Goal: Task Accomplishment & Management: Use online tool/utility

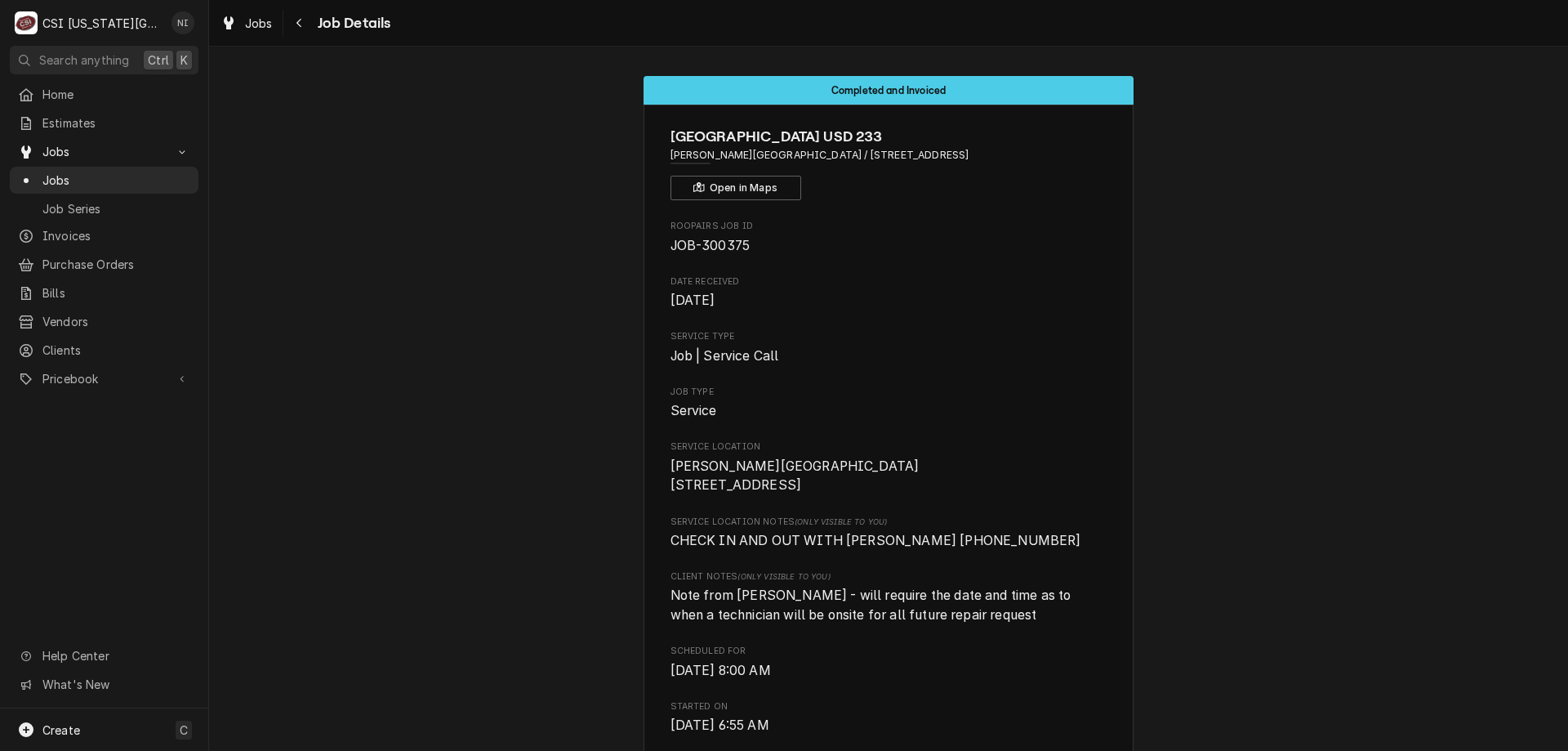
scroll to position [1690, 0]
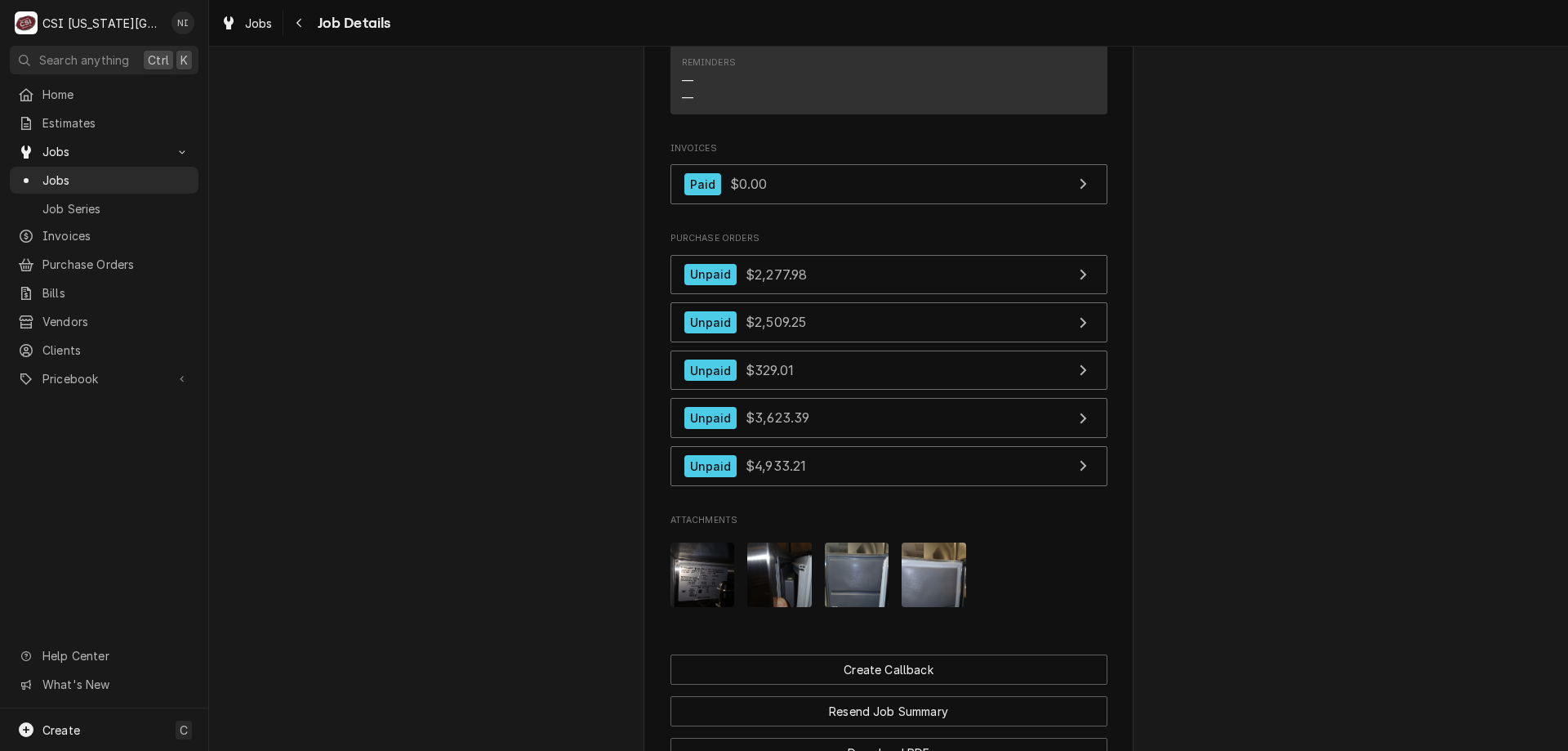
click at [161, 174] on span "Jobs" at bounding box center [116, 180] width 148 height 17
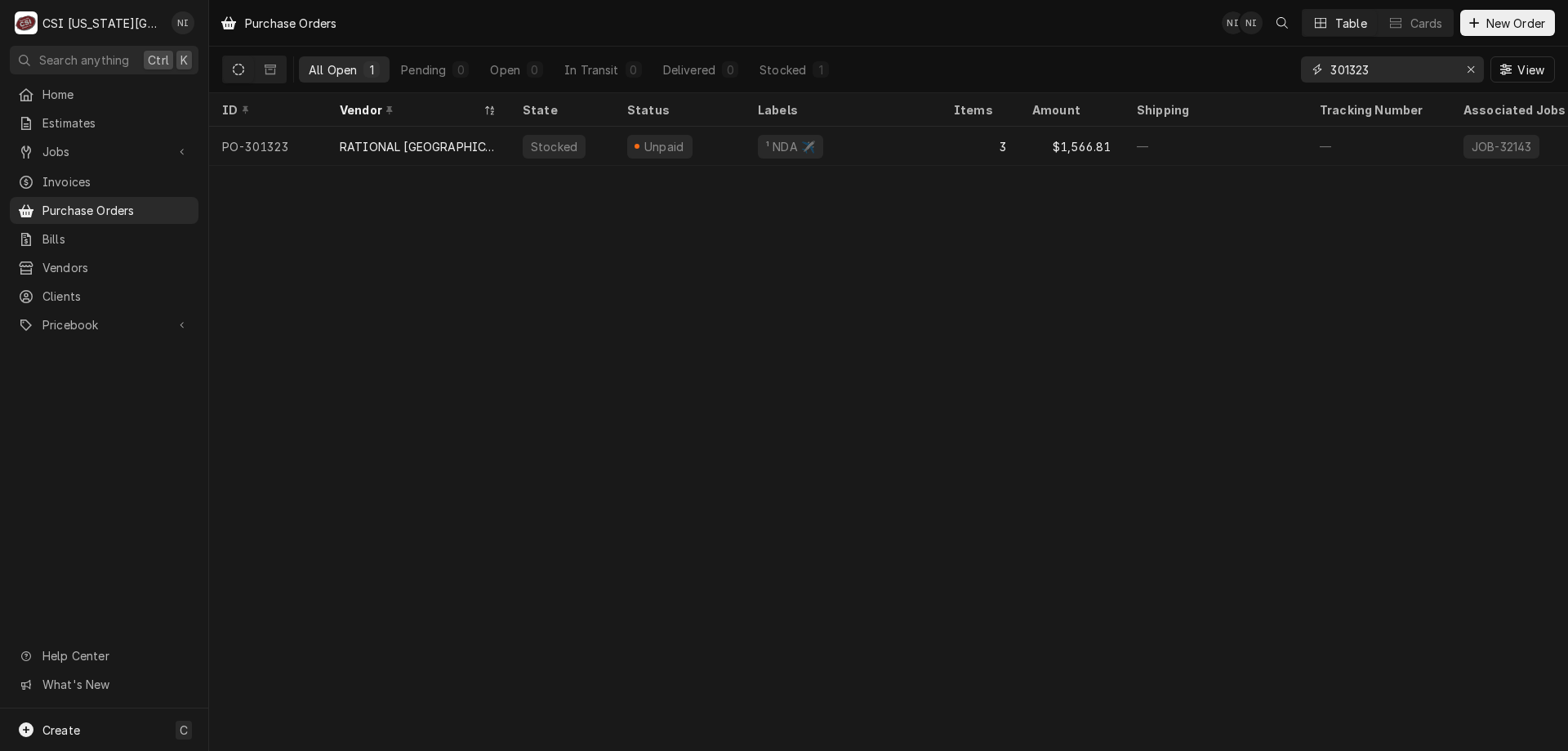
click at [1471, 69] on icon "Erase input" at bounding box center [1470, 69] width 6 height 6
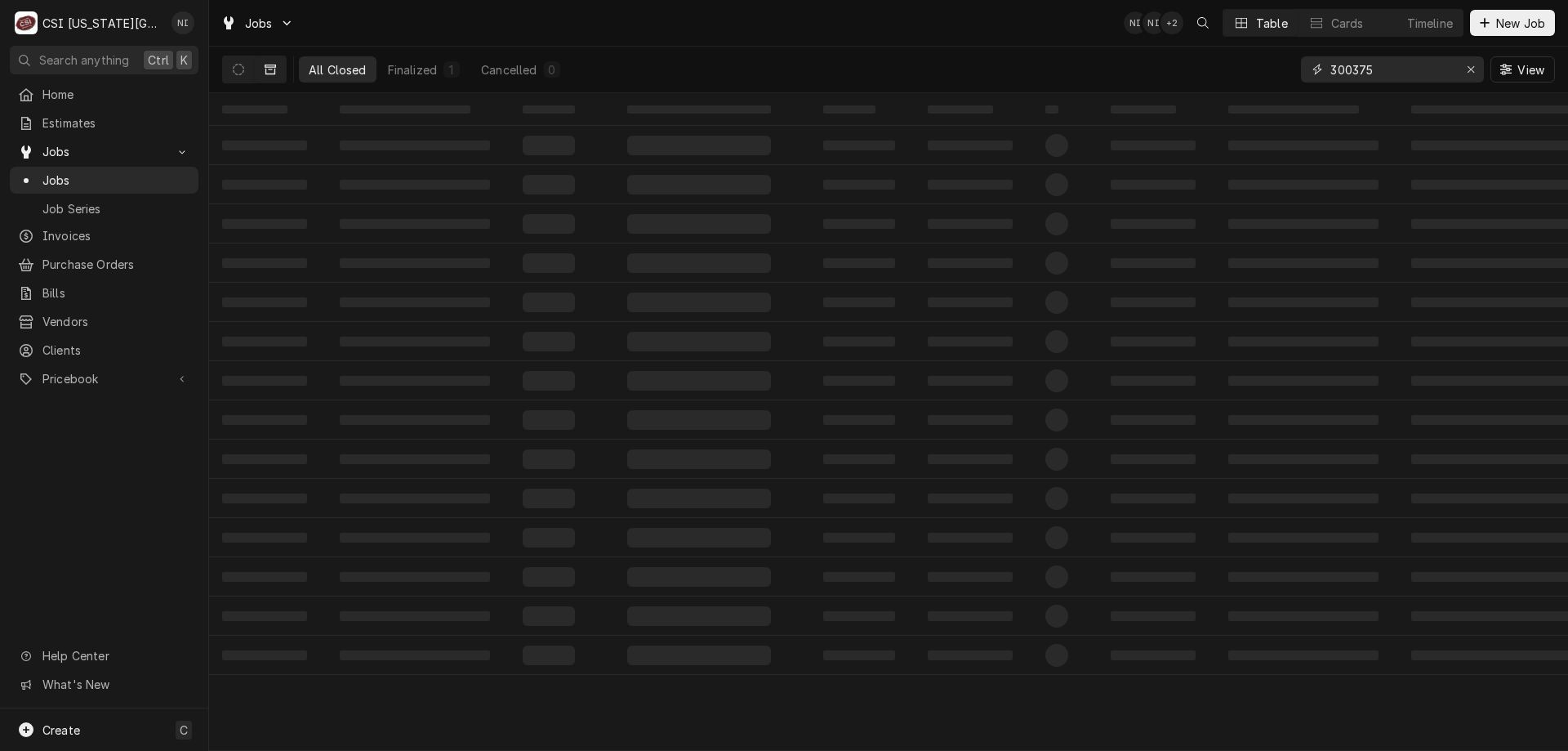
drag, startPoint x: 1378, startPoint y: 71, endPoint x: 1130, endPoint y: 32, distance: 251.0
click at [1158, 47] on div "All Closed Finalized 1 Cancelled 0 300375 View" at bounding box center [888, 70] width 1332 height 46
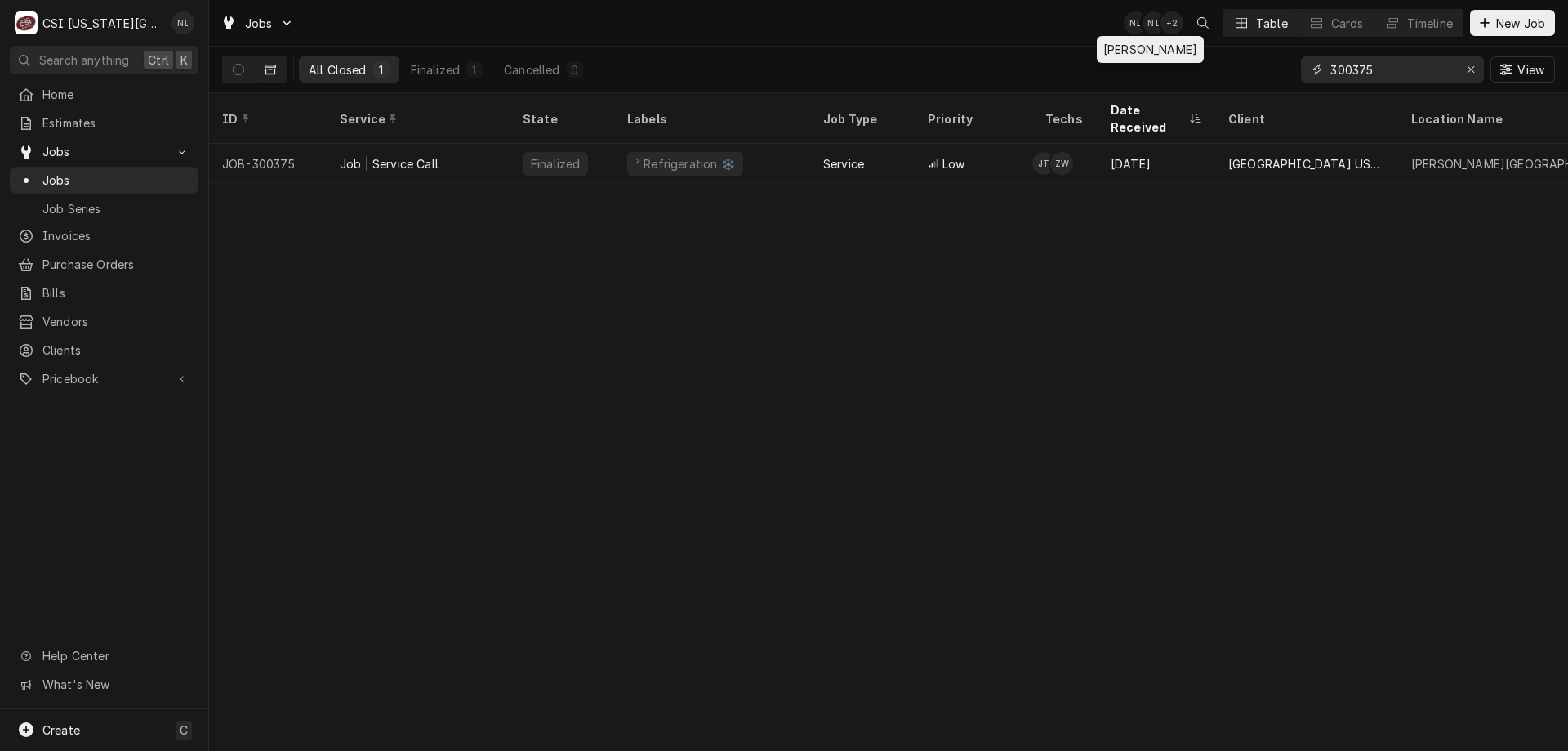
type input "."
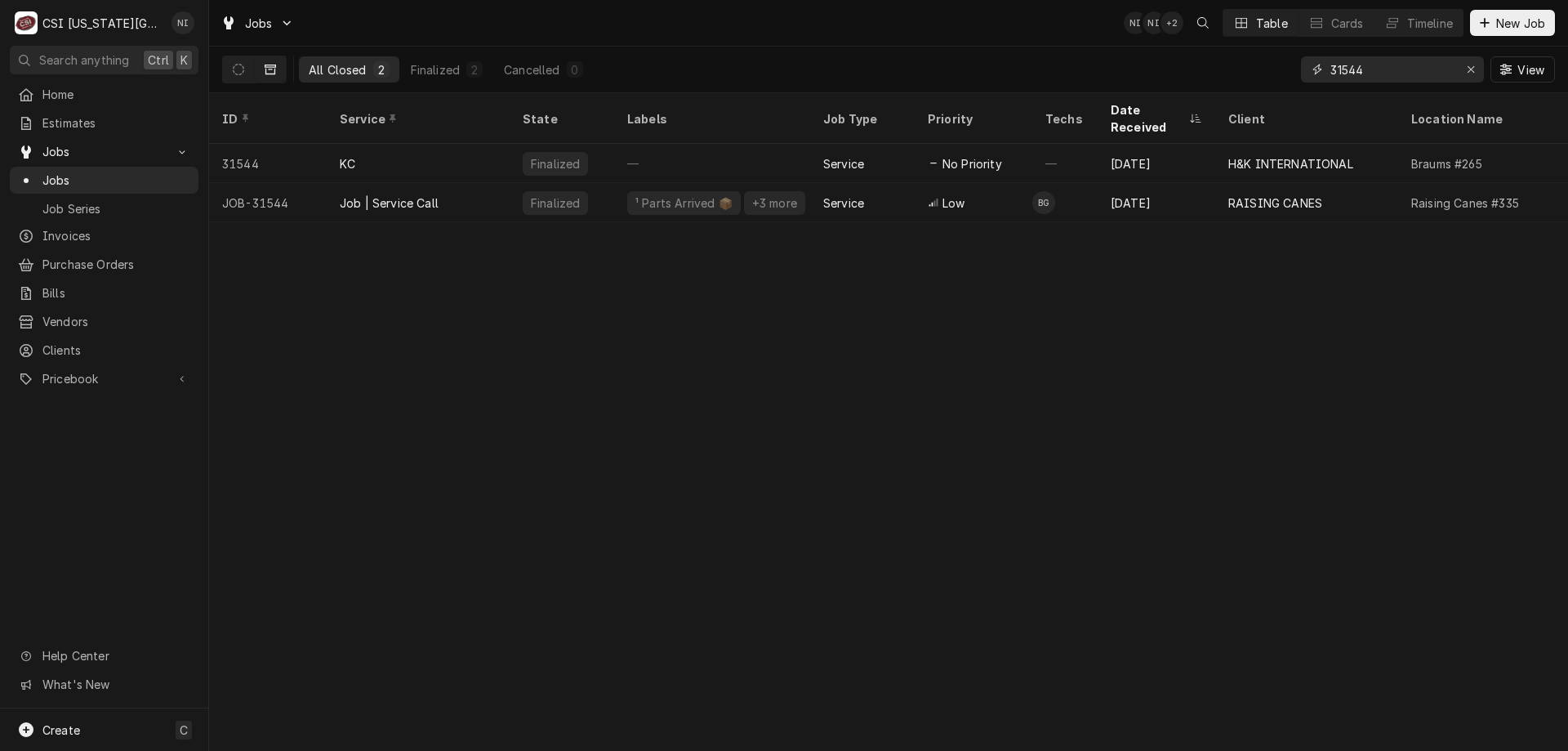
type input "31544"
click at [438, 195] on div "Job | Service Call" at bounding box center [389, 203] width 99 height 17
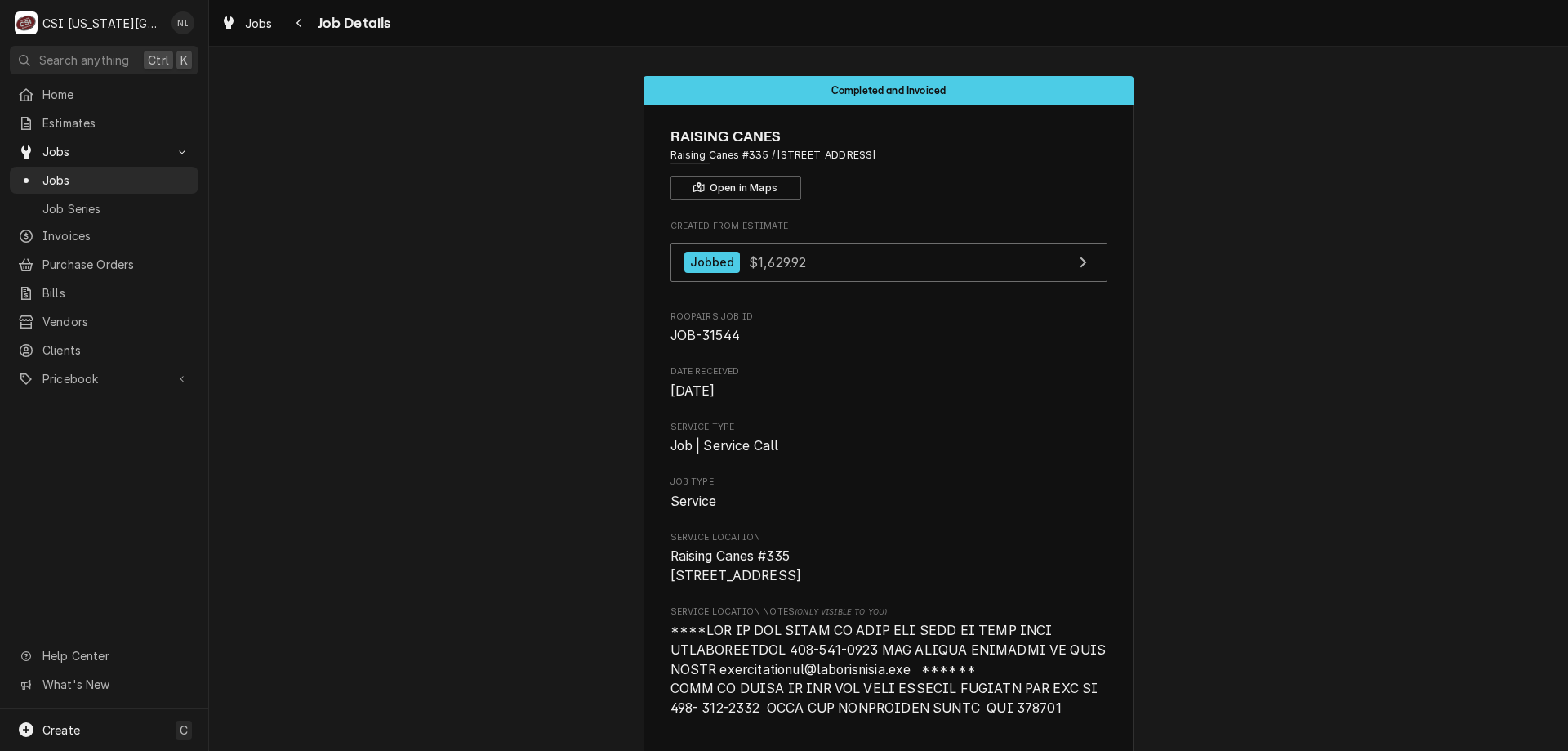
click at [142, 170] on div "Jobs" at bounding box center [104, 180] width 182 height 20
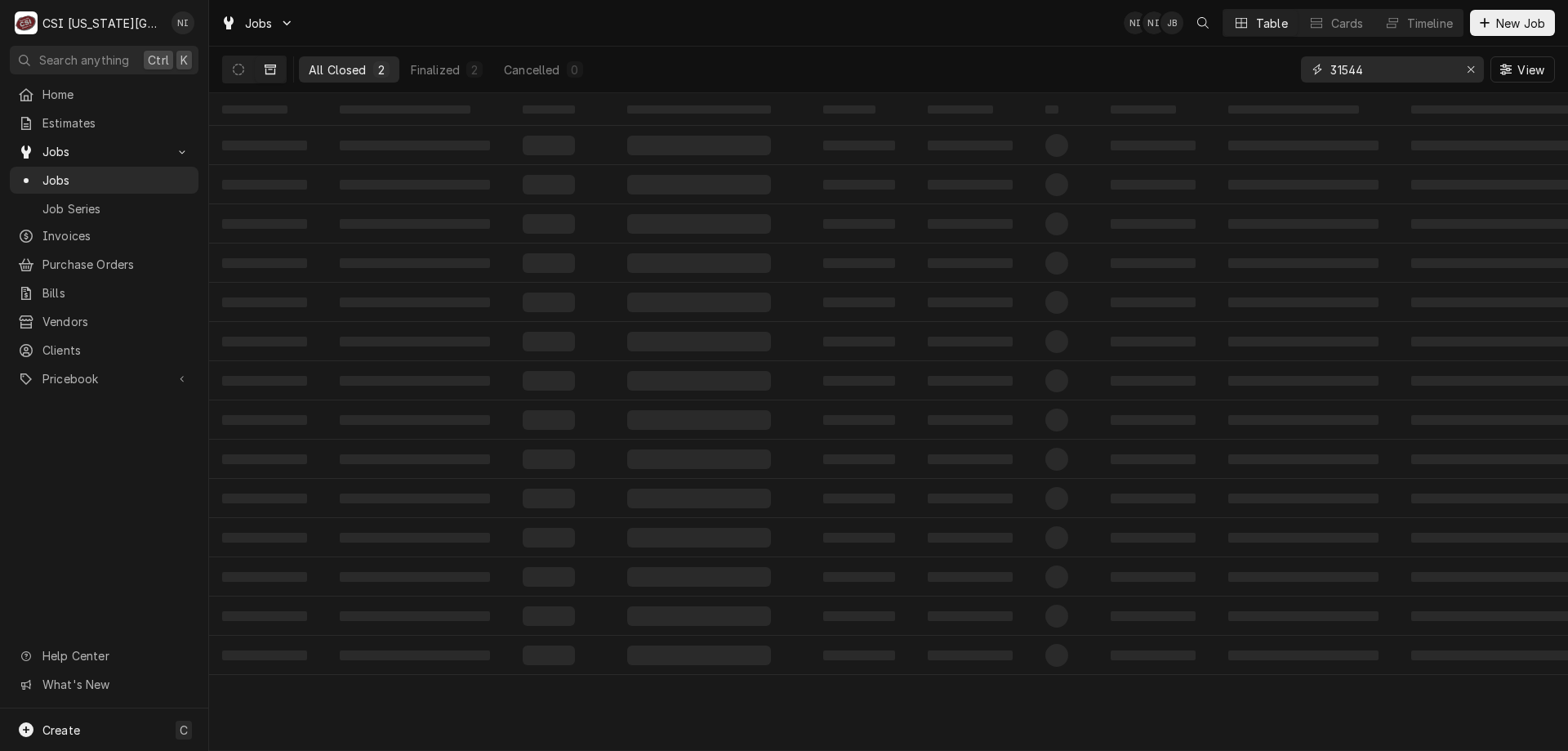
drag, startPoint x: 1329, startPoint y: 65, endPoint x: 1347, endPoint y: 69, distance: 18.4
click at [1347, 69] on input "31544" at bounding box center [1391, 69] width 122 height 26
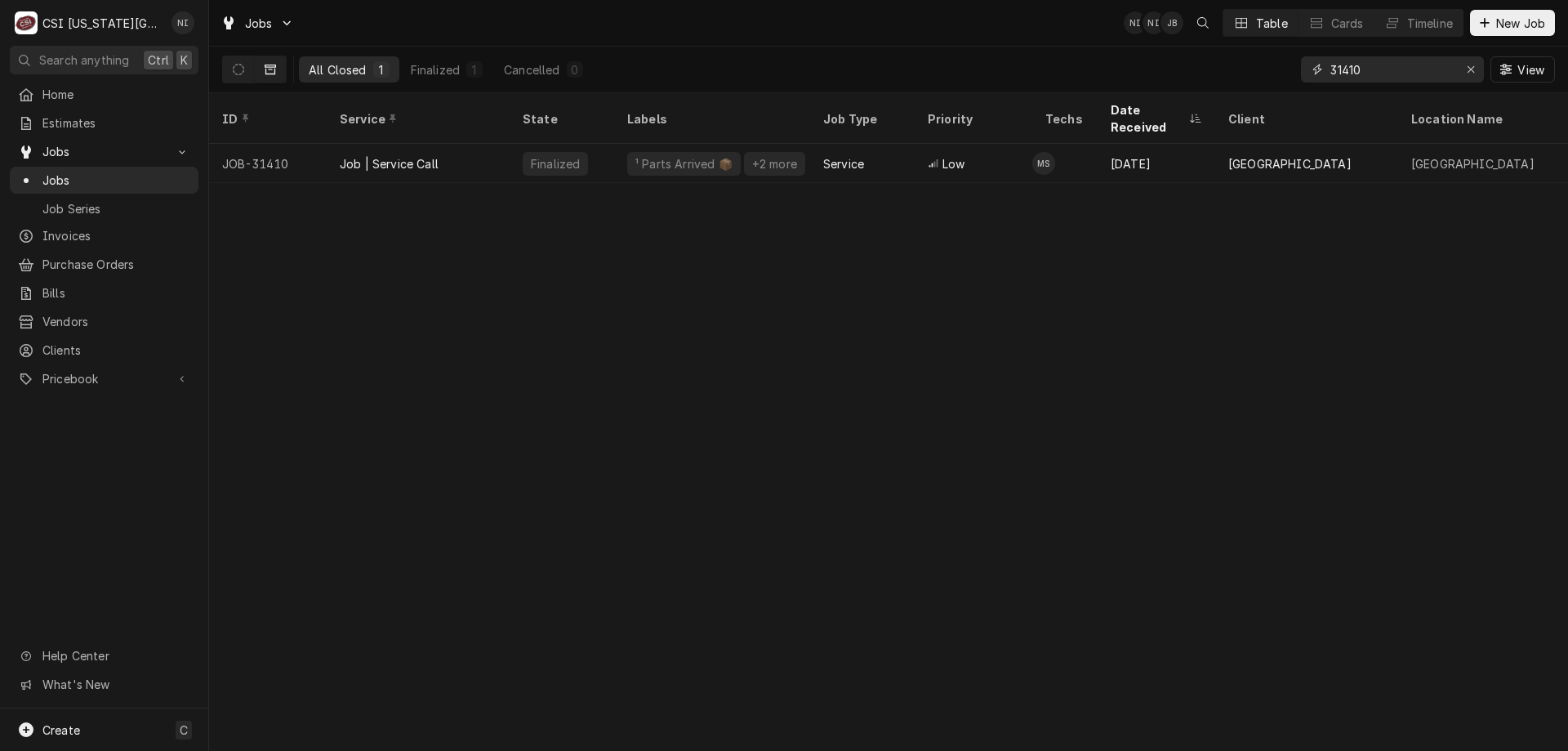
type input "31410"
click at [461, 144] on div "Job | Service Call" at bounding box center [417, 163] width 183 height 39
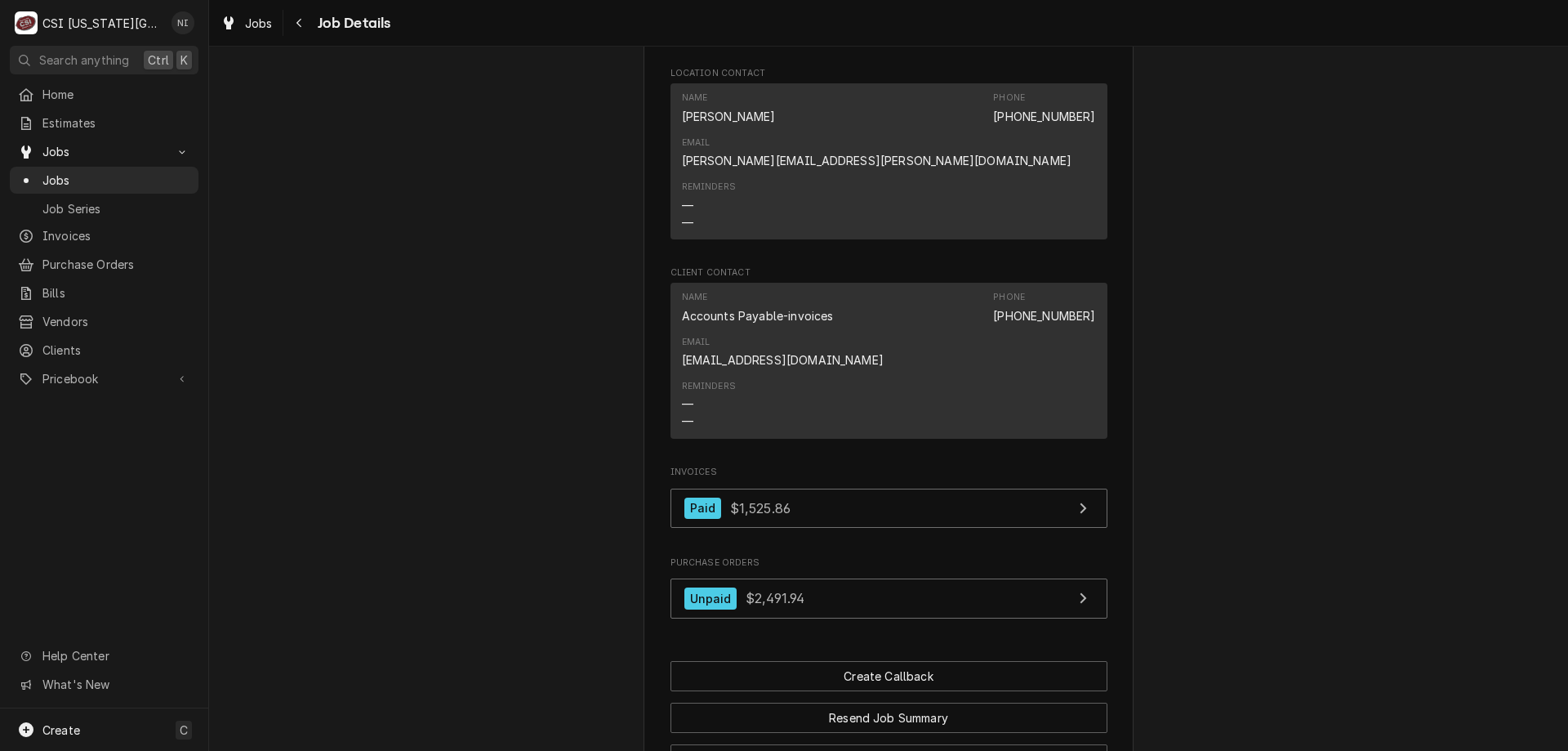
scroll to position [1737, 0]
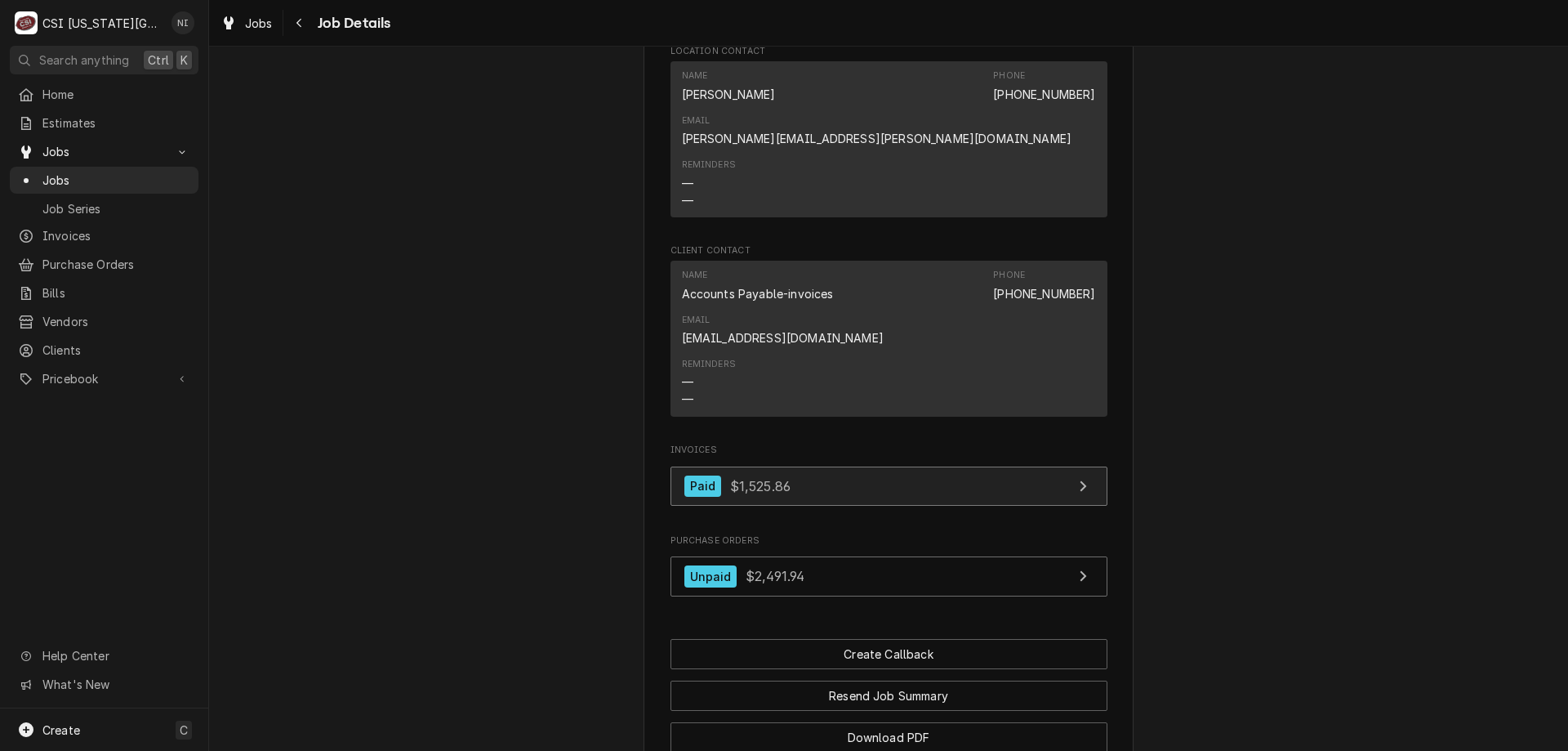
click at [945, 466] on link "Paid $1,525.86" at bounding box center [889, 487] width 437 height 40
click at [106, 172] on span "Jobs" at bounding box center [116, 180] width 148 height 17
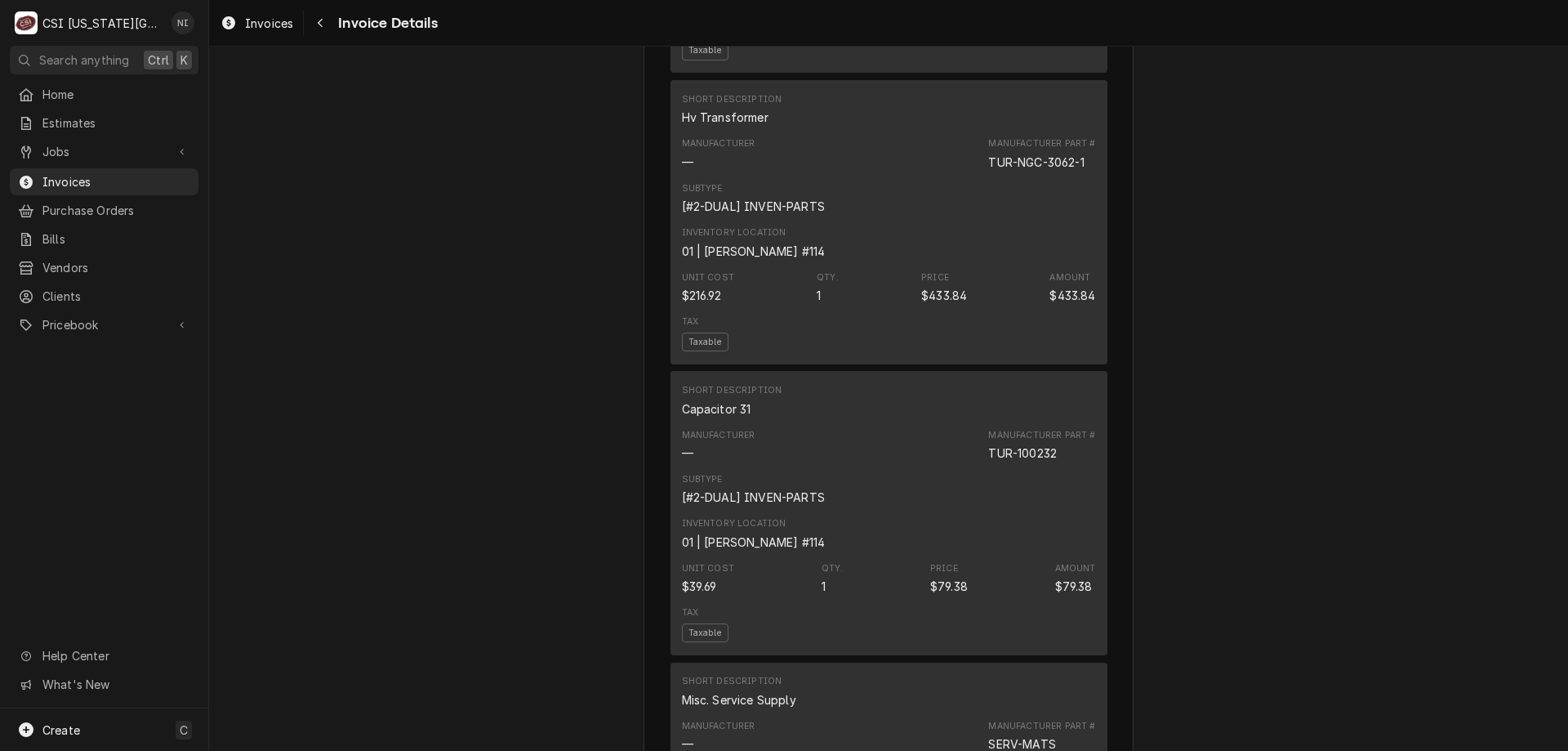
scroll to position [1666, 0]
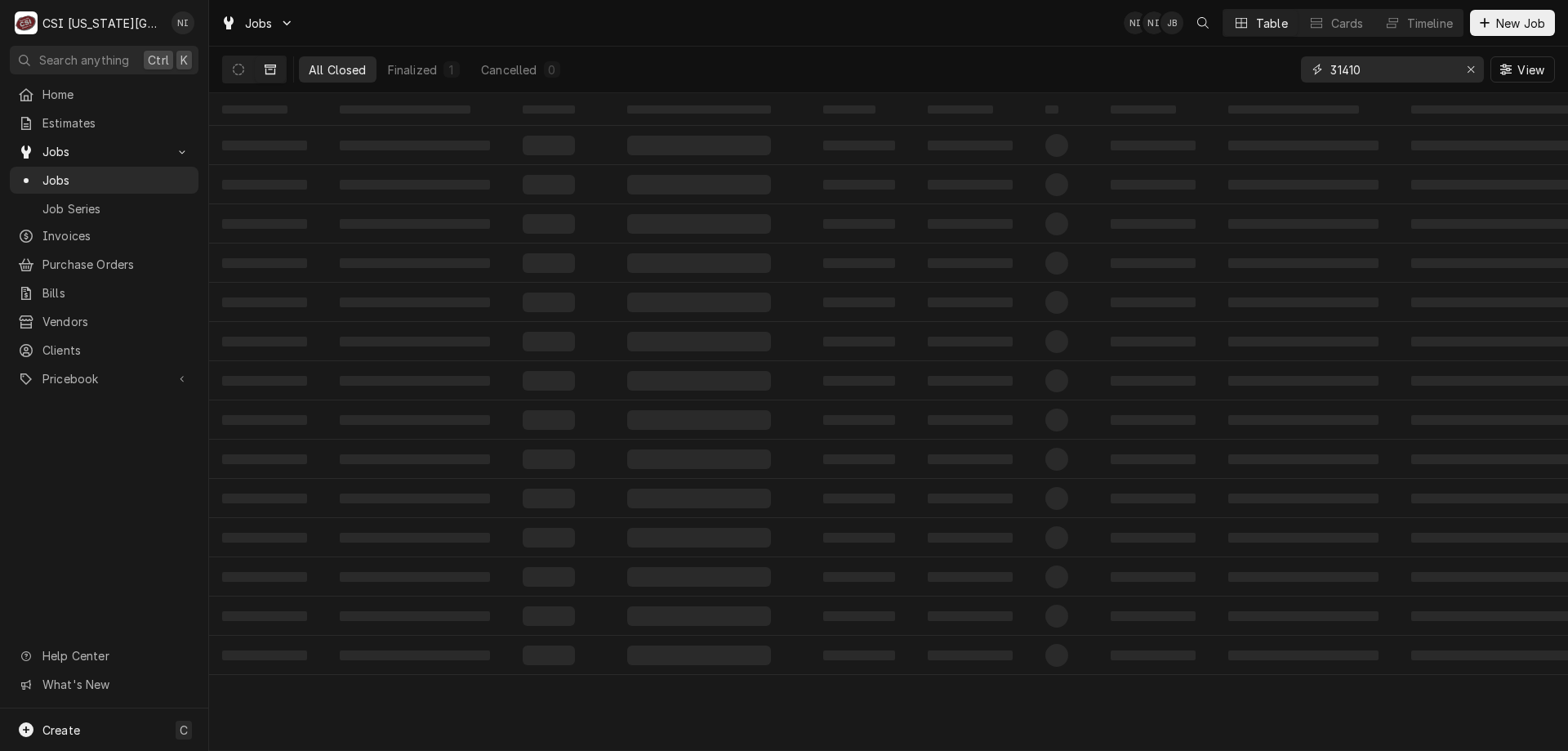
drag, startPoint x: 1362, startPoint y: 80, endPoint x: 857, endPoint y: 51, distance: 505.8
click at [863, 56] on div "All Closed Finalized 1 Cancelled 0 31410 View" at bounding box center [888, 70] width 1332 height 46
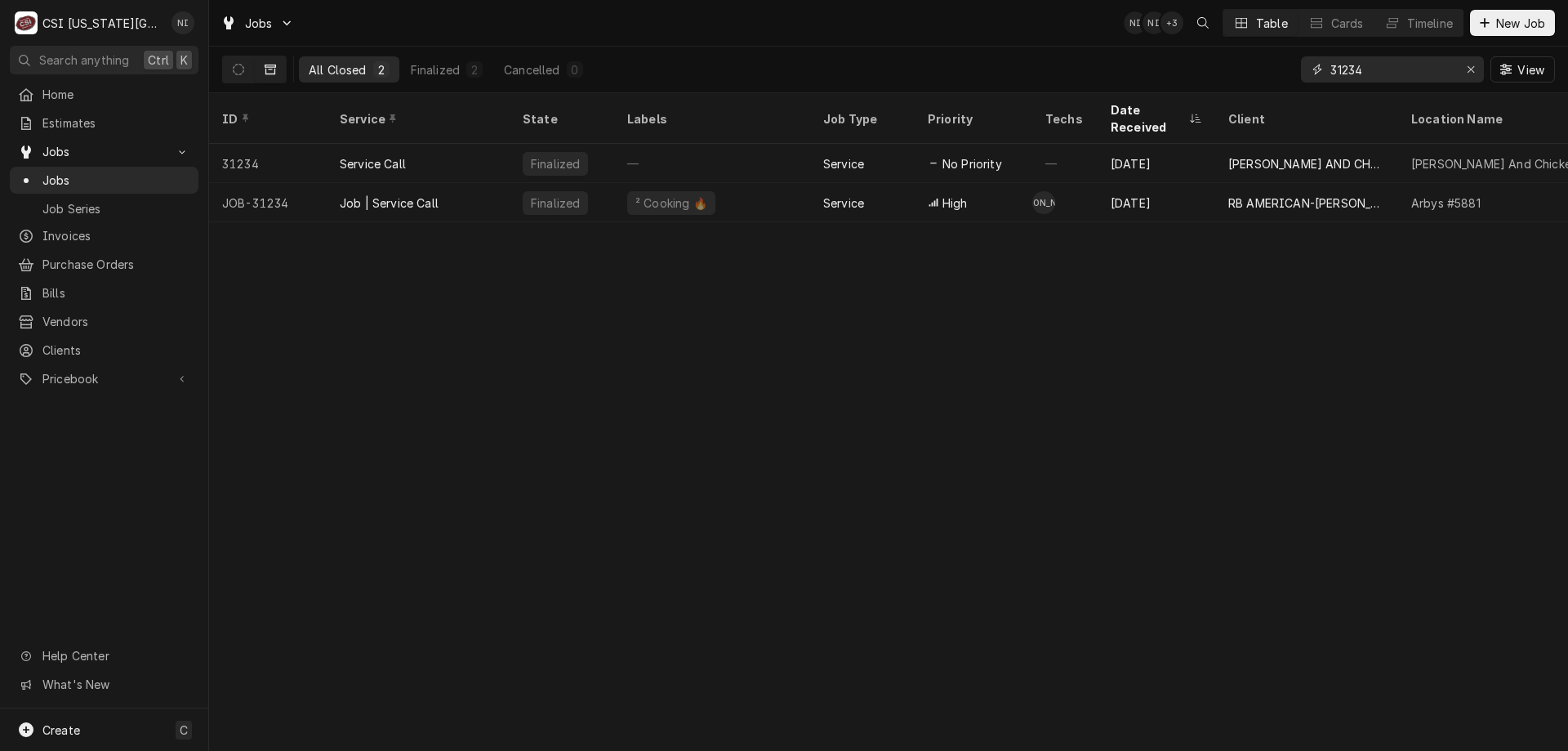
type input "31234"
click at [1179, 183] on div "Jul 10" at bounding box center [1156, 202] width 117 height 39
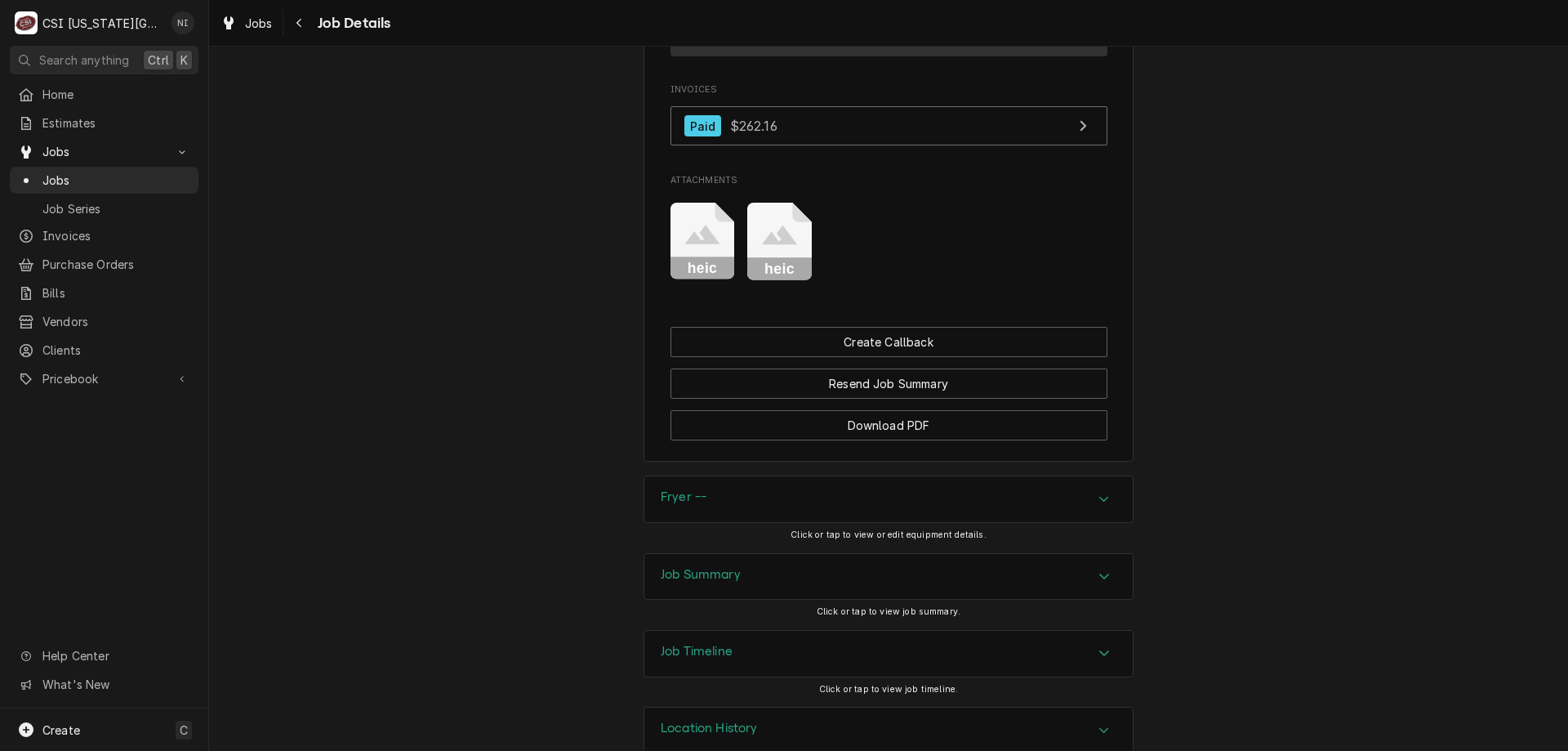
scroll to position [2031, 0]
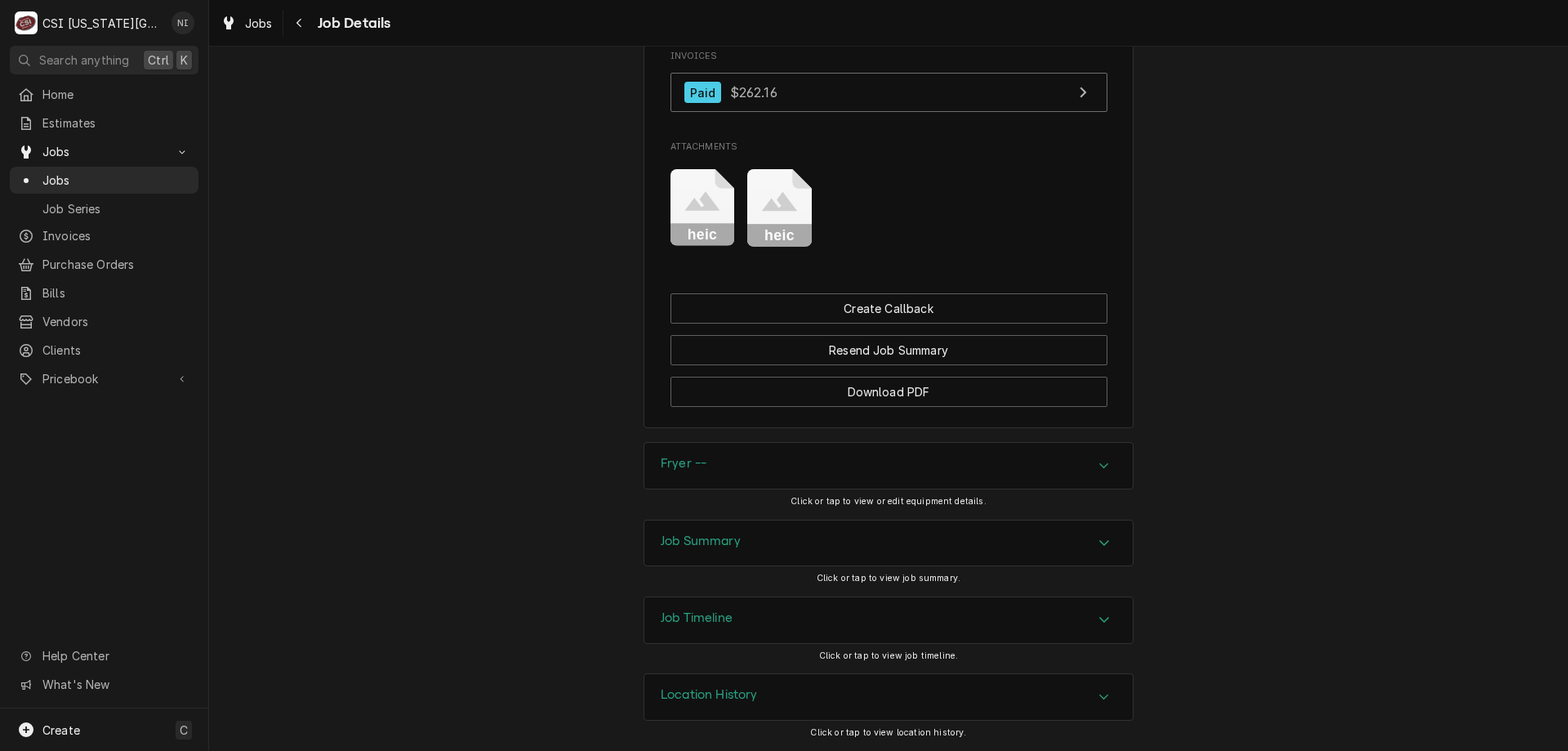
click at [1074, 473] on div "Fryer --" at bounding box center [888, 465] width 488 height 46
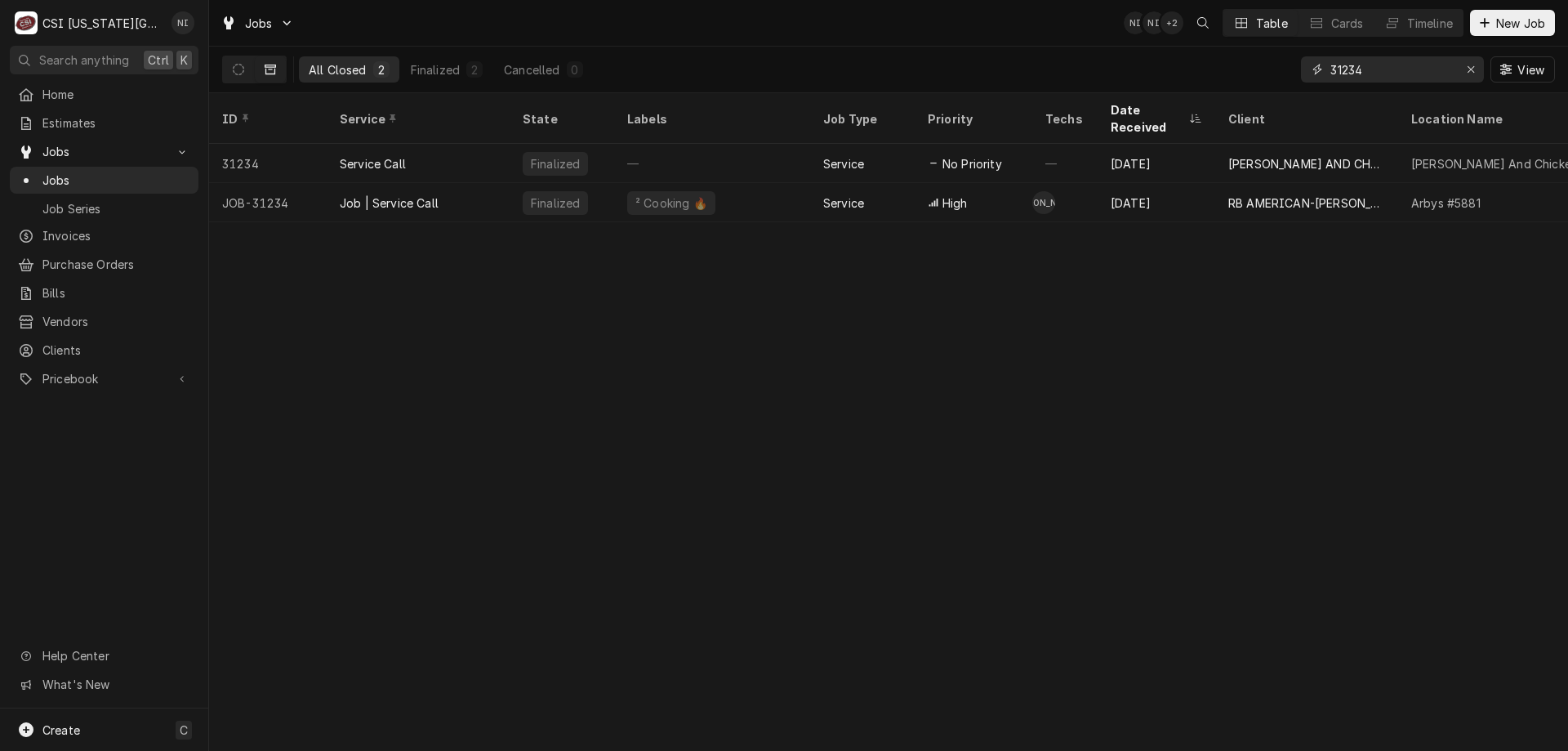
drag, startPoint x: 1373, startPoint y: 71, endPoint x: 1275, endPoint y: 56, distance: 99.1
click at [1276, 63] on div "All Closed 2 Finalized 2 Cancelled 0 31234 View" at bounding box center [888, 70] width 1332 height 46
type input "31734"
click at [1154, 183] on div "Aug 1" at bounding box center [1156, 202] width 117 height 39
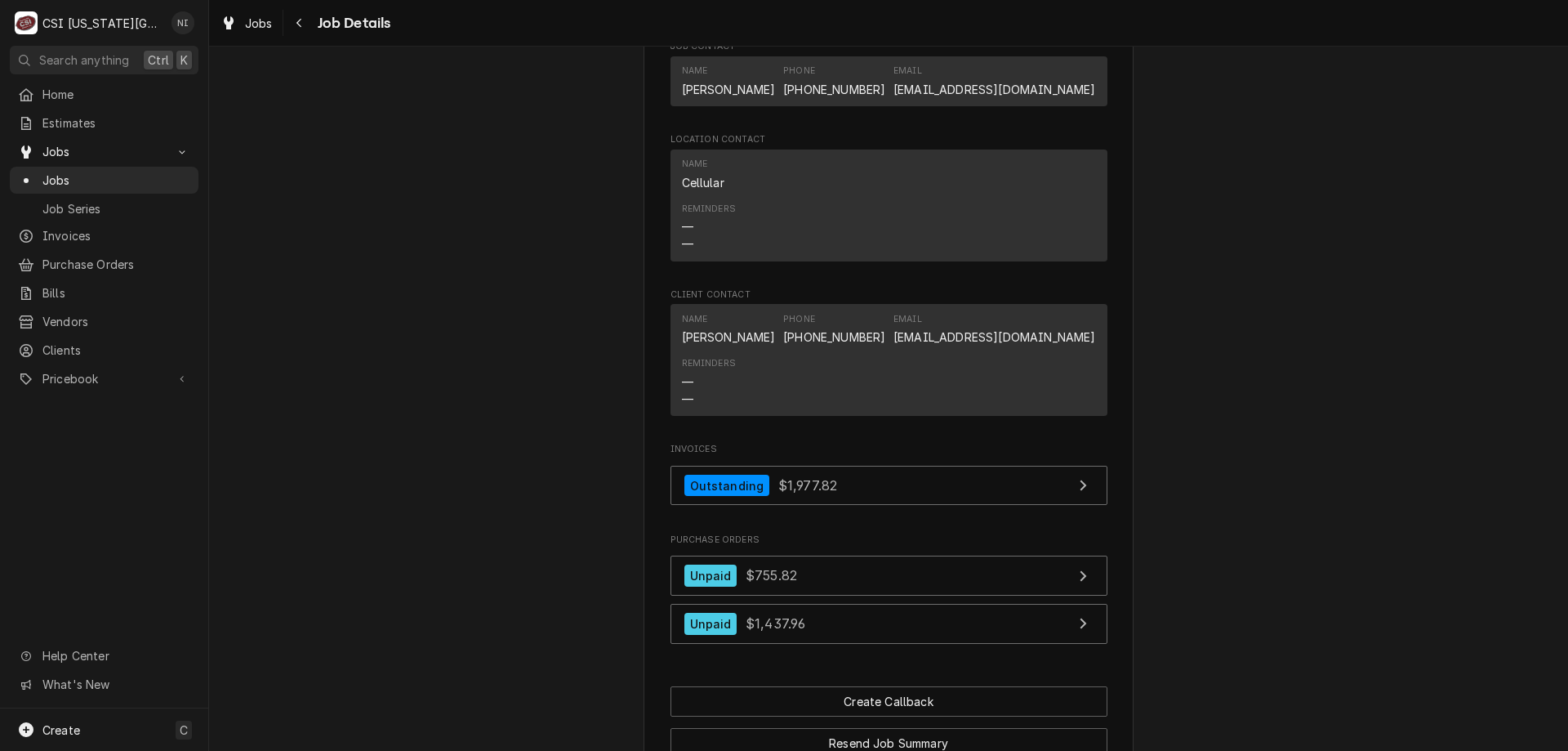
scroll to position [1899, 0]
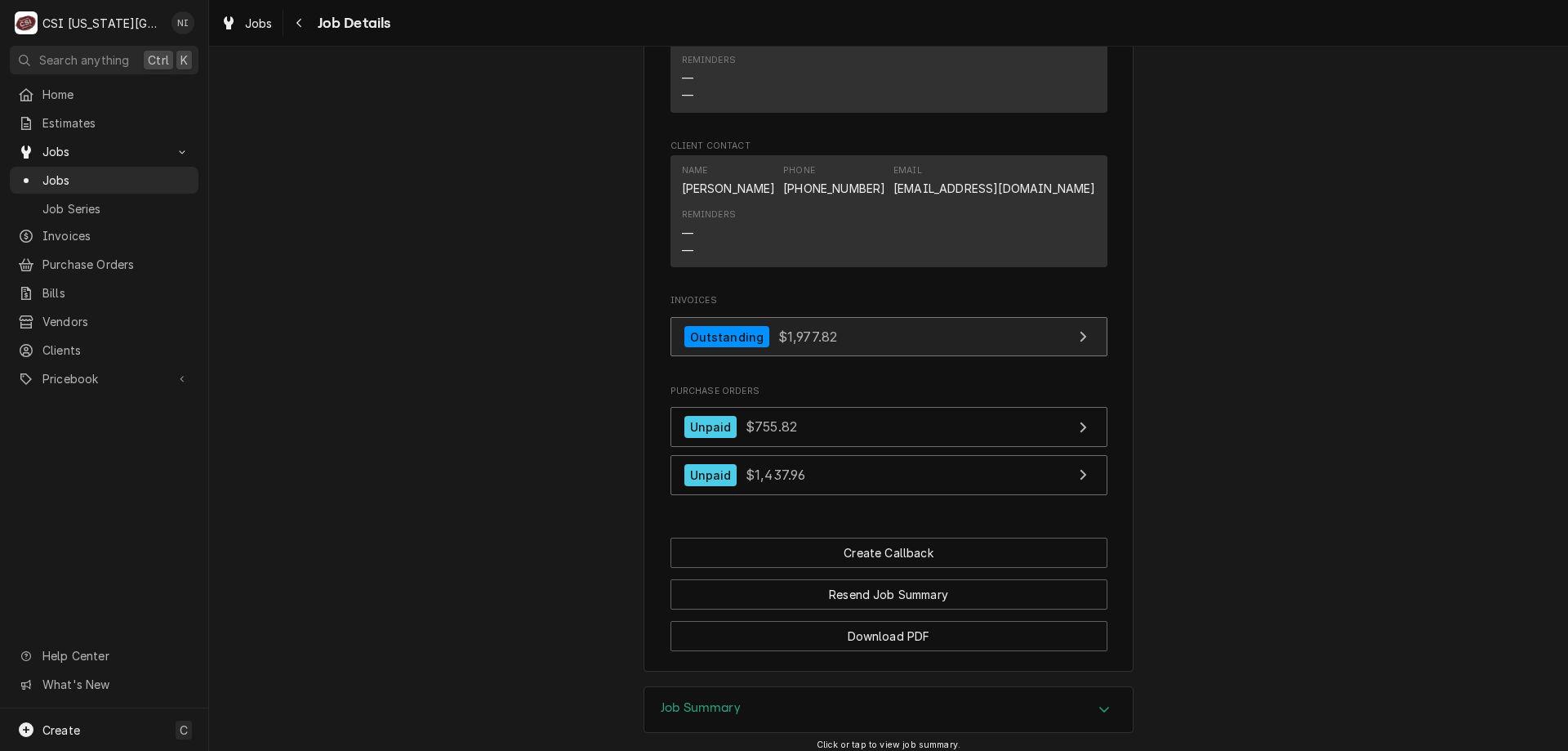
click at [865, 350] on link "Outstanding $1,977.82" at bounding box center [889, 337] width 437 height 40
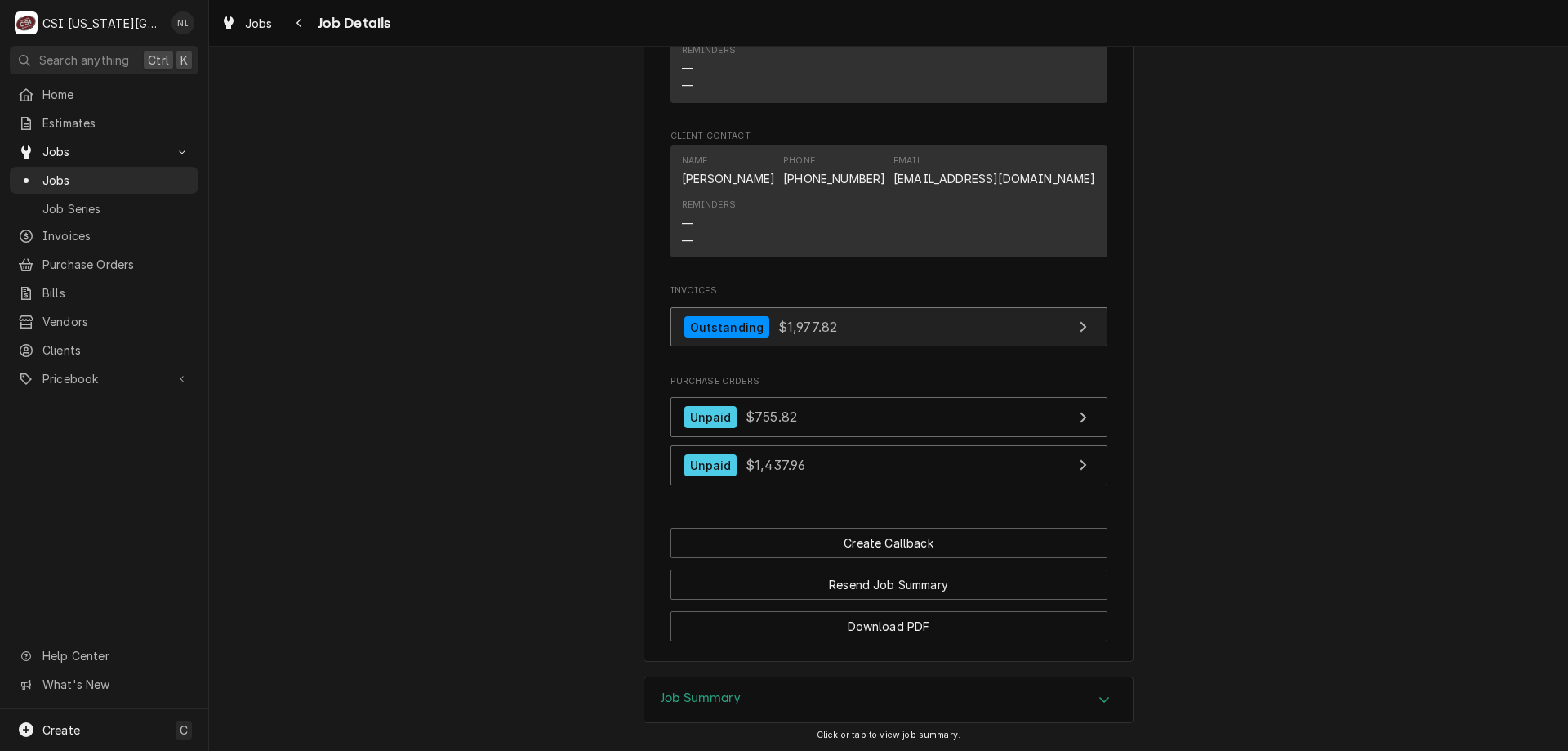
scroll to position [1858, 0]
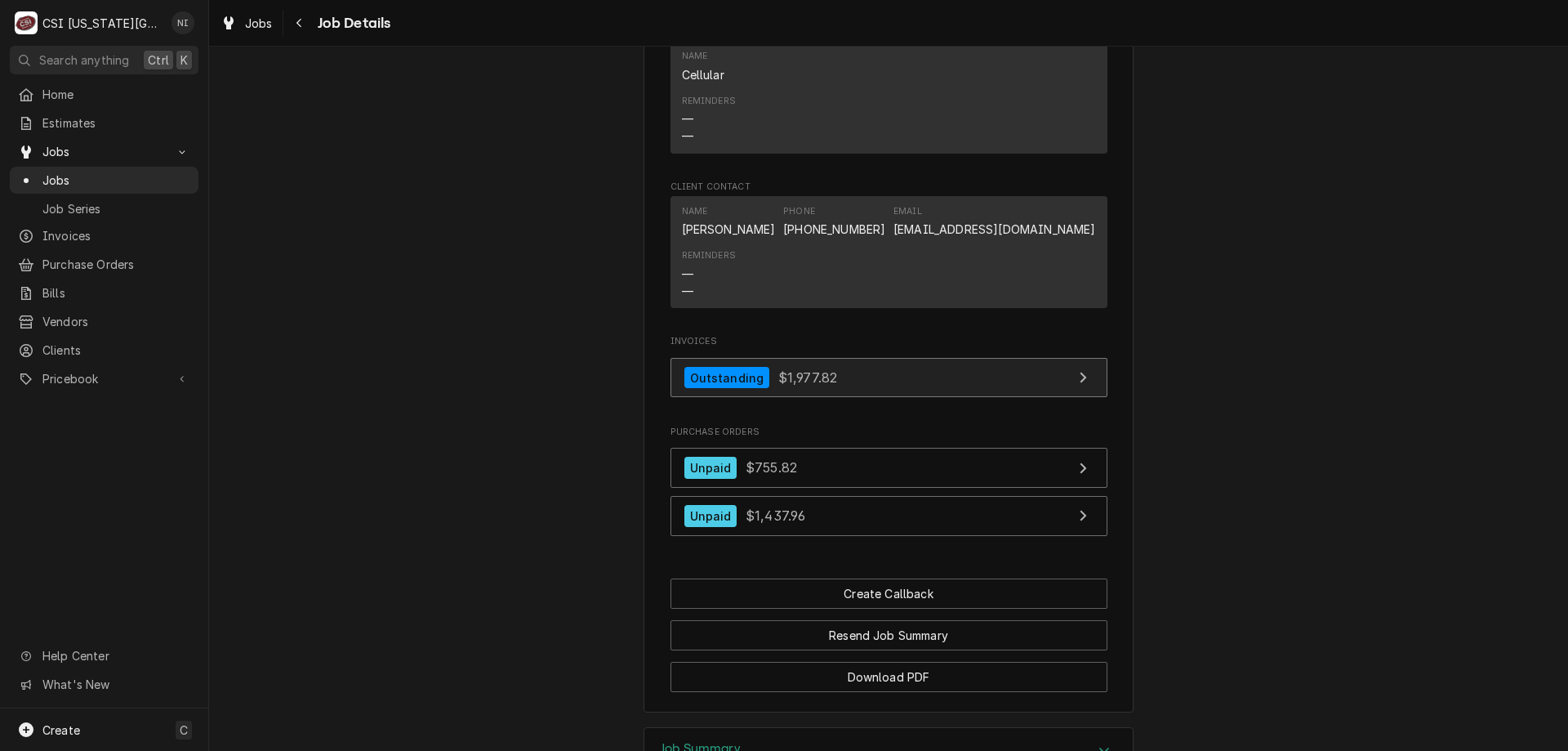
click at [887, 385] on link "Outstanding $1,977.82" at bounding box center [889, 378] width 437 height 40
click at [138, 178] on span "Jobs" at bounding box center [116, 180] width 148 height 17
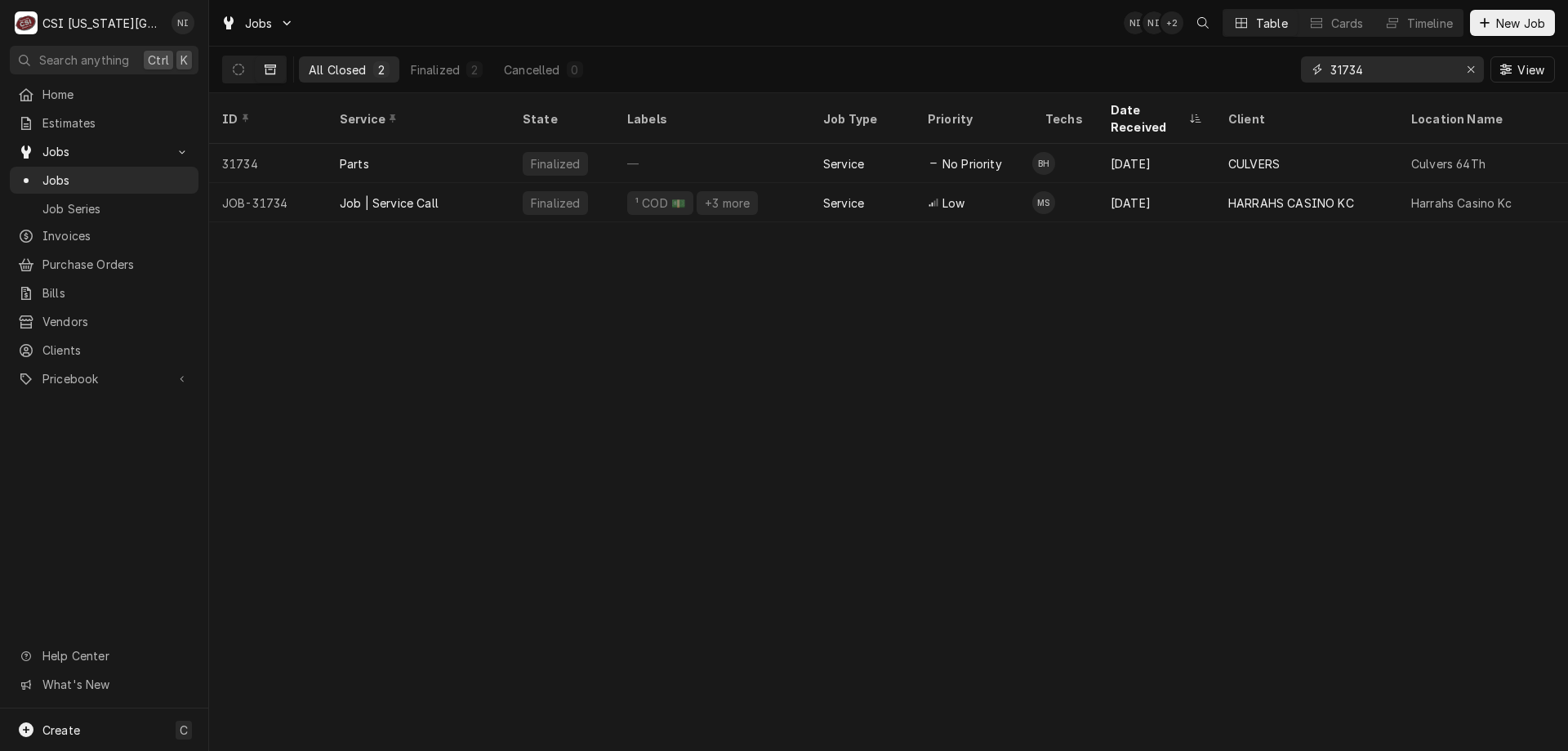
drag, startPoint x: 1373, startPoint y: 73, endPoint x: 1214, endPoint y: 58, distance: 159.7
click at [1214, 58] on div "All Closed 2 Finalized 2 Cancelled 0 31734 View" at bounding box center [888, 70] width 1332 height 46
type input "31839"
click at [517, 183] on div "Finalized" at bounding box center [562, 202] width 105 height 39
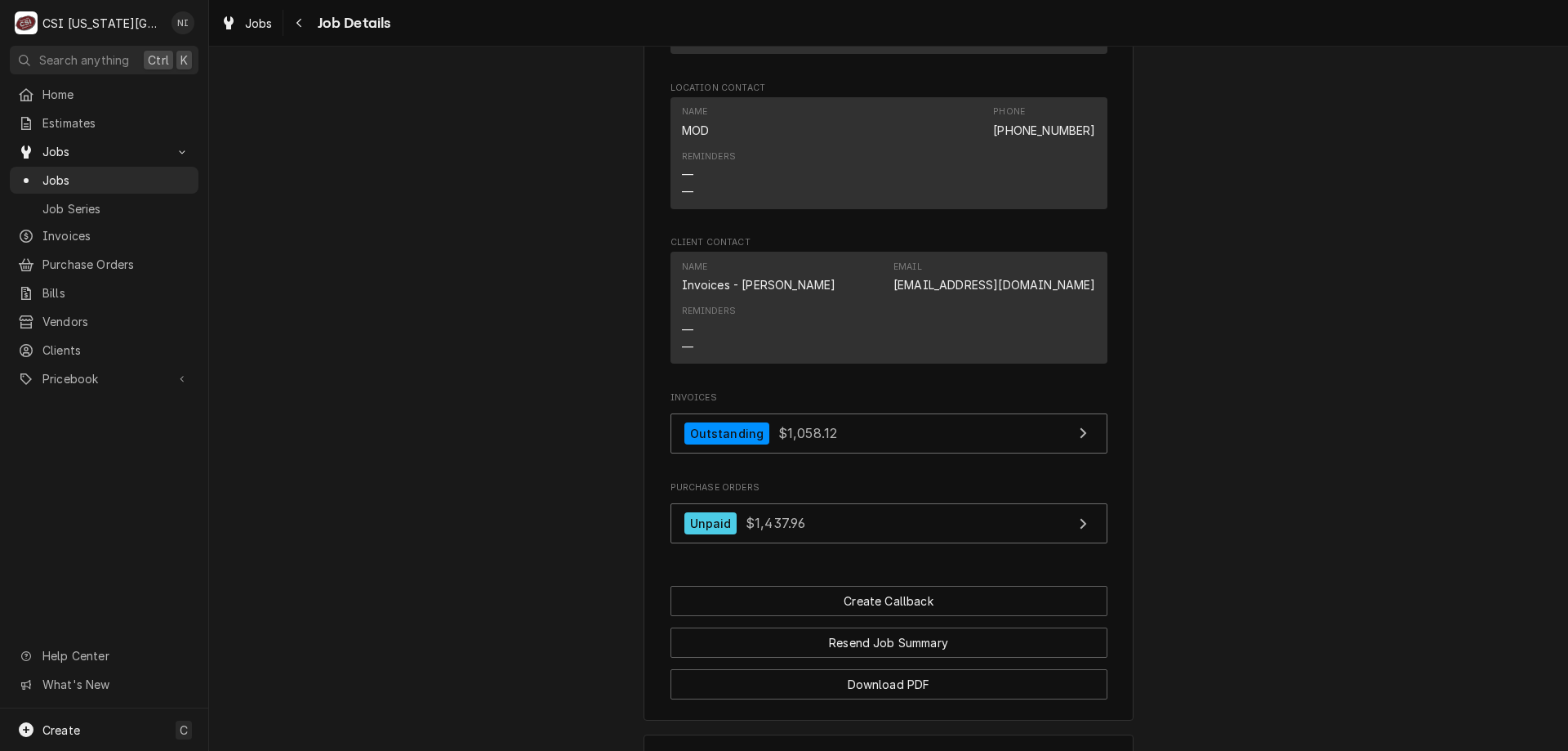
scroll to position [1612, 0]
click at [990, 448] on link "Outstanding $1,058.12" at bounding box center [889, 433] width 437 height 40
drag, startPoint x: 154, startPoint y: 171, endPoint x: 167, endPoint y: 144, distance: 30.0
click at [155, 172] on span "Jobs" at bounding box center [116, 180] width 148 height 17
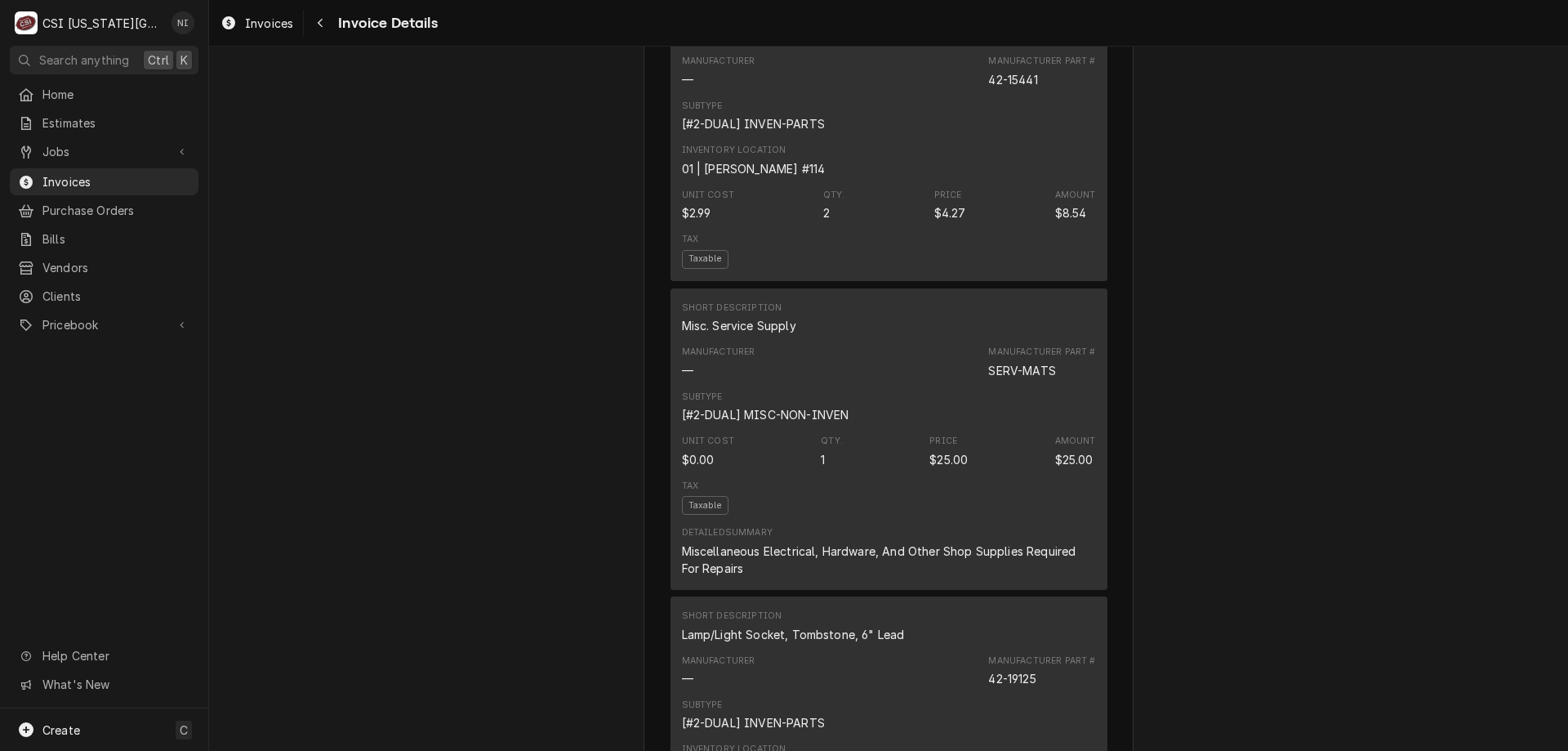
scroll to position [1457, 0]
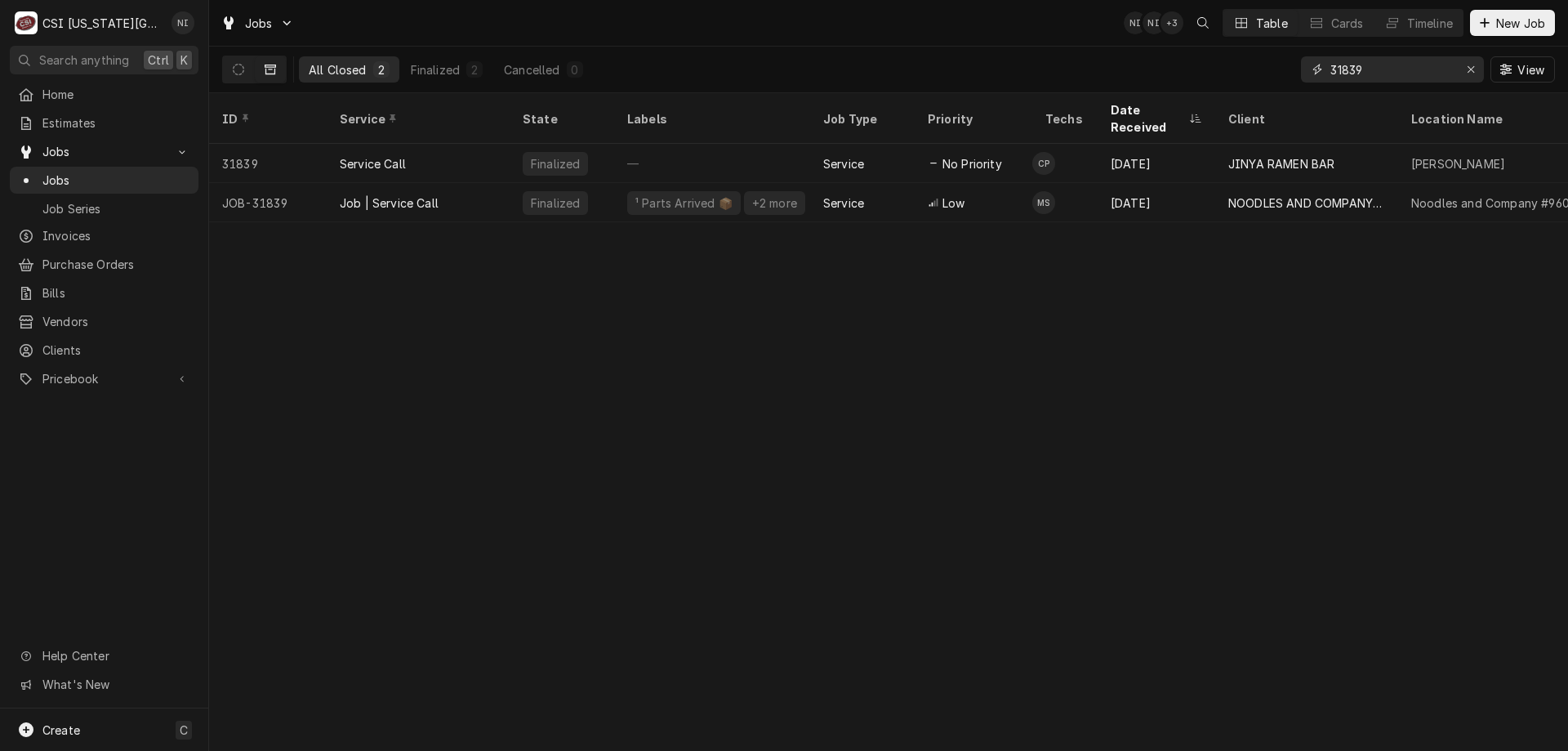
drag, startPoint x: 1380, startPoint y: 65, endPoint x: 1211, endPoint y: 67, distance: 169.0
click at [1213, 68] on div "All Closed 2 Finalized 2 Cancelled 0 31839 View" at bounding box center [888, 70] width 1332 height 46
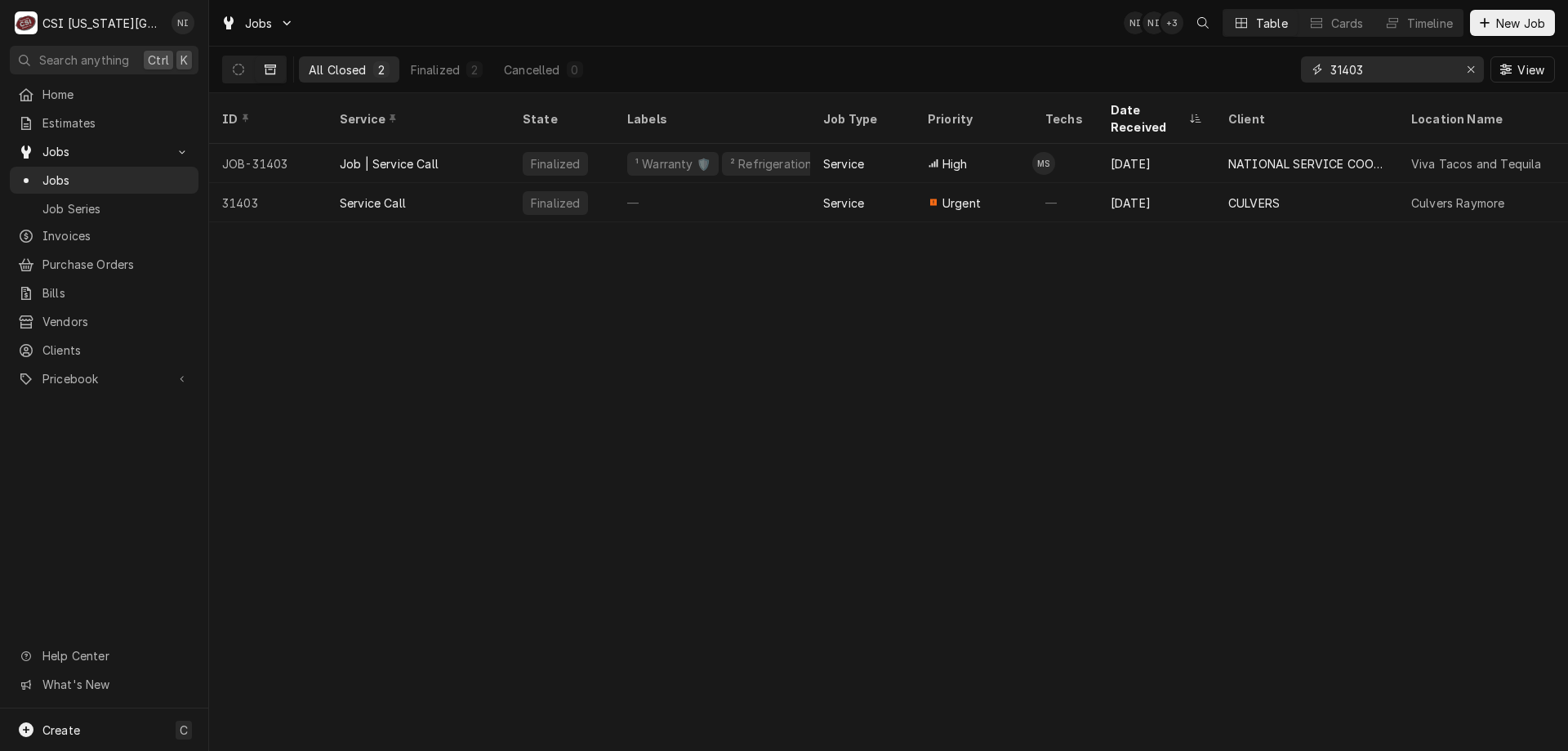
type input "31403"
click at [604, 144] on div "Finalized" at bounding box center [562, 163] width 105 height 39
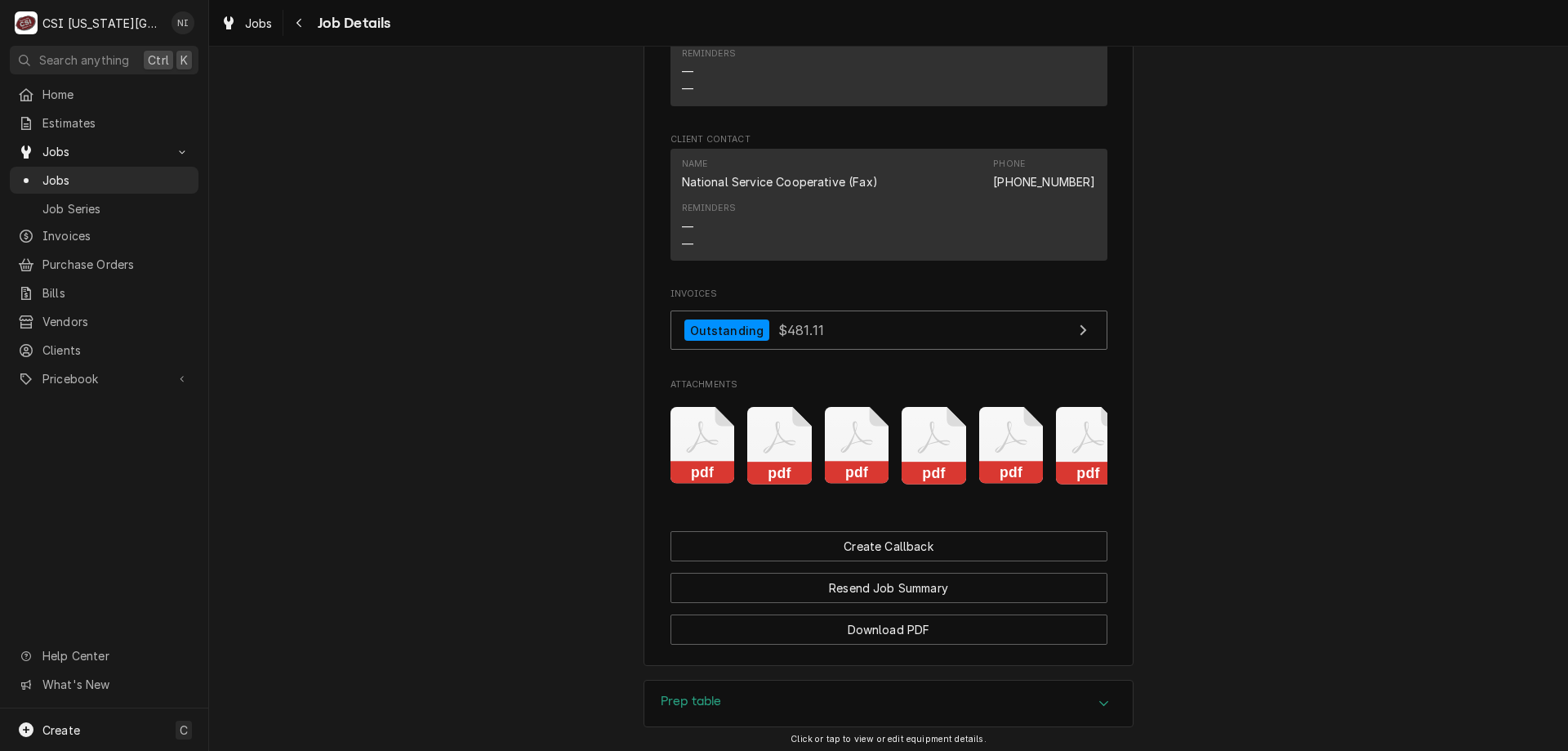
scroll to position [2647, 0]
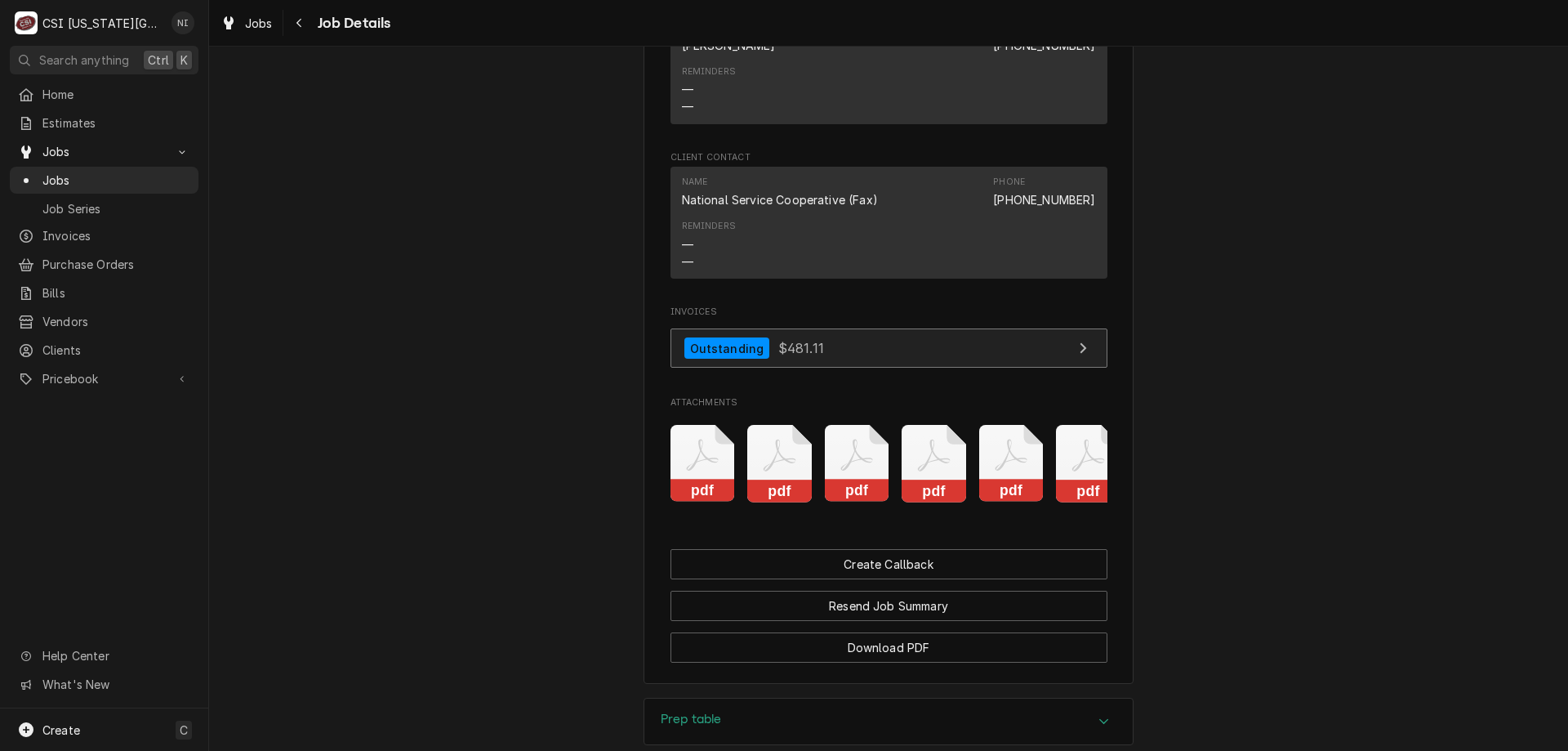
click at [851, 368] on link "Outstanding $481.11" at bounding box center [889, 349] width 437 height 40
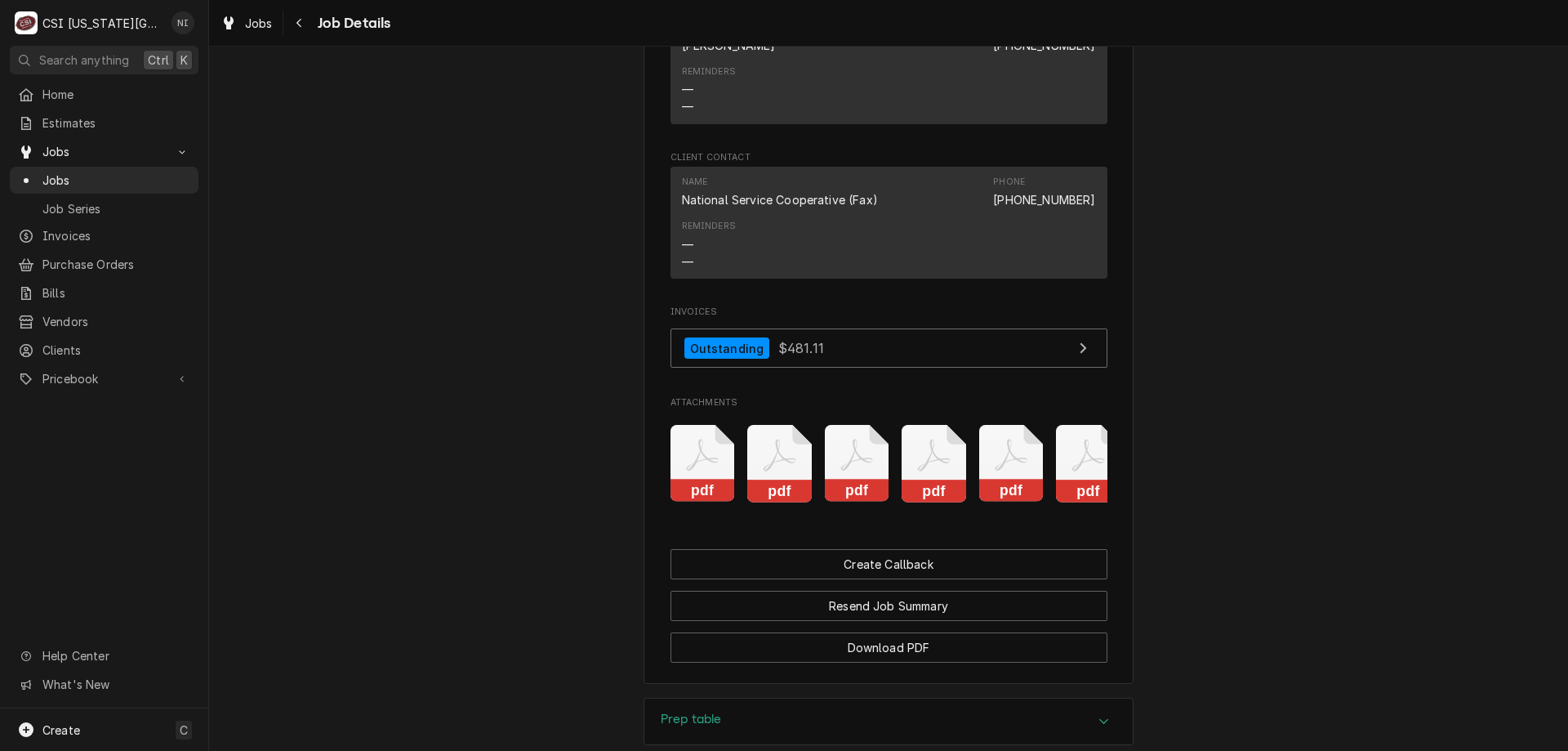
click at [91, 172] on span "Jobs" at bounding box center [116, 180] width 148 height 17
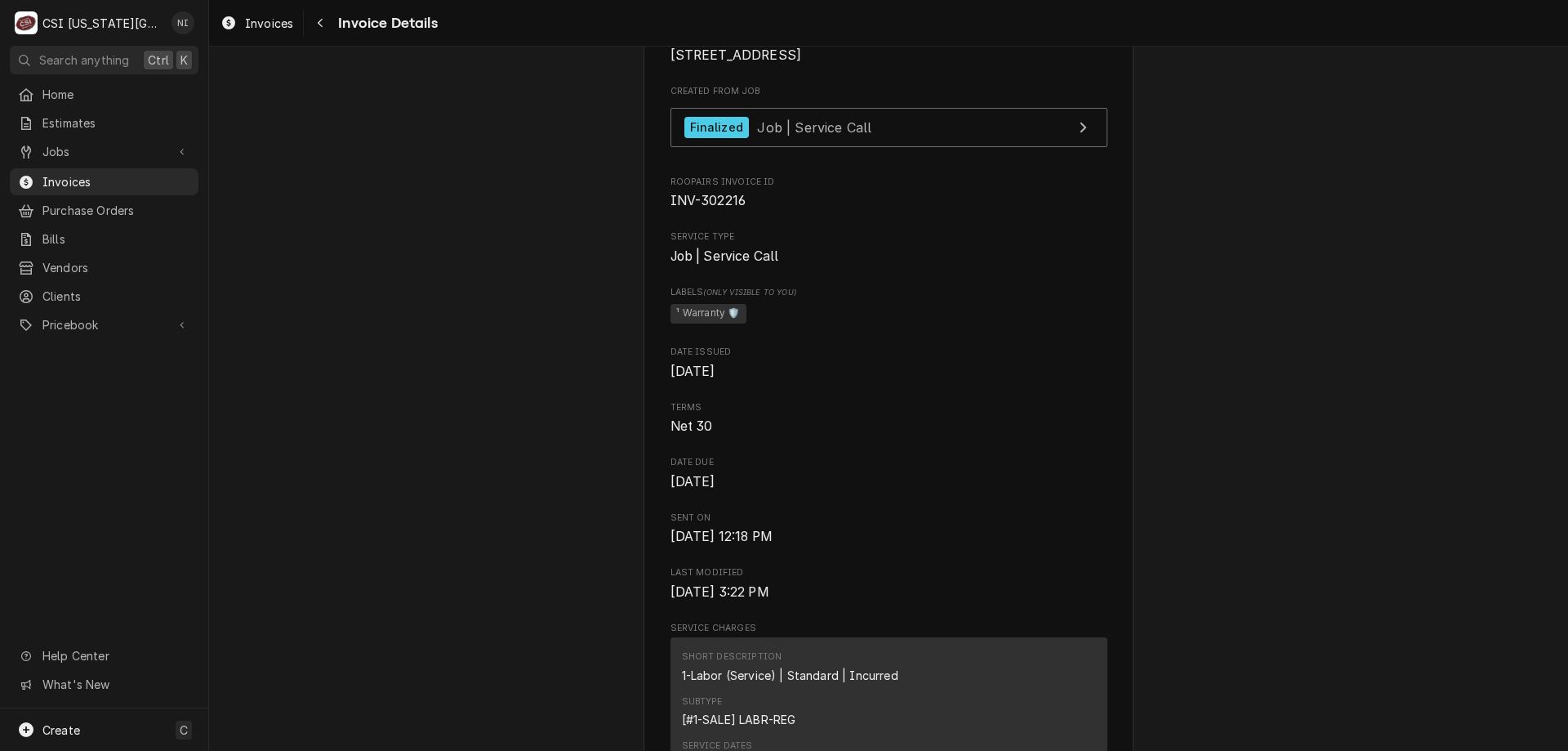
scroll to position [436, 0]
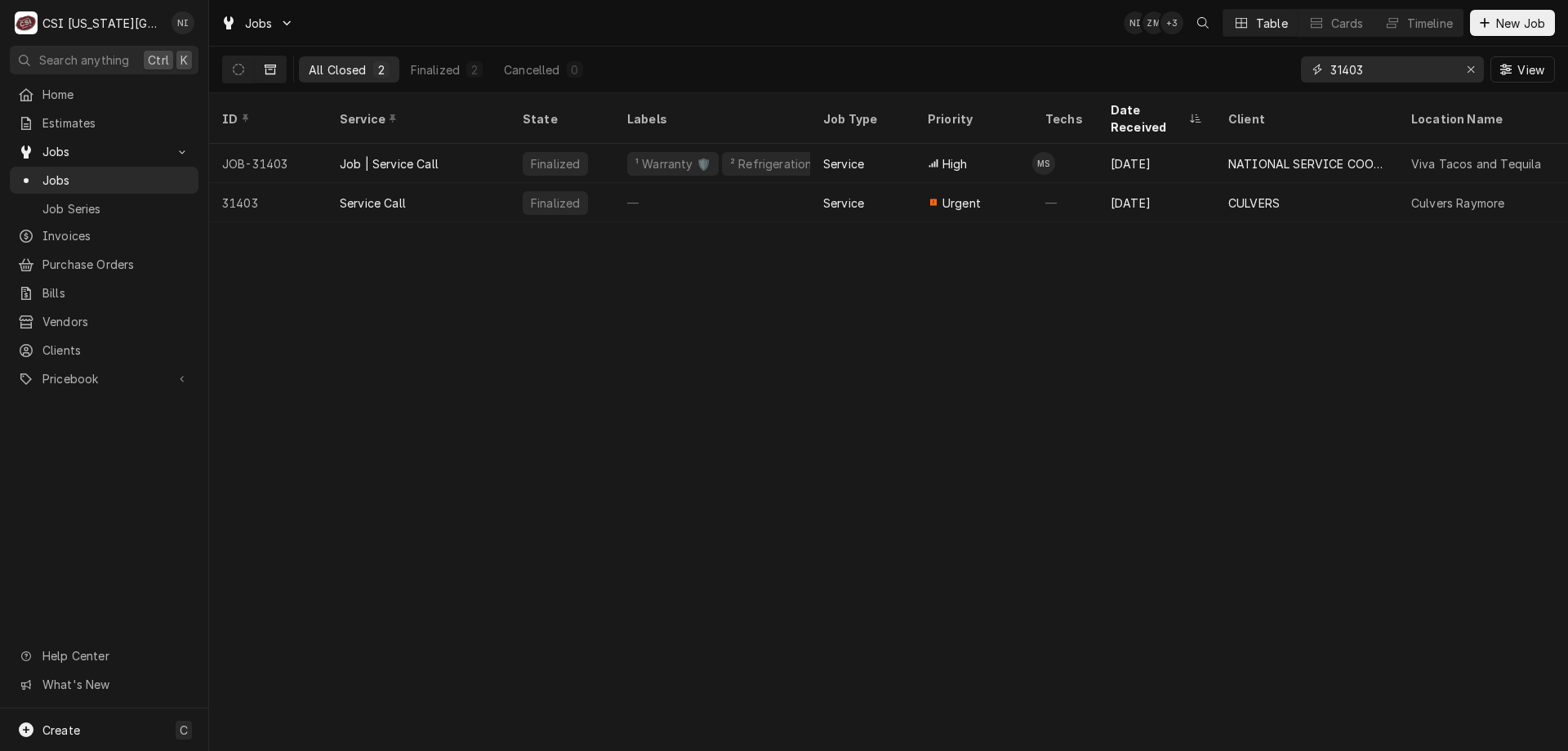
drag, startPoint x: 1369, startPoint y: 71, endPoint x: 1227, endPoint y: 48, distance: 143.9
click at [1237, 59] on div "All Closed 2 Finalized 2 Cancelled 0 31403 View" at bounding box center [888, 70] width 1332 height 46
type input "31289"
click at [490, 190] on div "Job | Service Call" at bounding box center [417, 202] width 183 height 39
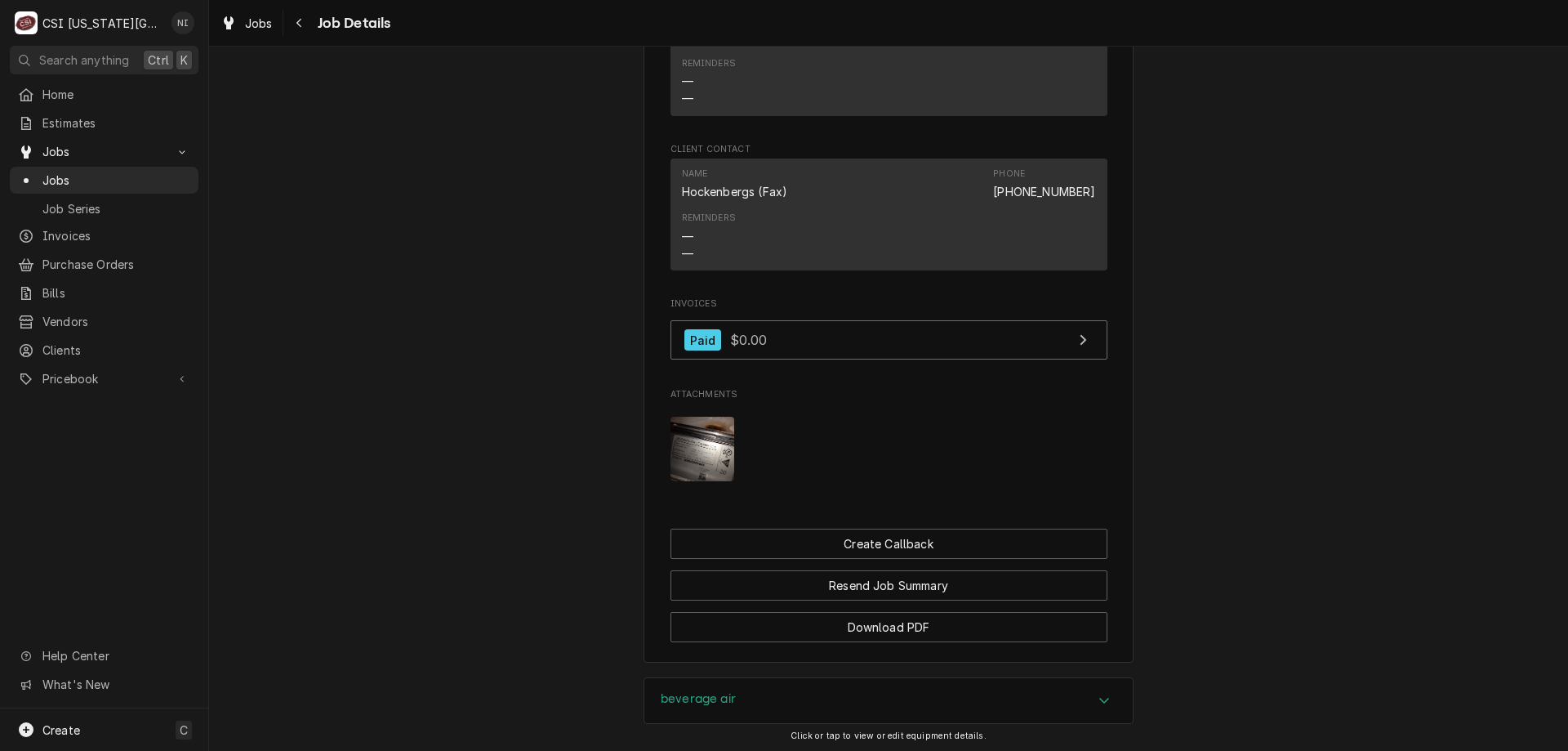
scroll to position [1304, 0]
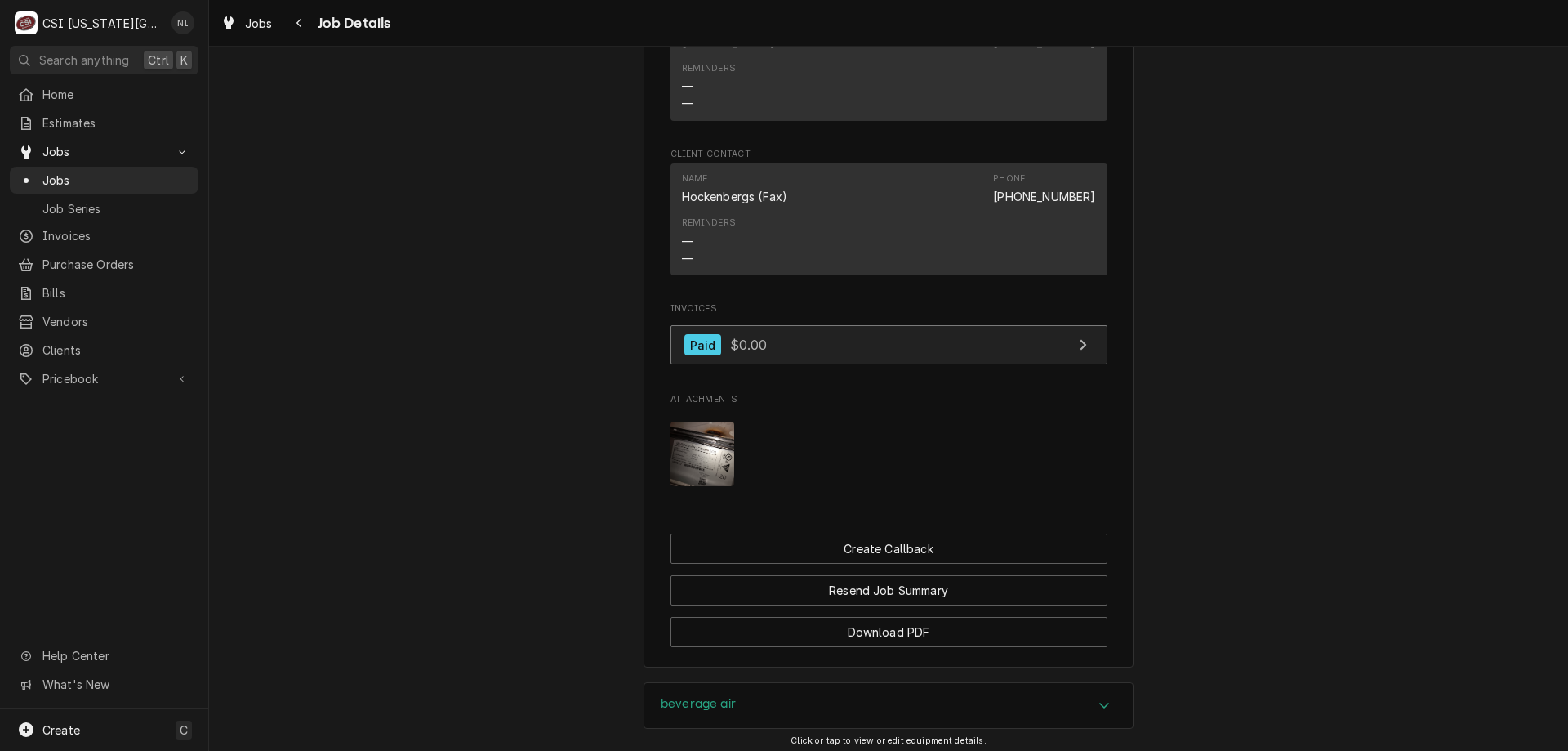
click at [932, 353] on link "Paid $0.00" at bounding box center [889, 345] width 437 height 40
click at [121, 172] on span "Jobs" at bounding box center [116, 180] width 148 height 17
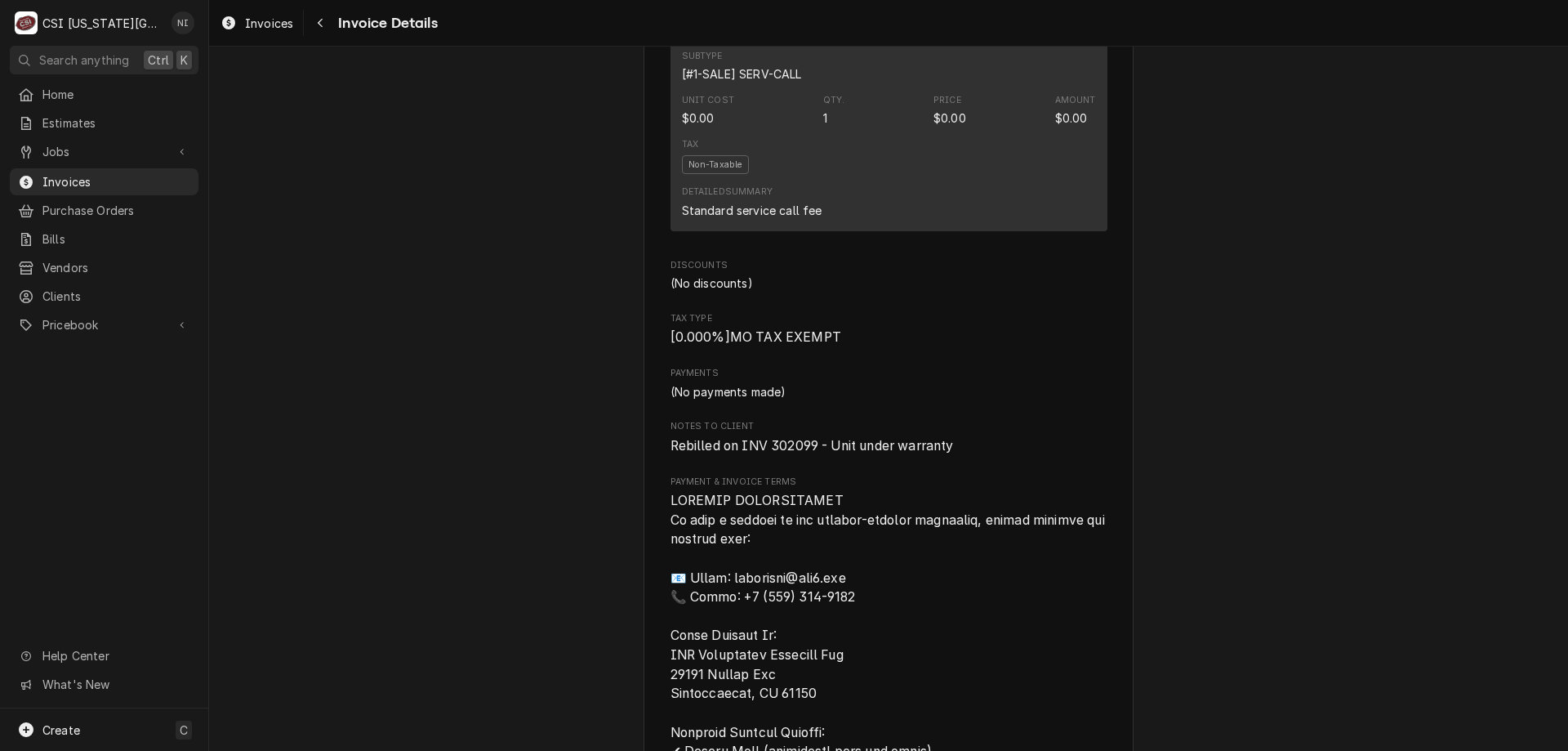
scroll to position [1637, 0]
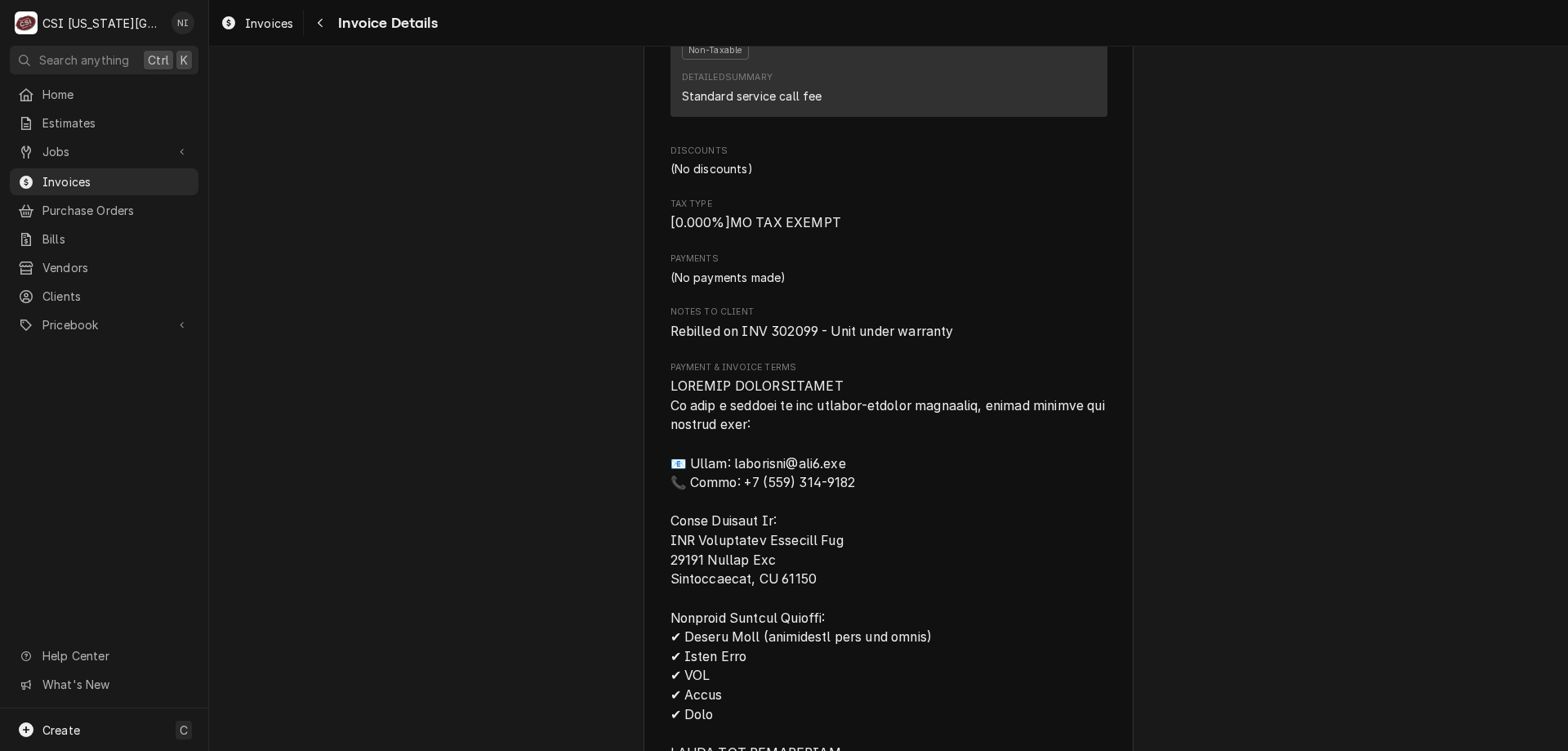
click at [802, 339] on span "Rebilled on INV 302099 - Unit under warranty" at bounding box center [812, 331] width 284 height 16
copy span "302099"
click at [141, 174] on span "Invoices" at bounding box center [116, 182] width 148 height 17
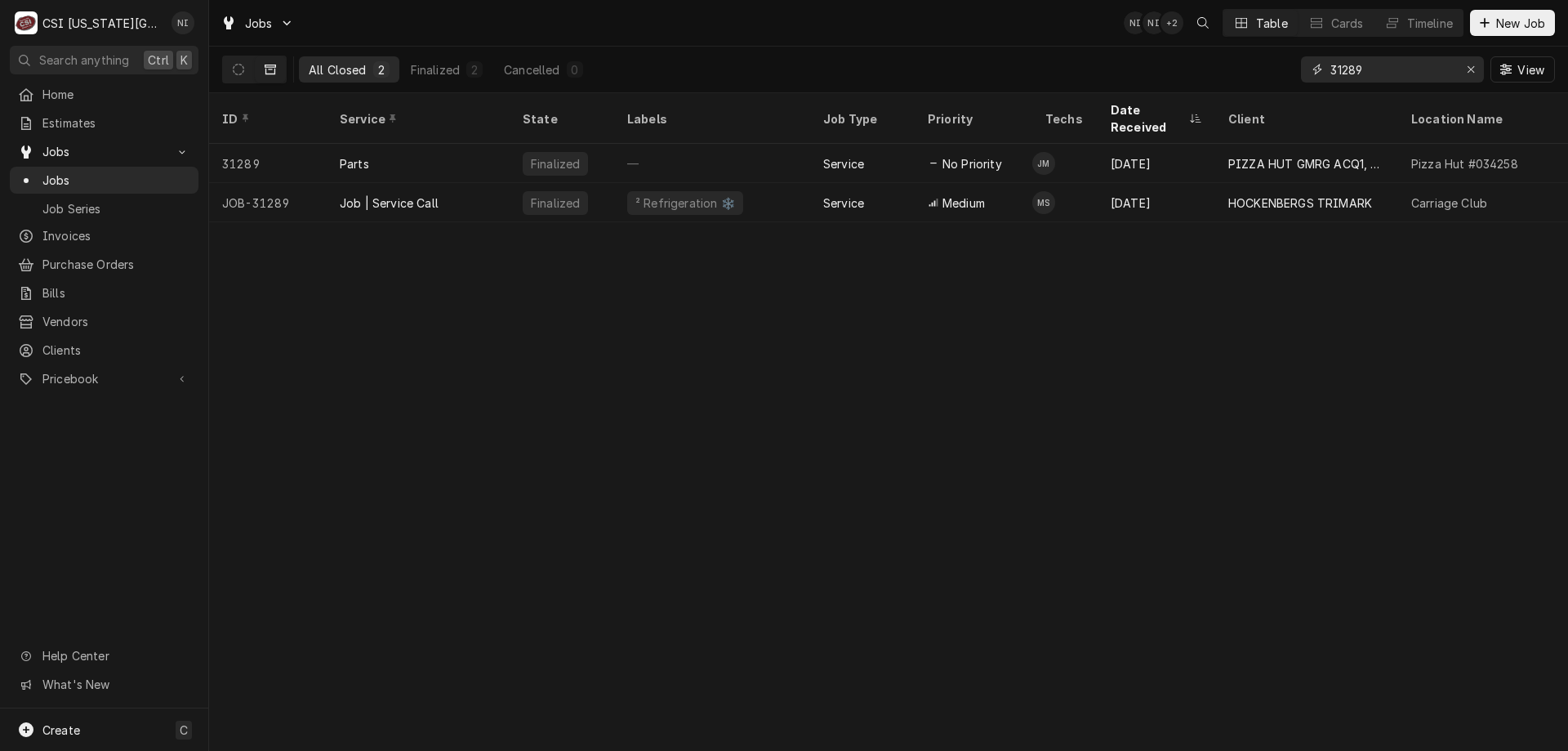
drag, startPoint x: 1383, startPoint y: 73, endPoint x: 1365, endPoint y: 72, distance: 18.0
click at [1345, 68] on input "31289" at bounding box center [1391, 69] width 122 height 26
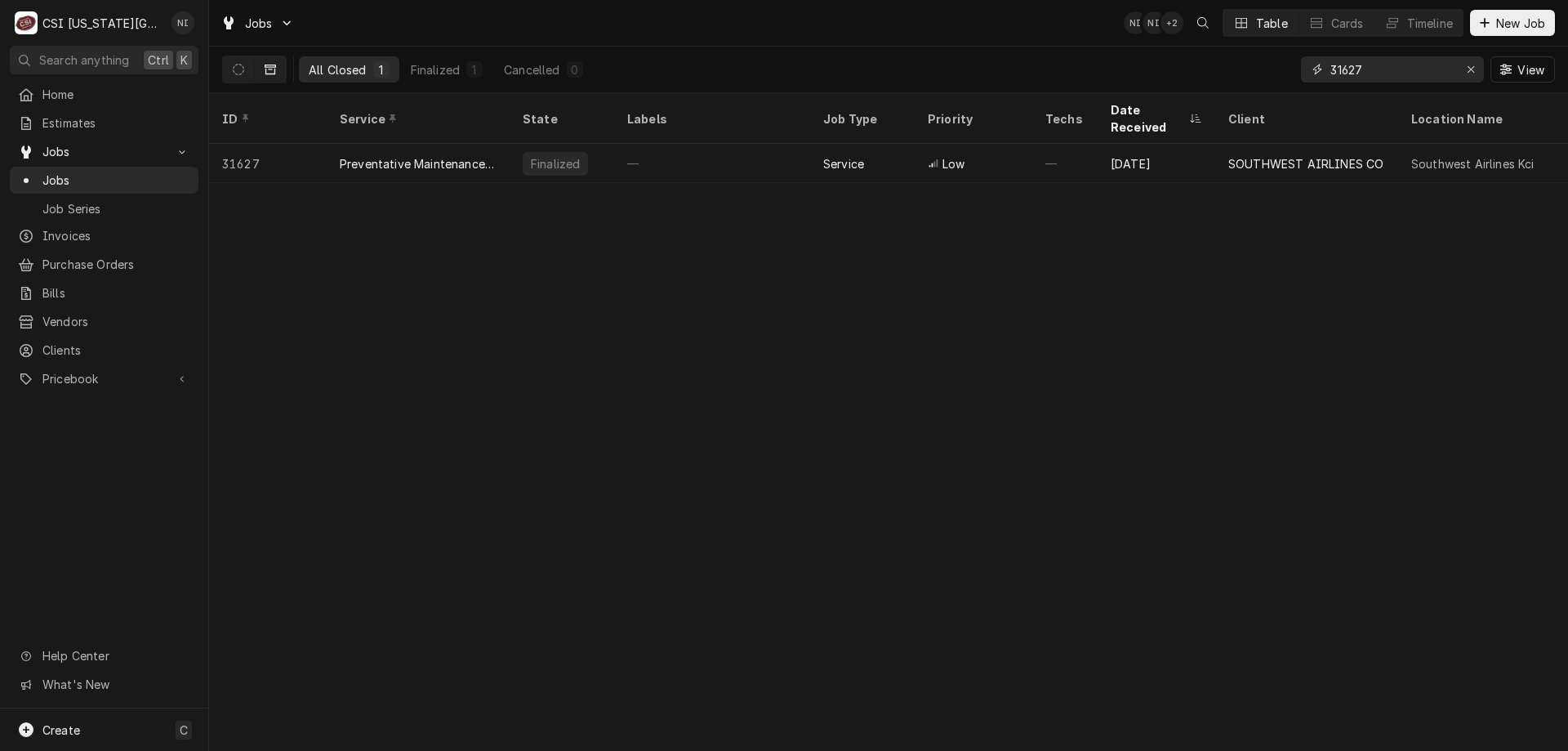
type input "31627"
click at [241, 66] on icon "Dynamic Content Wrapper" at bounding box center [239, 69] width 11 height 11
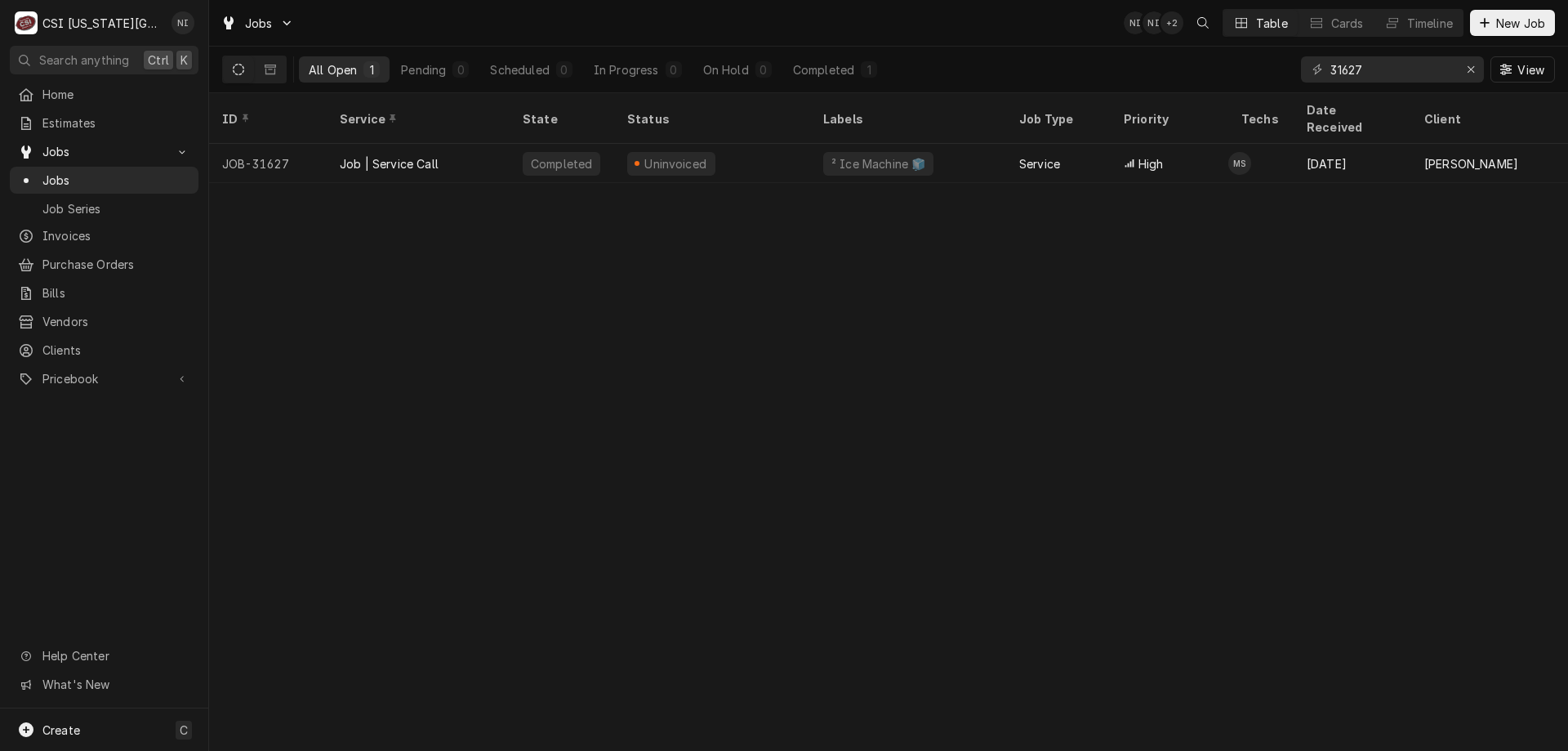
click at [748, 144] on div "Uninvoiced" at bounding box center [712, 163] width 196 height 39
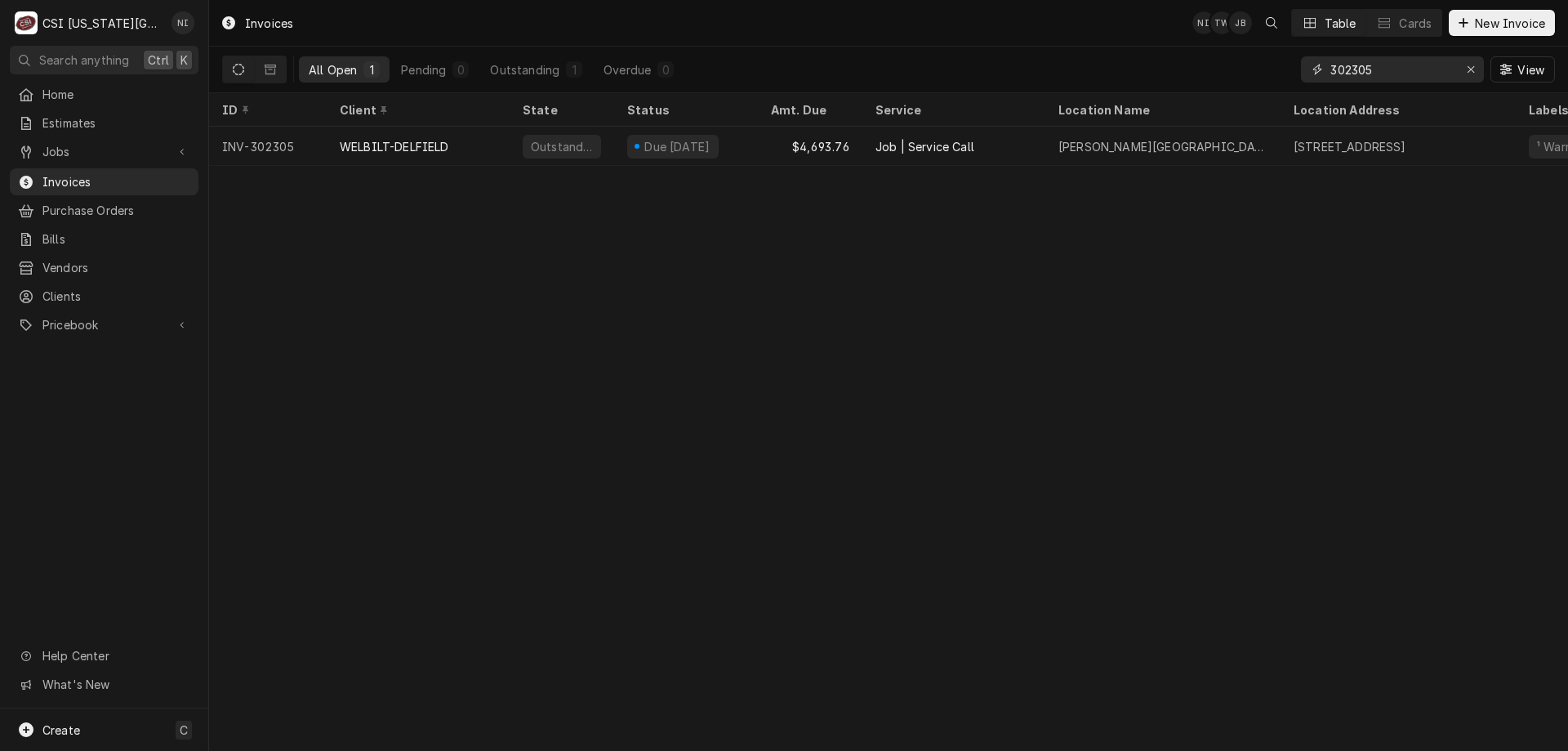
drag, startPoint x: 1374, startPoint y: 66, endPoint x: 1296, endPoint y: 73, distance: 78.3
click at [1296, 73] on div "All Open 1 Pending 0 Outstanding 1 Overdue 0 302305 View" at bounding box center [888, 70] width 1332 height 46
paste input "099"
type input "302099"
click at [502, 144] on div "BEVERAGE AIR - KC" at bounding box center [417, 146] width 183 height 39
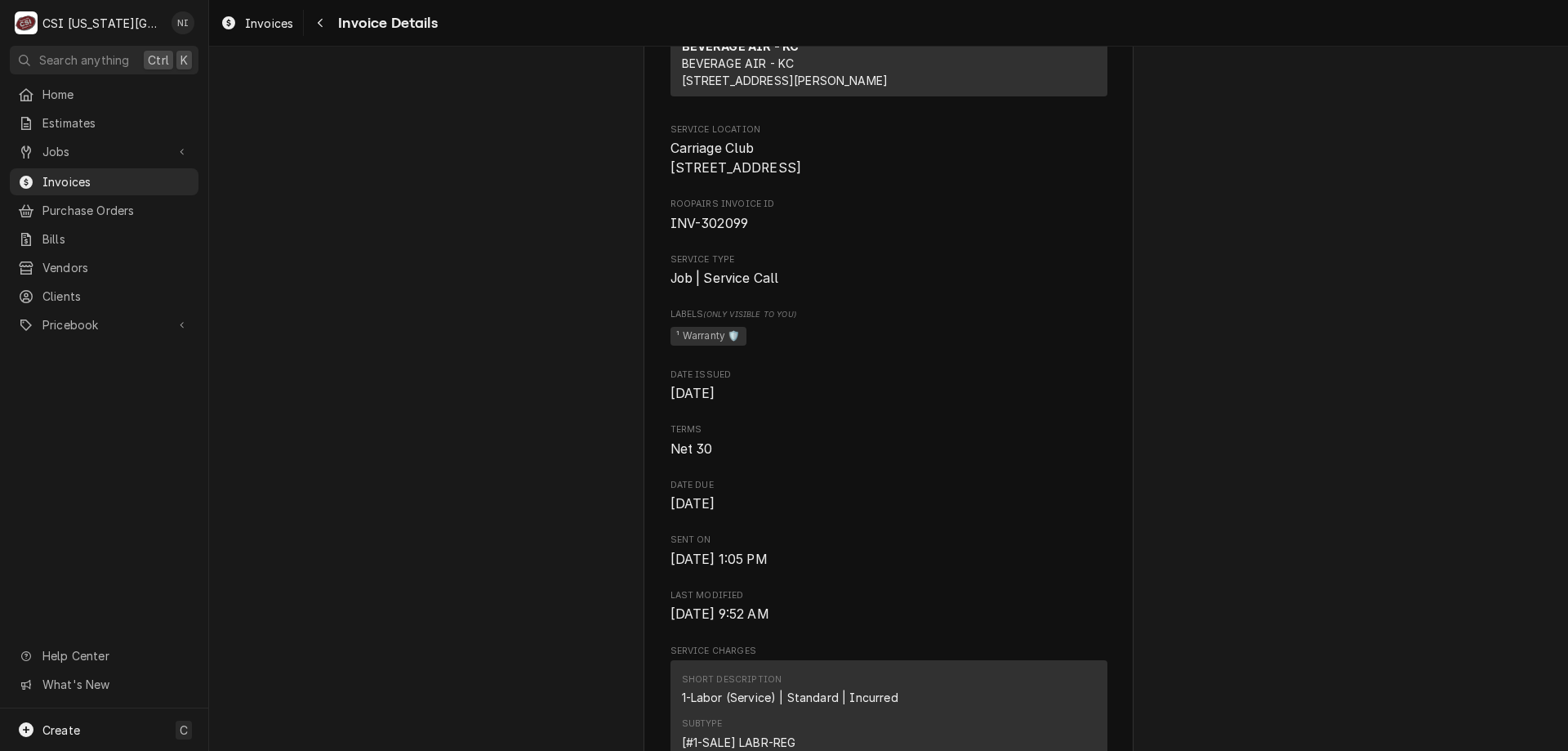
scroll to position [413, 0]
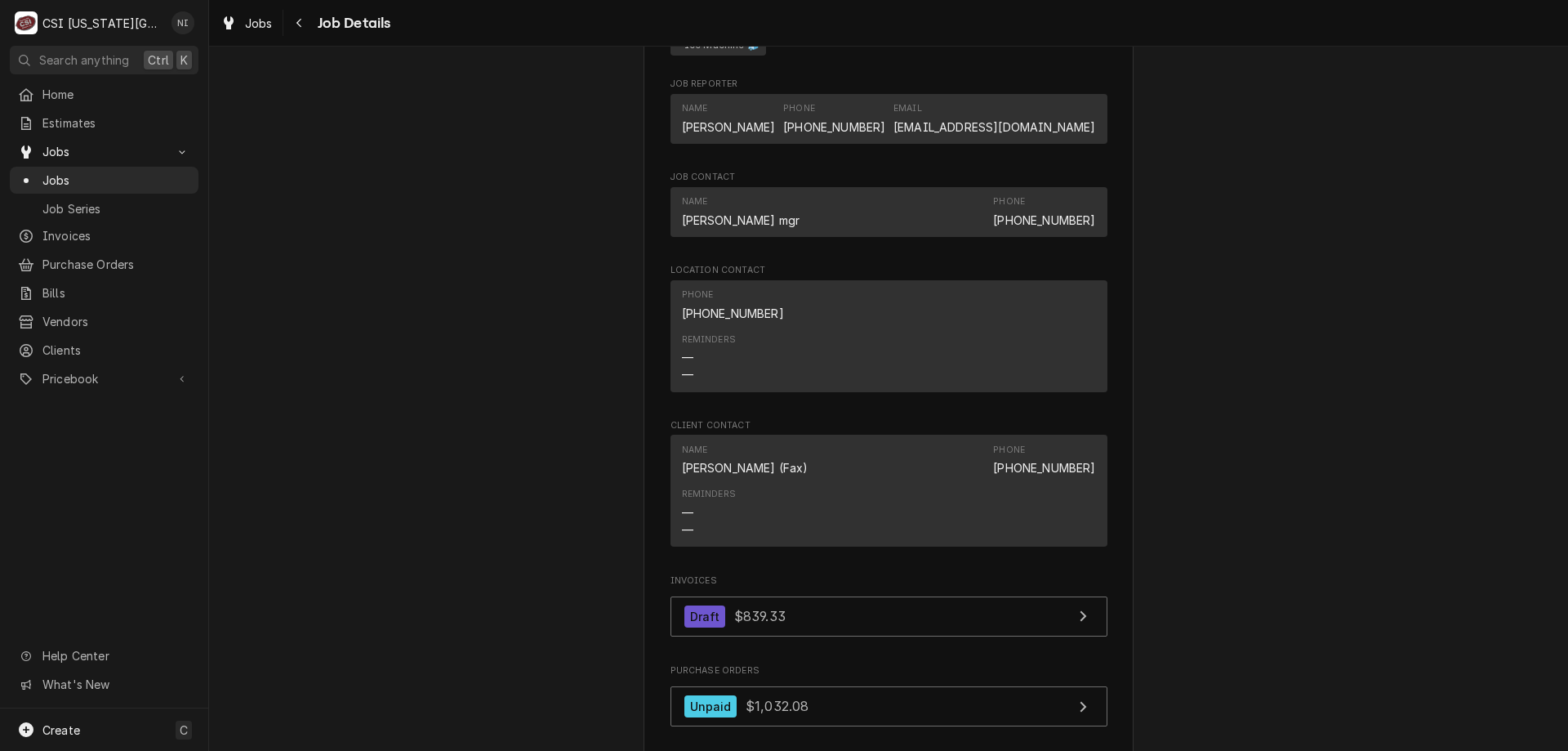
scroll to position [1743, 0]
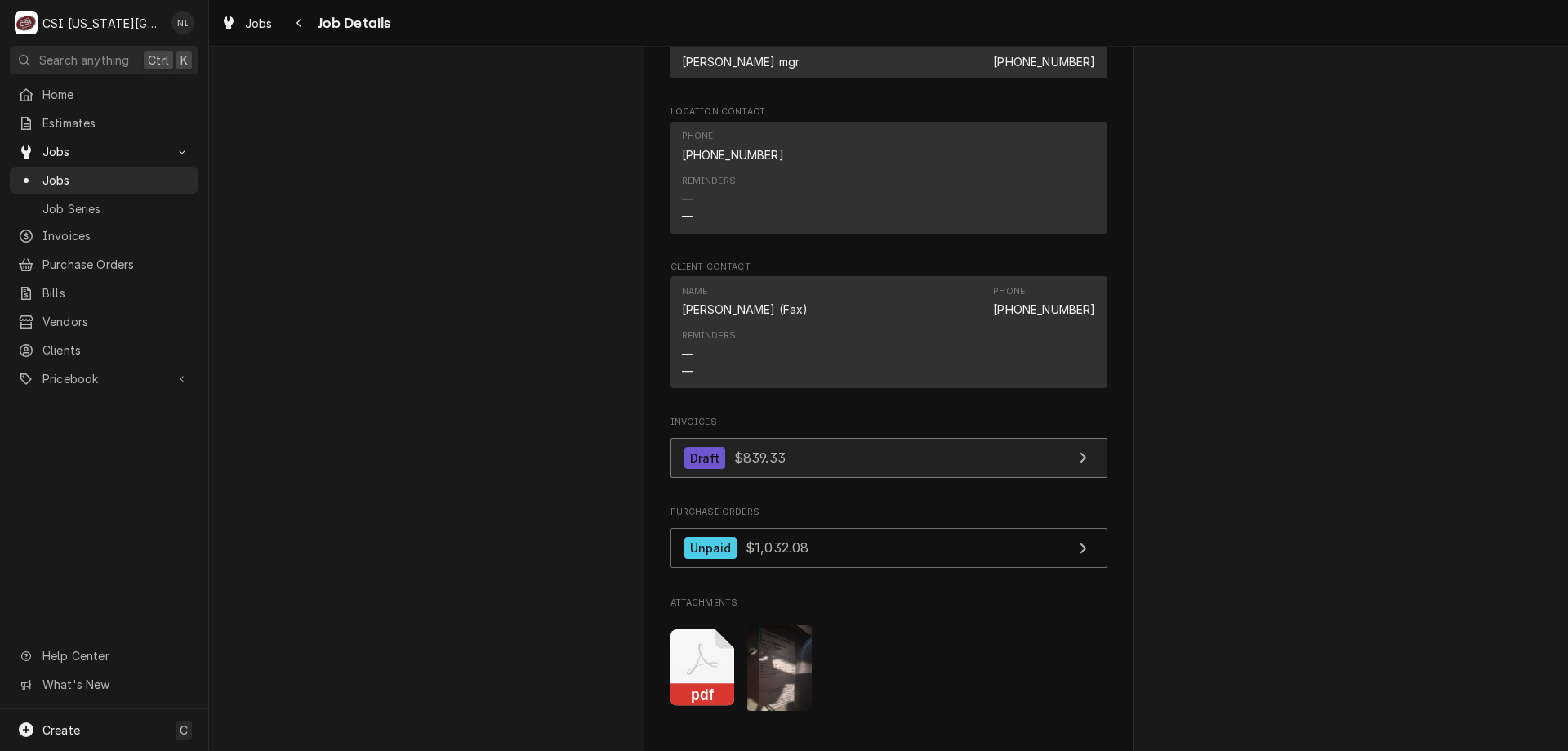
click at [943, 442] on link "Draft $839.33" at bounding box center [889, 458] width 437 height 40
drag, startPoint x: 108, startPoint y: 166, endPoint x: 174, endPoint y: 130, distance: 75.2
click at [109, 170] on div "Jobs" at bounding box center [104, 180] width 182 height 20
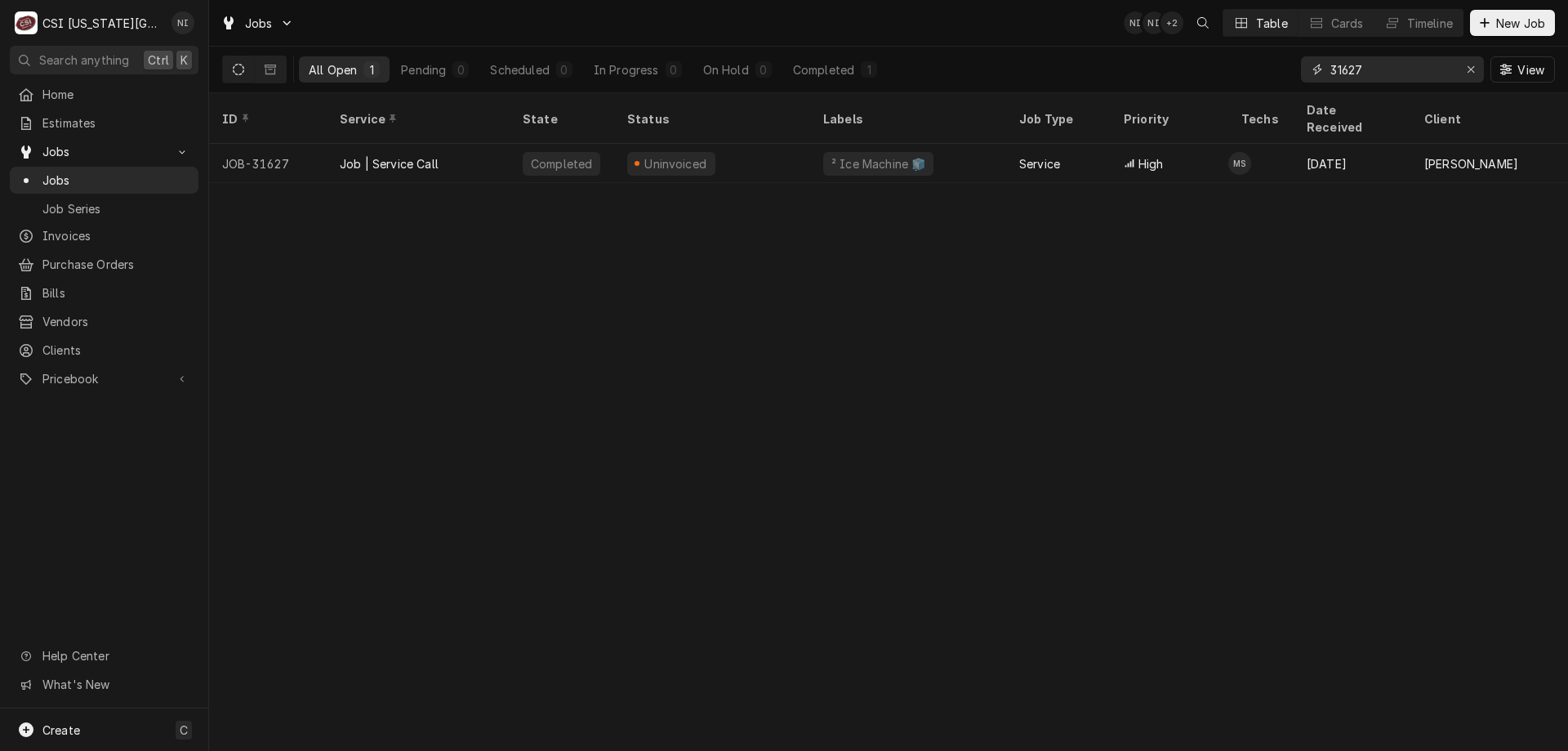
drag, startPoint x: 1370, startPoint y: 64, endPoint x: 1204, endPoint y: 73, distance: 166.2
click at [1213, 71] on div "All Open 1 Pending 0 Scheduled 0 In Progress 0 On Hold 0 Completed 1 31627 View" at bounding box center [888, 70] width 1332 height 46
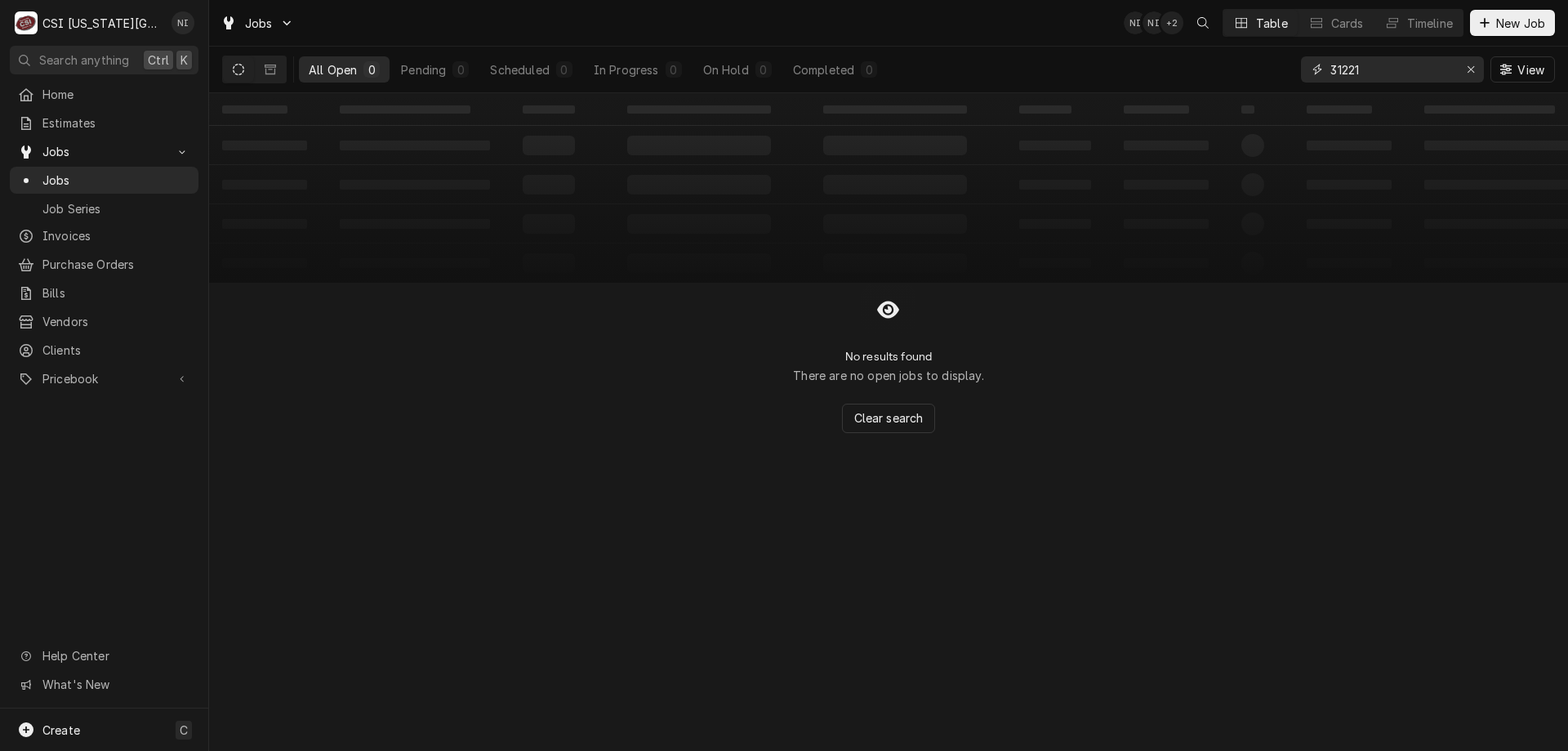
type input "31221"
click at [278, 73] on button "Dynamic Content Wrapper" at bounding box center [271, 69] width 31 height 26
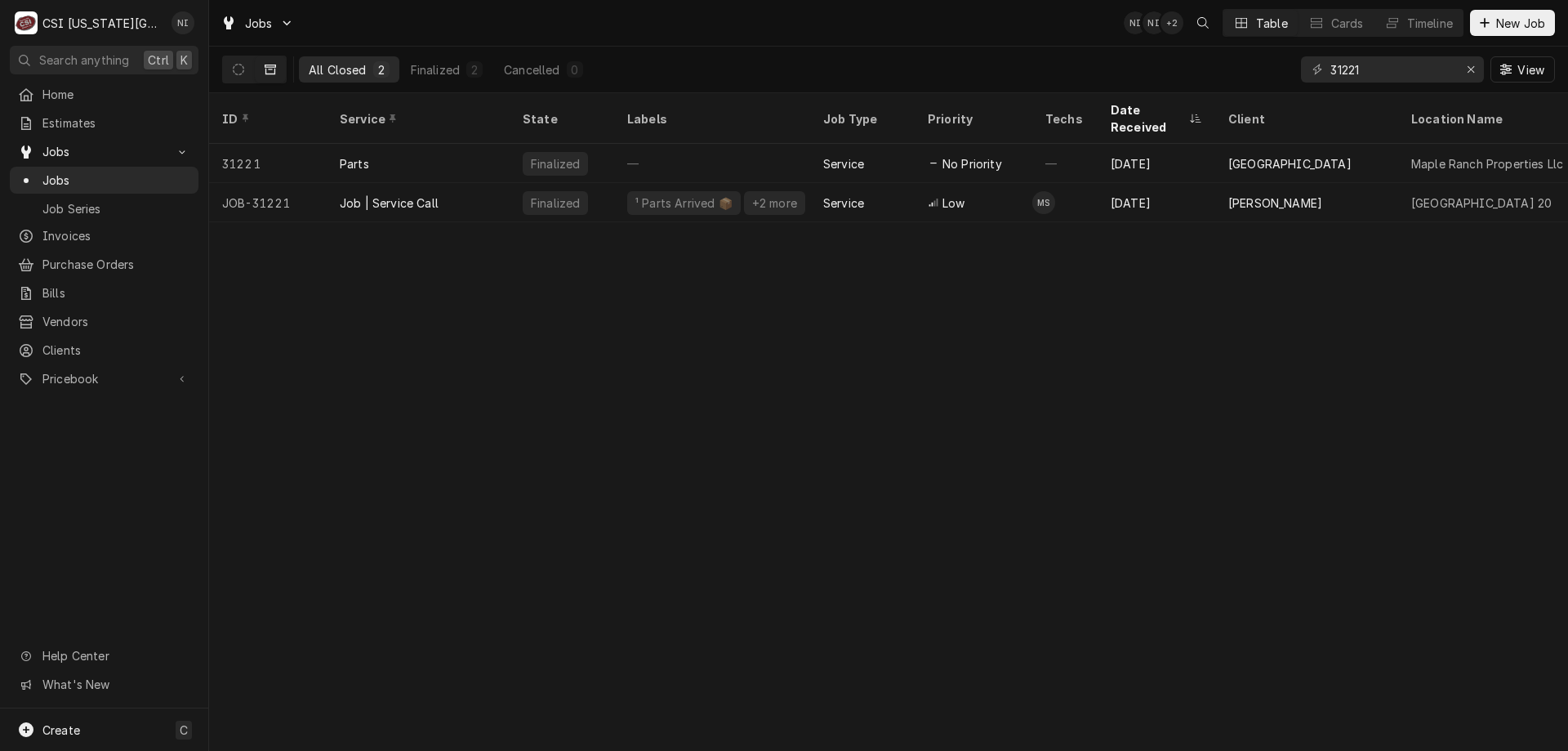
click at [468, 184] on div "Job | Service Call" at bounding box center [417, 202] width 183 height 39
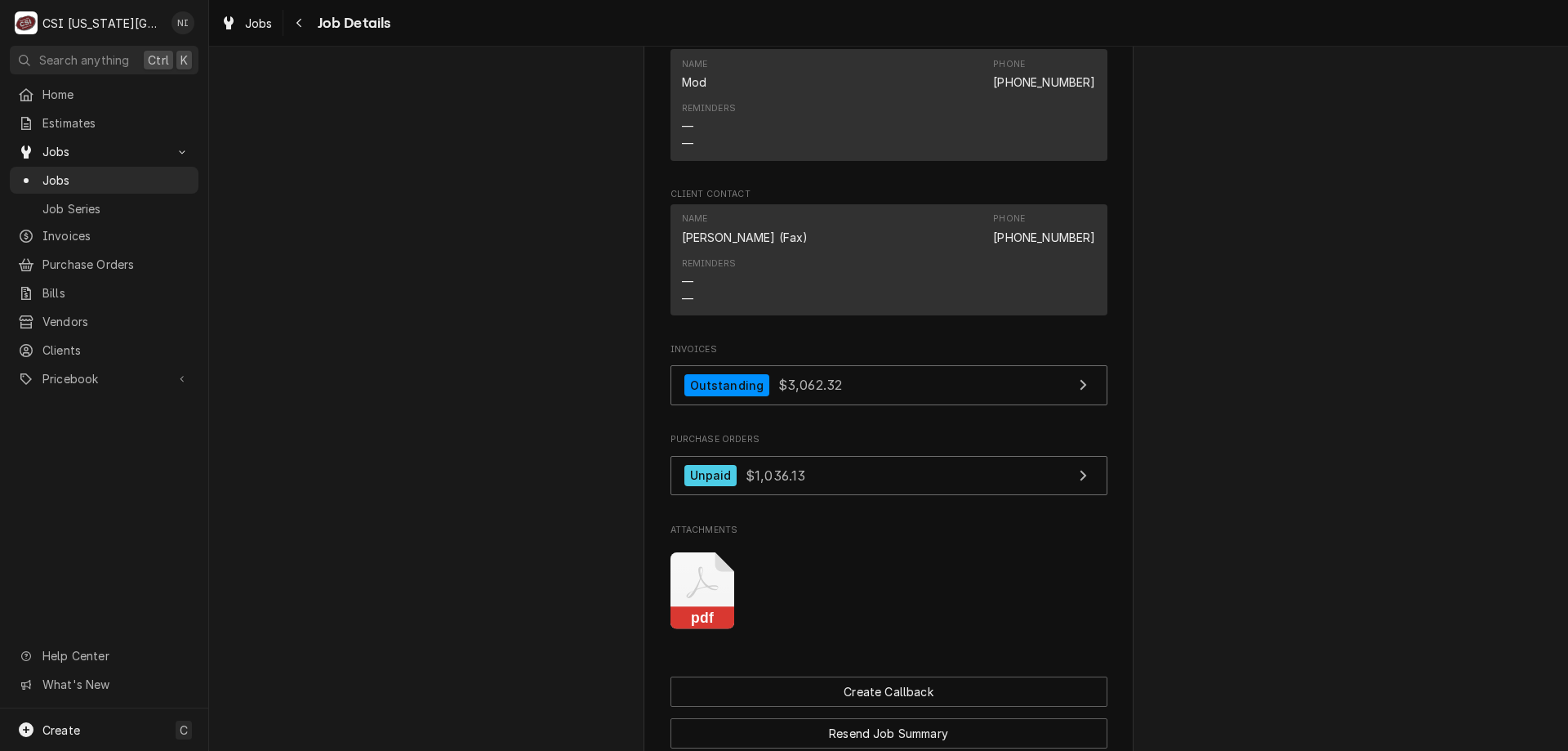
scroll to position [2036, 0]
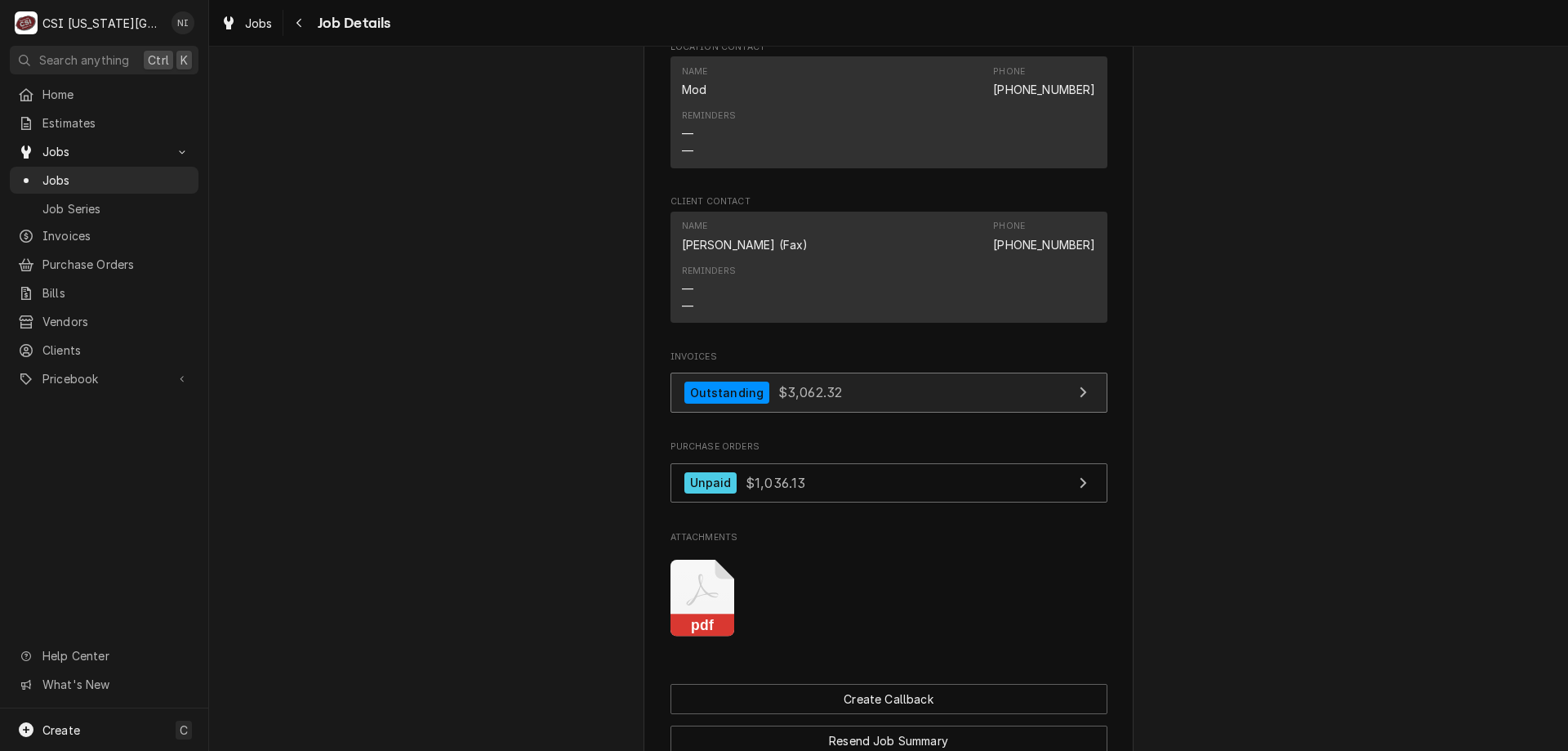
click at [932, 378] on link "Outstanding $3,062.32" at bounding box center [889, 393] width 437 height 40
click at [138, 159] on link "Jobs" at bounding box center [105, 151] width 189 height 27
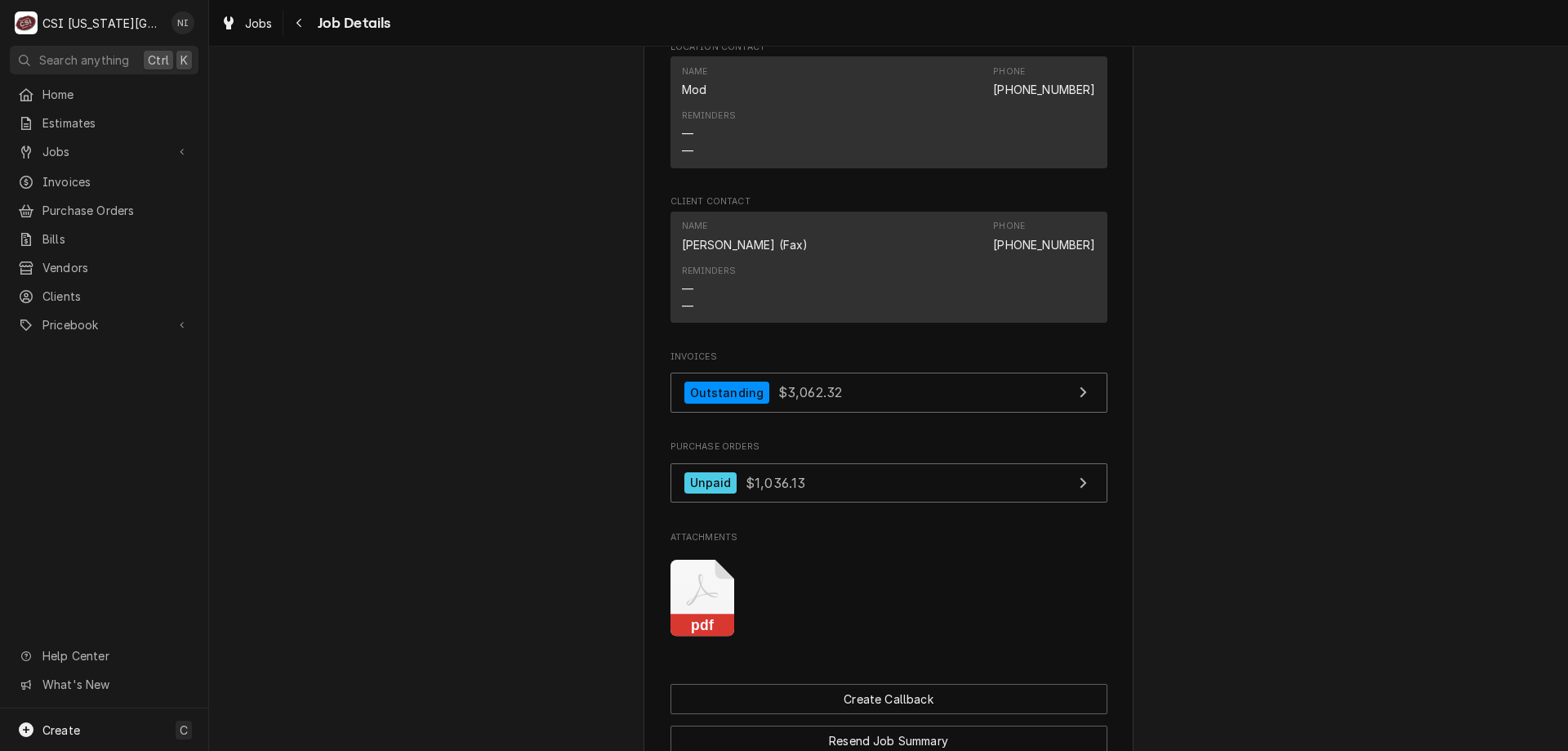
click at [100, 149] on span "Jobs" at bounding box center [104, 151] width 123 height 17
click at [97, 175] on span "Jobs" at bounding box center [116, 180] width 148 height 17
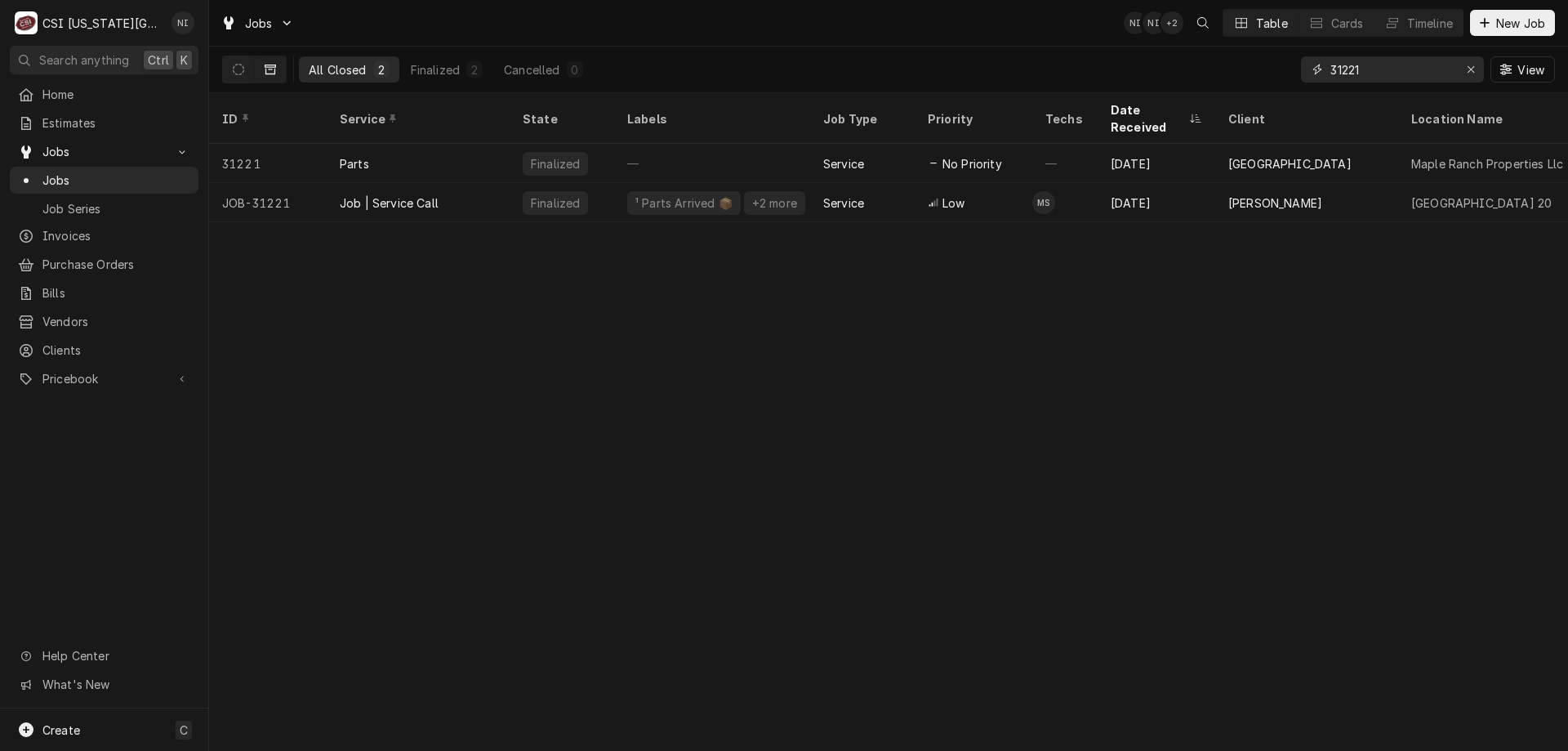
drag, startPoint x: 1372, startPoint y: 75, endPoint x: 1344, endPoint y: 70, distance: 28.4
click at [1344, 70] on input "31221" at bounding box center [1391, 69] width 122 height 26
type input "31924"
click at [447, 183] on div "Job | Service Call" at bounding box center [417, 202] width 183 height 39
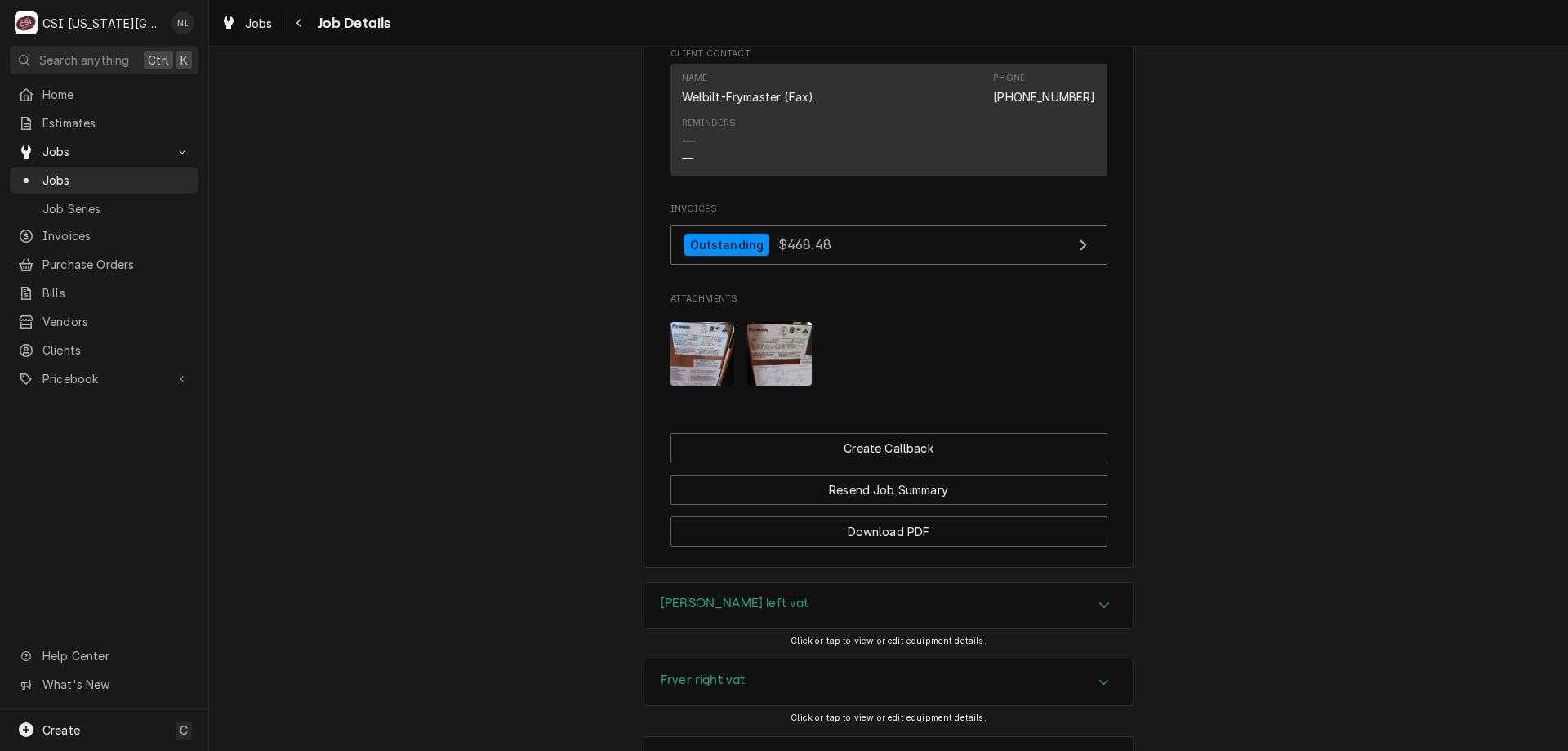
scroll to position [2717, 0]
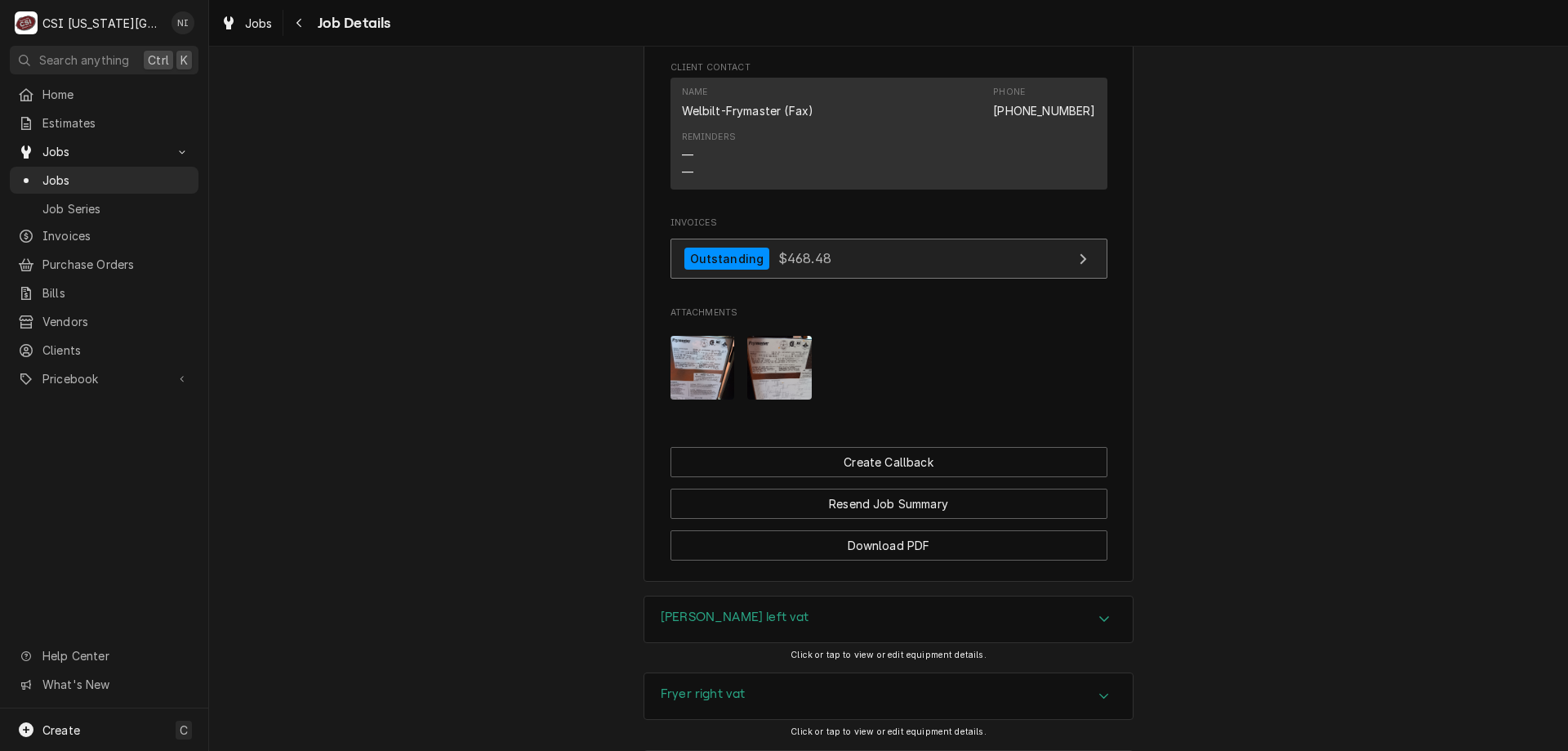
click at [882, 278] on link "Outstanding $468.48" at bounding box center [889, 259] width 437 height 40
click at [147, 172] on span "Jobs" at bounding box center [116, 180] width 148 height 17
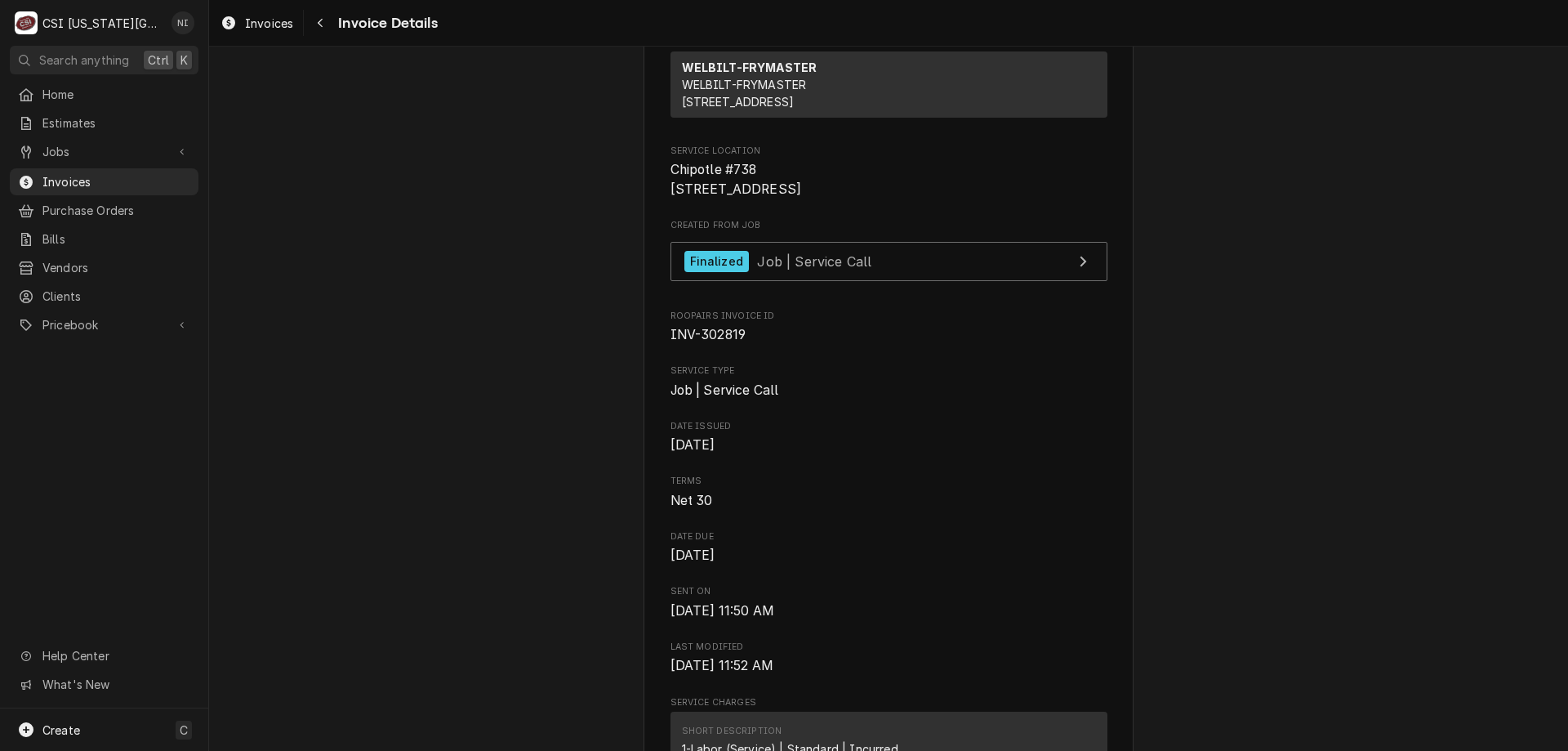
scroll to position [308, 0]
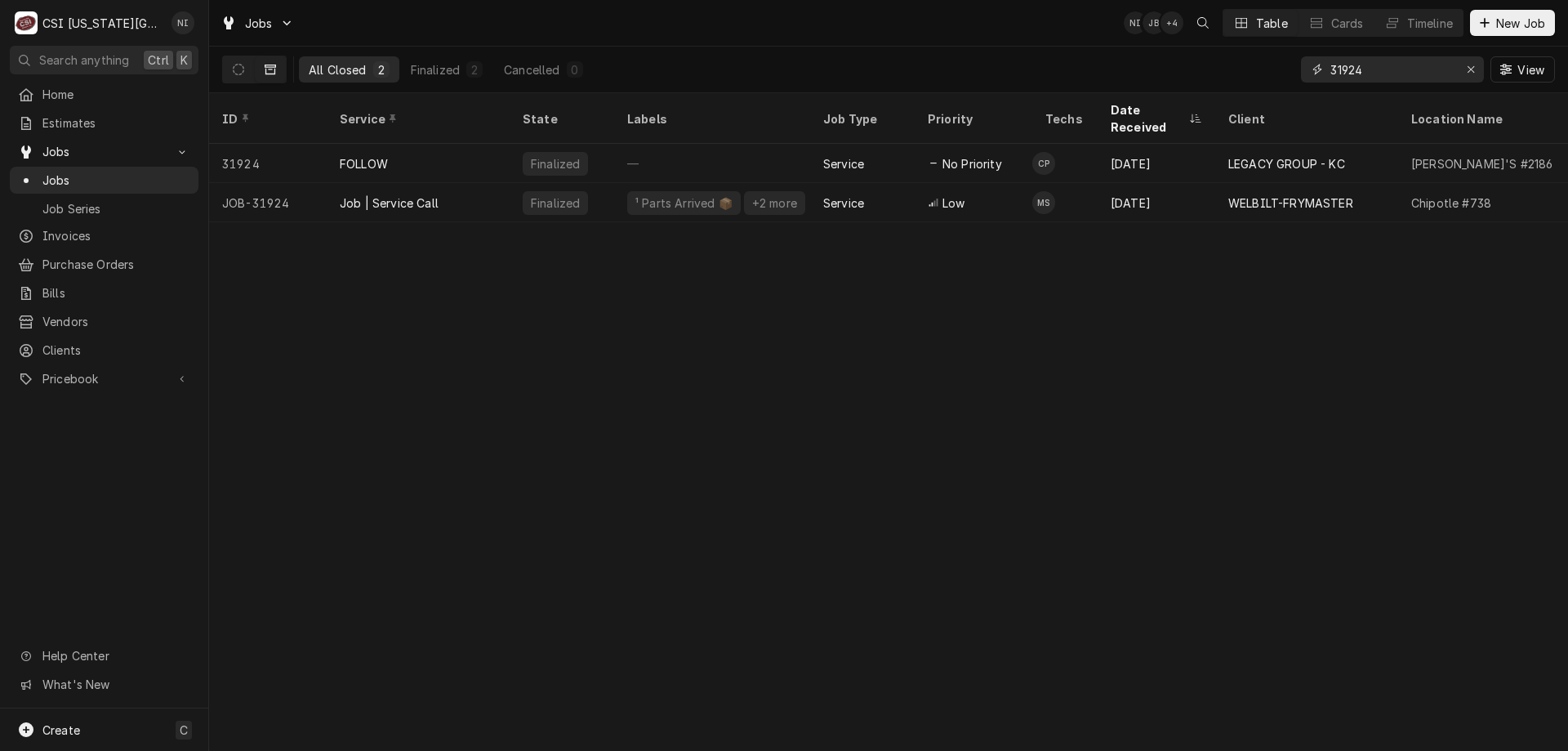
drag, startPoint x: 1367, startPoint y: 71, endPoint x: 1355, endPoint y: 74, distance: 12.4
click at [1347, 73] on input "31924" at bounding box center [1391, 69] width 122 height 26
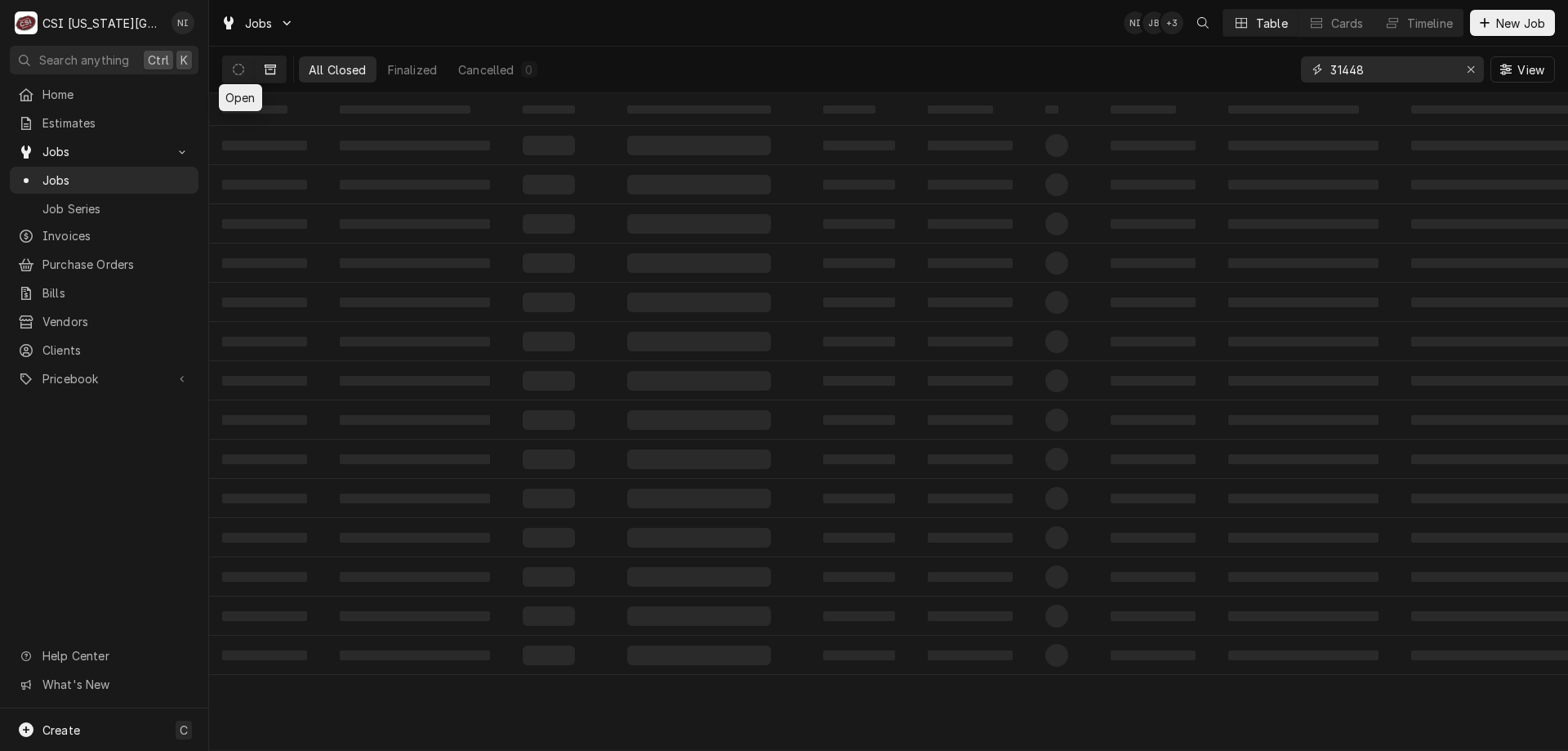
type input "31448"
drag, startPoint x: 239, startPoint y: 66, endPoint x: 231, endPoint y: 50, distance: 17.9
click at [239, 56] on div "Dynamic Content Wrapper" at bounding box center [254, 70] width 64 height 28
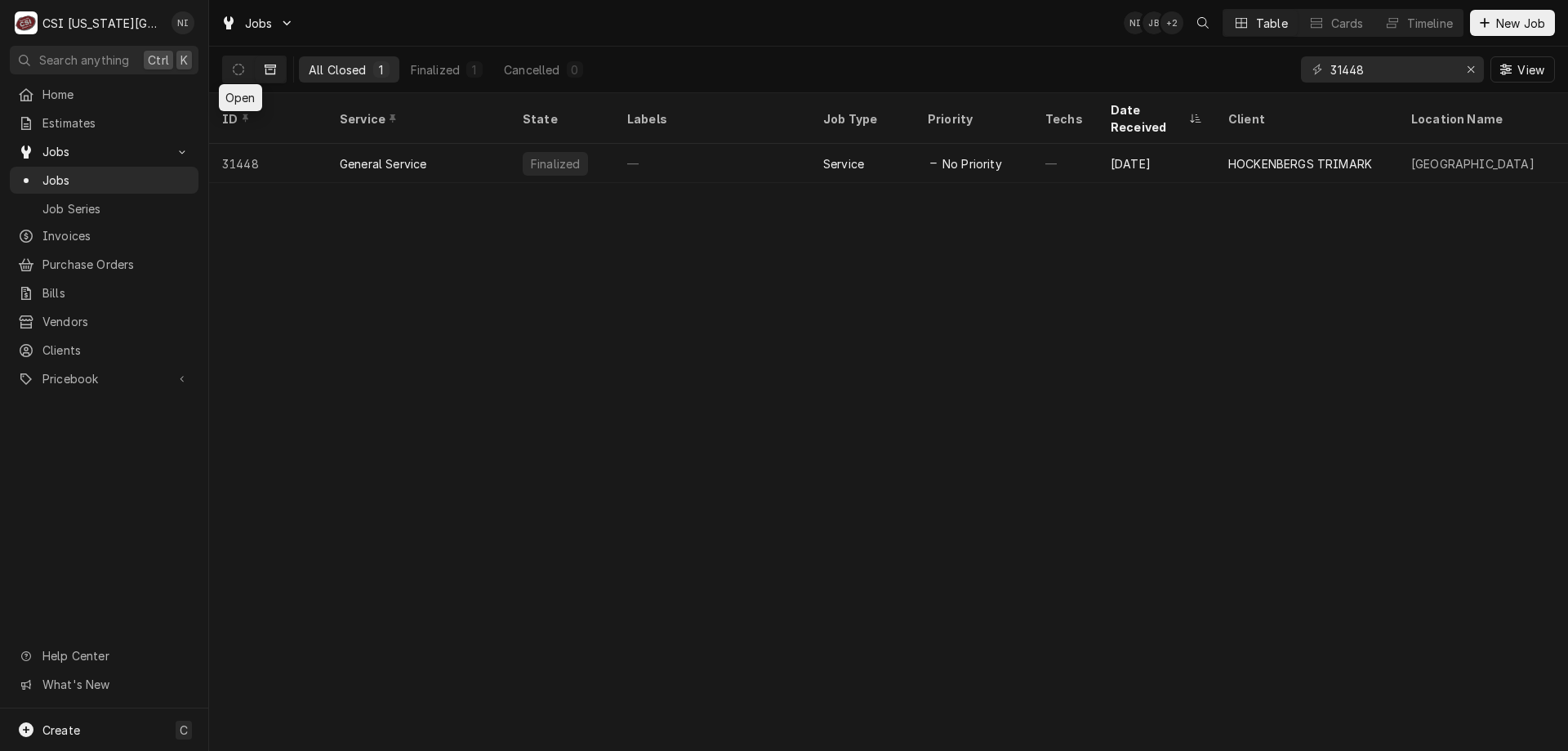
click at [239, 69] on icon "Dynamic Content Wrapper" at bounding box center [239, 69] width 11 height 11
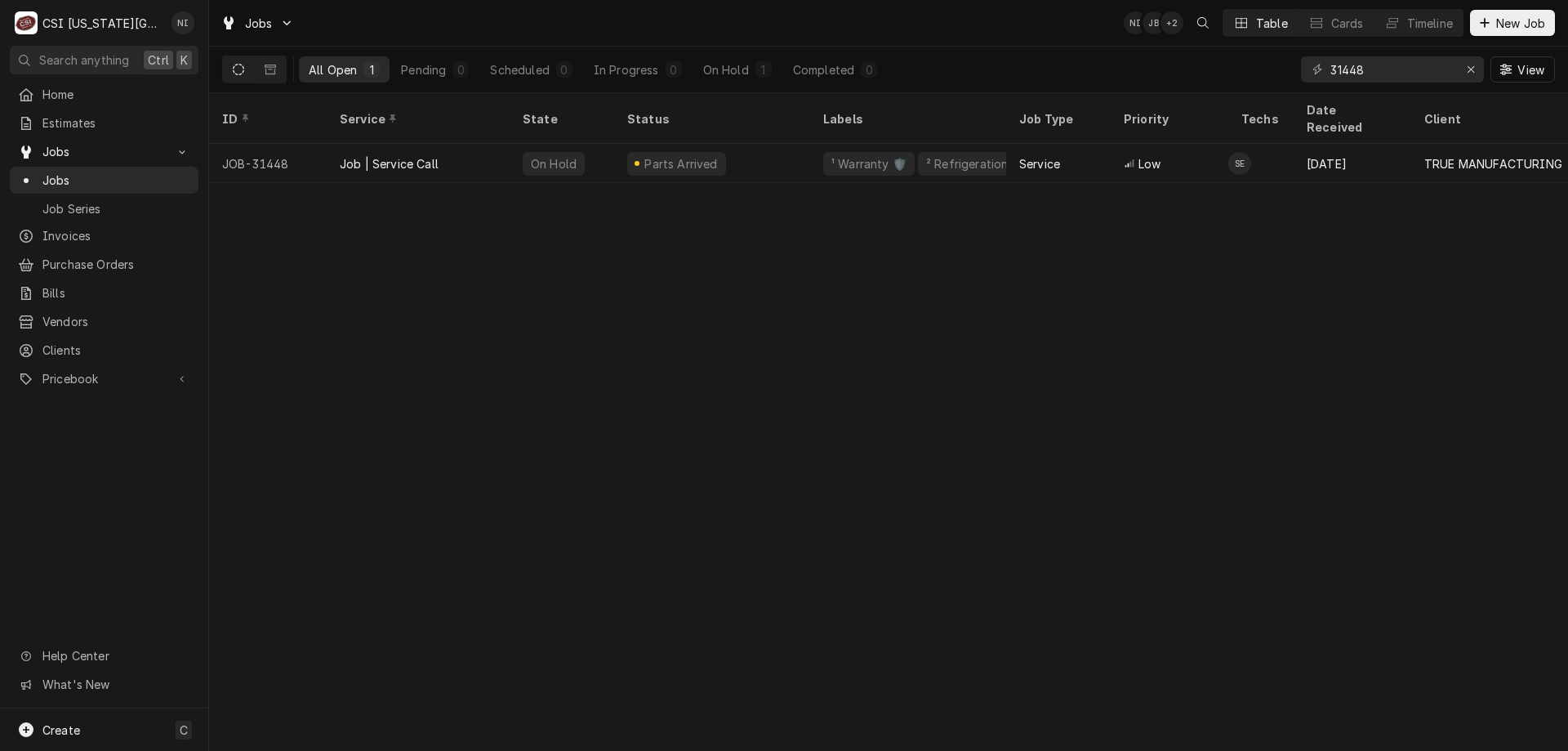
click at [778, 144] on div "Parts Arrived" at bounding box center [712, 163] width 196 height 39
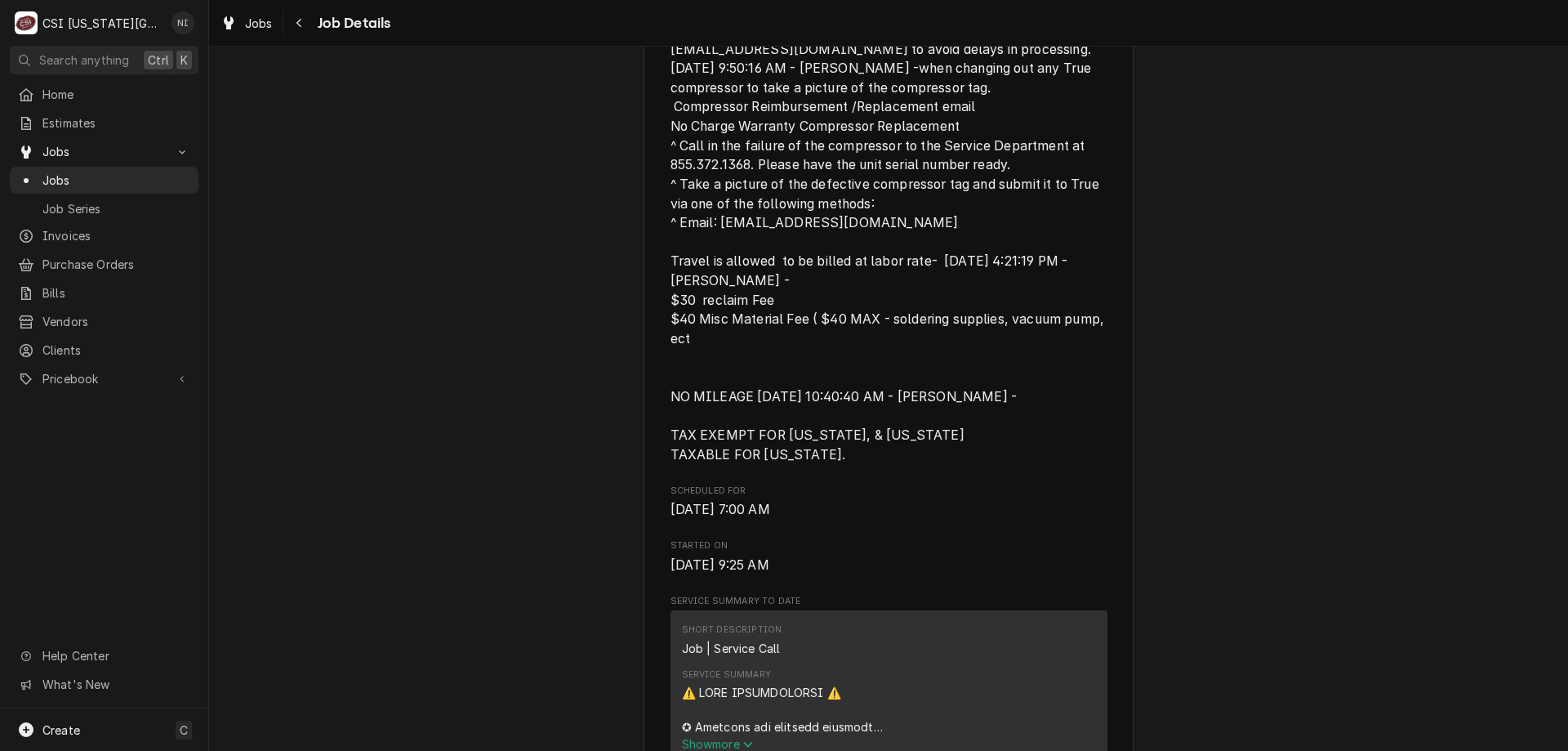
scroll to position [40, 0]
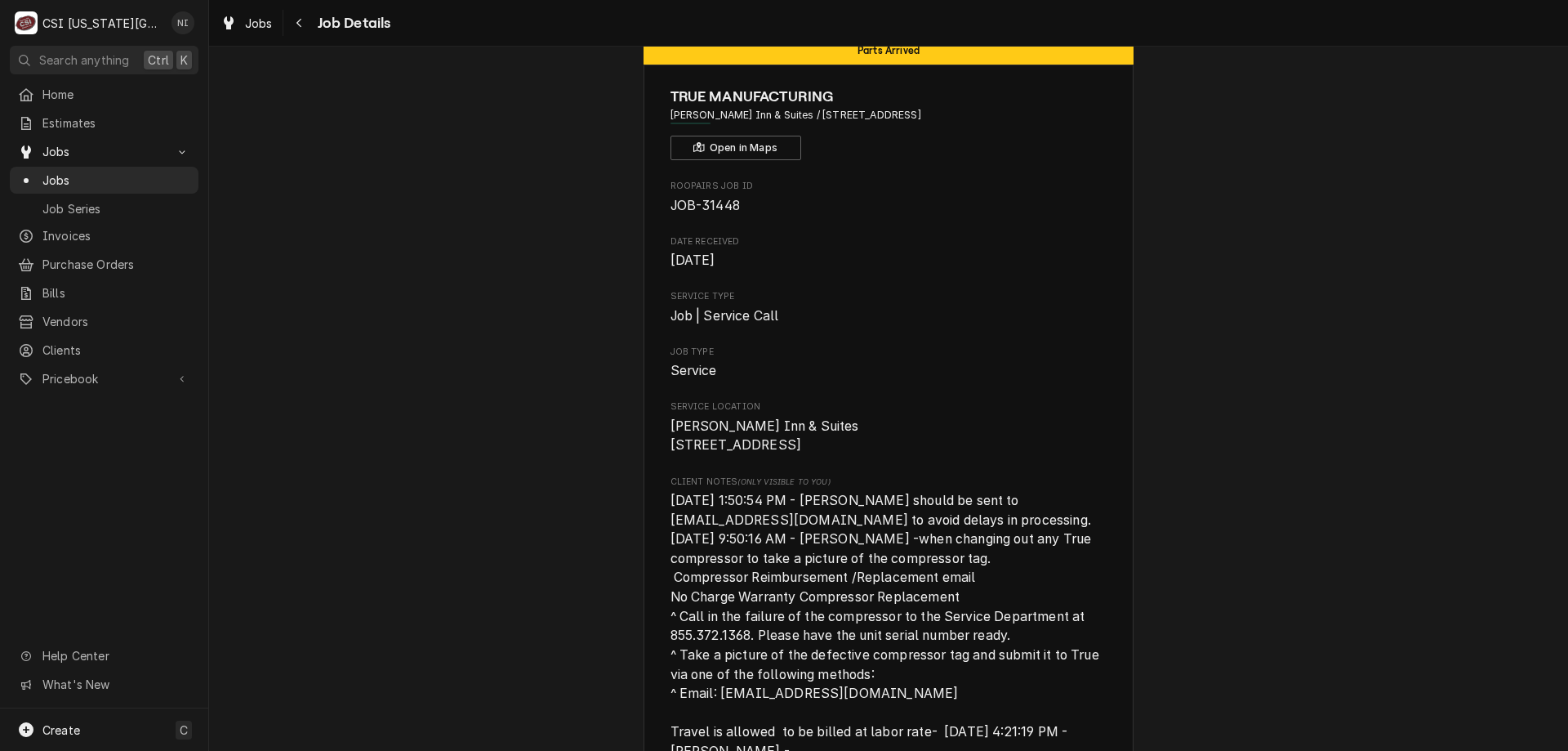
click at [71, 172] on span "Jobs" at bounding box center [116, 180] width 148 height 17
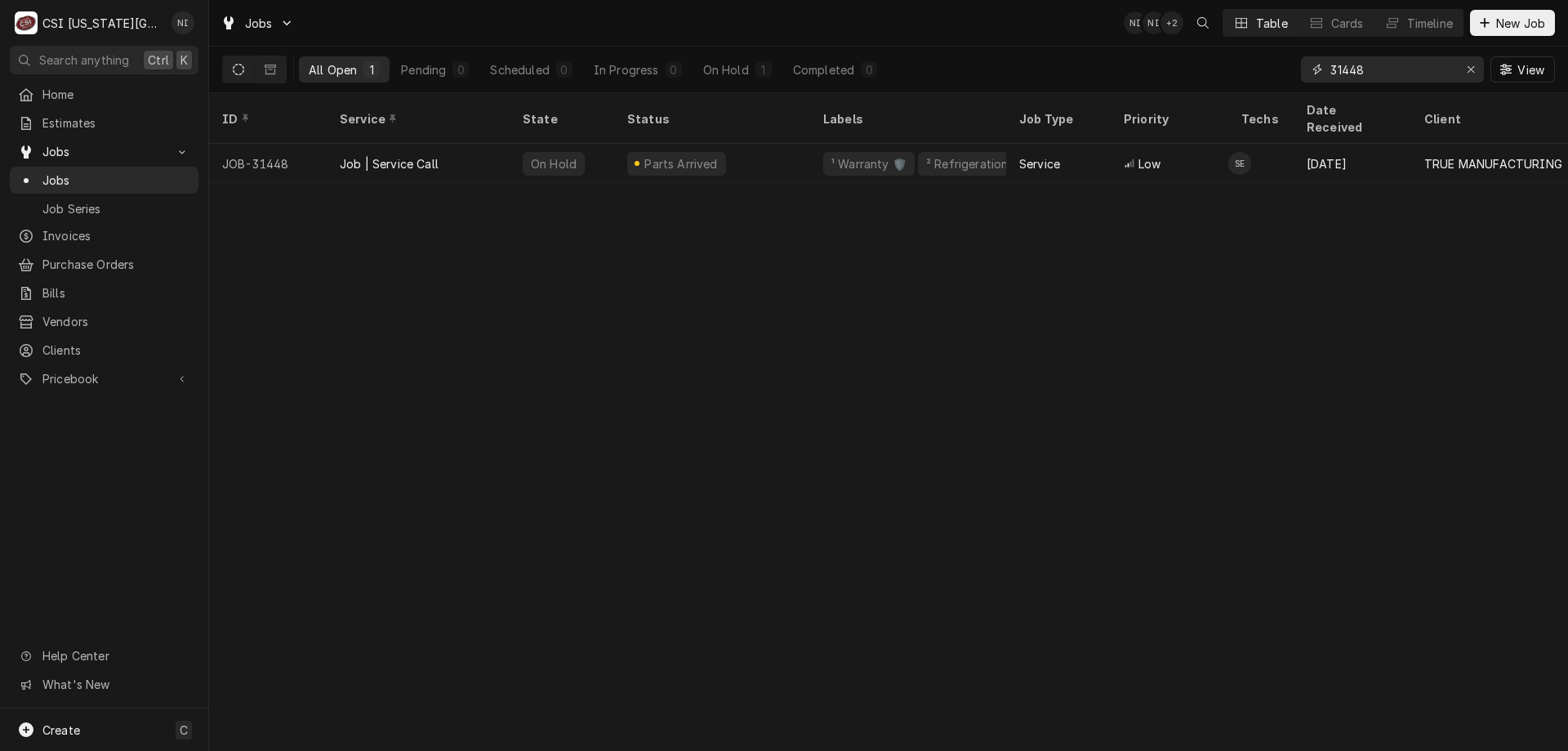
drag, startPoint x: 1388, startPoint y: 79, endPoint x: 1265, endPoint y: 71, distance: 123.3
click at [1331, 78] on input "31448" at bounding box center [1391, 69] width 122 height 26
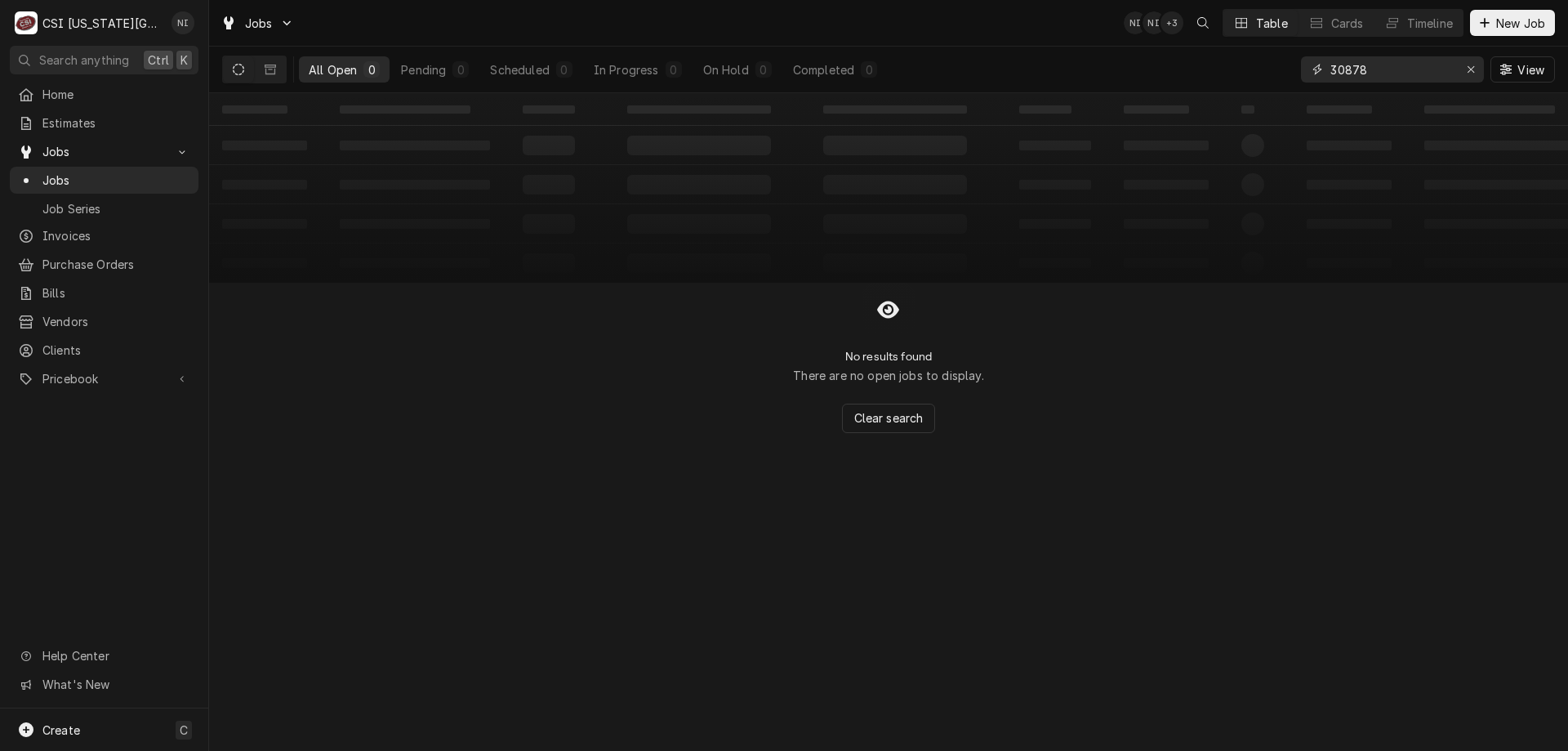
type input "30878"
click at [271, 76] on button "Dynamic Content Wrapper" at bounding box center [271, 69] width 31 height 26
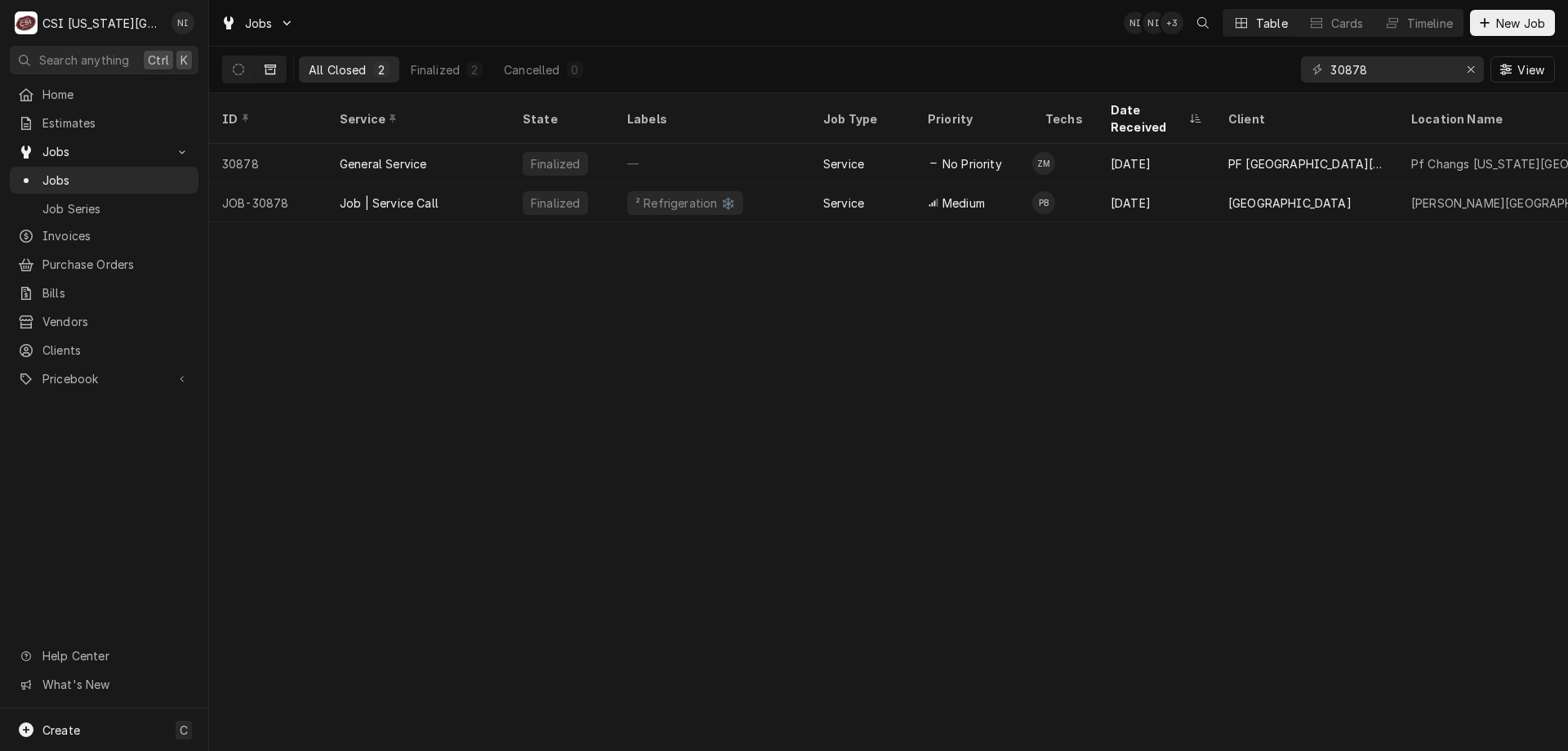
click at [462, 190] on div "Job | Service Call" at bounding box center [417, 202] width 183 height 39
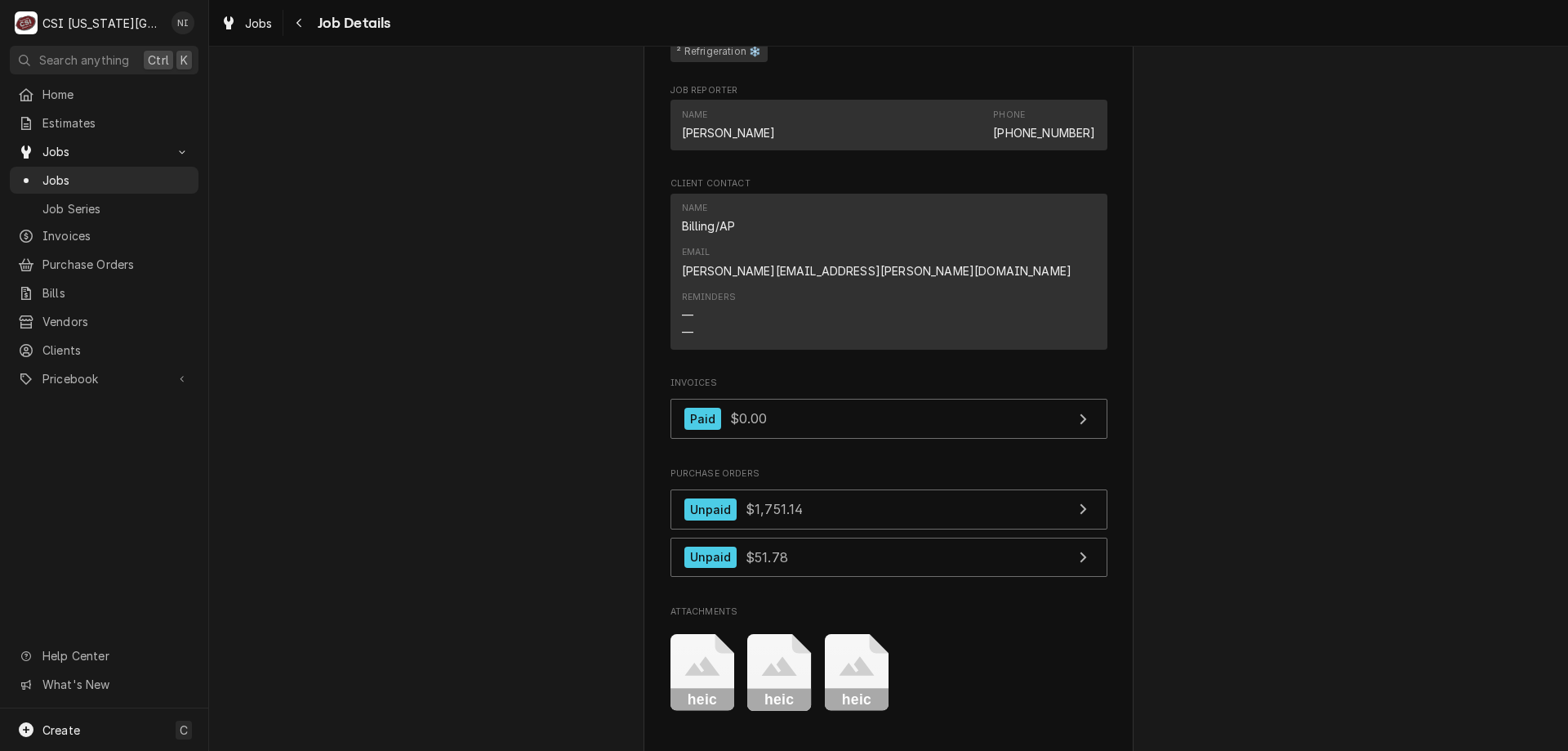
scroll to position [1087, 0]
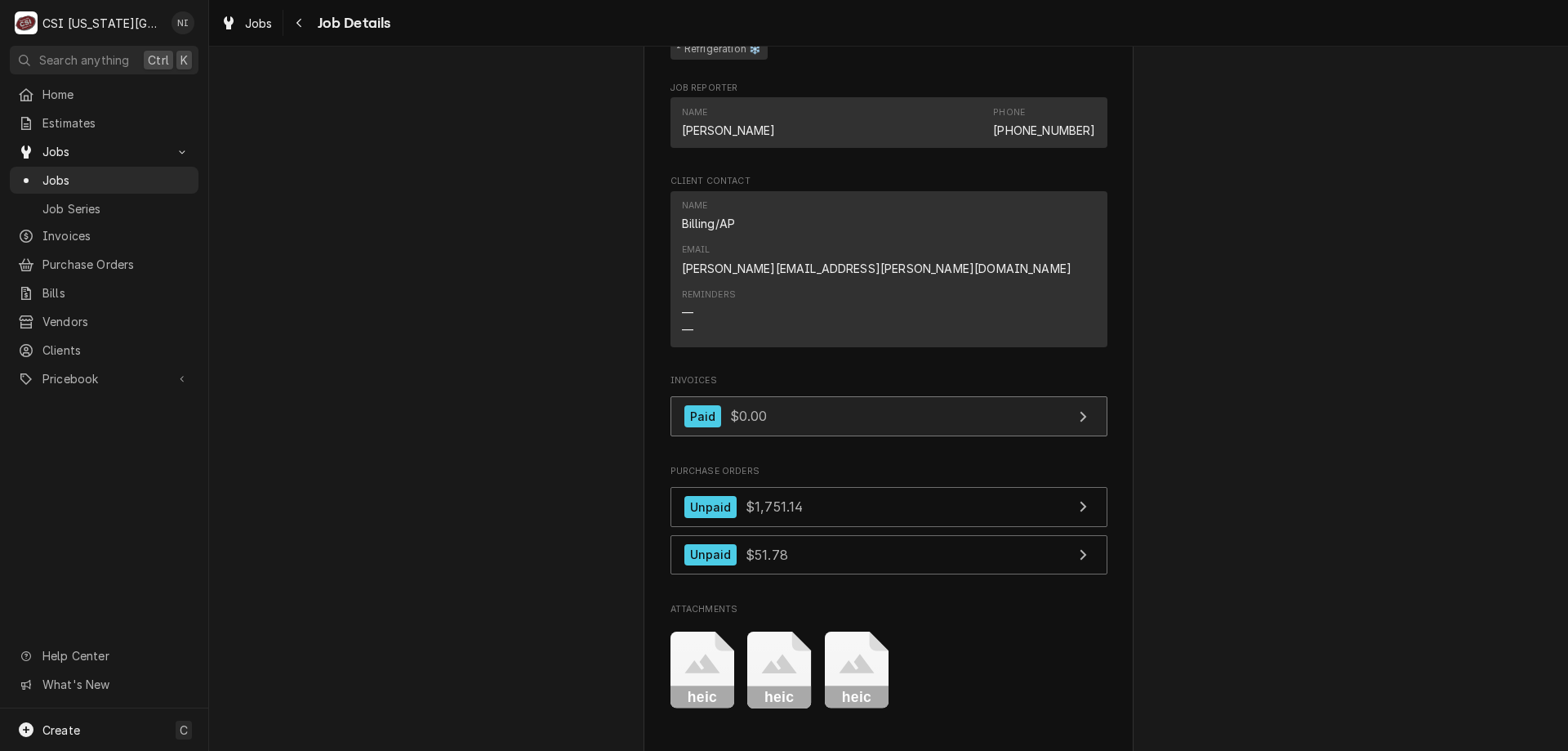
click at [1004, 397] on link "Paid $0.00" at bounding box center [889, 417] width 437 height 40
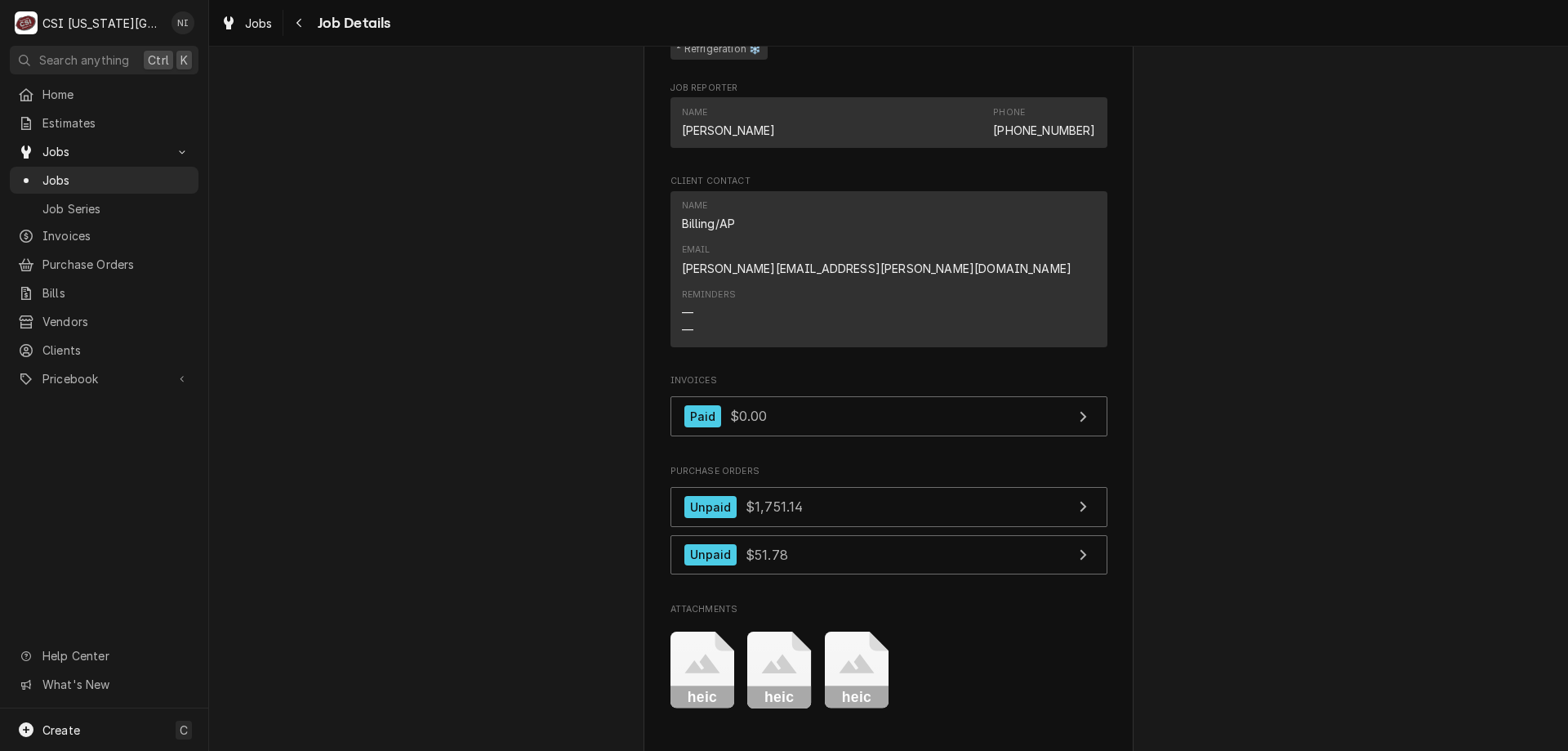
click at [130, 181] on span "Jobs" at bounding box center [116, 180] width 148 height 17
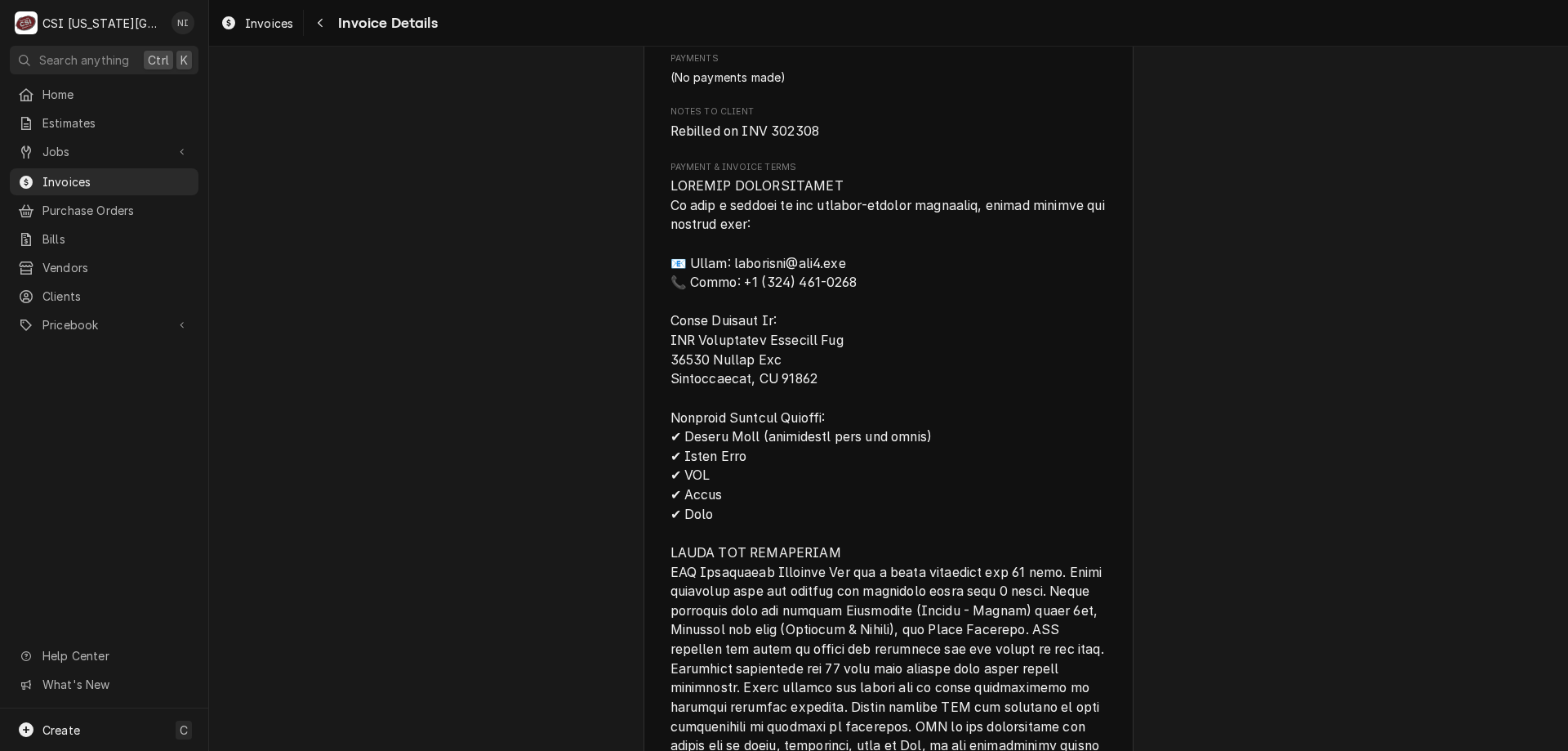
scroll to position [1894, 0]
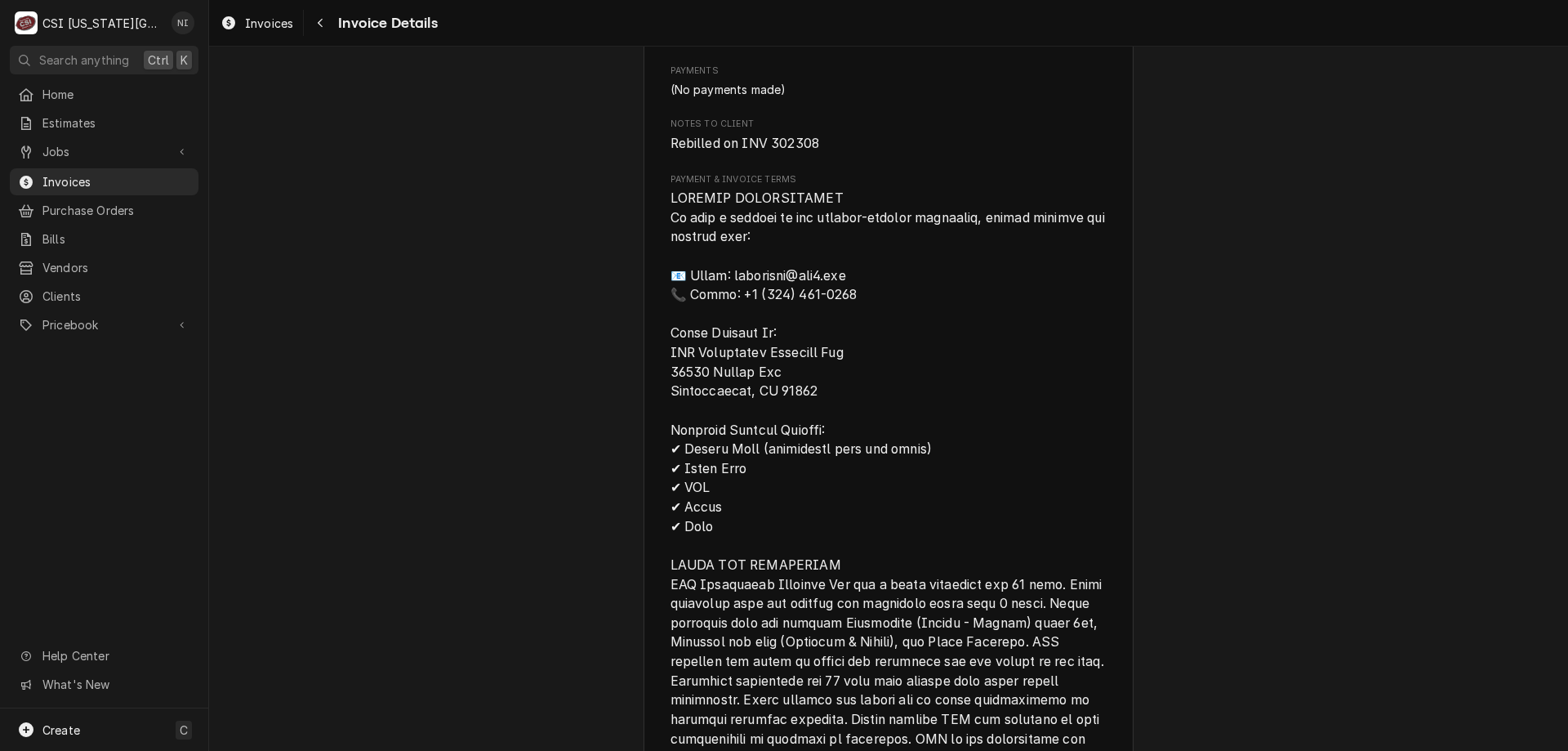
click at [806, 151] on span "Rebilled on INV 302308" at bounding box center [745, 143] width 150 height 16
copy span "302308"
click at [59, 180] on span "Invoices" at bounding box center [116, 182] width 148 height 17
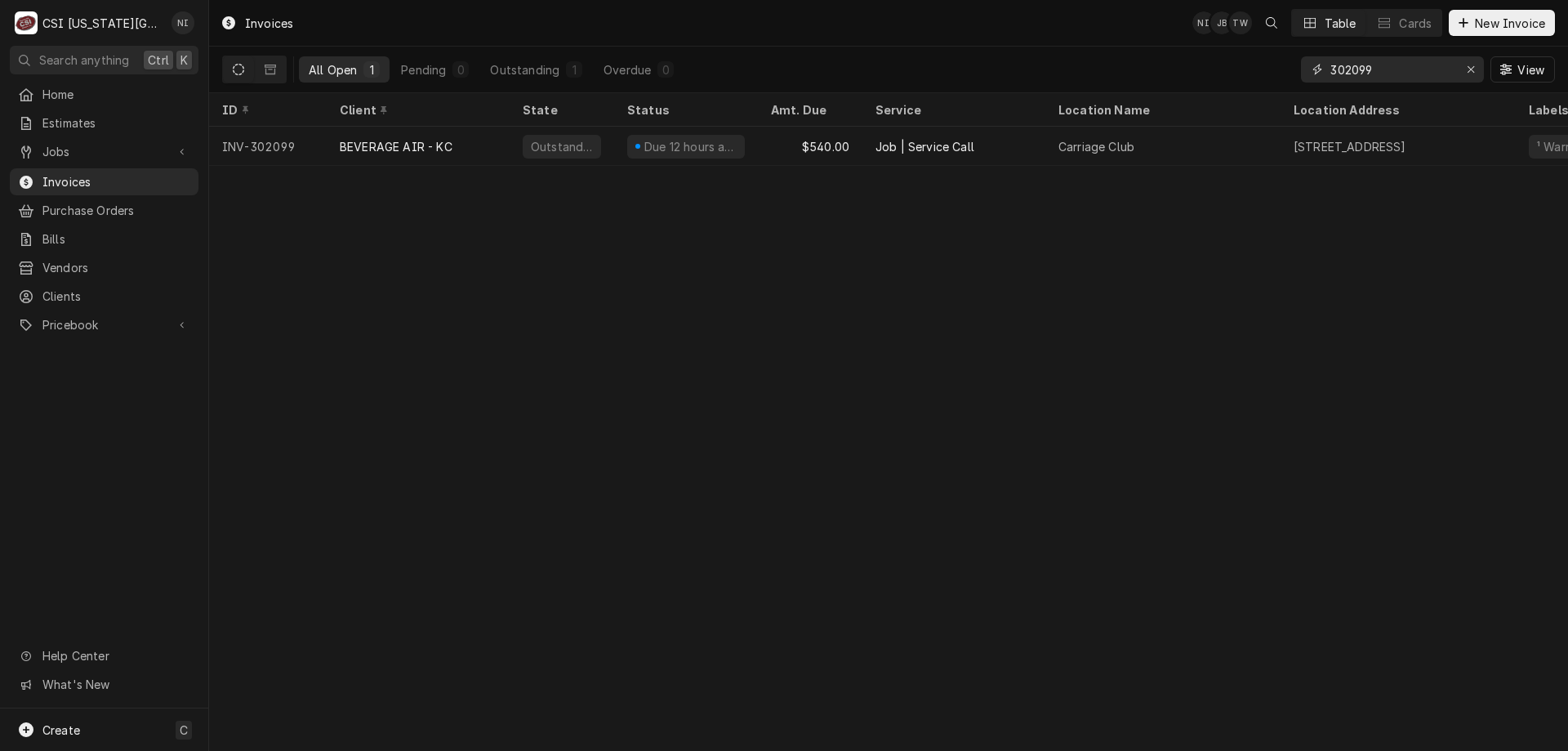
drag, startPoint x: 1273, startPoint y: 68, endPoint x: 1193, endPoint y: 68, distance: 80.0
click at [1208, 67] on div "All Open 1 Pending 0 Outstanding 1 Overdue 0 302099 View" at bounding box center [888, 70] width 1332 height 46
paste input "308"
type input "302308"
click at [740, 140] on div "Due in 2 days" at bounding box center [685, 146] width 144 height 39
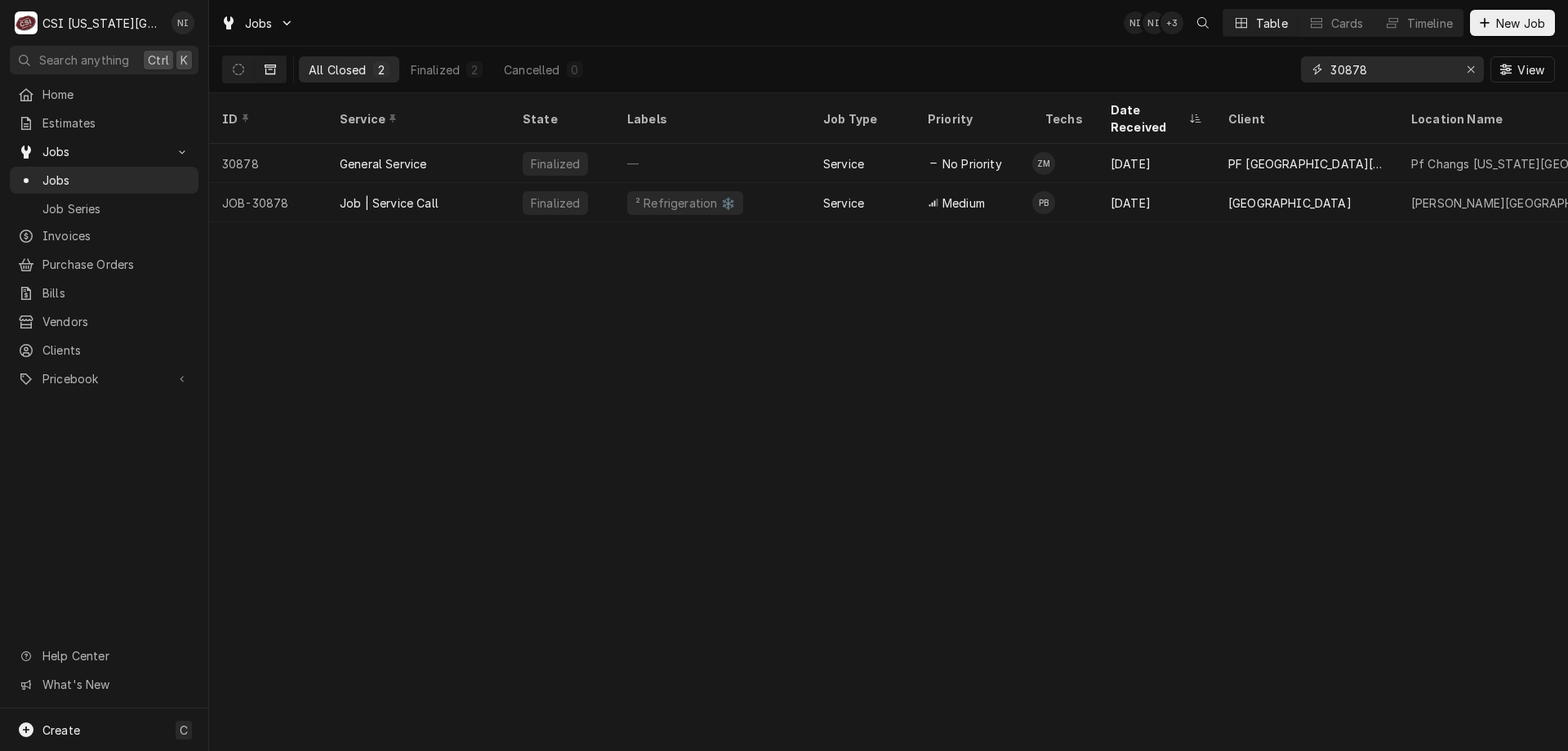
drag, startPoint x: 1384, startPoint y: 69, endPoint x: 1123, endPoint y: 52, distance: 261.6
click at [1125, 49] on div "All Closed 2 Finalized 2 Cancelled 0 30878 View" at bounding box center [888, 70] width 1332 height 46
type input "31053"
click at [1383, 194] on div "ELECTROLUX" at bounding box center [1306, 202] width 183 height 39
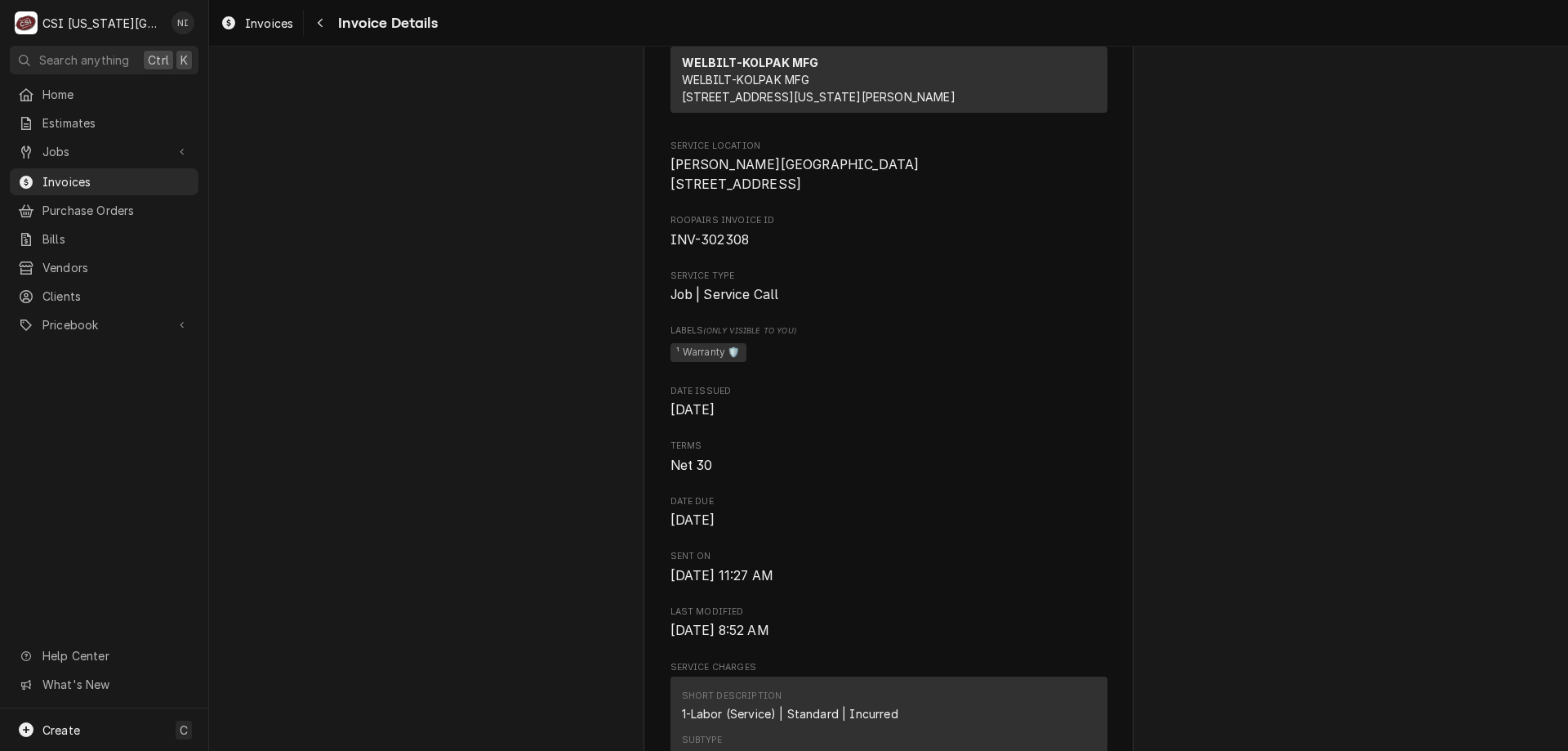
scroll to position [338, 0]
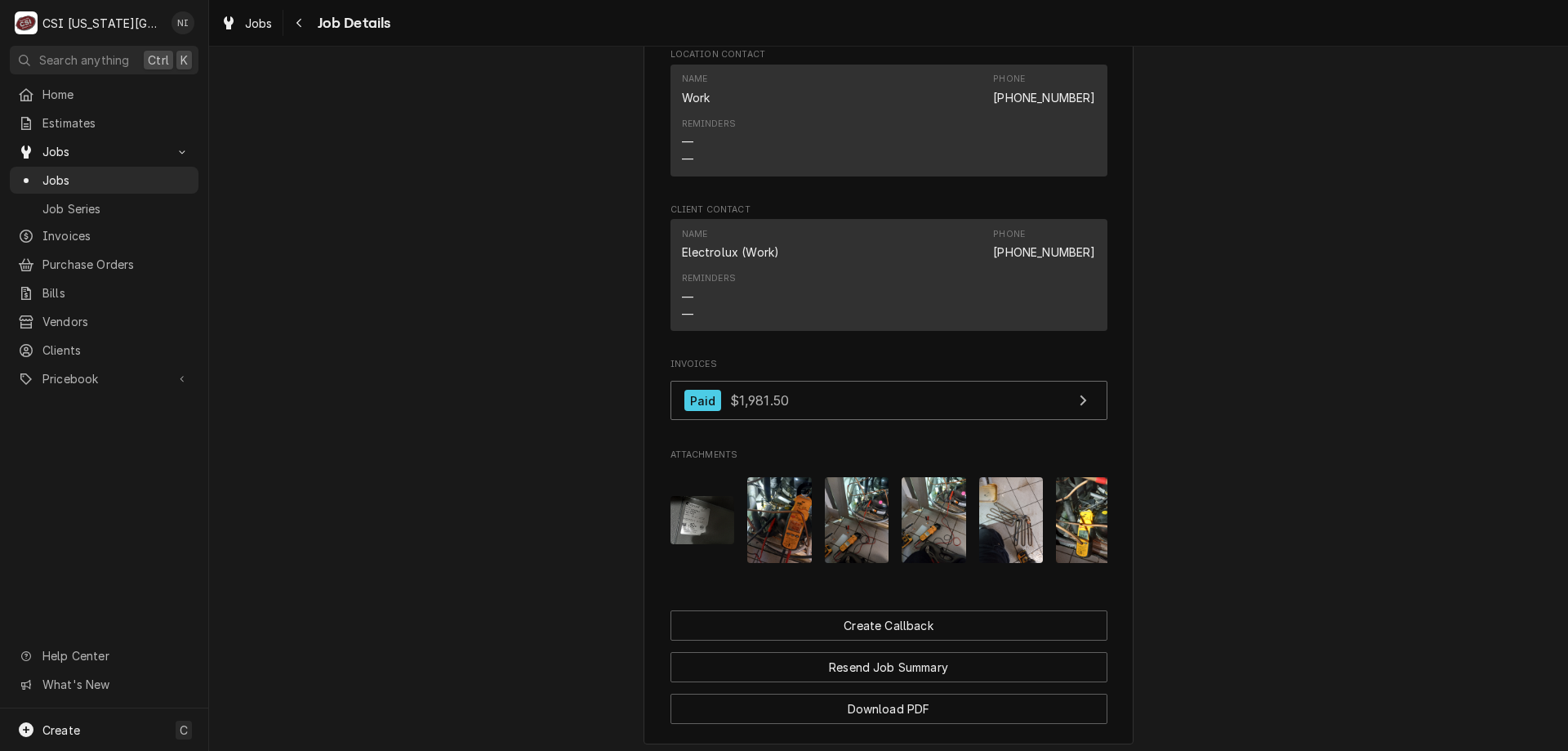
scroll to position [1812, 0]
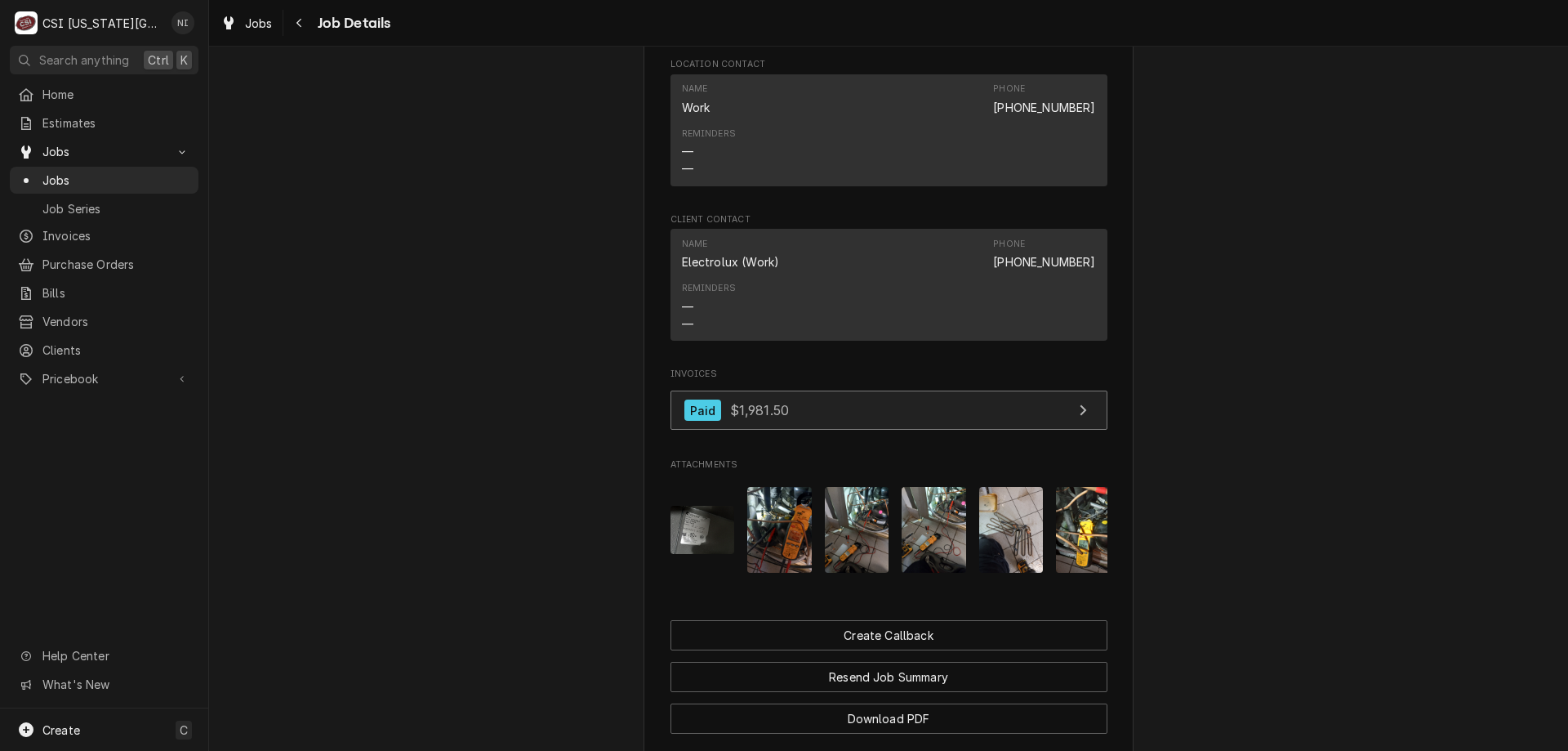
click at [906, 423] on link "Paid $1,981.50" at bounding box center [889, 410] width 437 height 40
click at [133, 170] on div "Jobs" at bounding box center [104, 180] width 182 height 20
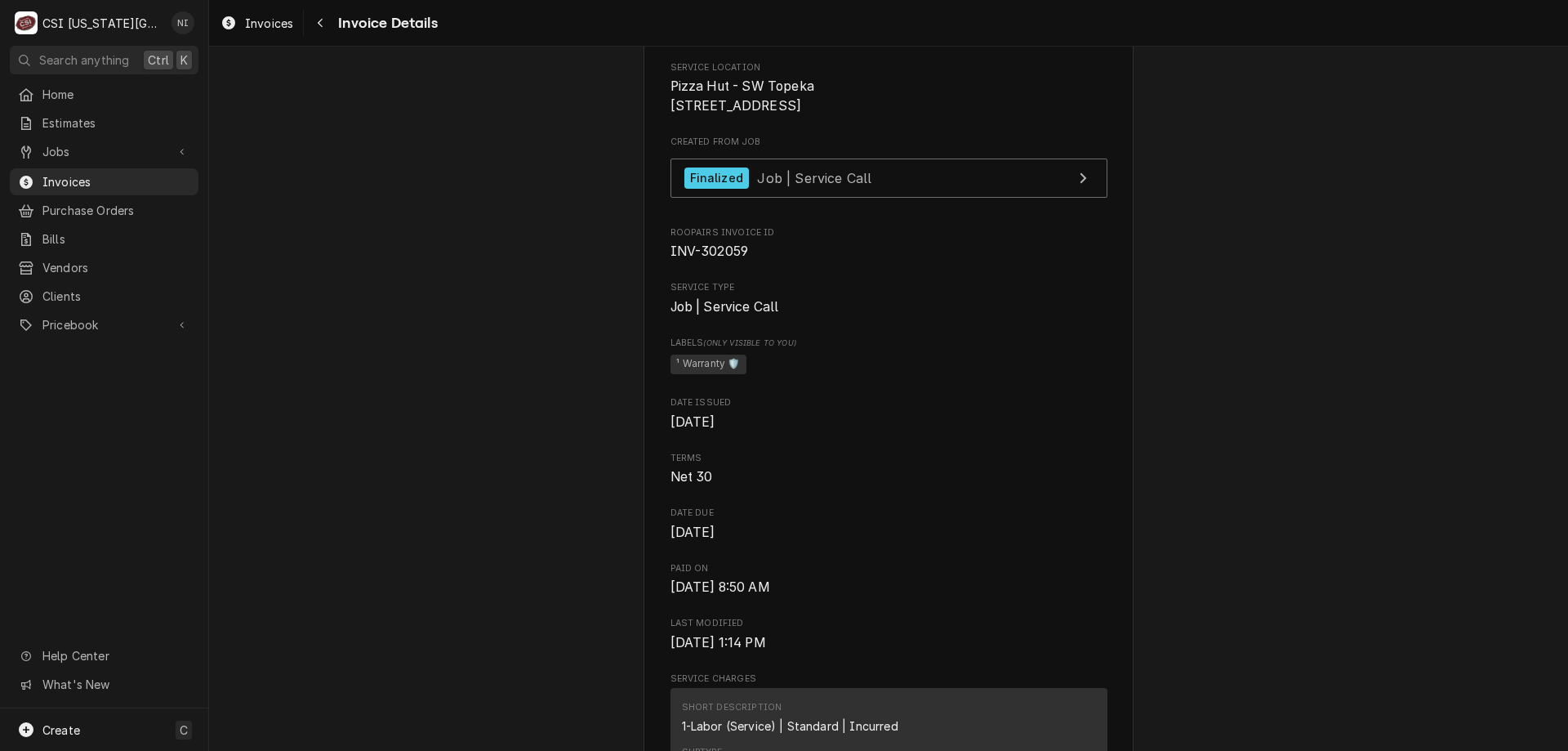
scroll to position [401, 0]
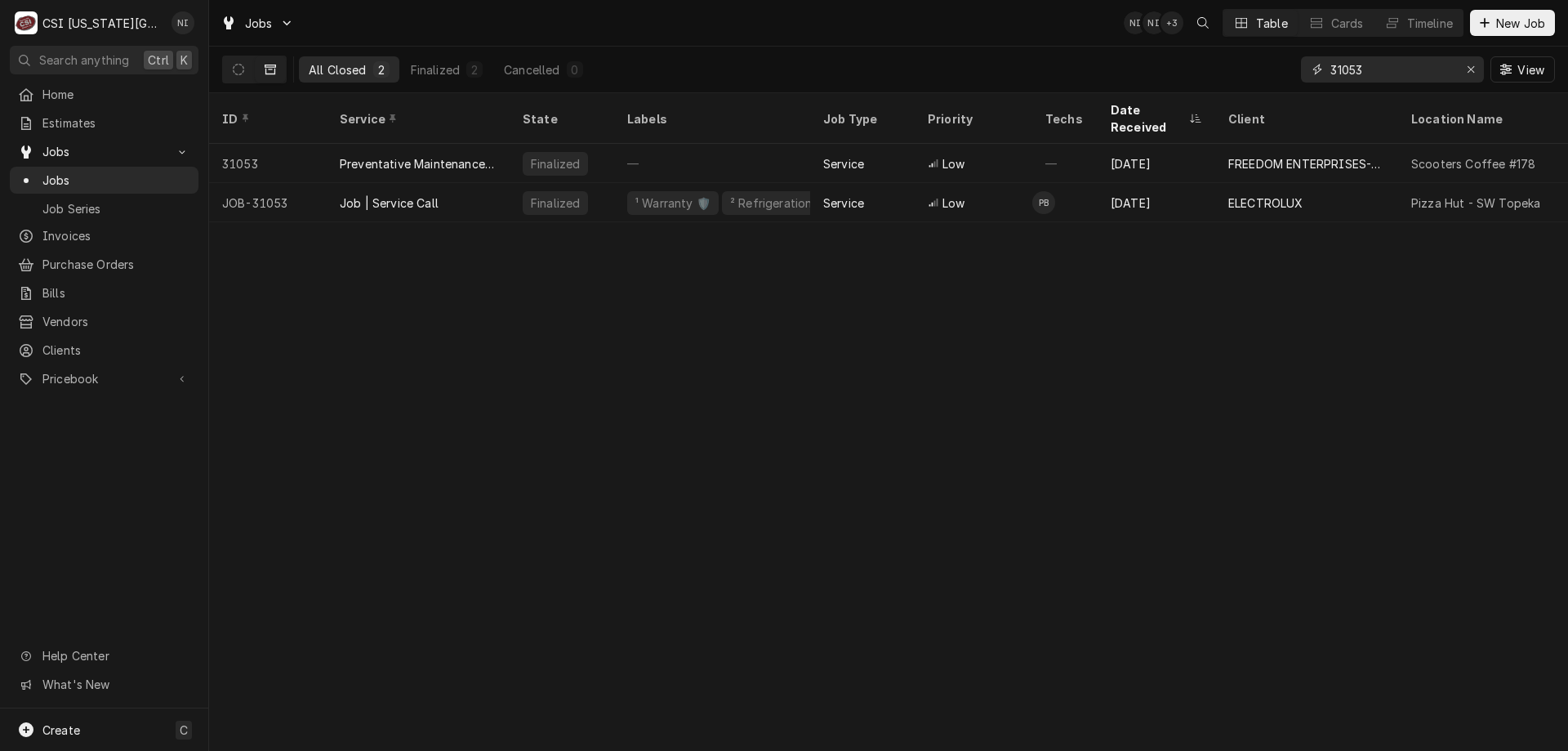
drag, startPoint x: 1383, startPoint y: 67, endPoint x: 1343, endPoint y: 73, distance: 40.4
click at [1343, 73] on input "31053" at bounding box center [1391, 69] width 122 height 26
type input "31815"
click at [240, 62] on button "Dynamic Content Wrapper" at bounding box center [239, 69] width 31 height 26
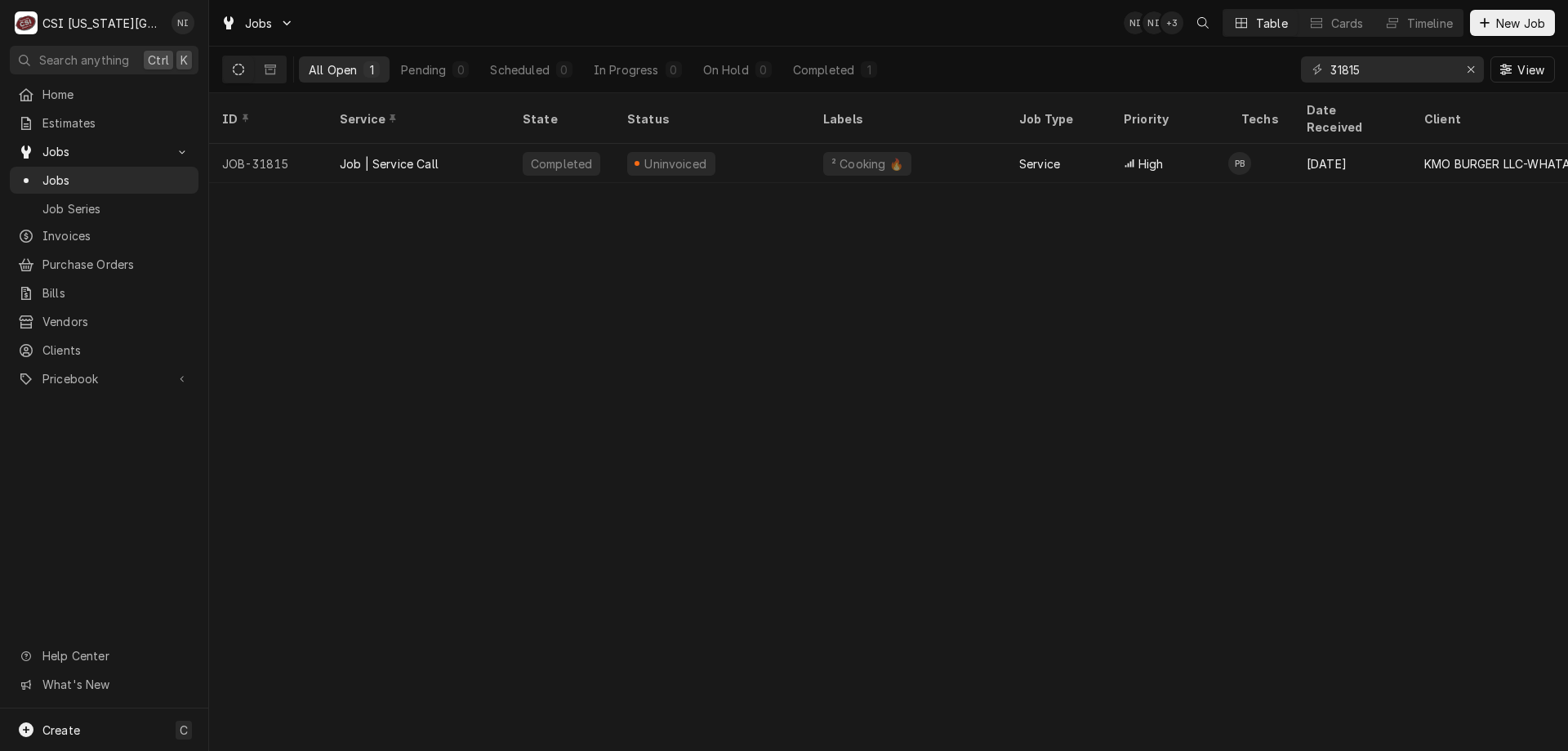
click at [754, 144] on div "Uninvoiced" at bounding box center [712, 163] width 196 height 39
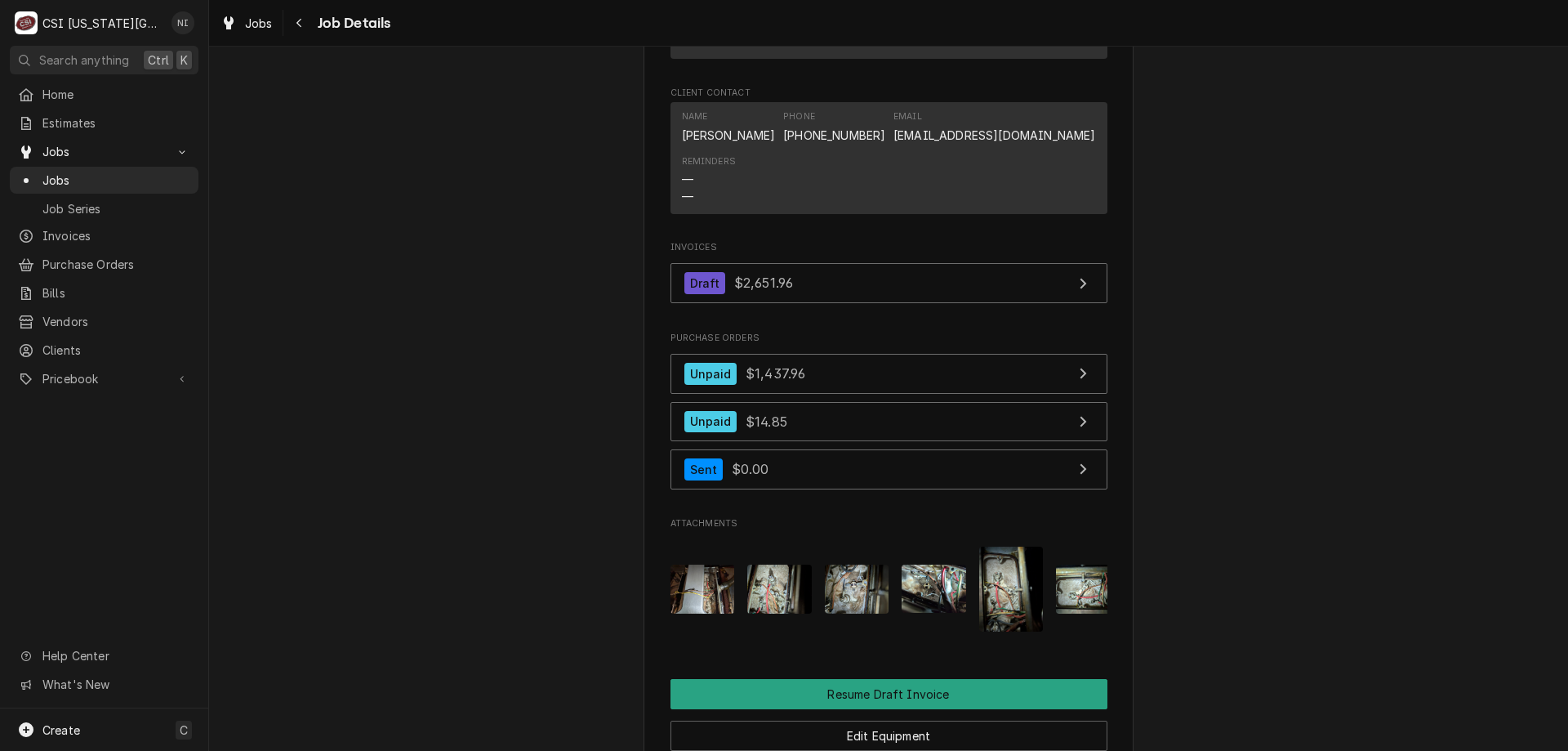
scroll to position [1779, 0]
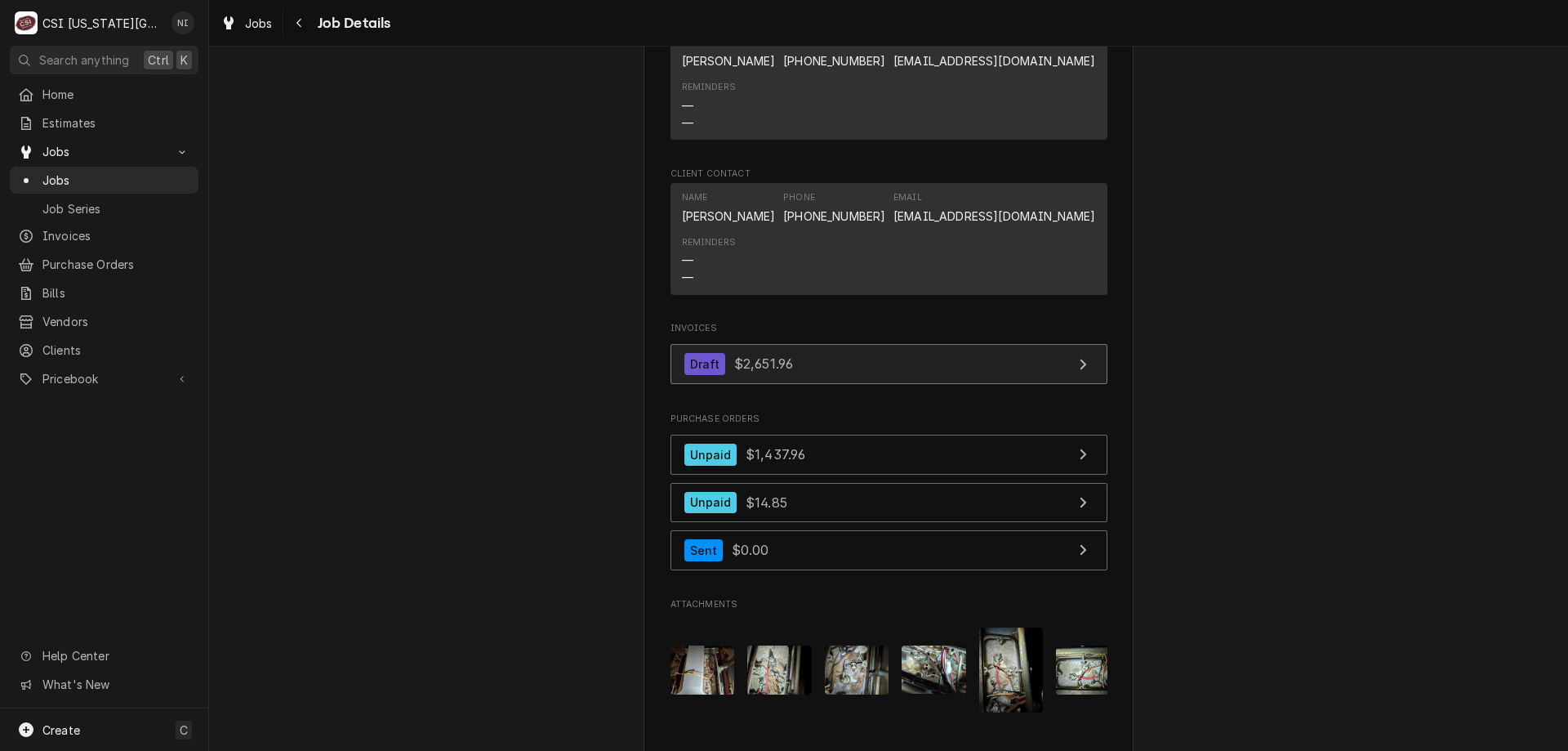
click at [922, 344] on link "Draft $2,651.96" at bounding box center [889, 364] width 437 height 40
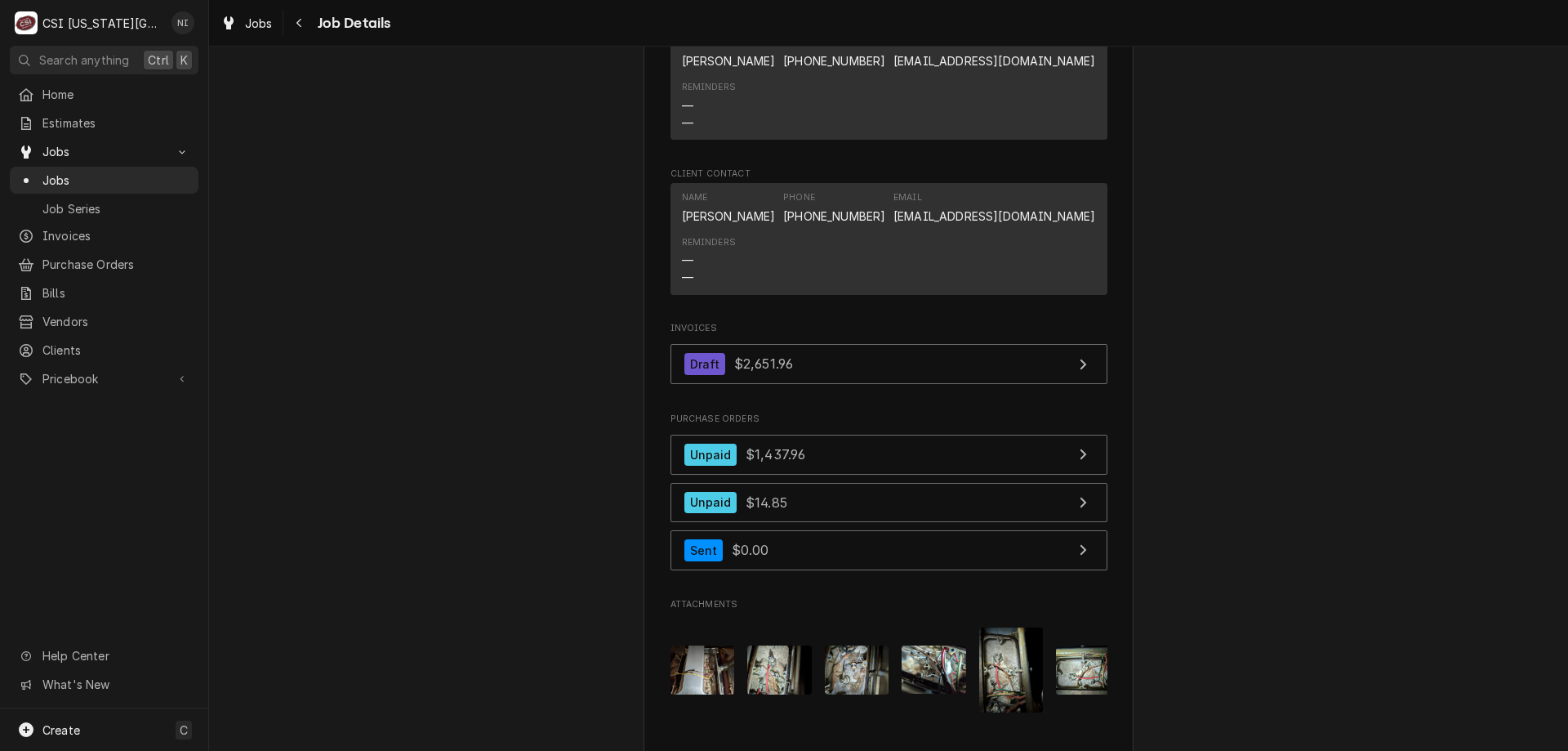
click at [131, 174] on span "Jobs" at bounding box center [116, 180] width 148 height 17
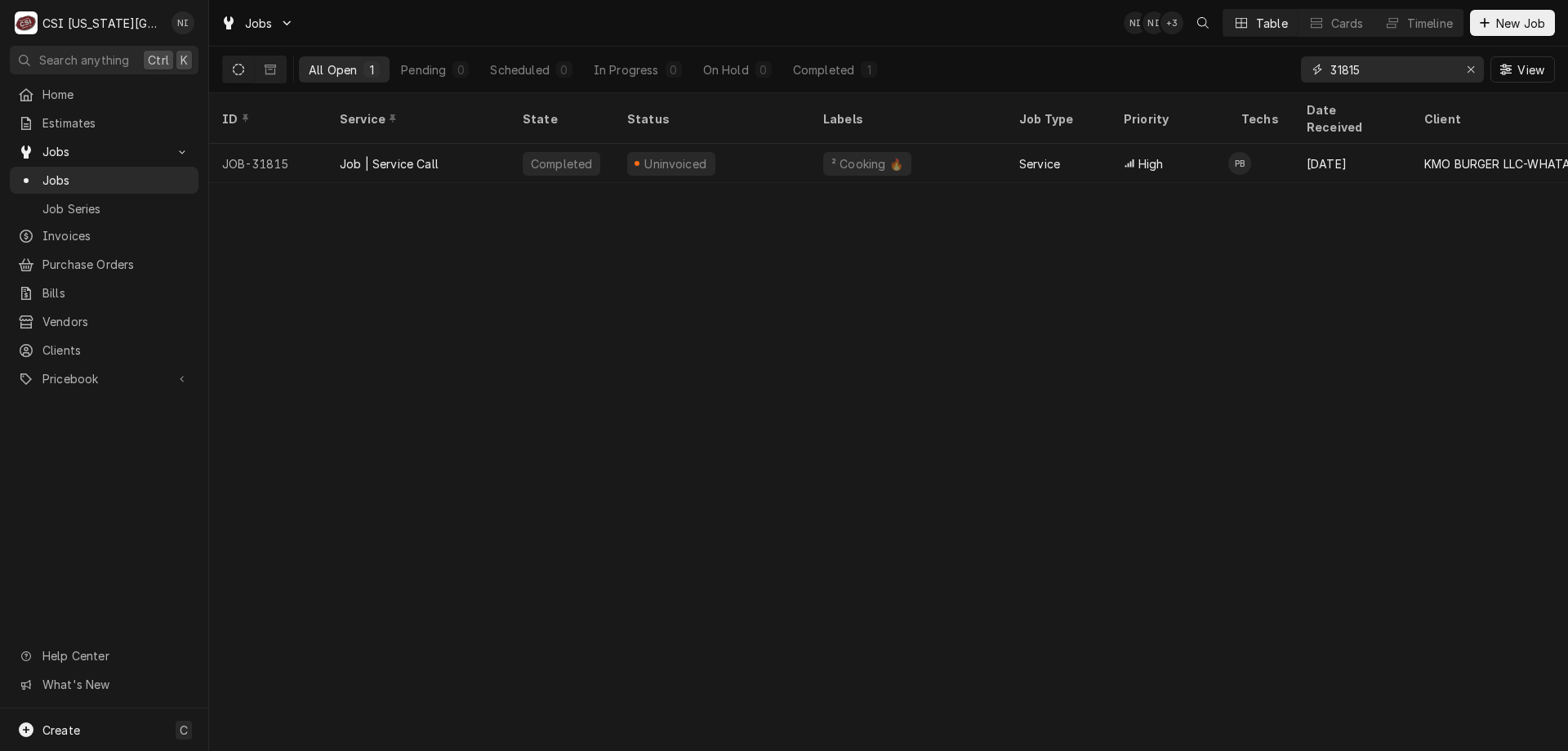
drag, startPoint x: 1384, startPoint y: 67, endPoint x: 1155, endPoint y: 60, distance: 229.1
click at [1169, 70] on div "All Open 1 Pending 0 Scheduled 0 In Progress 0 On Hold 0 Completed 1 31815 View" at bounding box center [888, 70] width 1332 height 46
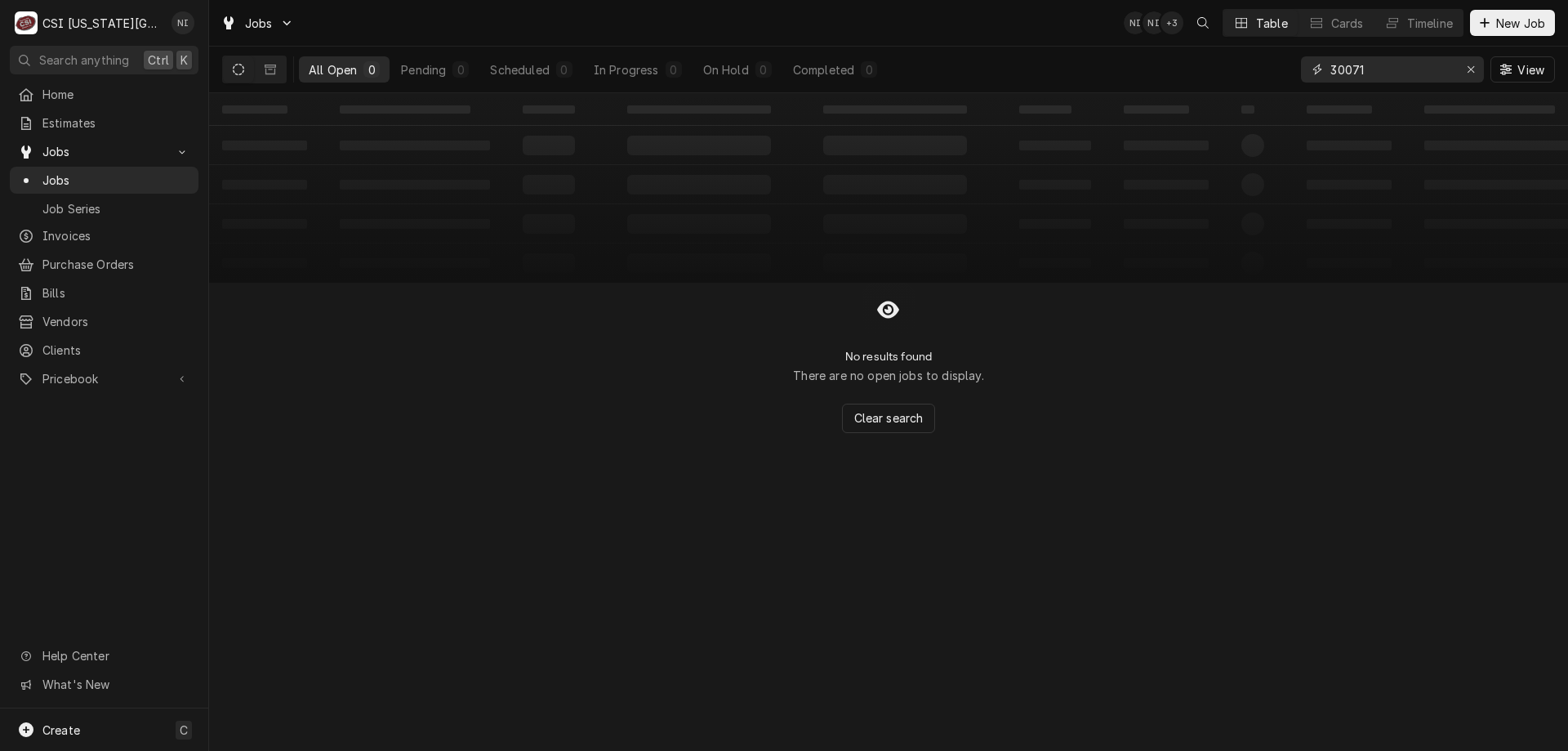
type input "30071"
click at [267, 71] on icon "Dynamic Content Wrapper" at bounding box center [270, 69] width 11 height 11
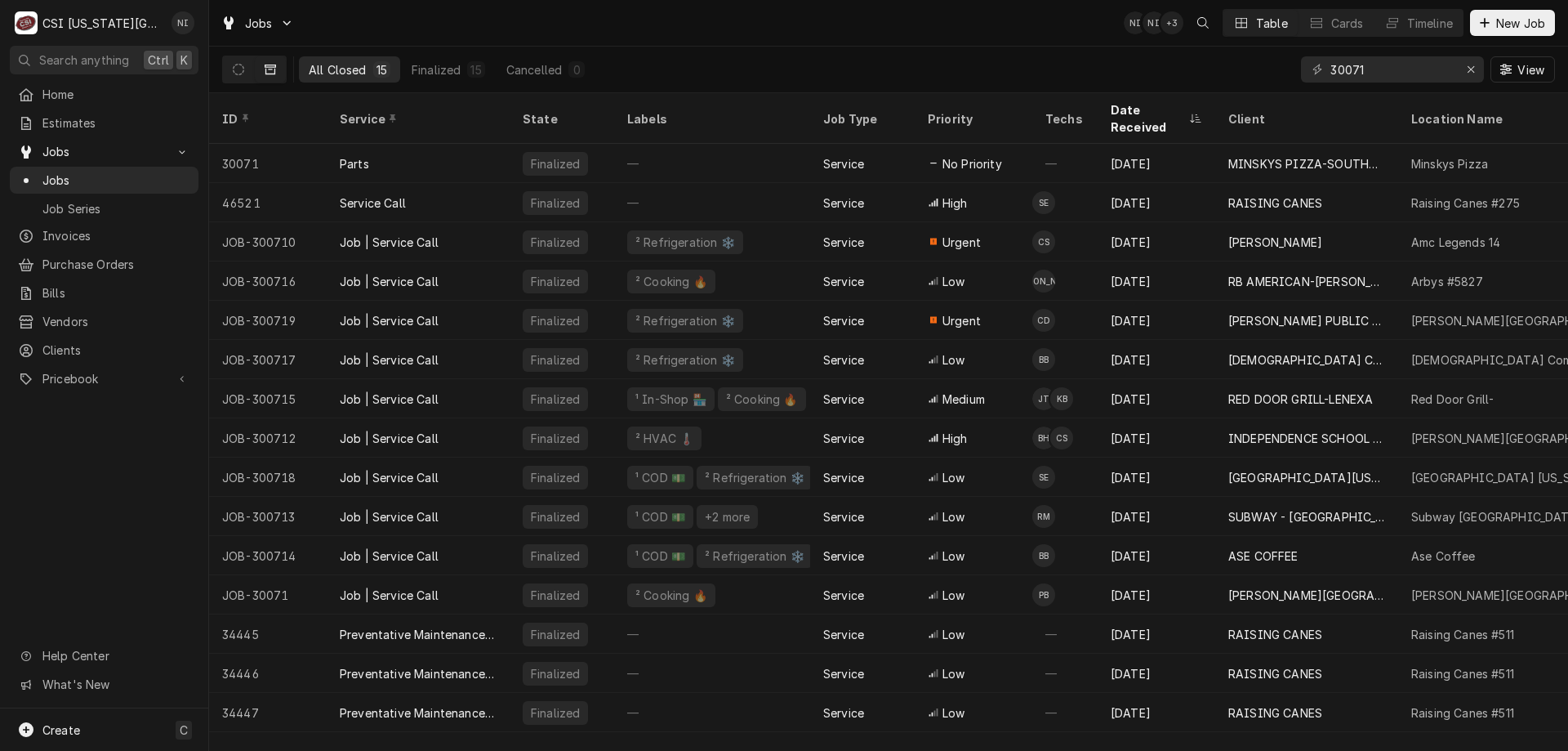
click at [296, 576] on div "JOB-30071" at bounding box center [268, 595] width 117 height 39
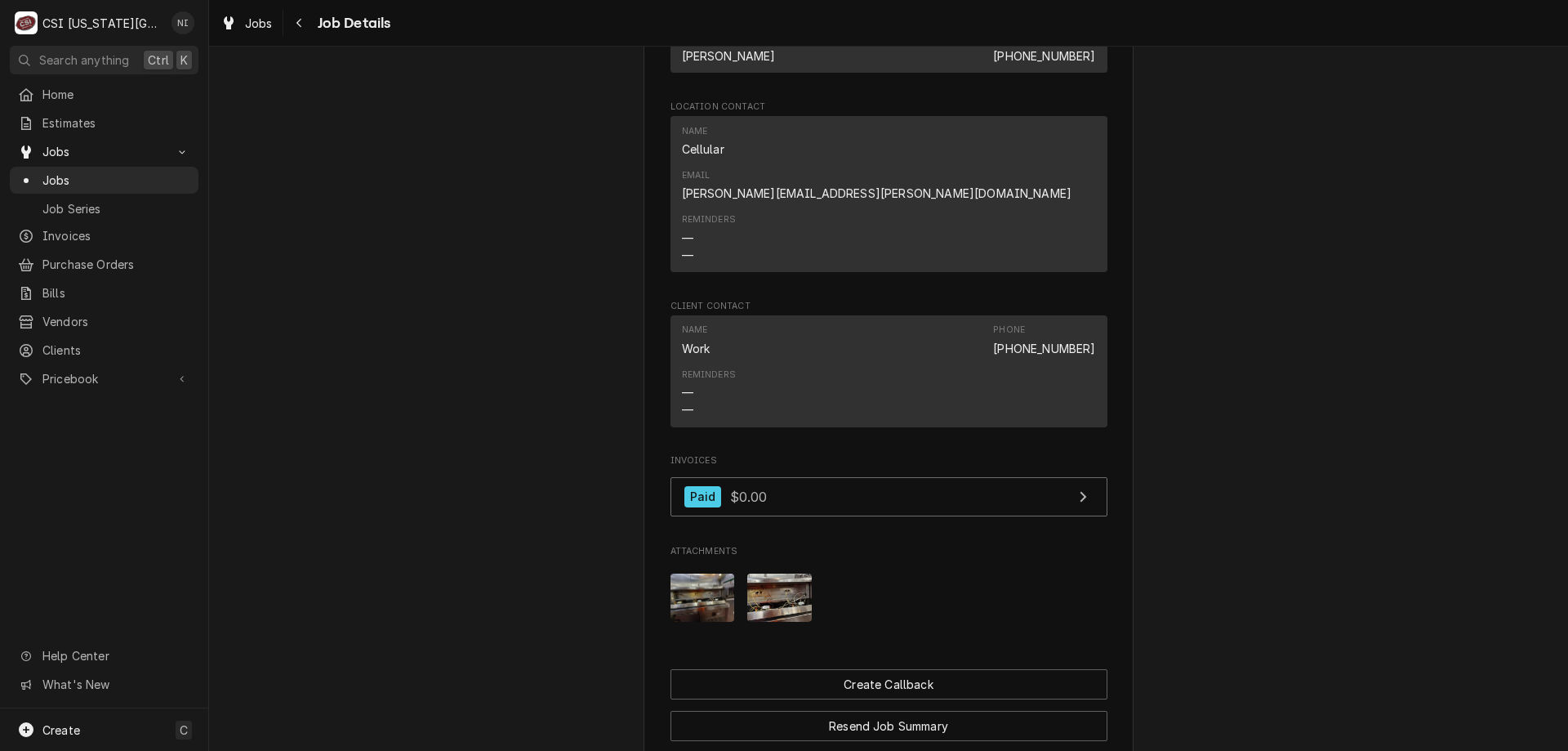
scroll to position [1479, 0]
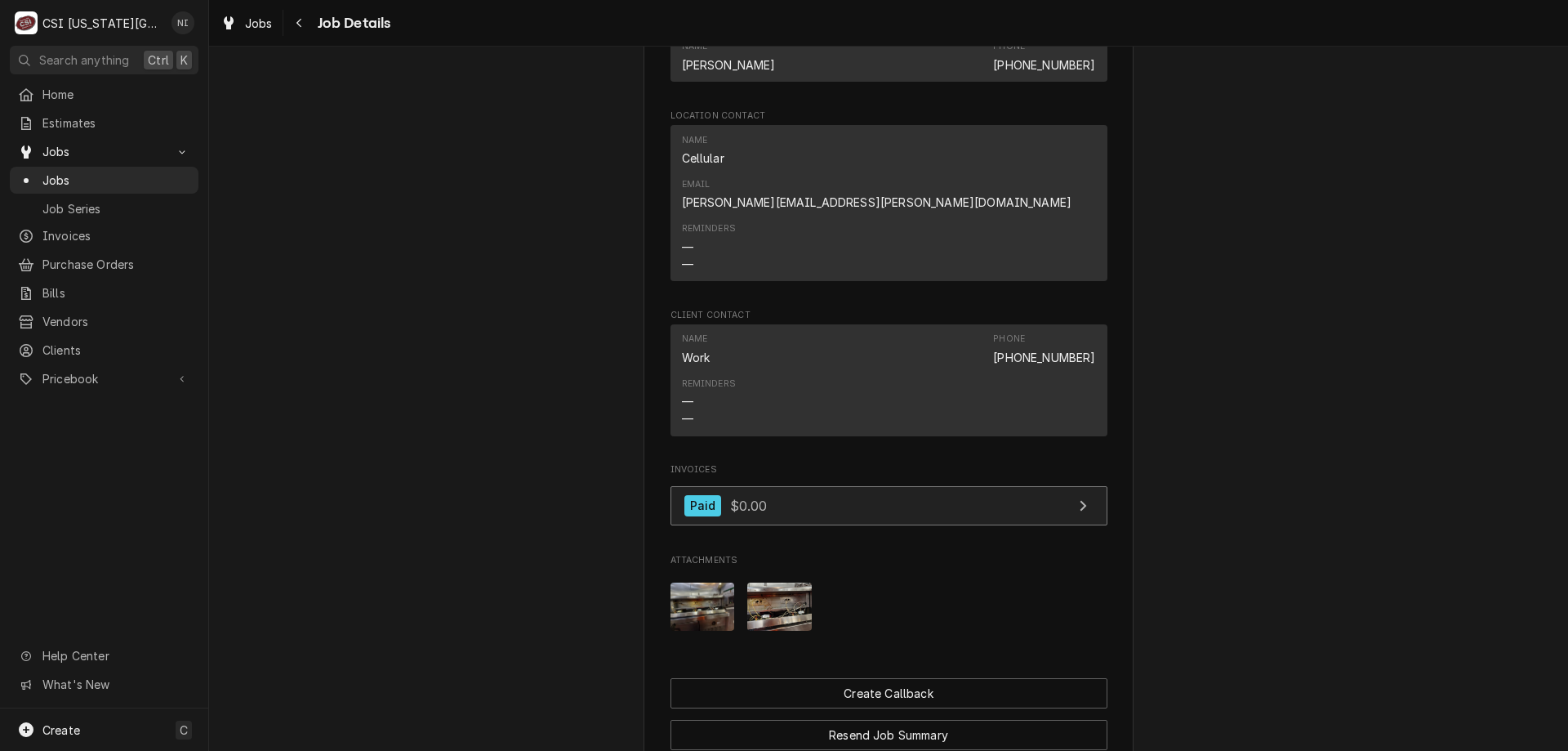
click at [940, 487] on link "Paid $0.00" at bounding box center [889, 507] width 437 height 40
click at [126, 176] on span "Jobs" at bounding box center [116, 180] width 148 height 17
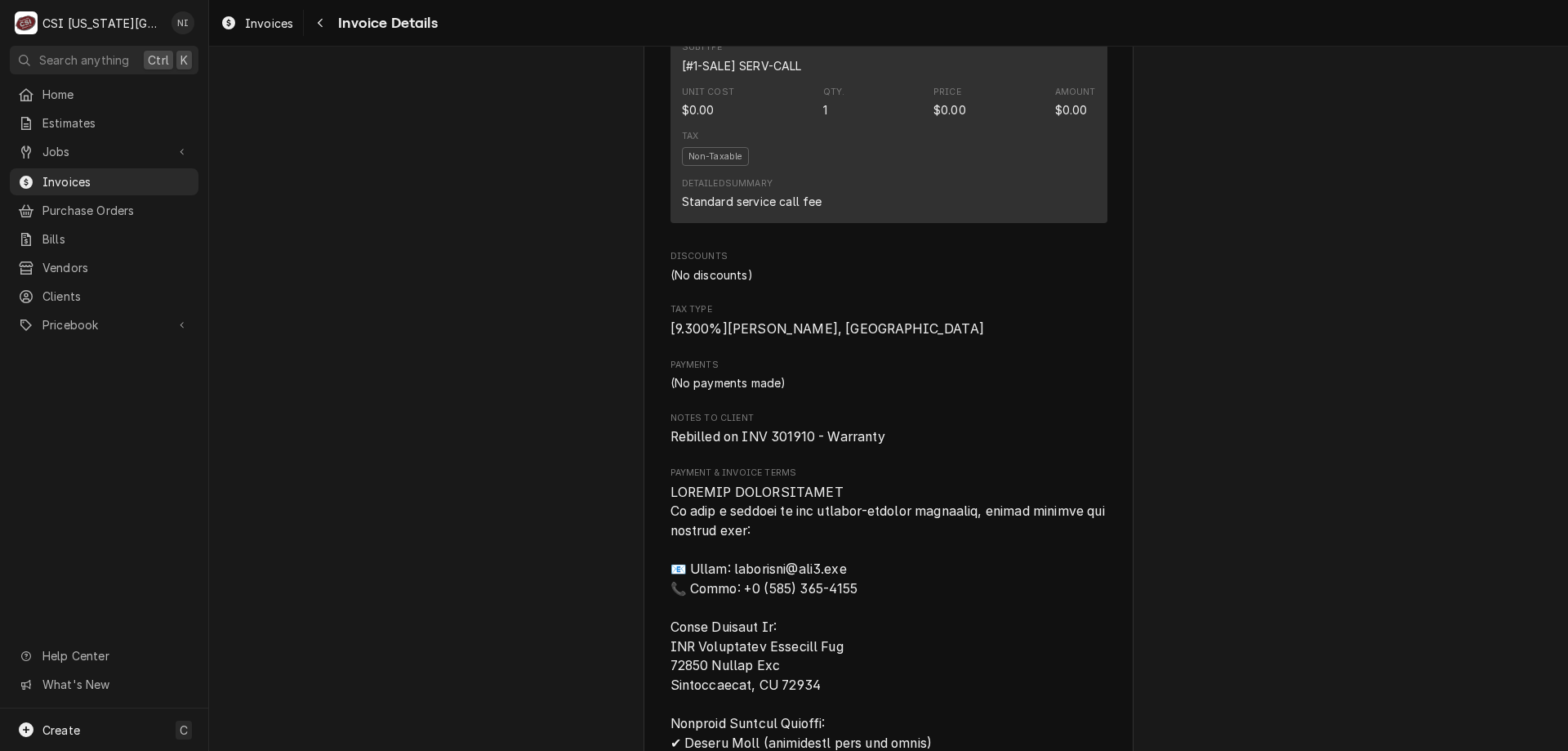
scroll to position [1687, 0]
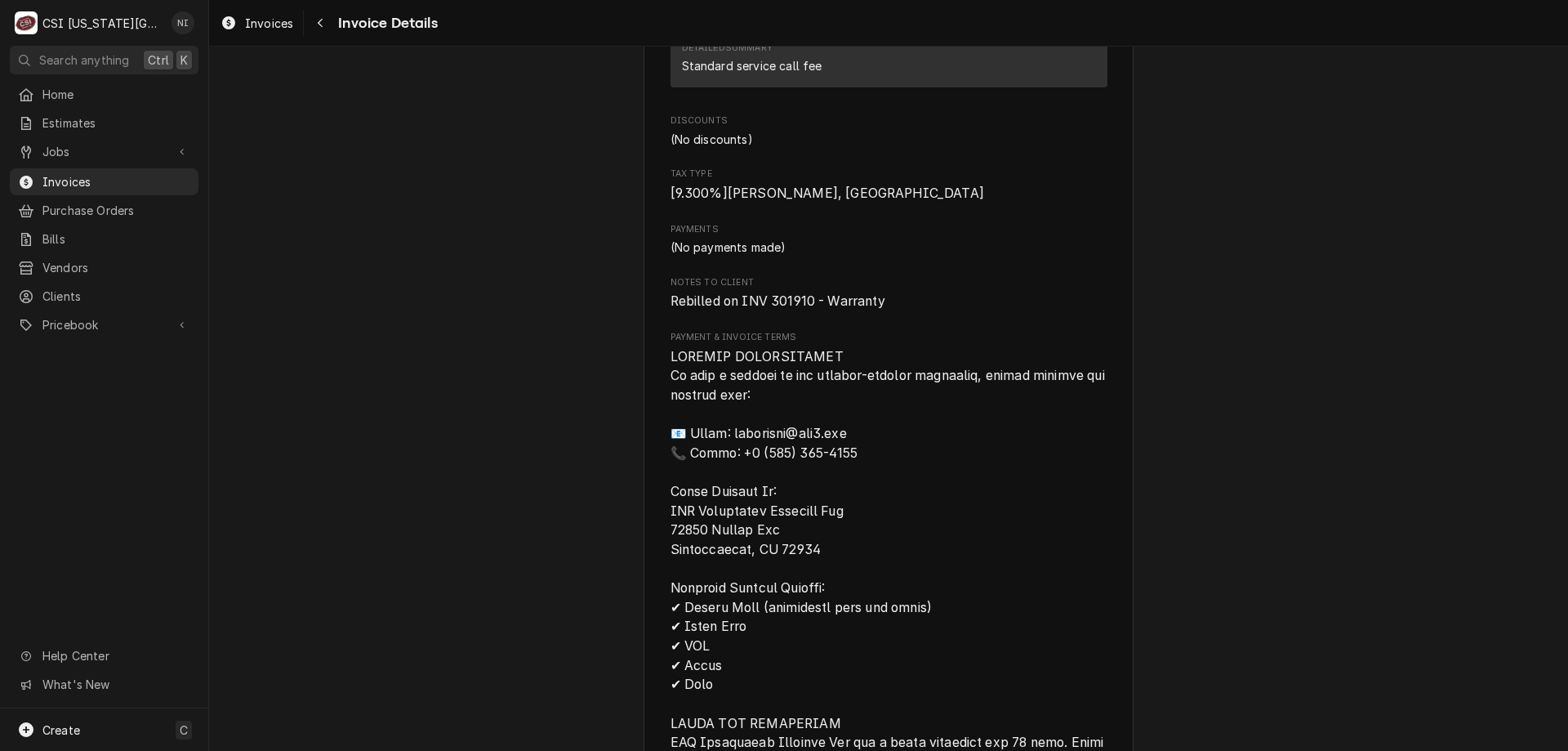
click at [783, 308] on span "Rebilled on INV 301910 - Warranty" at bounding box center [778, 300] width 215 height 16
click at [784, 308] on span "Rebilled on INV 301910 - Warranty" at bounding box center [778, 300] width 215 height 16
copy span "301910"
click at [163, 174] on span "Invoices" at bounding box center [116, 182] width 148 height 17
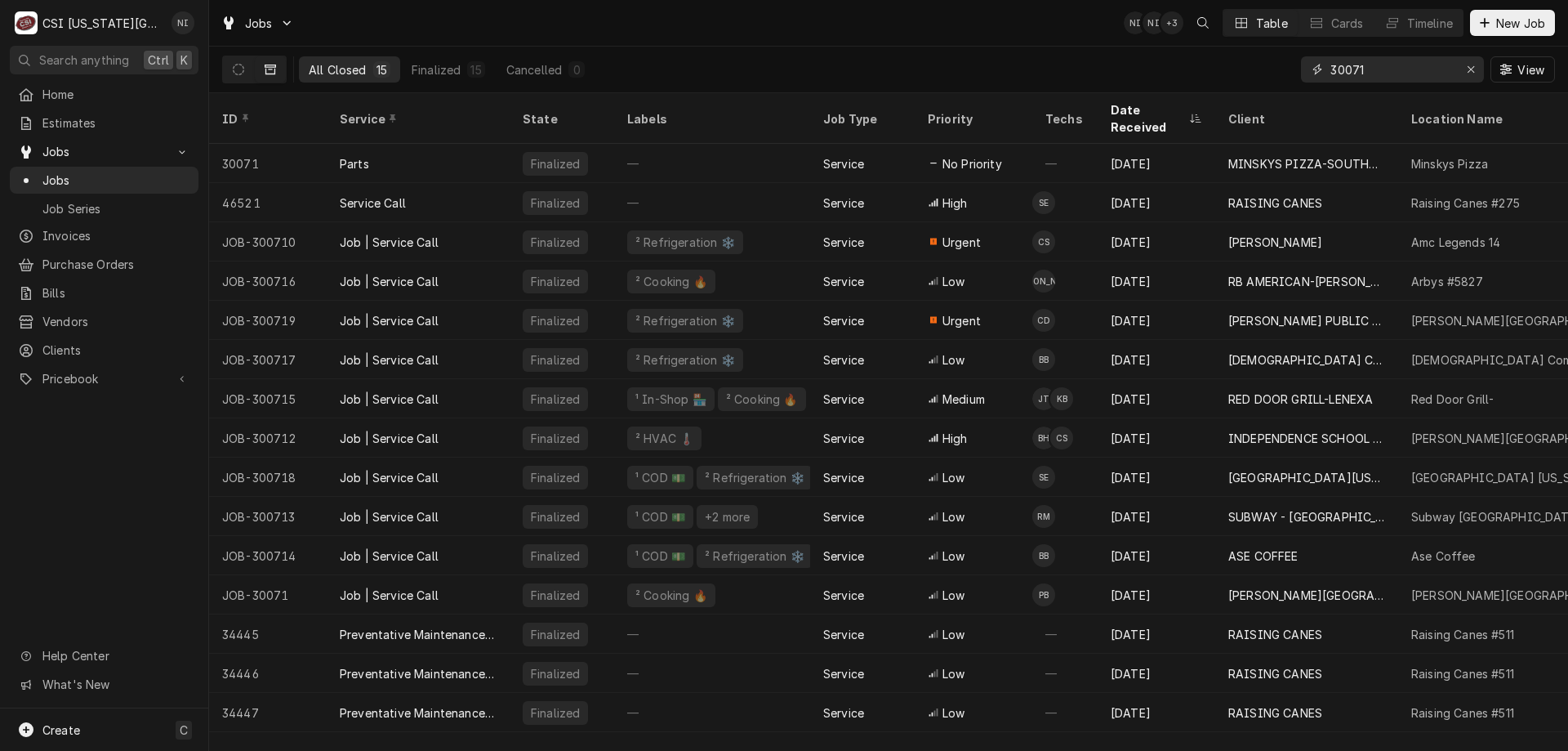
click at [1367, 67] on input "30071" at bounding box center [1391, 69] width 122 height 26
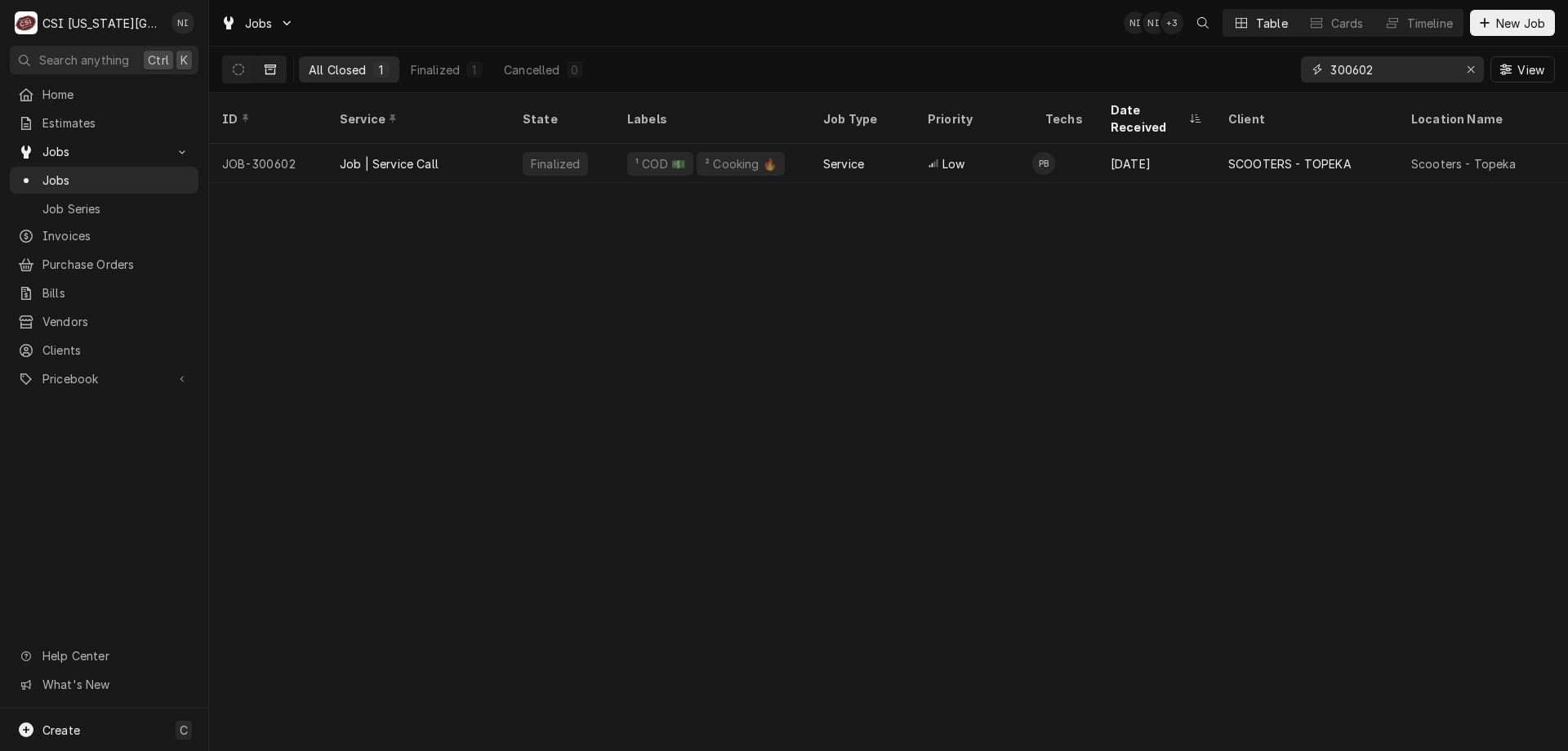
type input "300602"
click at [447, 144] on div "Job | Service Call" at bounding box center [417, 163] width 183 height 39
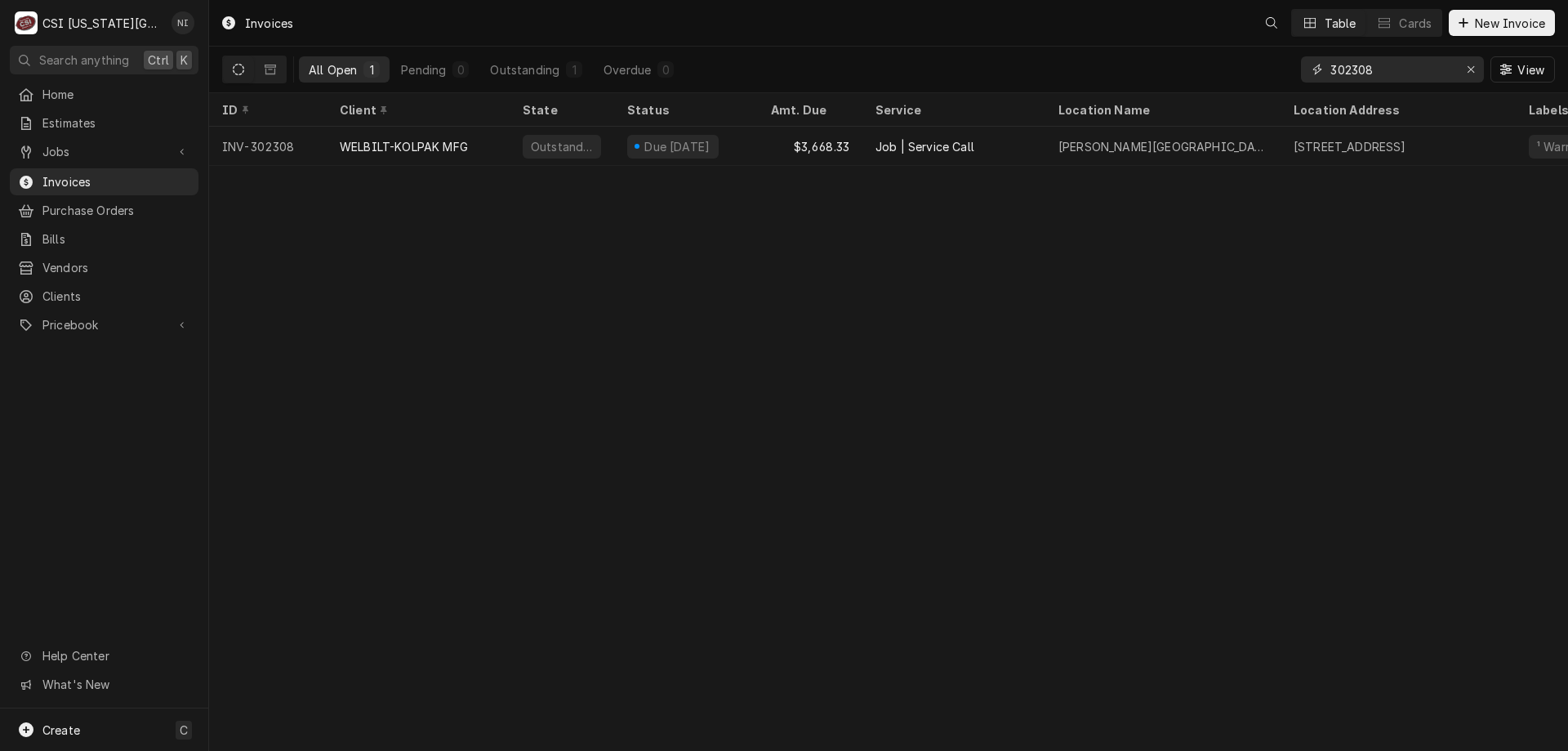
drag, startPoint x: 1391, startPoint y: 70, endPoint x: 1303, endPoint y: 71, distance: 88.0
click at [1303, 71] on div "302308" at bounding box center [1392, 69] width 183 height 26
paste input "1910"
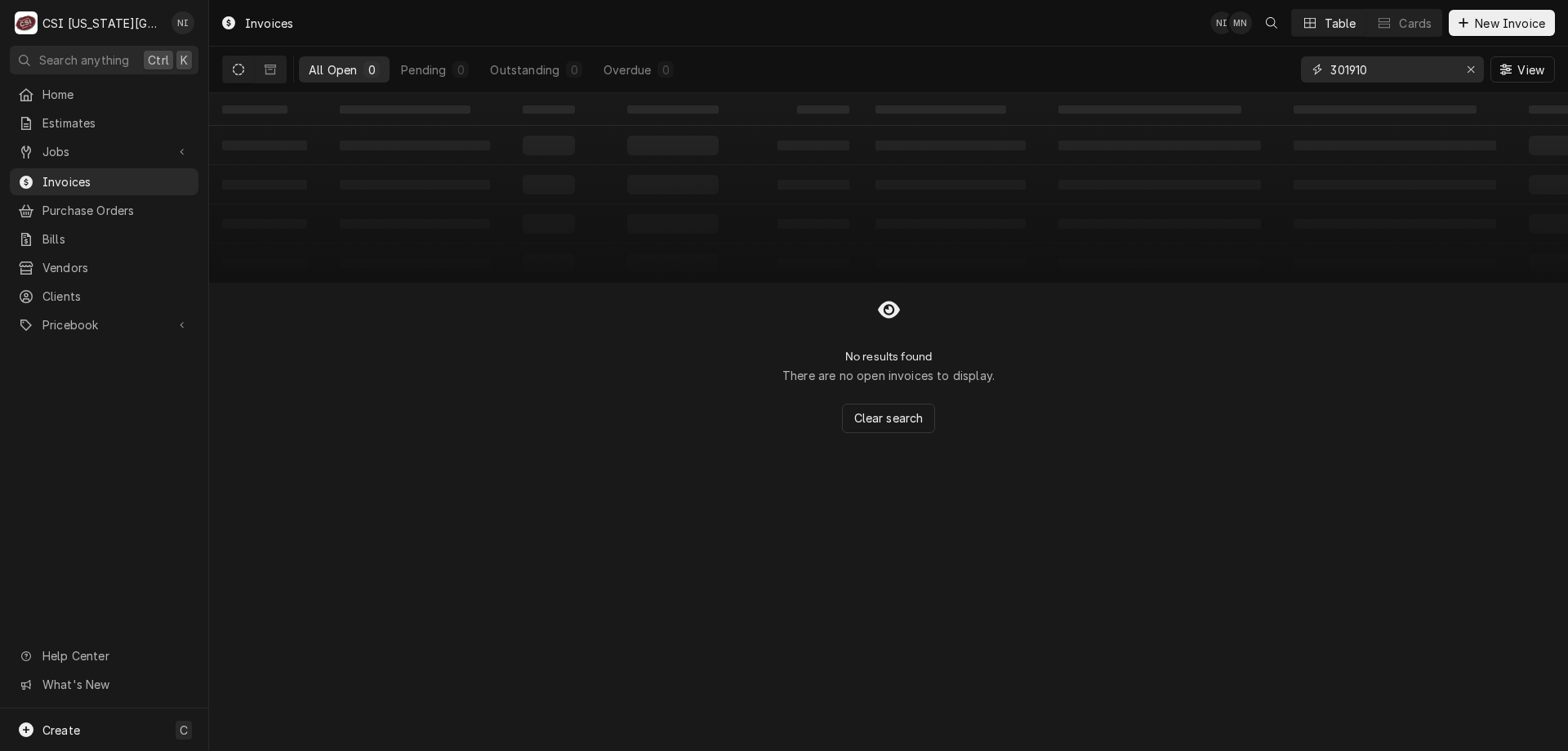
type input "301910"
click at [272, 74] on icon "Dynamic Content Wrapper" at bounding box center [270, 69] width 11 height 10
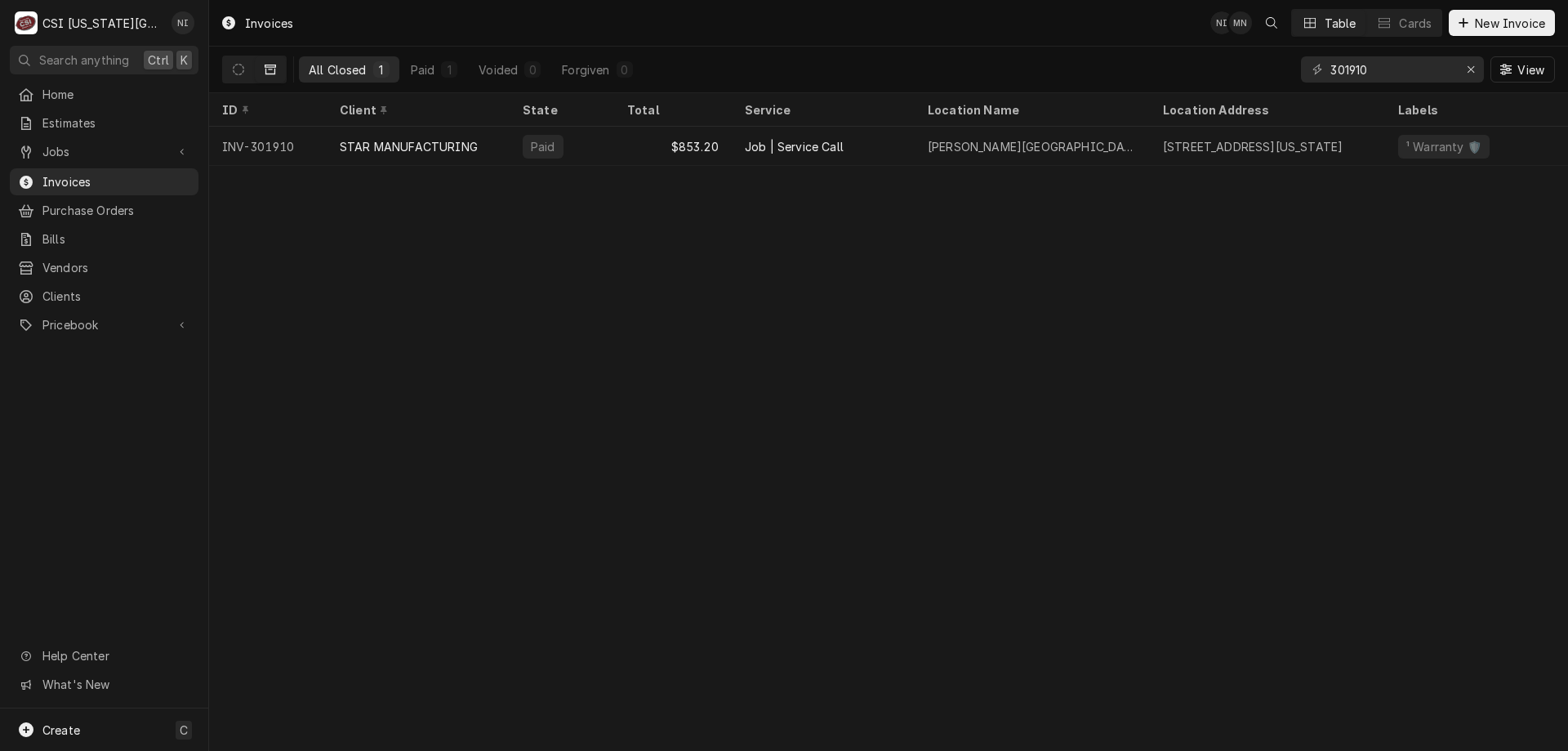
click at [1109, 144] on div "Lawrence Memorial Hospital" at bounding box center [1032, 146] width 235 height 39
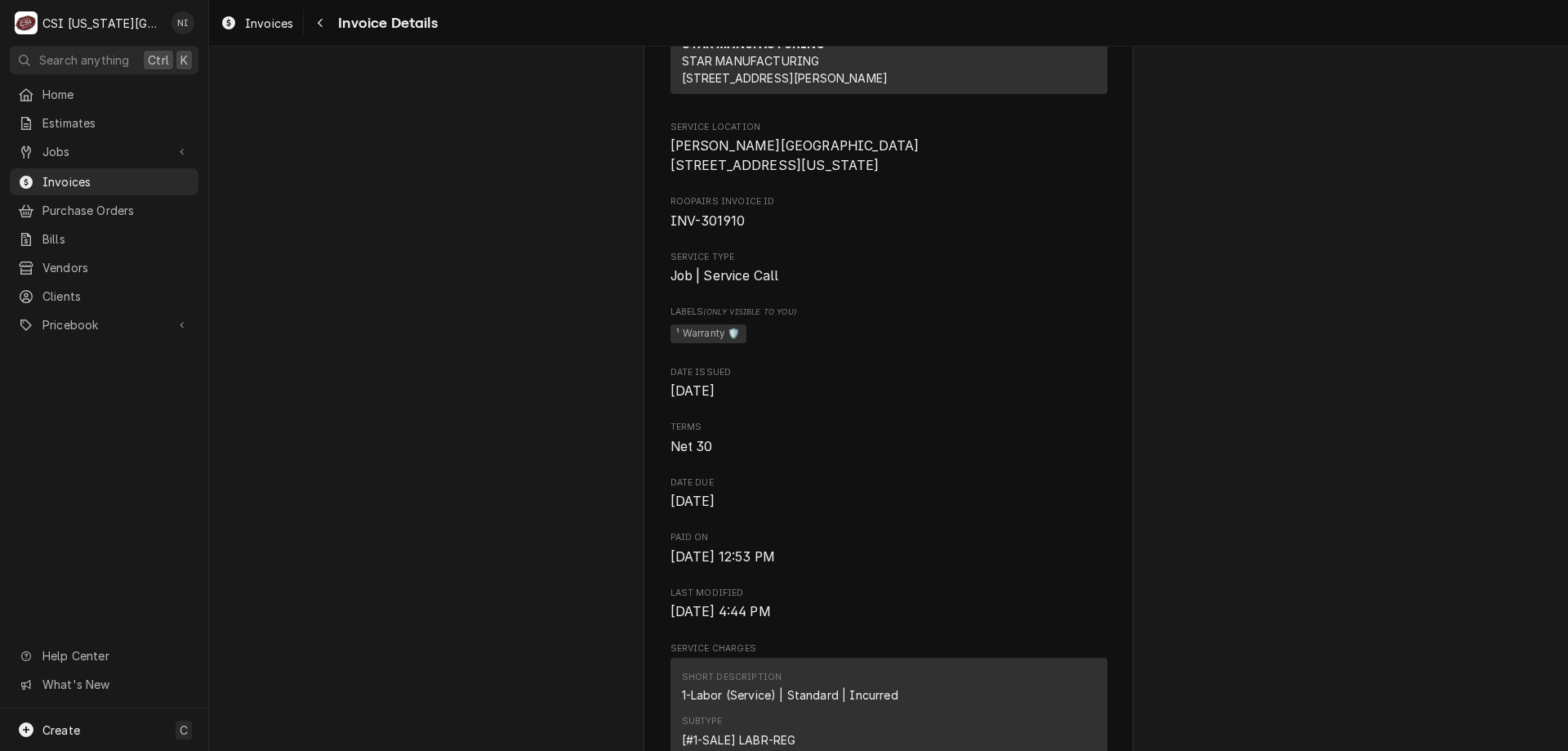
scroll to position [353, 0]
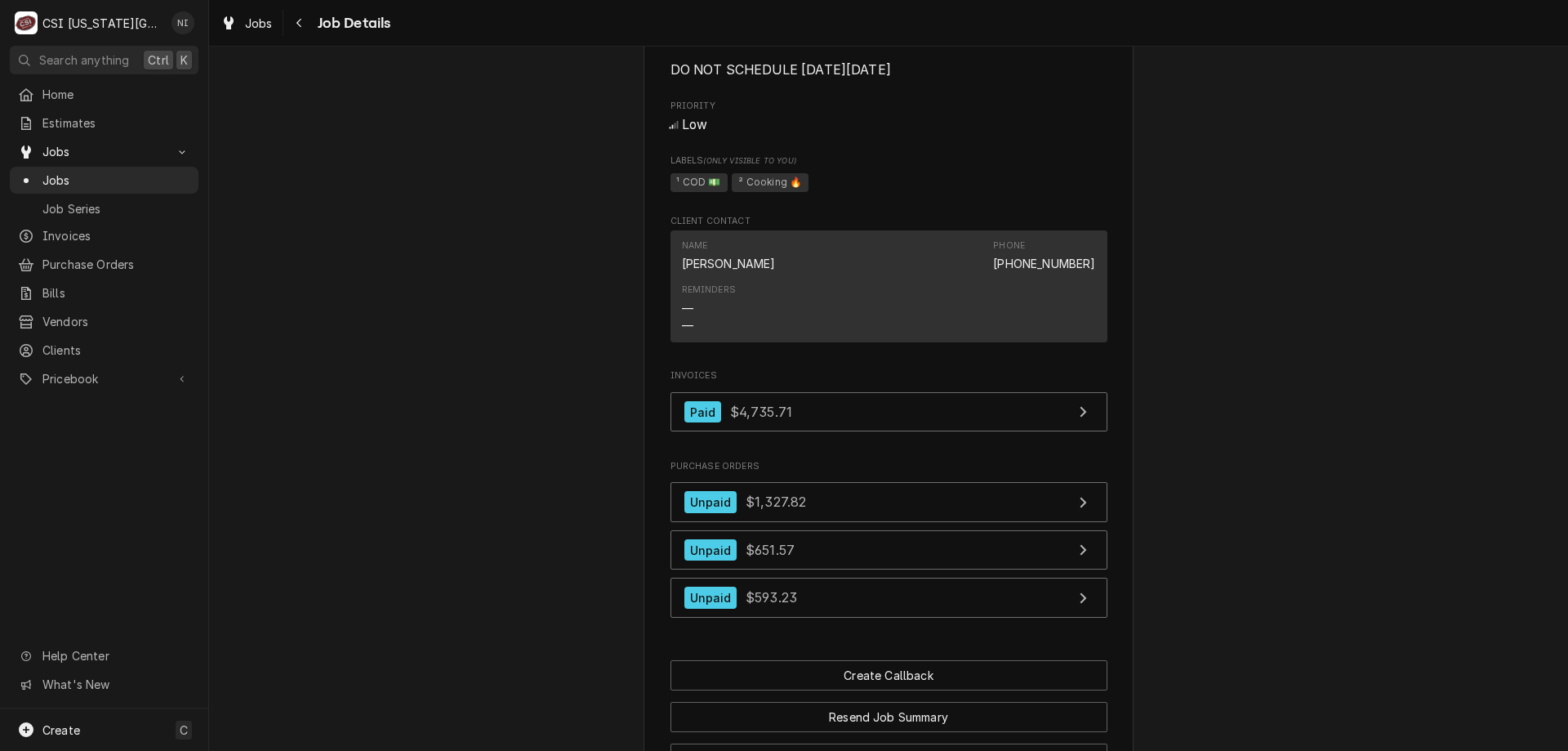
scroll to position [1199, 0]
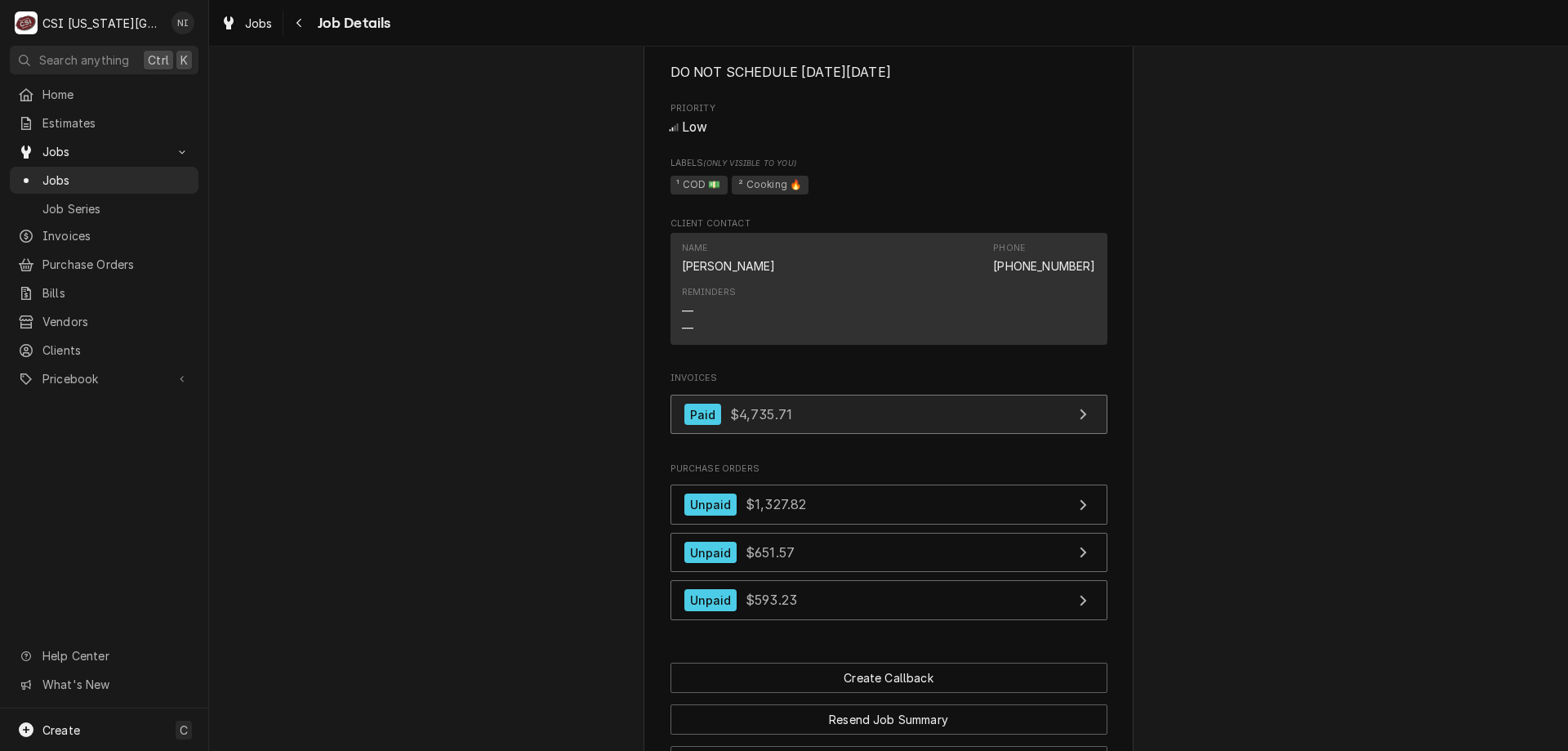
click at [858, 434] on link "Paid $4,735.71" at bounding box center [889, 415] width 437 height 40
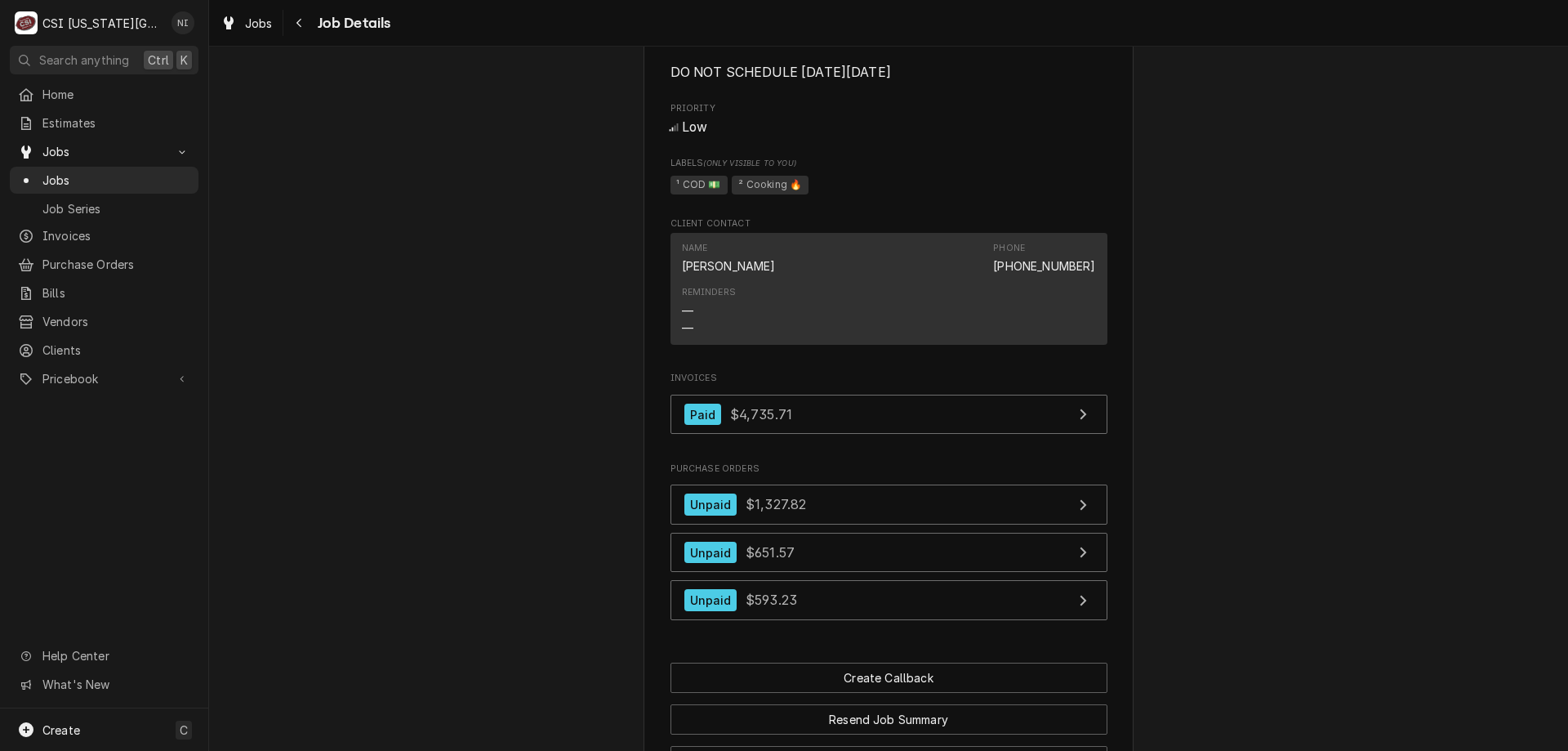
click at [151, 179] on span "Jobs" at bounding box center [116, 180] width 148 height 17
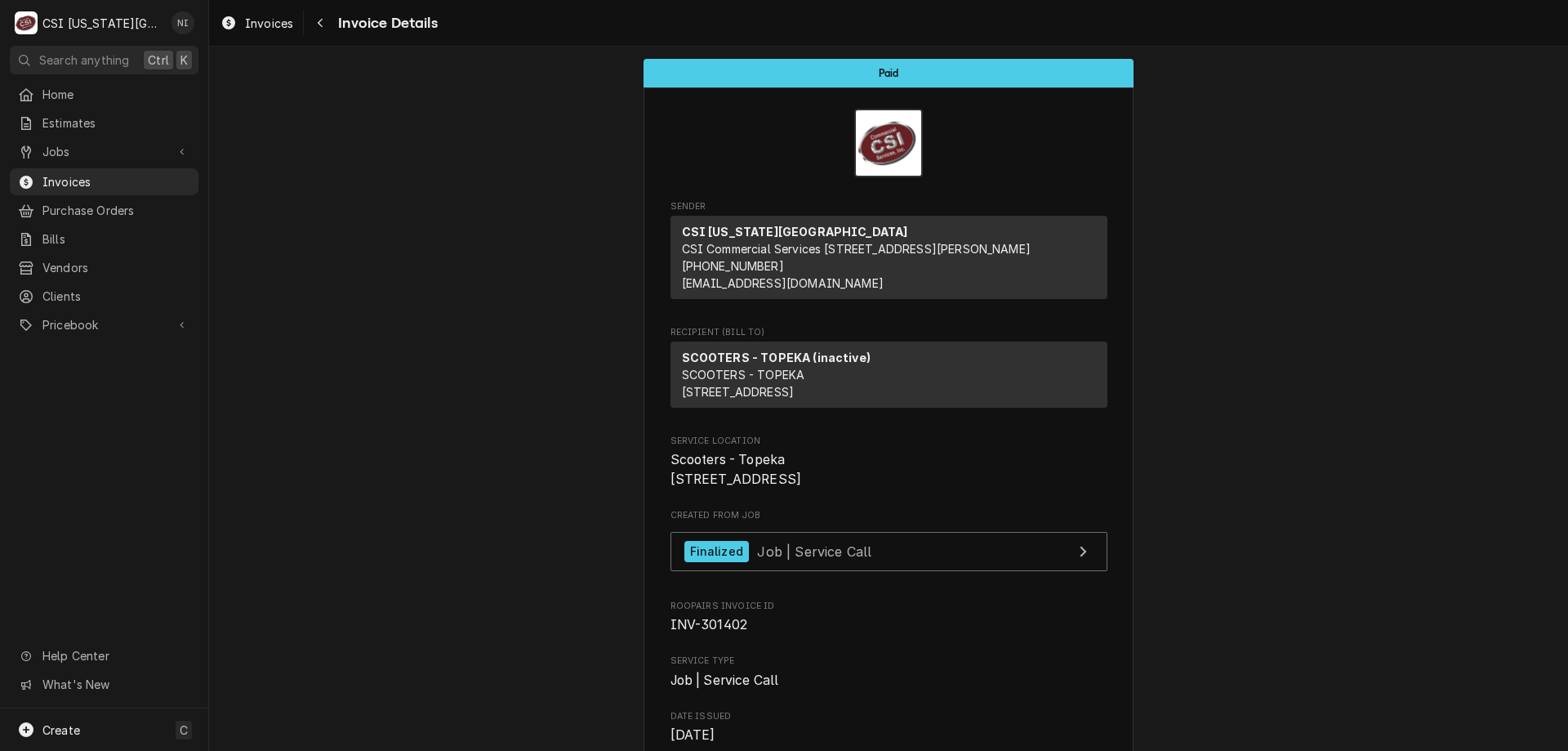
scroll to position [6, 0]
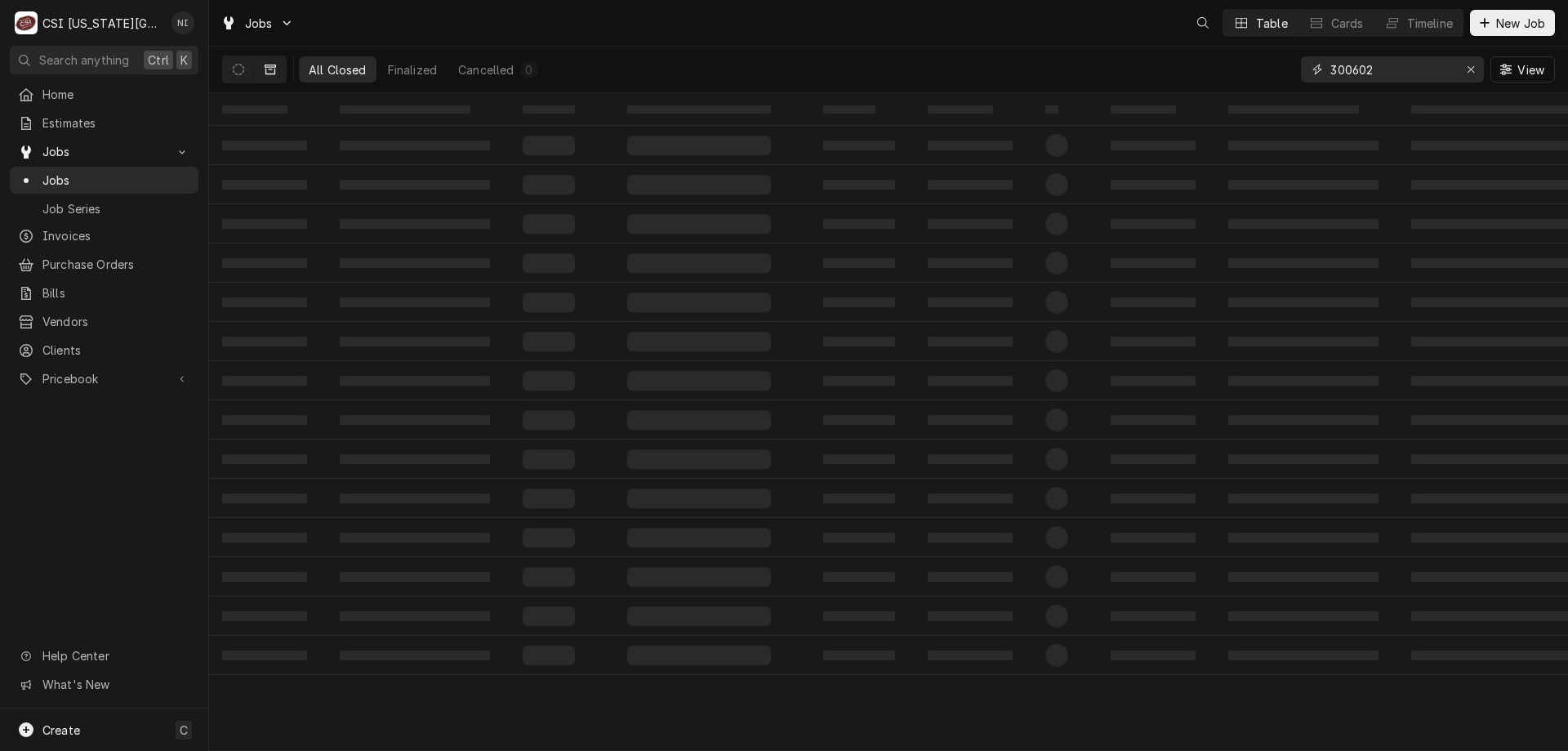
drag, startPoint x: 1377, startPoint y: 71, endPoint x: 842, endPoint y: 4, distance: 539.2
click at [870, 18] on div "Jobs Table Cards Timeline New Job All Closed Finalized Cancelled 0 300602 View" at bounding box center [888, 46] width 1359 height 93
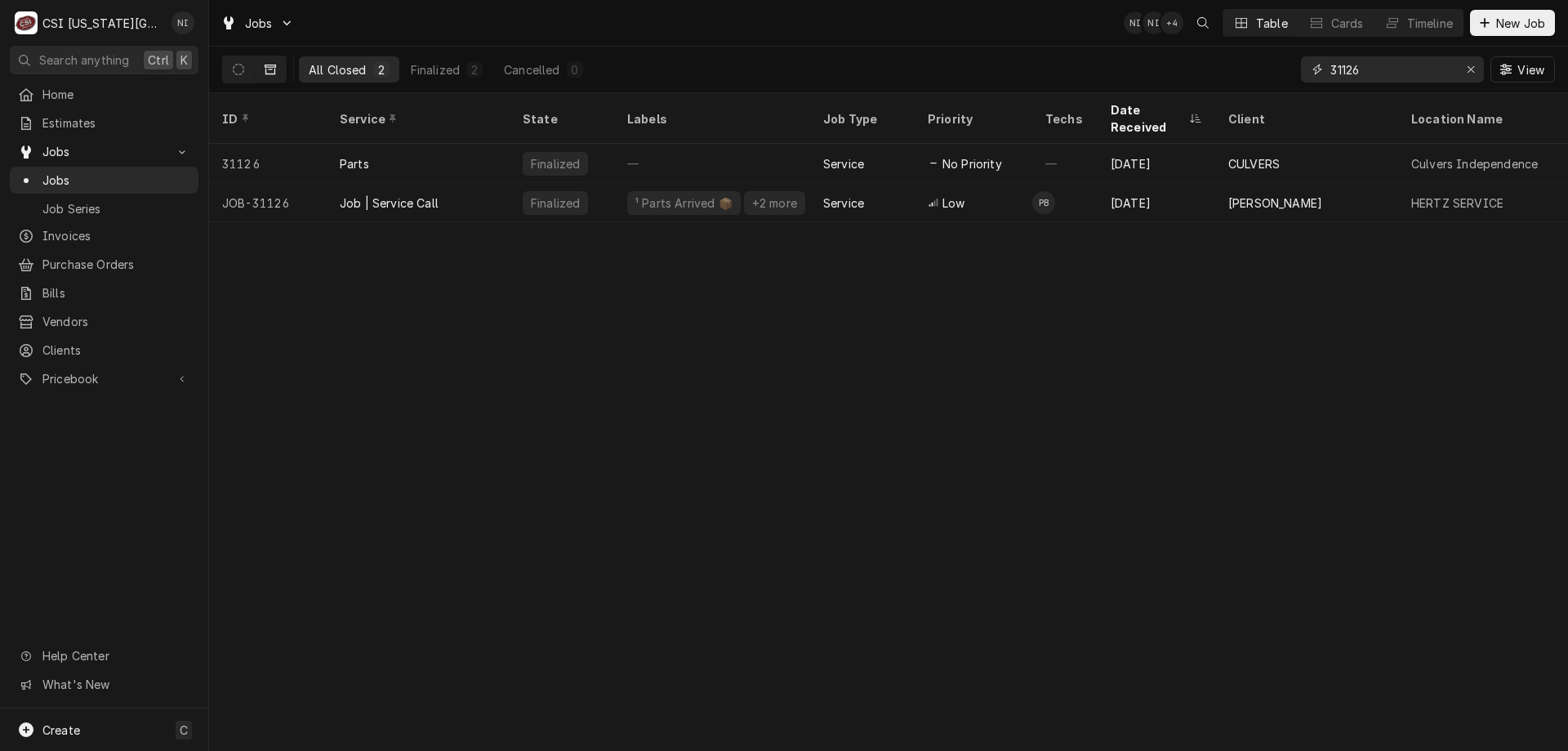
type input "31126"
click at [465, 189] on div "Job | Service Call" at bounding box center [417, 202] width 183 height 39
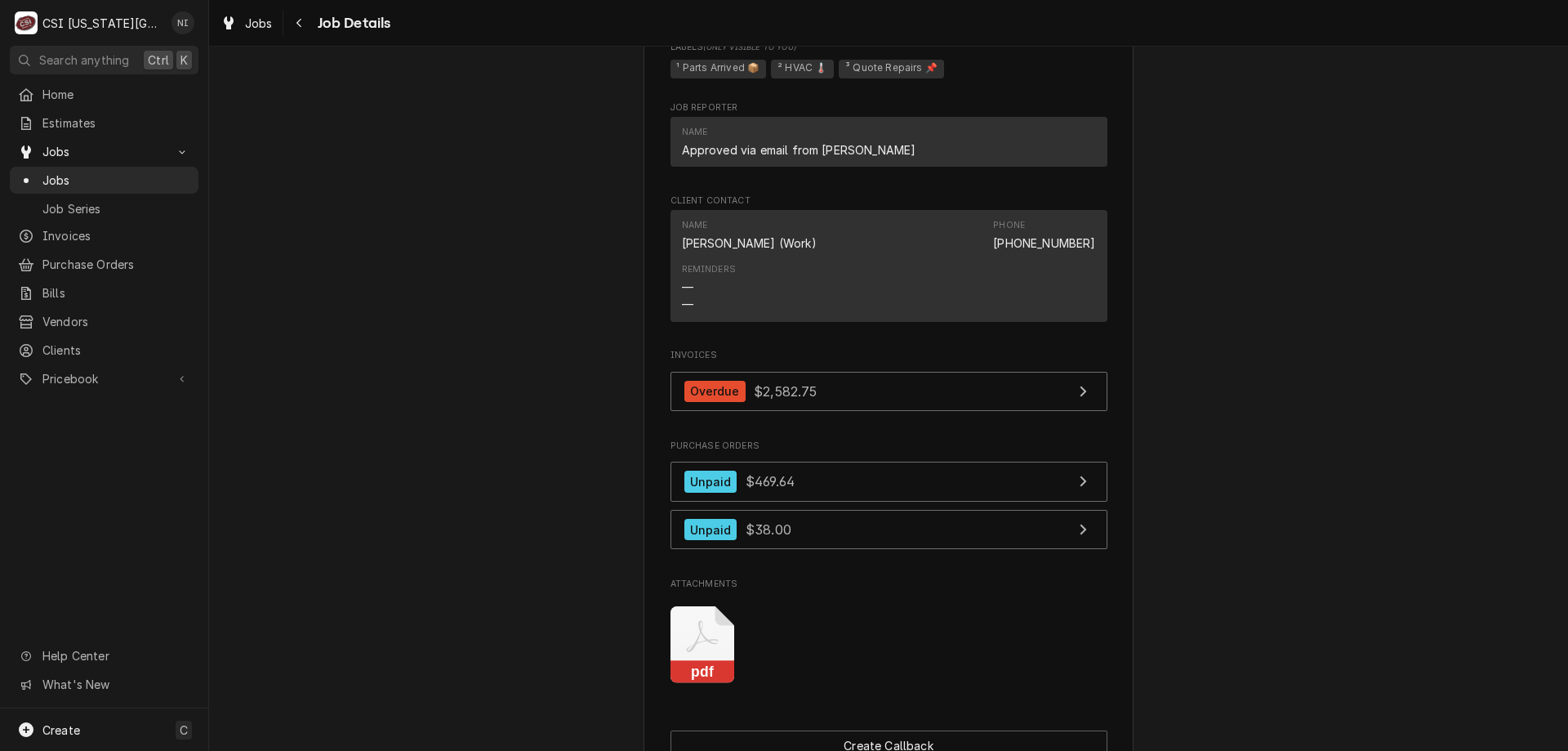
scroll to position [1506, 0]
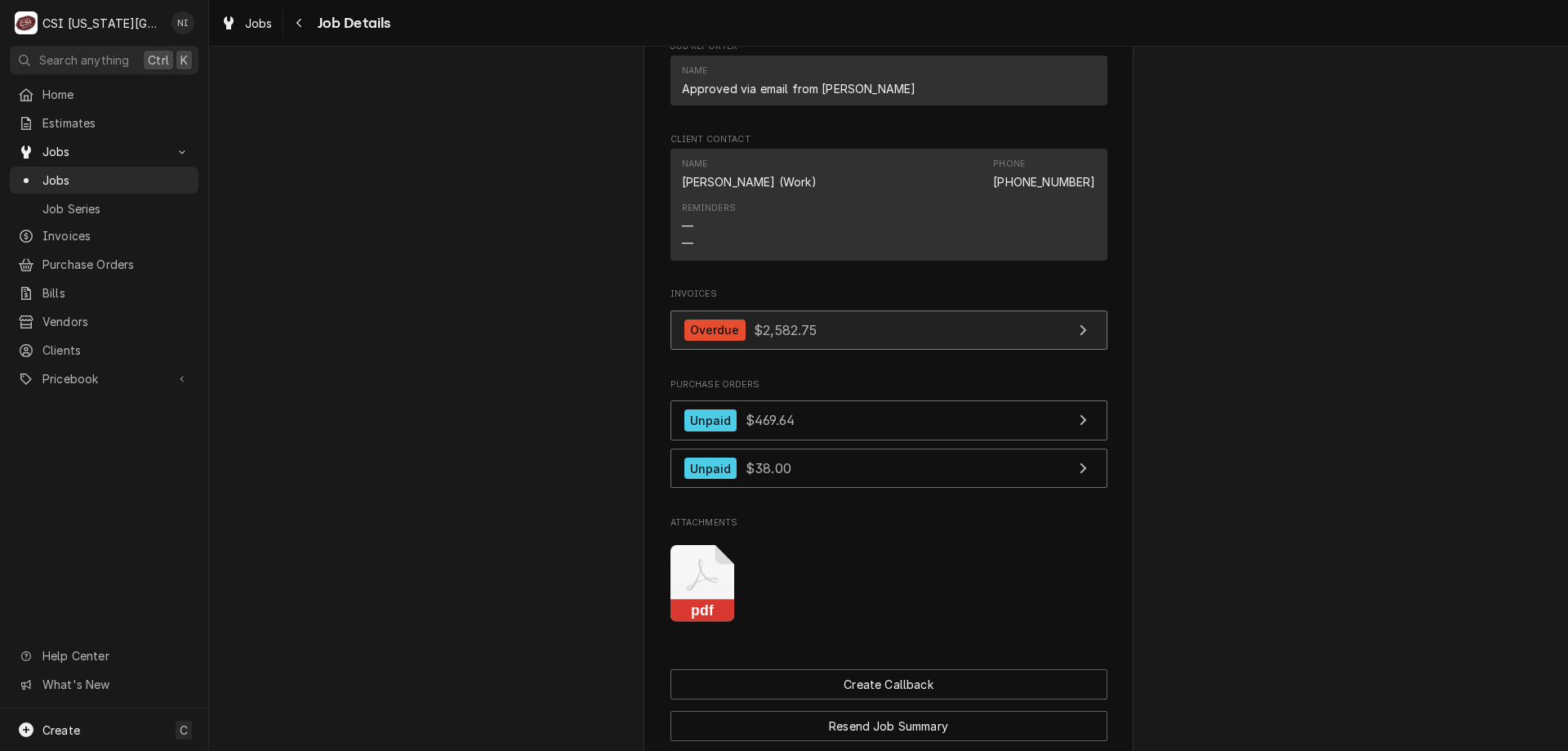
click at [990, 345] on link "Overdue $2,582.75" at bounding box center [889, 331] width 437 height 40
click at [161, 172] on span "Jobs" at bounding box center [116, 180] width 148 height 17
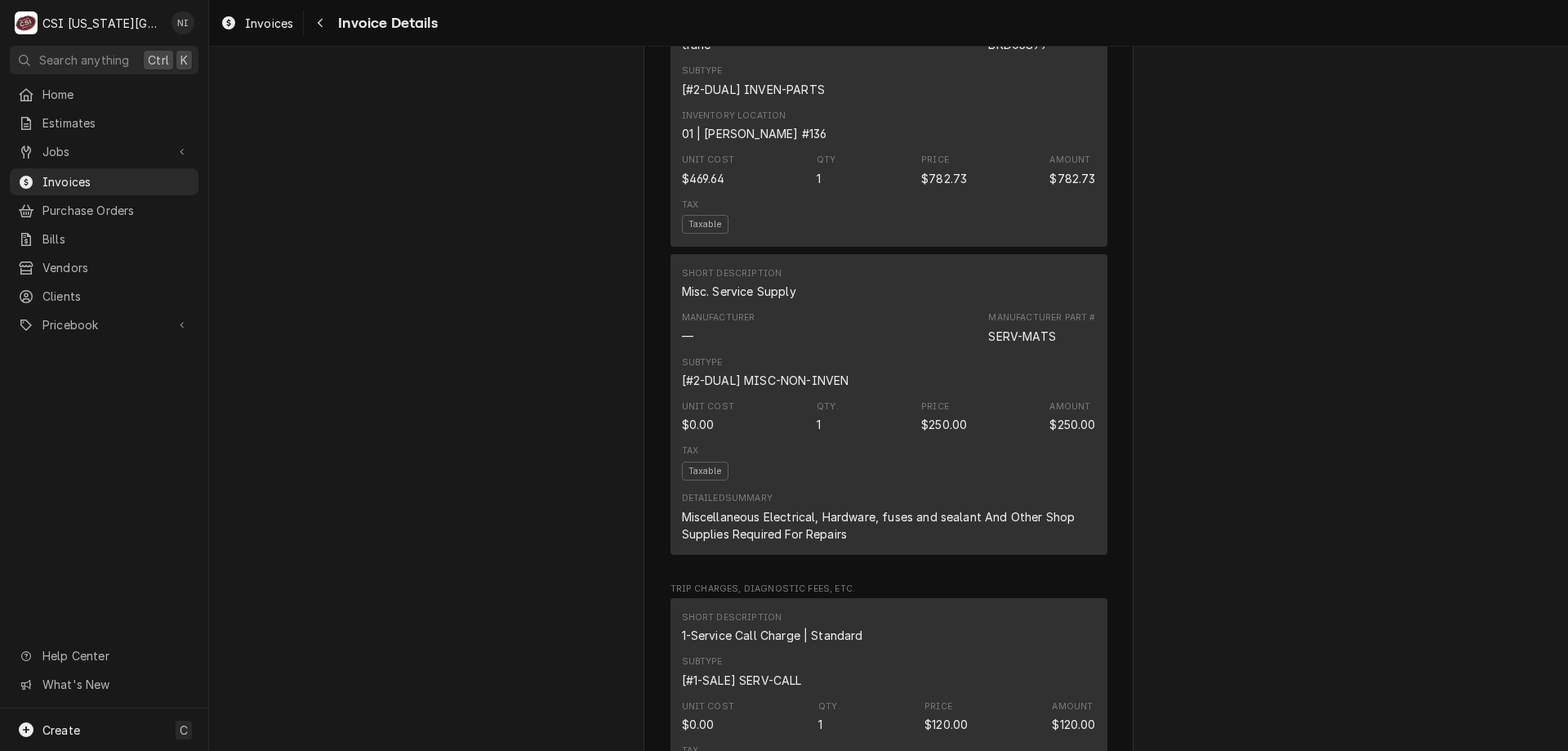
scroll to position [1873, 0]
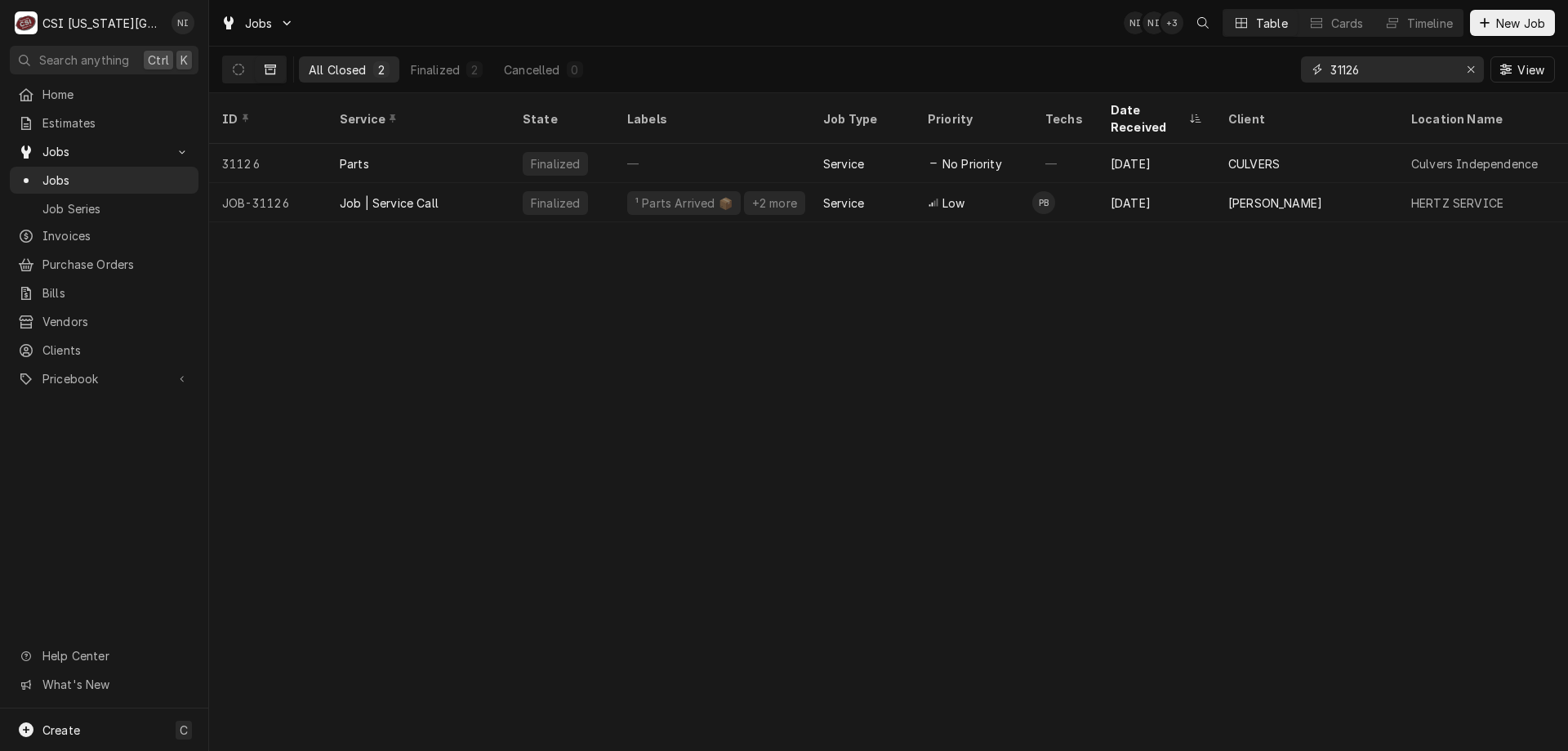
drag, startPoint x: 1385, startPoint y: 75, endPoint x: 1273, endPoint y: 72, distance: 112.0
click at [1274, 72] on div "All Closed 2 Finalized 2 Cancelled 0 31126 View" at bounding box center [888, 70] width 1332 height 46
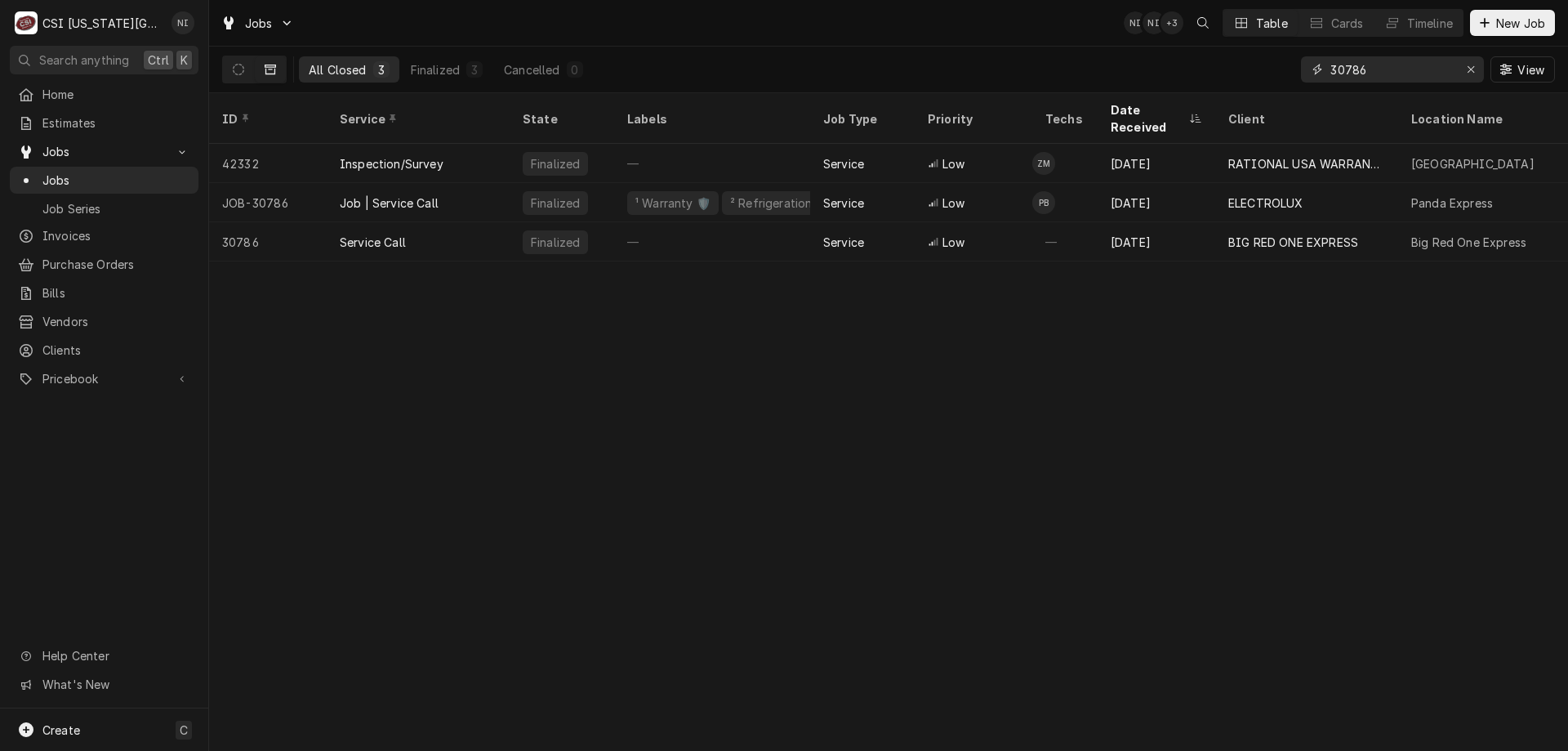
type input "30786"
click at [467, 184] on div "Job | Service Call" at bounding box center [417, 202] width 183 height 39
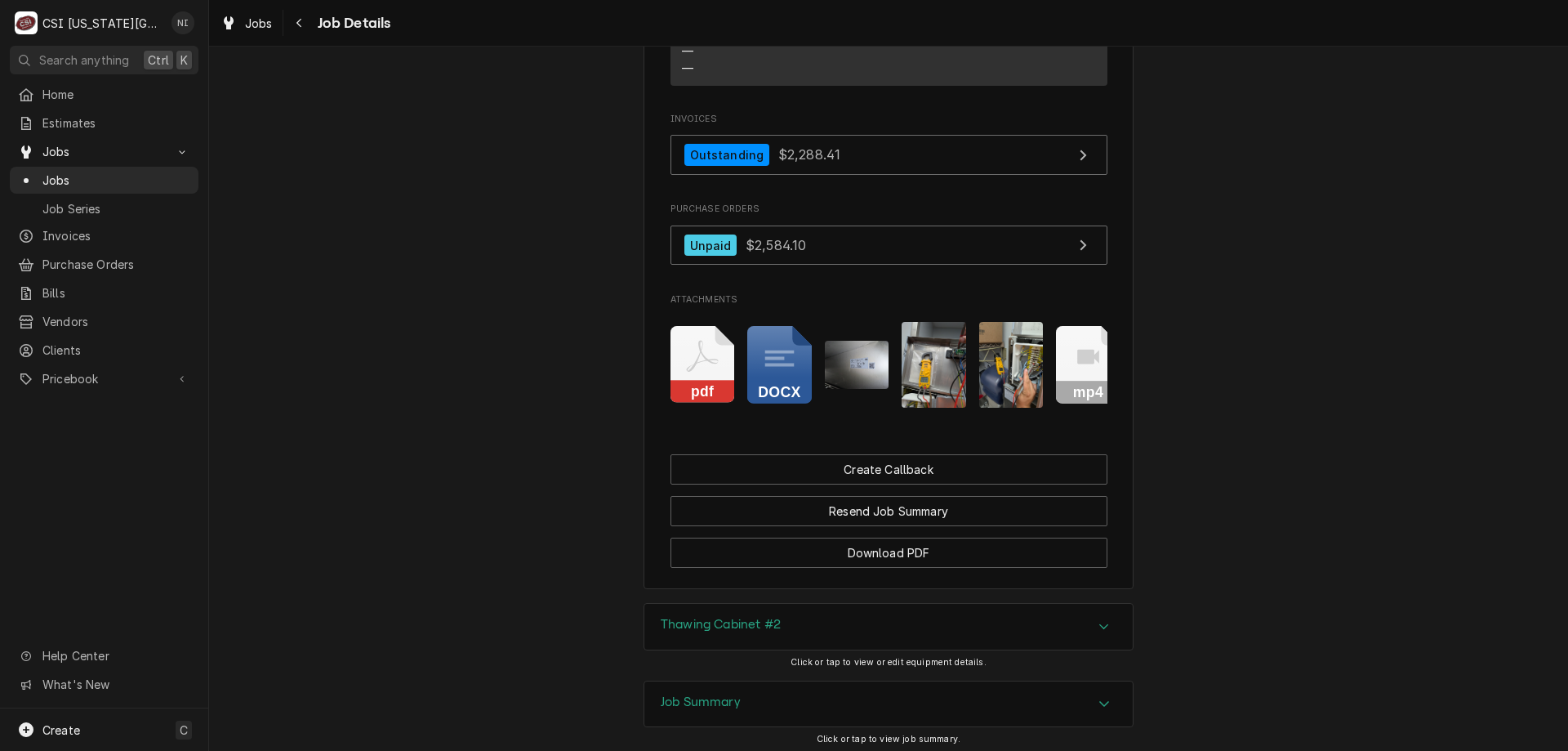
scroll to position [1880, 0]
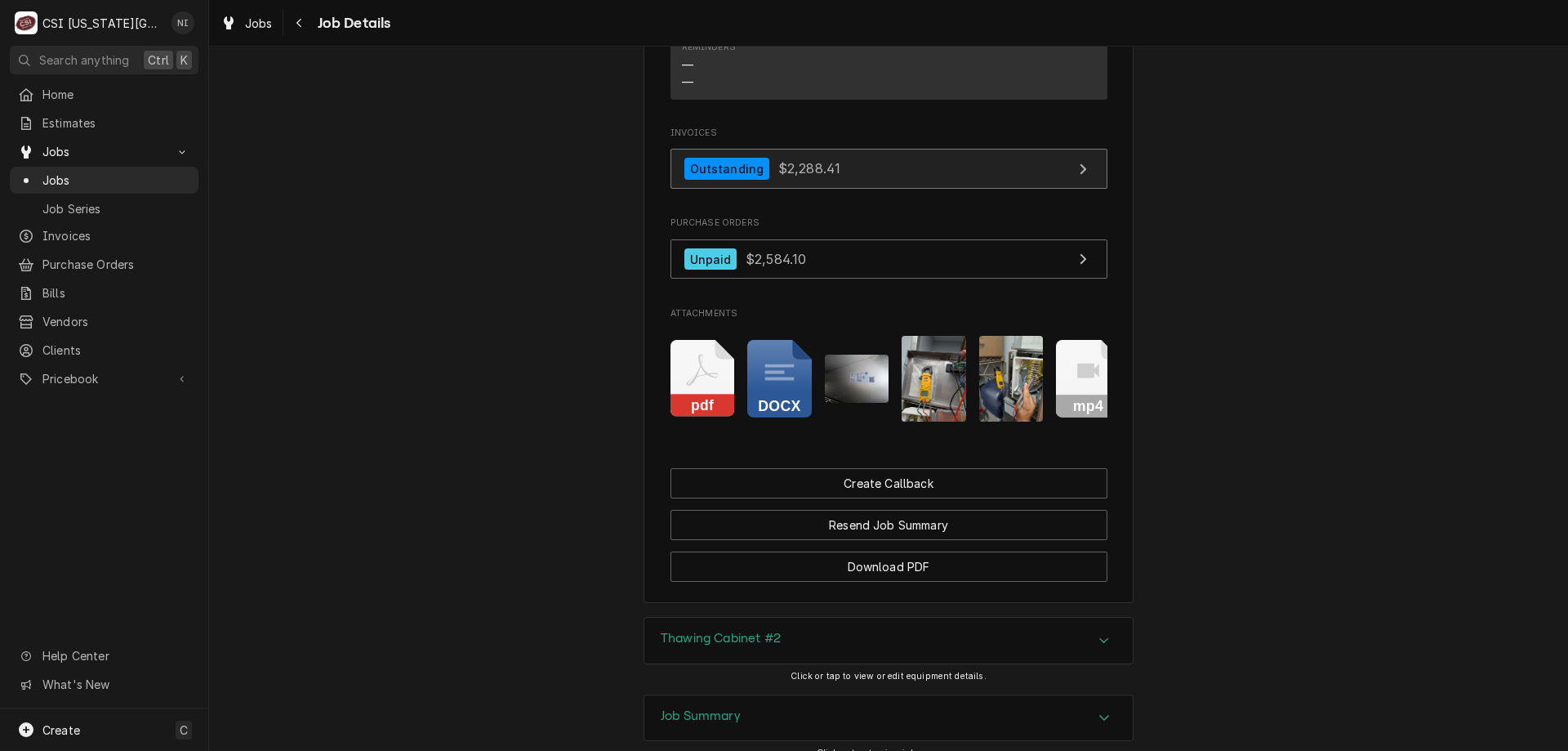
click at [895, 180] on link "Outstanding $2,288.41" at bounding box center [889, 169] width 437 height 40
drag, startPoint x: 165, startPoint y: 171, endPoint x: 362, endPoint y: 54, distance: 229.1
click at [164, 172] on span "Jobs" at bounding box center [116, 180] width 148 height 17
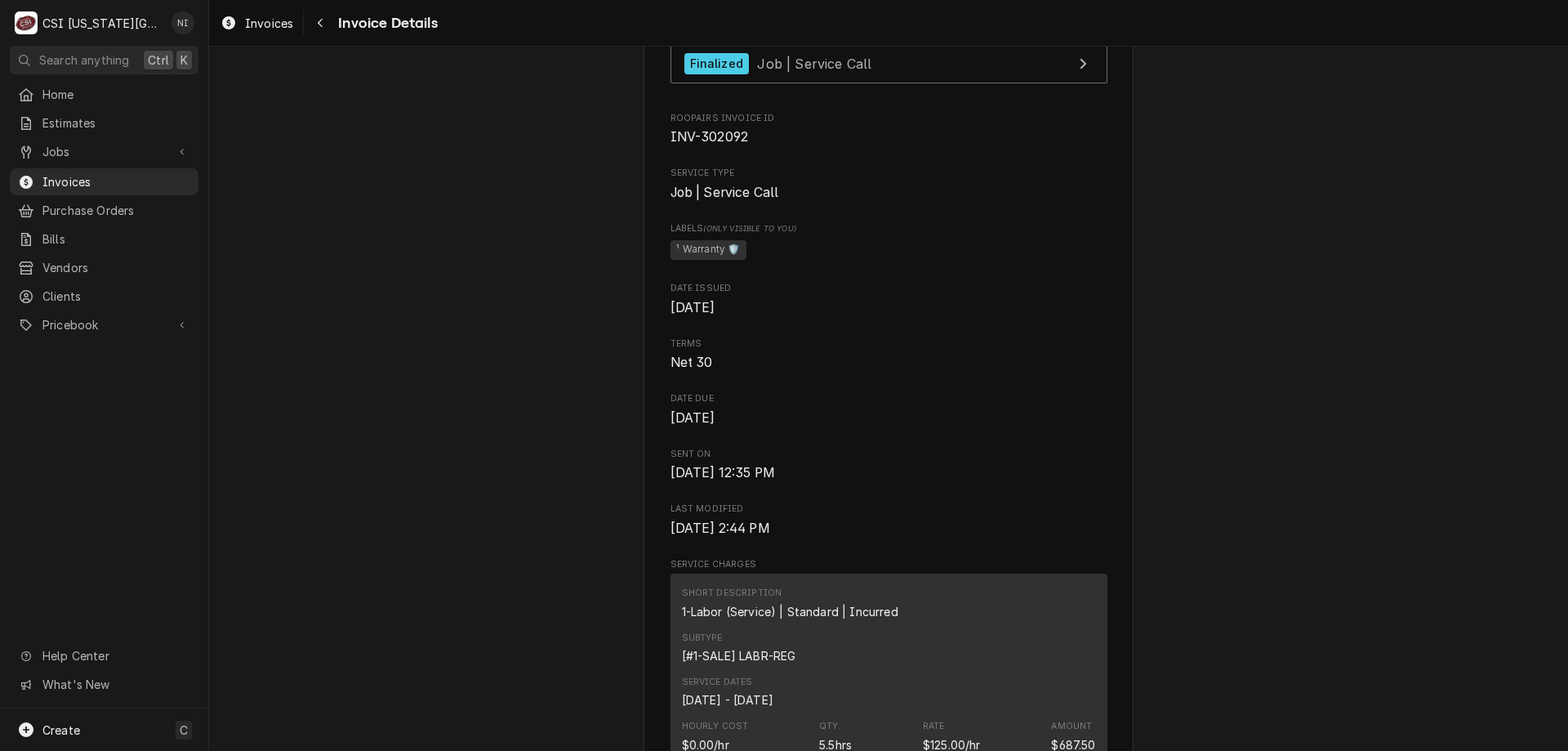
scroll to position [520, 0]
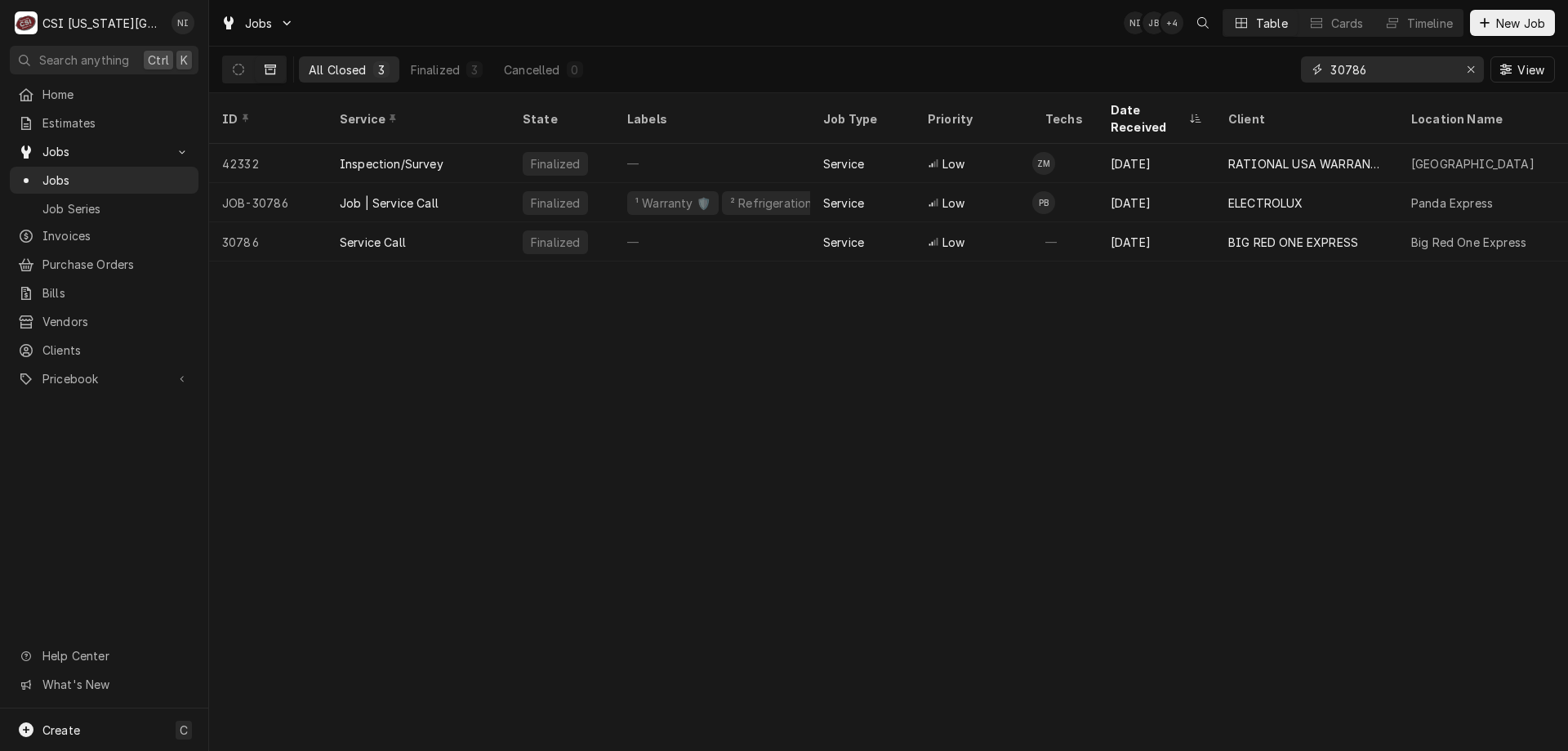
drag, startPoint x: 1412, startPoint y: 62, endPoint x: 1172, endPoint y: 52, distance: 240.2
click at [1172, 52] on div "All Closed 3 Finalized 3 Cancelled 0 30786 View" at bounding box center [888, 70] width 1332 height 46
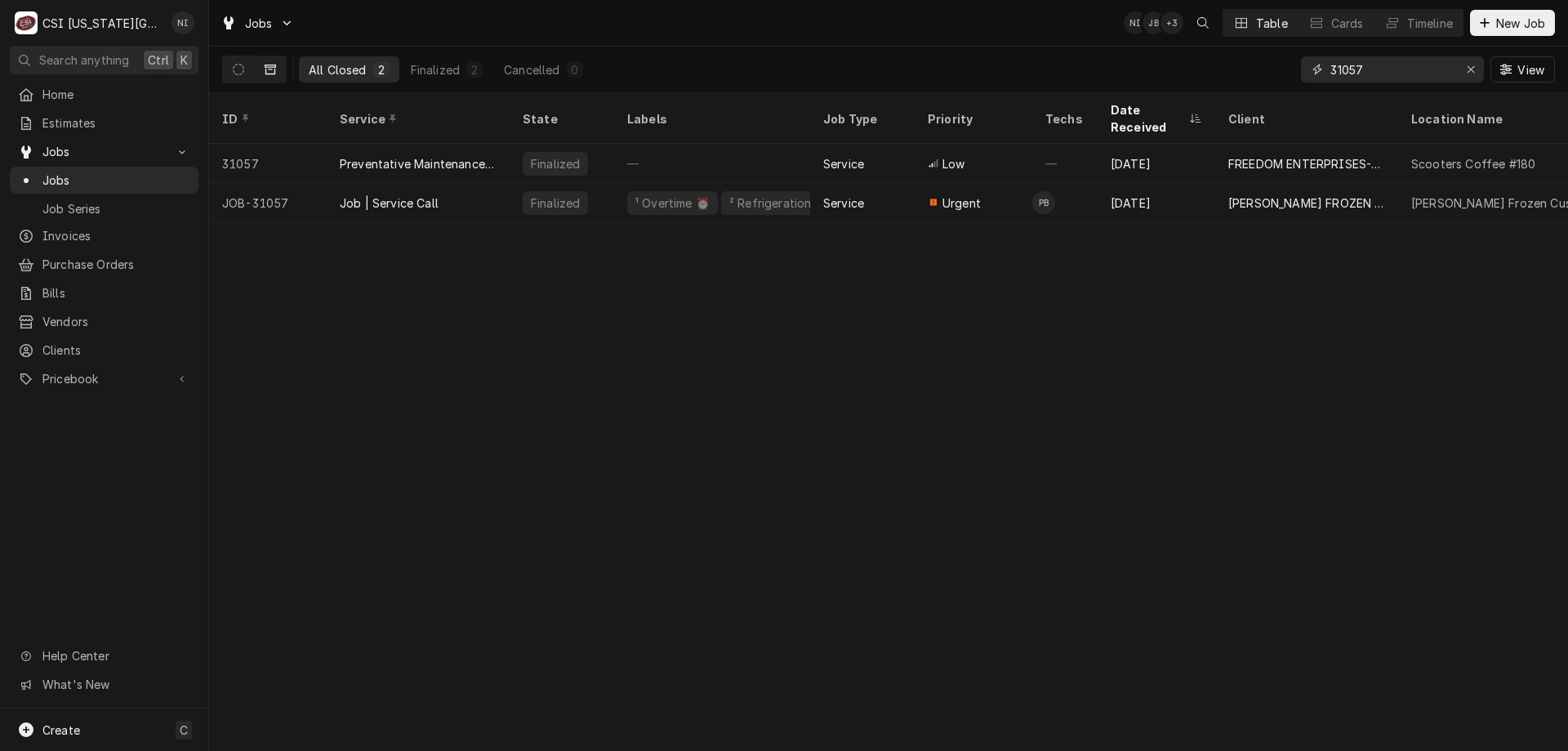
type input "31057"
click at [478, 189] on div "Job | Service Call" at bounding box center [417, 202] width 183 height 39
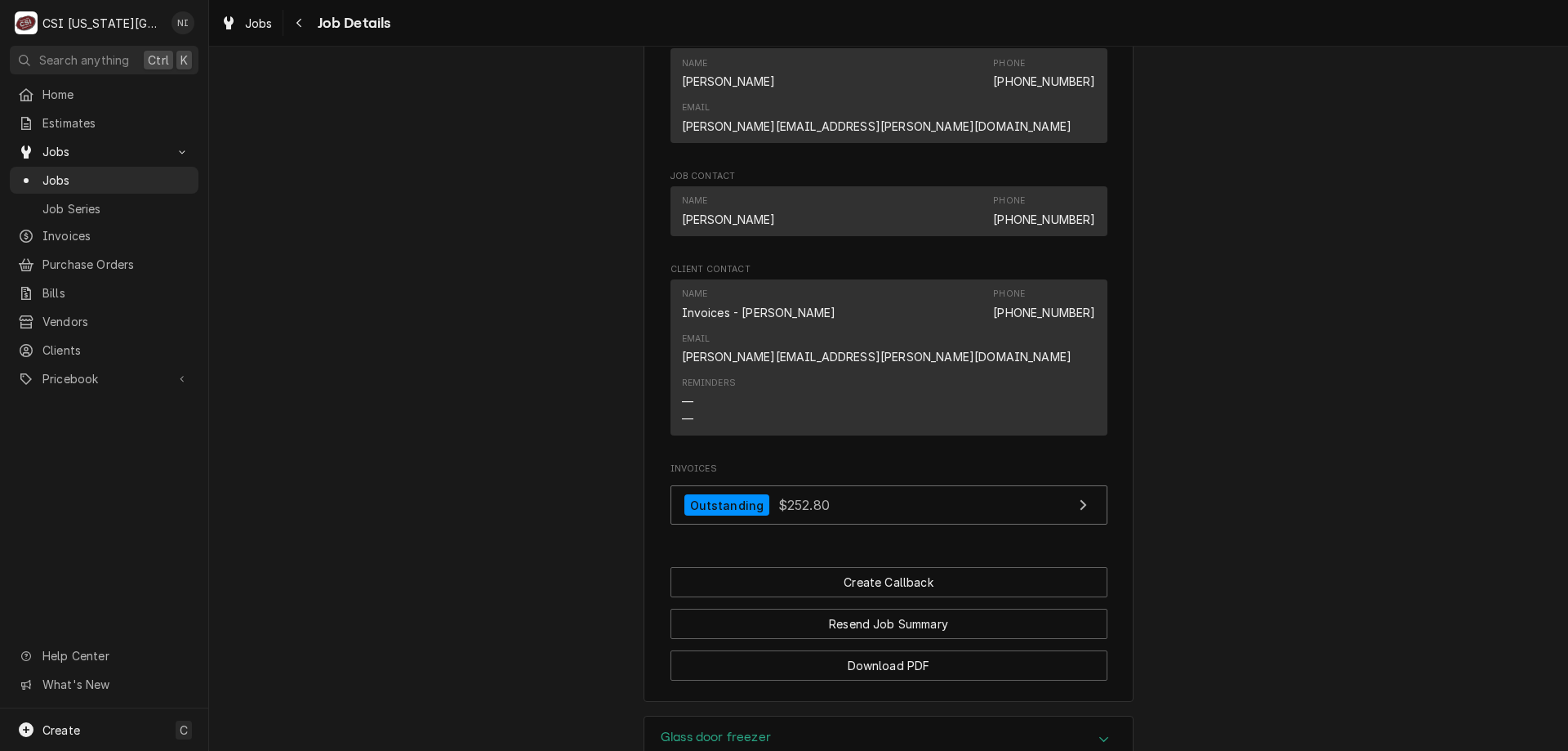
scroll to position [1227, 0]
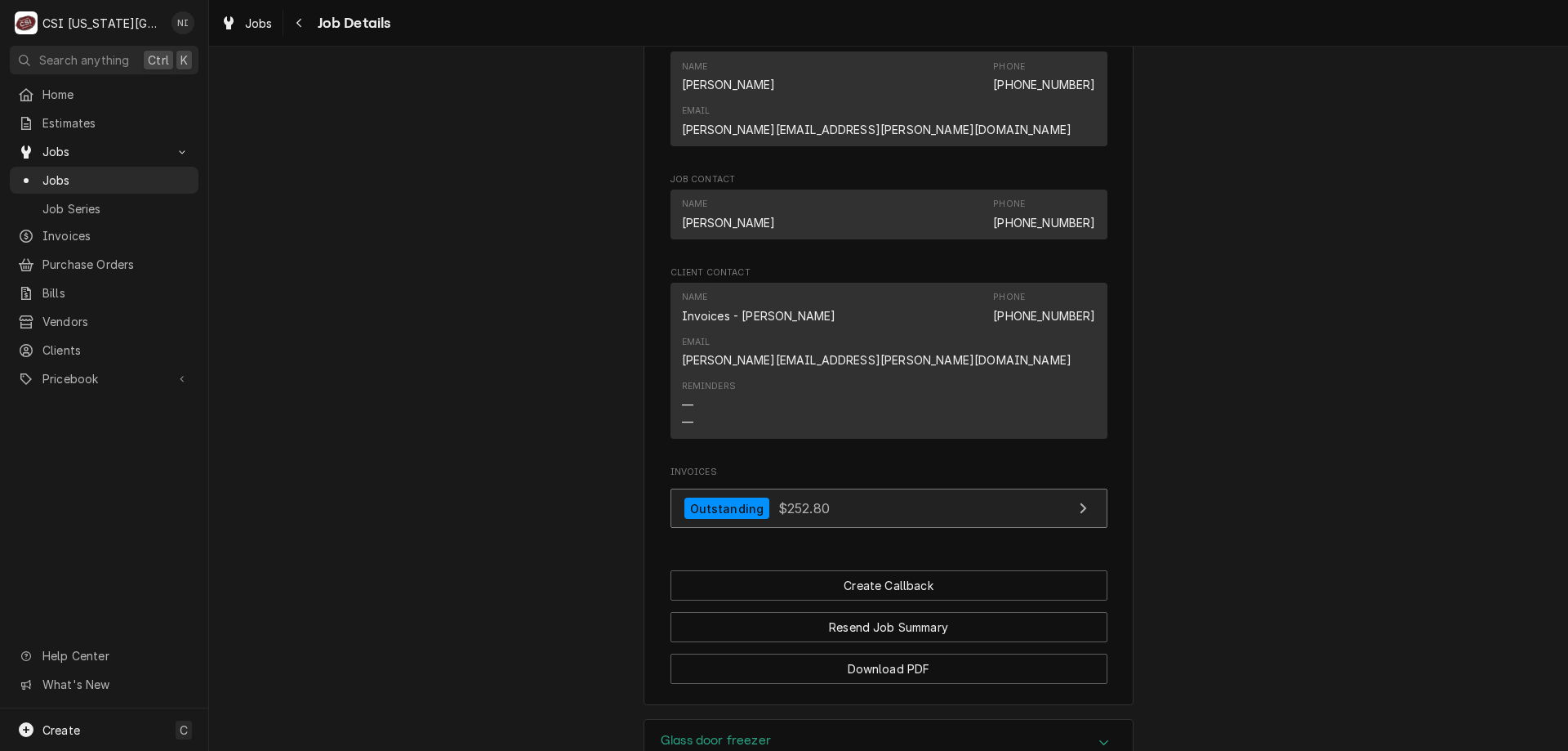
click at [840, 488] on link "Outstanding $252.80" at bounding box center [889, 509] width 437 height 40
click at [100, 174] on span "Jobs" at bounding box center [116, 180] width 148 height 17
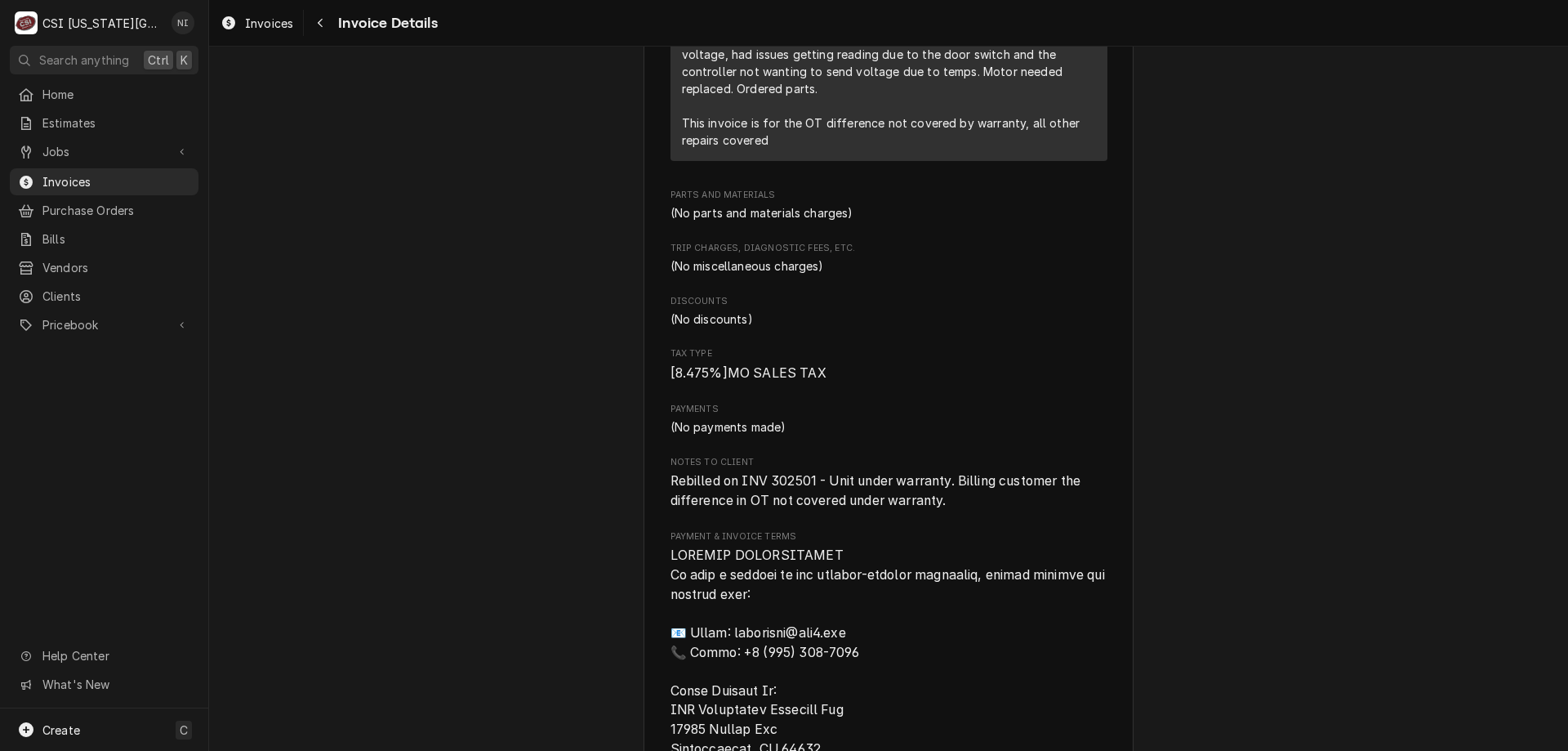
scroll to position [1334, 0]
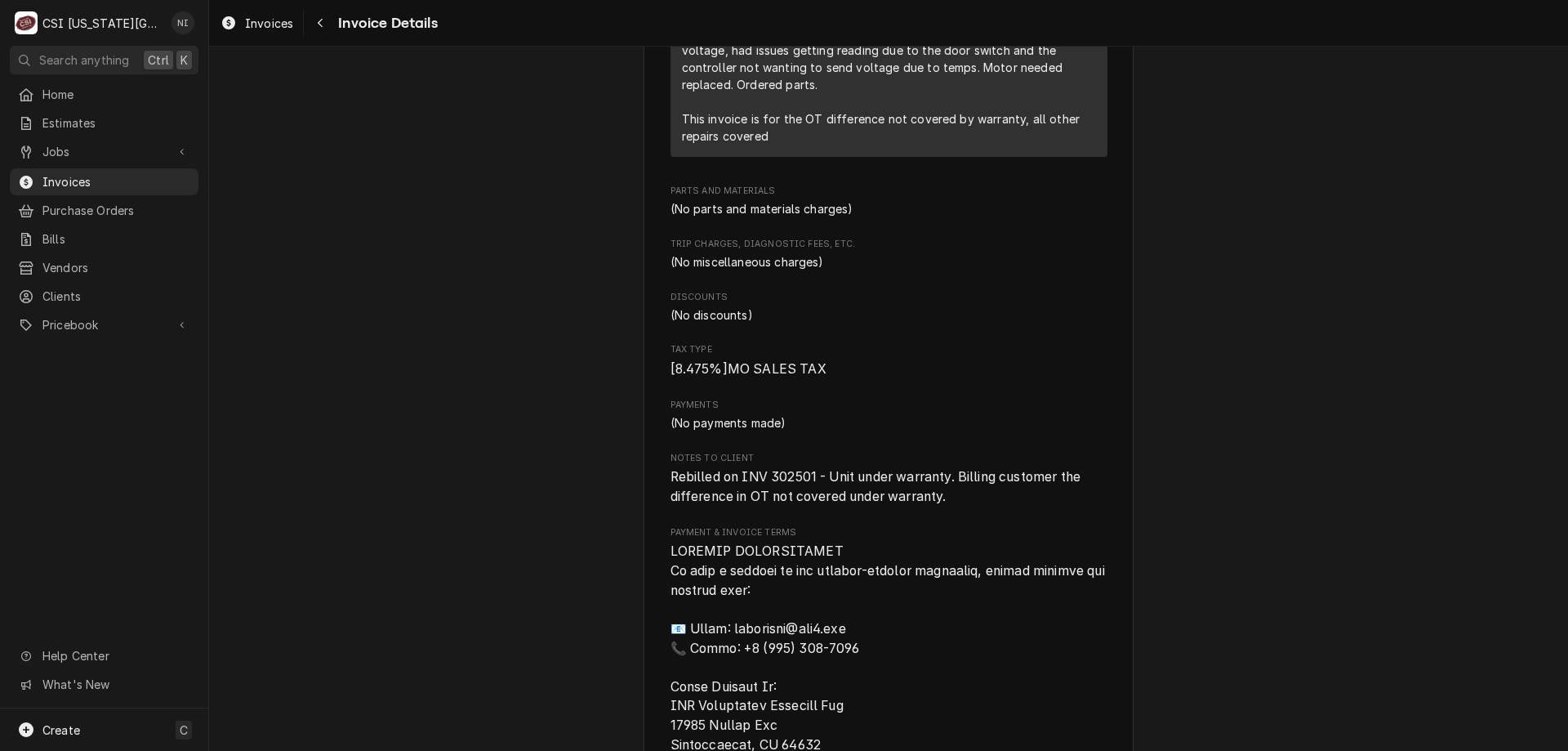
click at [795, 504] on span "Rebilled on INV 302501 - Unit under warranty. Billing customer the difference i…" at bounding box center [877, 487] width 414 height 35
copy span "302501"
click at [62, 179] on span "Invoices" at bounding box center [116, 182] width 148 height 17
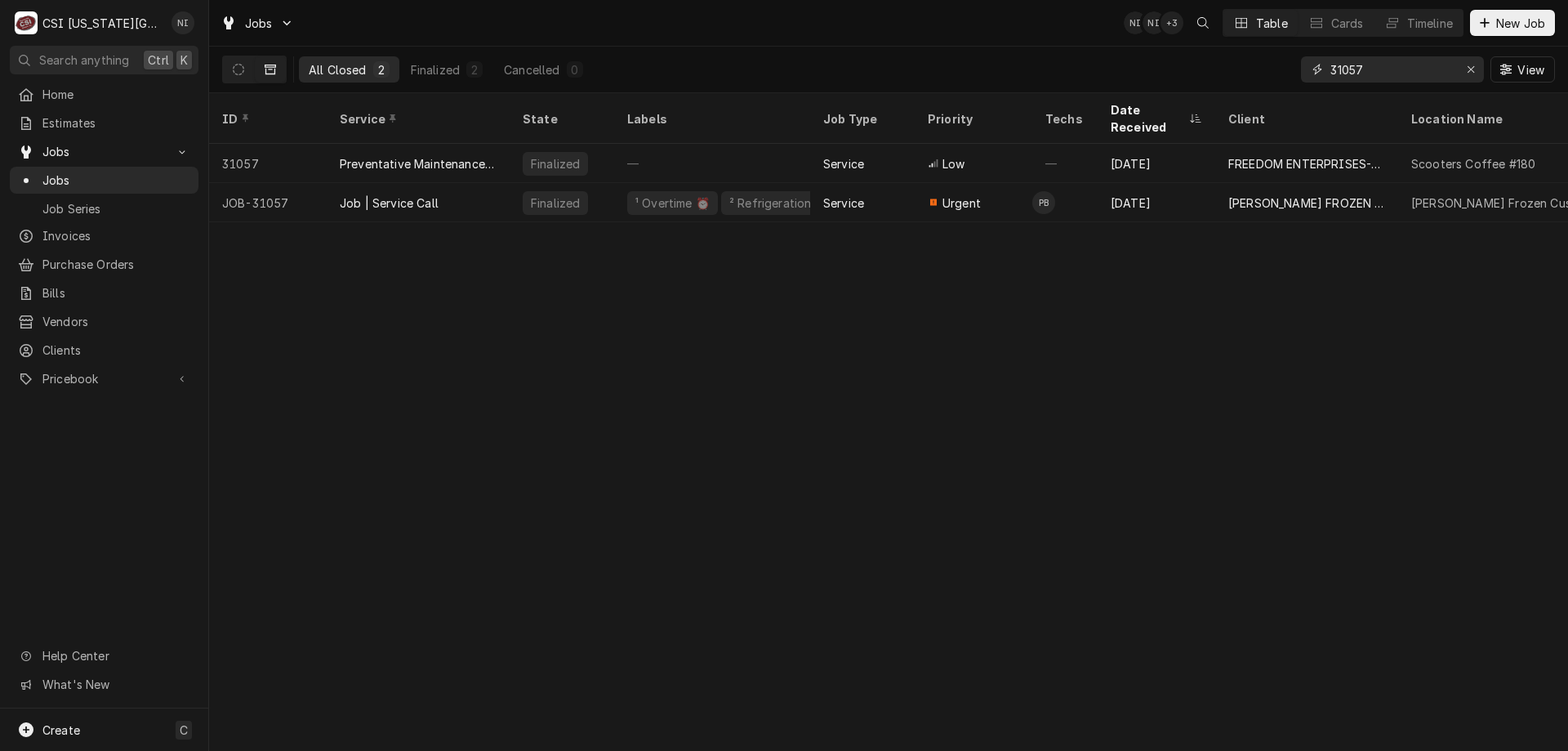
drag, startPoint x: 1391, startPoint y: 67, endPoint x: 1045, endPoint y: 76, distance: 346.1
click at [1045, 76] on div "All Closed 2 Finalized 2 Cancelled 0 31057 View" at bounding box center [888, 70] width 1332 height 46
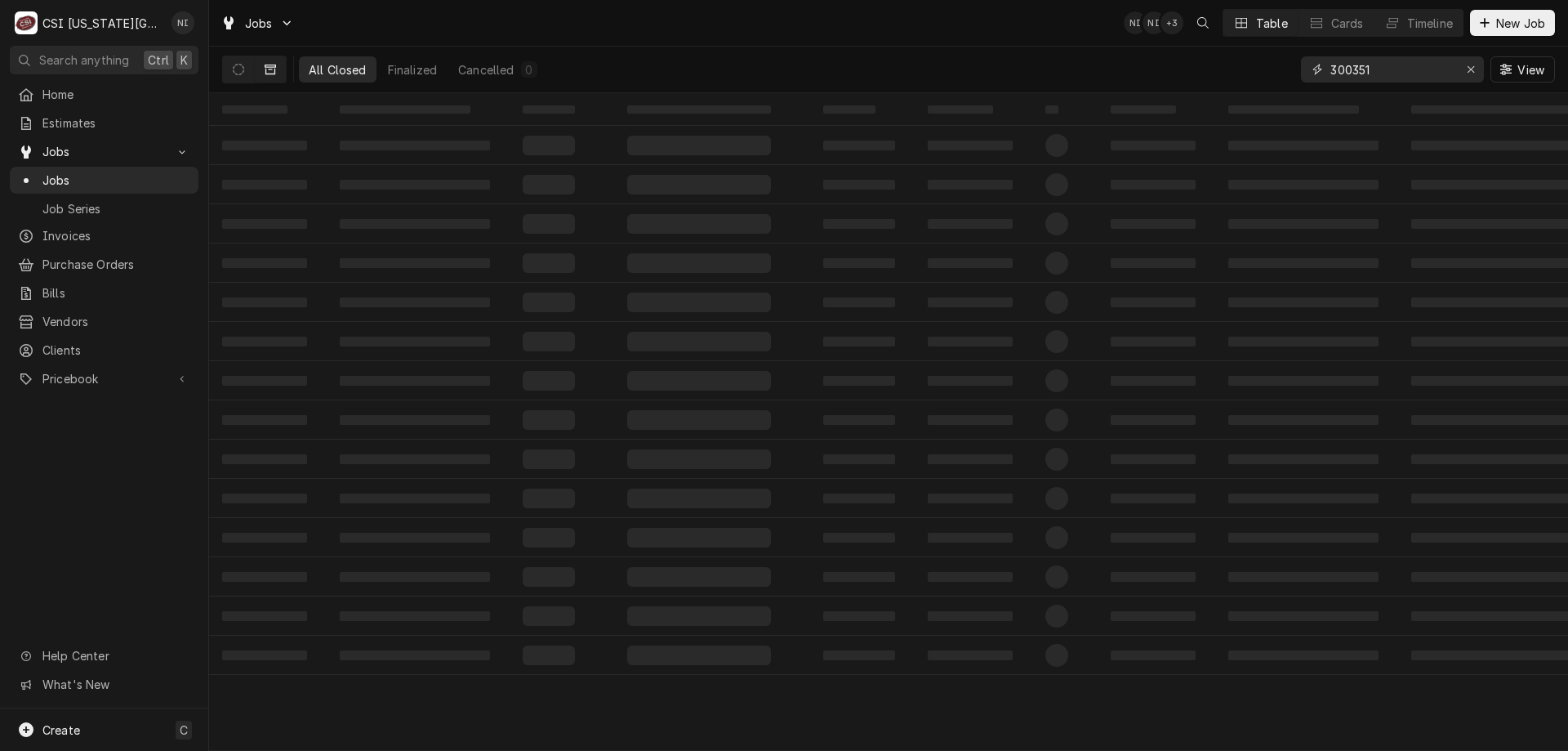
type input "300351"
click at [871, 689] on div "‌ ‌ ‌ ‌ ‌ ‌ ‌ ‌ ‌ ‌ ‌ ‌ ‌ ‌ ‌ ‌ ‌ ‌ ‌ ‌ ‌ ‌ ‌ ‌ ‌ ‌ ‌ ‌ ‌ ‌ ‌ ‌ ‌ ‌ ‌ ‌ ‌ ‌ ‌ ‌…" at bounding box center [888, 421] width 1359 height 657
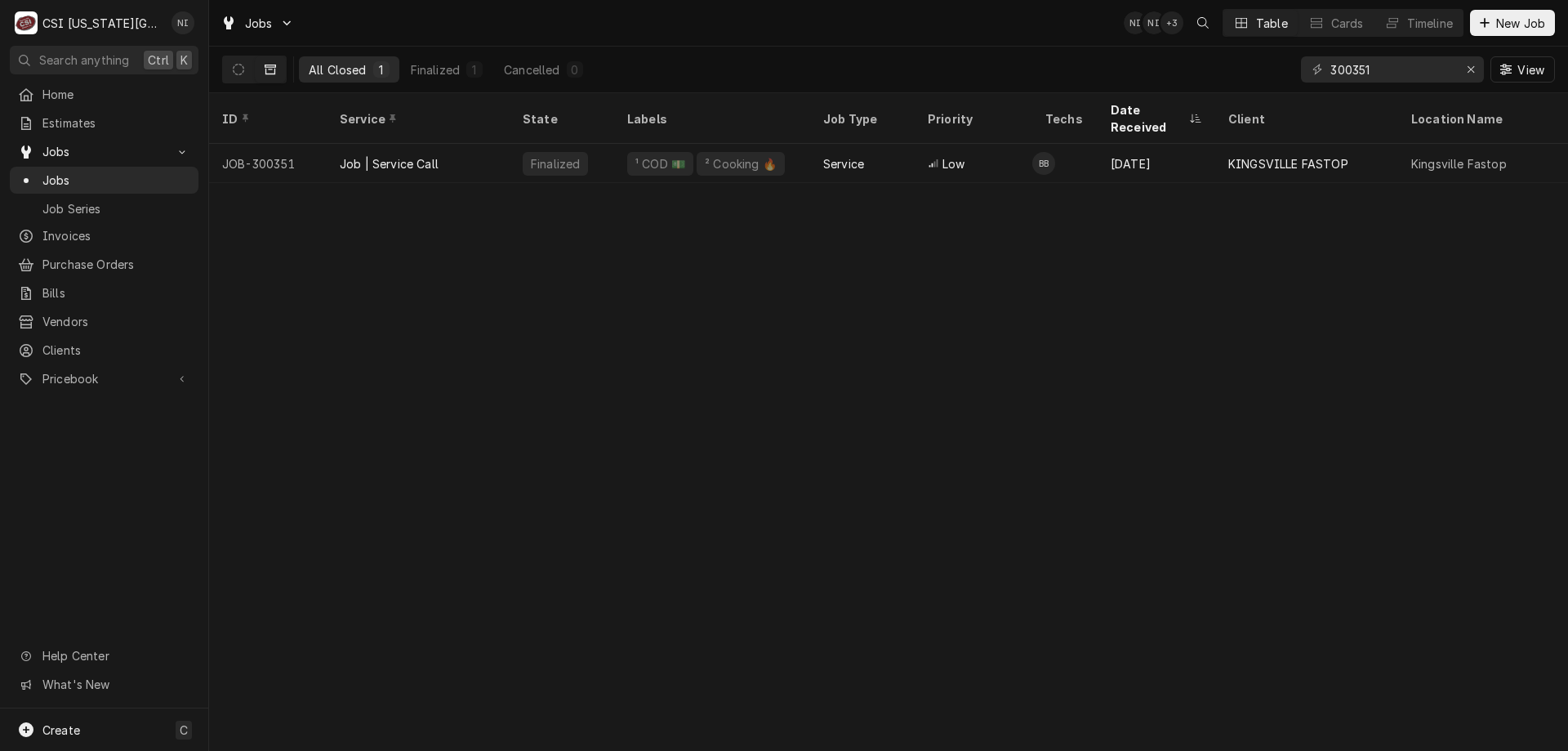
click at [496, 151] on div "Job | Service Call" at bounding box center [417, 163] width 183 height 39
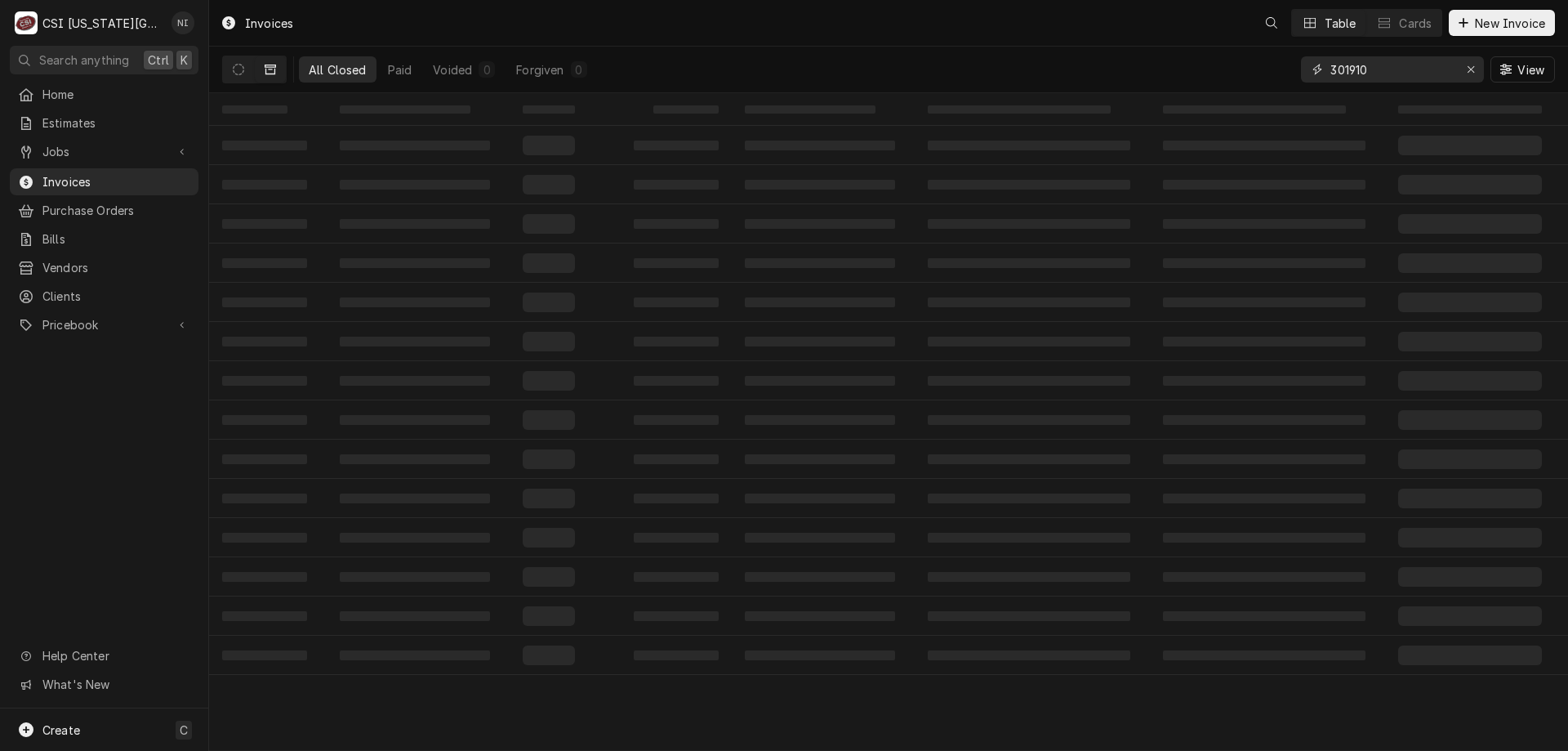
click at [1318, 78] on div "301910" at bounding box center [1392, 69] width 183 height 26
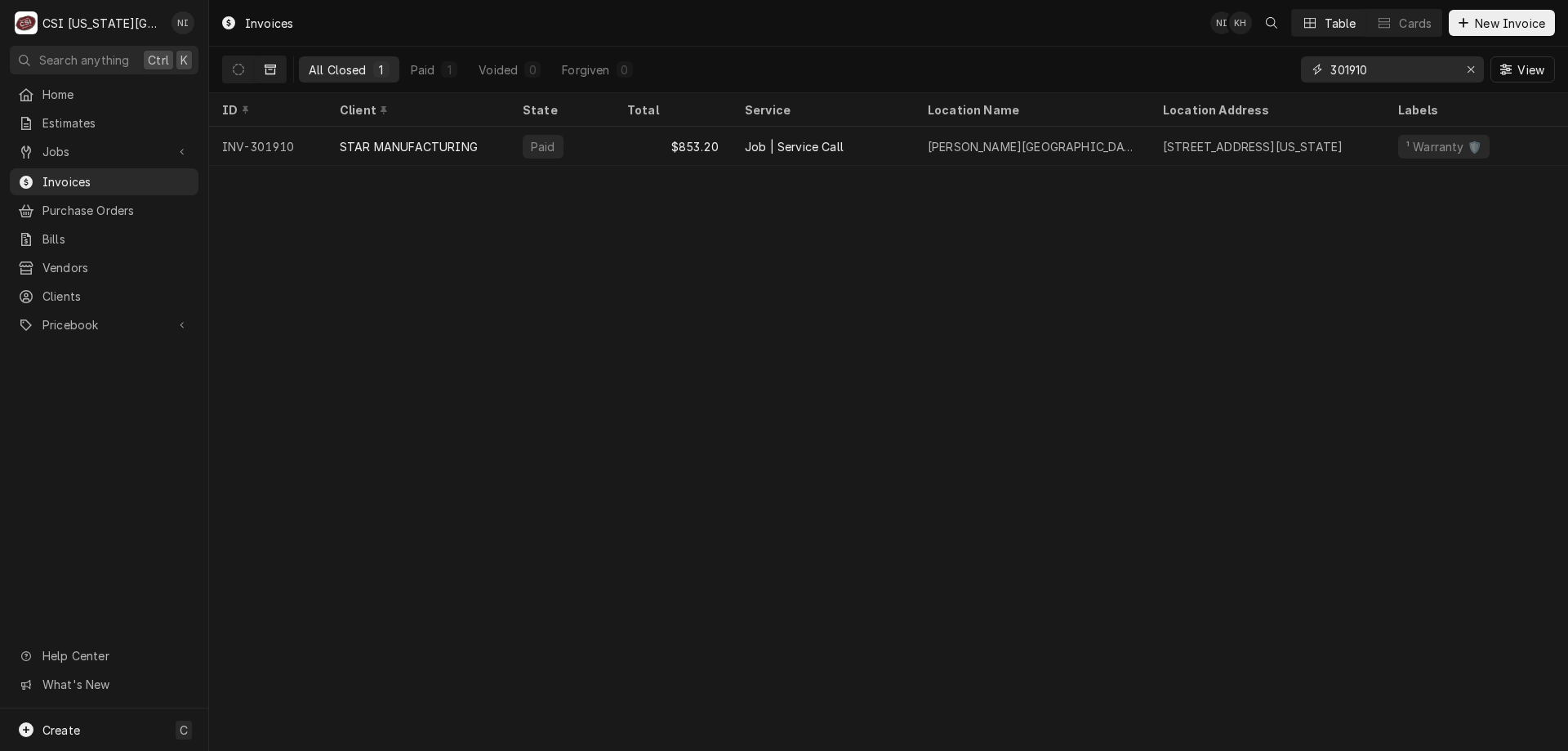
paste input "2501"
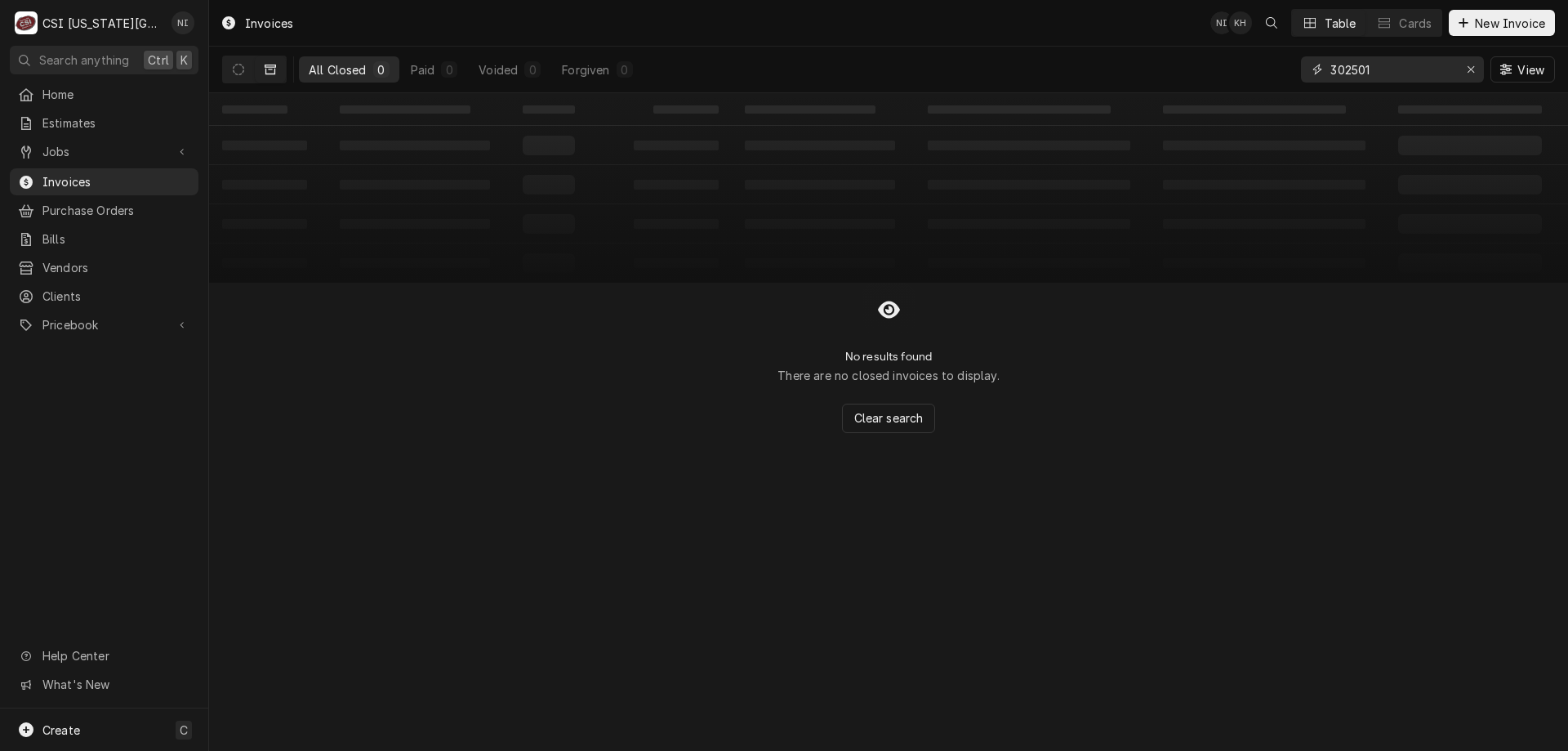
type input "302501"
click at [243, 71] on button "Dynamic Content Wrapper" at bounding box center [239, 69] width 31 height 26
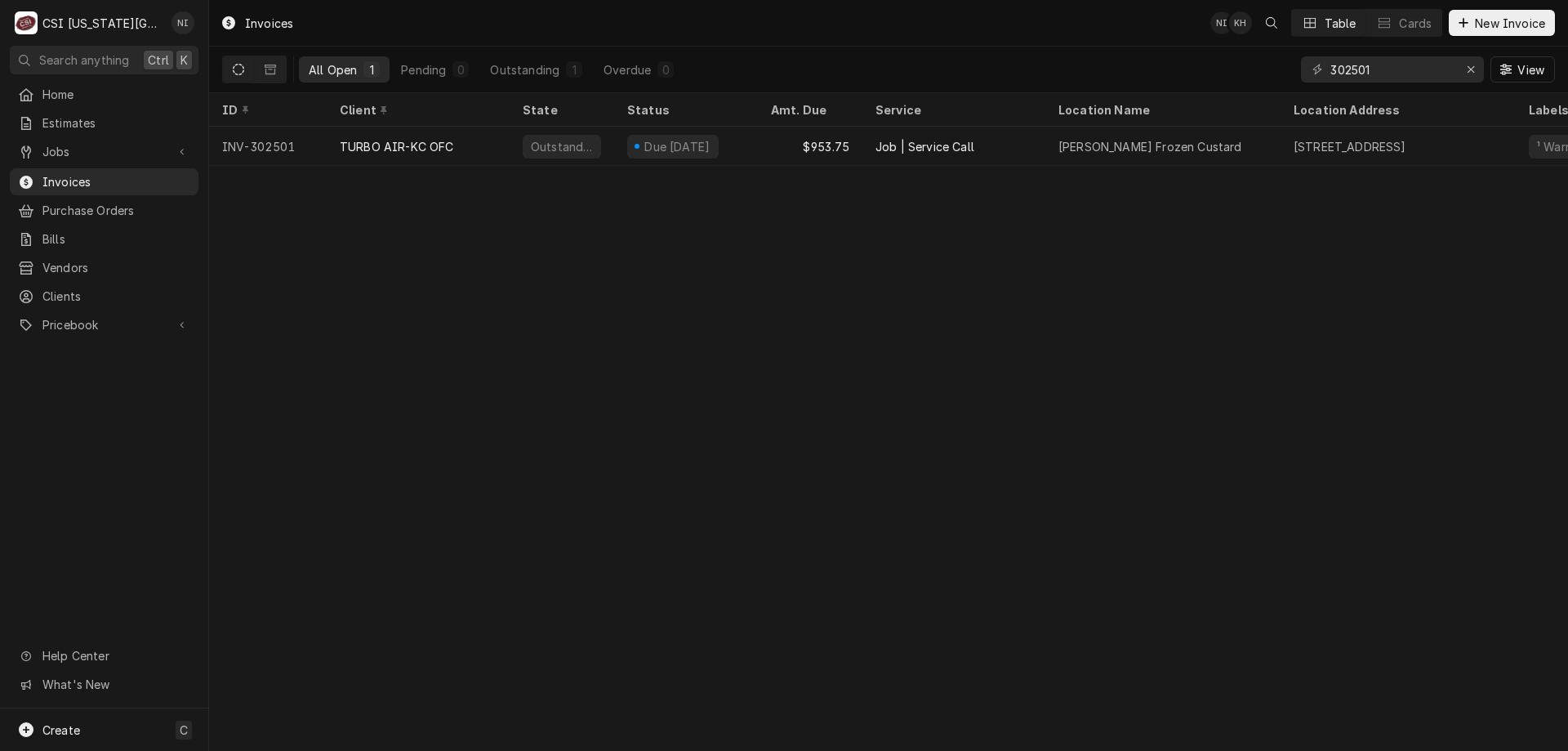
click at [495, 149] on div "TURBO AIR-KC OFC" at bounding box center [417, 146] width 183 height 39
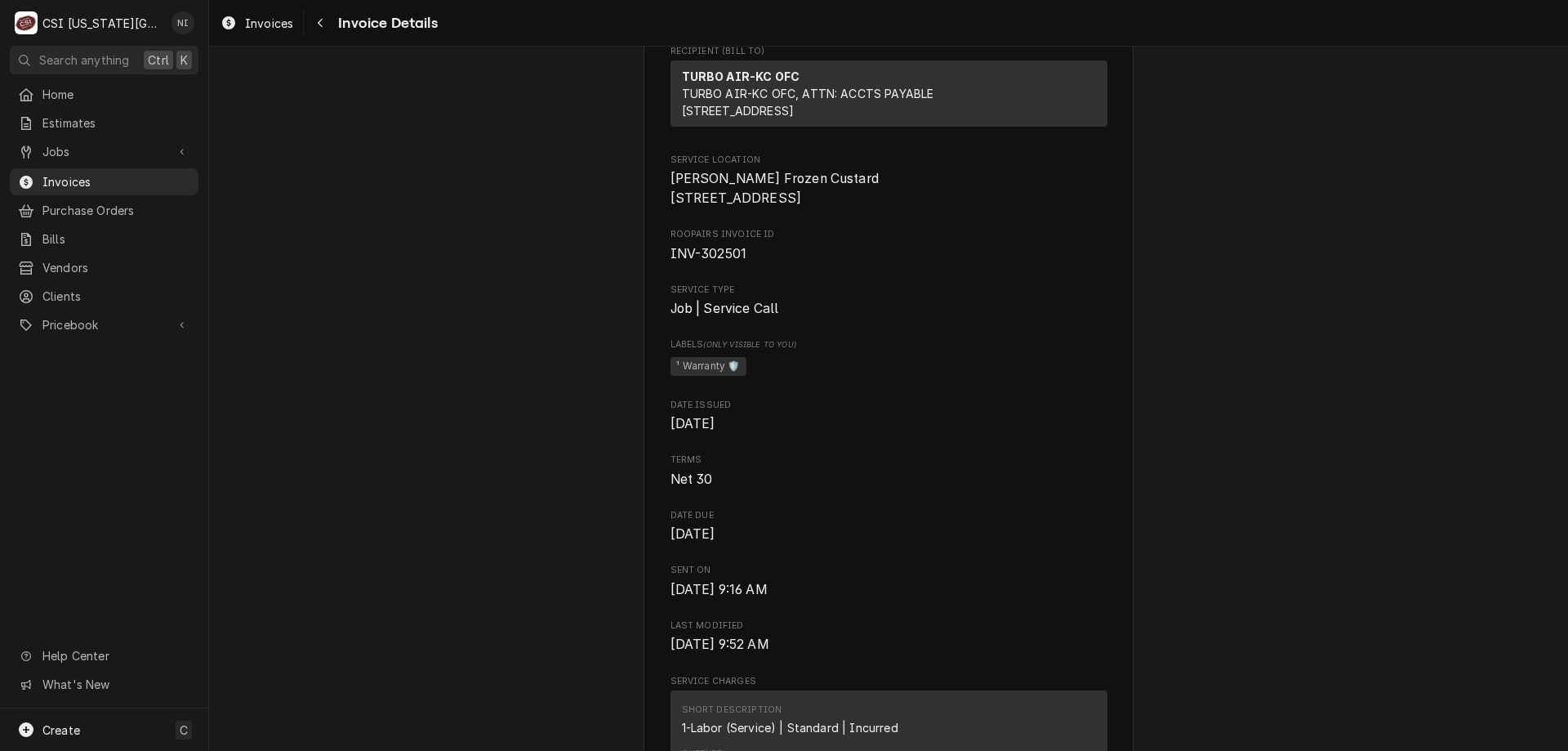
scroll to position [319, 0]
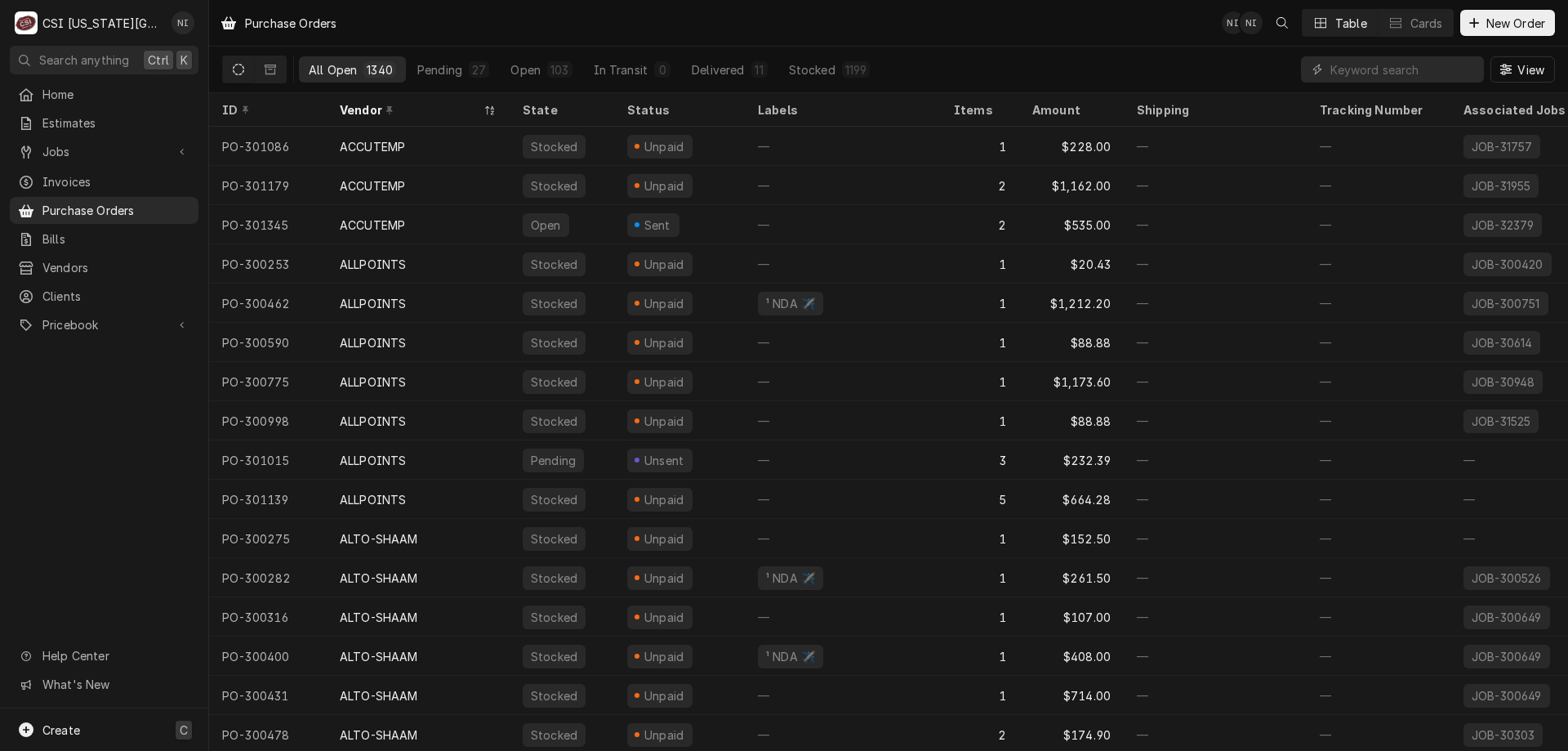
click at [109, 722] on div "Create C" at bounding box center [104, 730] width 208 height 42
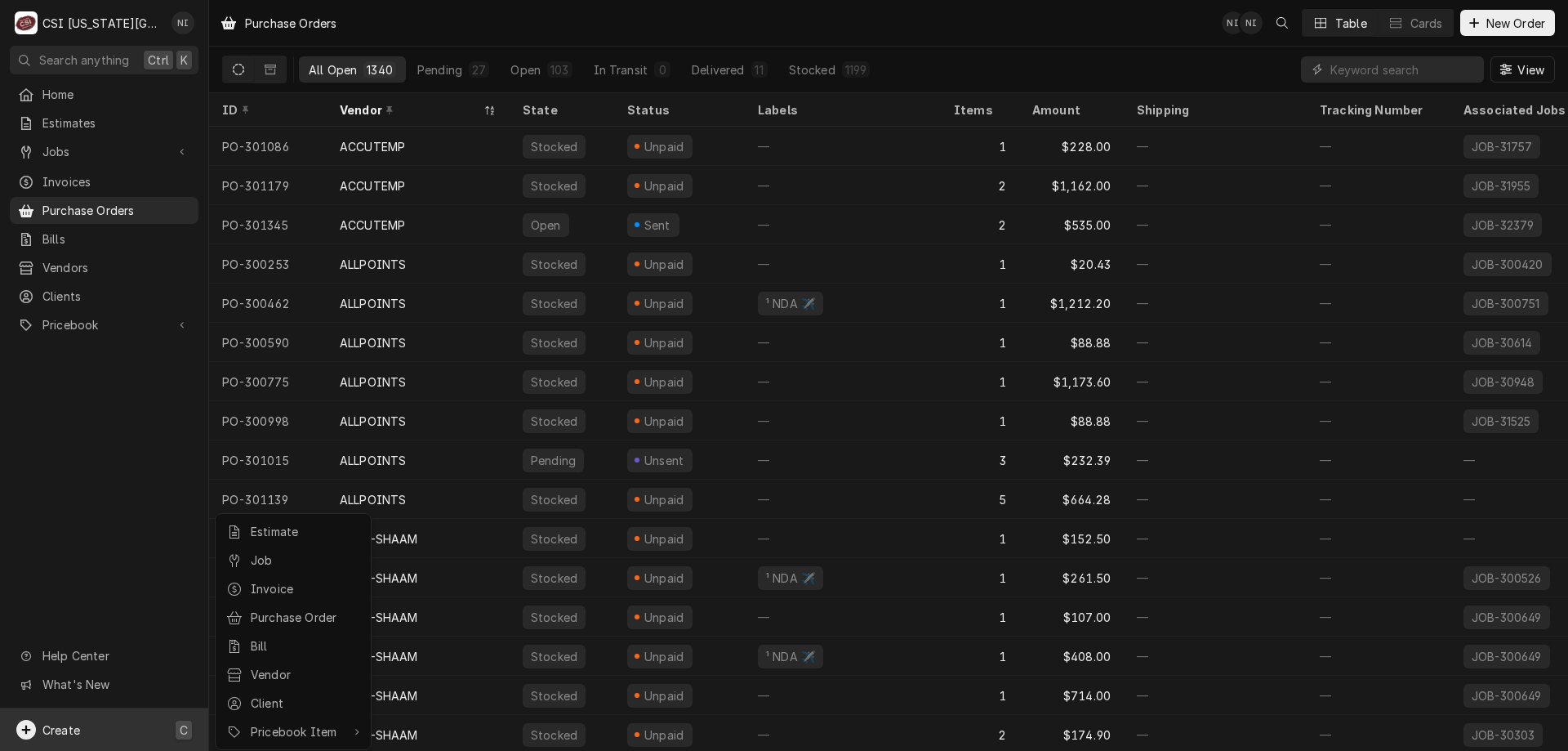
click at [331, 616] on div "Purchase Order" at bounding box center [305, 617] width 109 height 17
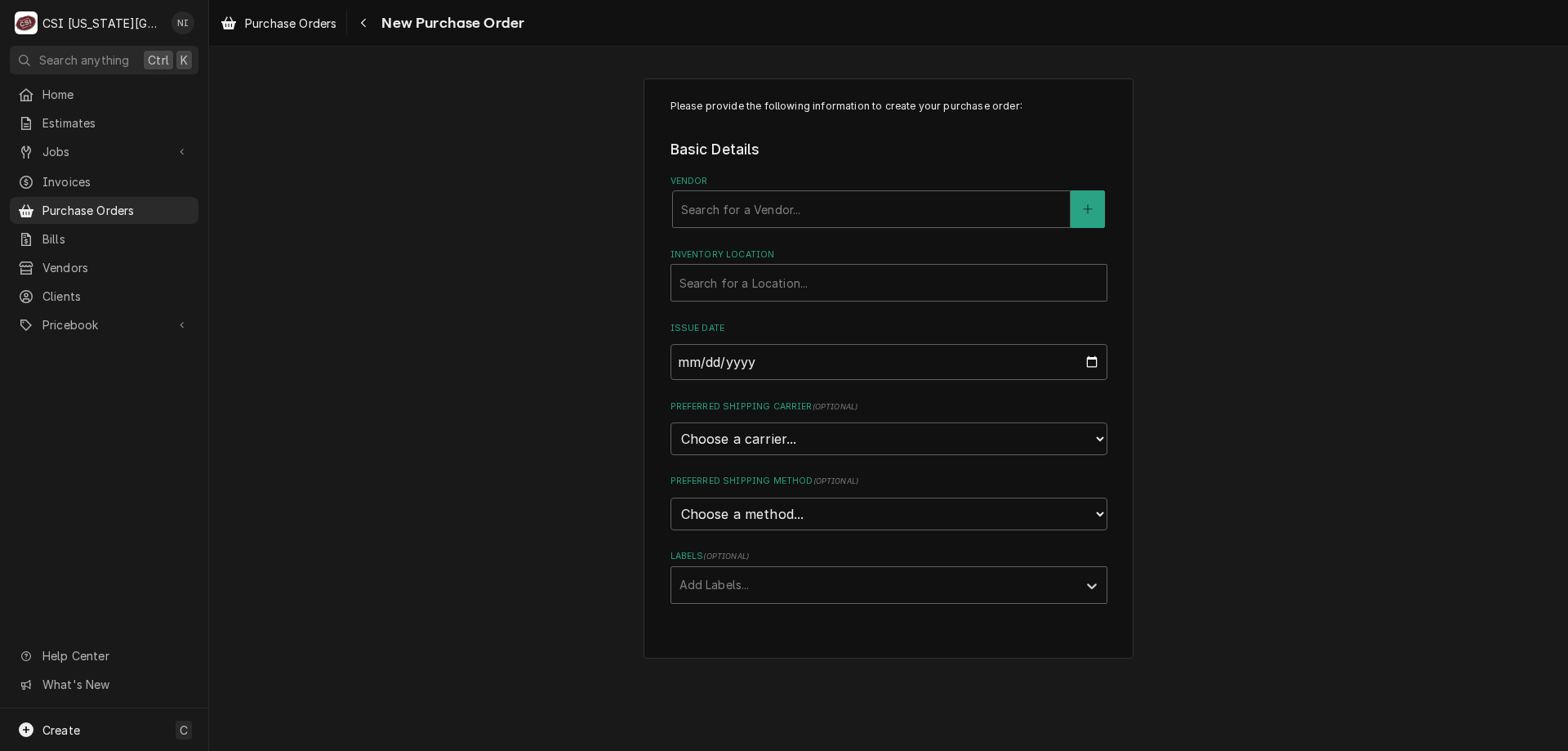
click at [813, 208] on div "Vendor" at bounding box center [871, 209] width 381 height 29
type input "key"
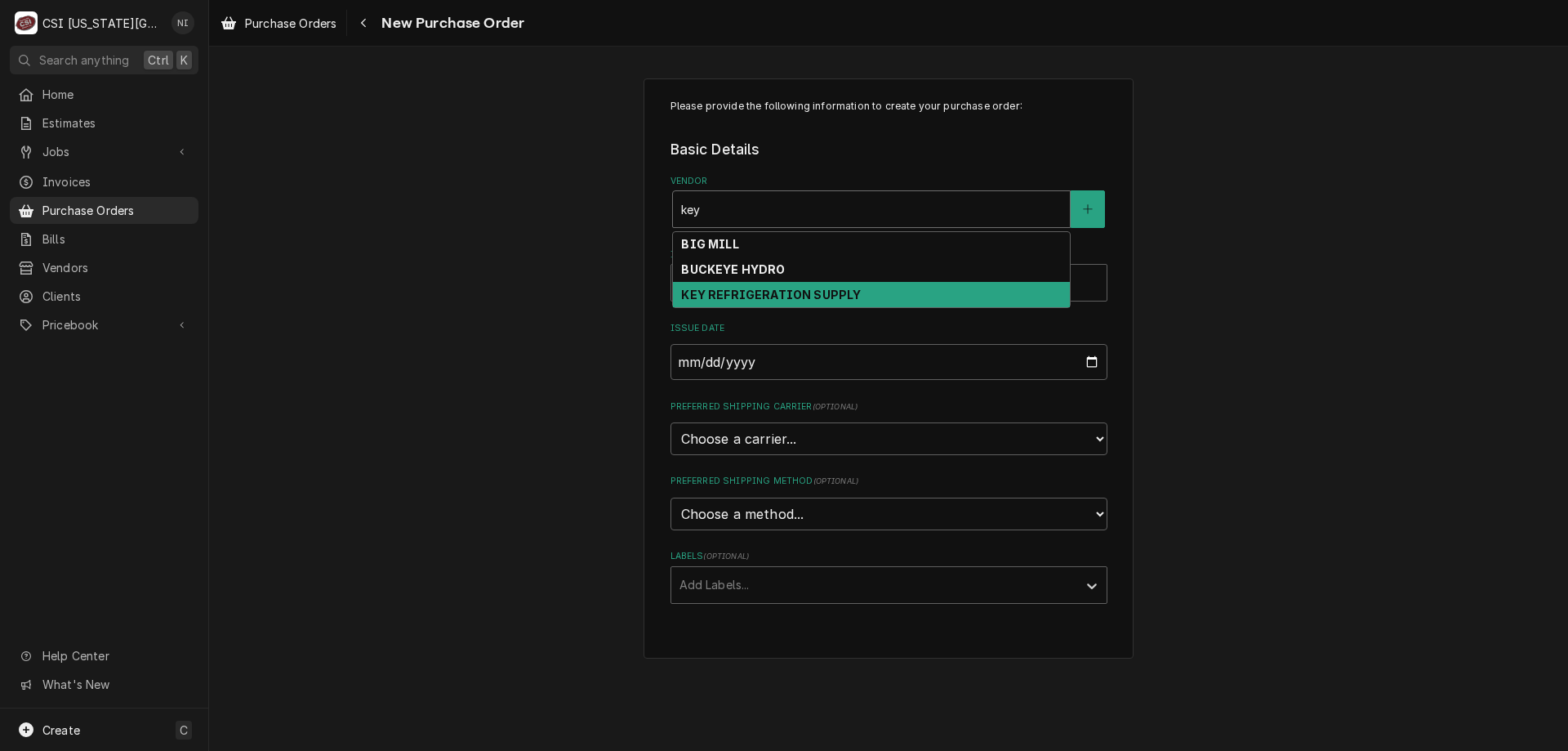
click at [795, 286] on div "KEY REFRIGERATION SUPPLY" at bounding box center [871, 295] width 397 height 26
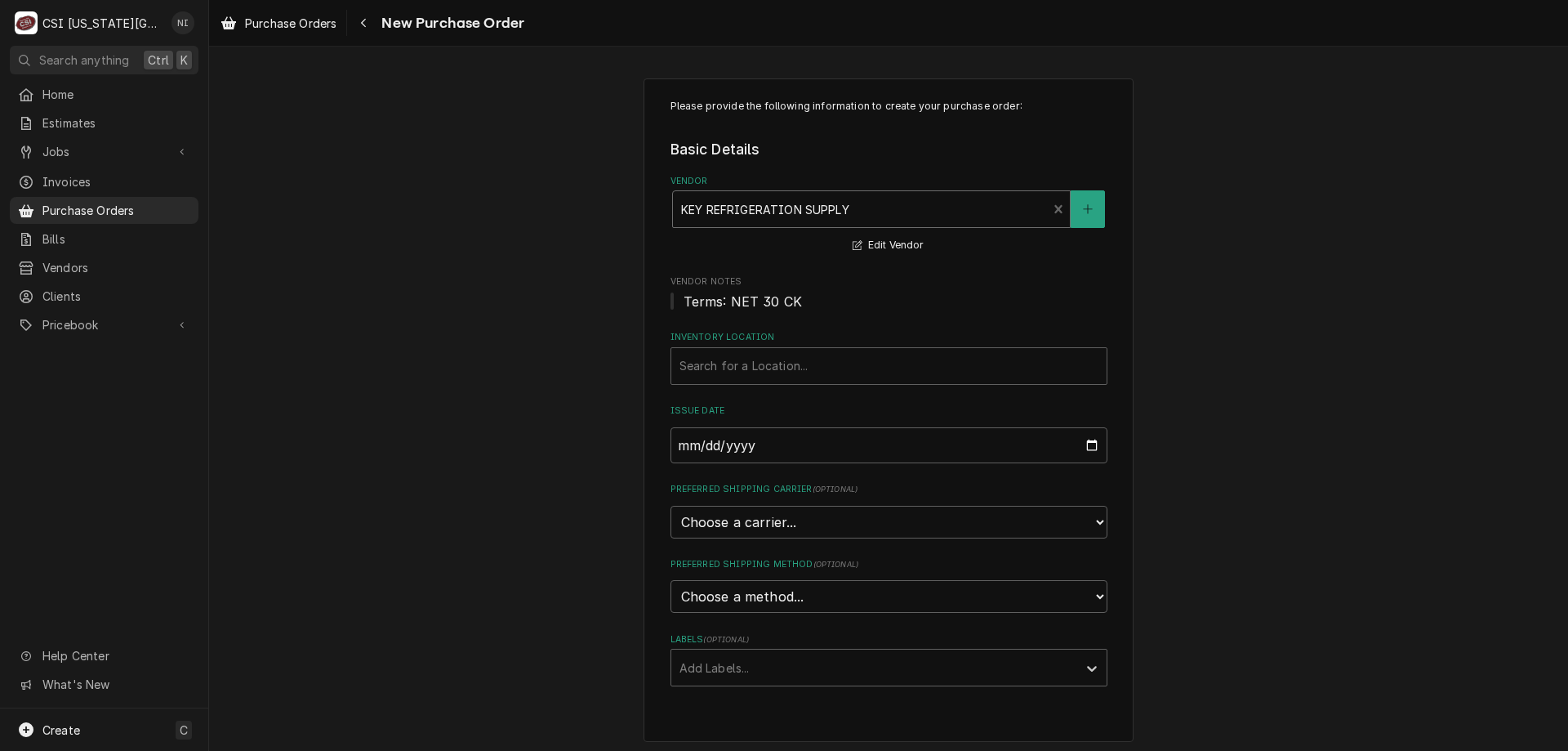
click at [785, 357] on div "Inventory Location" at bounding box center [888, 366] width 419 height 29
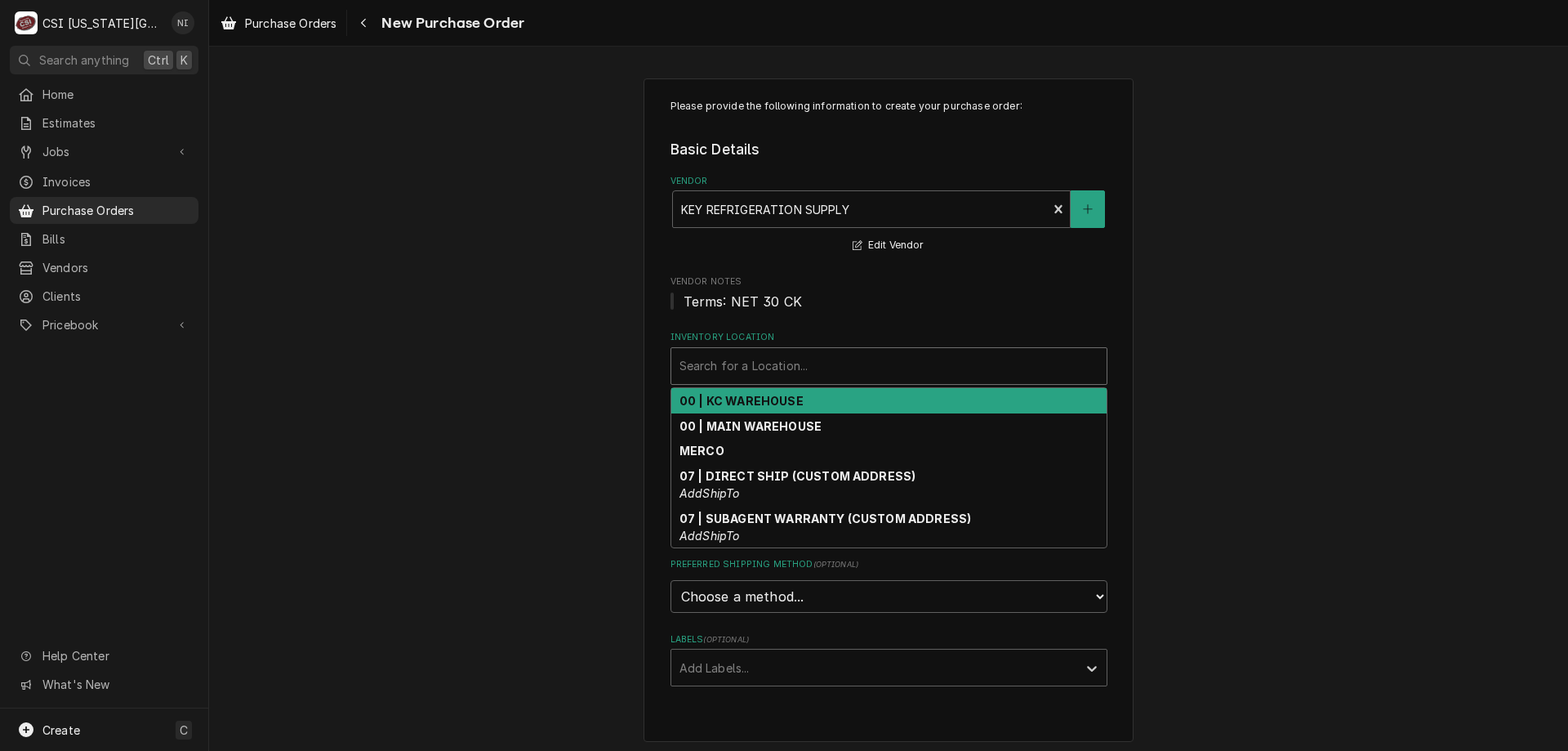
drag, startPoint x: 788, startPoint y: 400, endPoint x: 720, endPoint y: 532, distance: 148.5
click at [788, 402] on strong "00 | KC WAREHOUSE" at bounding box center [740, 400] width 124 height 14
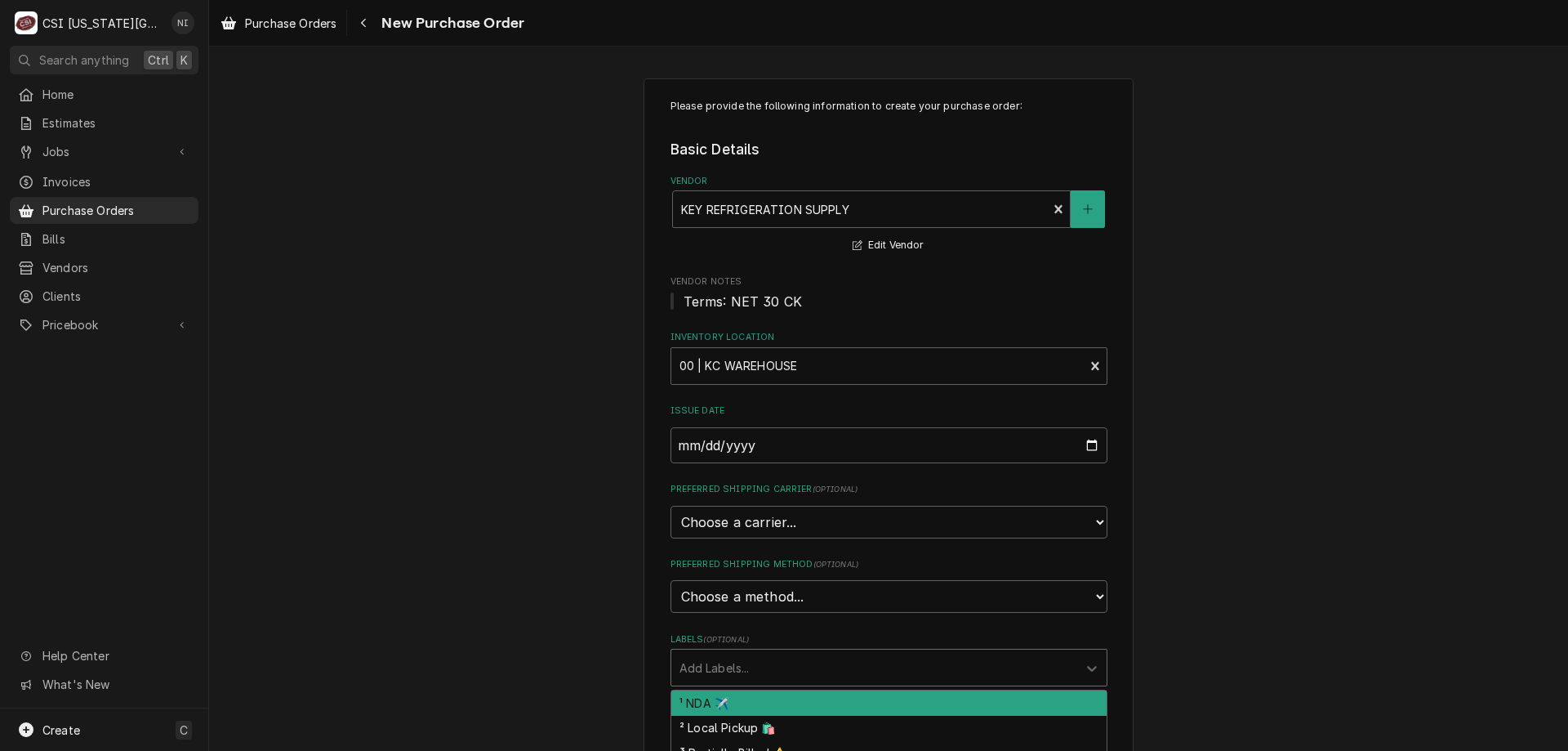
drag, startPoint x: 746, startPoint y: 667, endPoint x: 734, endPoint y: 683, distance: 20.0
click at [746, 668] on div "Labels" at bounding box center [873, 667] width 390 height 29
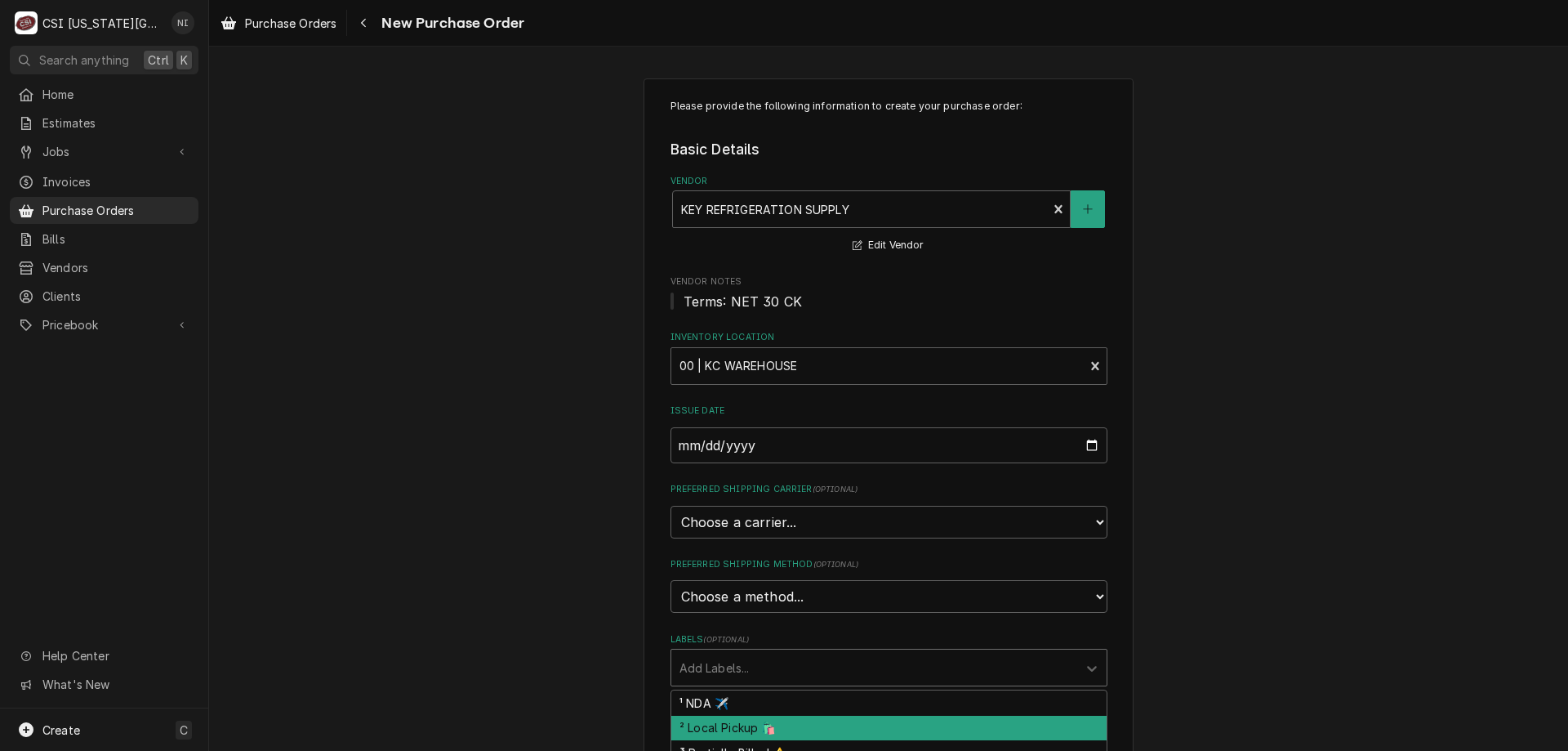
click at [734, 731] on div "² Local Pickup 🛍️" at bounding box center [889, 729] width 435 height 26
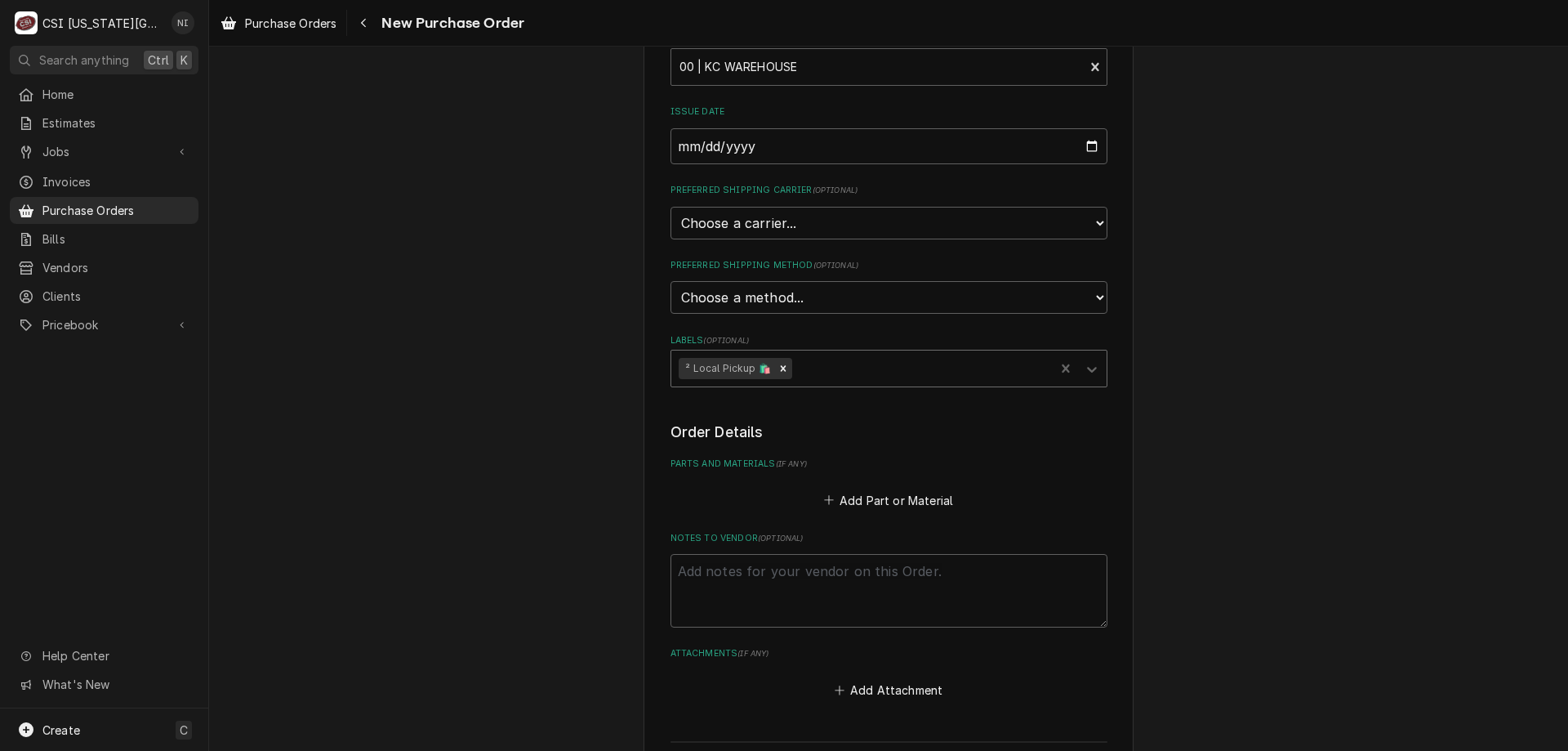
scroll to position [314, 0]
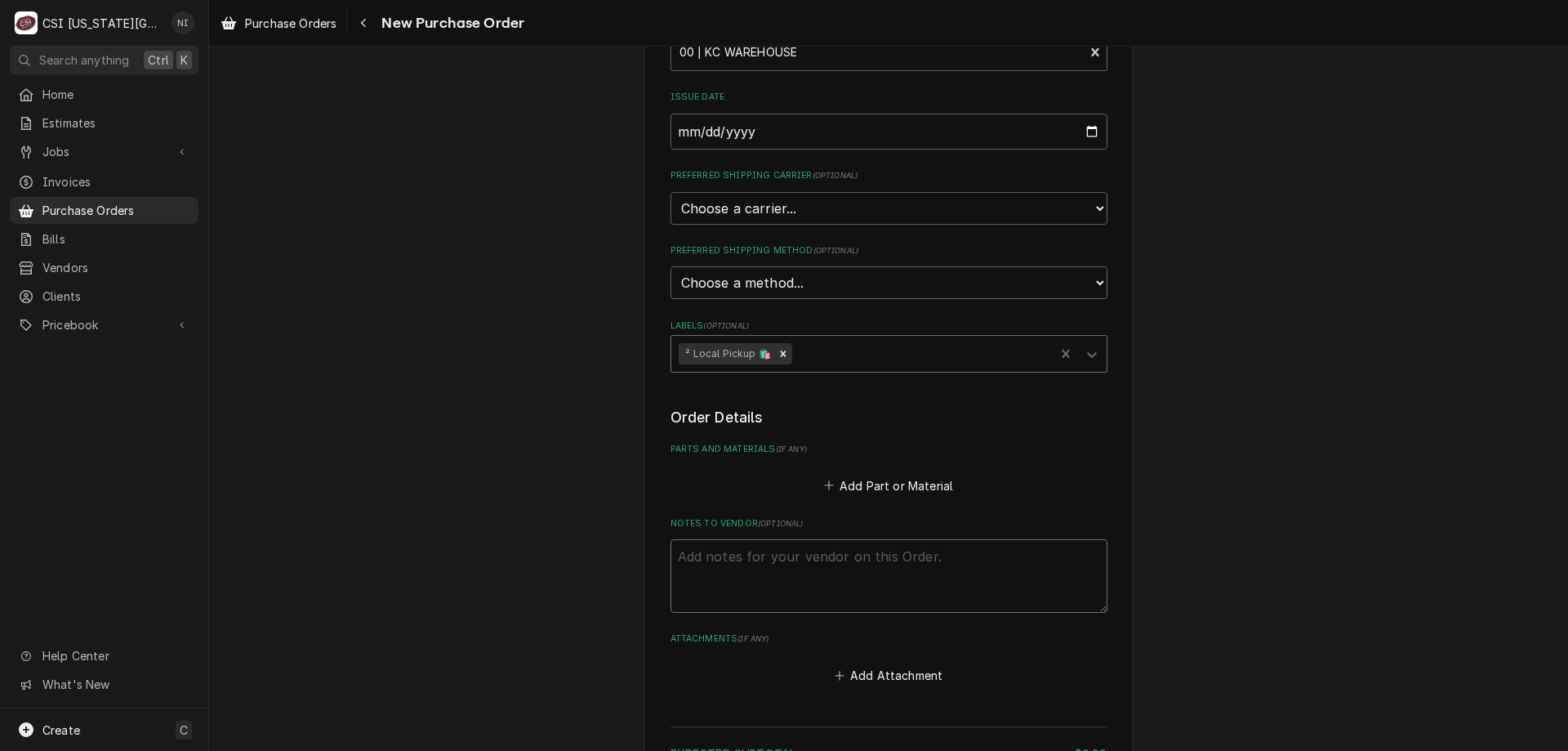
click at [817, 569] on textarea "Notes to Vendor ( optional )" at bounding box center [889, 576] width 437 height 73
type textarea "x"
type textarea "p"
type textarea "x"
type textarea "pr"
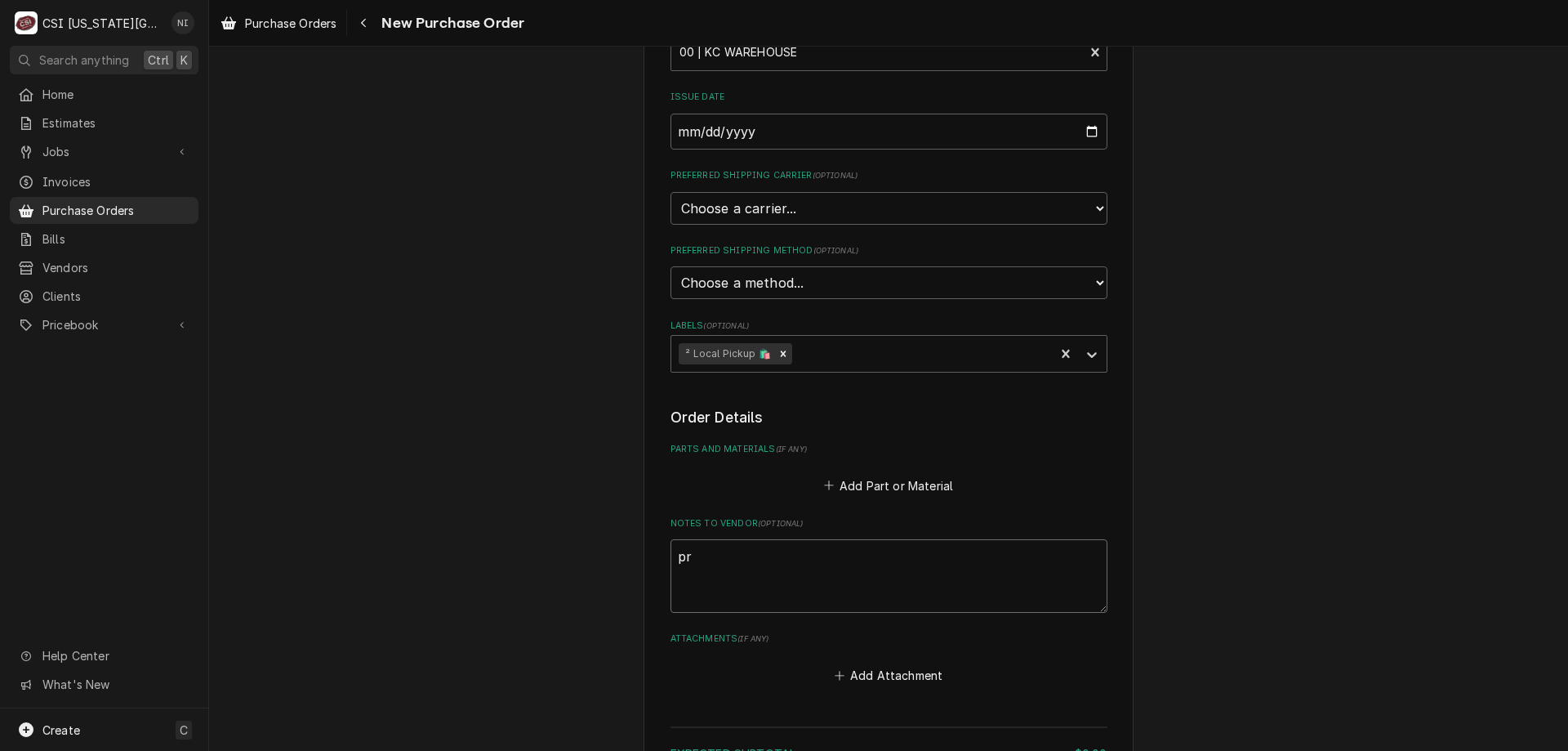
type textarea "x"
type textarea "pre"
type textarea "x"
type textarea "pres"
type textarea "x"
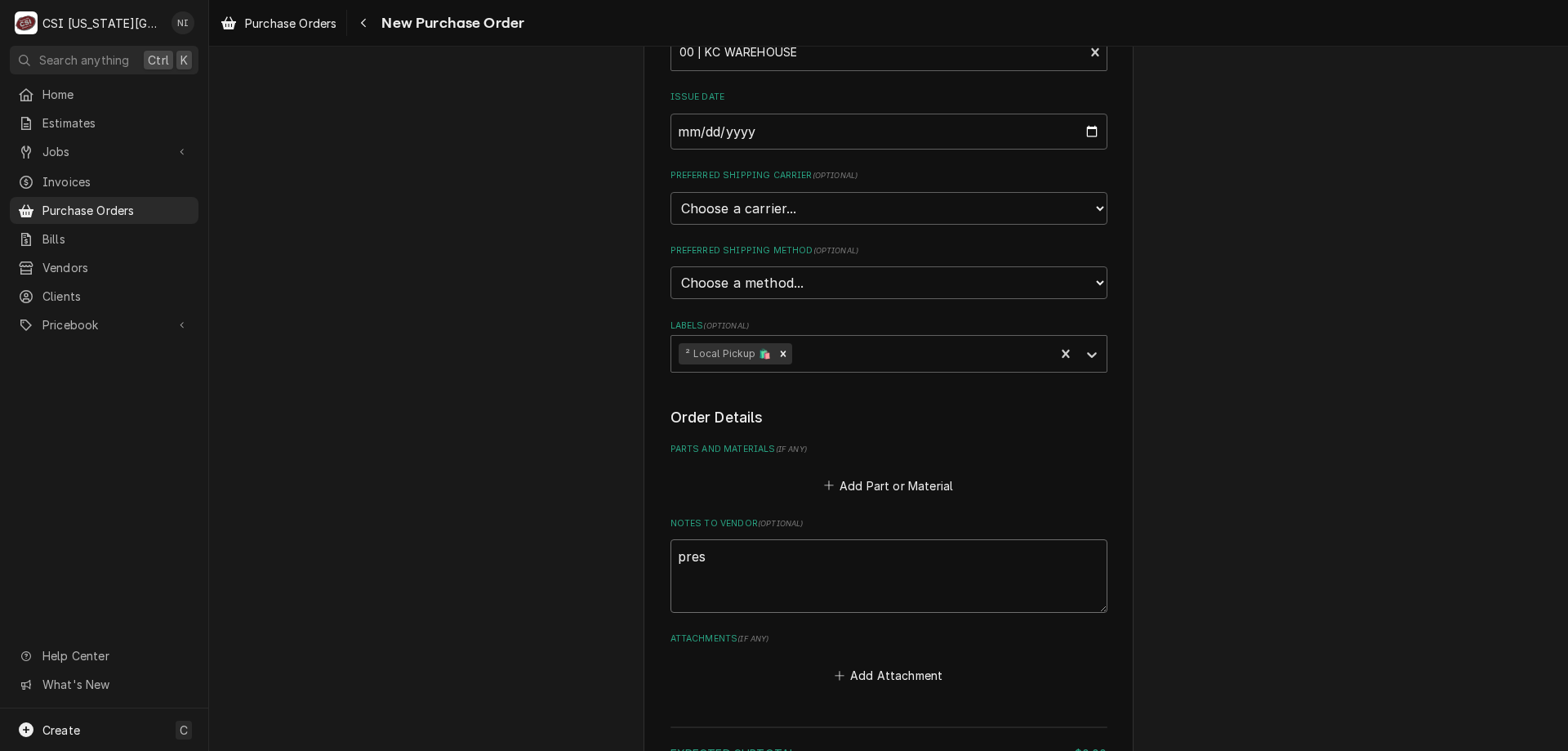
type textarea "prest"
type textarea "x"
type textarea "presto"
type textarea "x"
type textarea "preston"
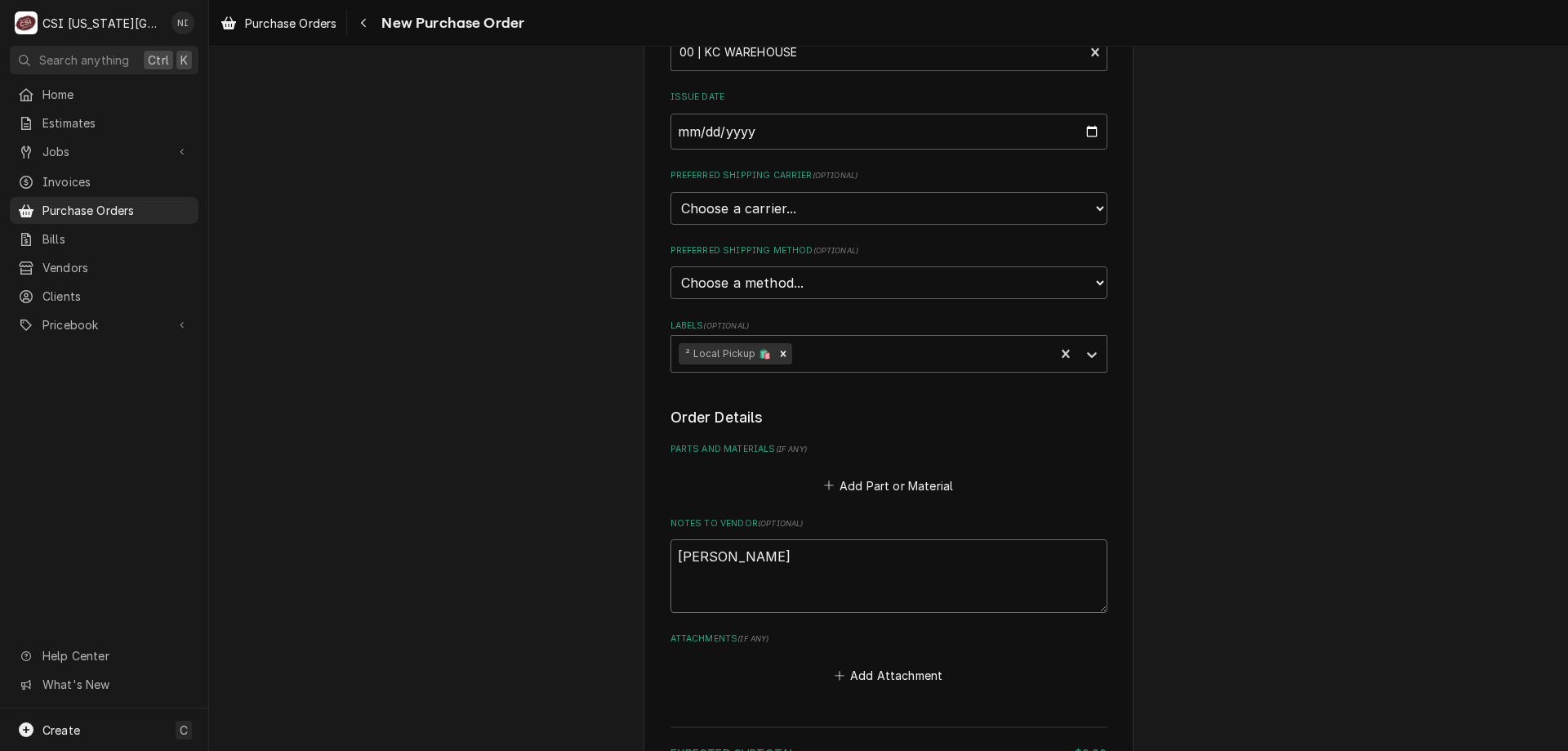
type textarea "x"
type textarea "preston"
type textarea "x"
type textarea "preston t"
type textarea "x"
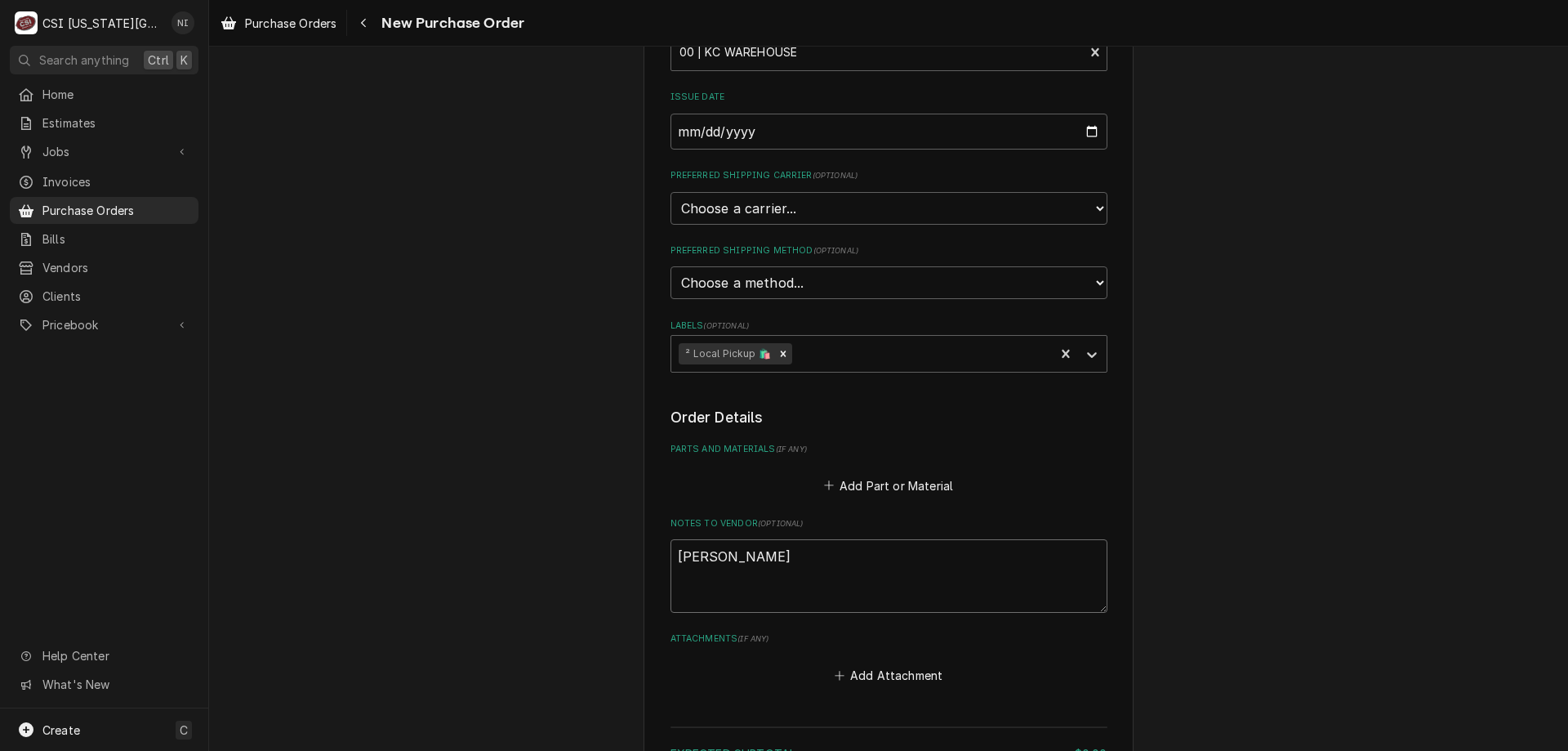
type textarea "preston tu"
type textarea "x"
type textarea "preston t"
type textarea "x"
type textarea "preston tr"
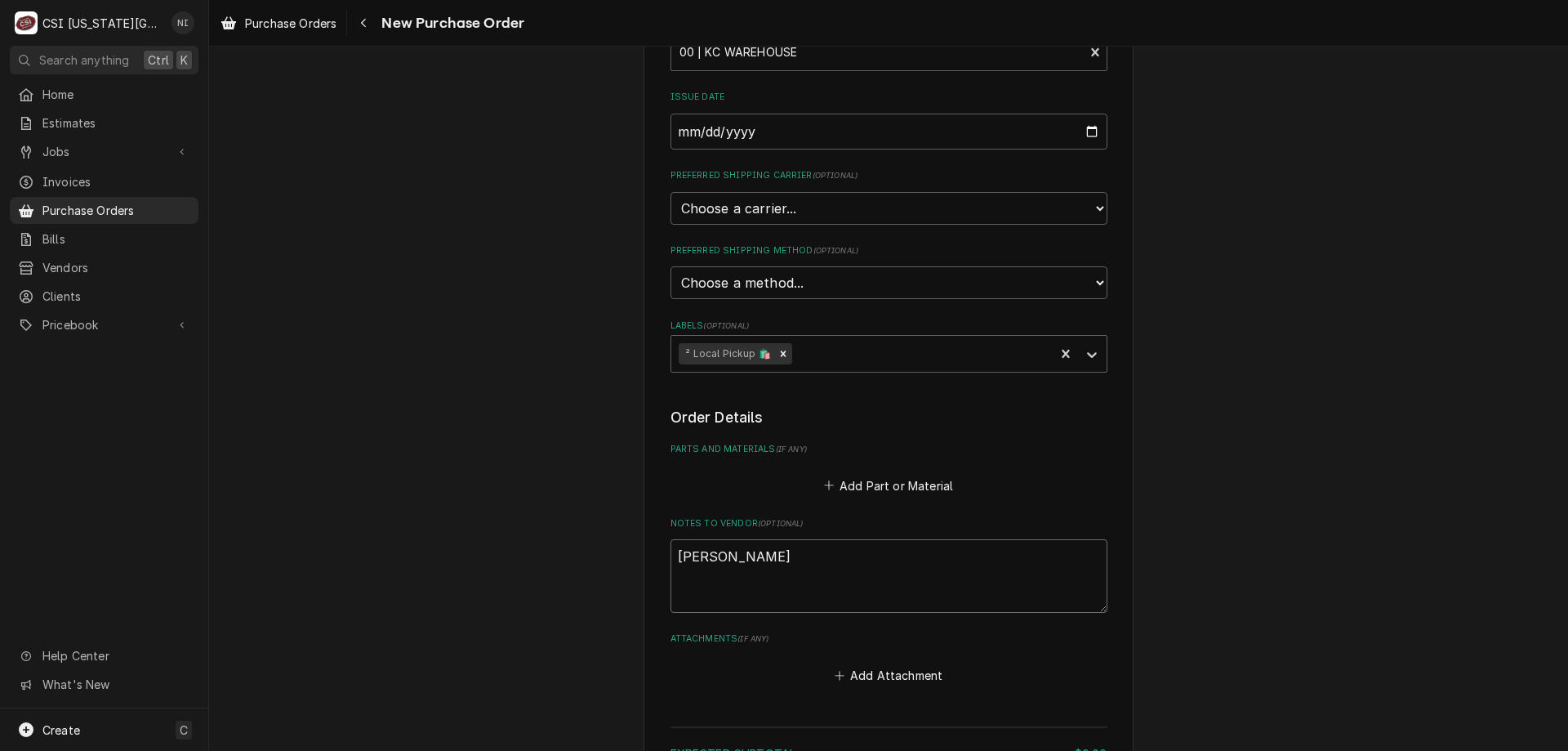
type textarea "x"
type textarea "preston tru"
type textarea "x"
type textarea "preston truck"
type textarea "x"
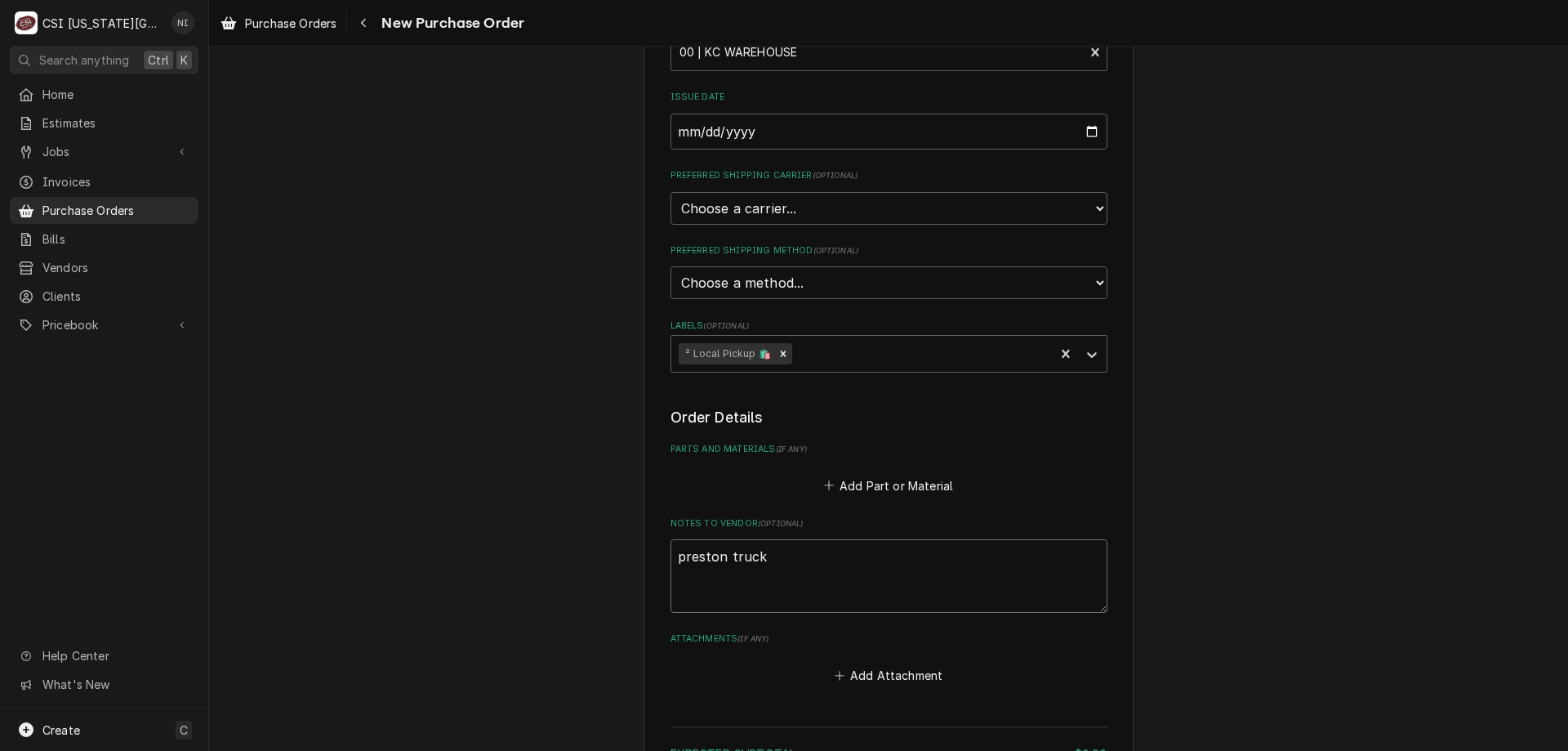
type textarea "preston truck"
type textarea "x"
type textarea "preston truck s"
type textarea "x"
type textarea "preston truck st"
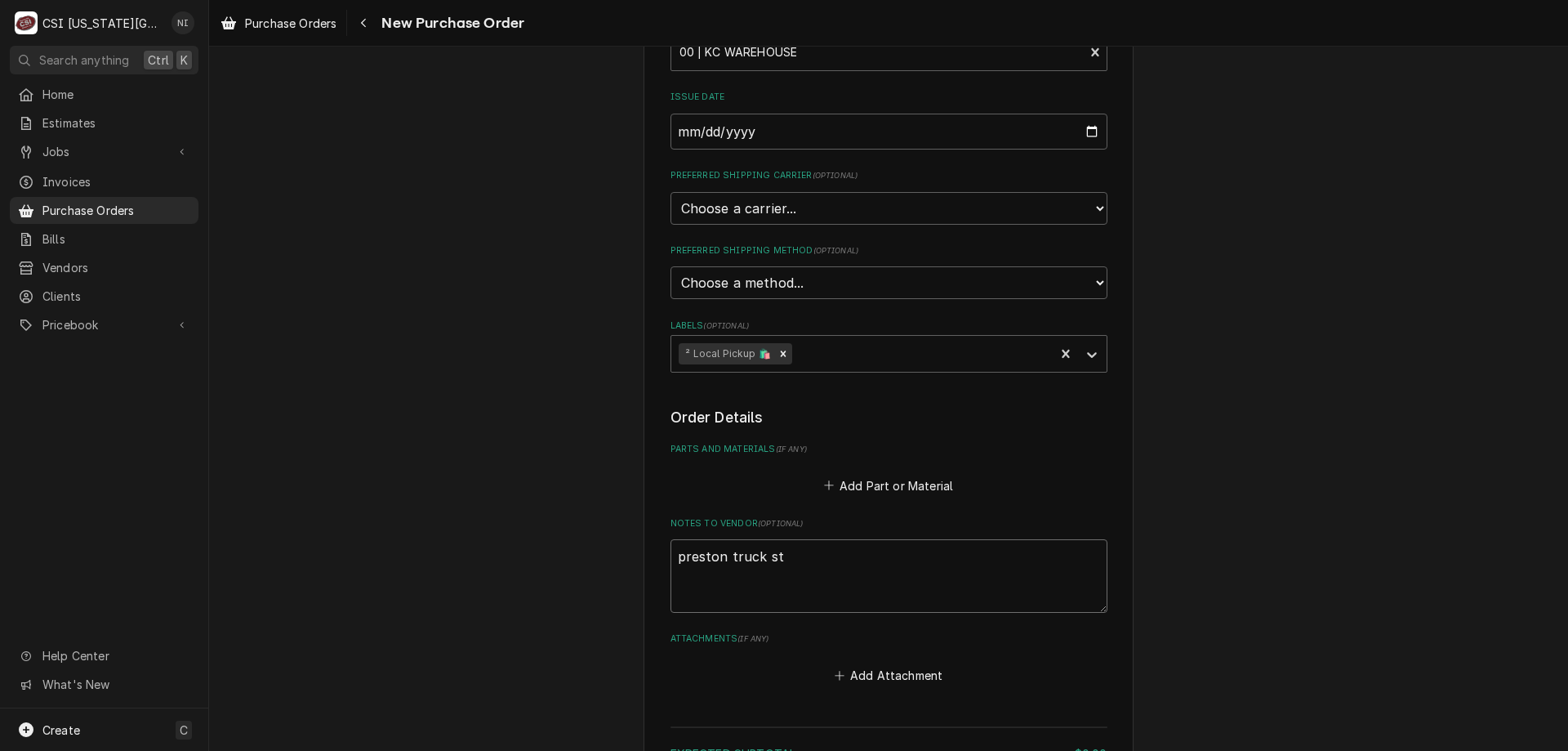
type textarea "x"
type textarea "preston truck stok"
type textarea "x"
type textarea "preston truck stokc"
type textarea "x"
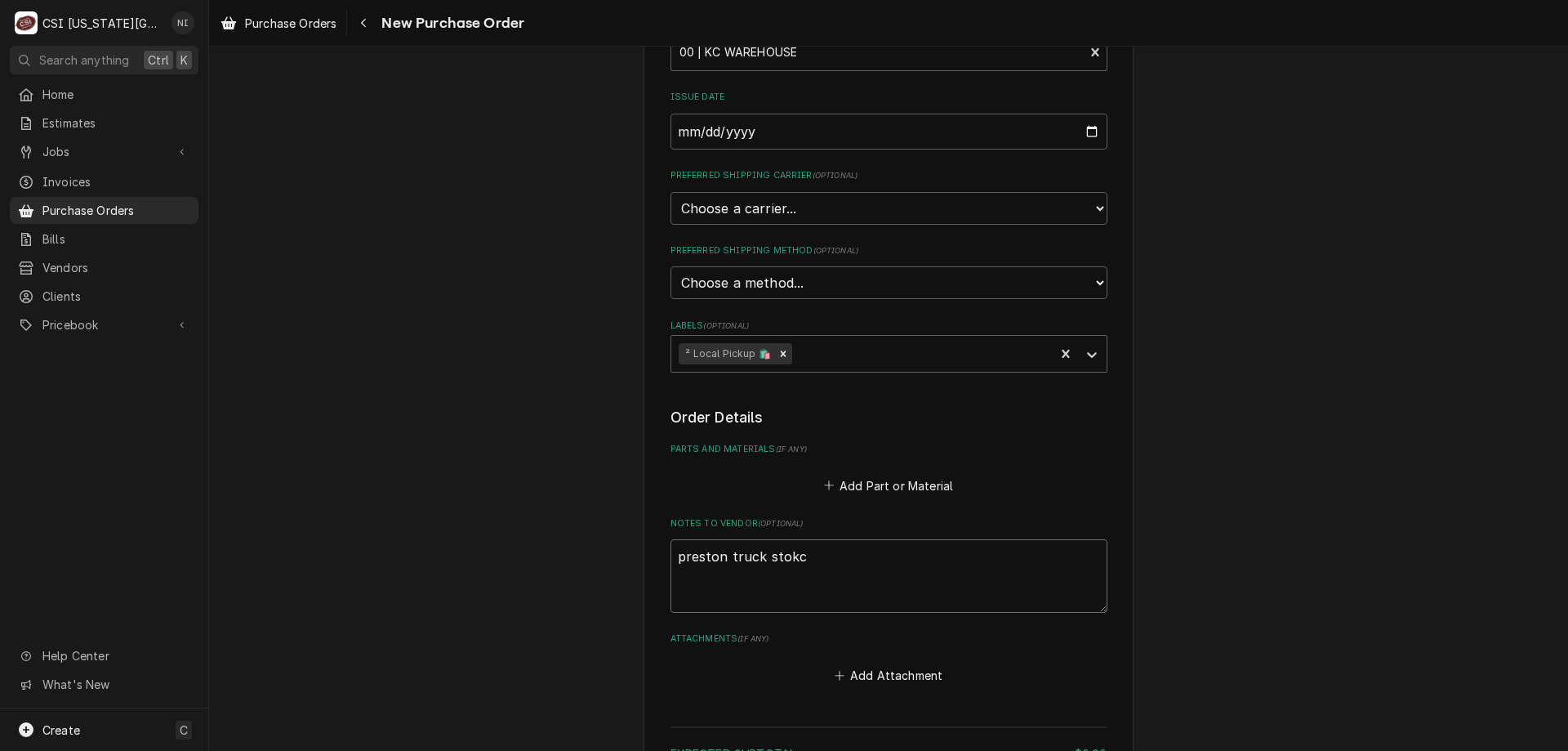
type textarea "preston truck stok"
type textarea "x"
type textarea "preston truck sto"
type textarea "x"
type textarea "preston truck stoc"
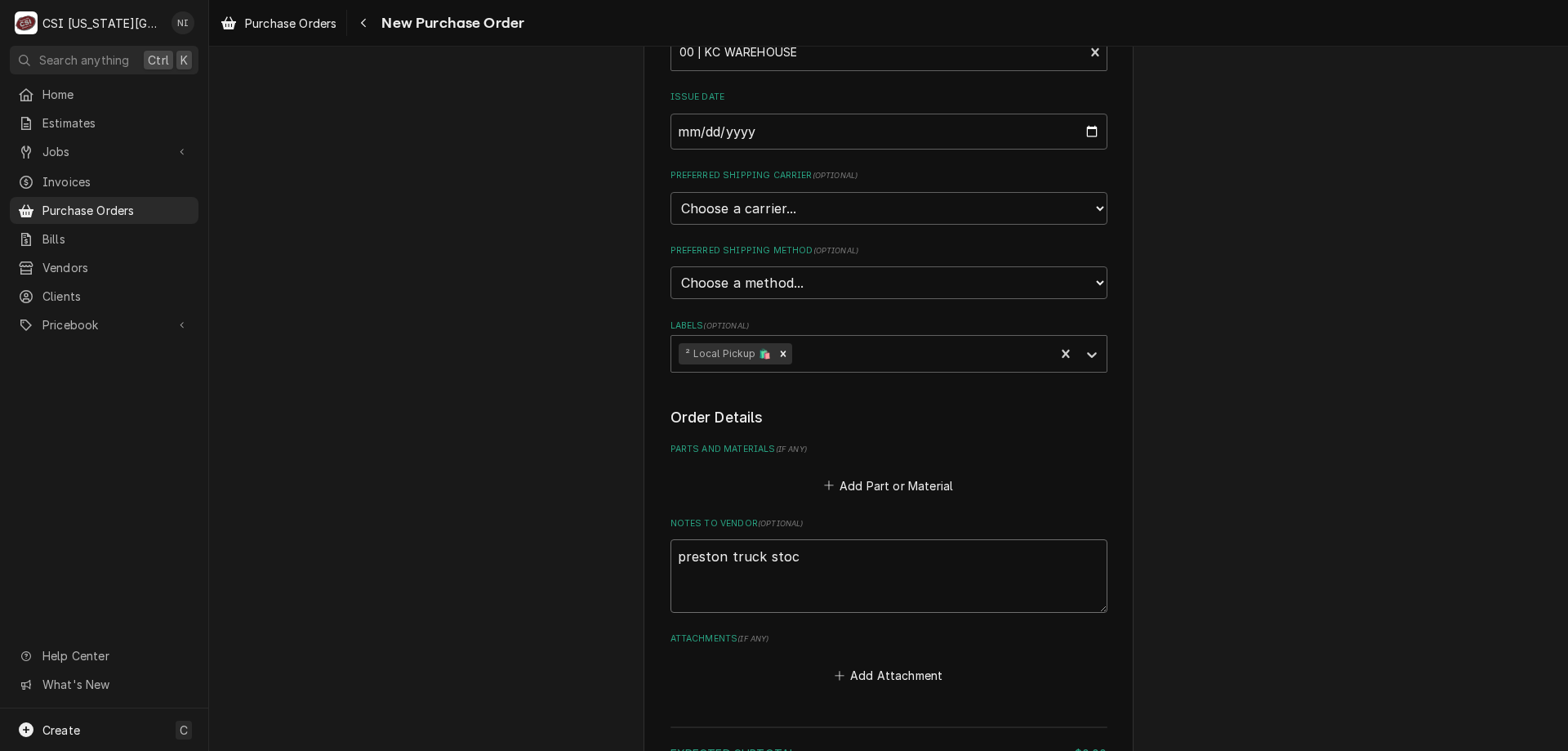
type textarea "x"
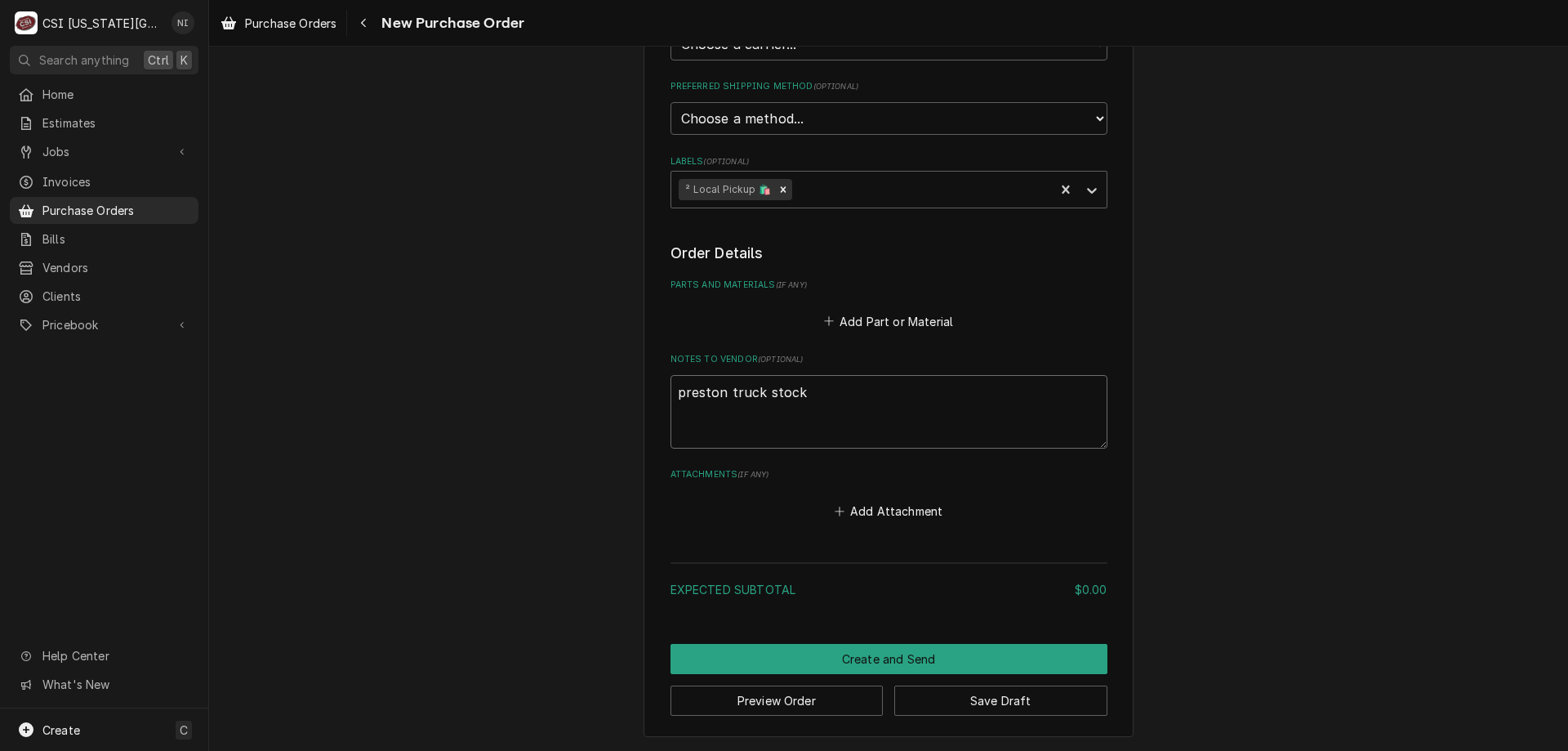
type textarea "preston truck stock"
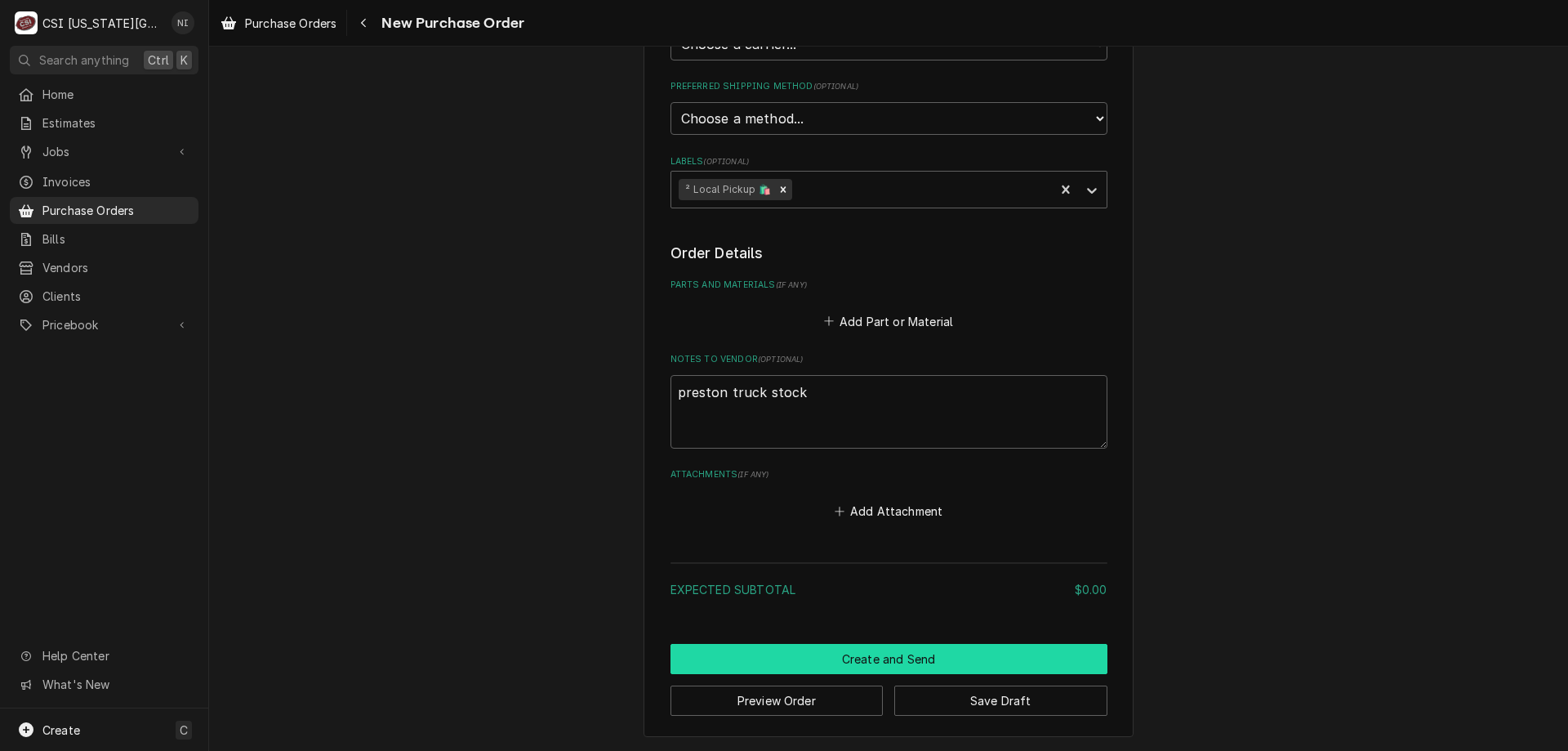
click at [915, 658] on button "Create and Send" at bounding box center [889, 658] width 437 height 30
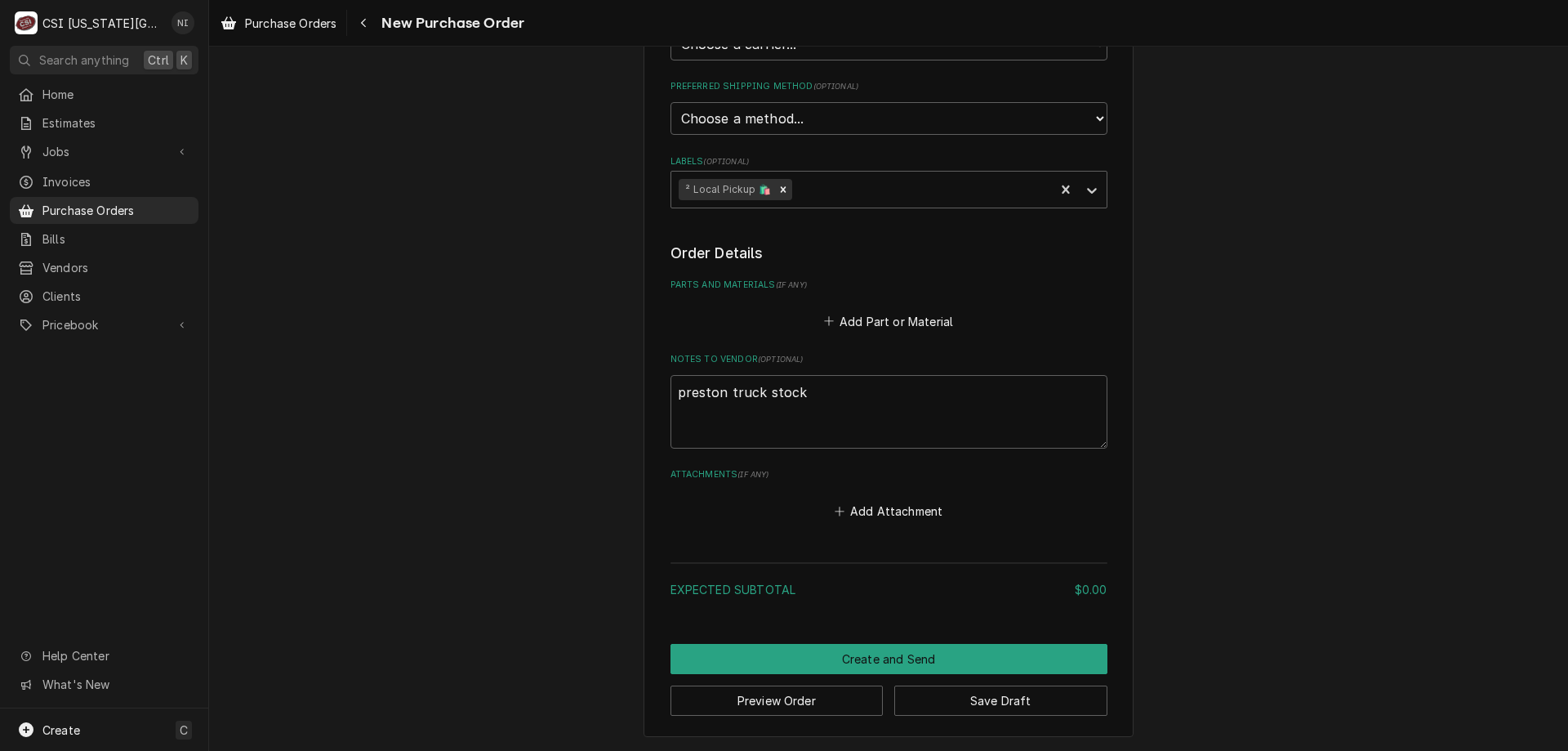
scroll to position [469, 0]
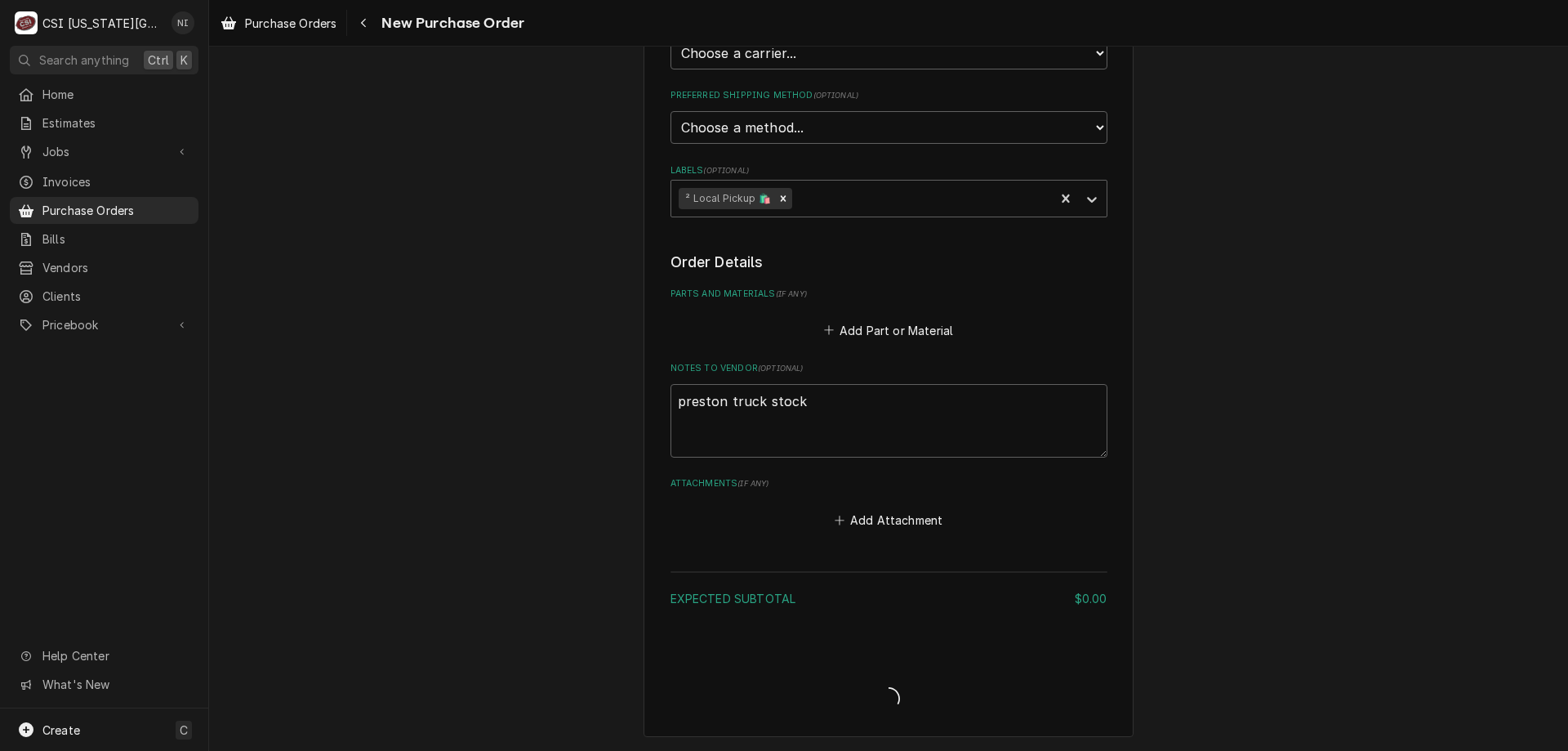
type textarea "x"
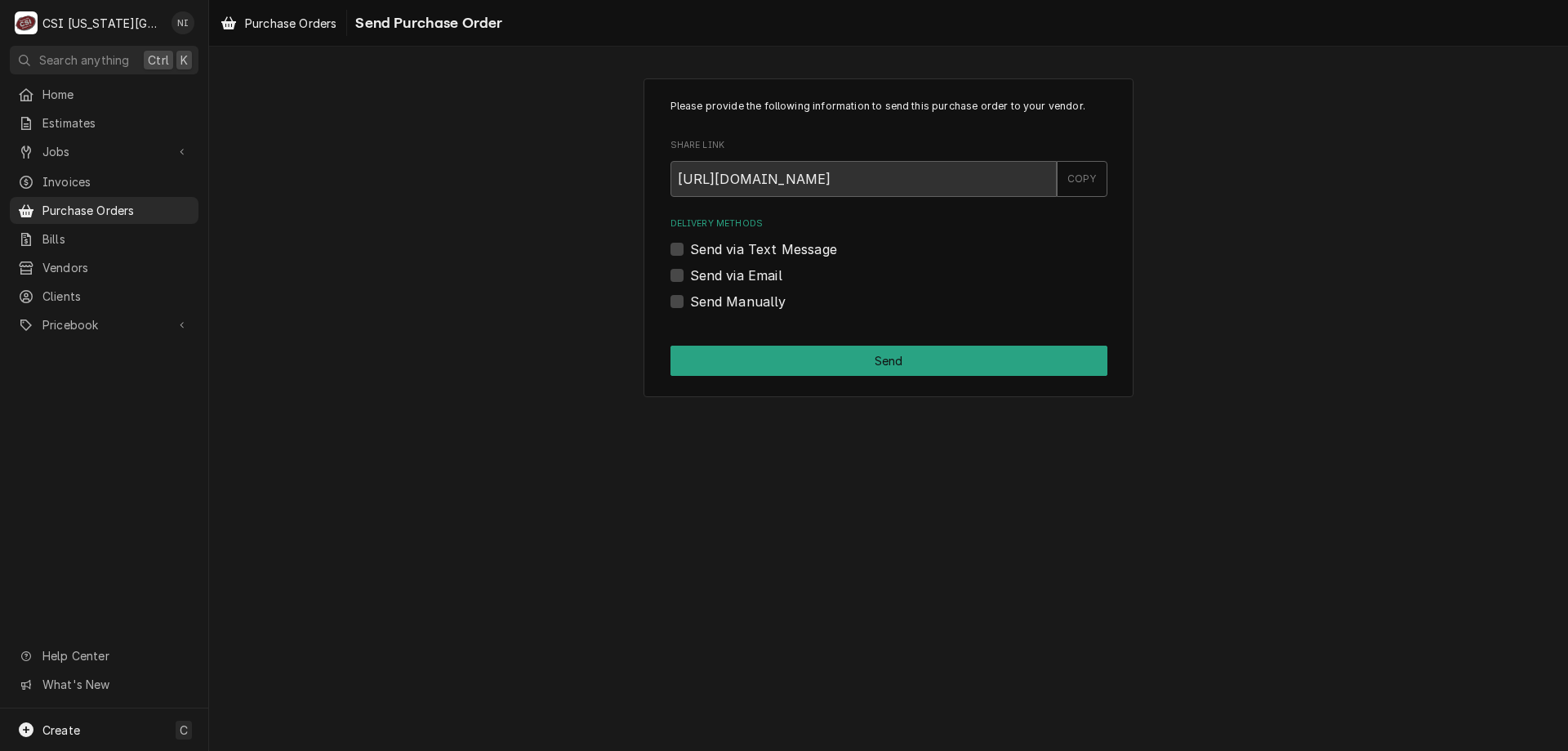
click at [364, 672] on div "Please provide the following information to send this purchase order to your ve…" at bounding box center [888, 398] width 1359 height 704
drag, startPoint x: 679, startPoint y: 299, endPoint x: 691, endPoint y: 326, distance: 29.5
click at [690, 301] on label "Send Manually" at bounding box center [738, 301] width 96 height 19
click at [690, 301] on input "Send Manually" at bounding box center [908, 309] width 437 height 36
checkbox input "true"
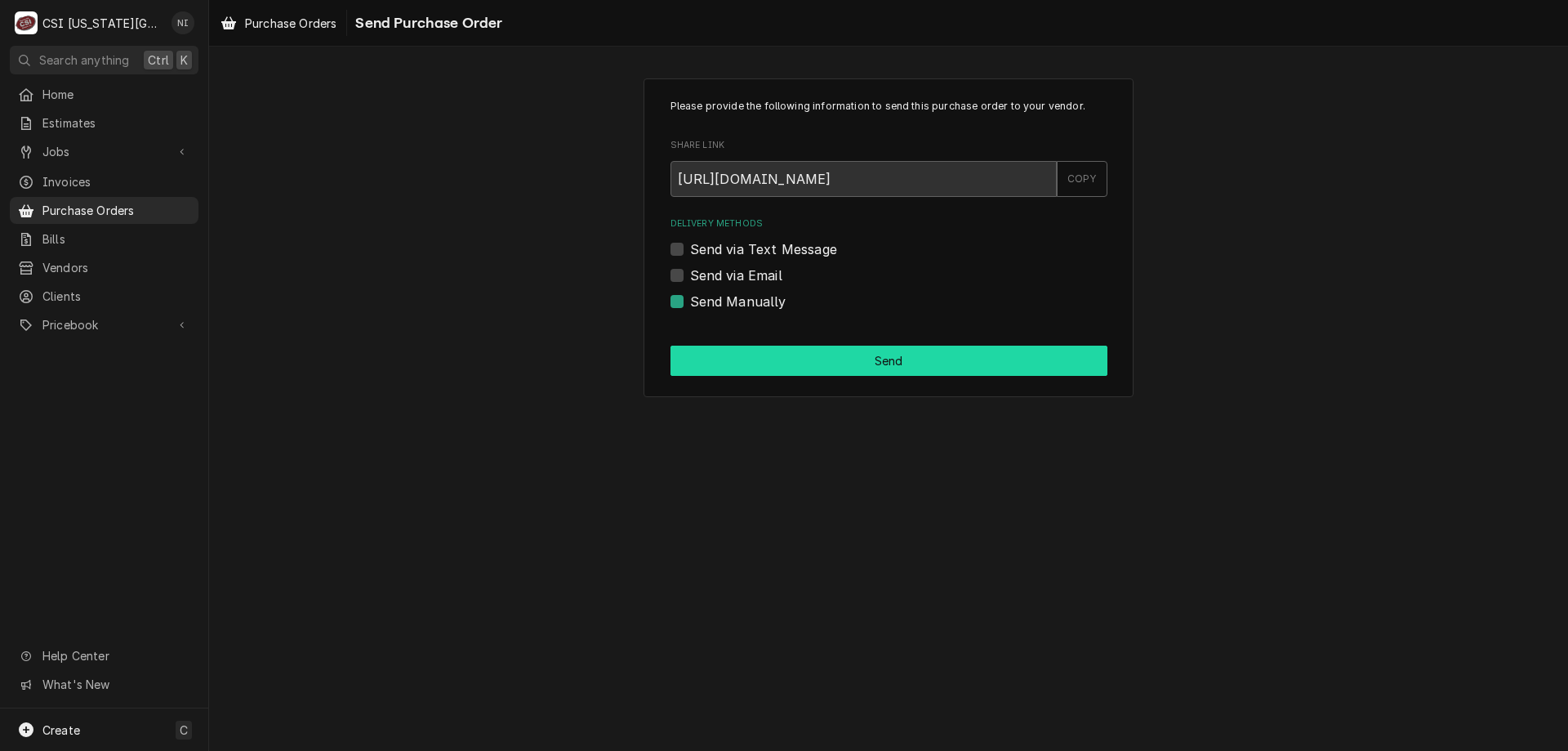
drag, startPoint x: 711, startPoint y: 367, endPoint x: 706, endPoint y: 387, distance: 20.6
click at [712, 368] on button "Send" at bounding box center [889, 360] width 437 height 30
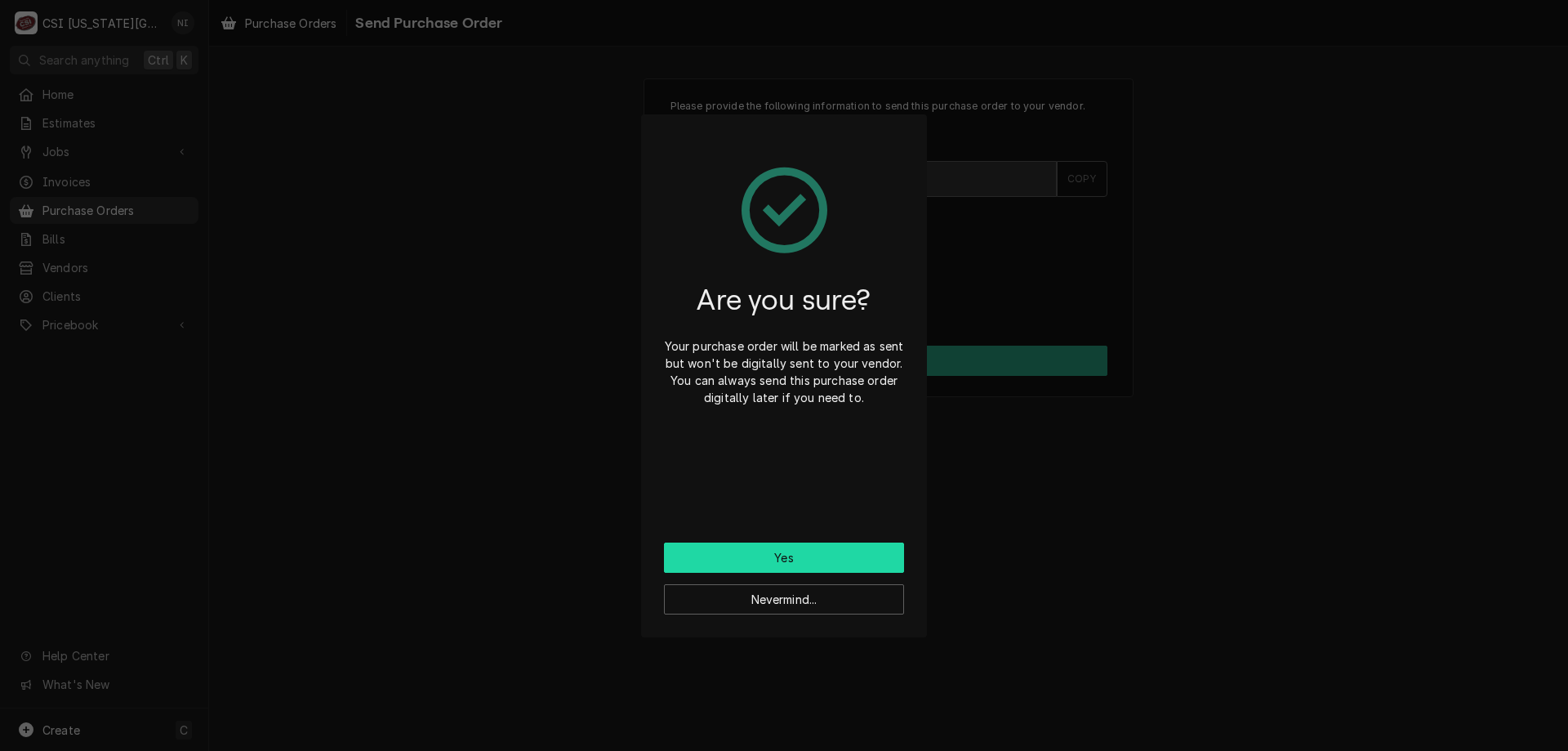
drag, startPoint x: 730, startPoint y: 559, endPoint x: 705, endPoint y: 497, distance: 66.9
click at [728, 559] on button "Yes" at bounding box center [784, 557] width 240 height 30
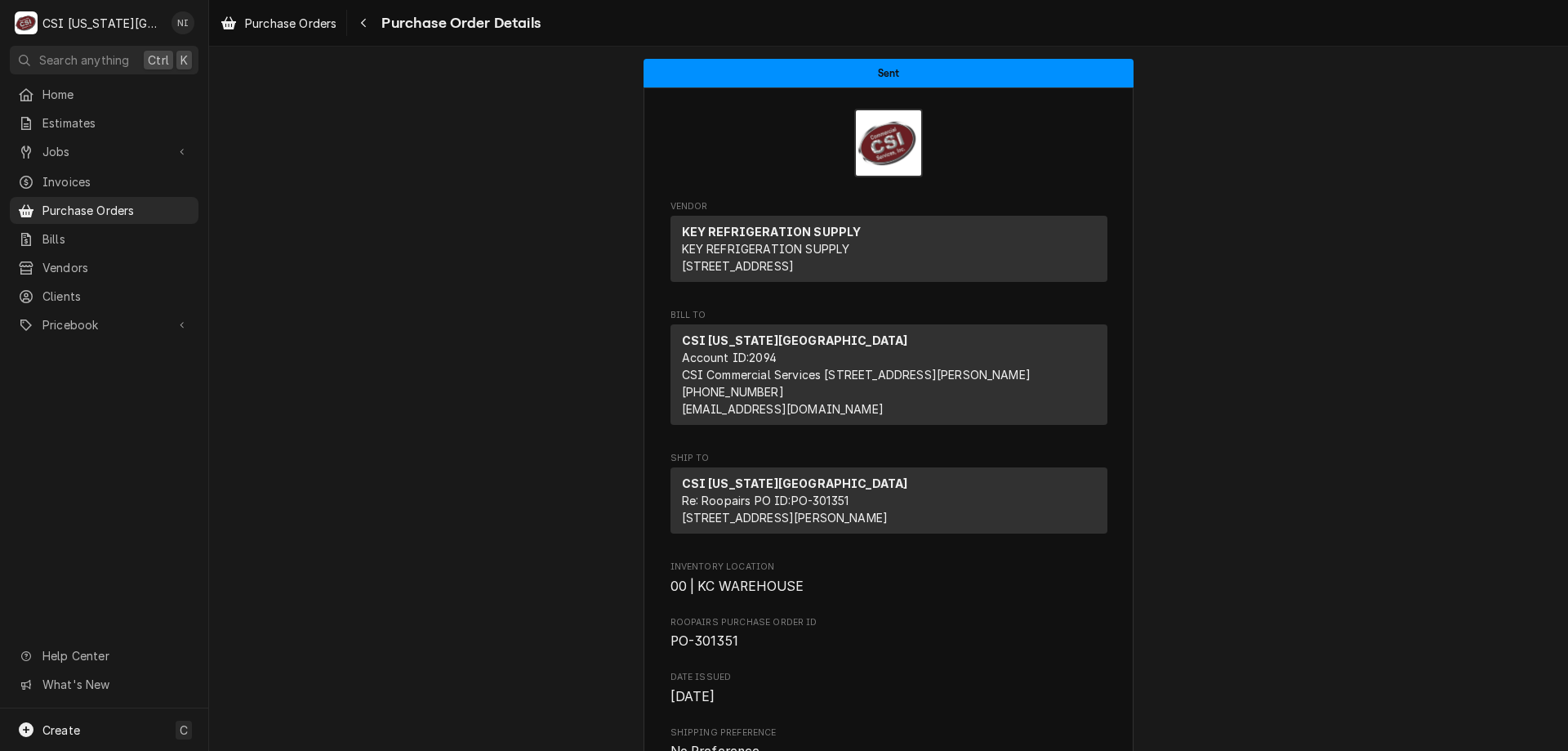
click at [145, 208] on span "Purchase Orders" at bounding box center [116, 210] width 148 height 17
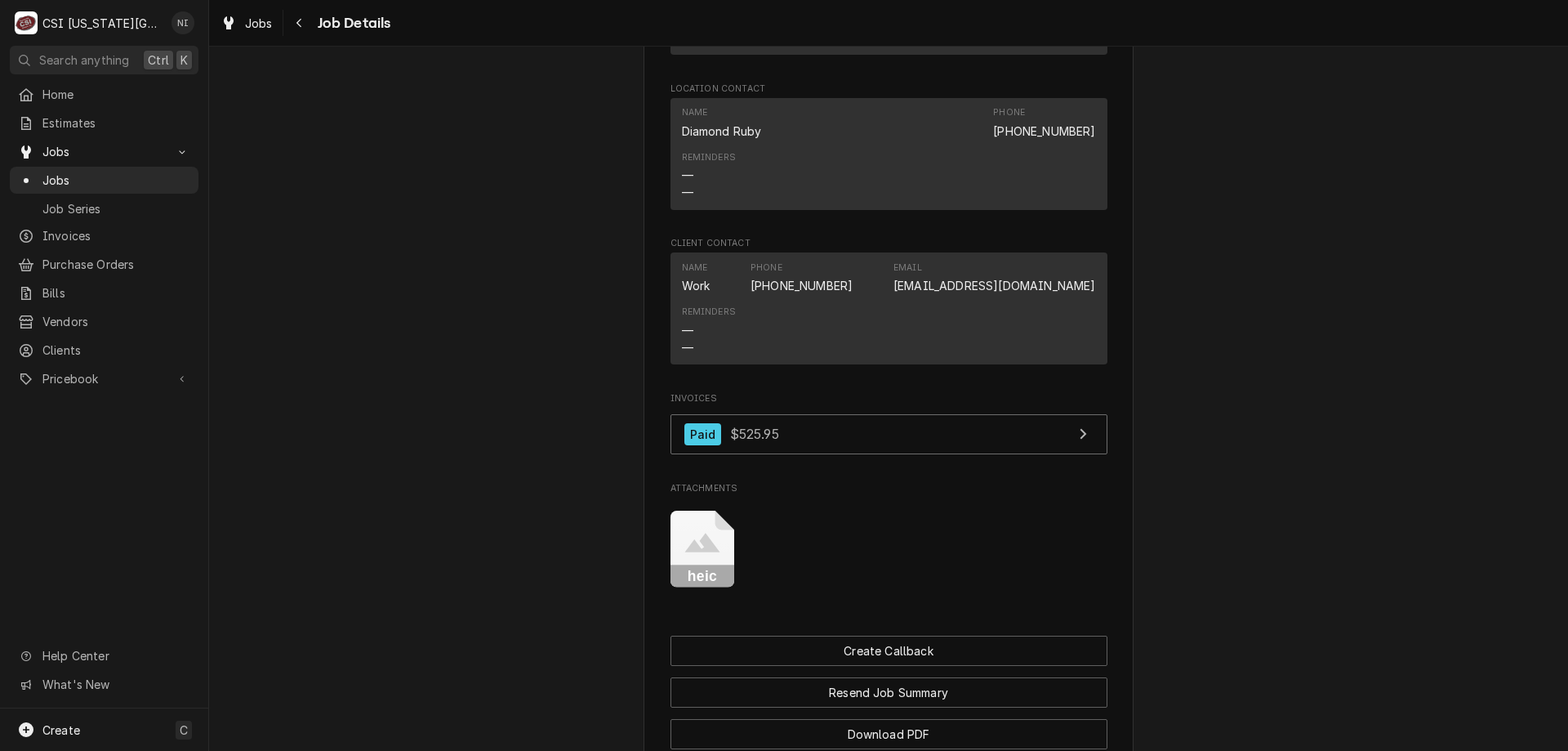
scroll to position [1424, 0]
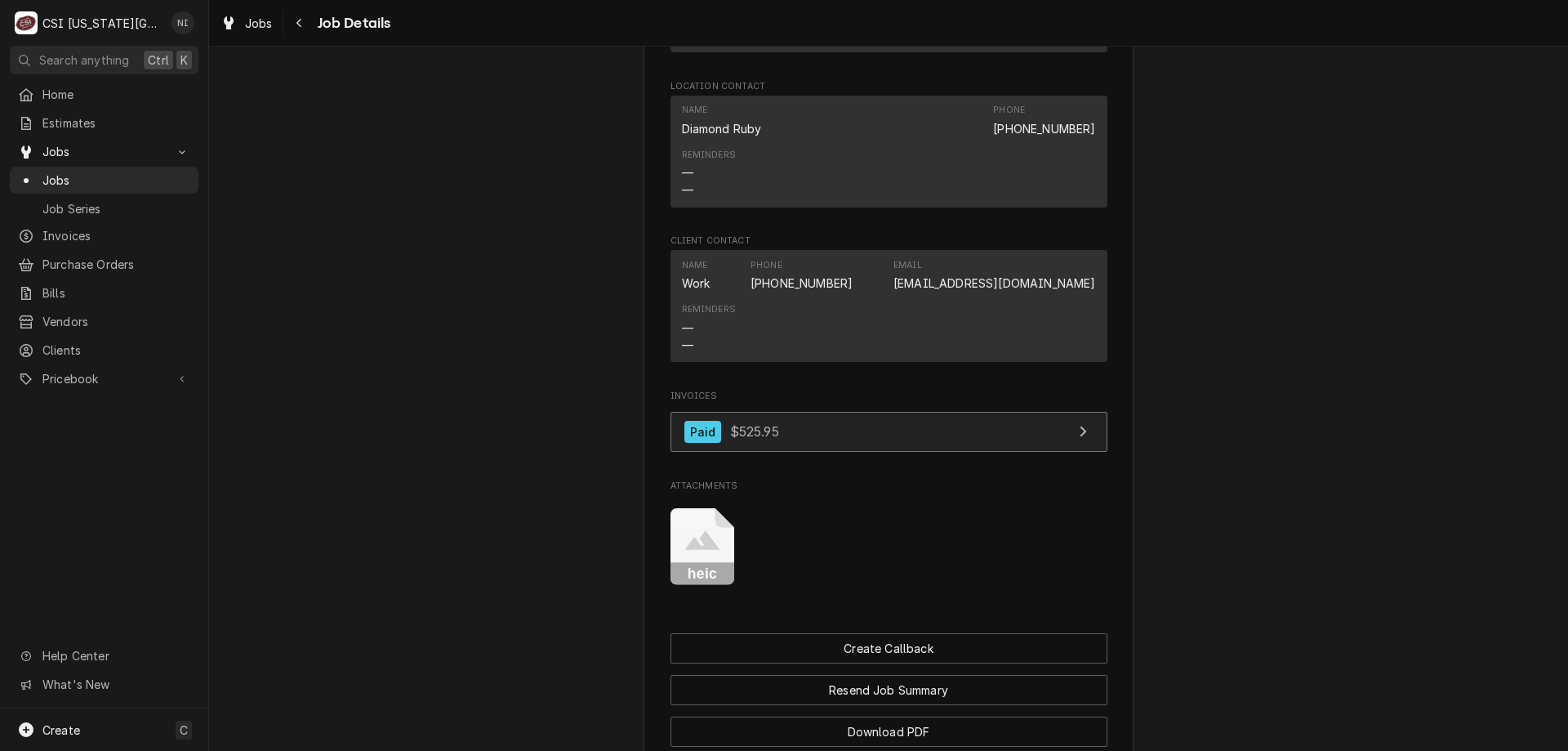
click at [886, 450] on link "Paid $525.95" at bounding box center [889, 432] width 437 height 40
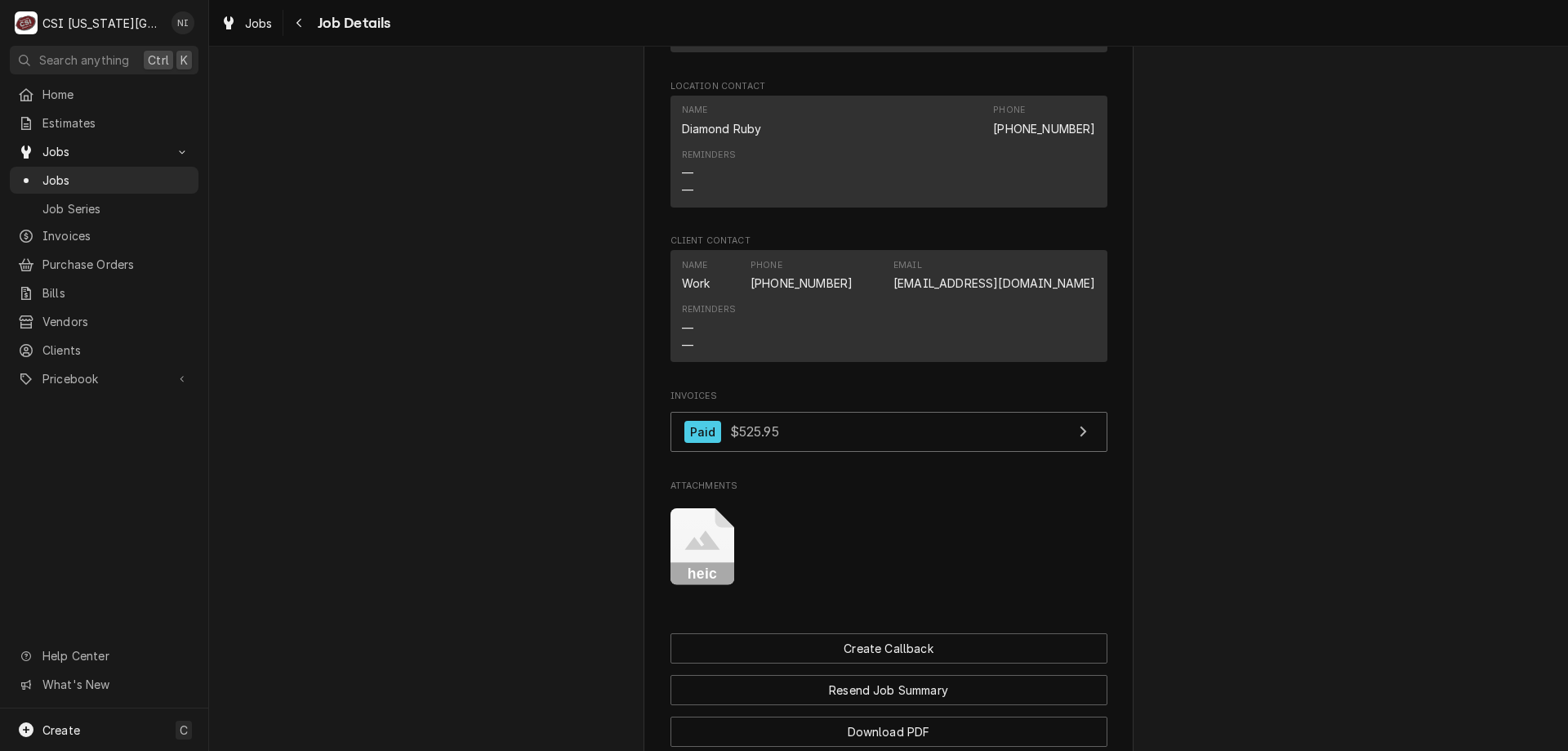
click at [152, 175] on span "Jobs" at bounding box center [116, 180] width 148 height 17
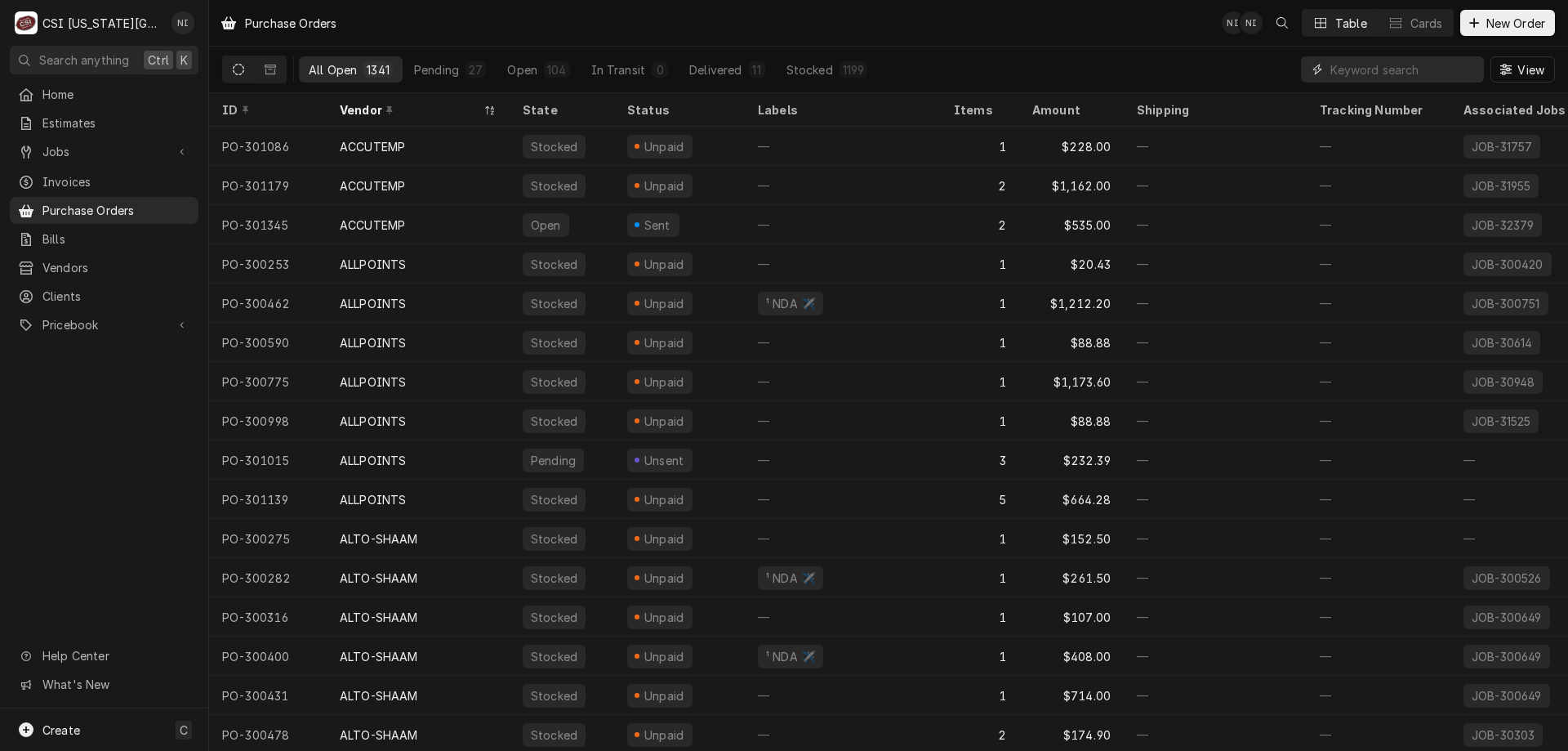
click at [1361, 63] on input "Dynamic Content Wrapper" at bounding box center [1403, 69] width 145 height 26
click at [1359, 88] on div "View" at bounding box center [1428, 70] width 254 height 46
drag, startPoint x: 1406, startPoint y: 71, endPoint x: 1399, endPoint y: 59, distance: 13.9
click at [1407, 71] on input "Dynamic Content Wrapper" at bounding box center [1403, 69] width 145 height 26
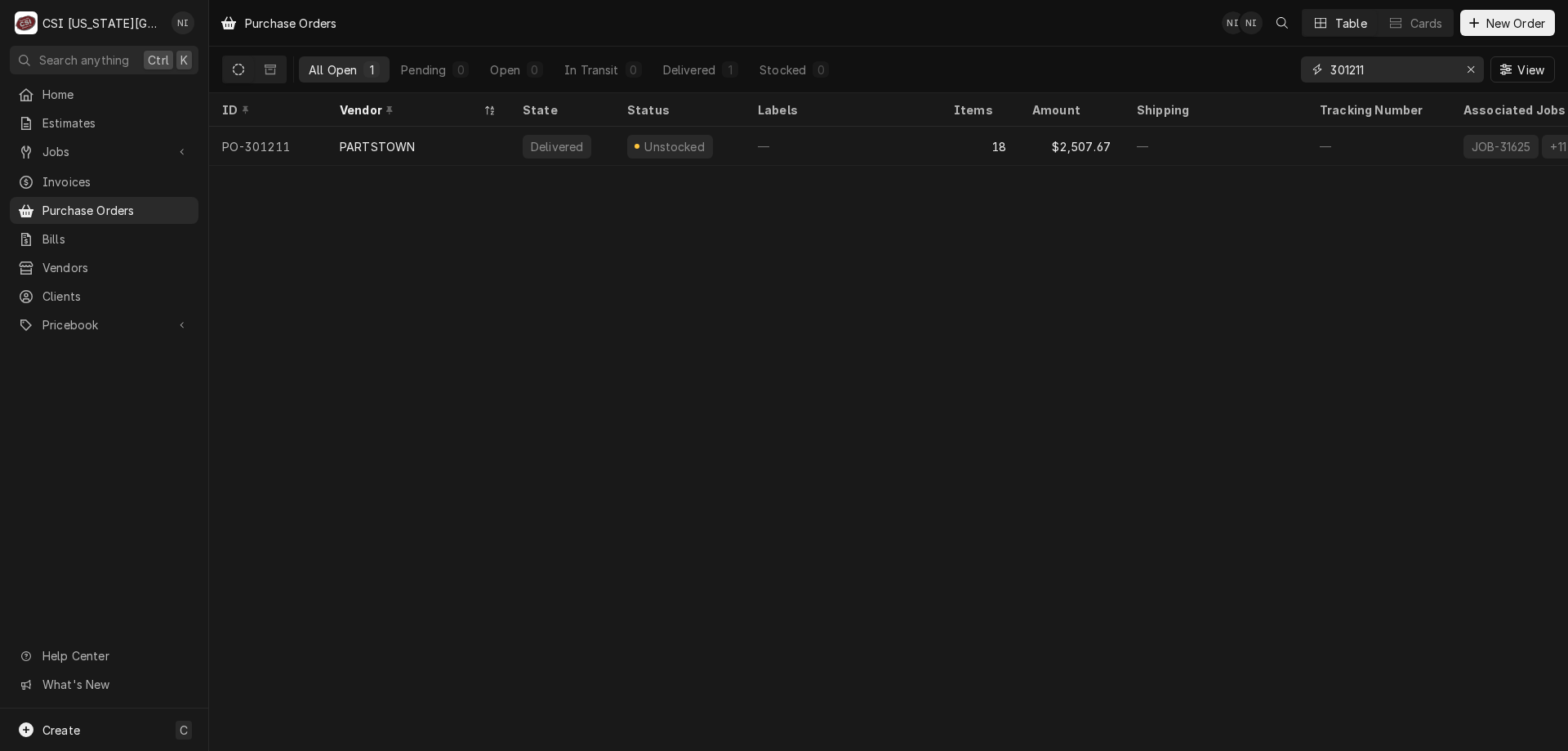
type input "301211"
click at [473, 148] on div "PARTSTOWN" at bounding box center [417, 146] width 183 height 39
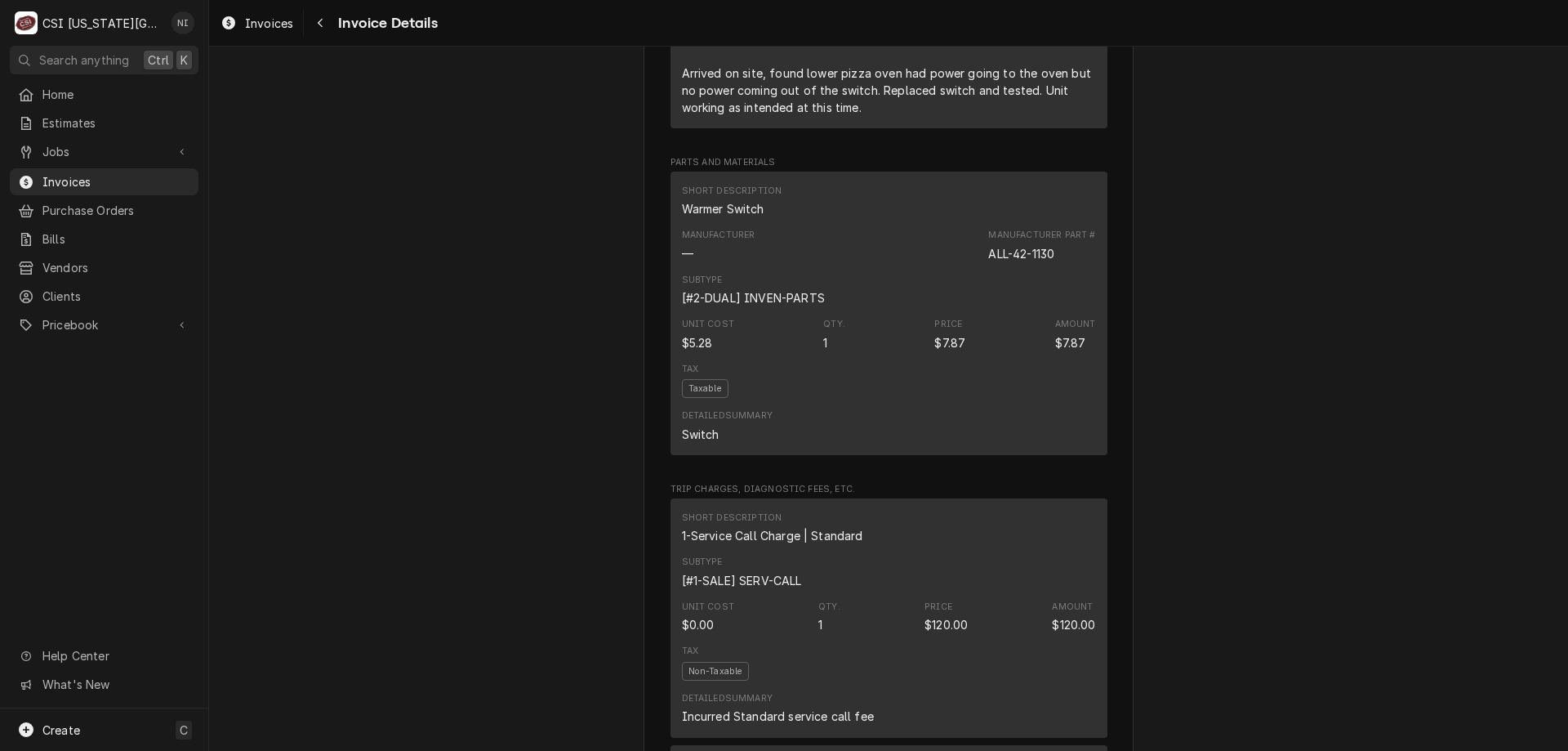
scroll to position [1262, 0]
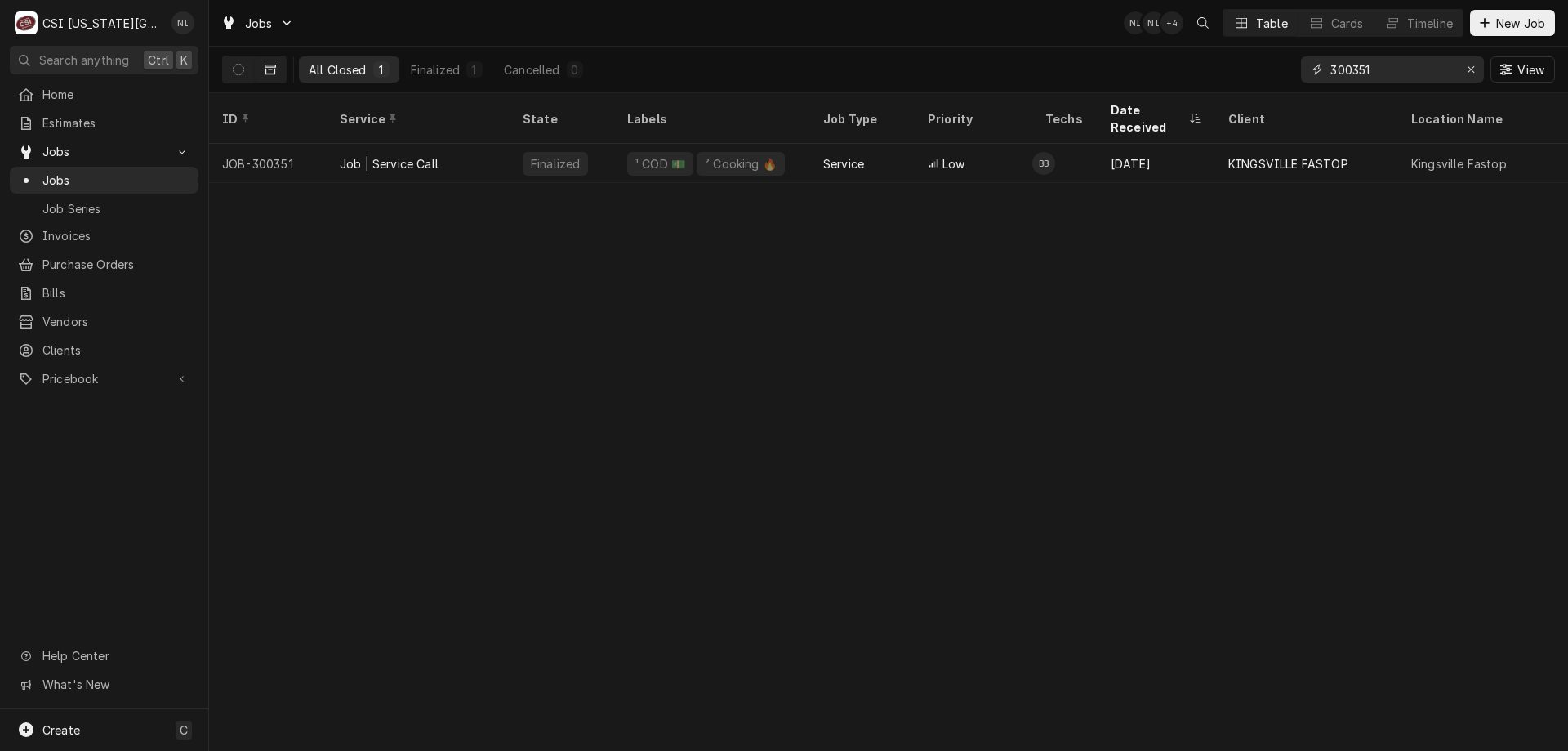
drag, startPoint x: 1383, startPoint y: 70, endPoint x: 1176, endPoint y: 72, distance: 207.0
click at [1262, 73] on div "All Closed 1 Finalized 1 Cancelled 0 300351 View" at bounding box center [888, 70] width 1332 height 46
type input "300531"
click at [469, 144] on div "Job | Service Call" at bounding box center [417, 163] width 183 height 39
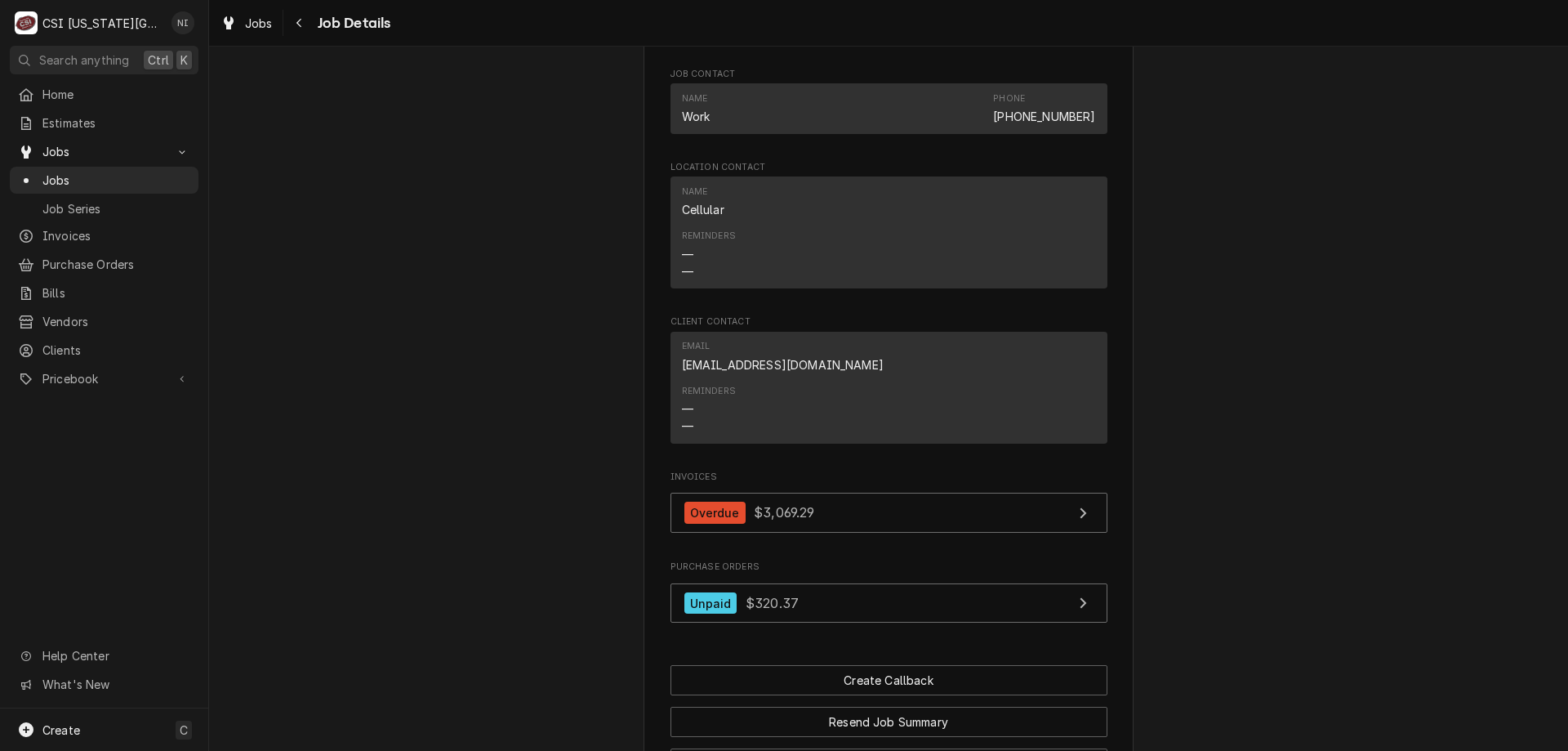
scroll to position [1815, 0]
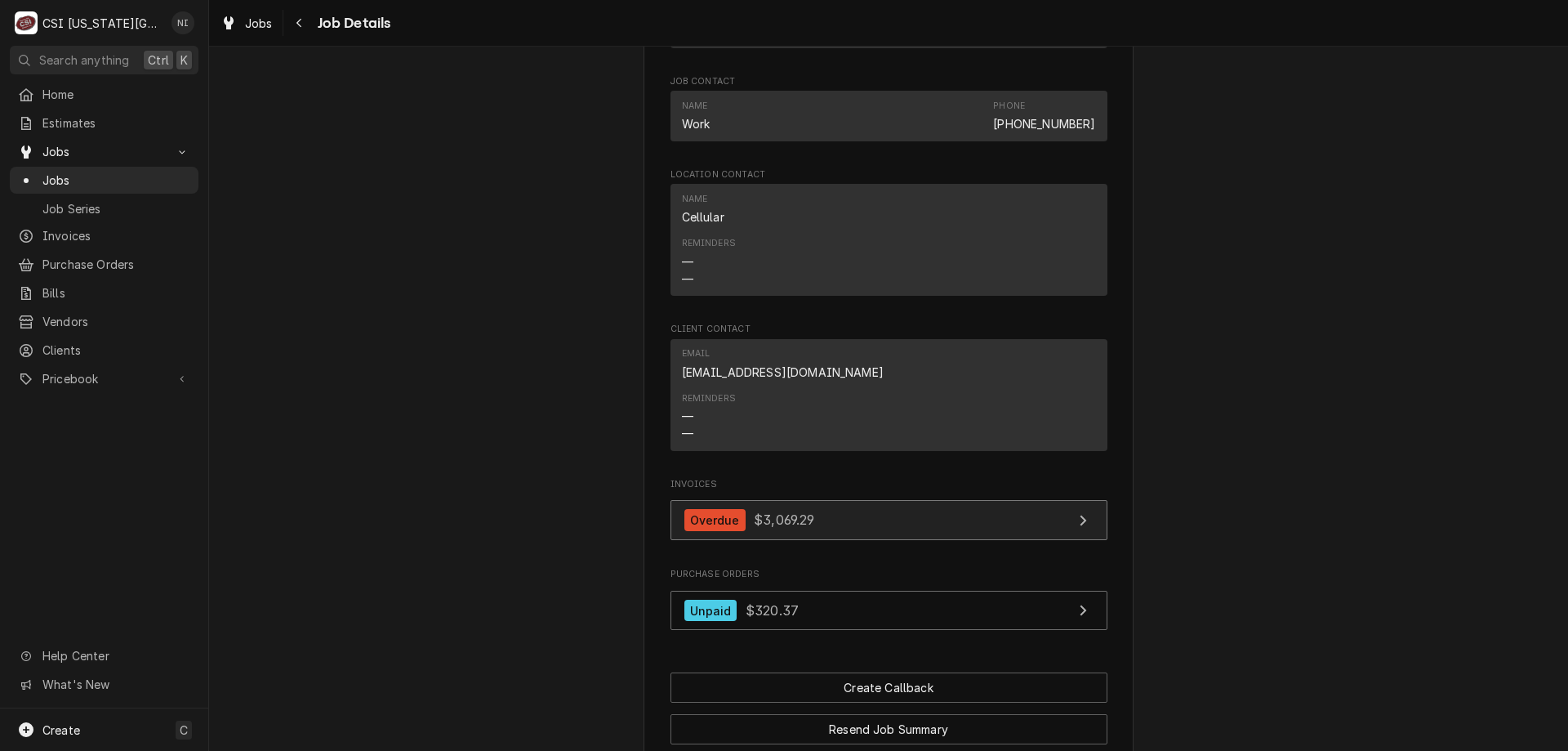
click at [904, 517] on link "Overdue $3,069.29" at bounding box center [889, 521] width 437 height 40
click at [135, 173] on span "Jobs" at bounding box center [116, 180] width 148 height 17
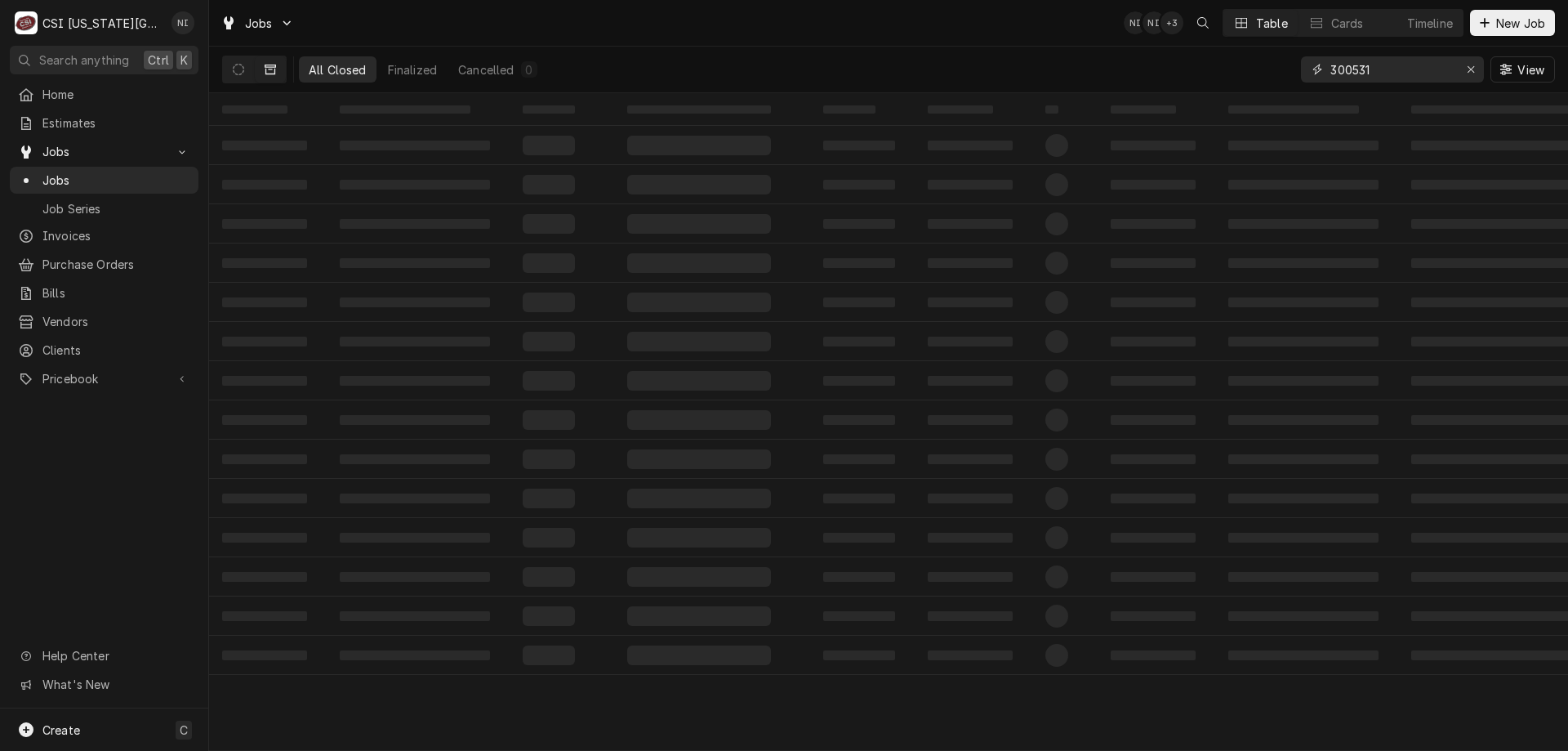
drag, startPoint x: 1374, startPoint y: 71, endPoint x: 1255, endPoint y: 84, distance: 119.7
click at [1255, 84] on div "All Closed Finalized Cancelled 0 300531 View" at bounding box center [888, 70] width 1332 height 46
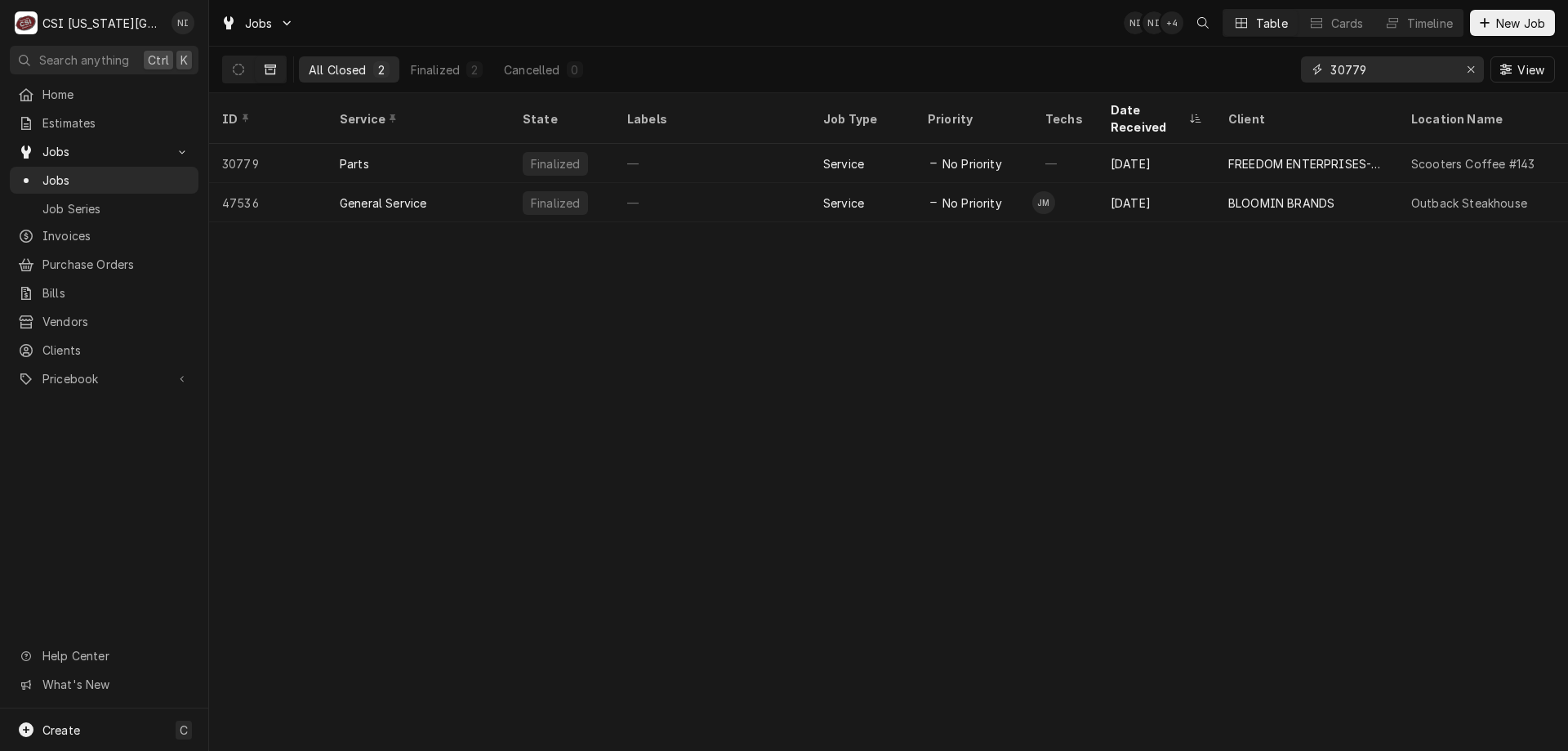
type input "30779"
click at [243, 67] on icon "Dynamic Content Wrapper" at bounding box center [239, 69] width 11 height 11
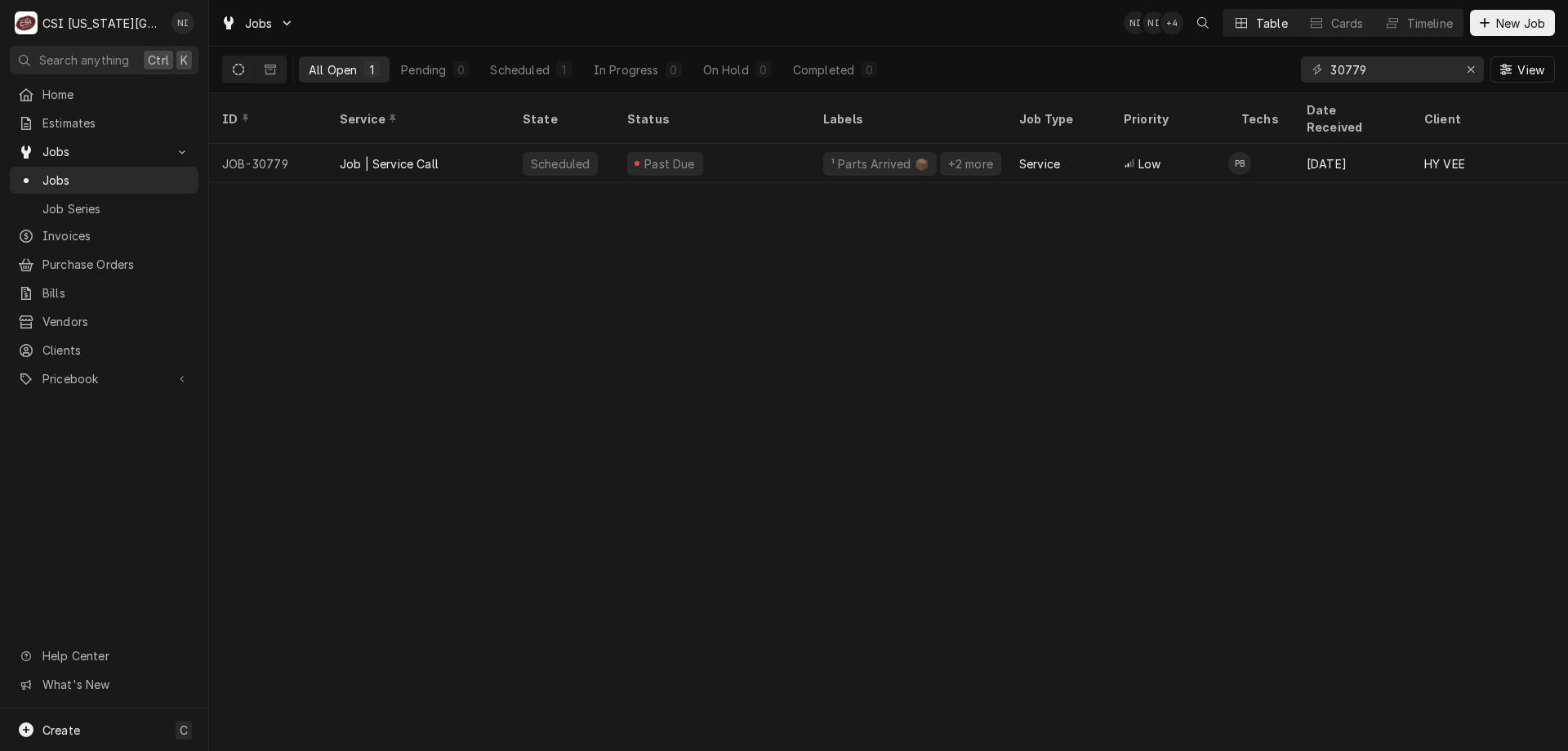
click at [488, 144] on div "Job | Service Call" at bounding box center [417, 163] width 183 height 39
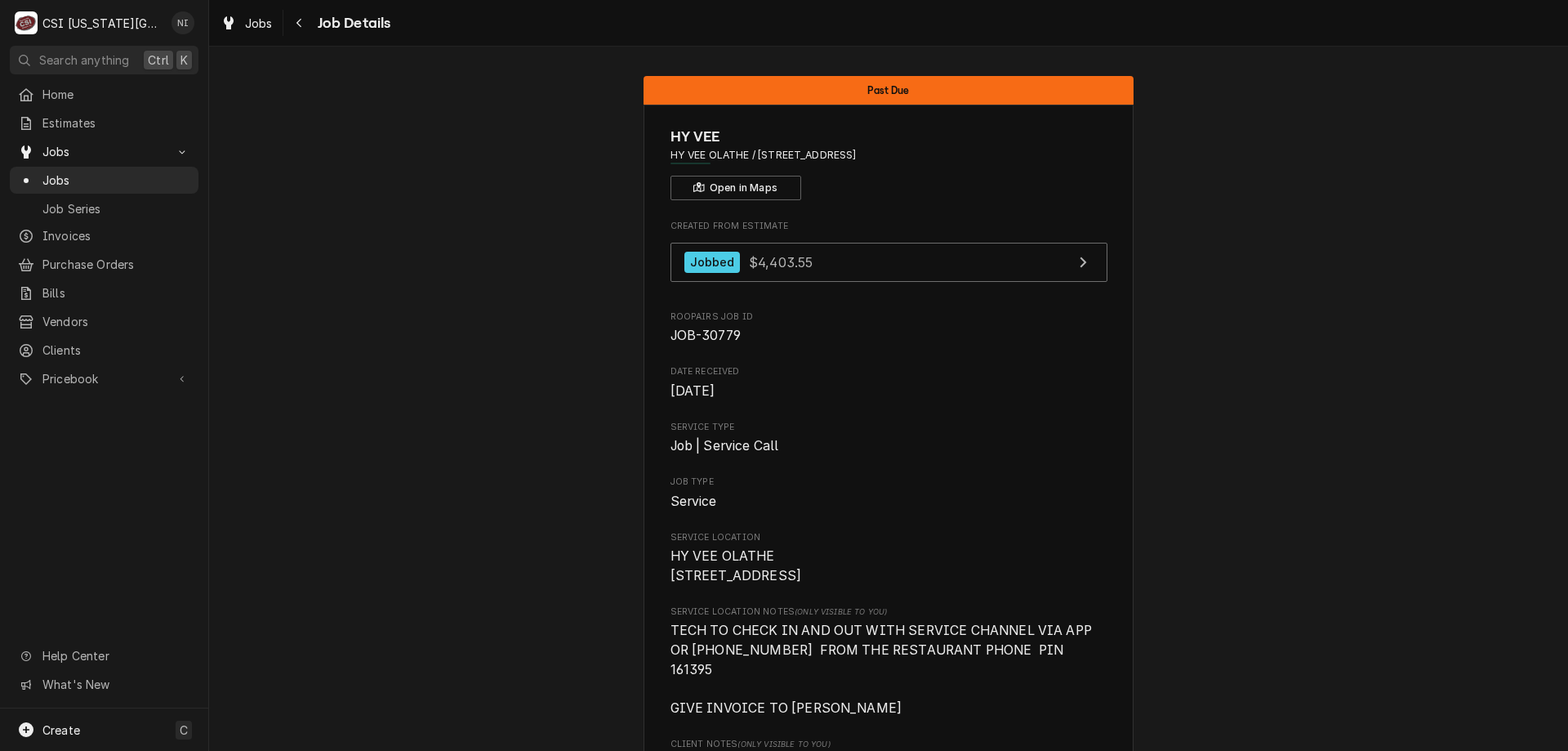
drag, startPoint x: 167, startPoint y: 173, endPoint x: 180, endPoint y: 168, distance: 13.9
click at [168, 173] on span "Jobs" at bounding box center [116, 180] width 148 height 17
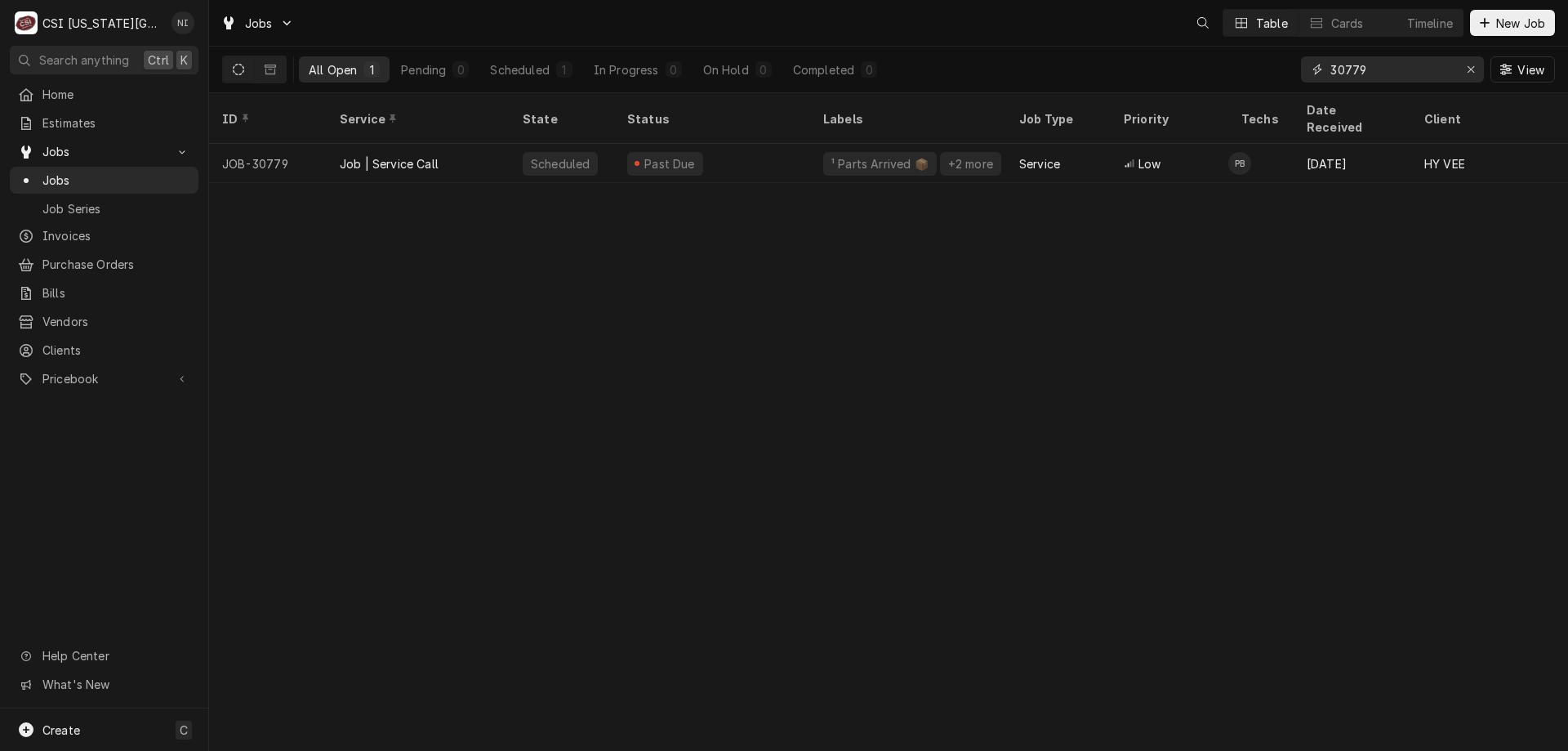
drag, startPoint x: 1327, startPoint y: 73, endPoint x: 1224, endPoint y: 76, distance: 103.0
click at [1224, 75] on div "All Open 1 Pending 0 Scheduled 1 In Progress 0 On Hold 0 Completed 0 30779 View" at bounding box center [888, 70] width 1332 height 46
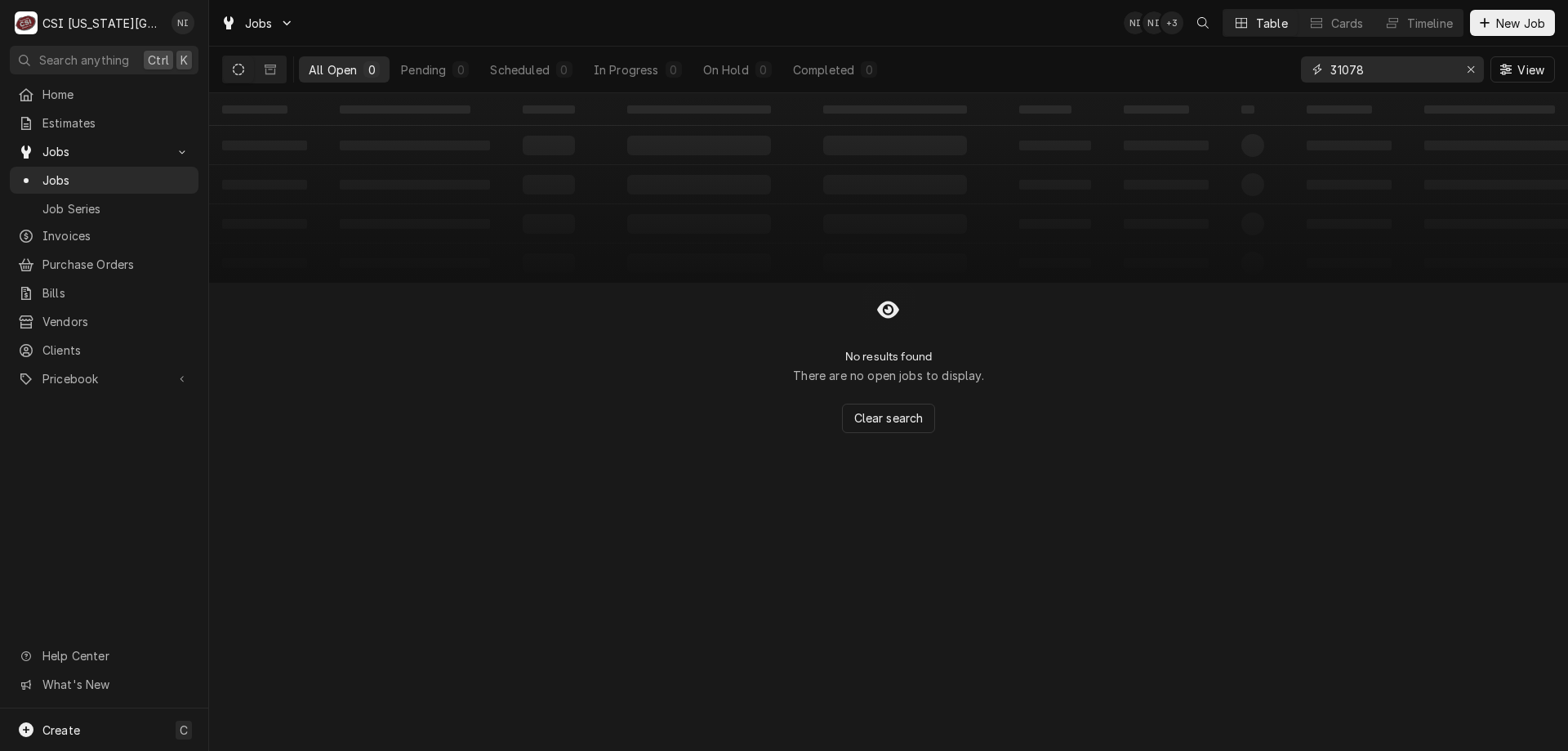
type input "31078"
click at [272, 71] on icon "Dynamic Content Wrapper" at bounding box center [270, 69] width 11 height 11
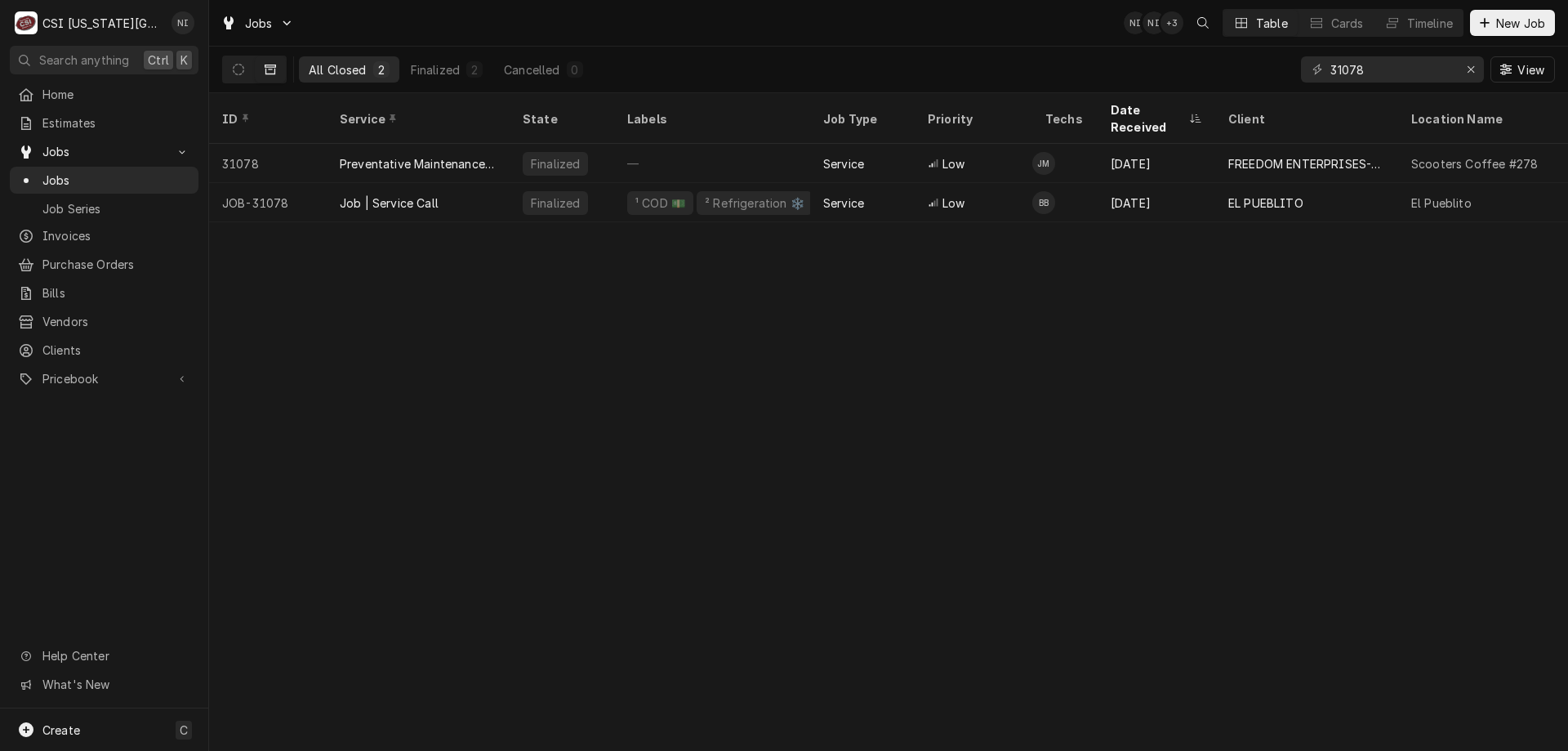
click at [450, 185] on div "Job | Service Call" at bounding box center [417, 202] width 183 height 39
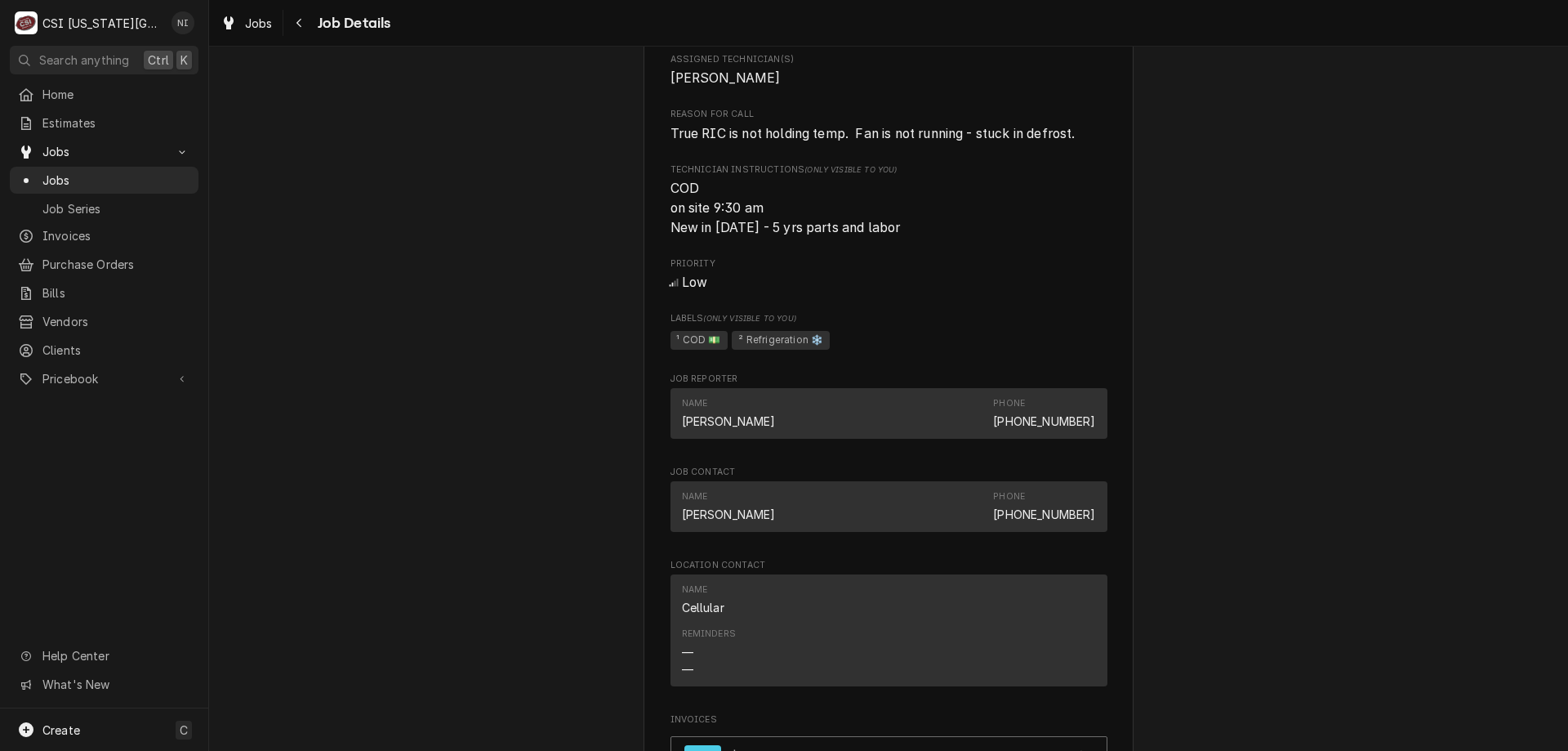
scroll to position [1550, 0]
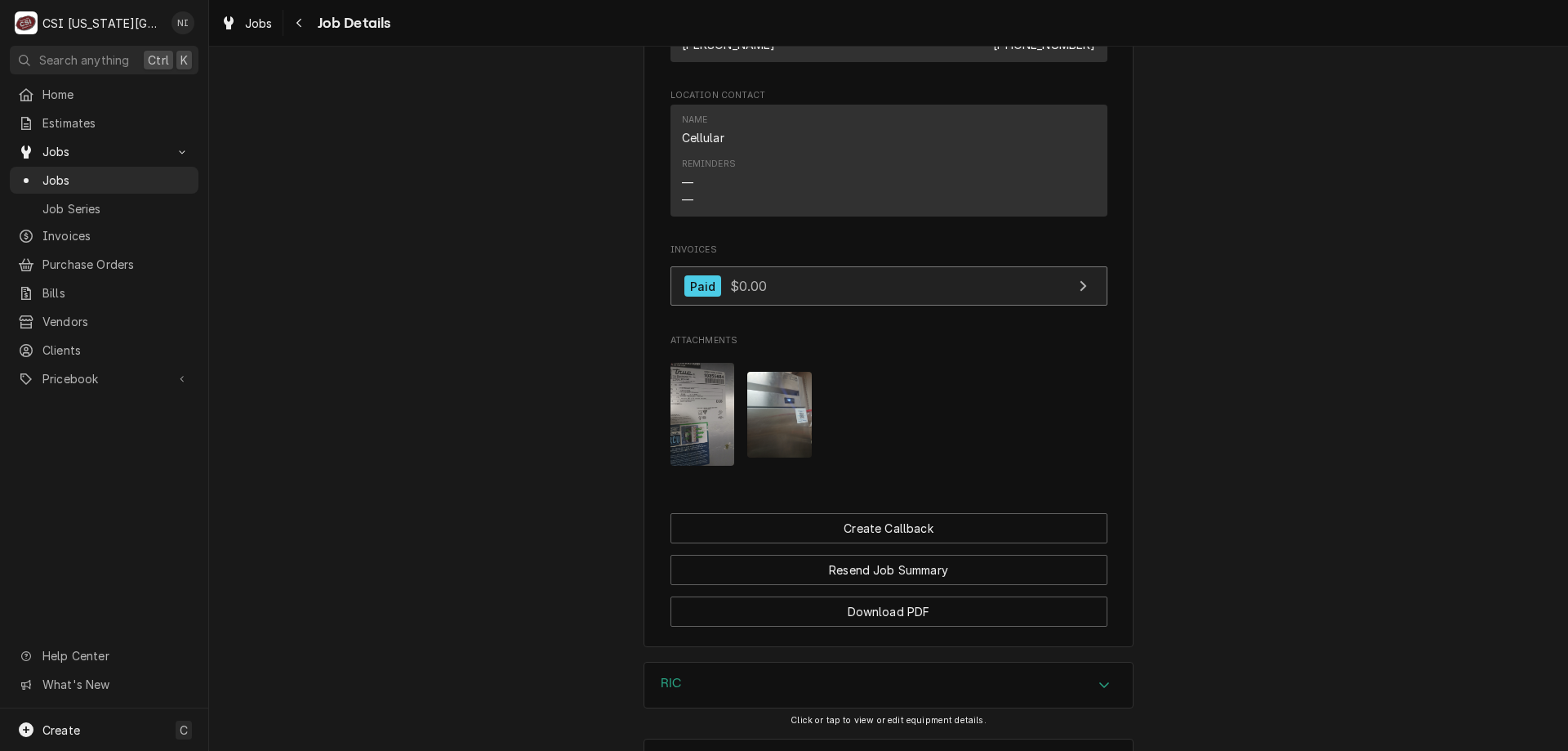
click at [920, 307] on link "Paid $0.00" at bounding box center [889, 286] width 437 height 40
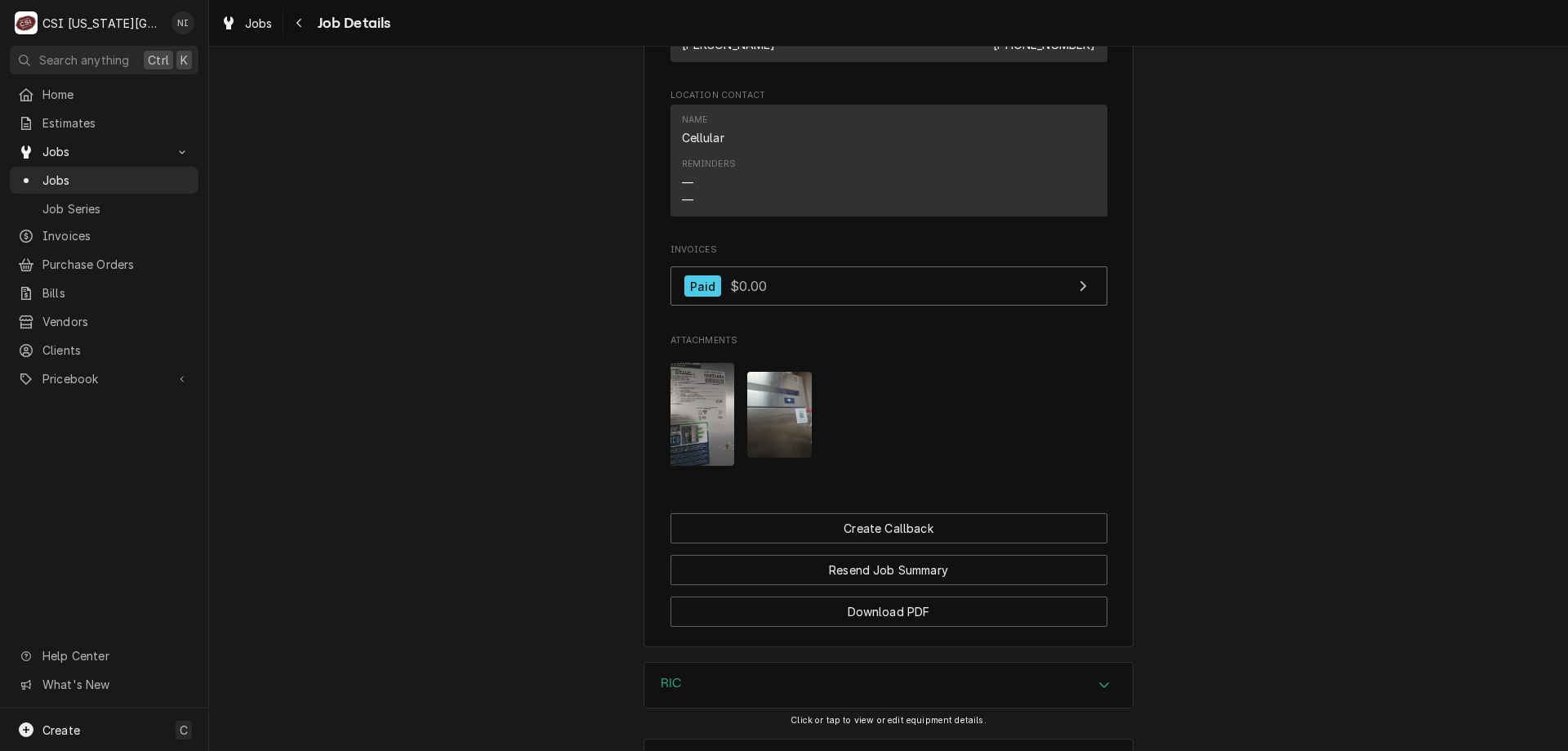
drag, startPoint x: 102, startPoint y: 167, endPoint x: 203, endPoint y: 114, distance: 114.1
click at [103, 172] on span "Jobs" at bounding box center [116, 180] width 148 height 17
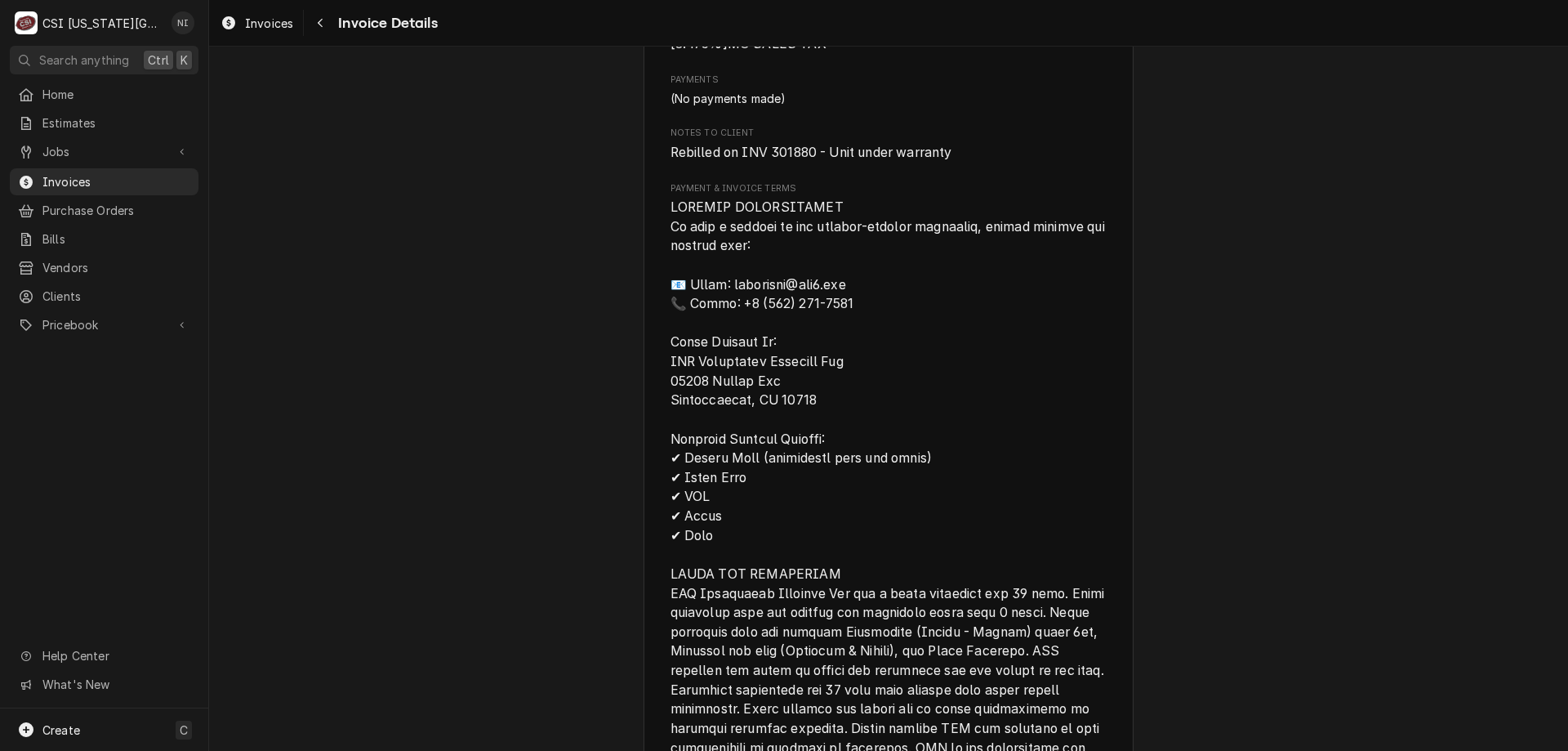
scroll to position [1796, 0]
click at [778, 163] on span "Rebilled on INV 301880 - Unit under warranty" at bounding box center [811, 155] width 282 height 16
copy span "301880"
click at [122, 174] on span "Invoices" at bounding box center [116, 182] width 148 height 17
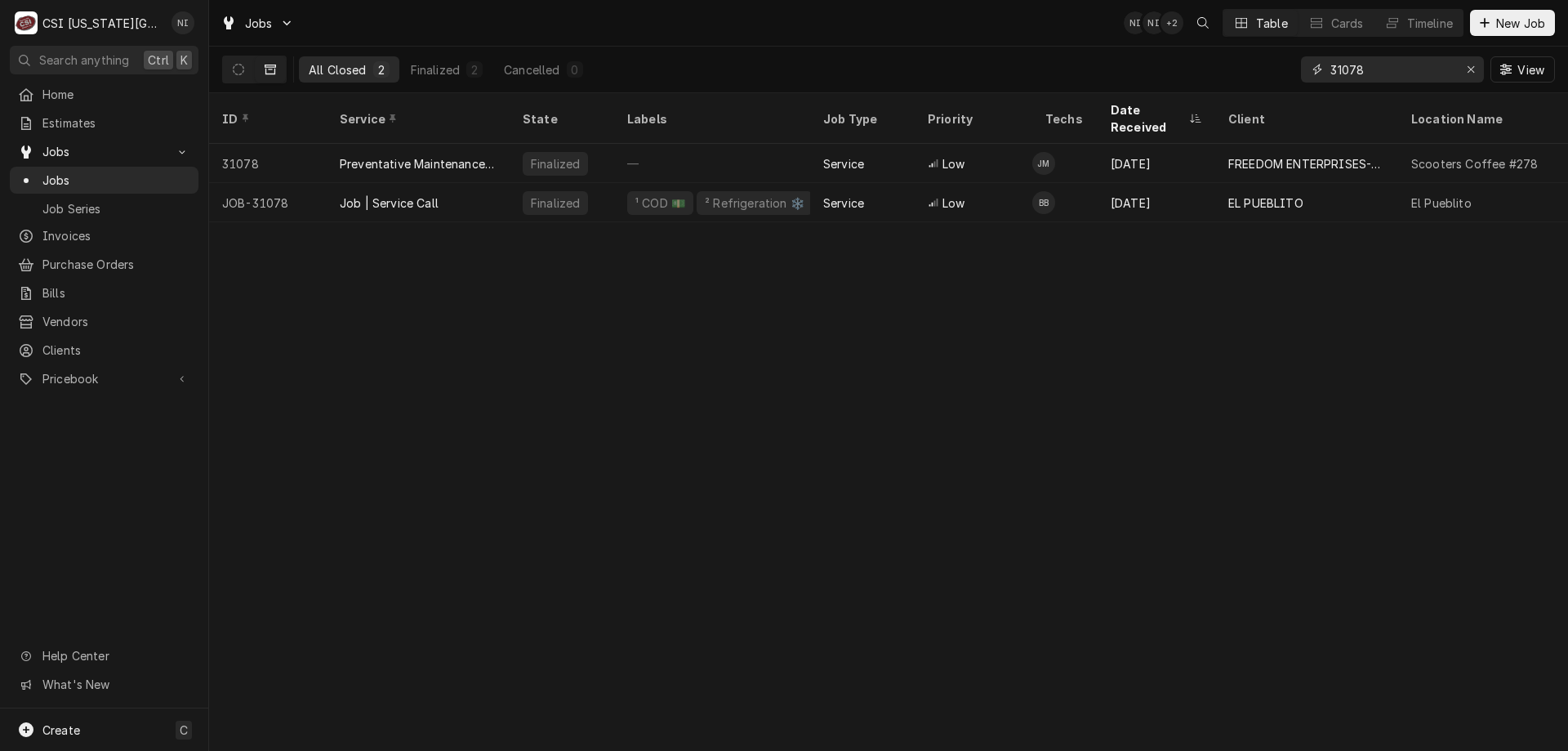
drag, startPoint x: 1372, startPoint y: 72, endPoint x: 1201, endPoint y: 62, distance: 171.3
click at [1213, 70] on div "All Closed 2 Finalized 2 Cancelled 0 31078 View" at bounding box center [888, 70] width 1332 height 46
type input "30525"
click at [461, 183] on div "Job | Service Call" at bounding box center [417, 202] width 183 height 39
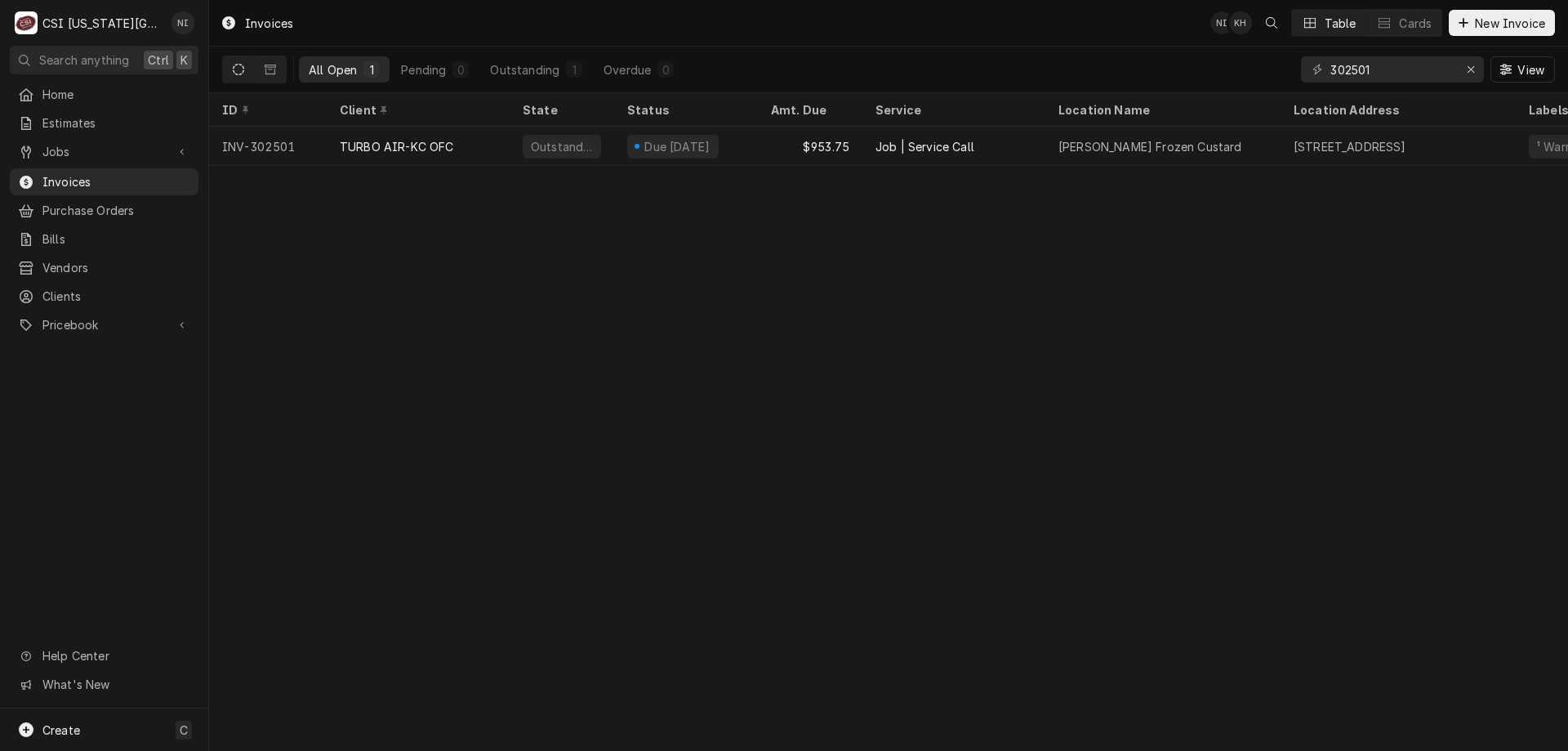
click at [272, 79] on button "Dynamic Content Wrapper" at bounding box center [271, 69] width 31 height 26
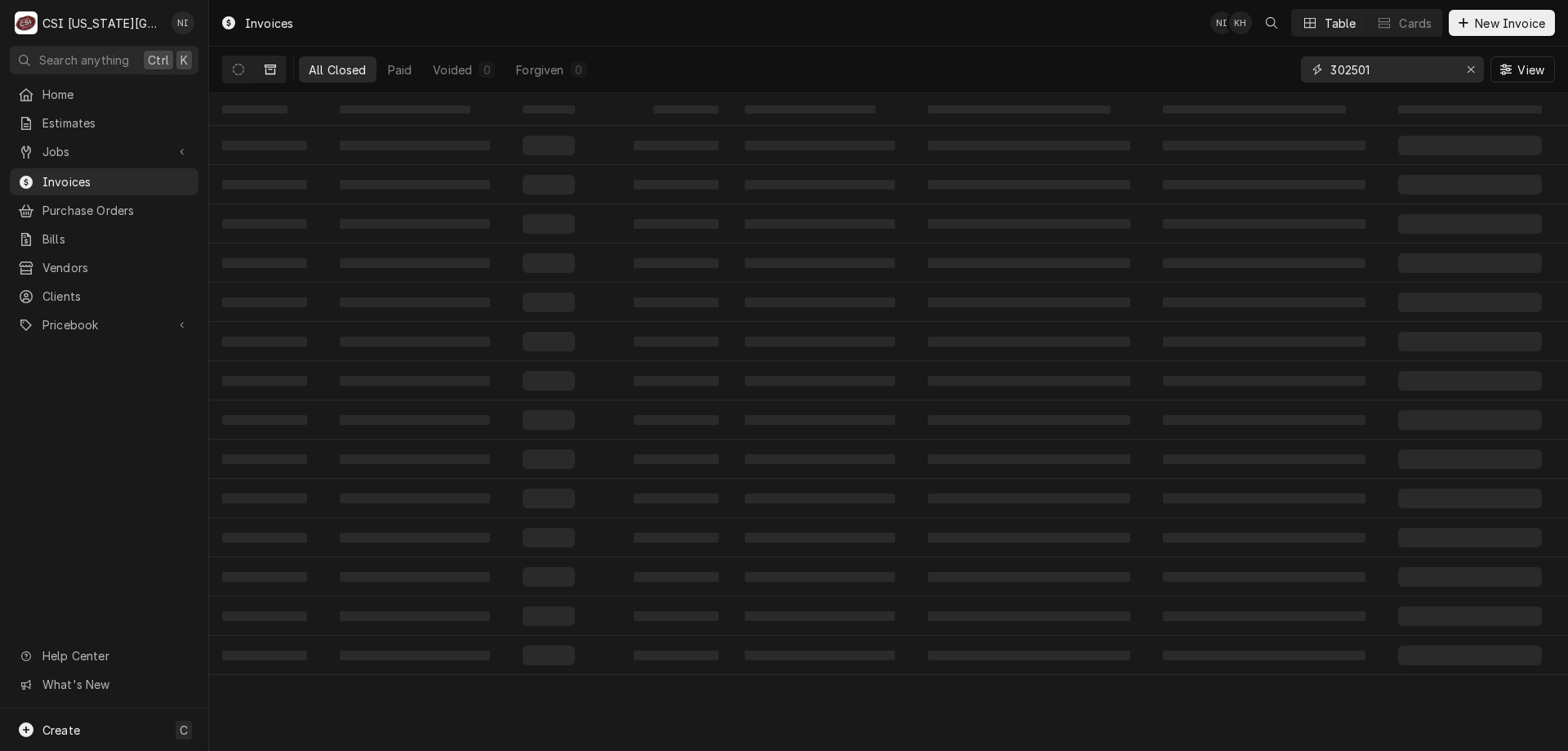
drag, startPoint x: 1240, startPoint y: 71, endPoint x: 1220, endPoint y: 70, distance: 20.0
click at [1221, 70] on div "All Closed Paid Voided 0 Forgiven 0 302501 View" at bounding box center [888, 70] width 1332 height 46
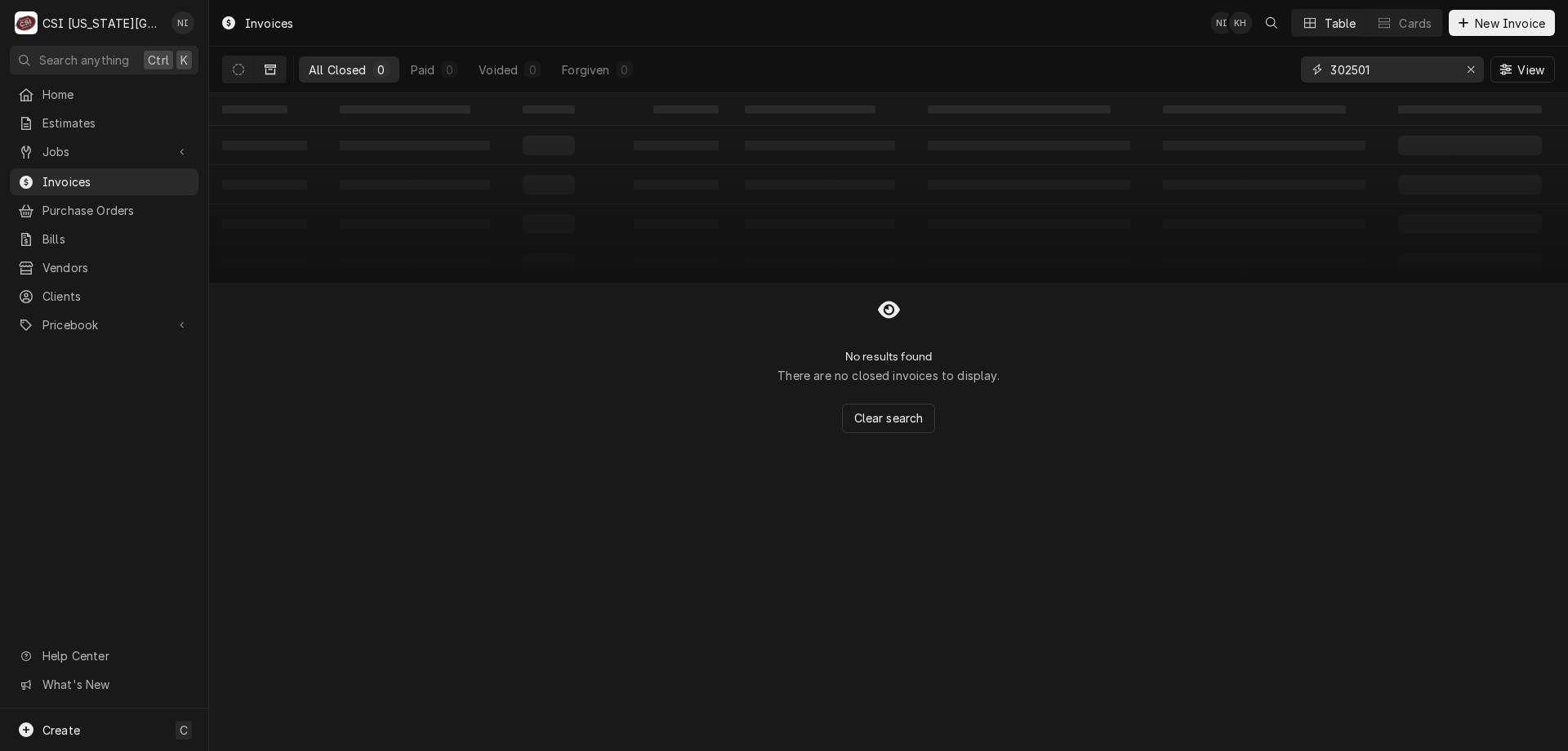
paste input "1880"
type input "301880"
click at [243, 71] on icon "Dynamic Content Wrapper" at bounding box center [239, 69] width 11 height 11
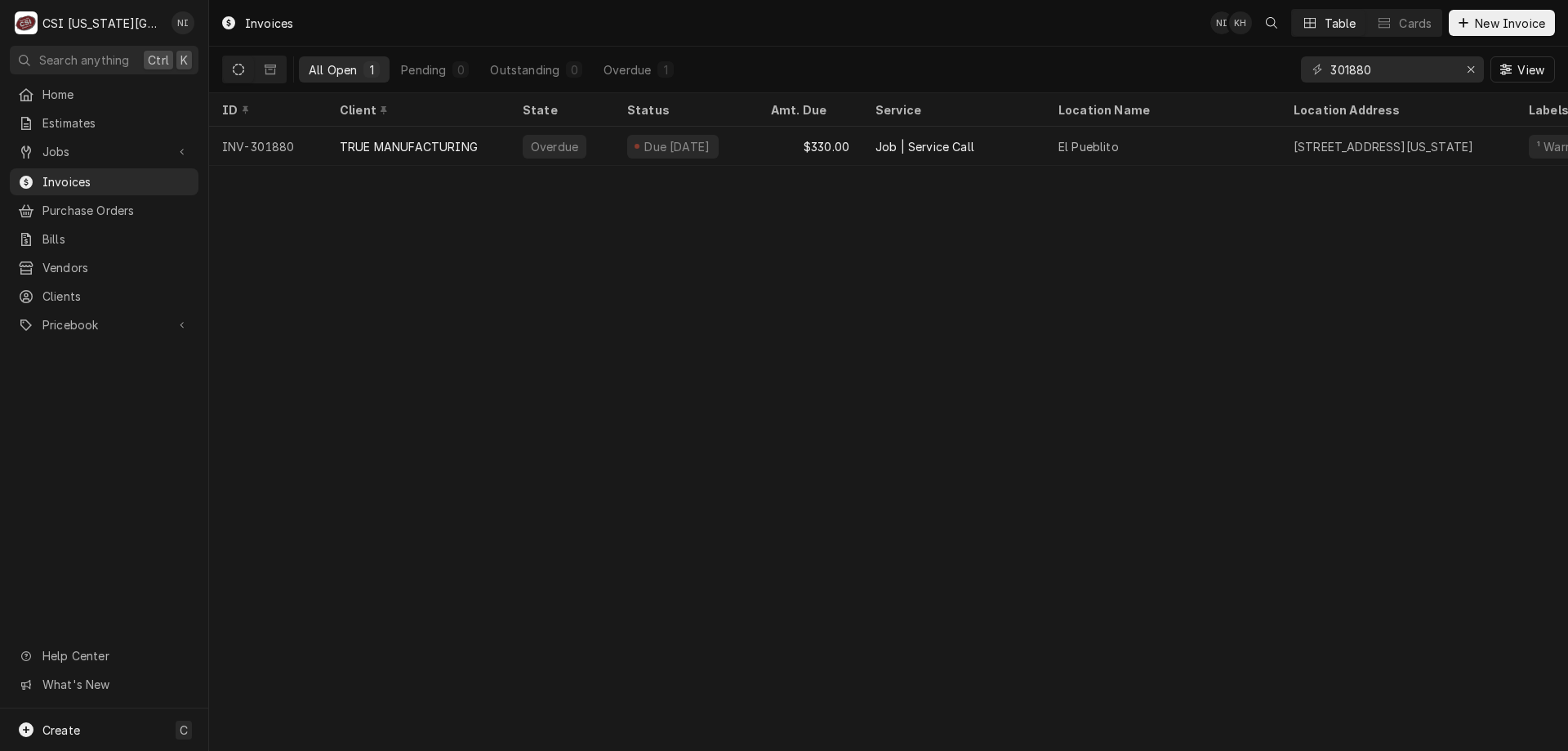
click at [507, 143] on div "TRUE MANUFACTURING" at bounding box center [417, 146] width 183 height 39
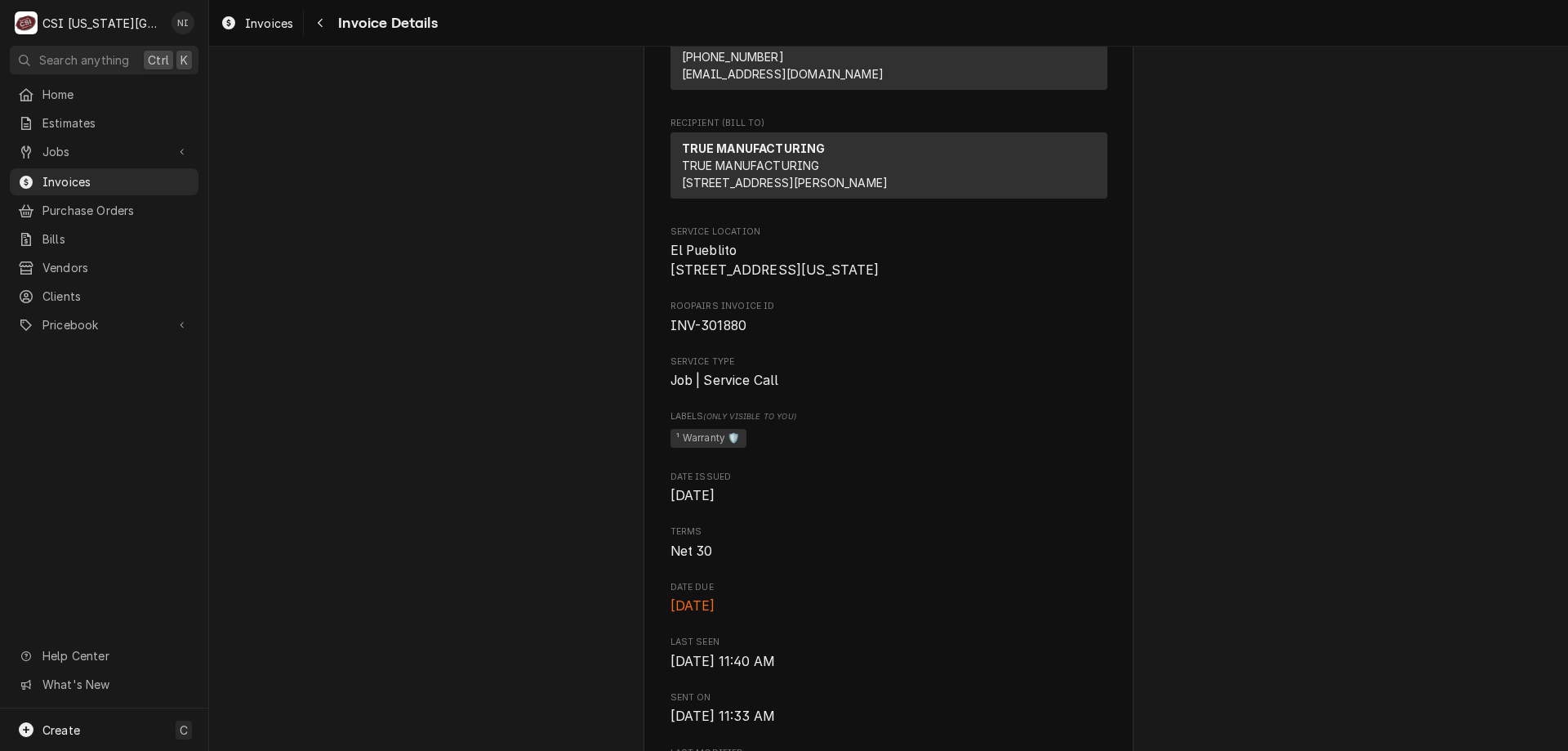
scroll to position [213, 0]
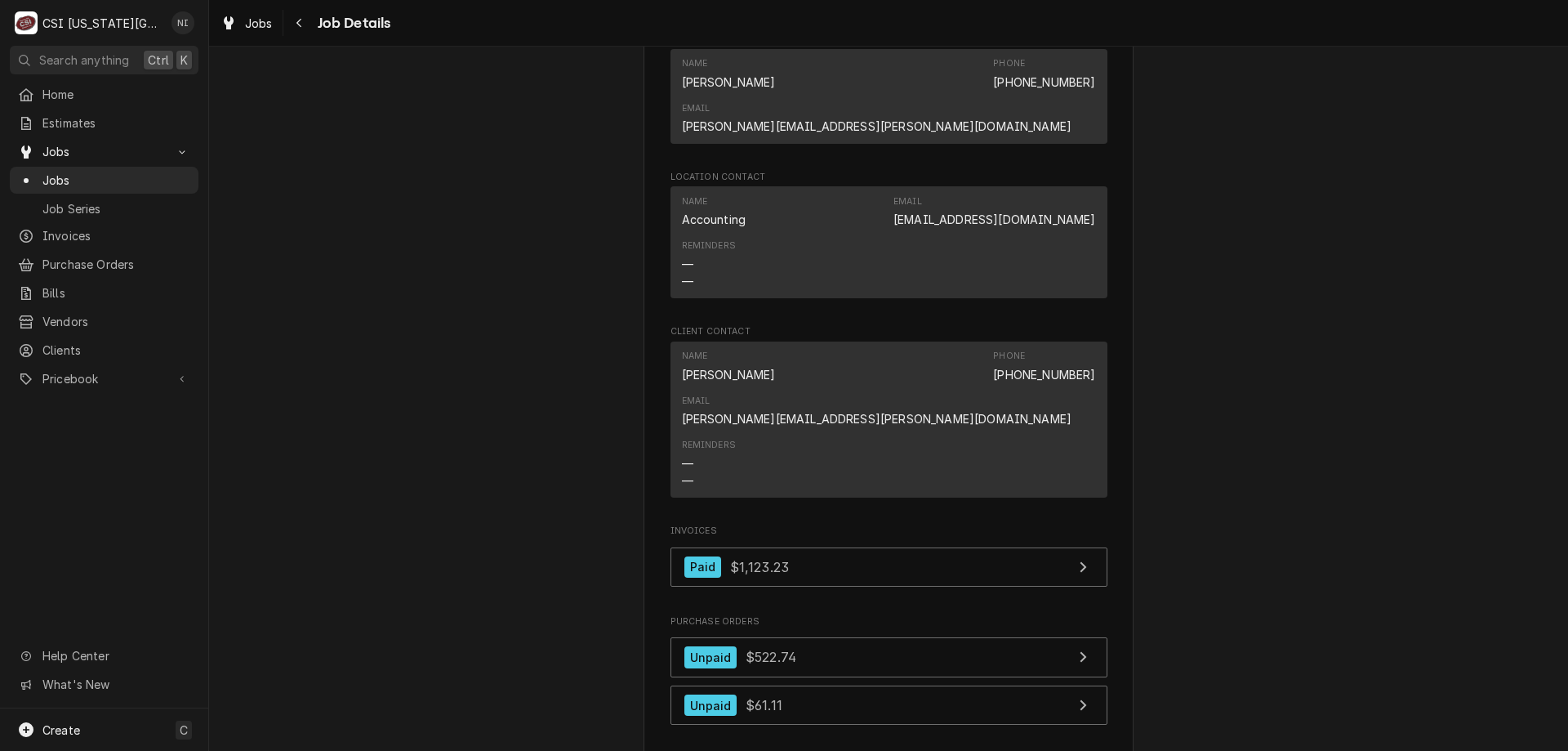
scroll to position [1396, 0]
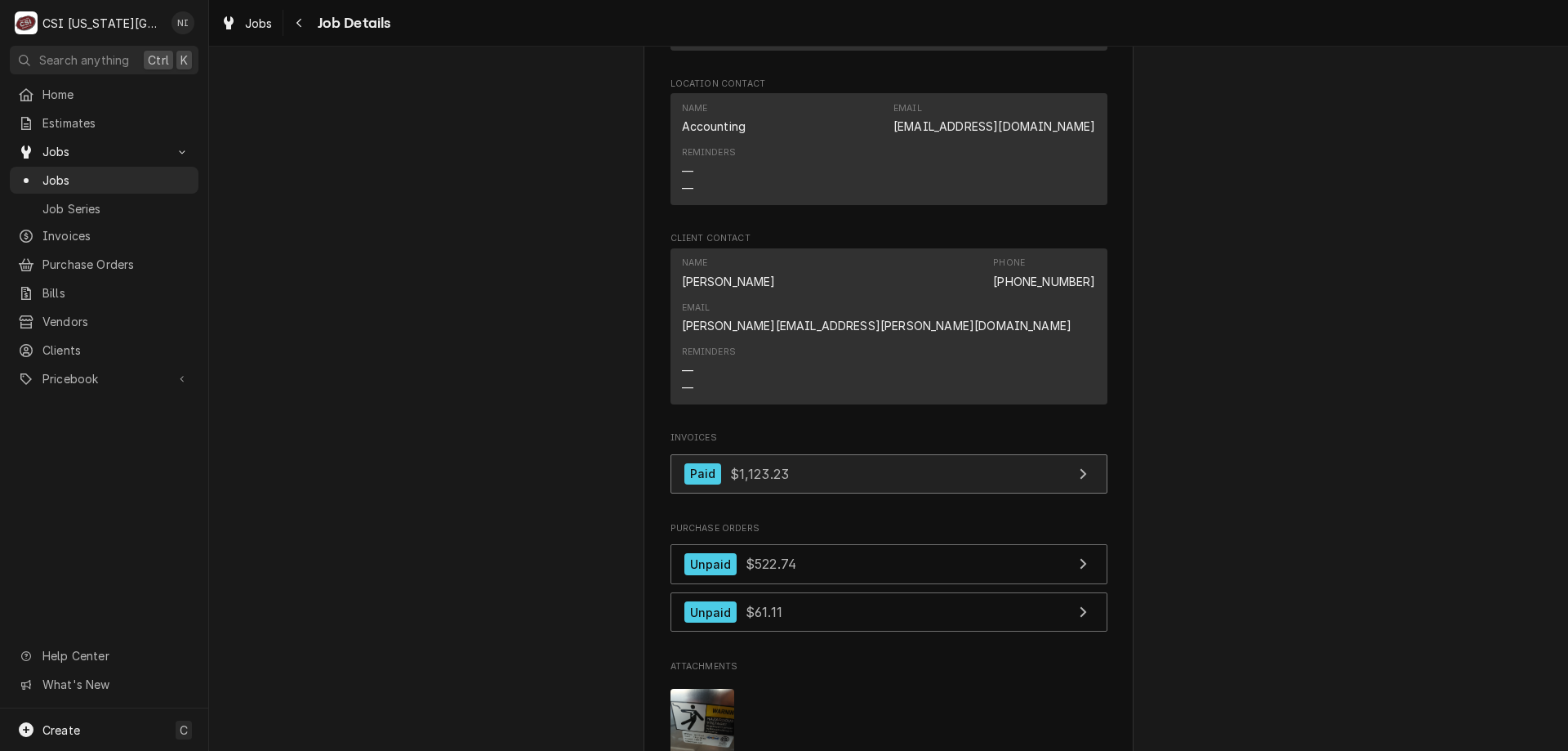
click at [912, 454] on link "Paid $1,123.23" at bounding box center [889, 475] width 437 height 40
click at [117, 180] on span "Jobs" at bounding box center [116, 180] width 148 height 17
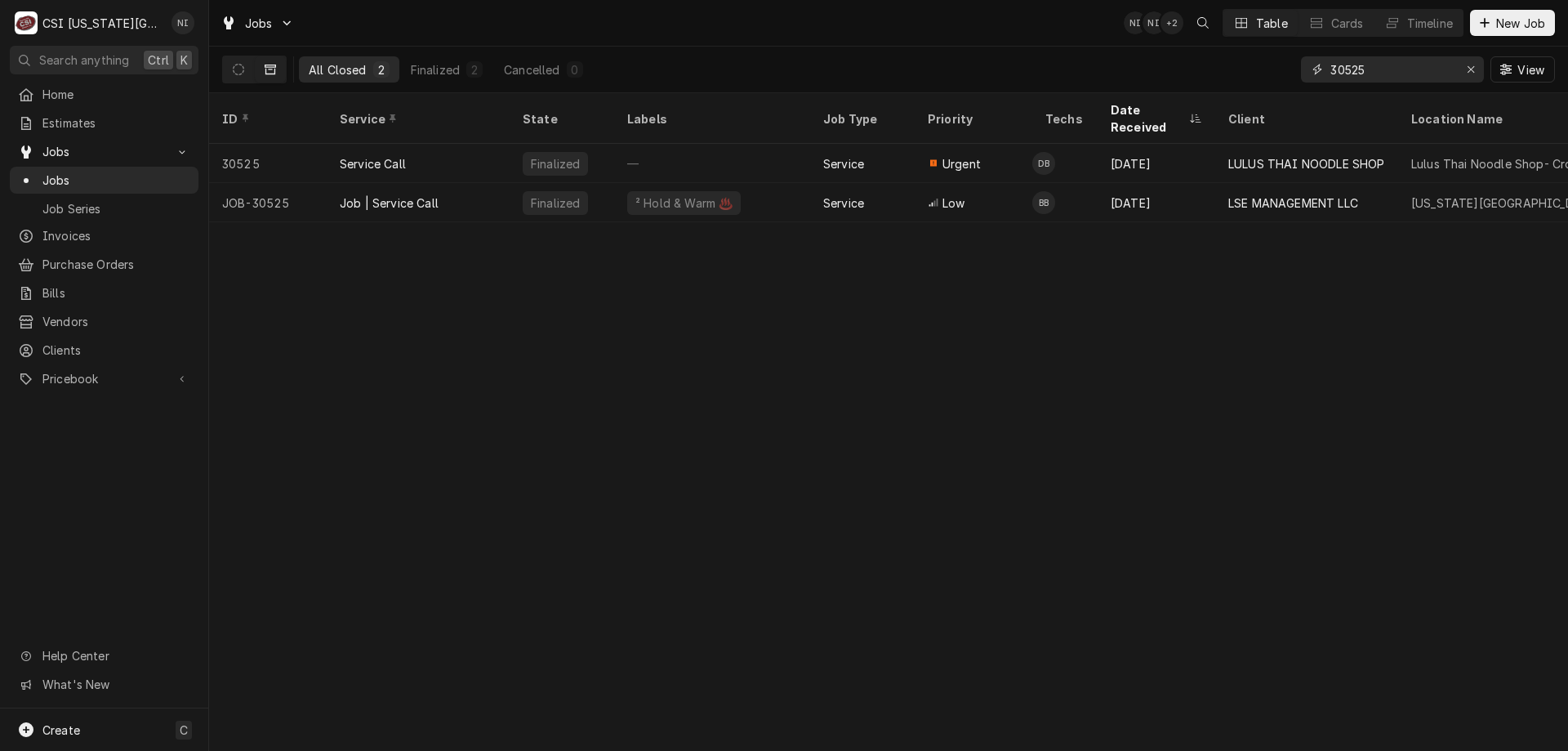
drag, startPoint x: 1373, startPoint y: 73, endPoint x: 1161, endPoint y: 39, distance: 214.7
click at [1161, 39] on div "Jobs NI NI + 2 Table Cards Timeline New Job All Closed 2 Finalized 2 Cancelled …" at bounding box center [888, 46] width 1359 height 93
type input "31231"
click at [495, 183] on div "Job | Service Call" at bounding box center [417, 202] width 183 height 39
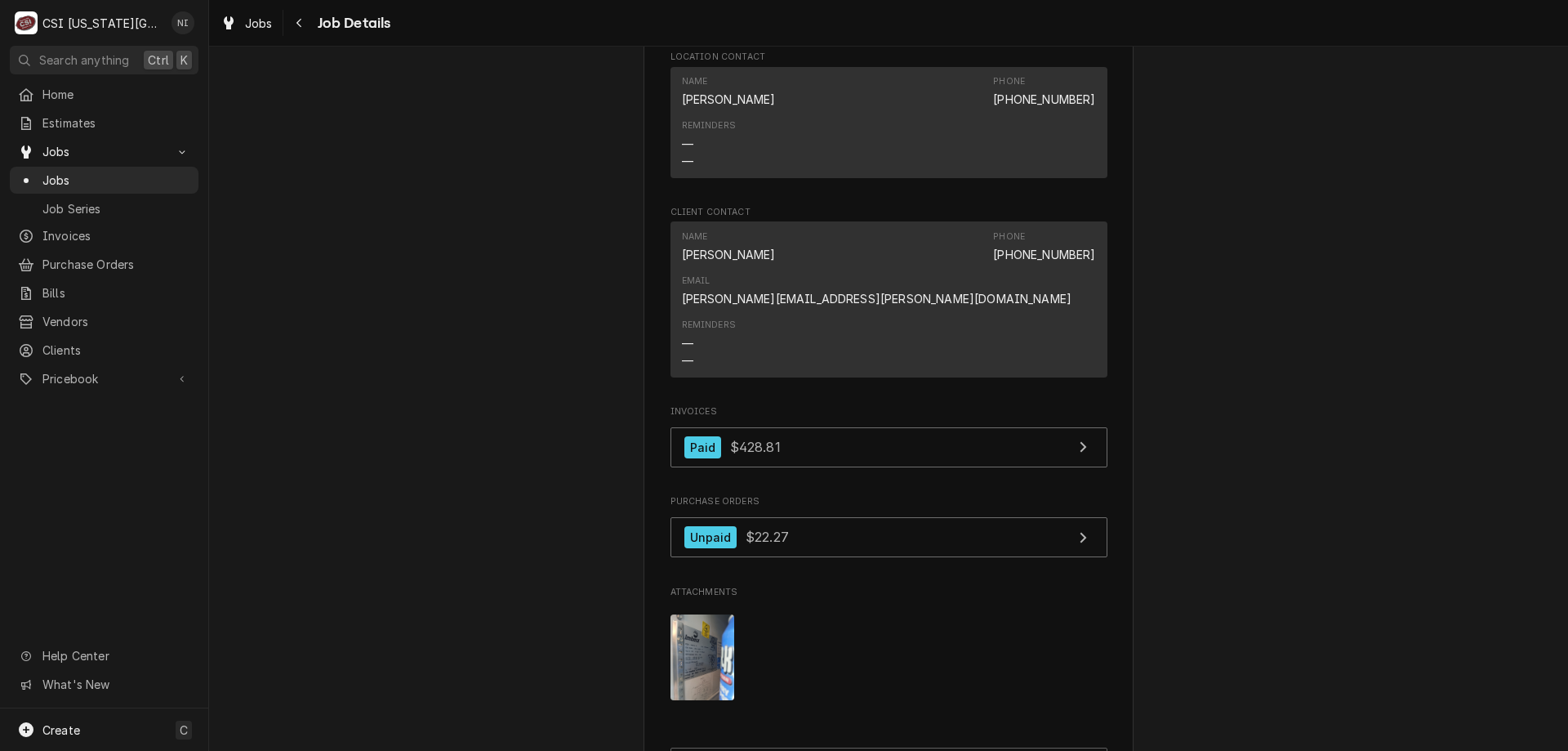
scroll to position [1377, 0]
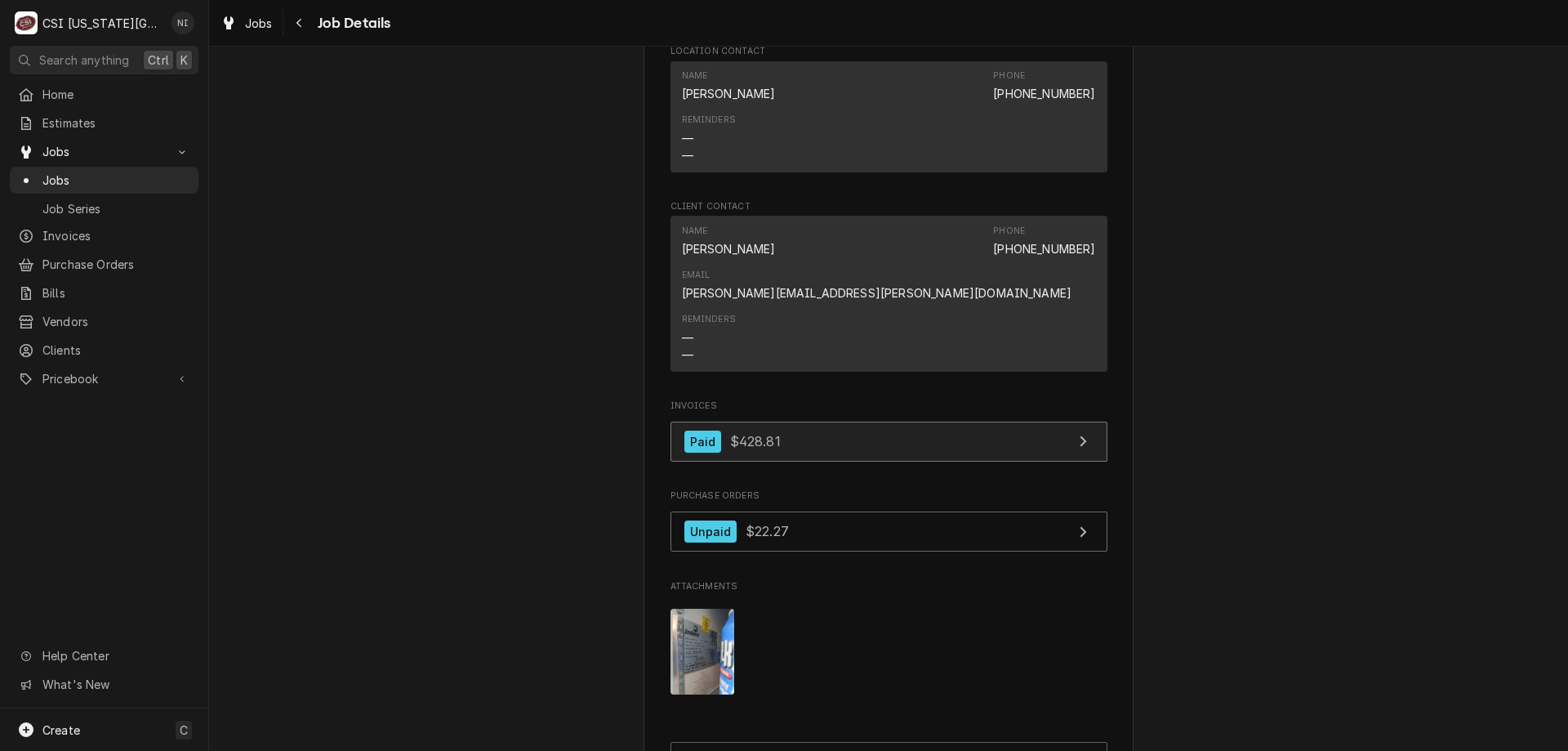
click at [929, 421] on link "Paid $428.81" at bounding box center [889, 442] width 437 height 40
click at [138, 172] on span "Jobs" at bounding box center [116, 180] width 148 height 17
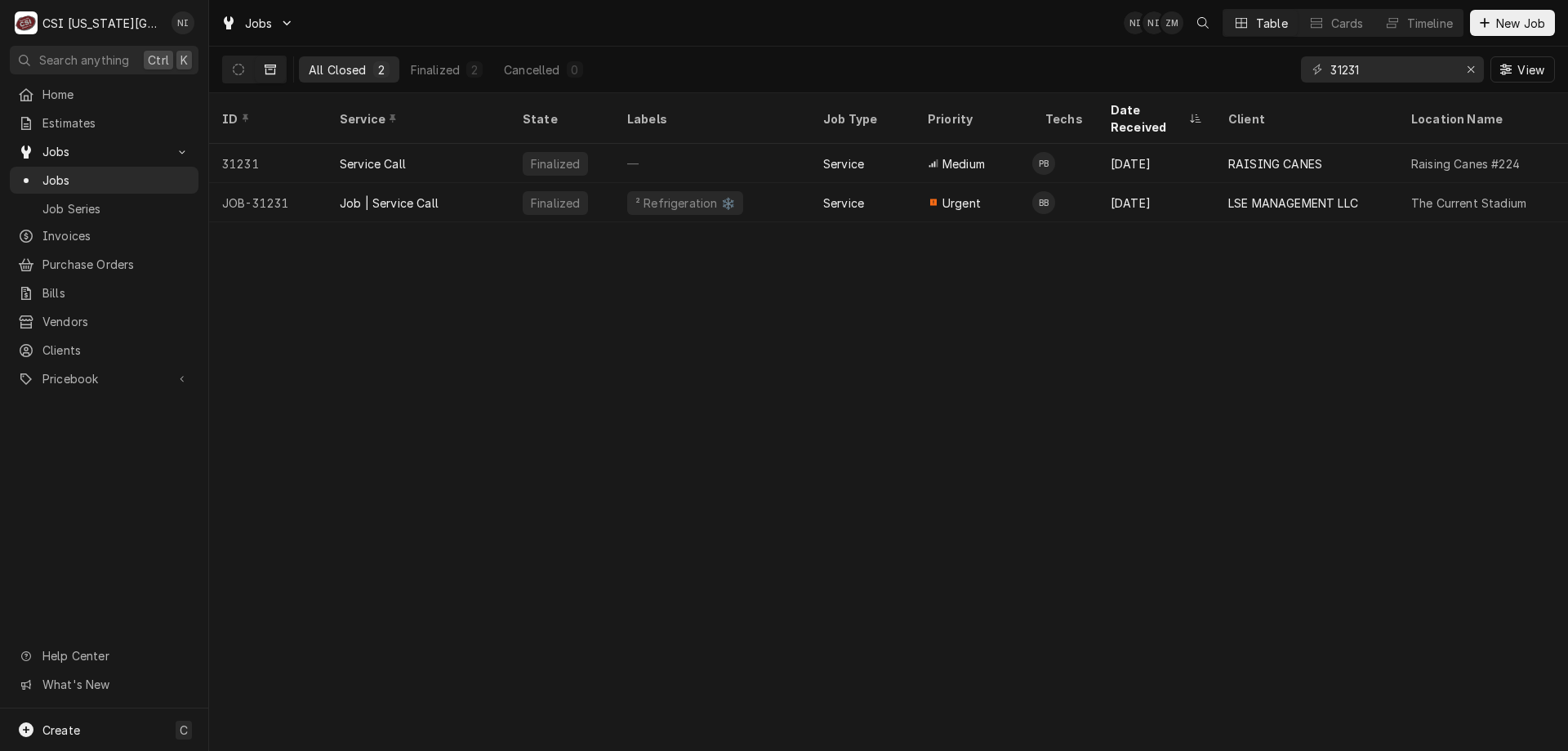
click at [601, 185] on div "Finalized" at bounding box center [562, 202] width 105 height 39
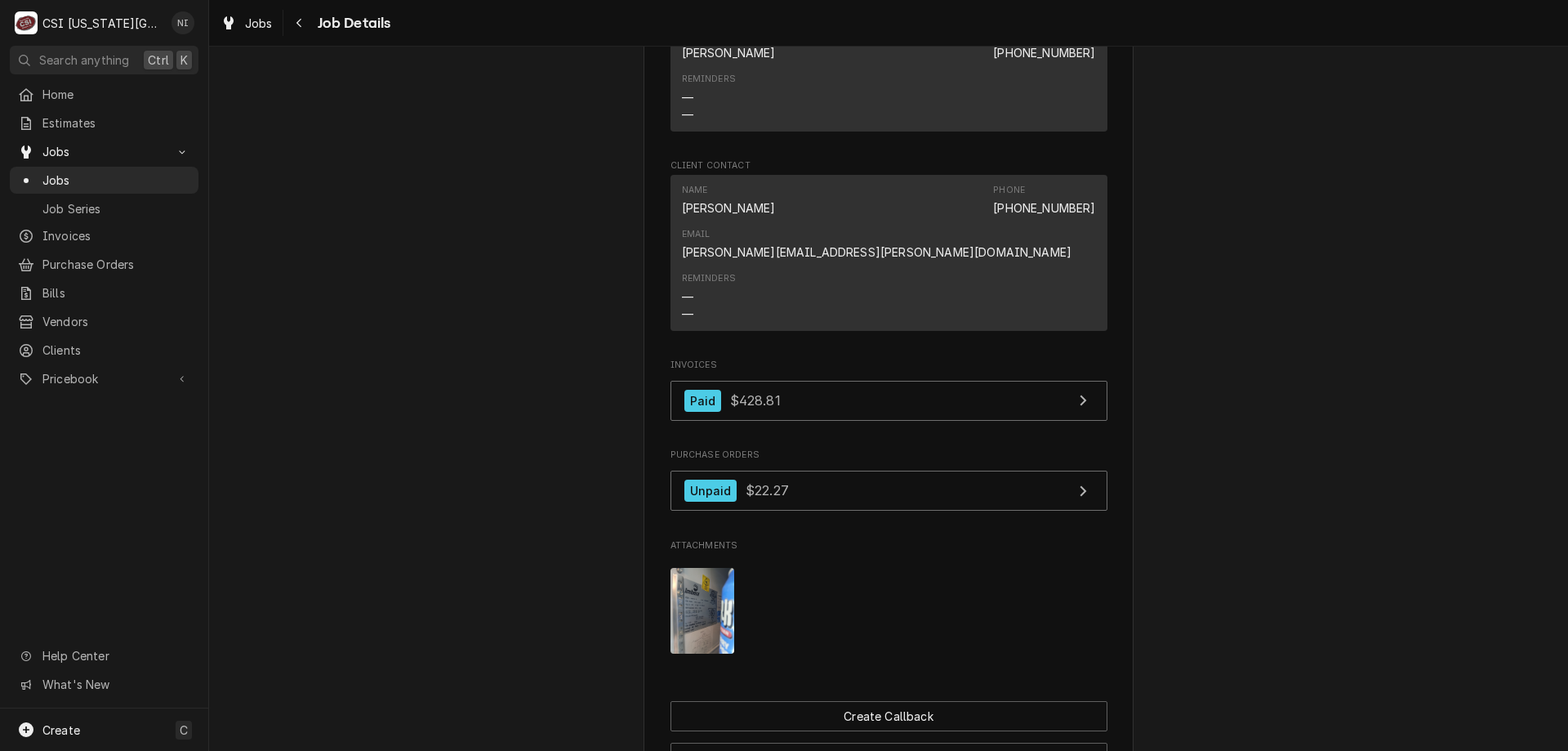
scroll to position [1368, 0]
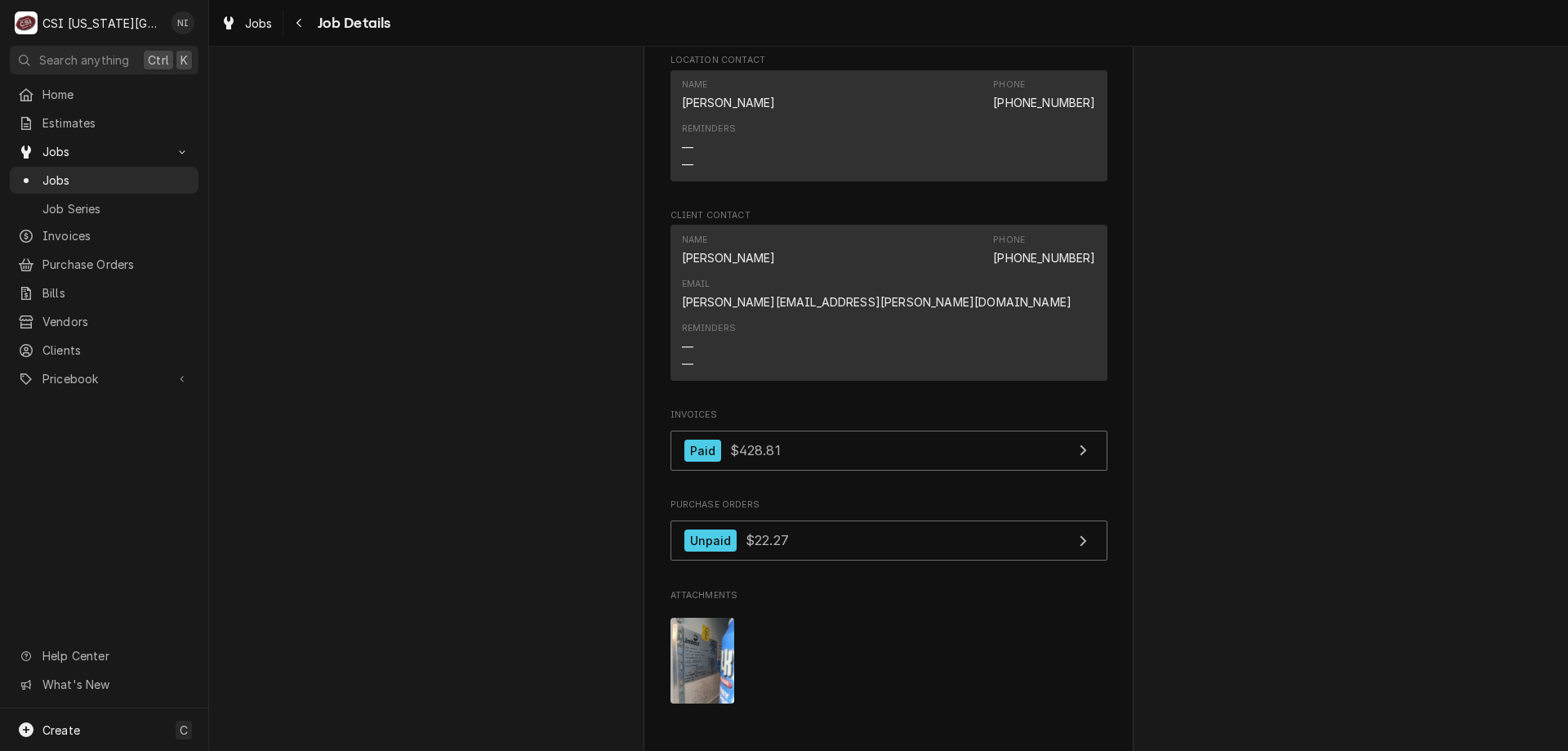
click at [140, 178] on span "Jobs" at bounding box center [116, 180] width 148 height 17
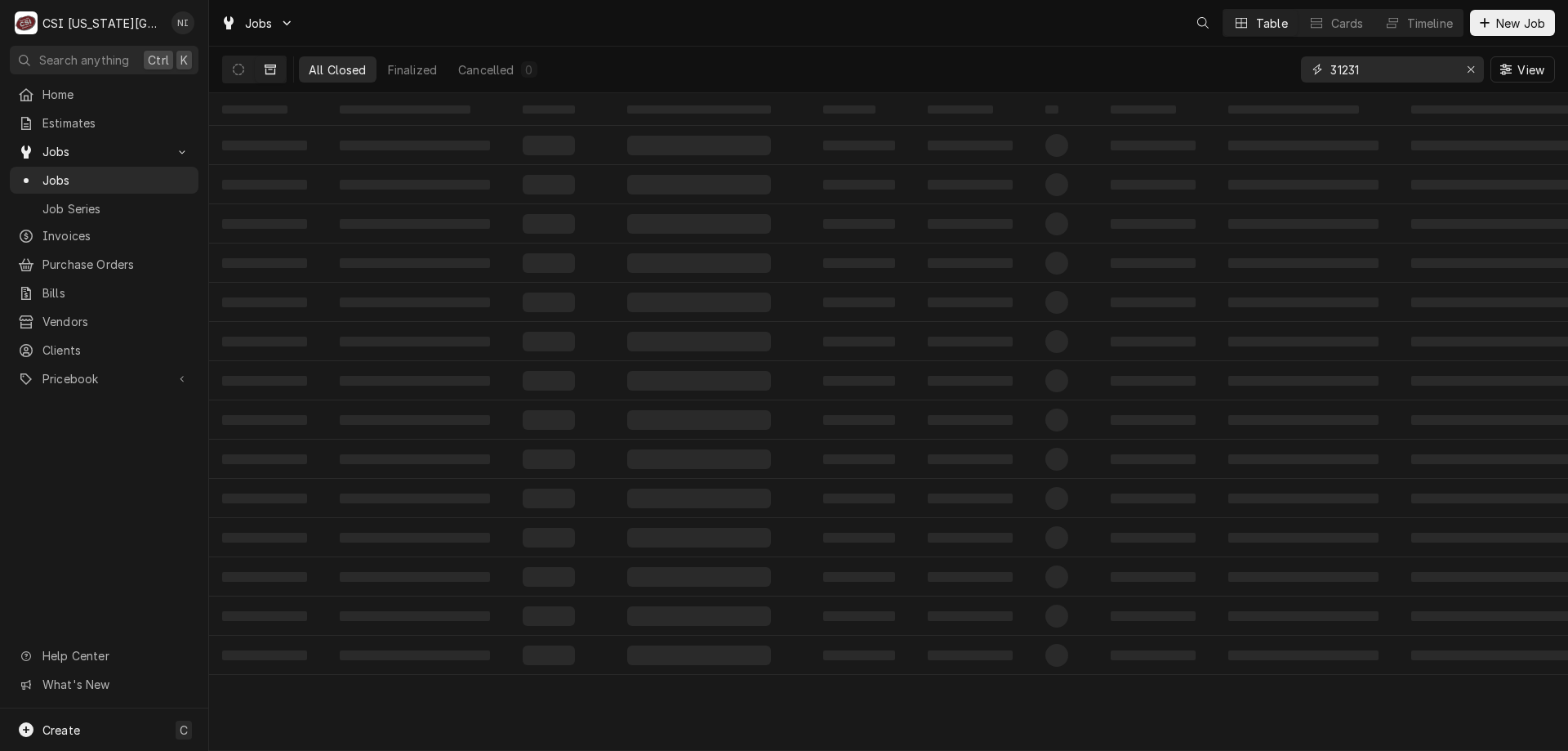
drag, startPoint x: 1340, startPoint y: 71, endPoint x: 1155, endPoint y: 63, distance: 185.2
click at [1172, 63] on div "All Closed Finalized Cancelled 0 31231 View" at bounding box center [888, 70] width 1332 height 46
type input "0"
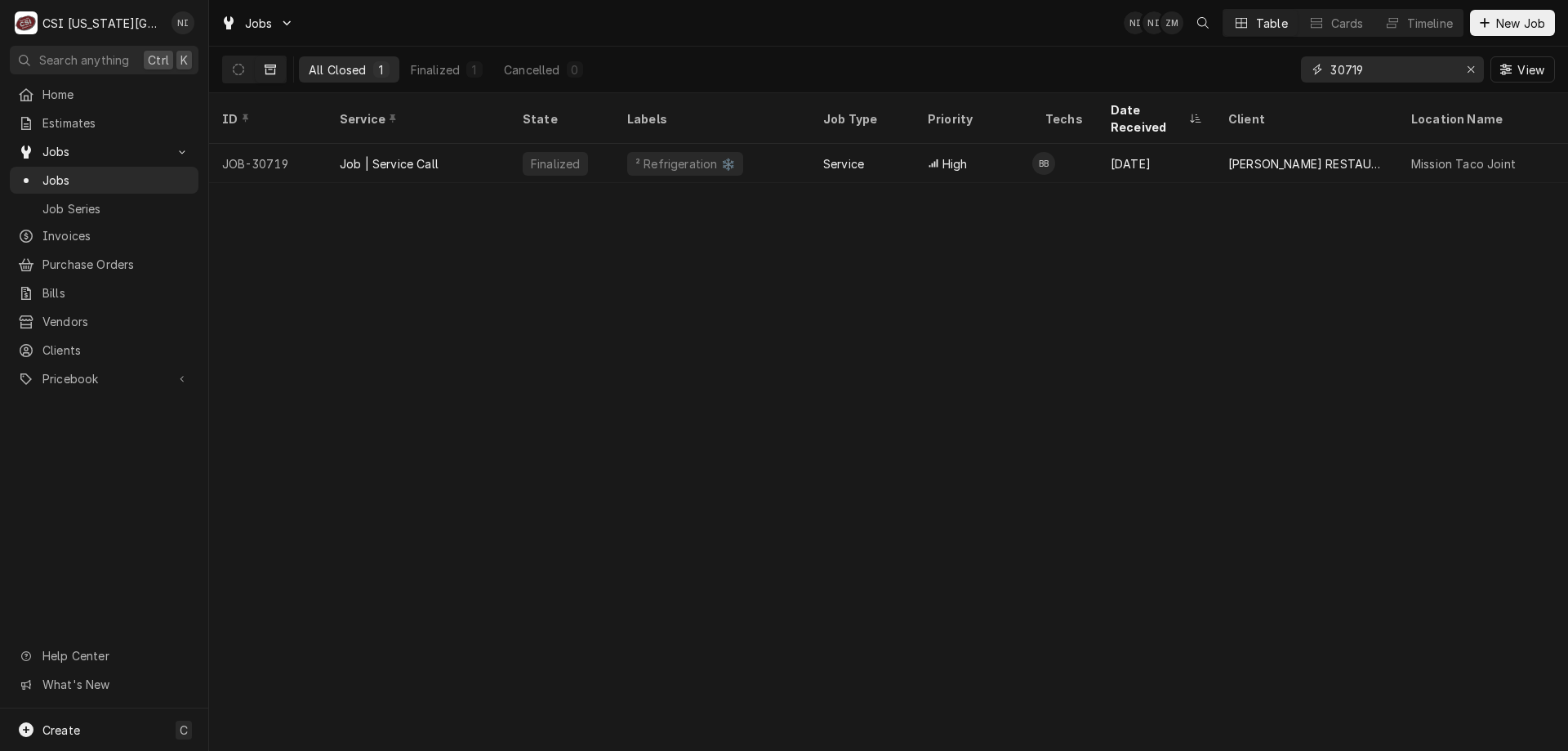
type input "30719"
click at [462, 144] on div "Job | Service Call" at bounding box center [417, 163] width 183 height 39
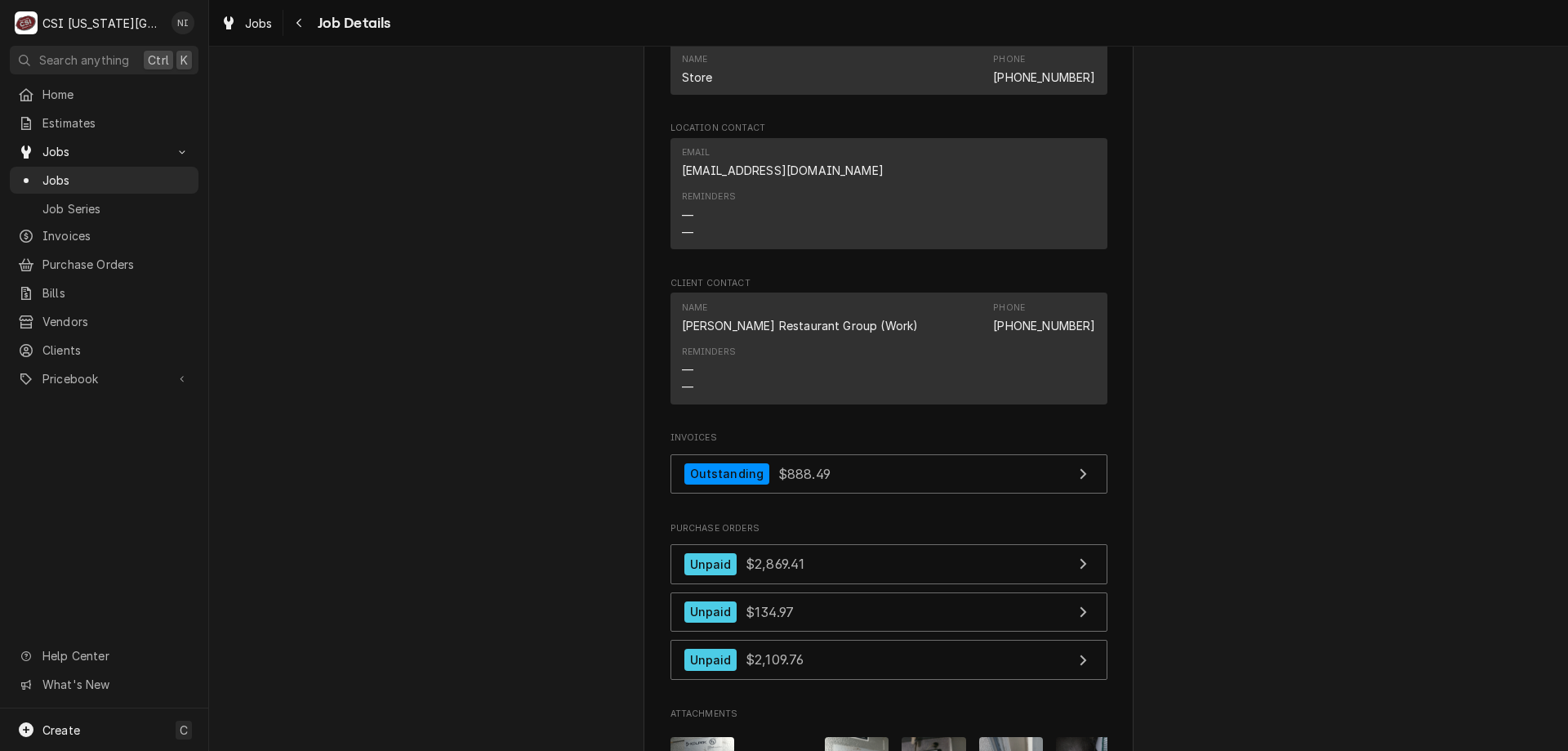
scroll to position [1454, 0]
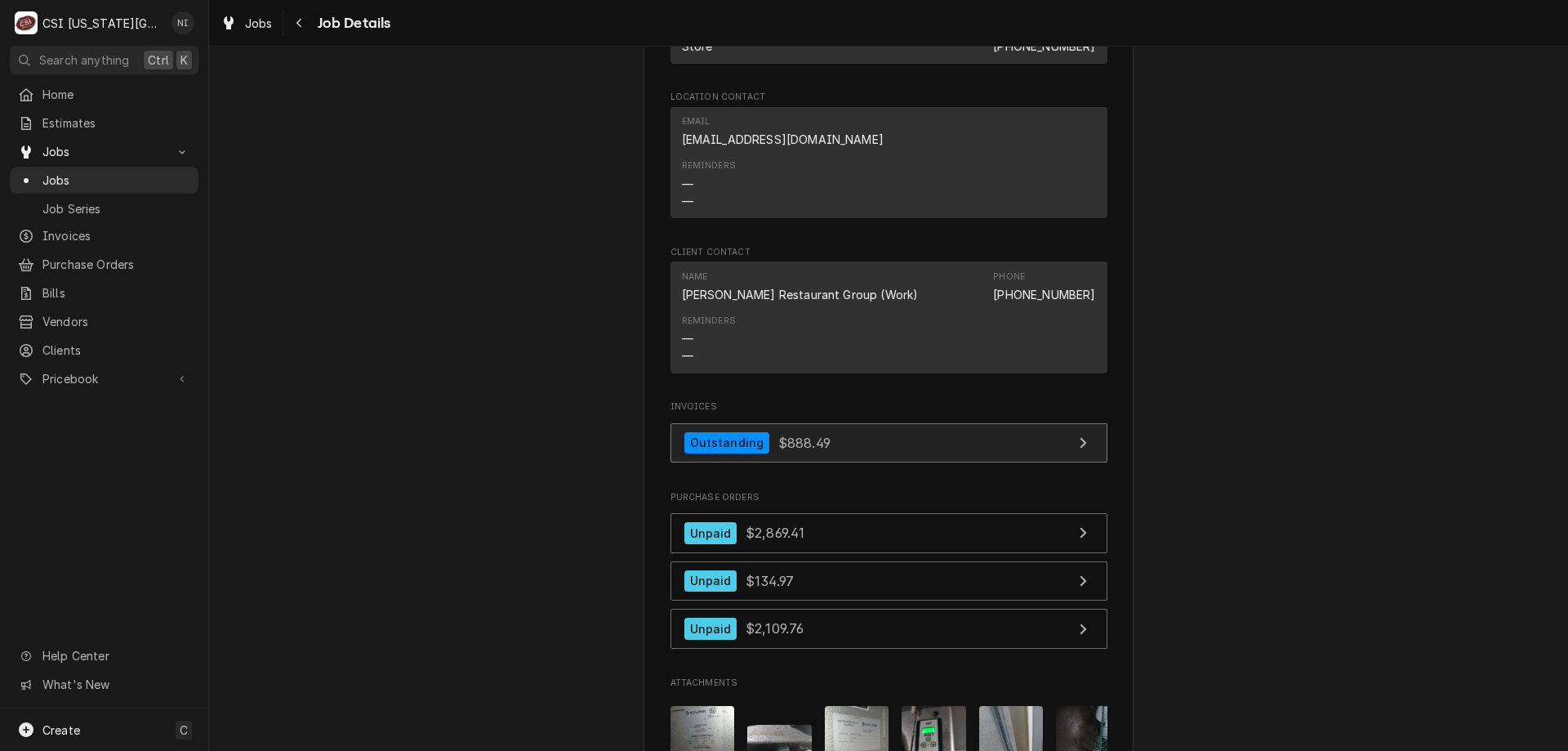
click at [909, 454] on link "Outstanding $888.49" at bounding box center [889, 443] width 437 height 40
click at [142, 172] on span "Jobs" at bounding box center [116, 180] width 148 height 17
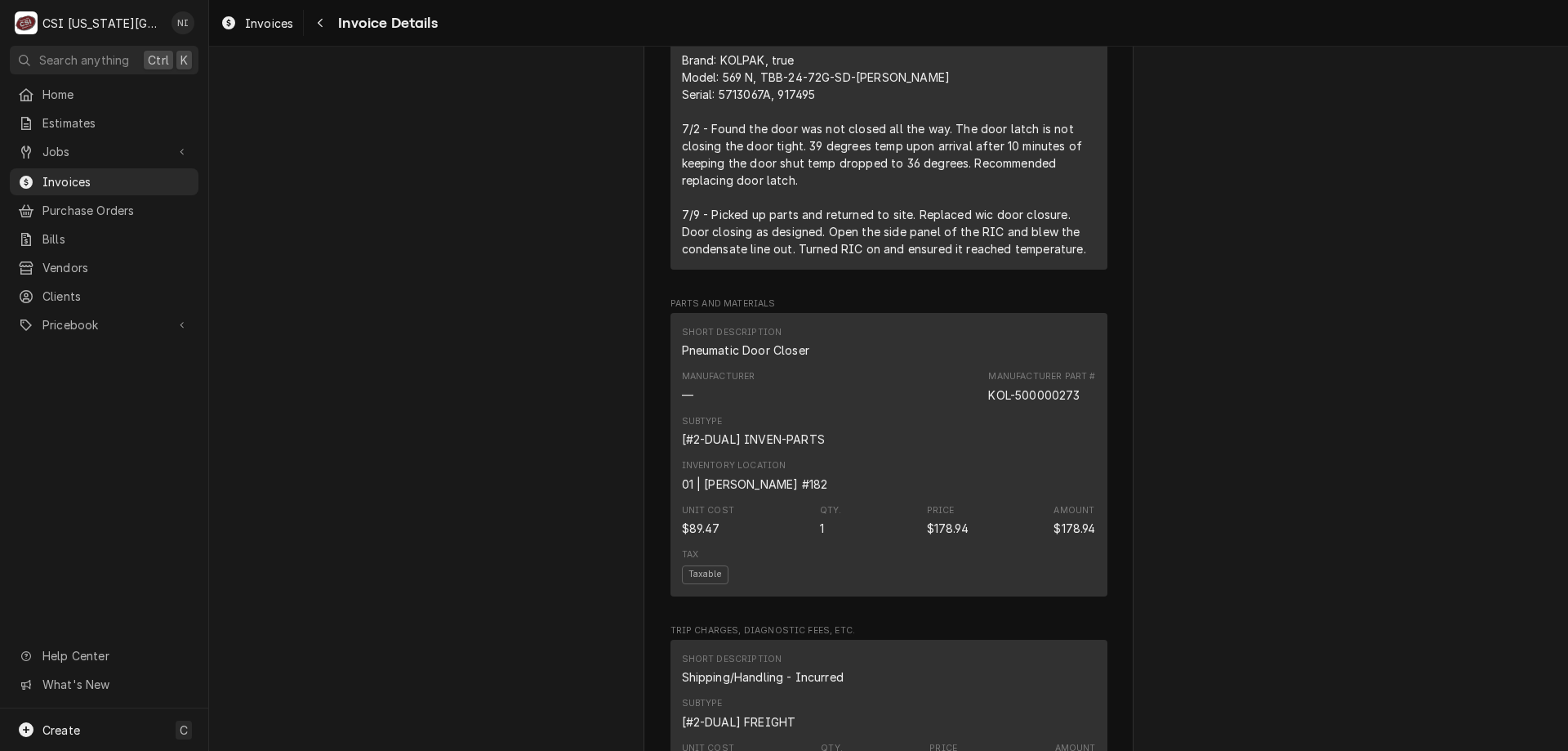
scroll to position [1228, 0]
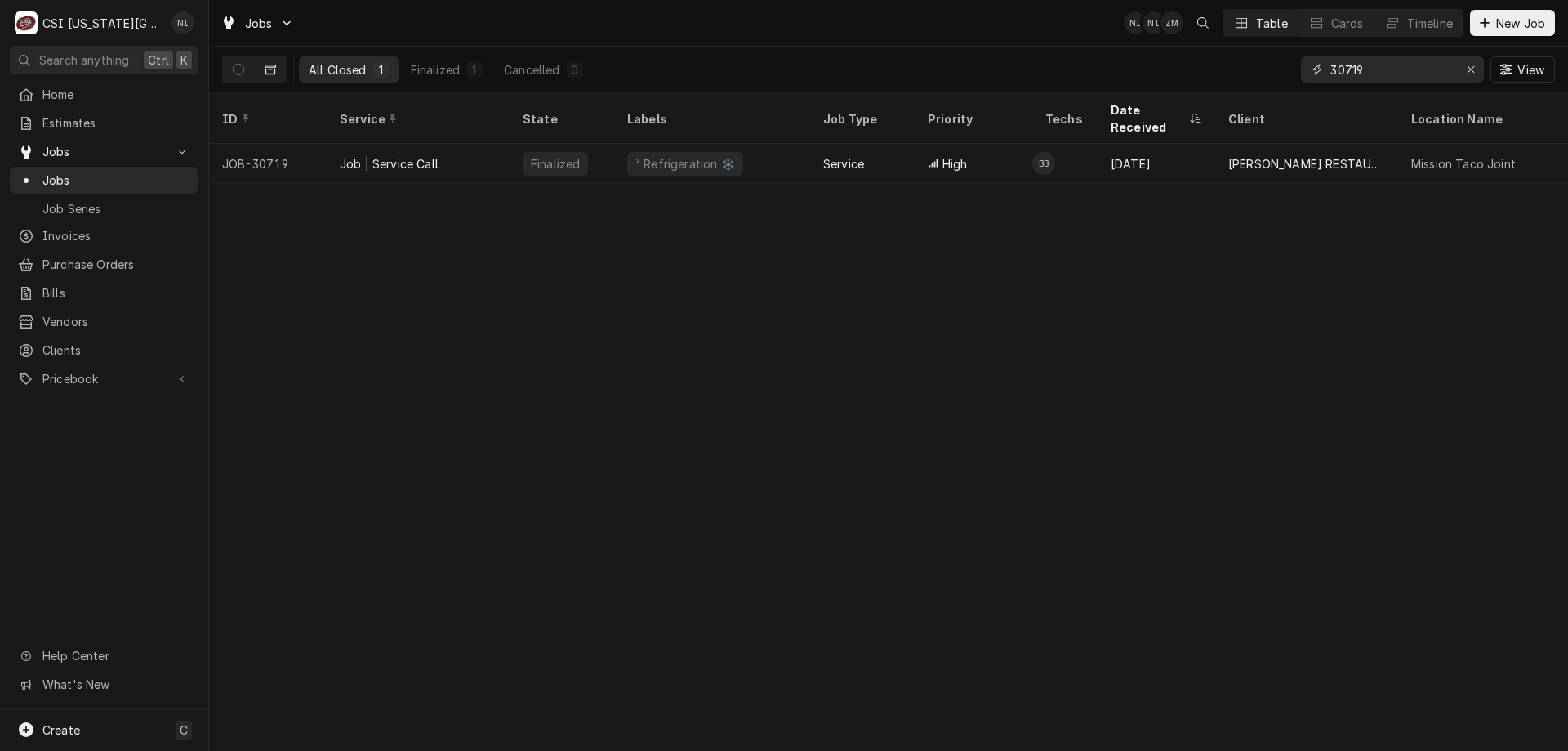
drag, startPoint x: 1373, startPoint y: 69, endPoint x: 1345, endPoint y: 72, distance: 28.2
click at [1345, 72] on input "30719" at bounding box center [1391, 69] width 122 height 26
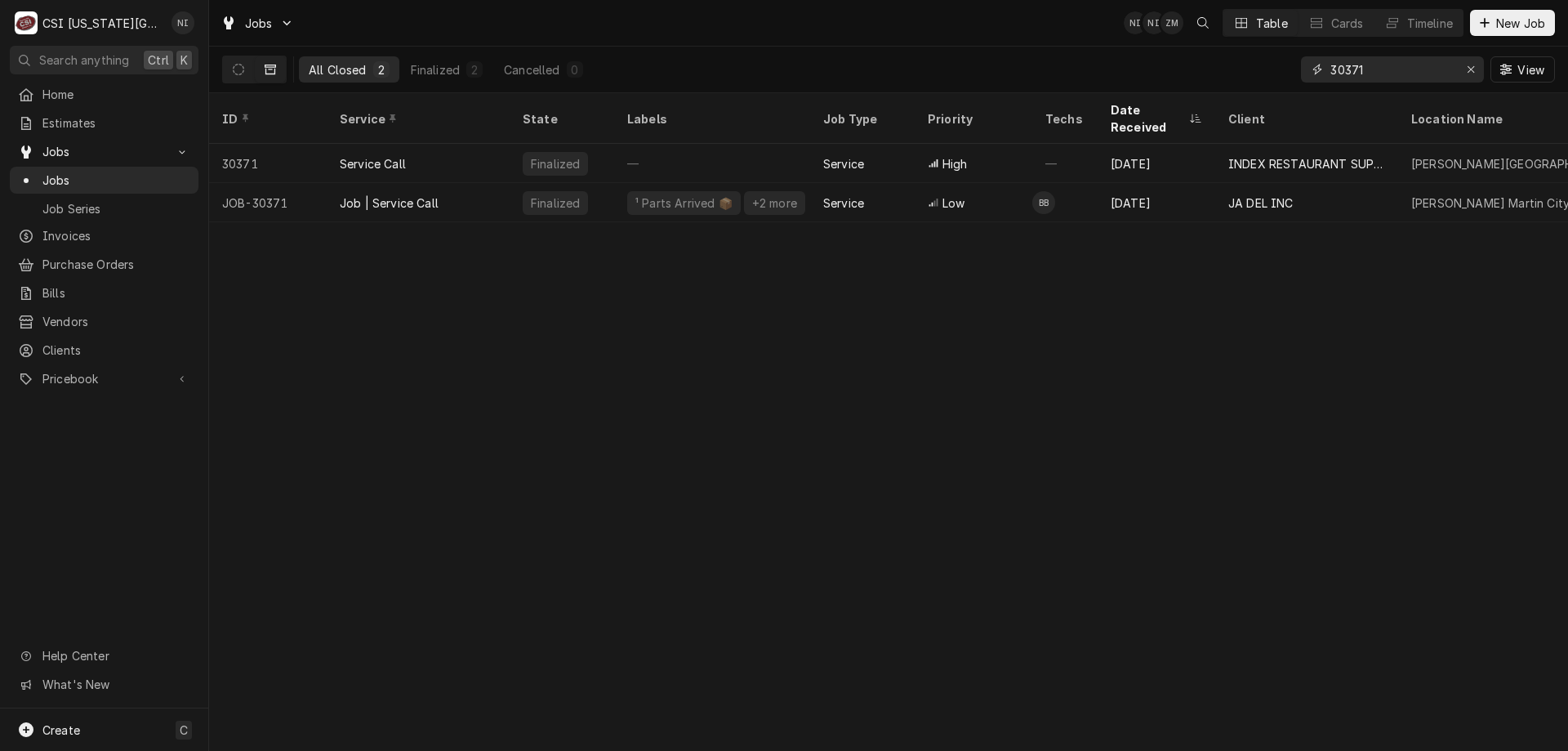
type input "30371"
click at [453, 183] on div "Job | Service Call" at bounding box center [417, 202] width 183 height 39
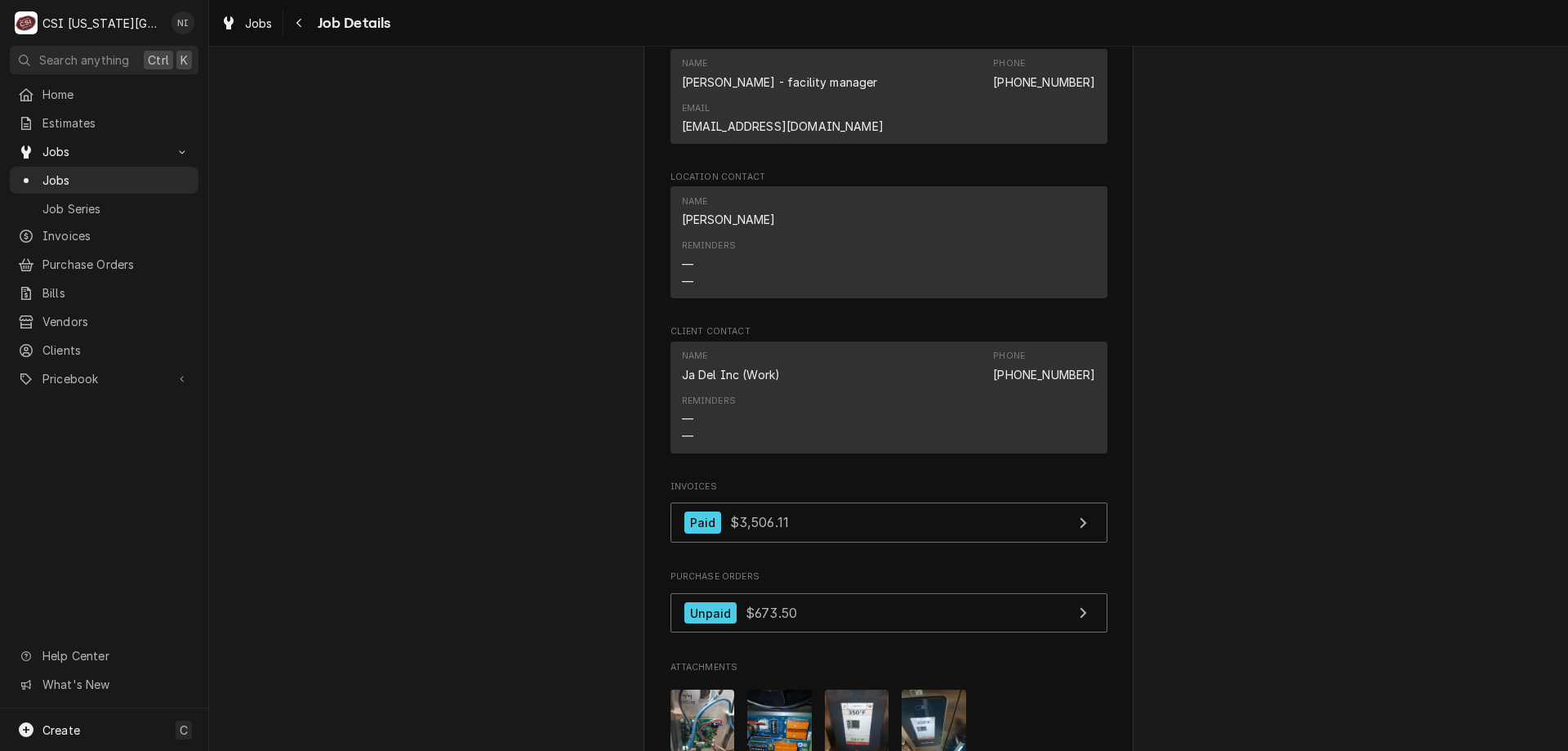
scroll to position [1926, 0]
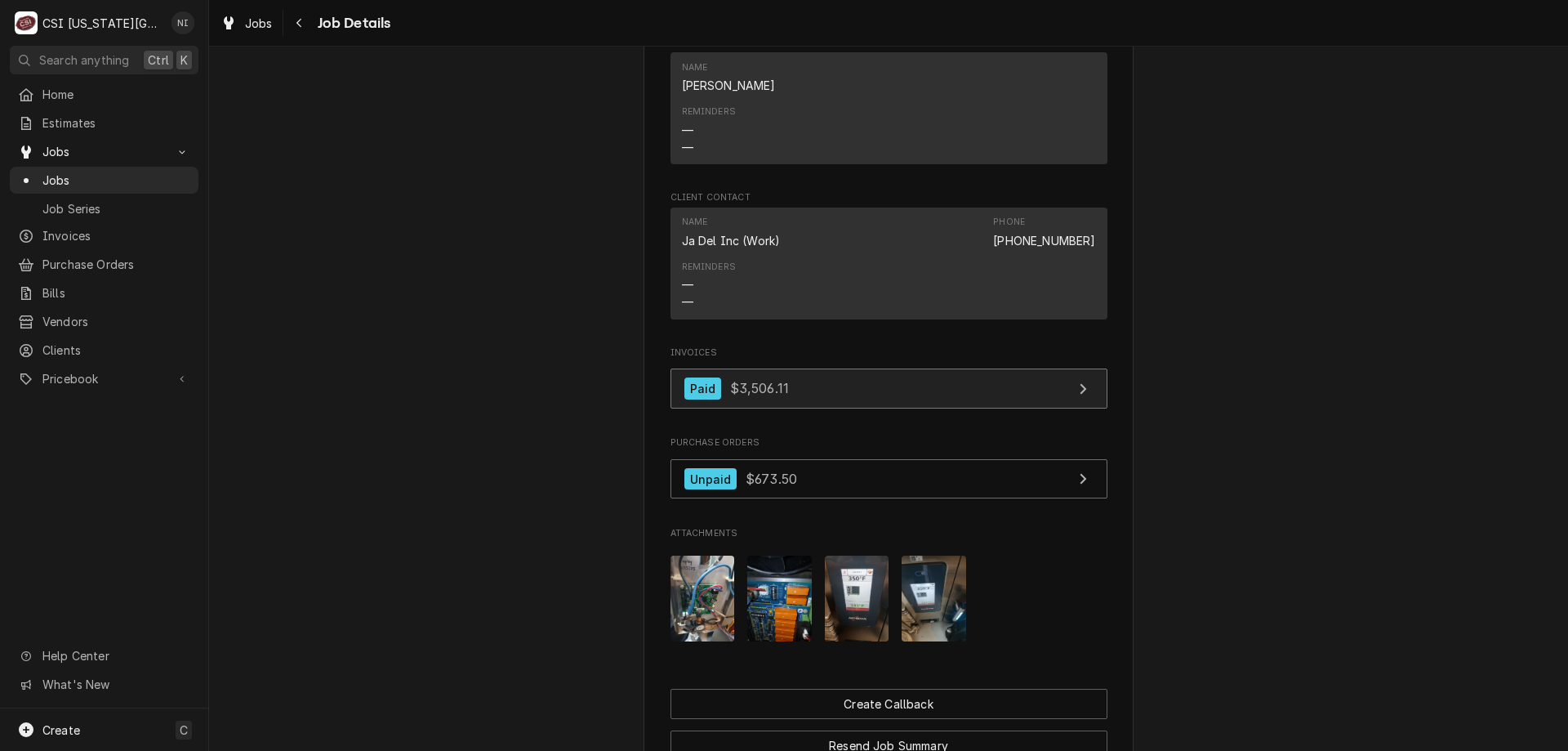
click at [911, 368] on link "Paid $3,506.11" at bounding box center [889, 388] width 437 height 40
click at [151, 175] on span "Jobs" at bounding box center [116, 180] width 148 height 17
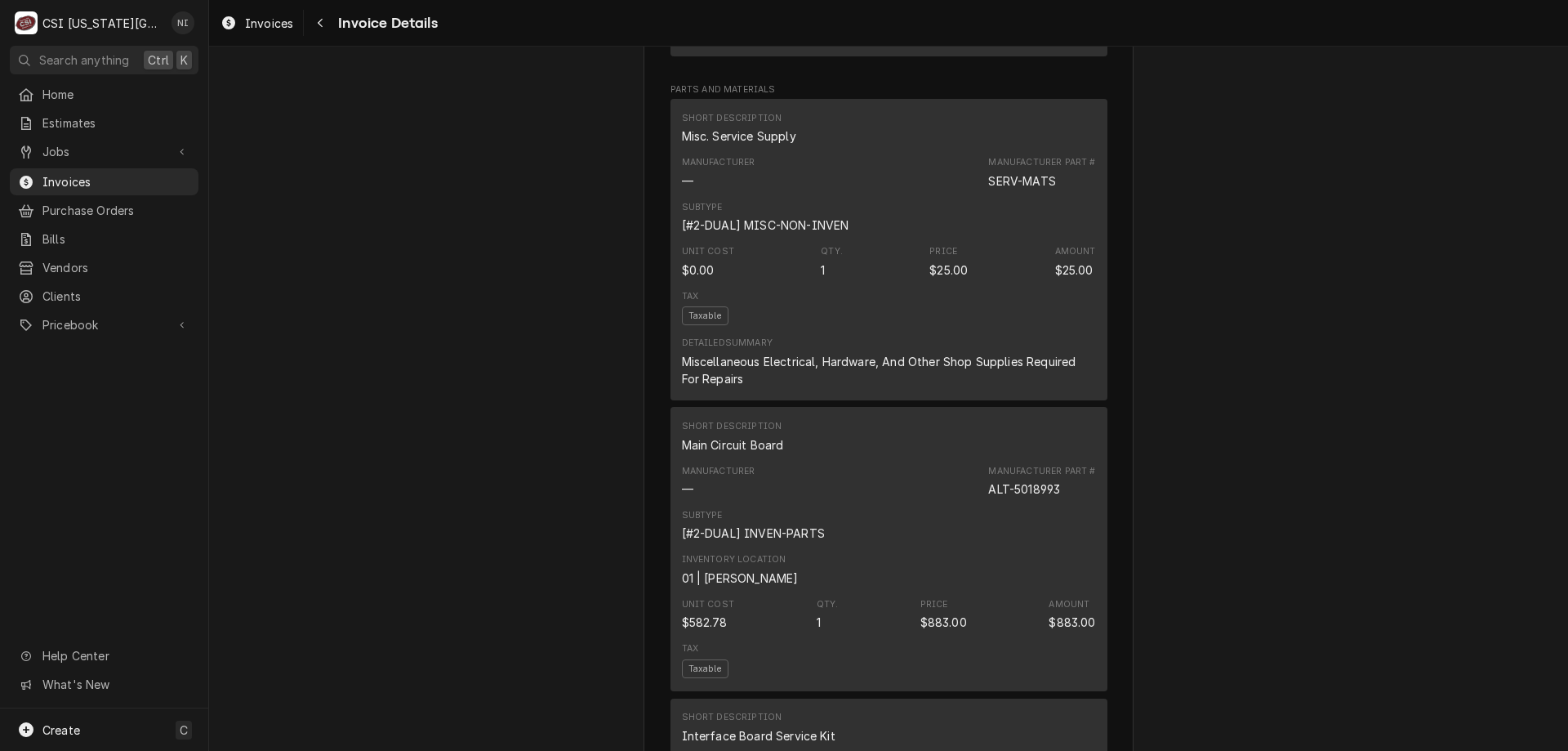
scroll to position [1975, 0]
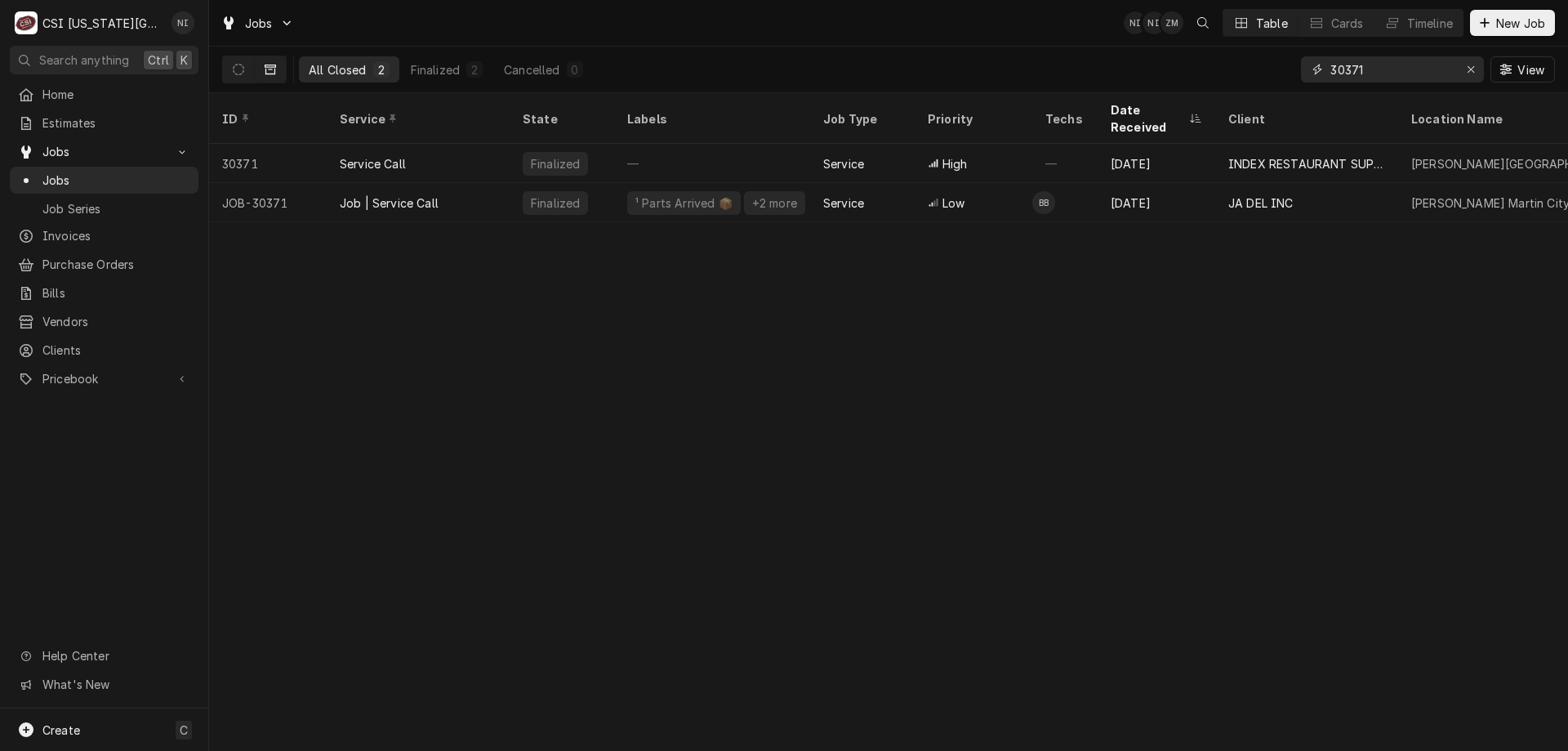
drag, startPoint x: 1362, startPoint y: 71, endPoint x: 1346, endPoint y: 71, distance: 16.0
click at [1346, 71] on input "30371" at bounding box center [1391, 69] width 122 height 26
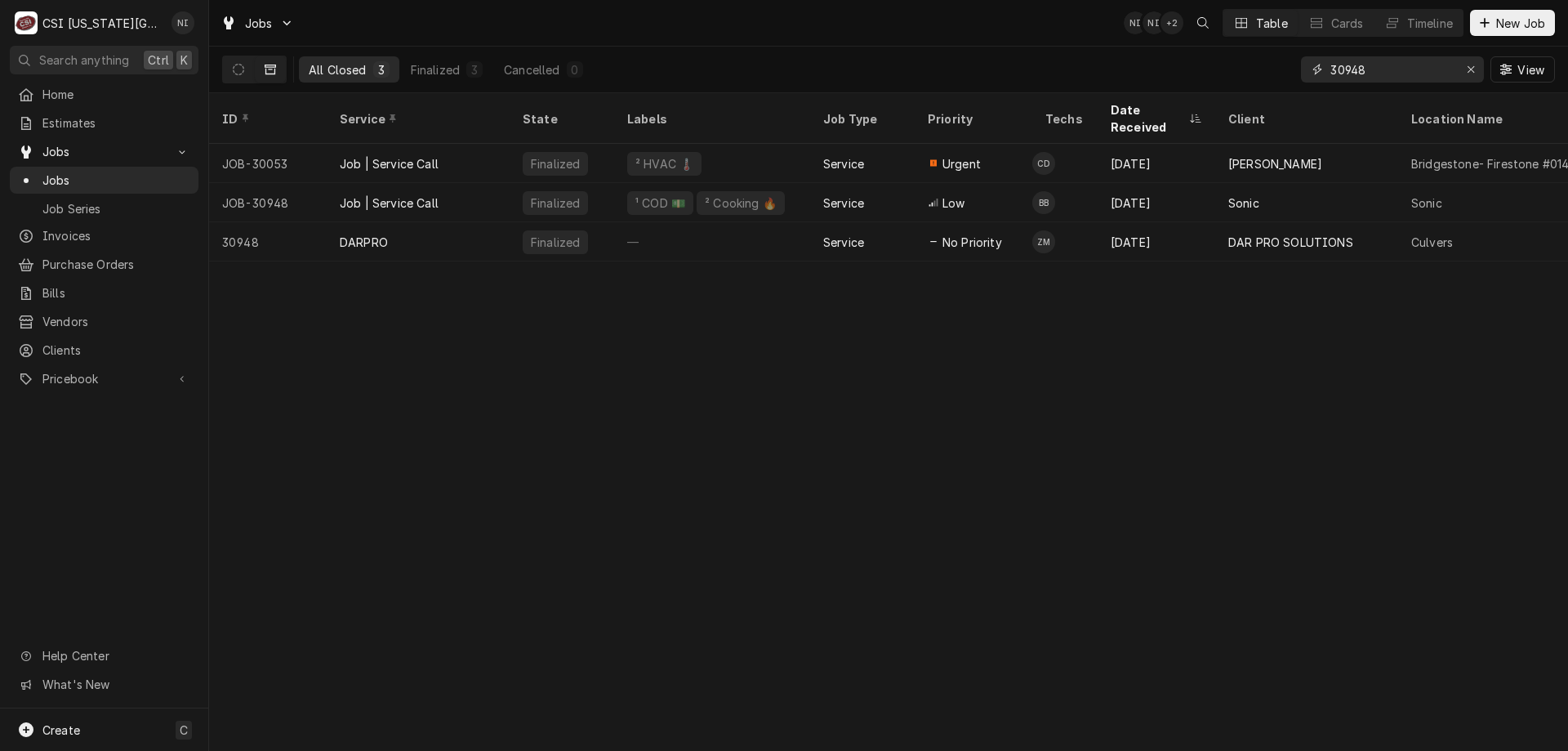
type input "30948"
click at [484, 185] on div "Job | Service Call" at bounding box center [417, 202] width 183 height 39
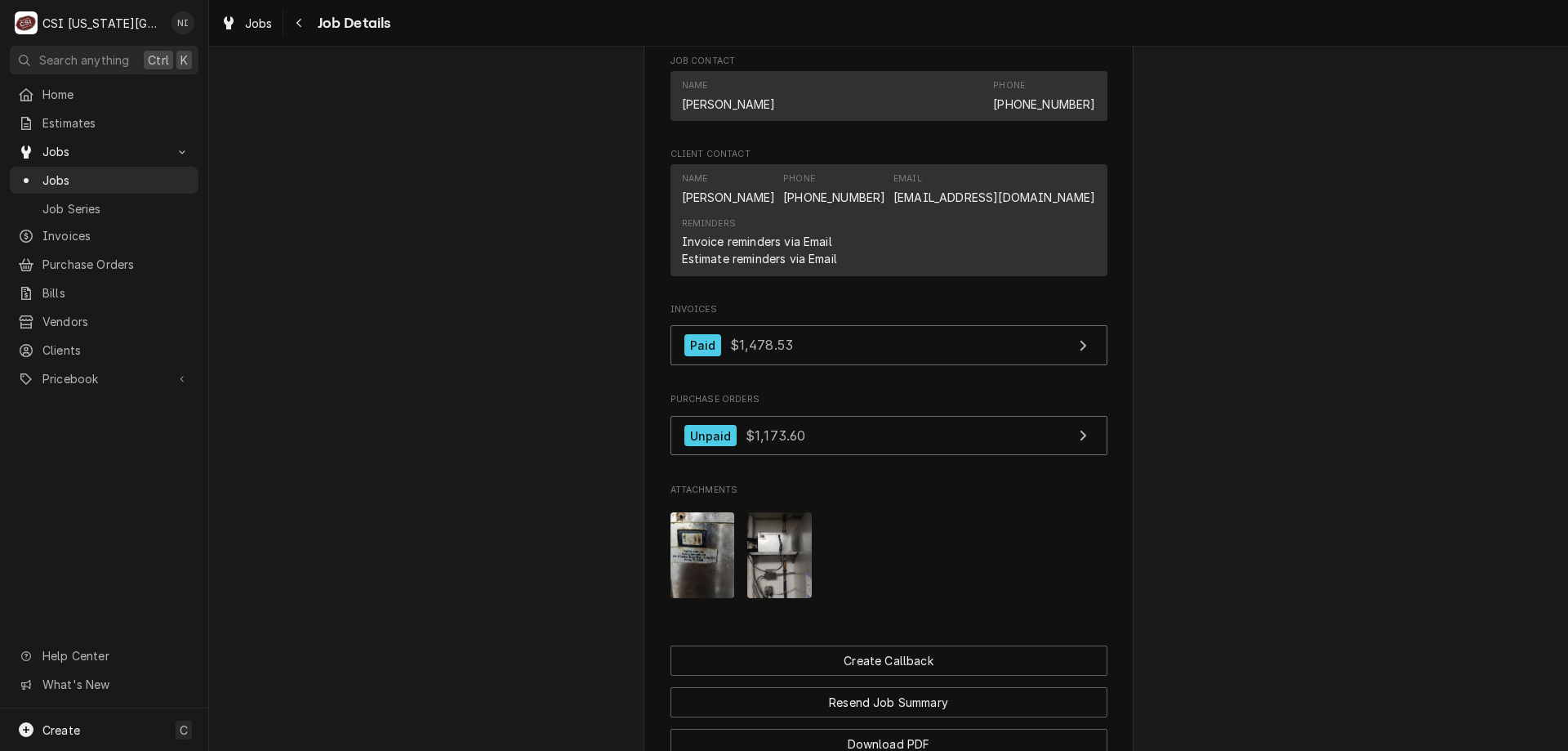
scroll to position [1408, 0]
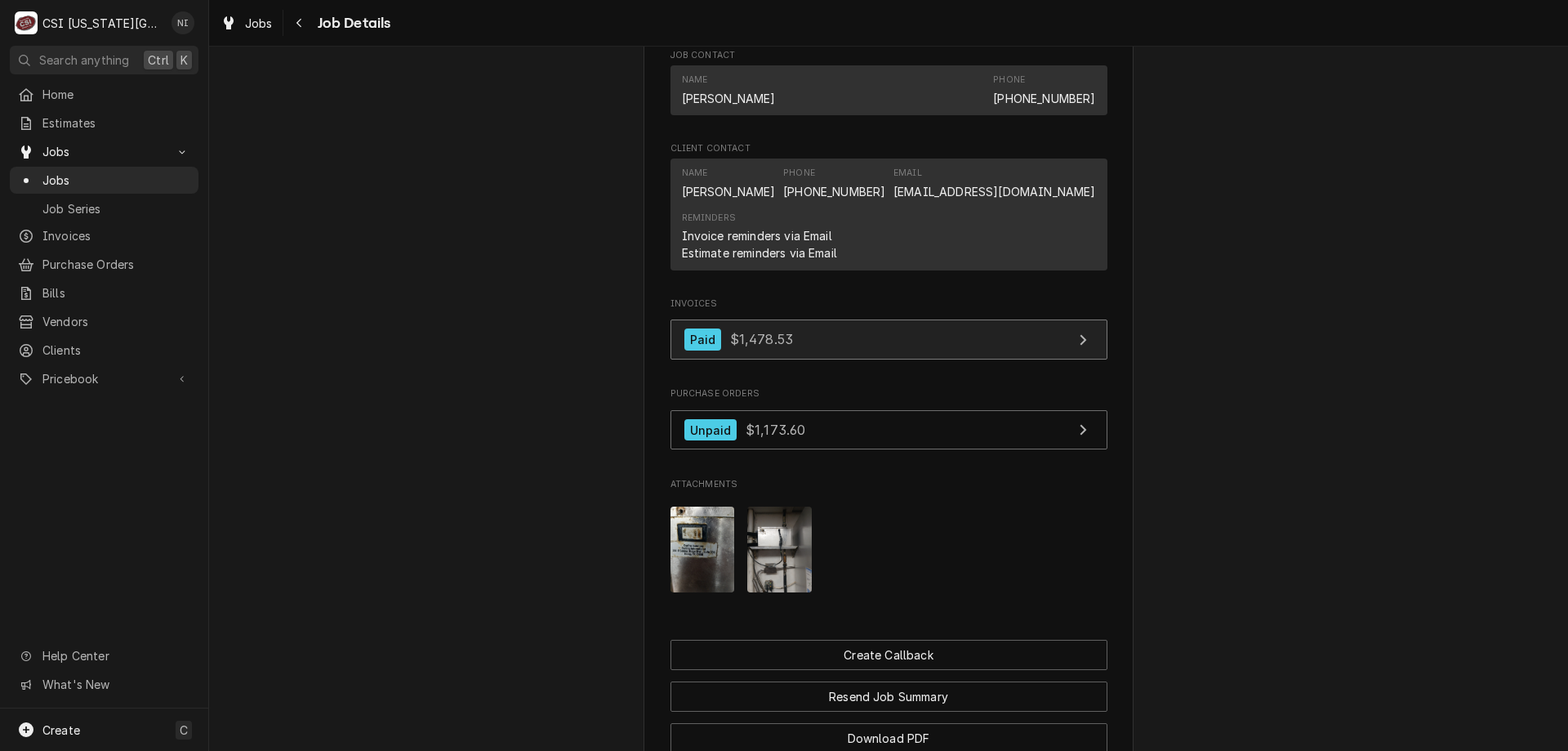
click at [924, 344] on link "Paid $1,478.53" at bounding box center [889, 340] width 437 height 40
click at [146, 174] on span "Jobs" at bounding box center [116, 180] width 148 height 17
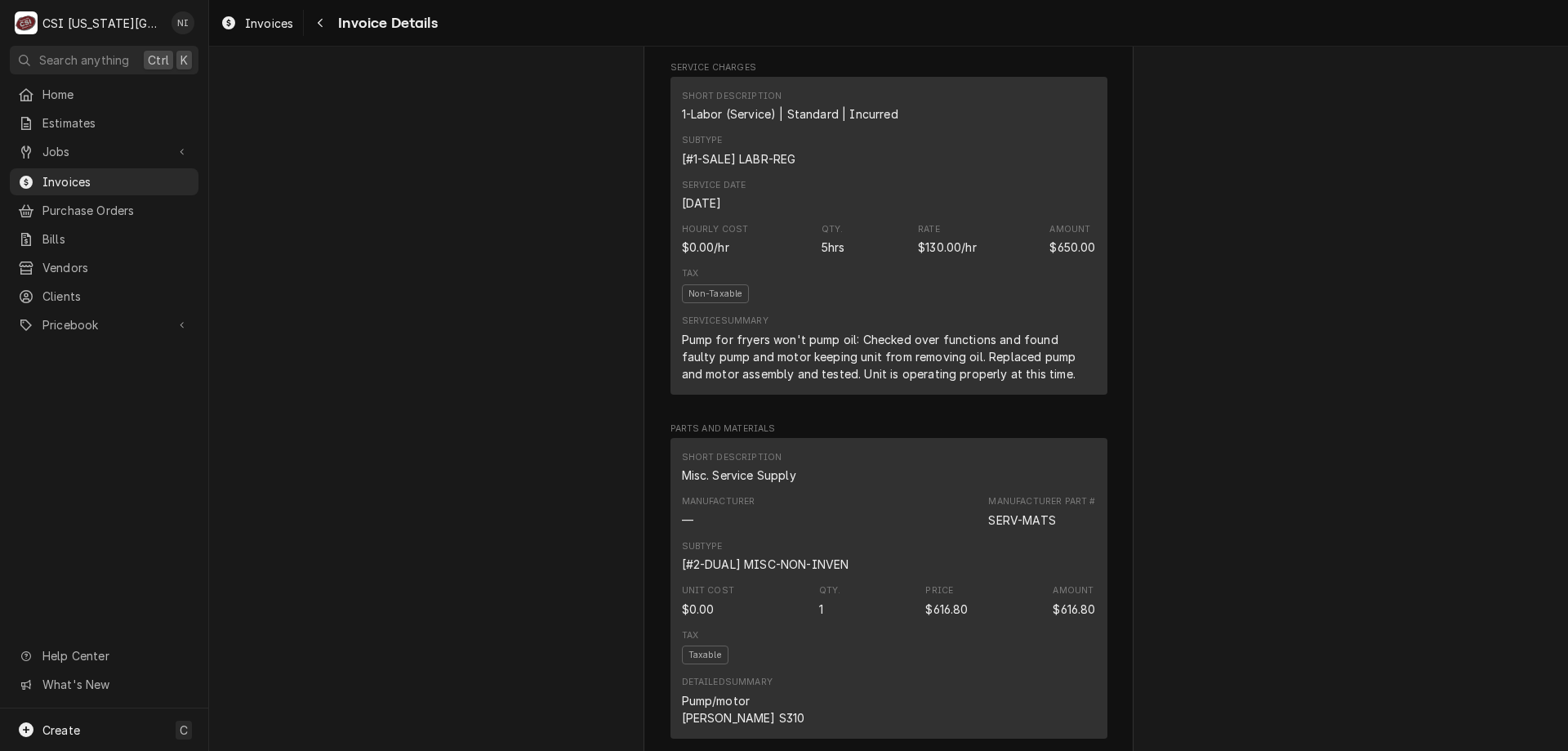
scroll to position [1044, 0]
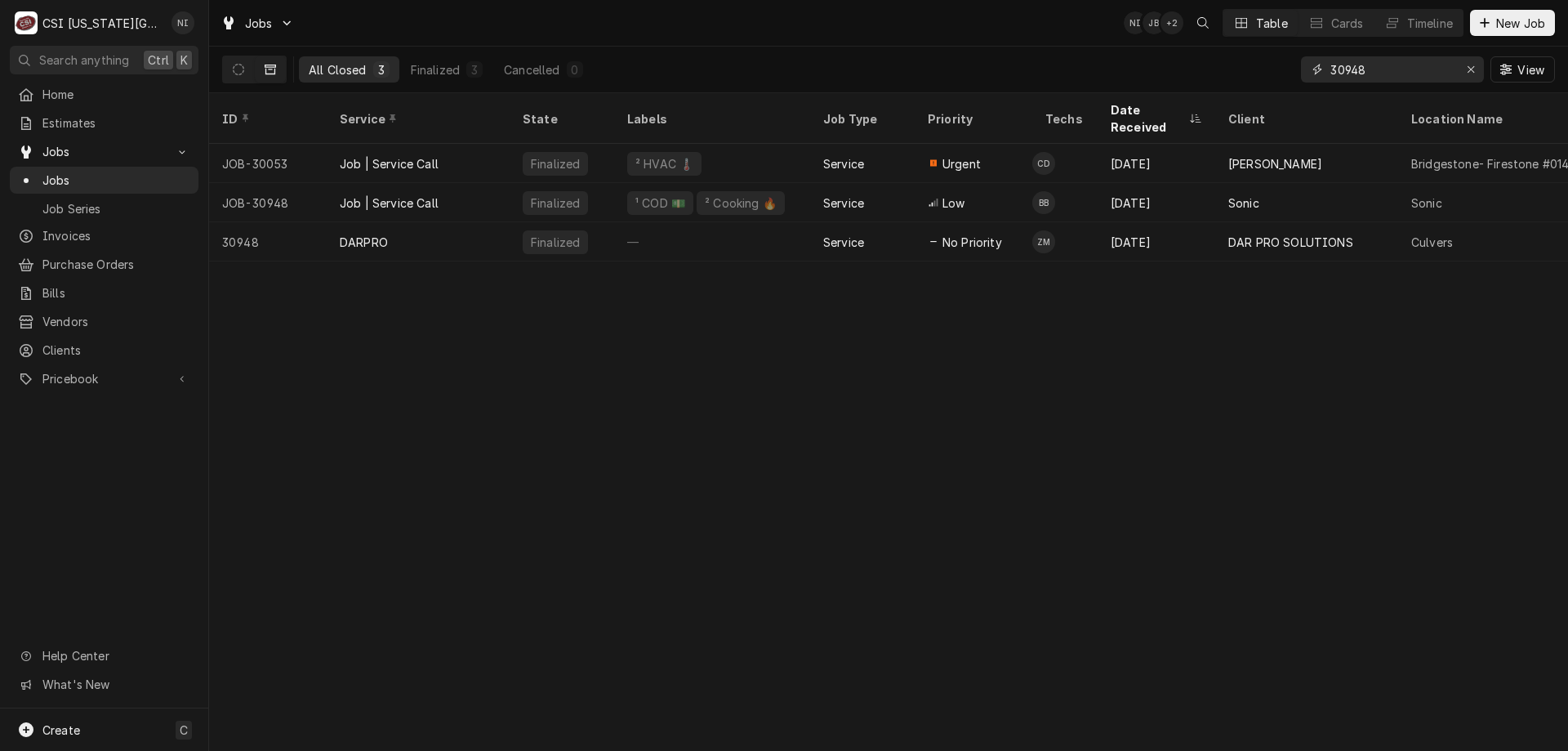
drag, startPoint x: 1373, startPoint y: 73, endPoint x: 820, endPoint y: 37, distance: 554.2
click at [894, 33] on div "Jobs NI JB + 2 Table Cards Timeline New Job All Closed 3 Finalized 3 Cancelled …" at bounding box center [888, 46] width 1359 height 93
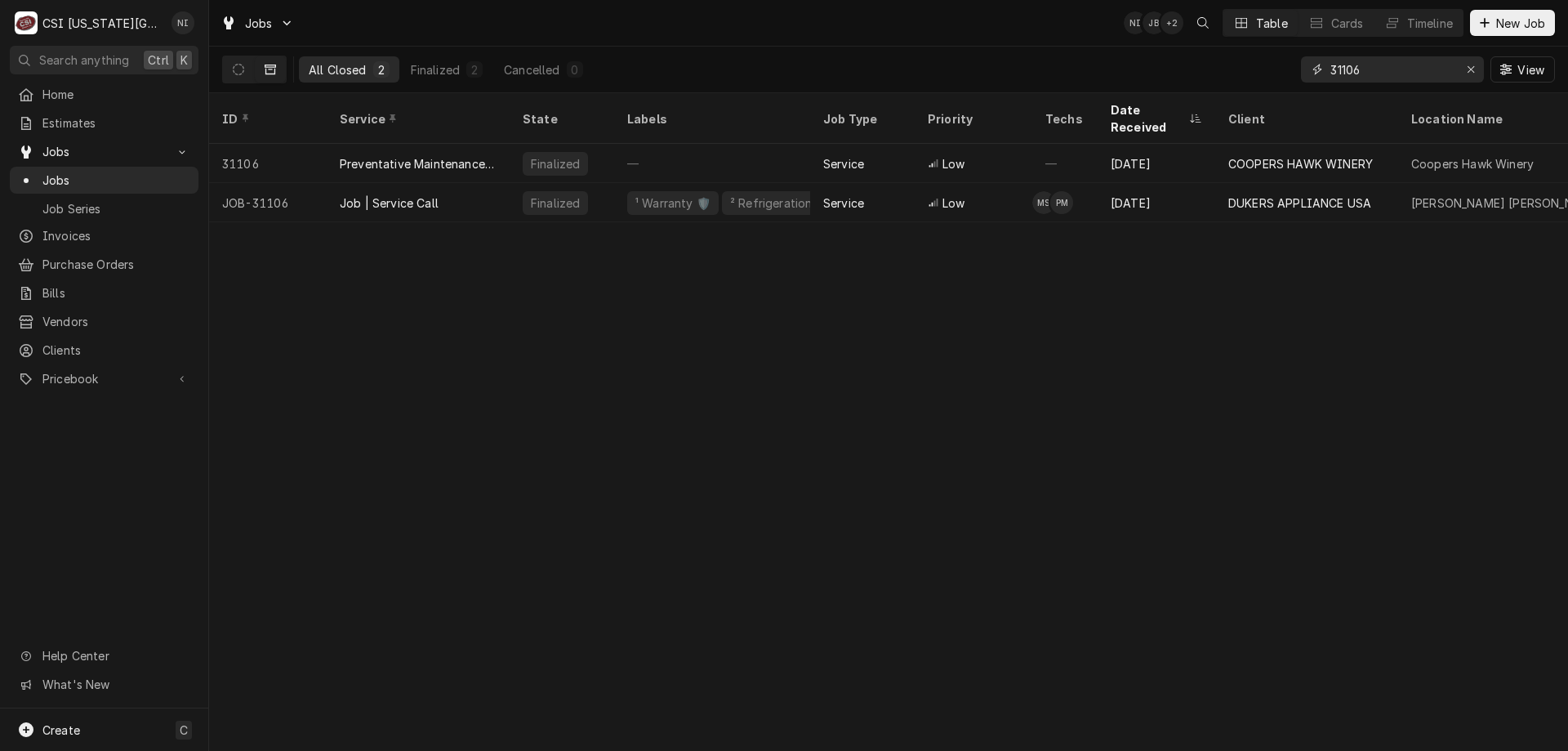
type input "31106"
click at [476, 185] on div "Job | Service Call" at bounding box center [417, 202] width 183 height 39
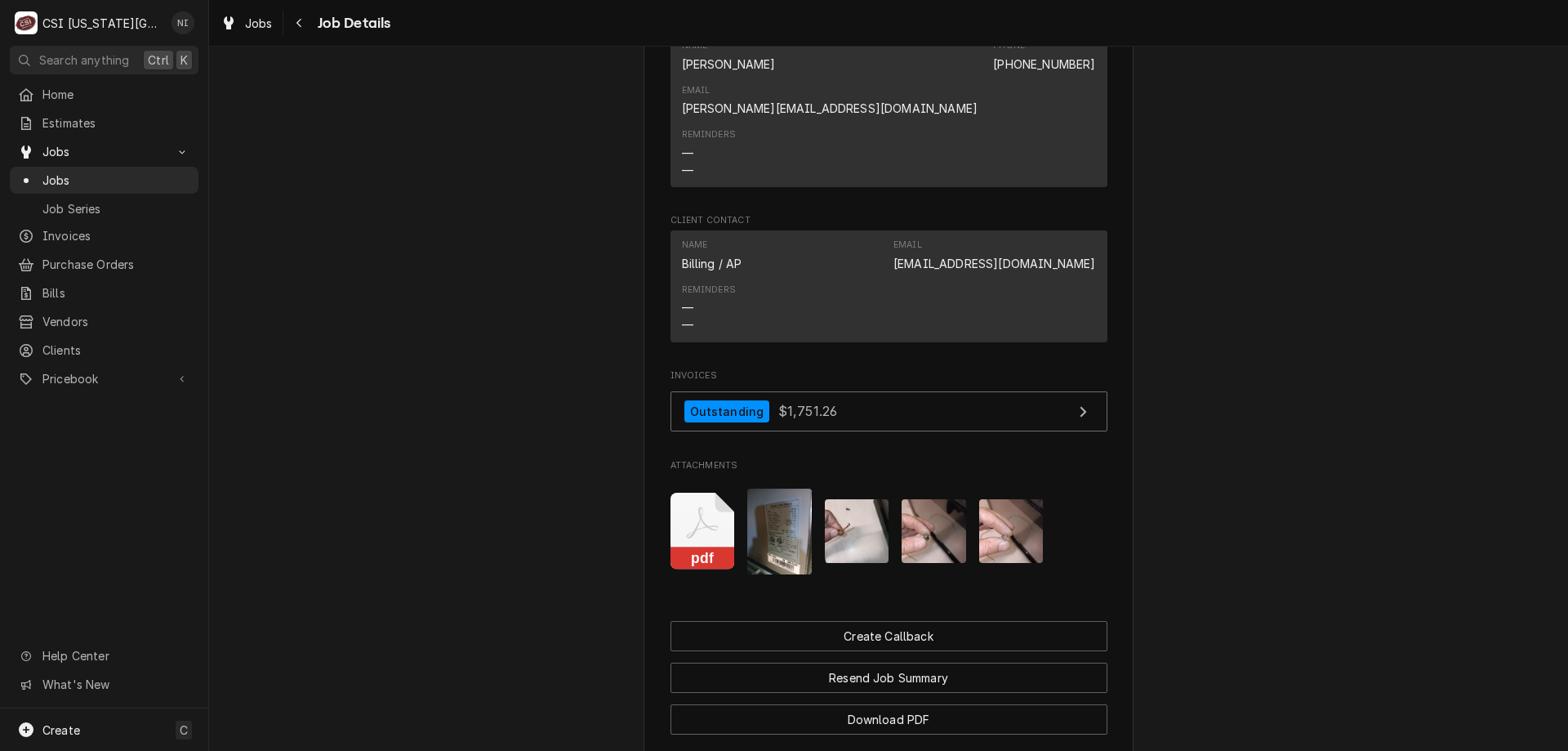
scroll to position [2119, 0]
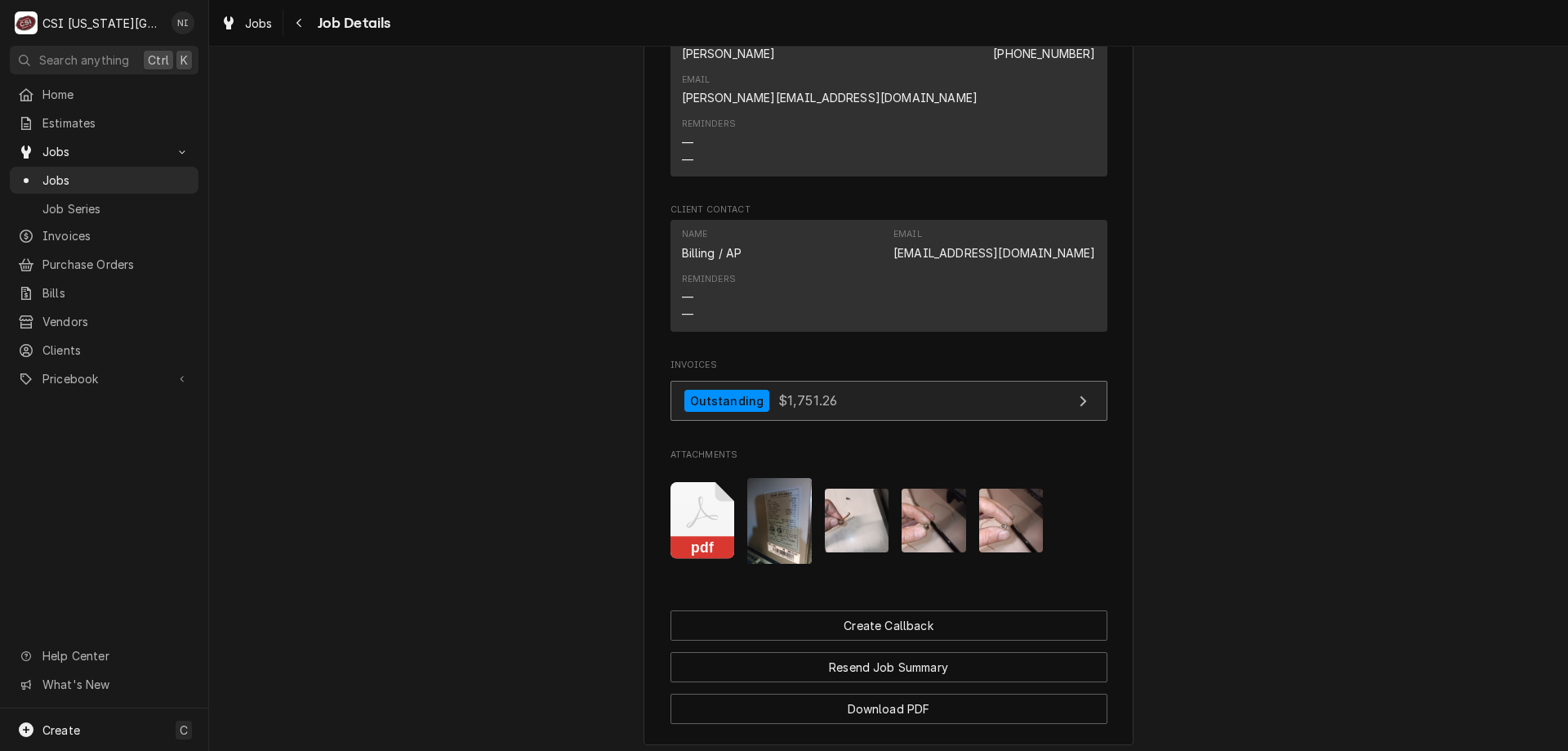
click at [933, 381] on link "Outstanding $1,751.26" at bounding box center [889, 401] width 437 height 40
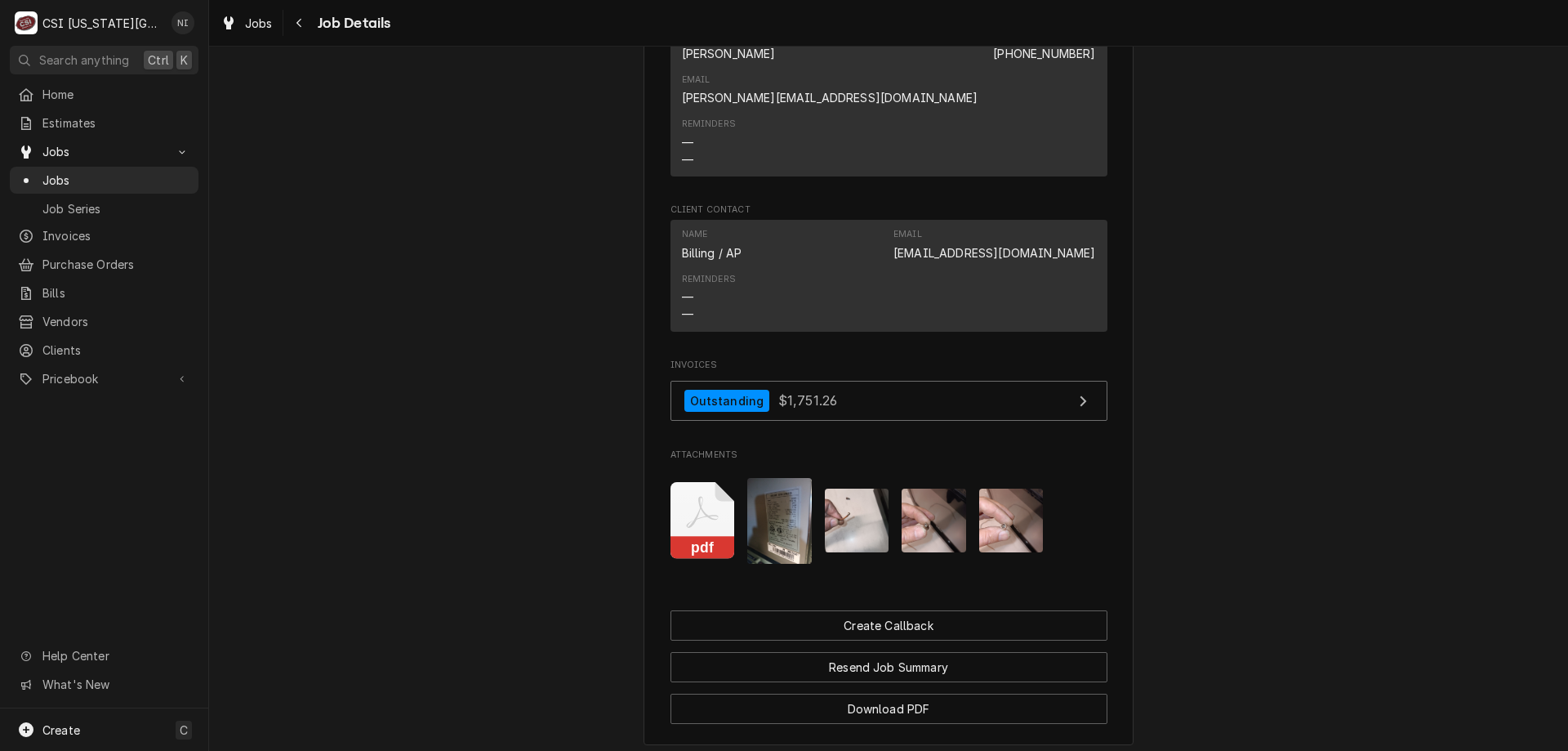
click at [161, 175] on span "Jobs" at bounding box center [116, 180] width 148 height 17
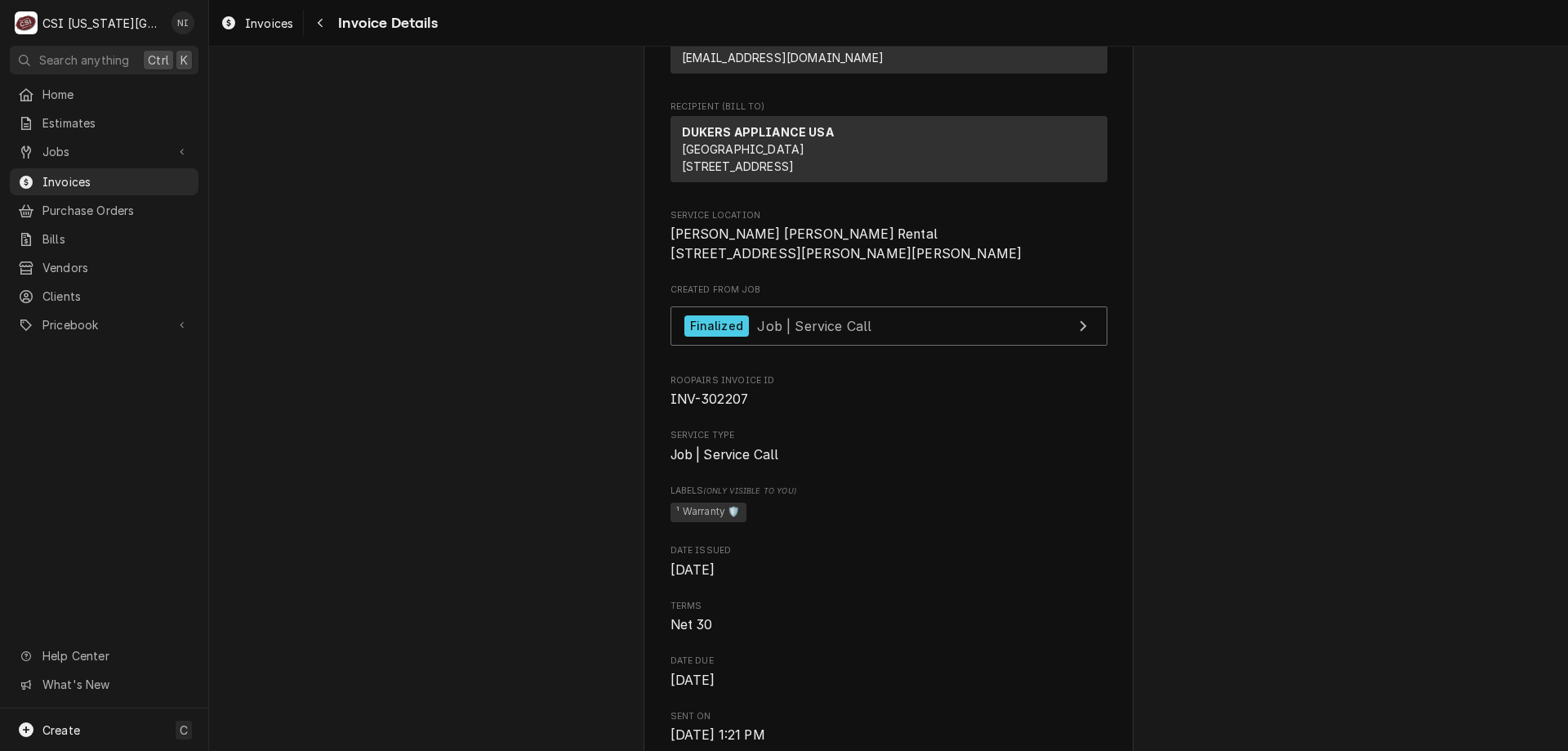
scroll to position [305, 0]
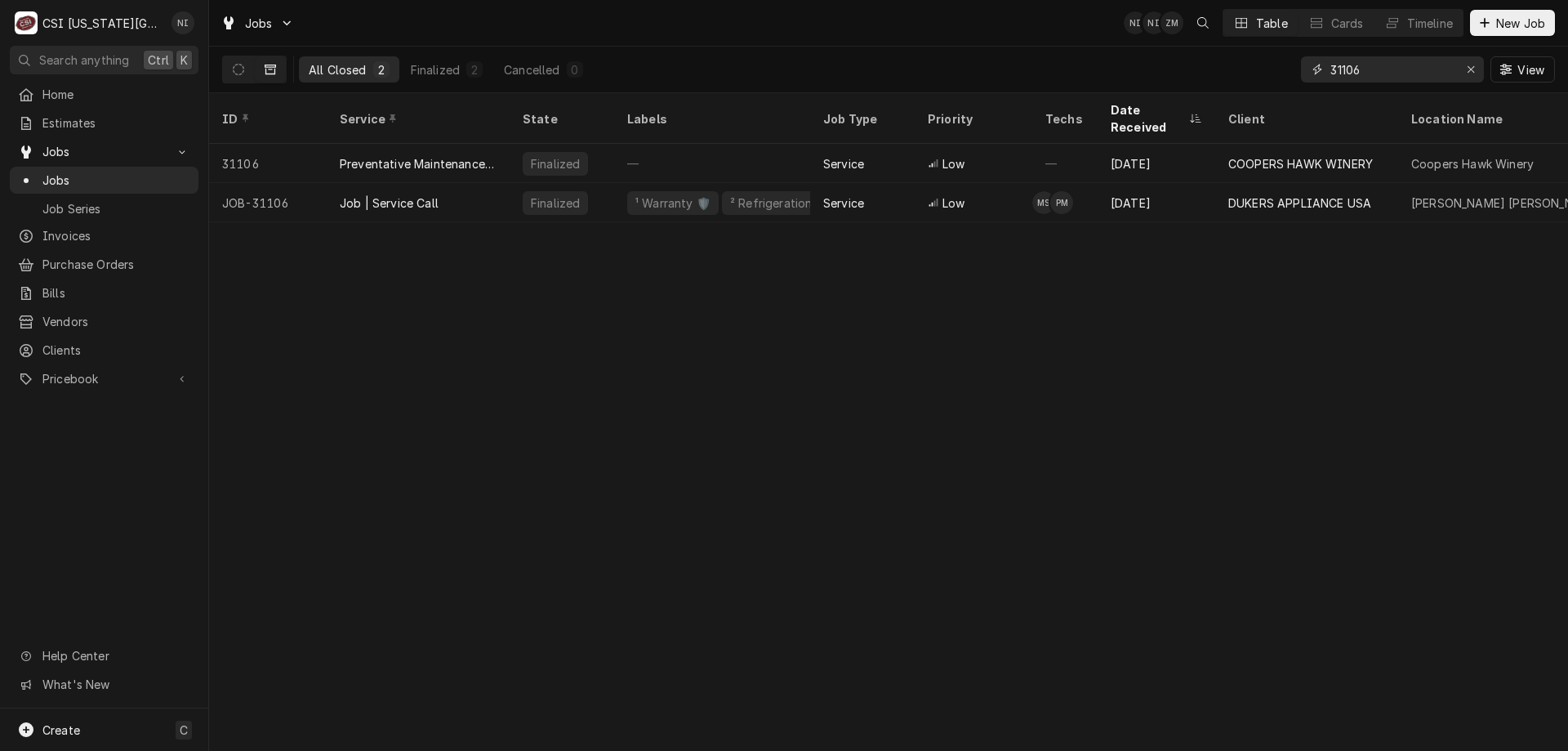
drag, startPoint x: 1366, startPoint y: 69, endPoint x: 1348, endPoint y: 71, distance: 18.1
click at [1348, 71] on input "31106" at bounding box center [1391, 69] width 122 height 26
type input "31198"
click at [241, 77] on button "Dynamic Content Wrapper" at bounding box center [239, 69] width 31 height 26
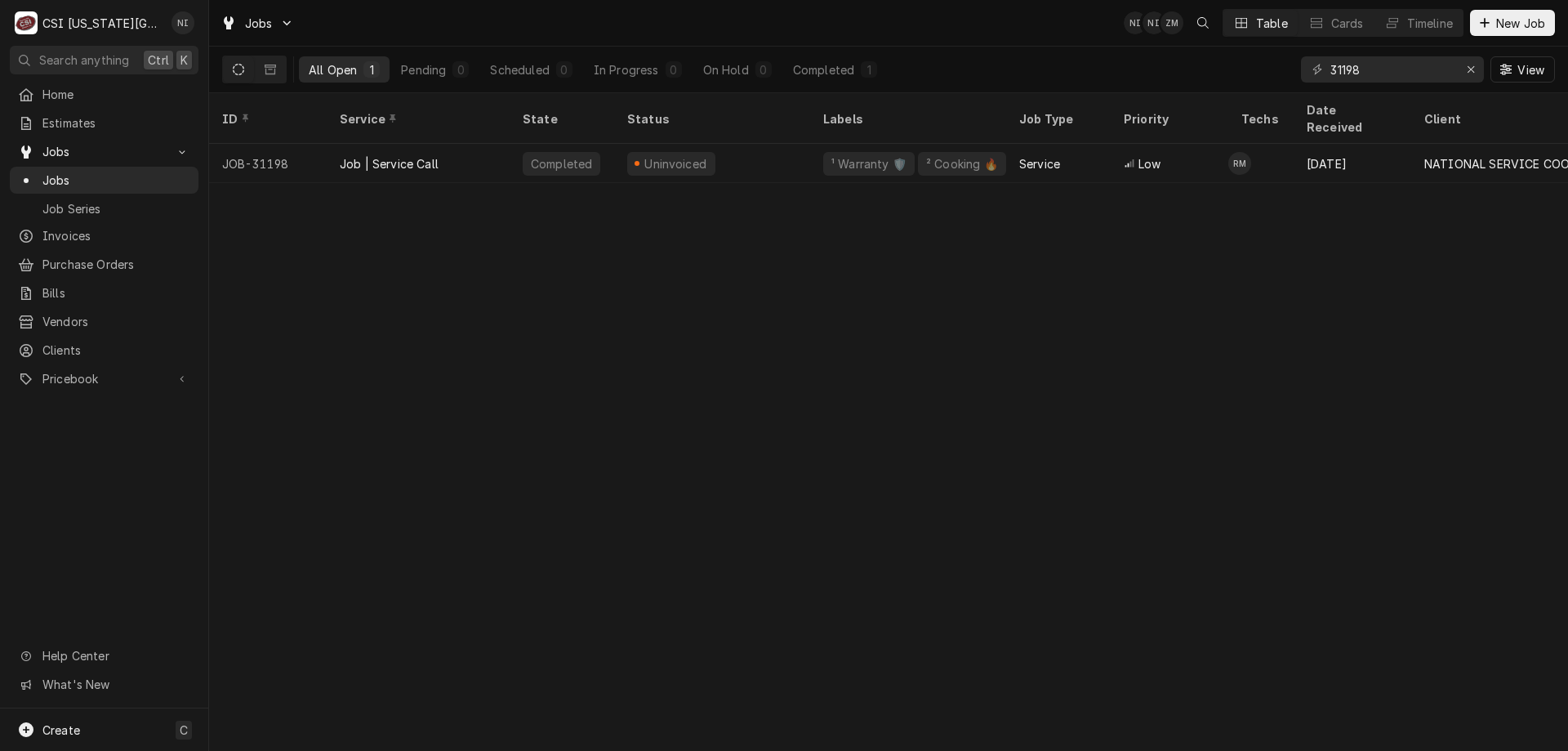
click at [487, 152] on div "Job | Service Call" at bounding box center [417, 163] width 183 height 39
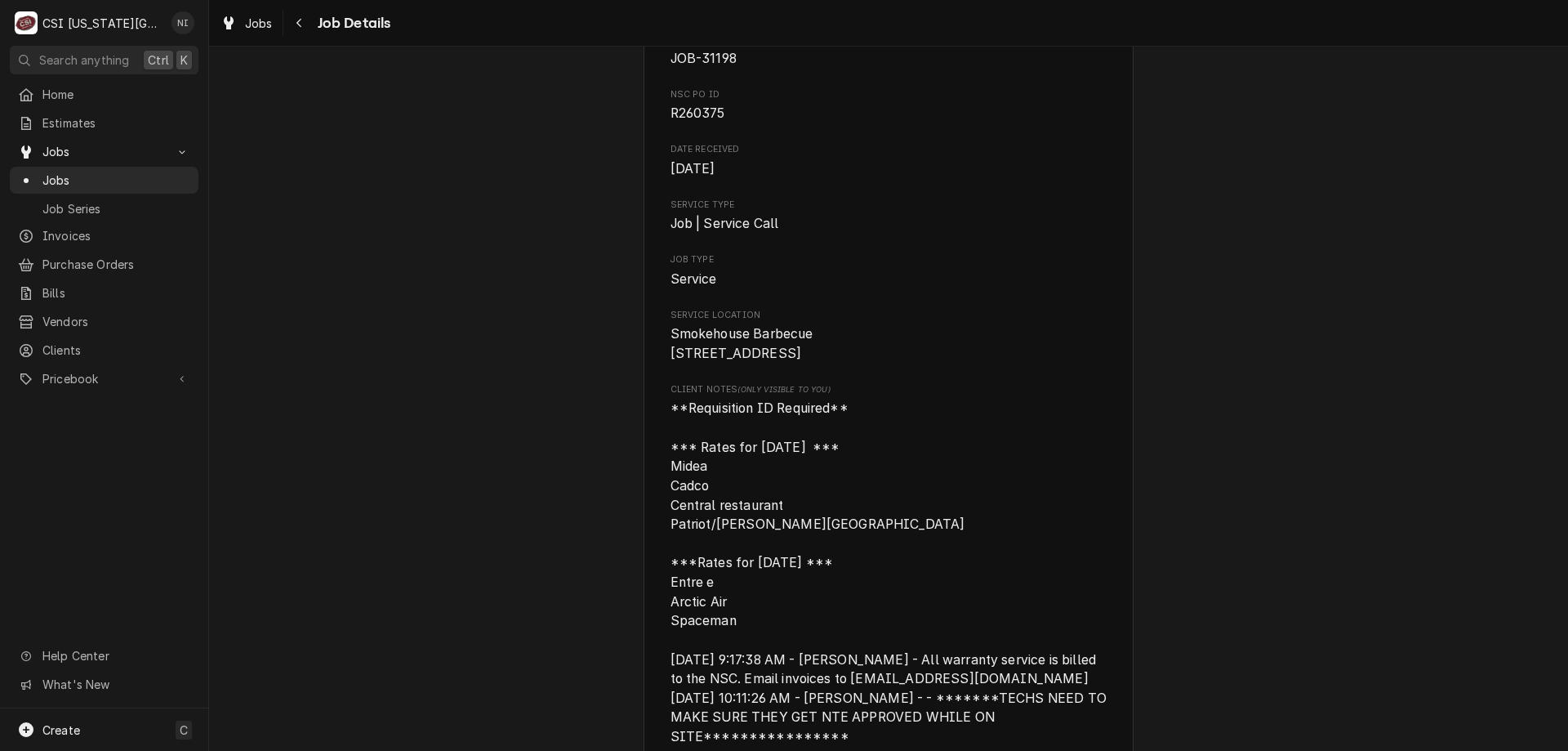
scroll to position [182, 0]
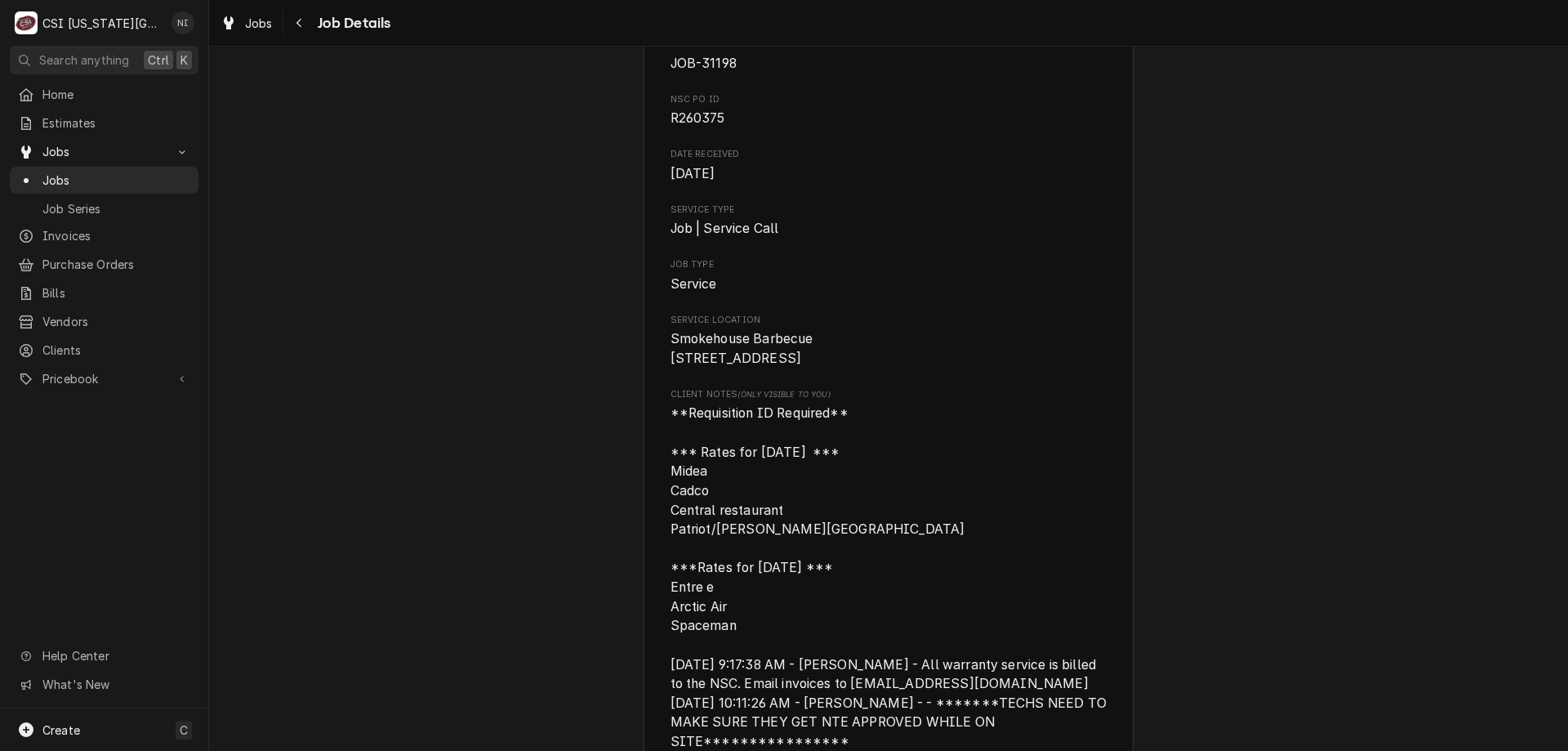
click at [98, 180] on span "Jobs" at bounding box center [116, 180] width 148 height 17
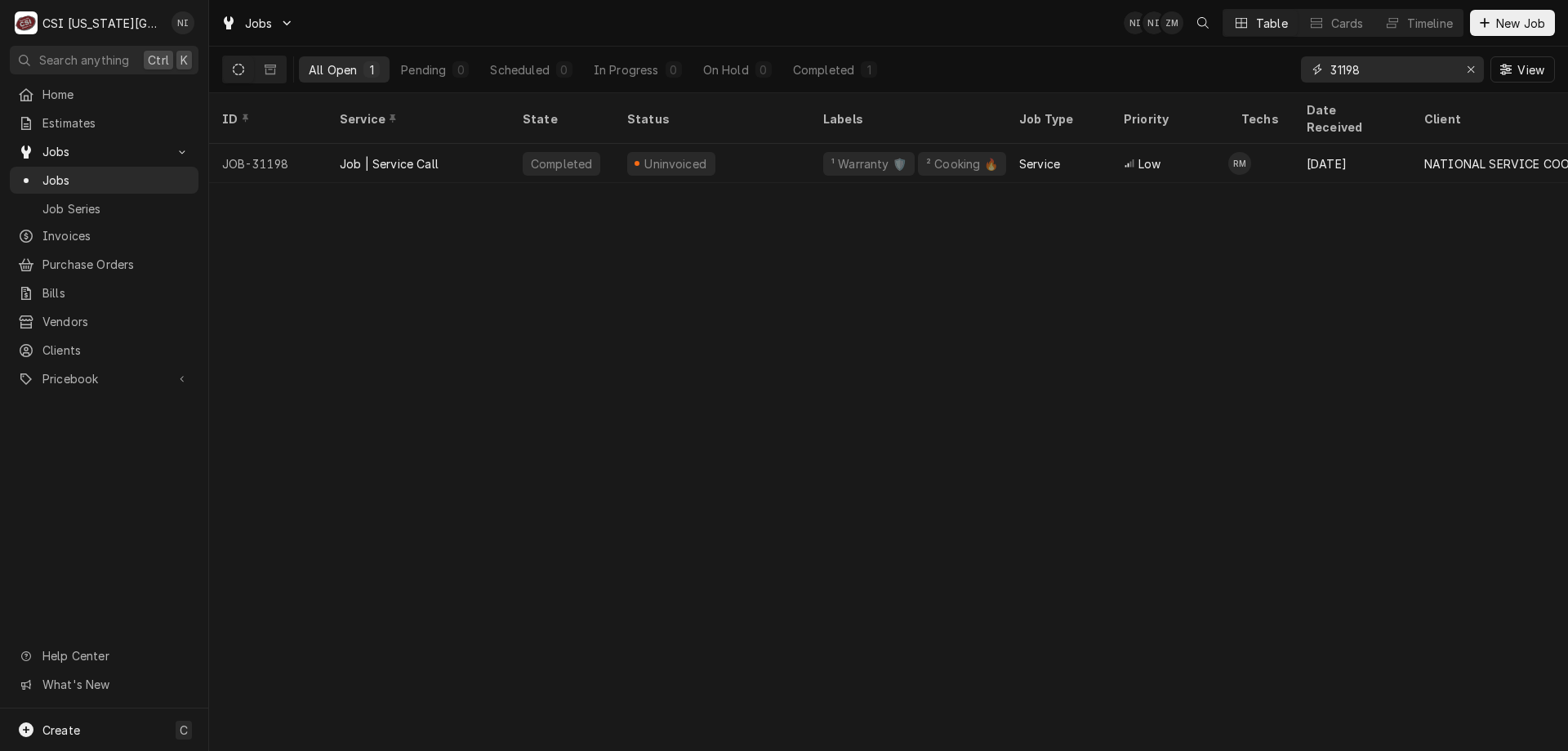
click at [1373, 71] on input "31198" at bounding box center [1391, 69] width 122 height 26
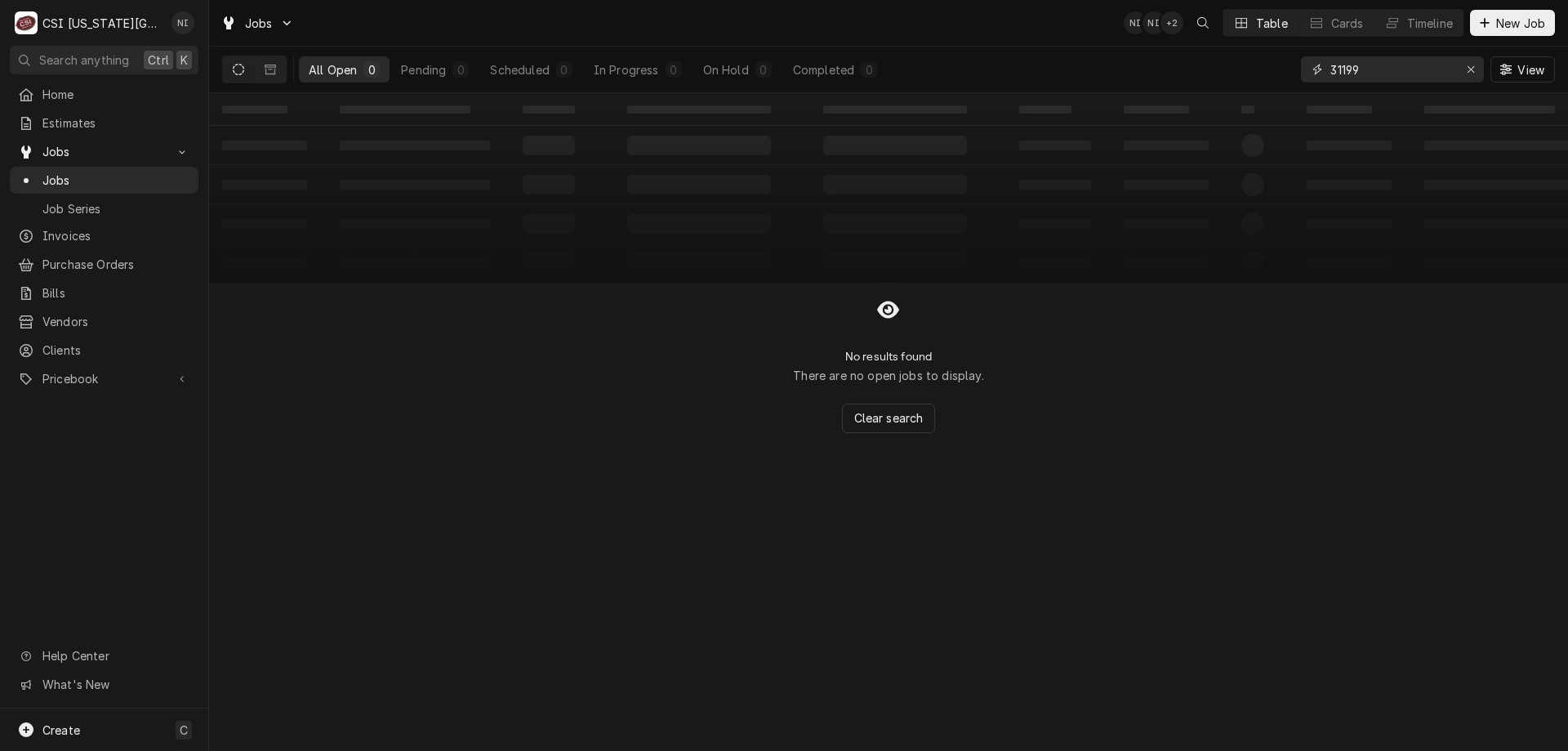
type input "31199"
click at [263, 74] on button "Dynamic Content Wrapper" at bounding box center [271, 69] width 31 height 26
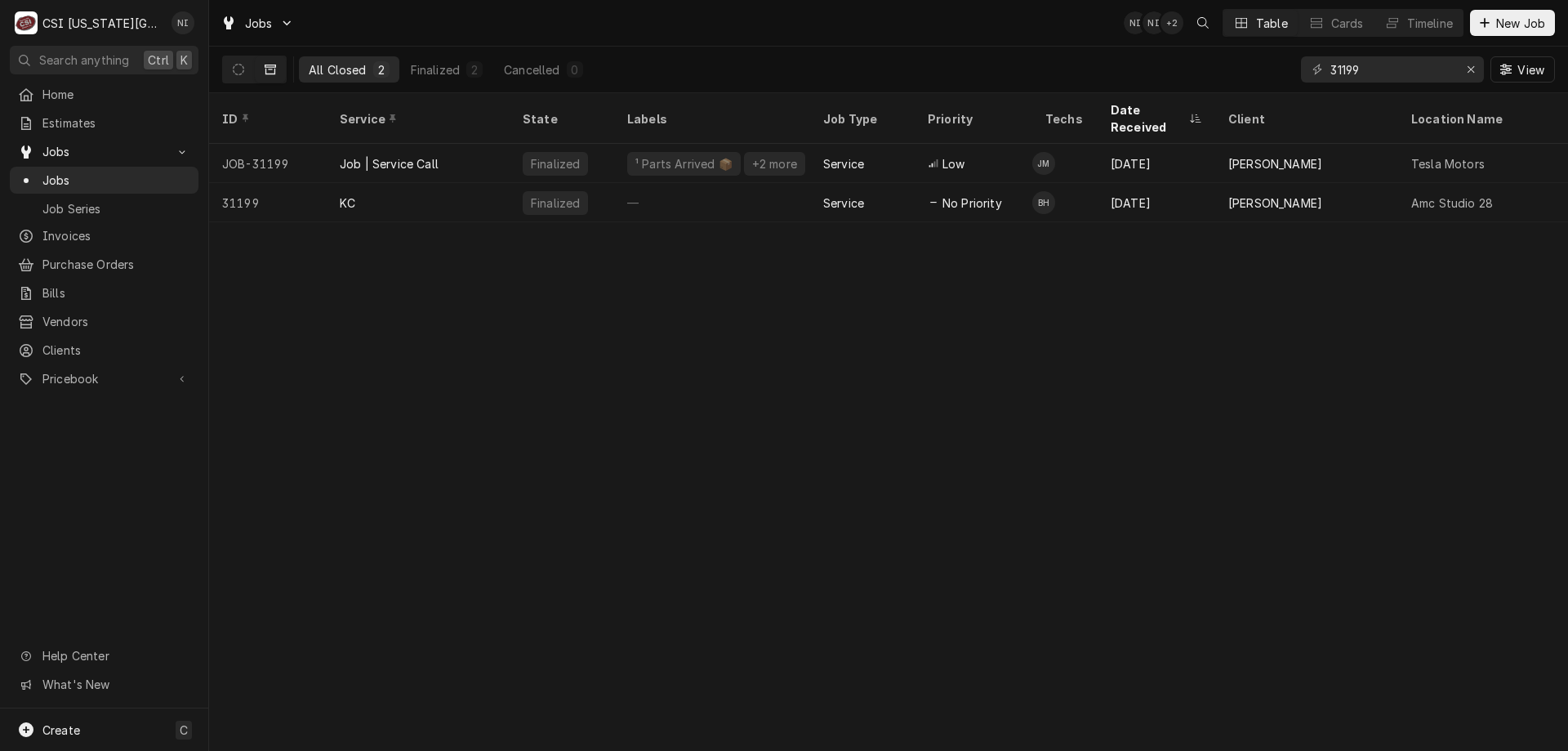
click at [471, 144] on div "Job | Service Call" at bounding box center [417, 163] width 183 height 39
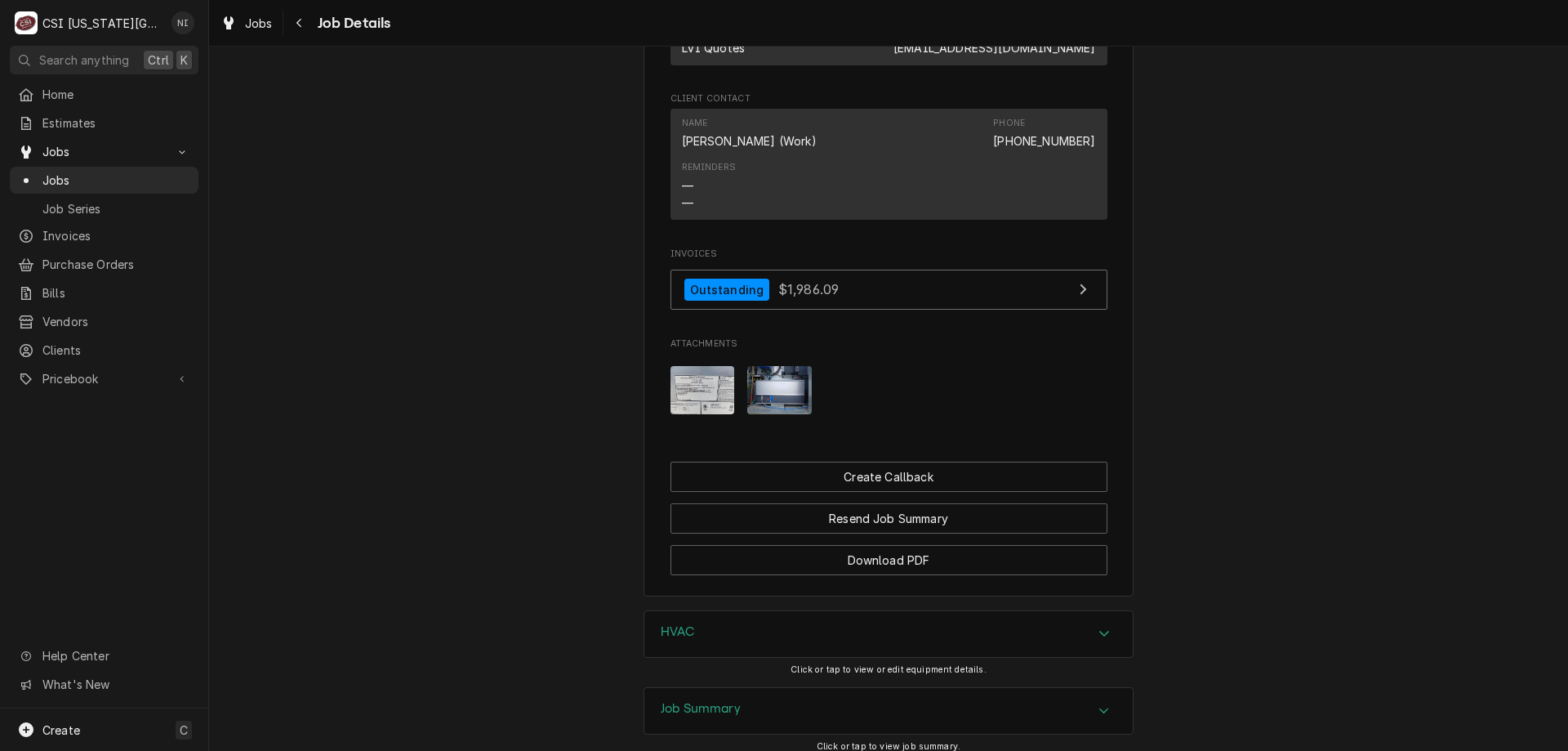
scroll to position [1962, 0]
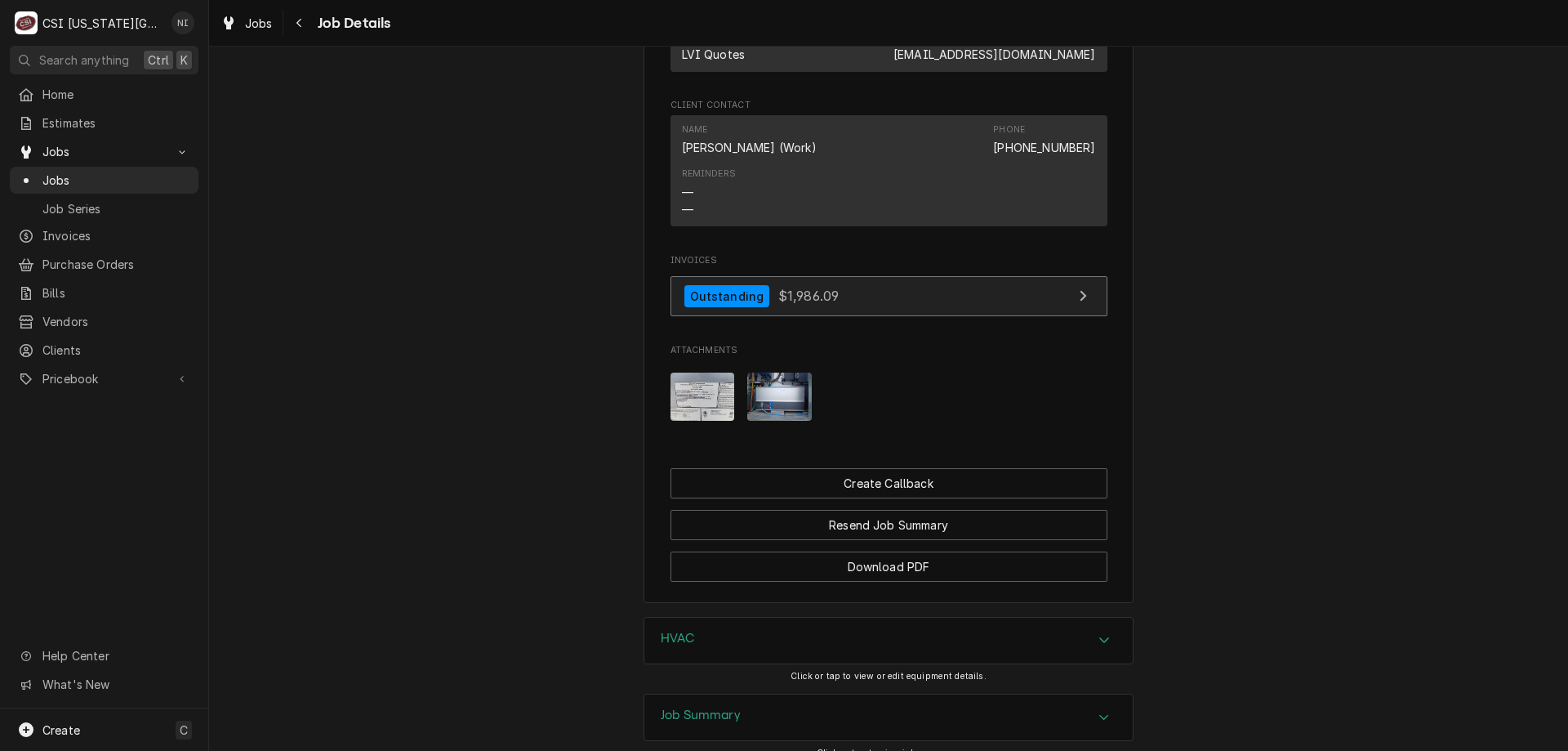
click at [946, 316] on link "Outstanding $1,986.09" at bounding box center [889, 297] width 437 height 40
click at [119, 174] on span "Jobs" at bounding box center [116, 180] width 148 height 17
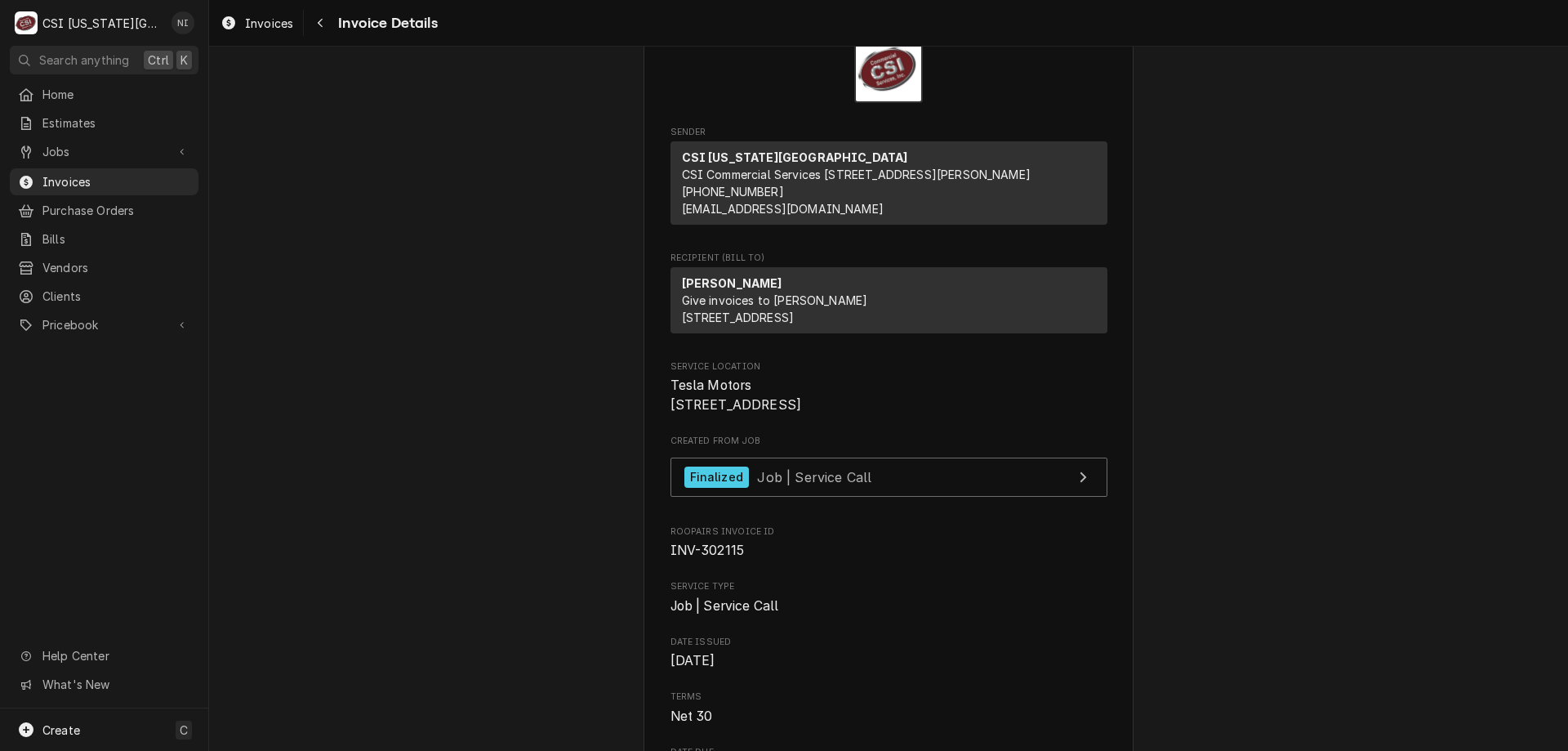
scroll to position [65, 0]
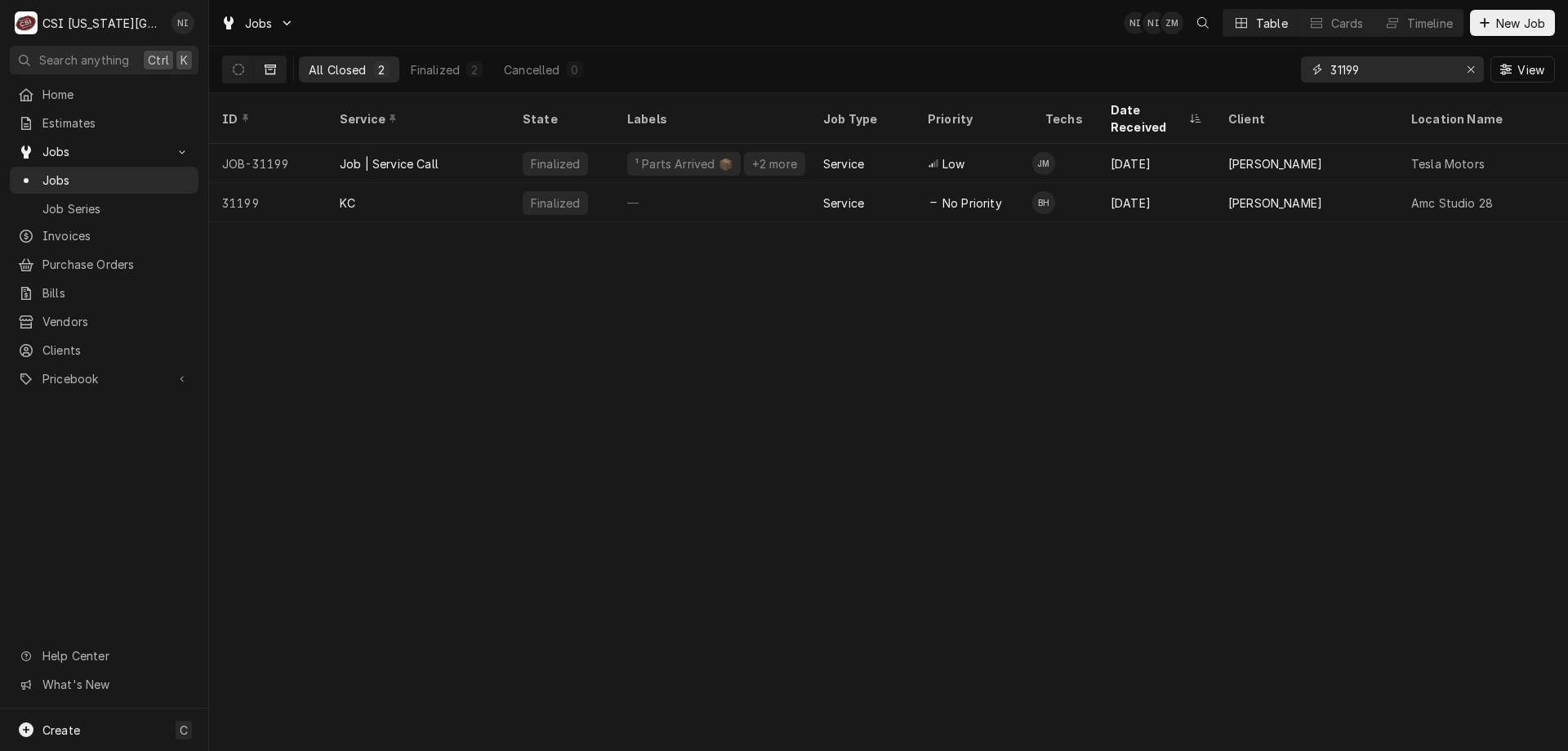
drag, startPoint x: 1369, startPoint y: 63, endPoint x: 1282, endPoint y: 62, distance: 87.0
click at [1282, 63] on div "All Closed 2 Finalized 2 Cancelled 0 31199 View" at bounding box center [888, 70] width 1332 height 46
type input "31938"
click at [452, 185] on div "Job | Service Call" at bounding box center [417, 202] width 183 height 39
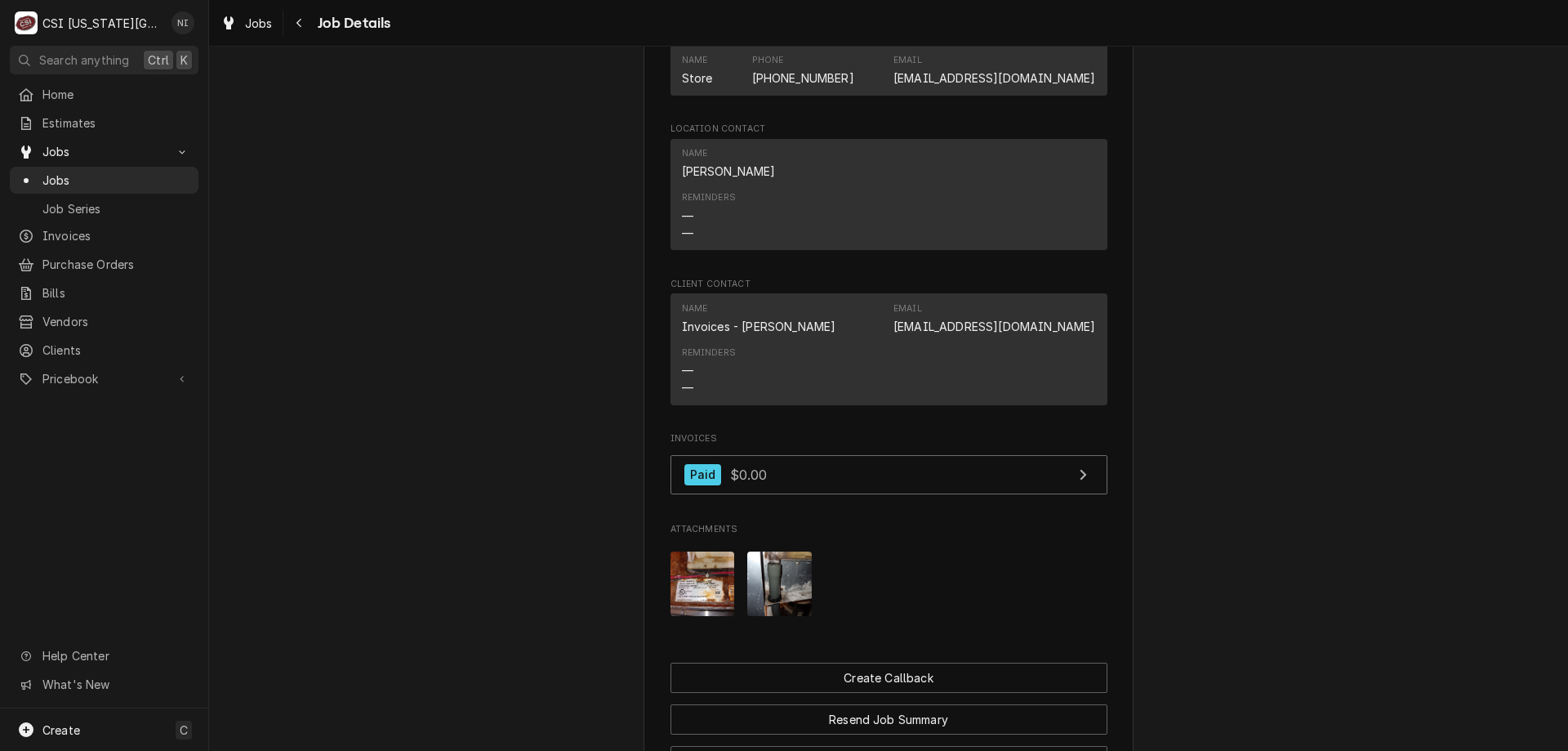
scroll to position [2084, 0]
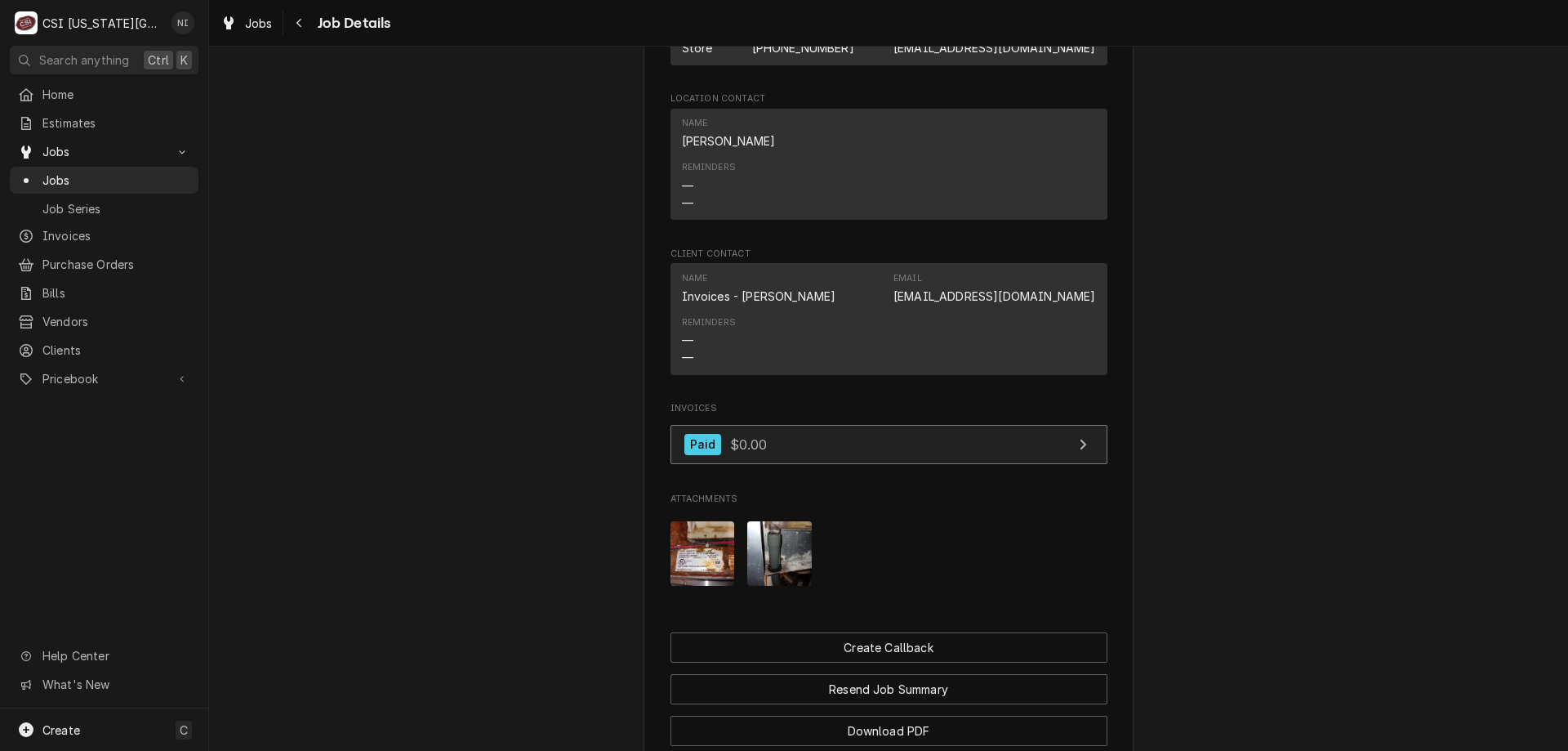
click at [853, 425] on link "Paid $0.00" at bounding box center [889, 445] width 437 height 40
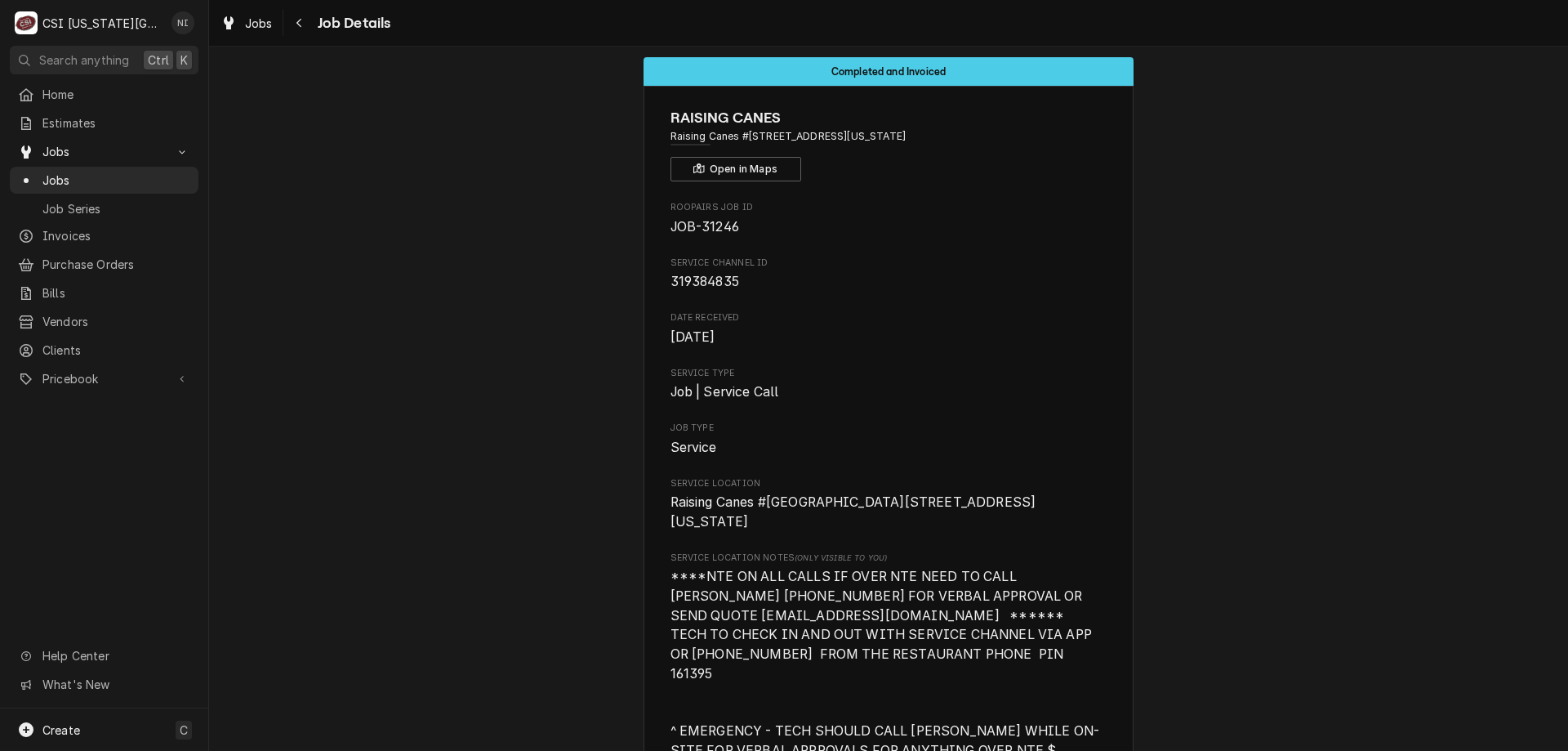
scroll to position [0, 0]
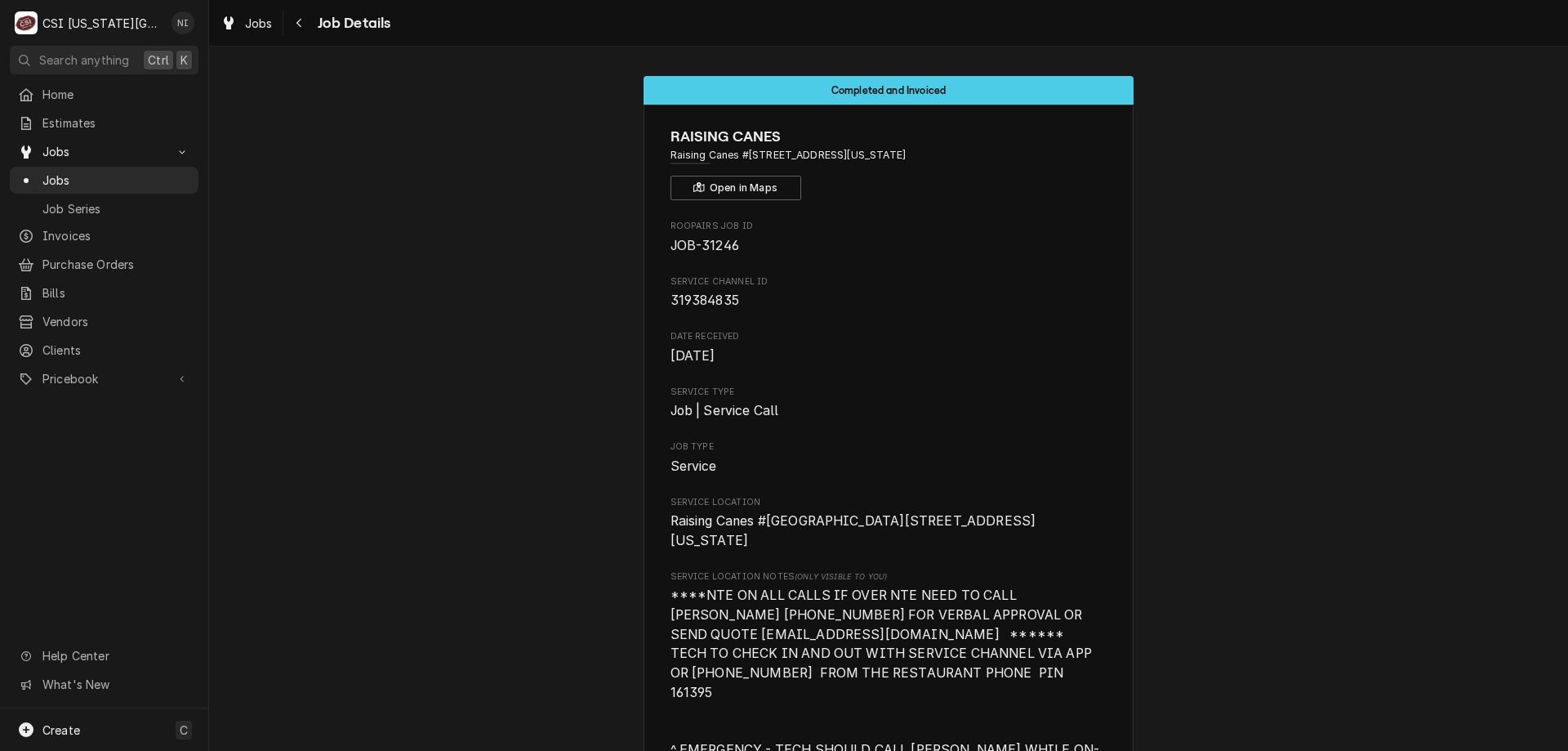
click at [155, 179] on span "Jobs" at bounding box center [116, 180] width 148 height 17
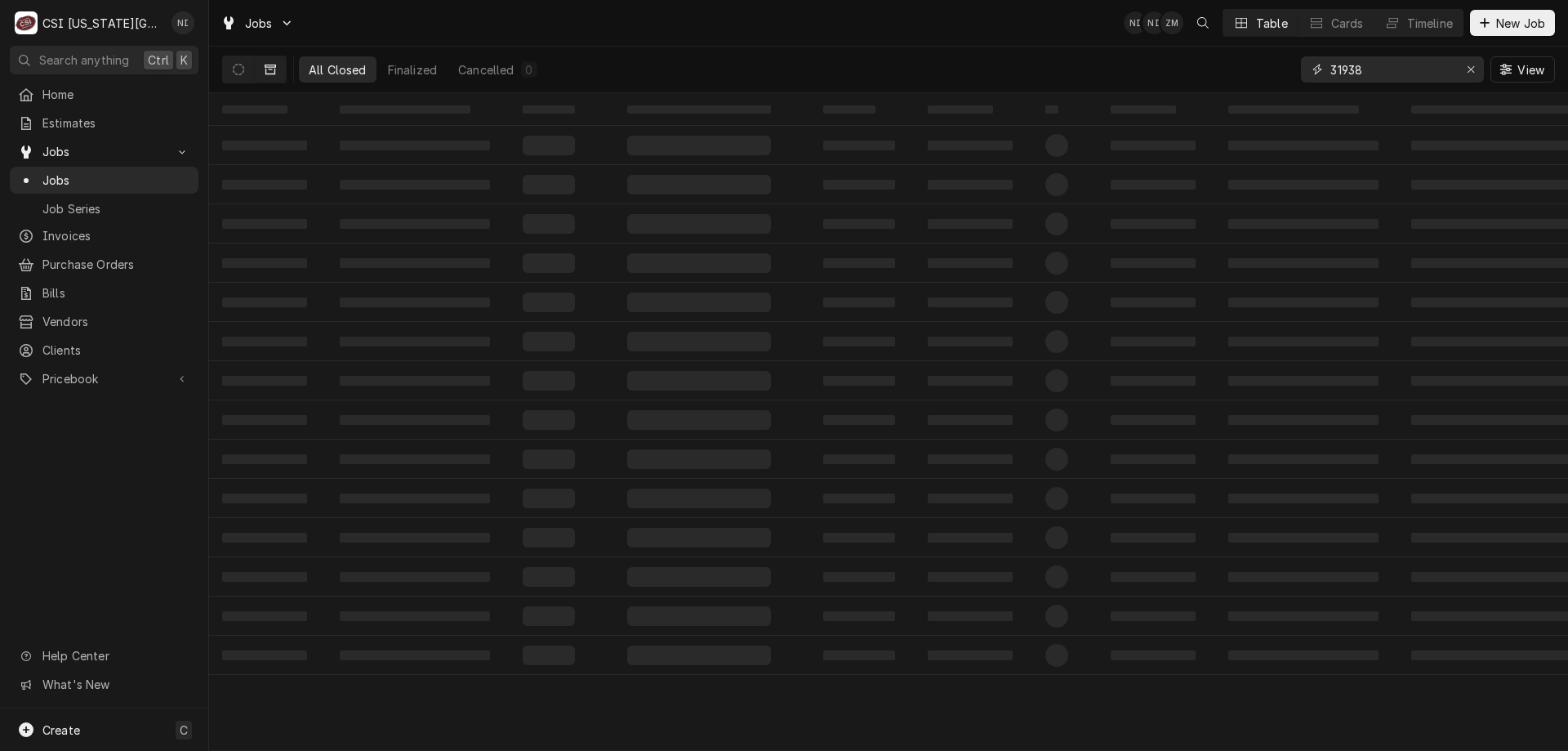
drag, startPoint x: 1362, startPoint y: 70, endPoint x: 1400, endPoint y: 52, distance: 42.0
click at [1290, 52] on div "All Closed Finalized Cancelled 0 31938 View" at bounding box center [888, 70] width 1332 height 46
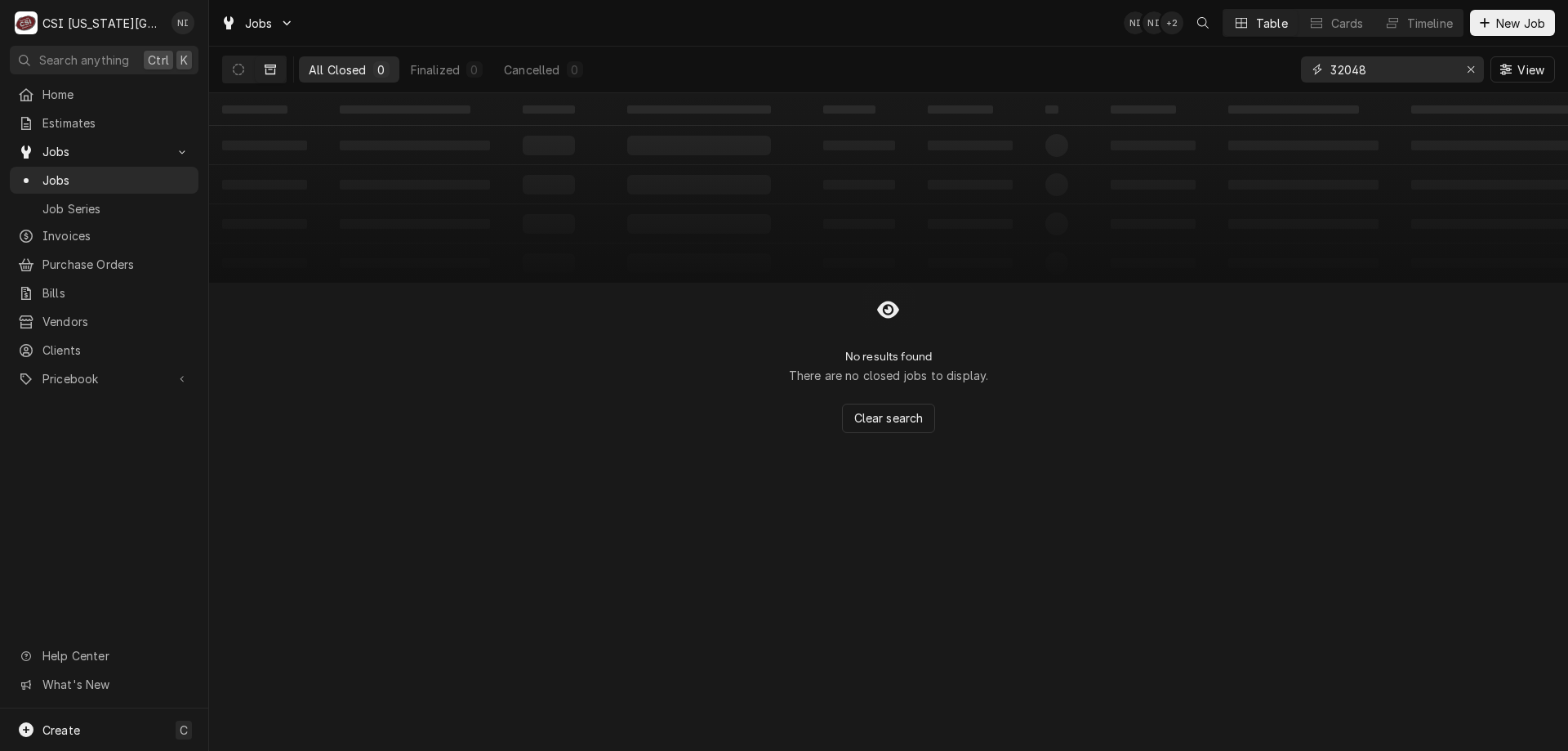
type input "32048"
click at [242, 70] on button "Dynamic Content Wrapper" at bounding box center [239, 69] width 31 height 26
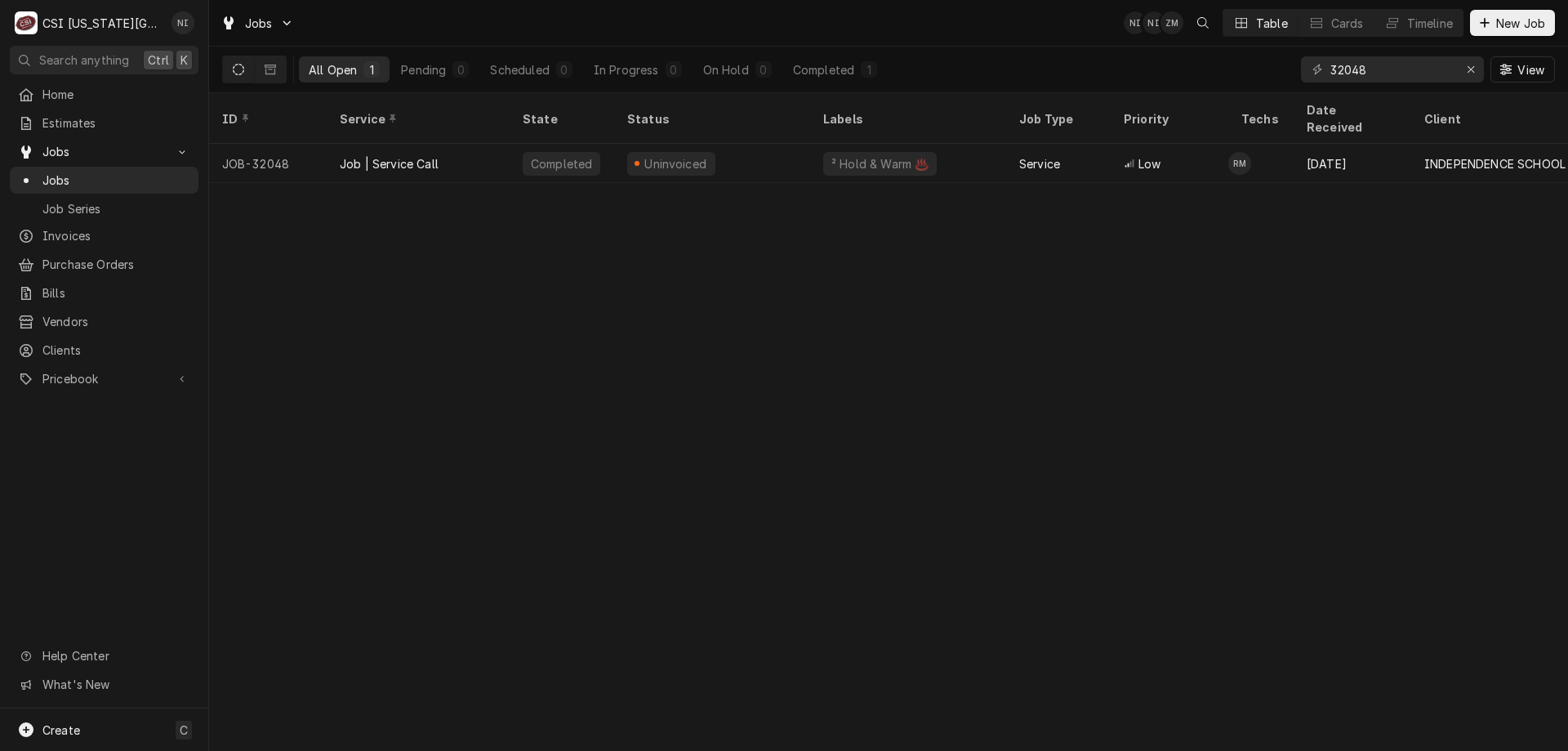
click at [780, 144] on div "Uninvoiced" at bounding box center [712, 163] width 196 height 39
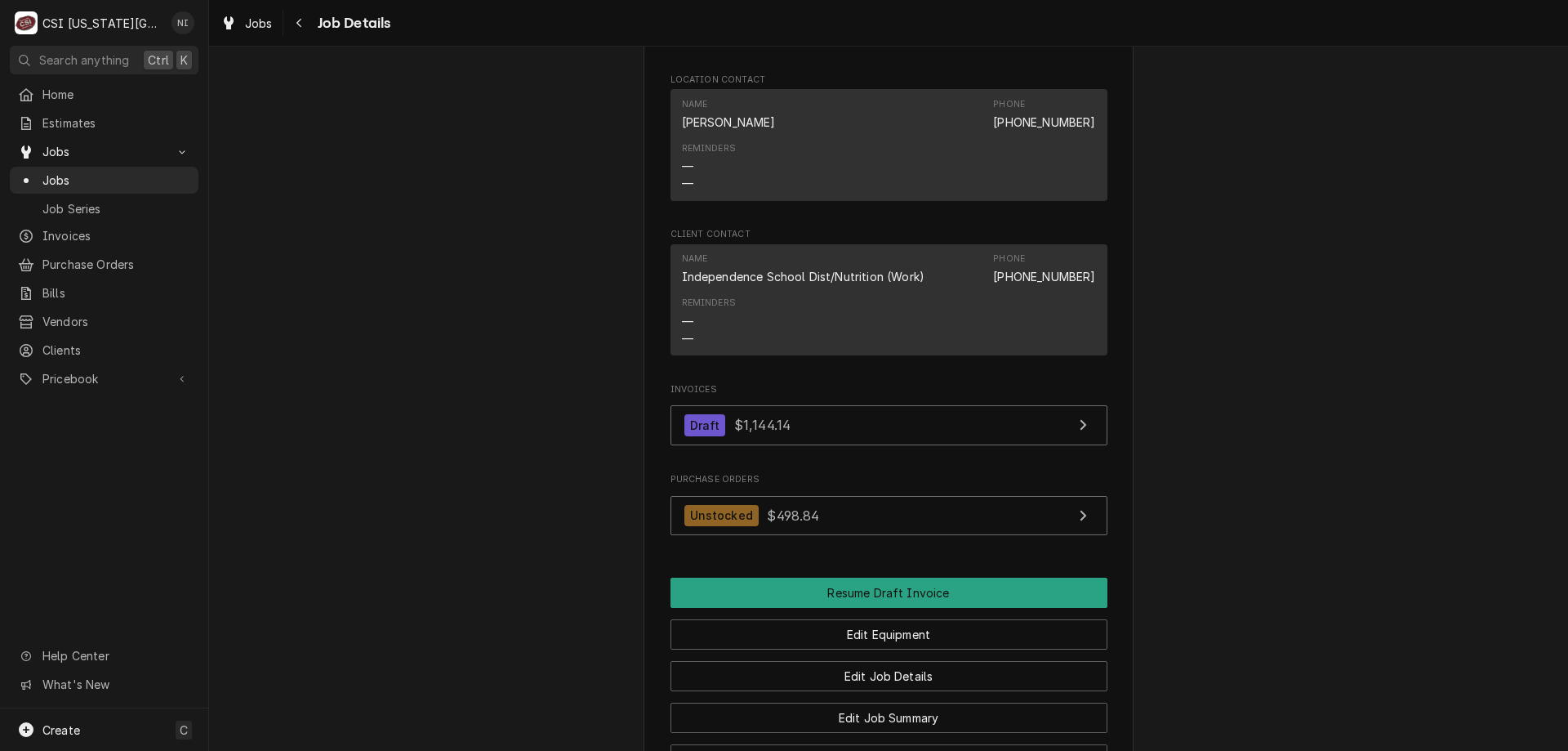
scroll to position [1537, 0]
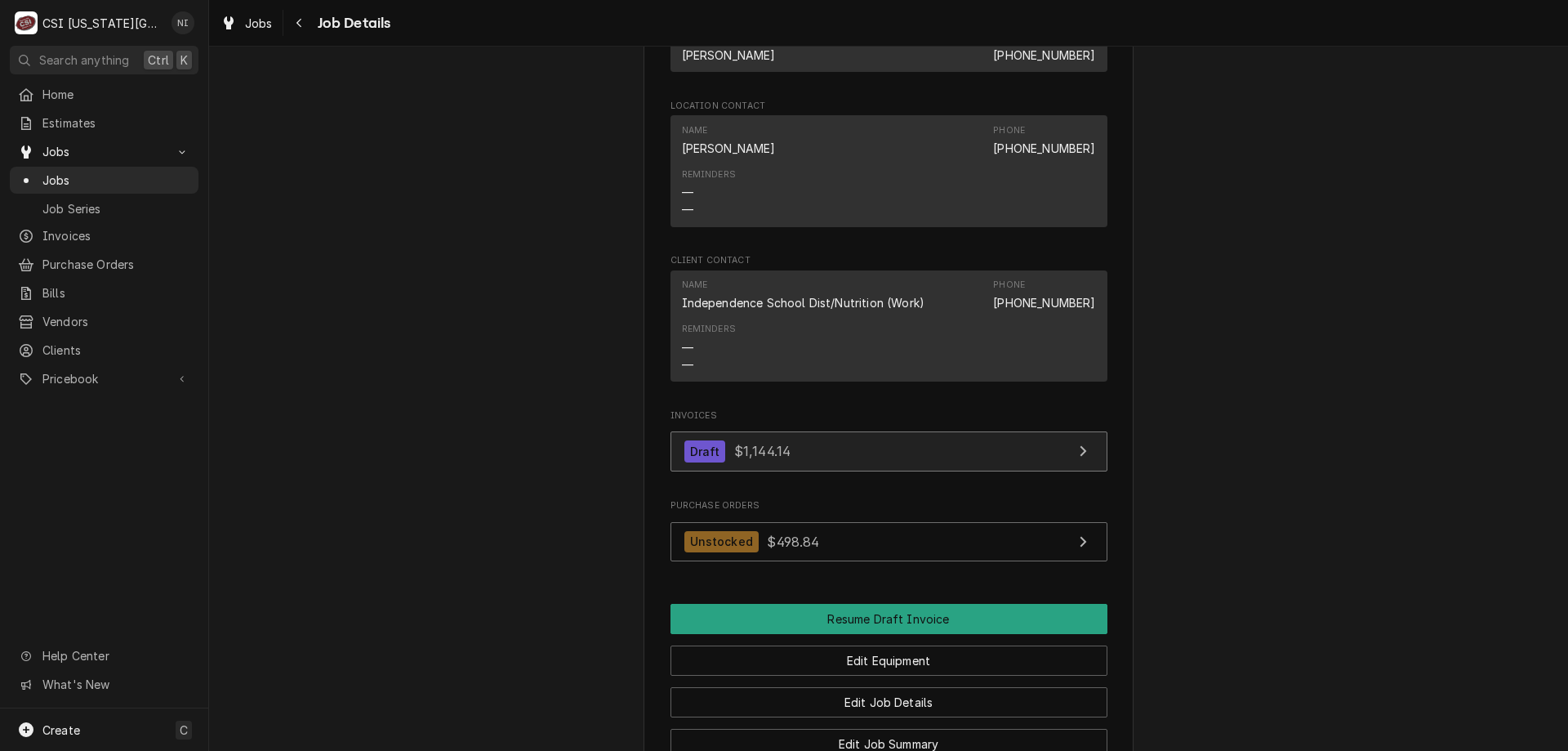
click at [875, 437] on link "Draft $1,144.14" at bounding box center [889, 452] width 437 height 40
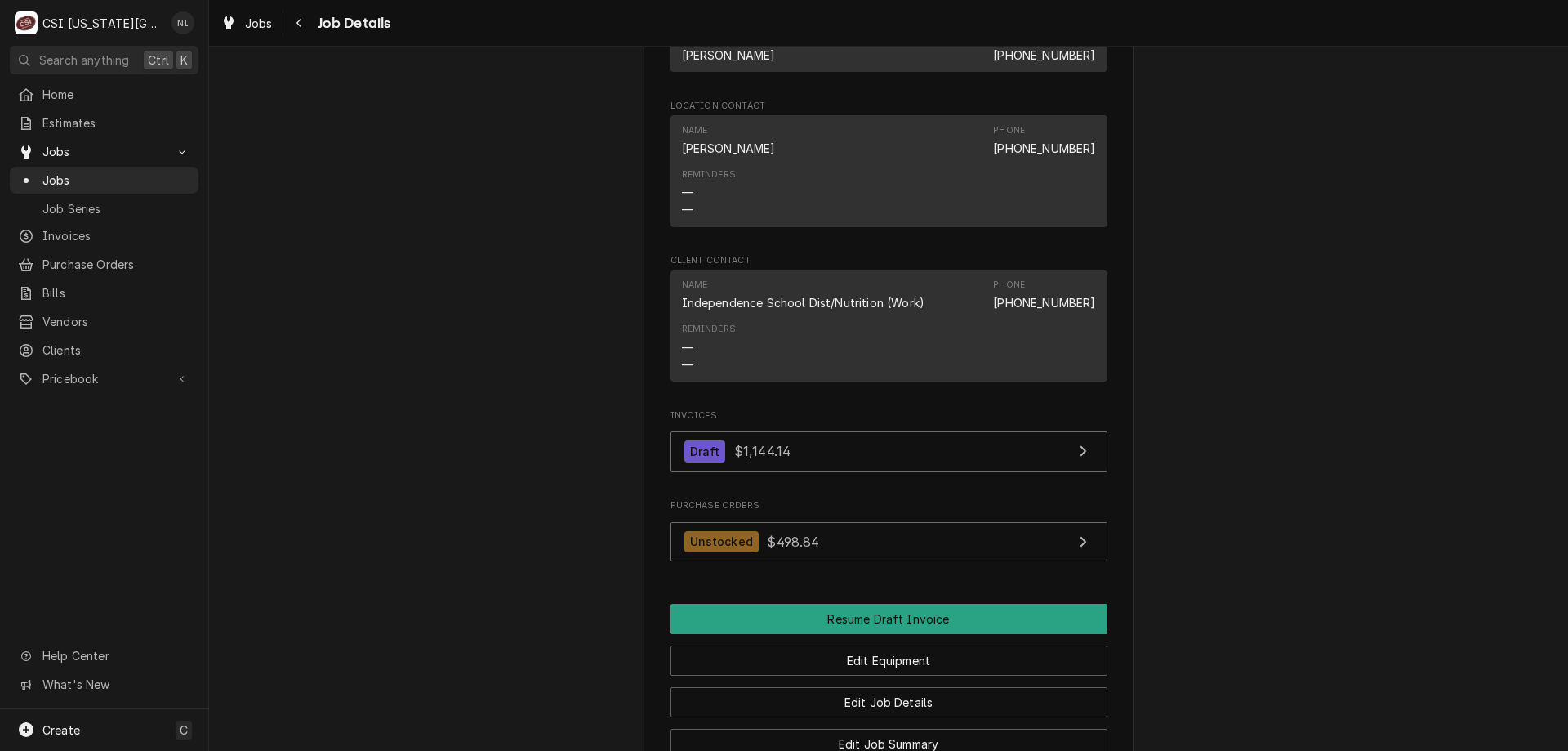
click at [109, 174] on span "Jobs" at bounding box center [116, 180] width 148 height 17
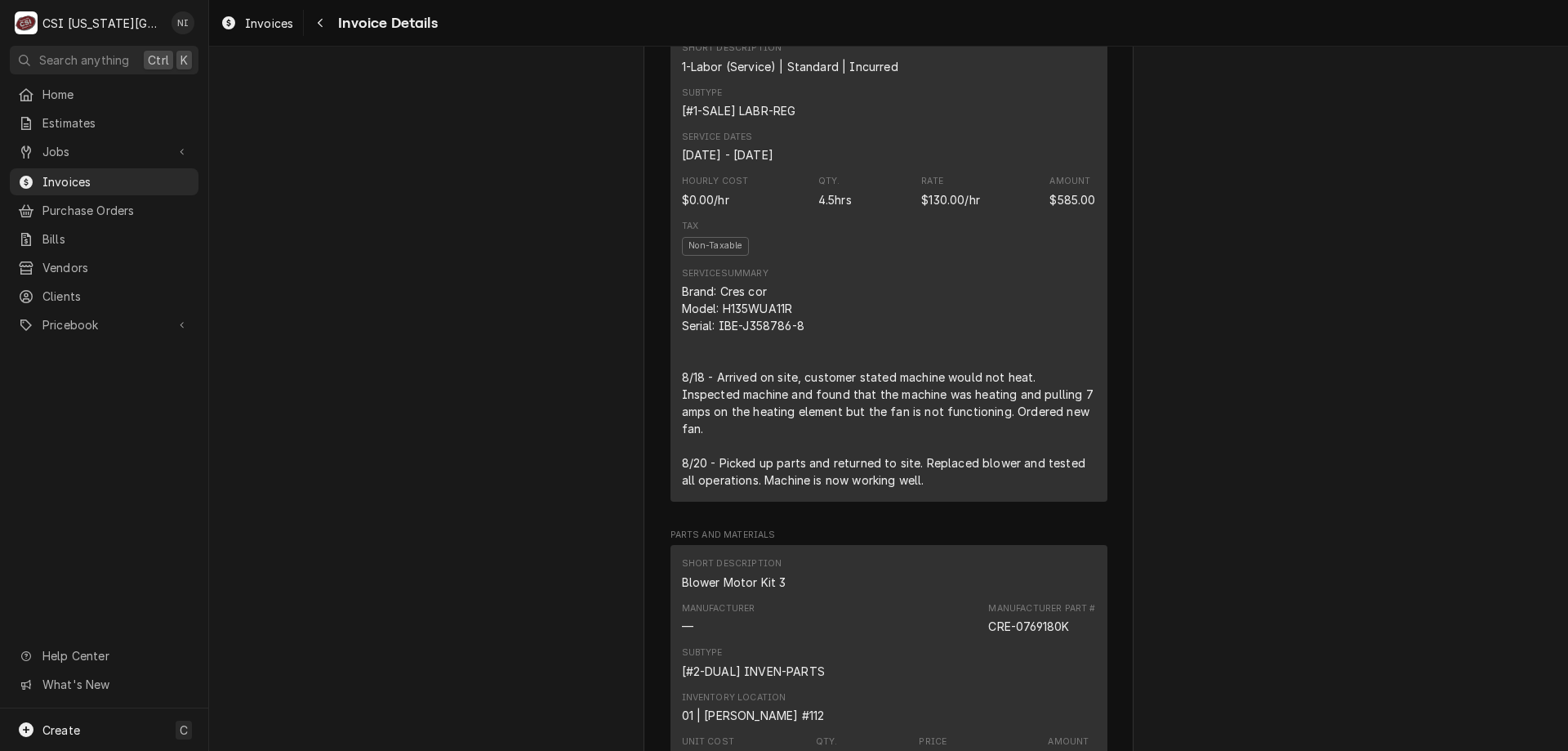
scroll to position [1072, 0]
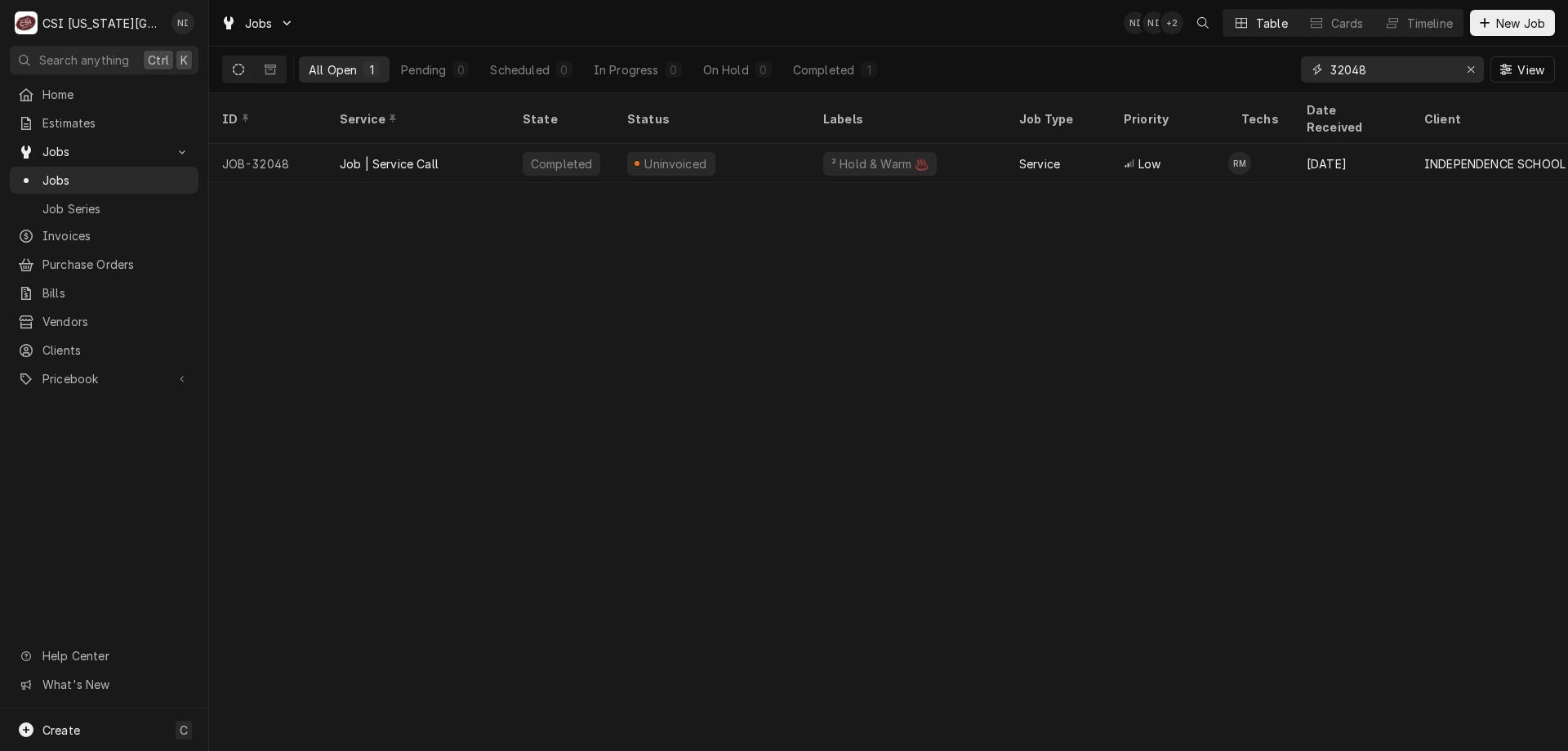
drag, startPoint x: 1381, startPoint y: 73, endPoint x: 1214, endPoint y: 69, distance: 167.0
click at [1214, 69] on div "All Open 1 Pending 0 Scheduled 0 In Progress 0 On Hold 0 Completed 1 32048 View" at bounding box center [888, 70] width 1332 height 46
type input "31872"
click at [769, 151] on div "Parts Arrived" at bounding box center [712, 163] width 196 height 39
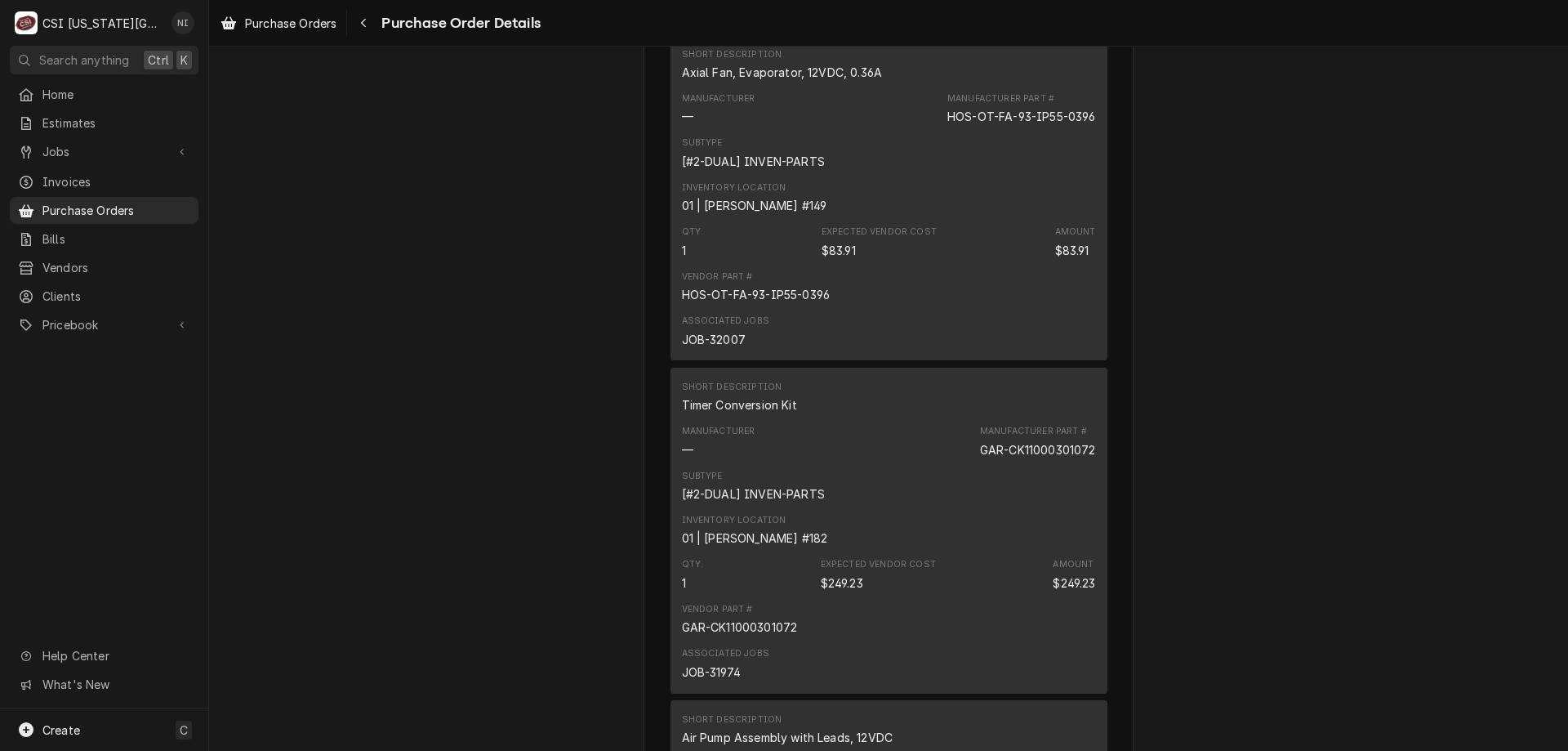
scroll to position [3382, 0]
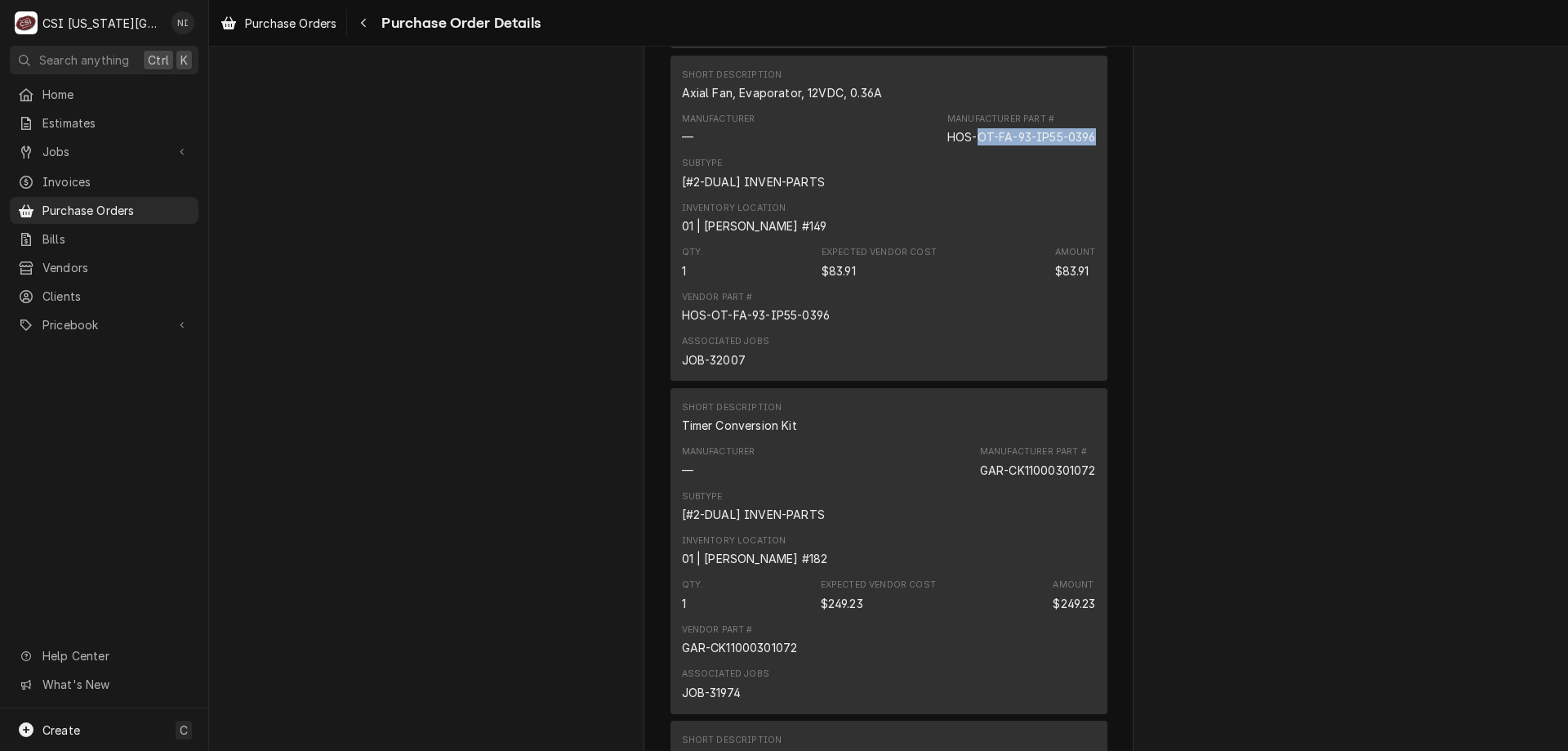
drag, startPoint x: 1090, startPoint y: 190, endPoint x: 974, endPoint y: 189, distance: 116.0
click at [974, 189] on div "Short Description Axial Fan, Evaporator, 12VDC, 0.36A Manufacturer — Manufactur…" at bounding box center [889, 219] width 437 height 325
copy div "OT-FA-93-IP55-0396"
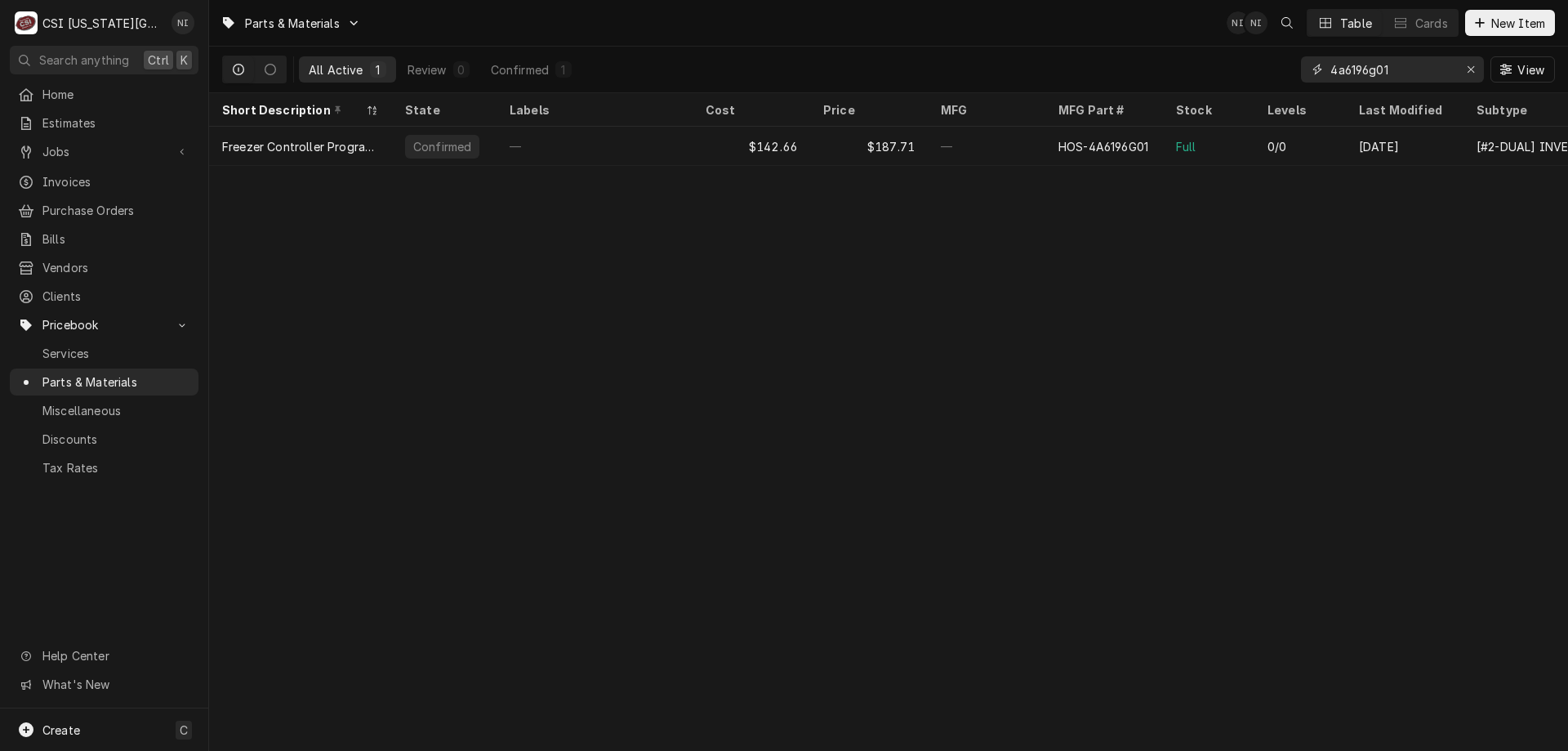
drag, startPoint x: 1406, startPoint y: 62, endPoint x: 1315, endPoint y: 64, distance: 91.0
click at [1284, 68] on div "All Active 1 Review 0 Confirmed 1 4a6196g01 View" at bounding box center [888, 70] width 1332 height 46
paste input "OT-FA-93-IP55-0396"
type input "OT-FA-93-IP55-0396"
click at [692, 151] on div "—" at bounding box center [595, 146] width 196 height 39
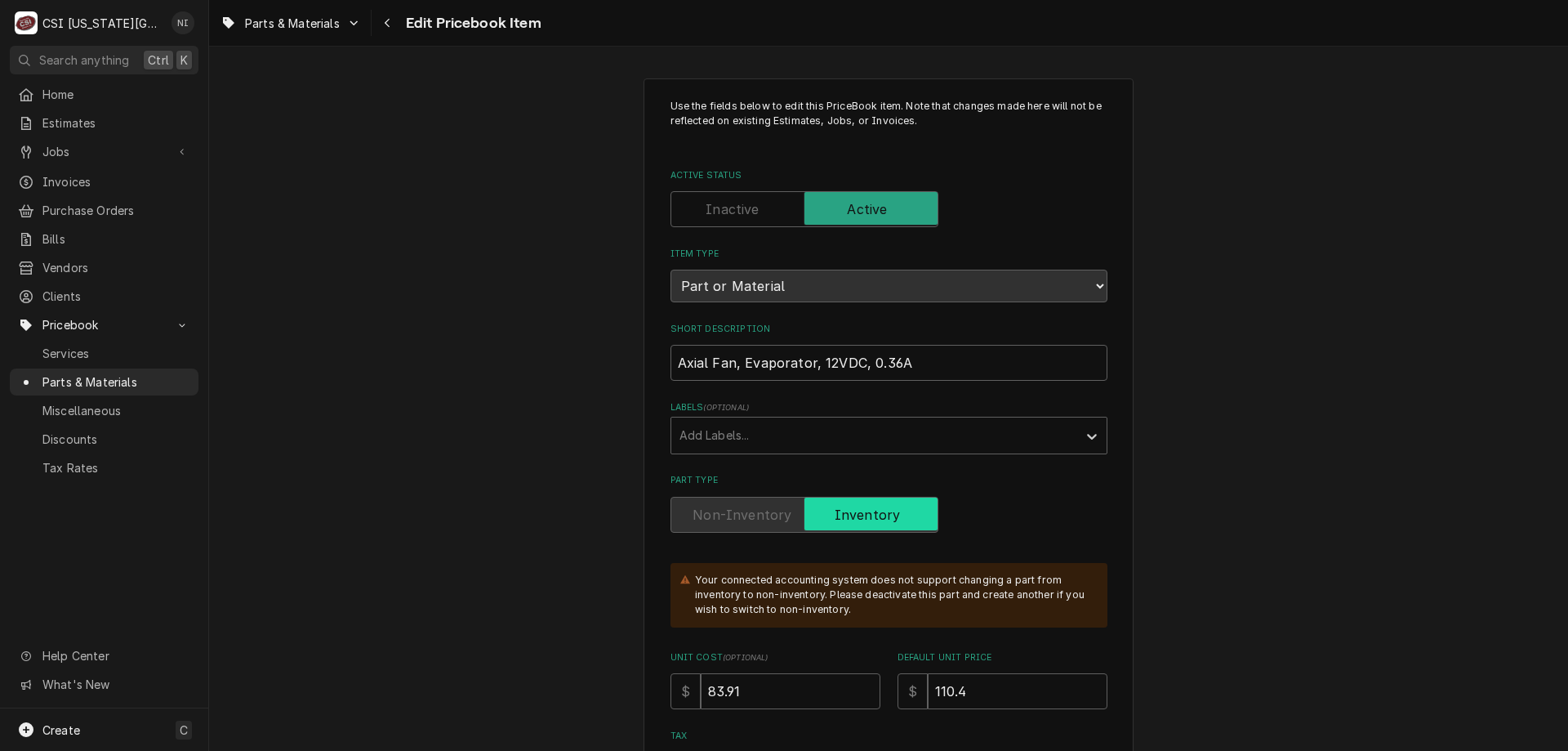
type textarea "x"
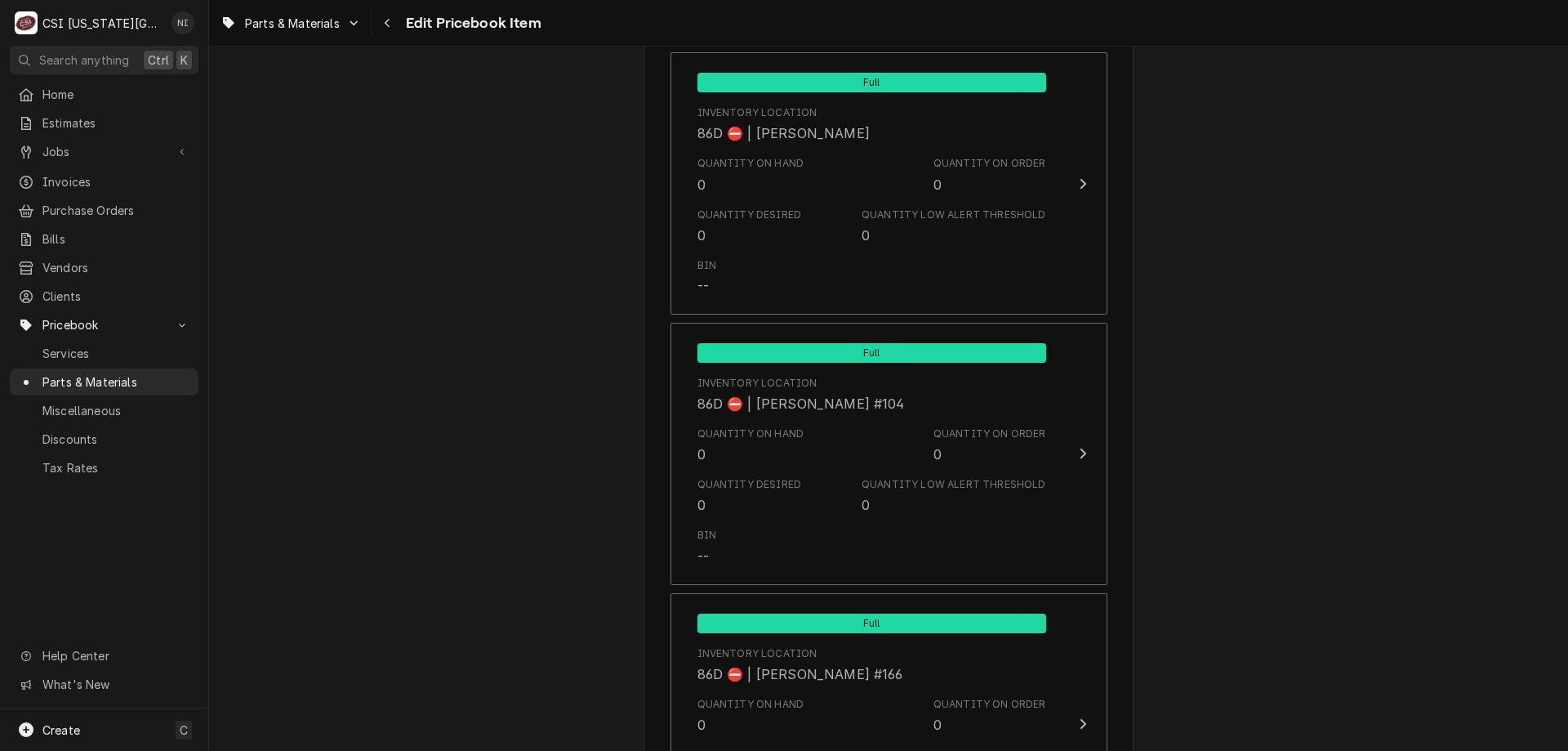
scroll to position [16100, 0]
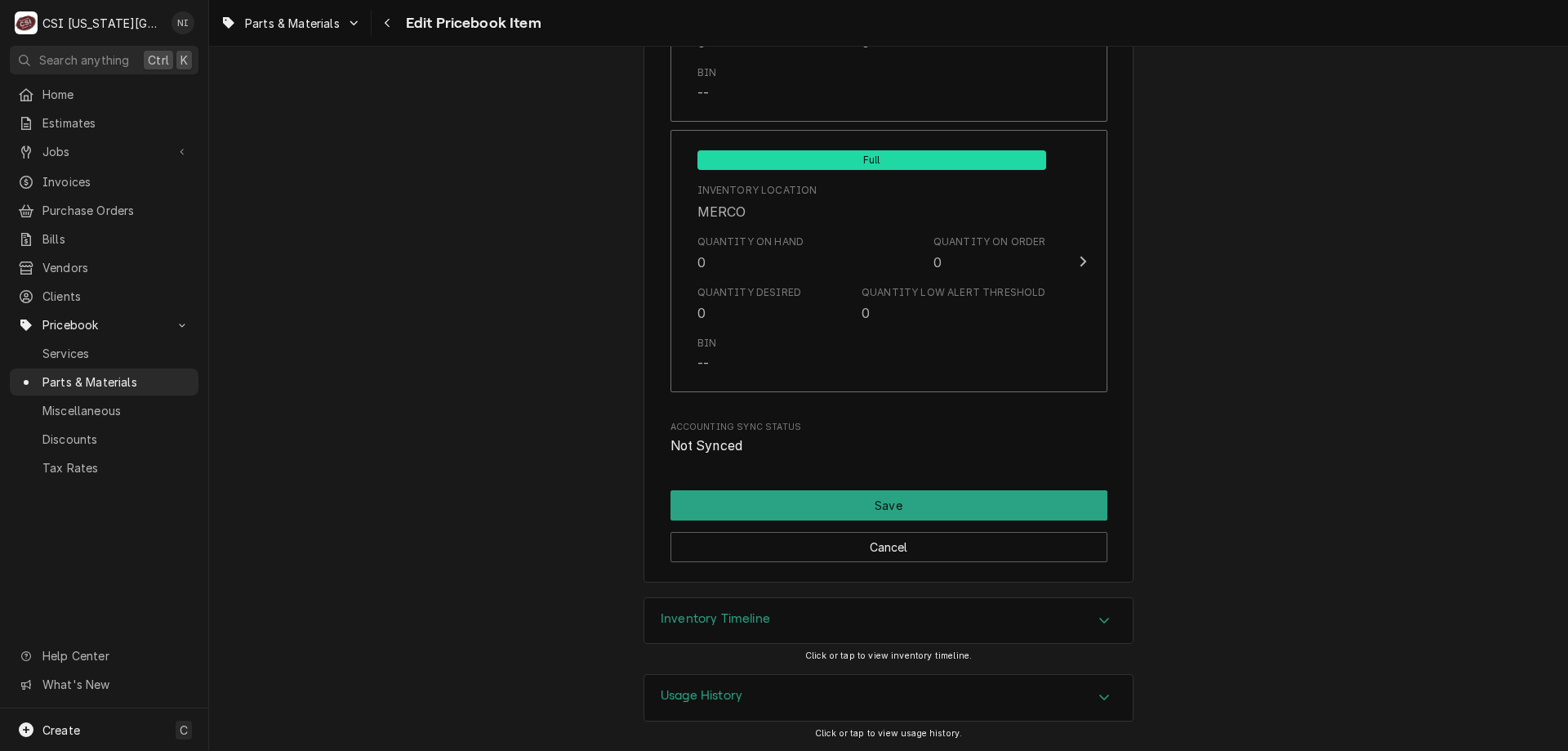
drag, startPoint x: 881, startPoint y: 611, endPoint x: 985, endPoint y: 612, distance: 104.0
click at [884, 619] on div "Inventory Timeline" at bounding box center [888, 621] width 488 height 46
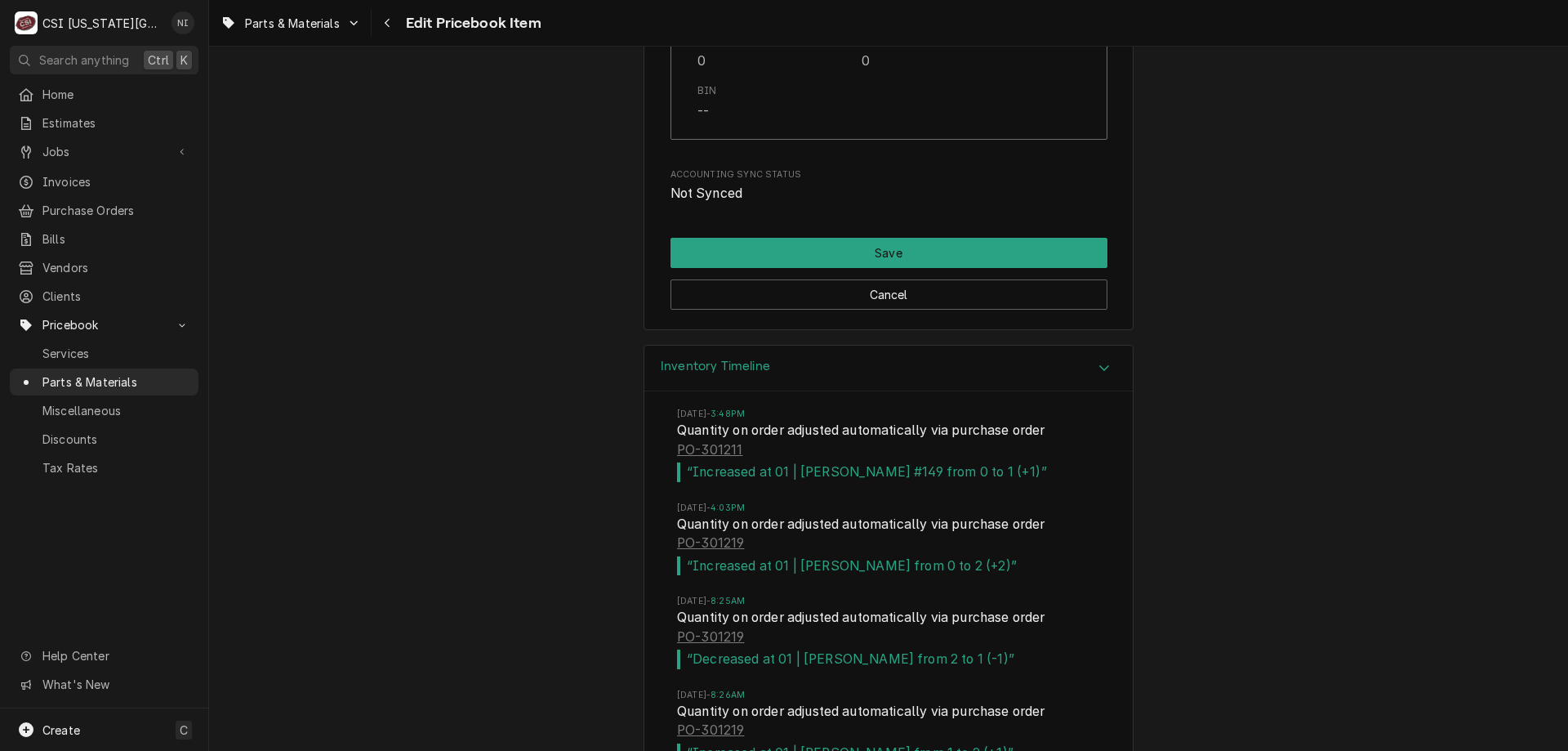
scroll to position [16665, 0]
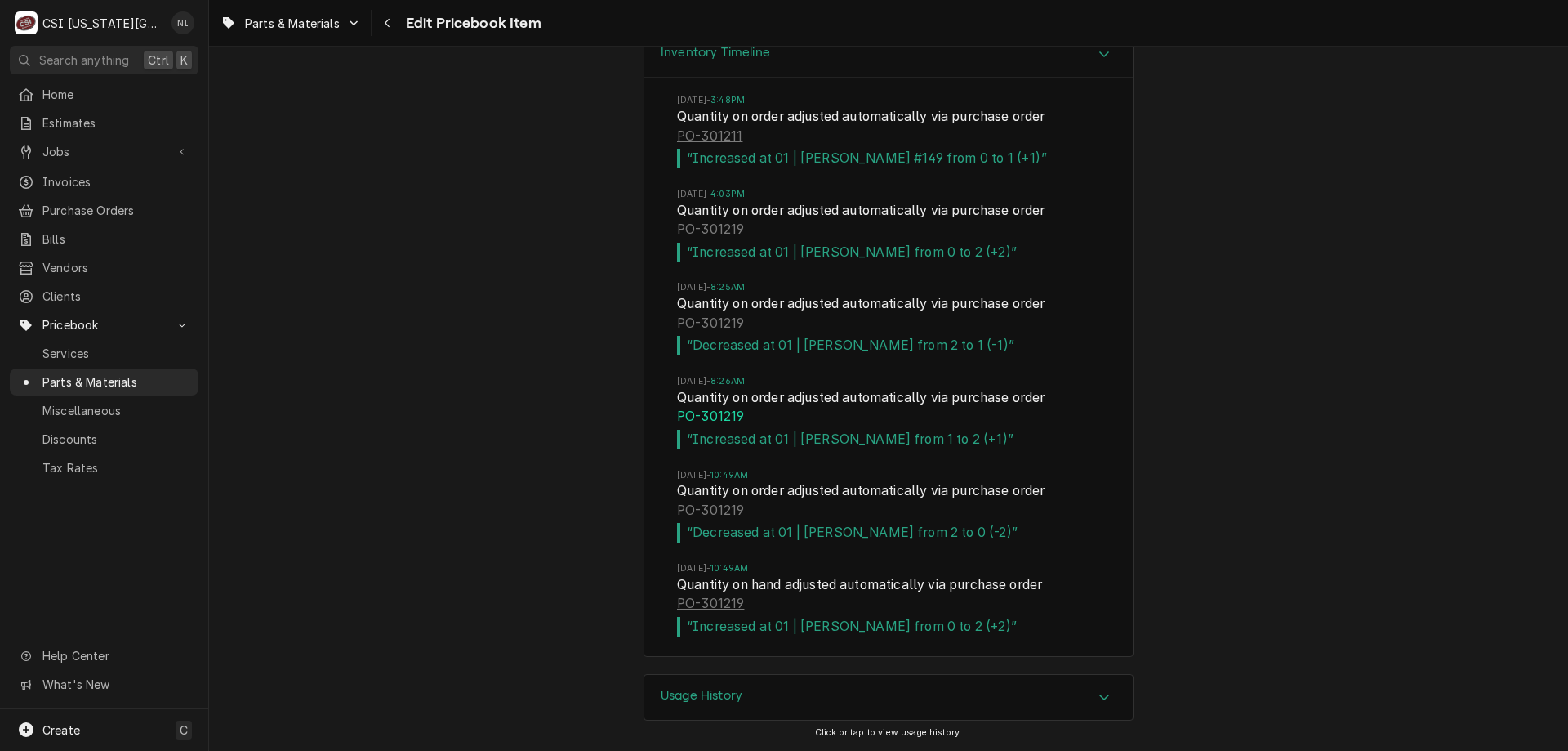
click at [714, 419] on link "PO-301219" at bounding box center [710, 416] width 67 height 19
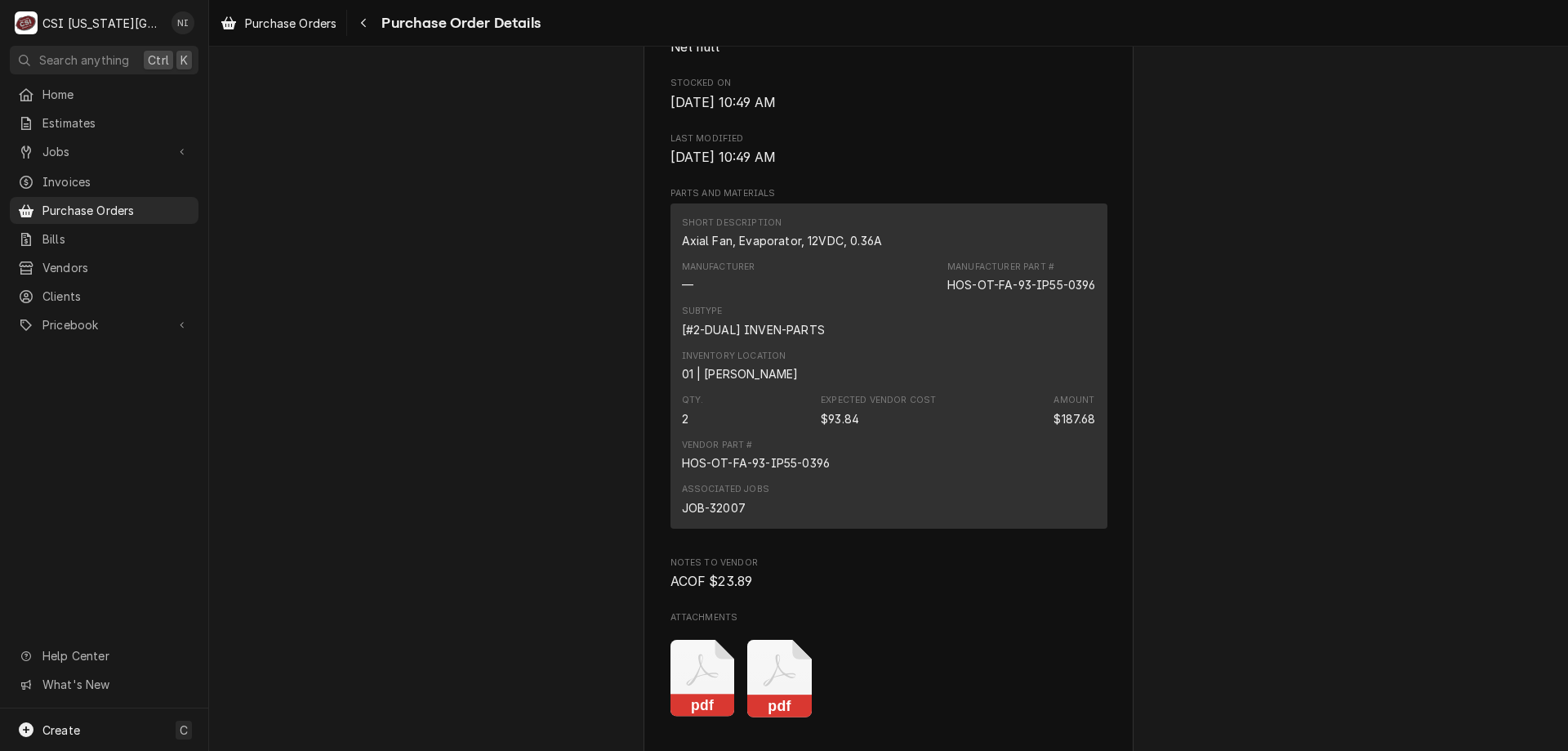
scroll to position [952, 0]
click at [292, 379] on div "Unpaid Vendor HOSHIZAKI HOSHIZAKI [STREET_ADDRESS][PERSON_NAME] Bill To CSI [US…" at bounding box center [888, 158] width 1359 height 2126
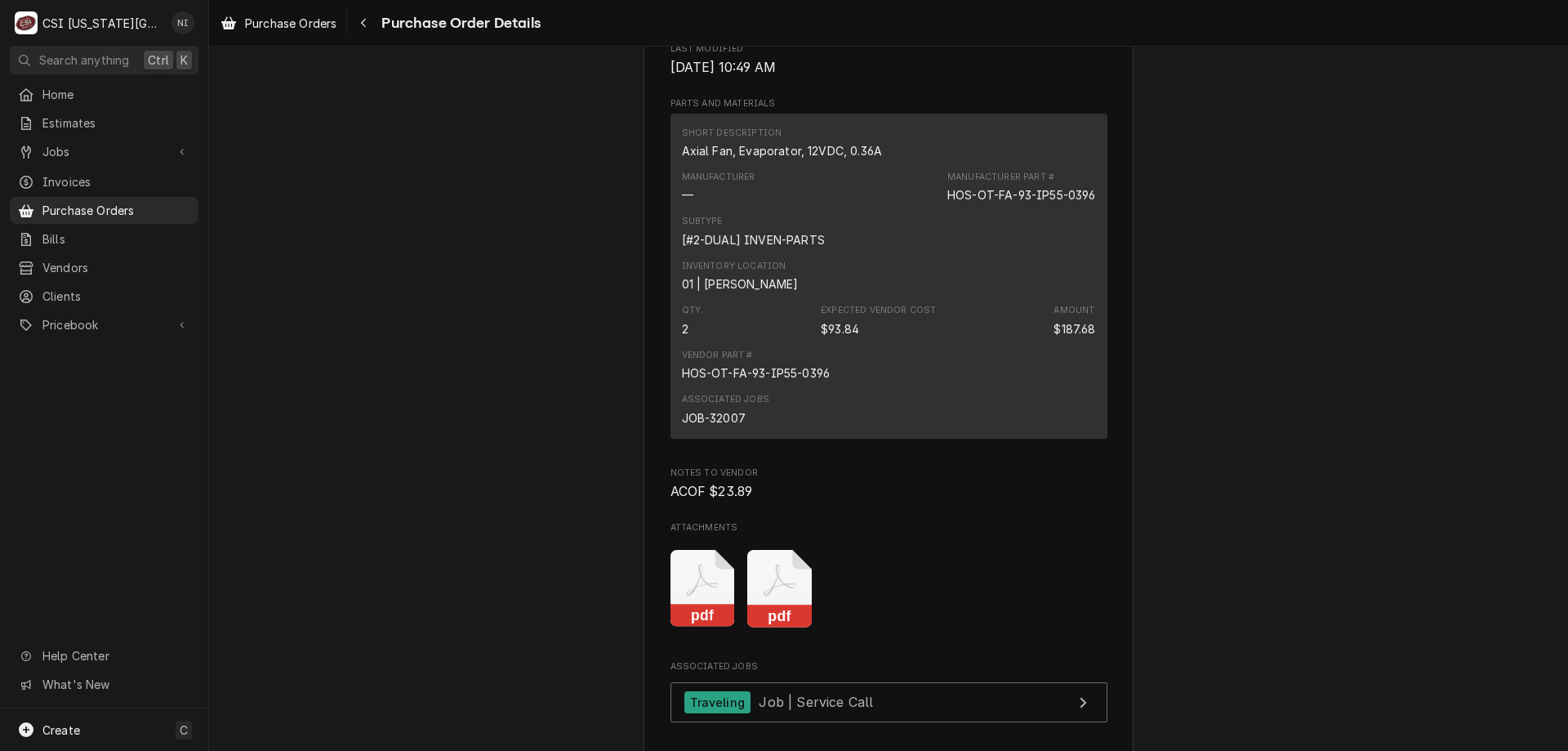
scroll to position [1017, 0]
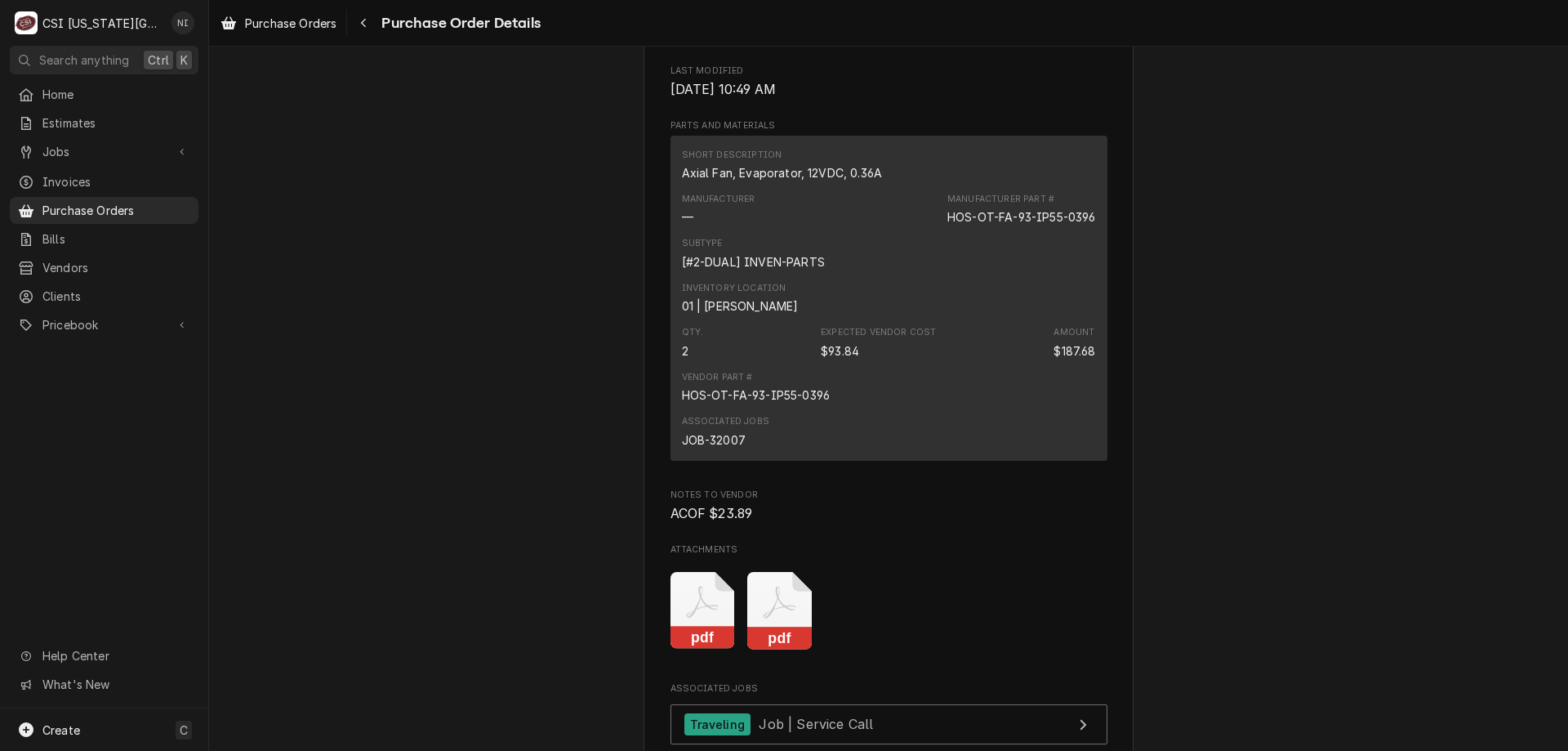
click at [106, 316] on span "Pricebook" at bounding box center [104, 324] width 123 height 17
click at [137, 374] on span "Parts & Materials" at bounding box center [116, 382] width 148 height 17
click at [147, 202] on span "Purchase Orders" at bounding box center [116, 210] width 148 height 17
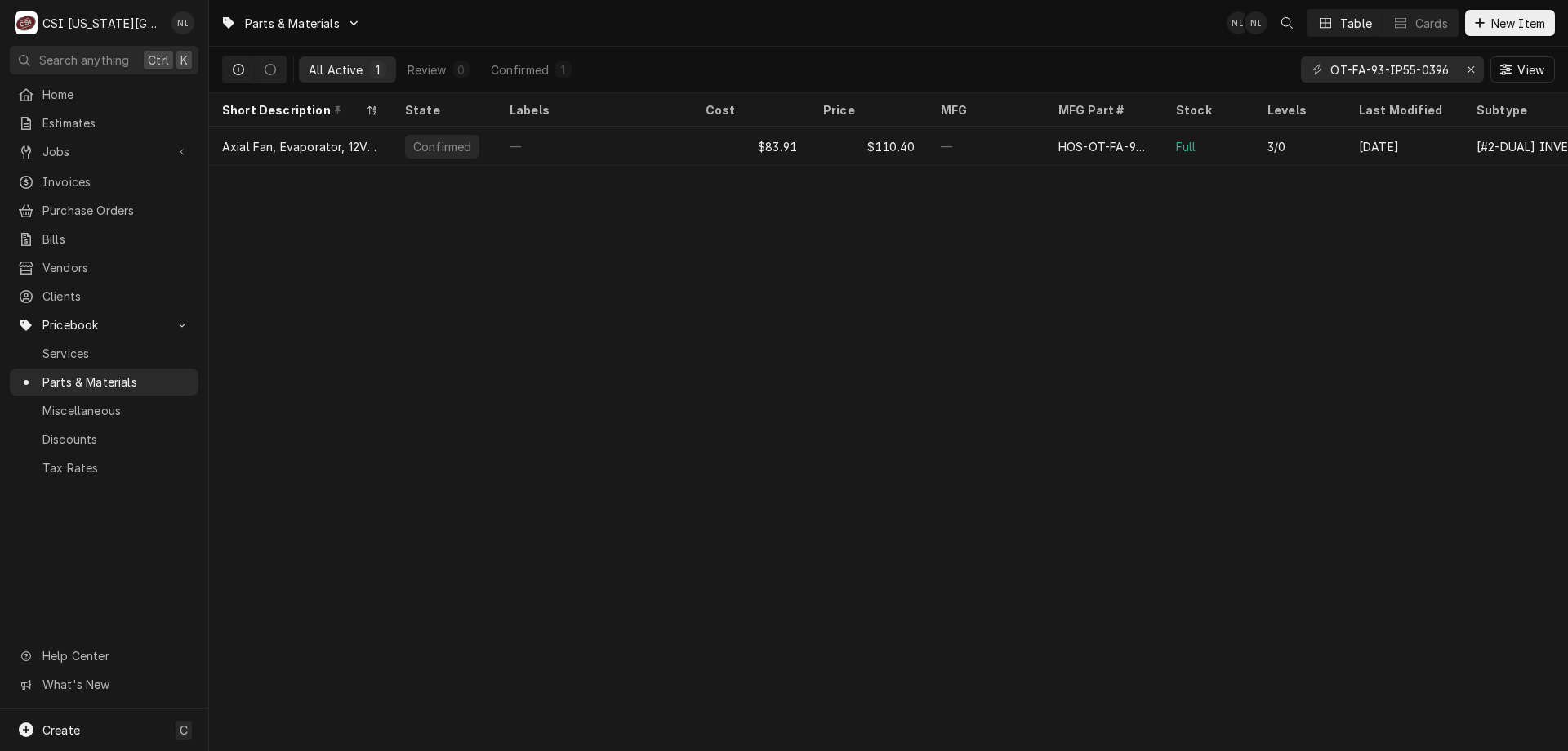
click at [1346, 141] on div "[DATE]" at bounding box center [1405, 146] width 117 height 39
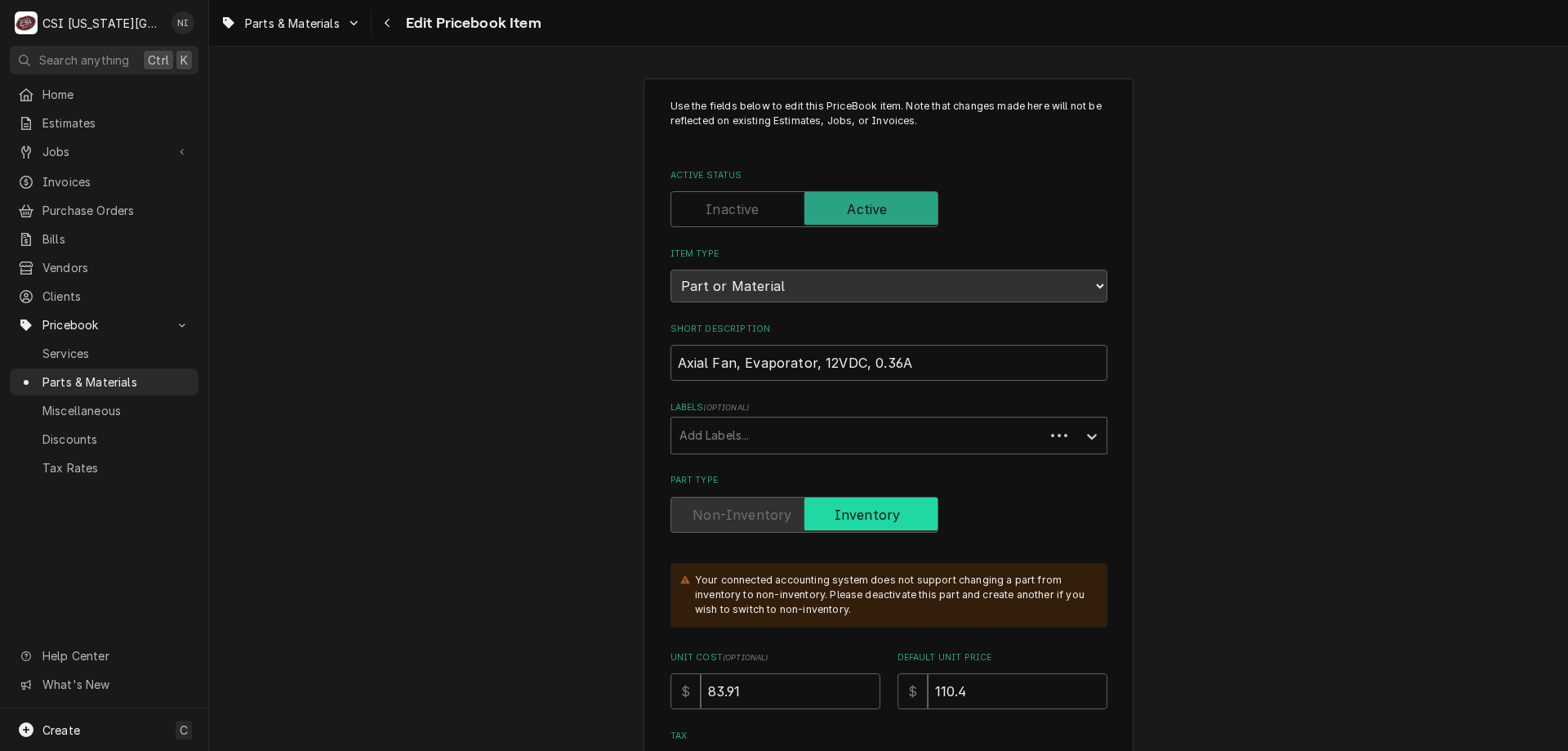
type textarea "x"
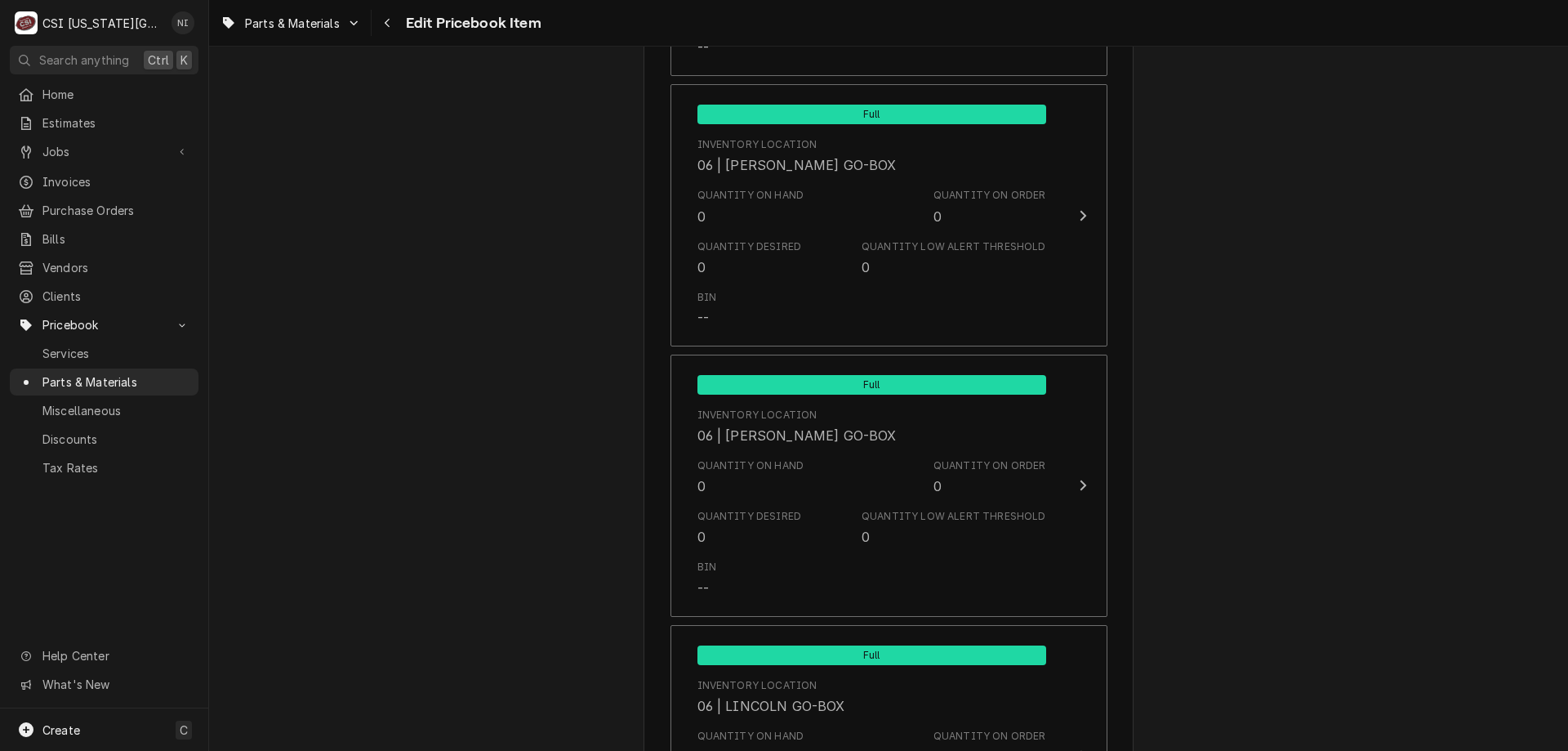
scroll to position [16100, 0]
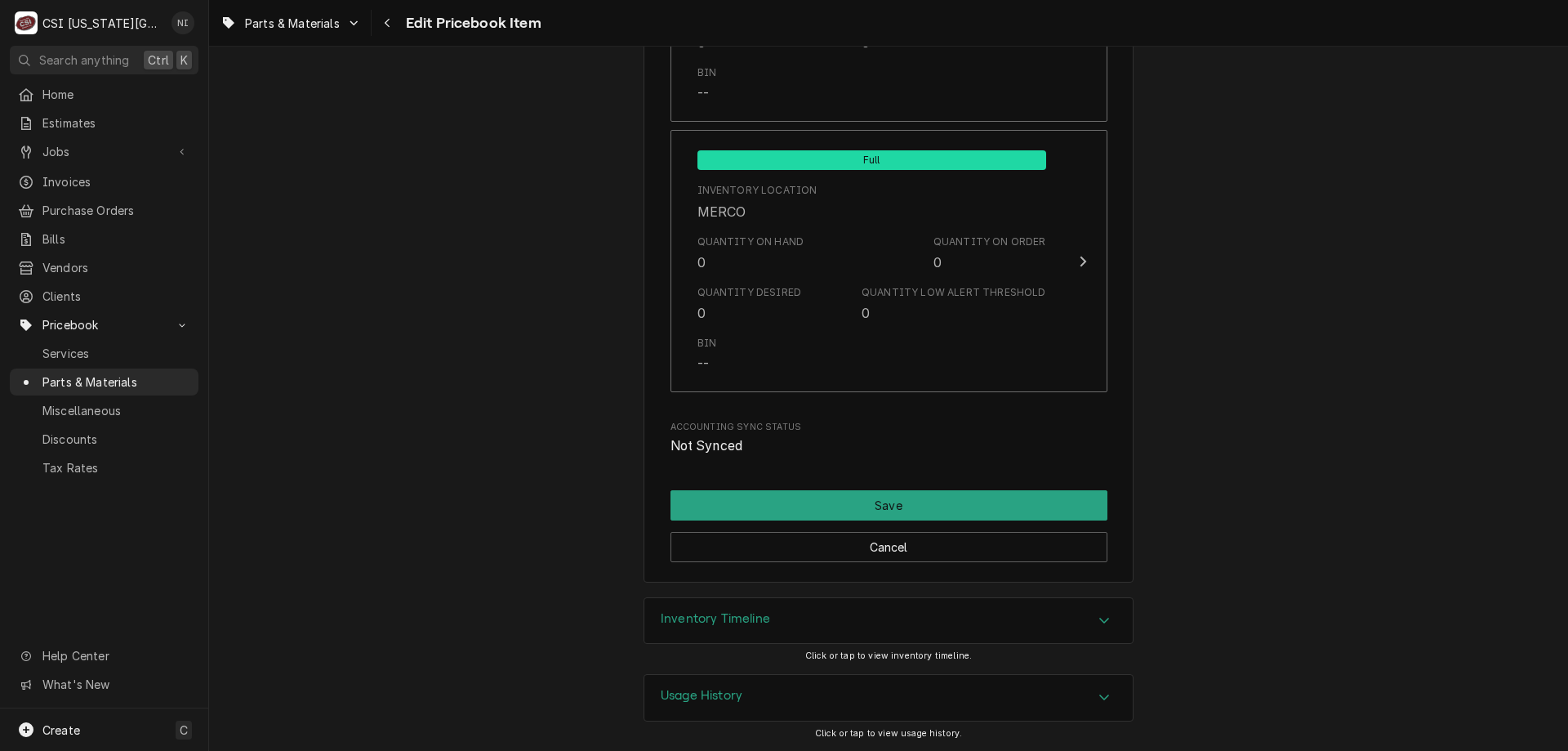
drag, startPoint x: 821, startPoint y: 620, endPoint x: 1095, endPoint y: 618, distance: 274.0
click at [823, 620] on div "Inventory Timeline" at bounding box center [888, 621] width 488 height 46
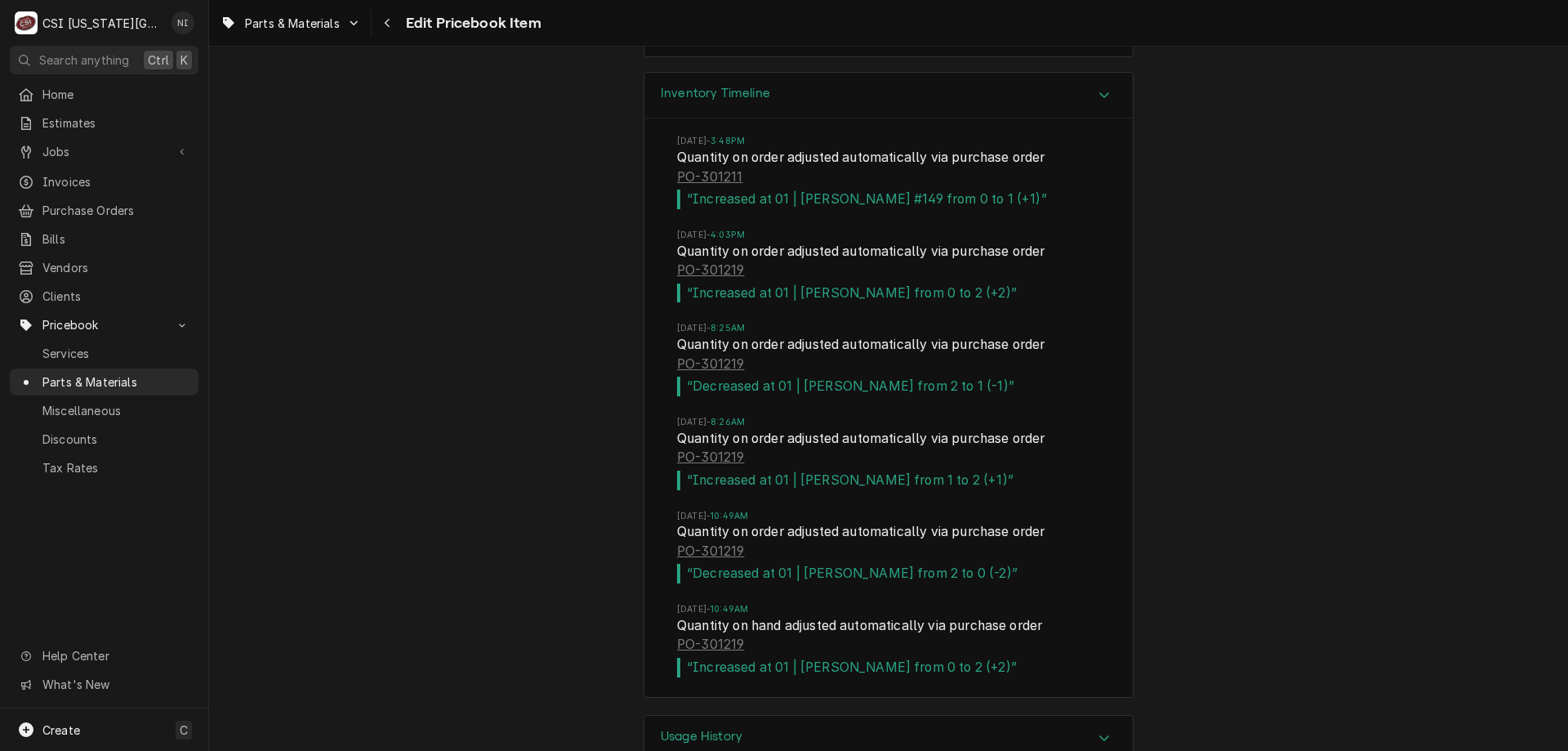
scroll to position [16665, 0]
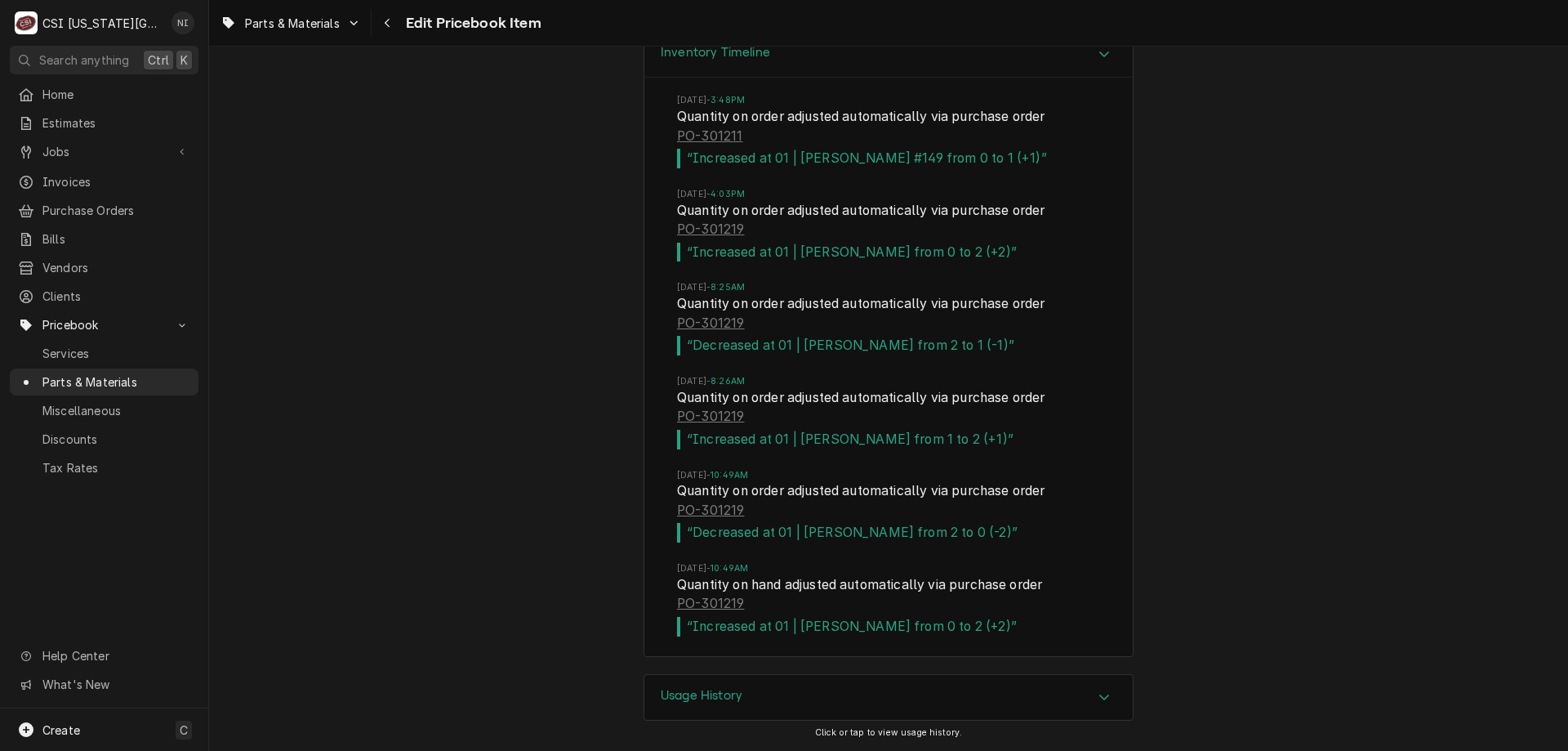
drag, startPoint x: 240, startPoint y: 420, endPoint x: 270, endPoint y: 420, distance: 30.0
click at [243, 420] on div "Inventory Timeline Thu, Aug 14, 2025 - 3:48PM Quantity on order adjusted automa…" at bounding box center [888, 353] width 1359 height 643
click at [142, 376] on span "Parts & Materials" at bounding box center [116, 382] width 148 height 17
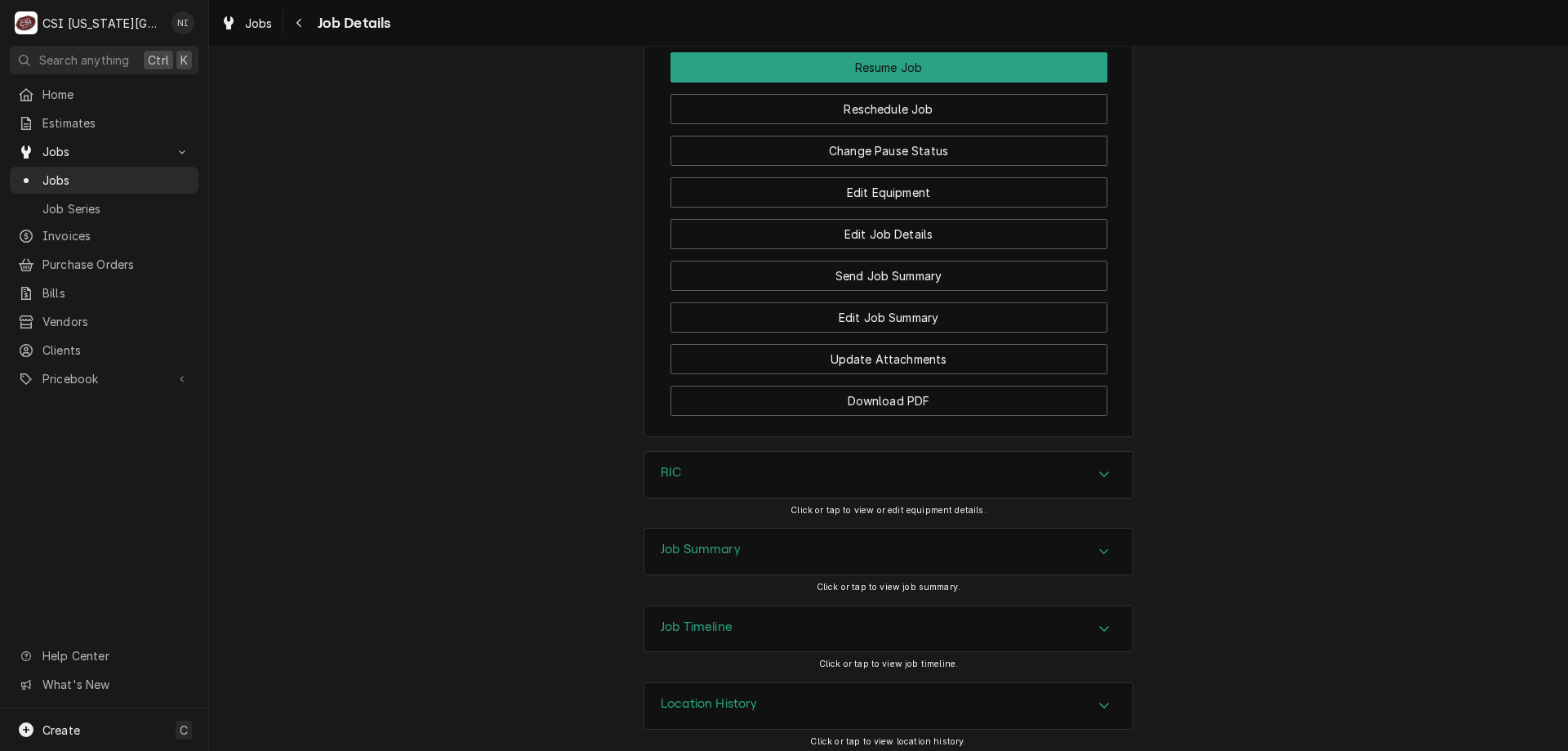
scroll to position [1954, 0]
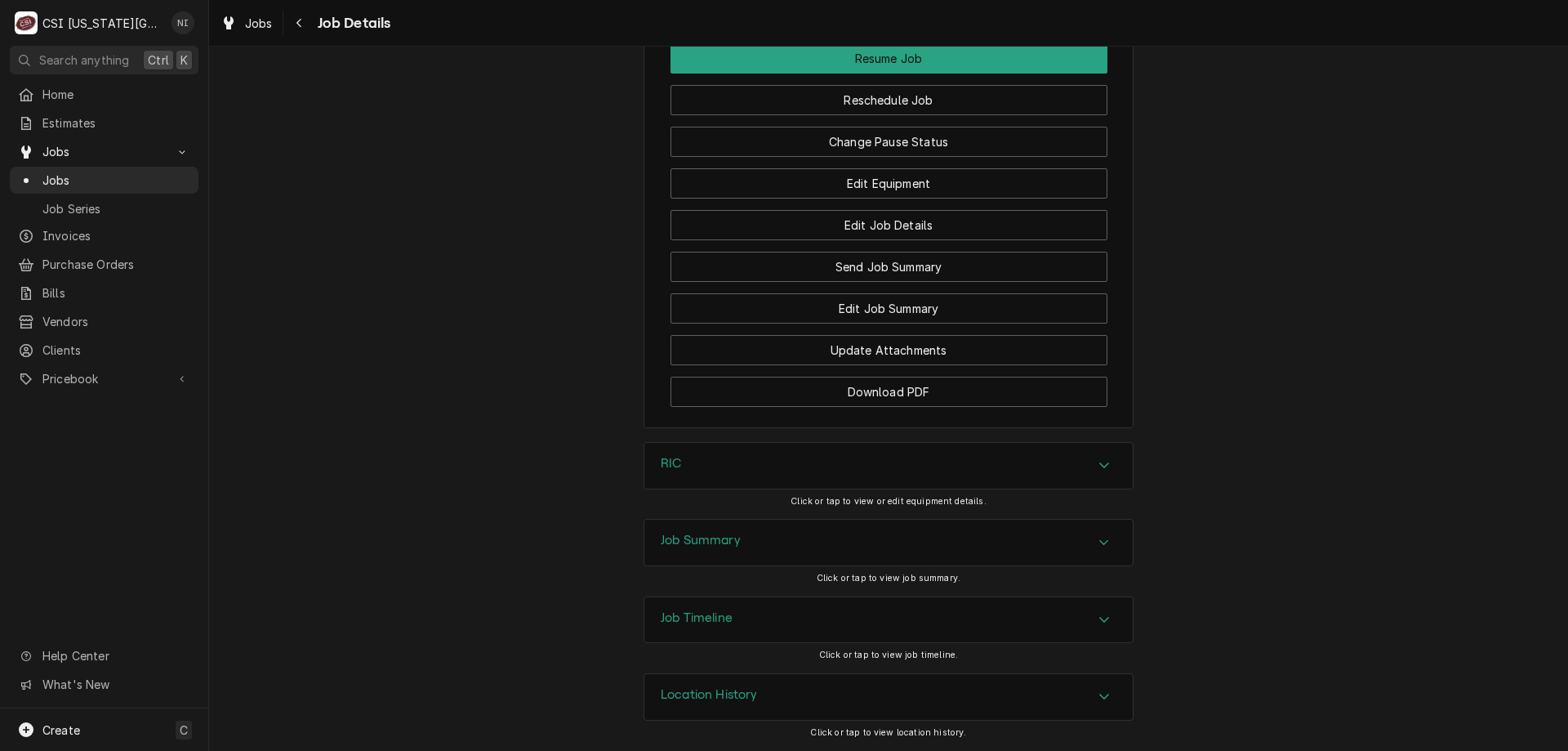
click at [1077, 632] on div "Job Timeline" at bounding box center [888, 621] width 488 height 46
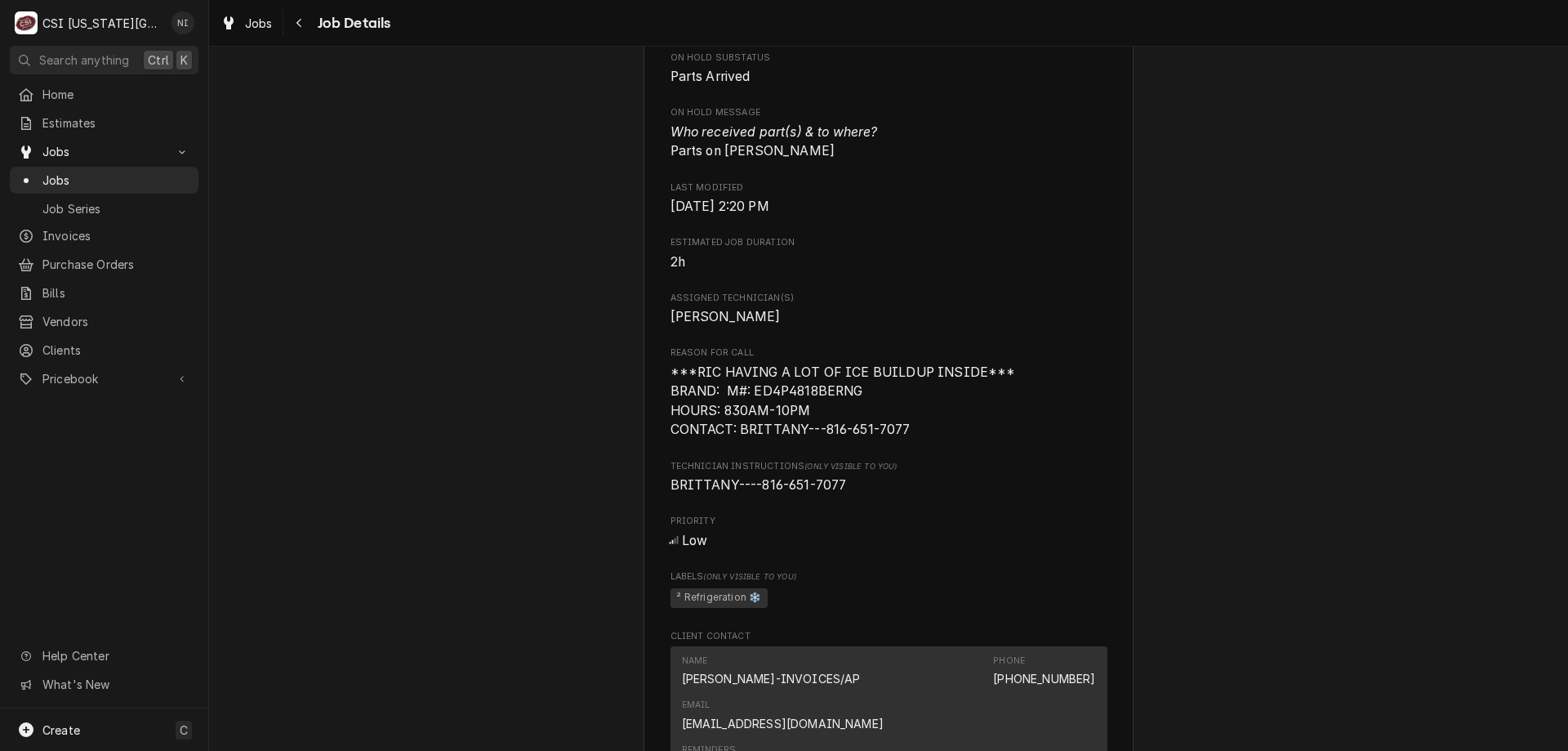
scroll to position [0, 0]
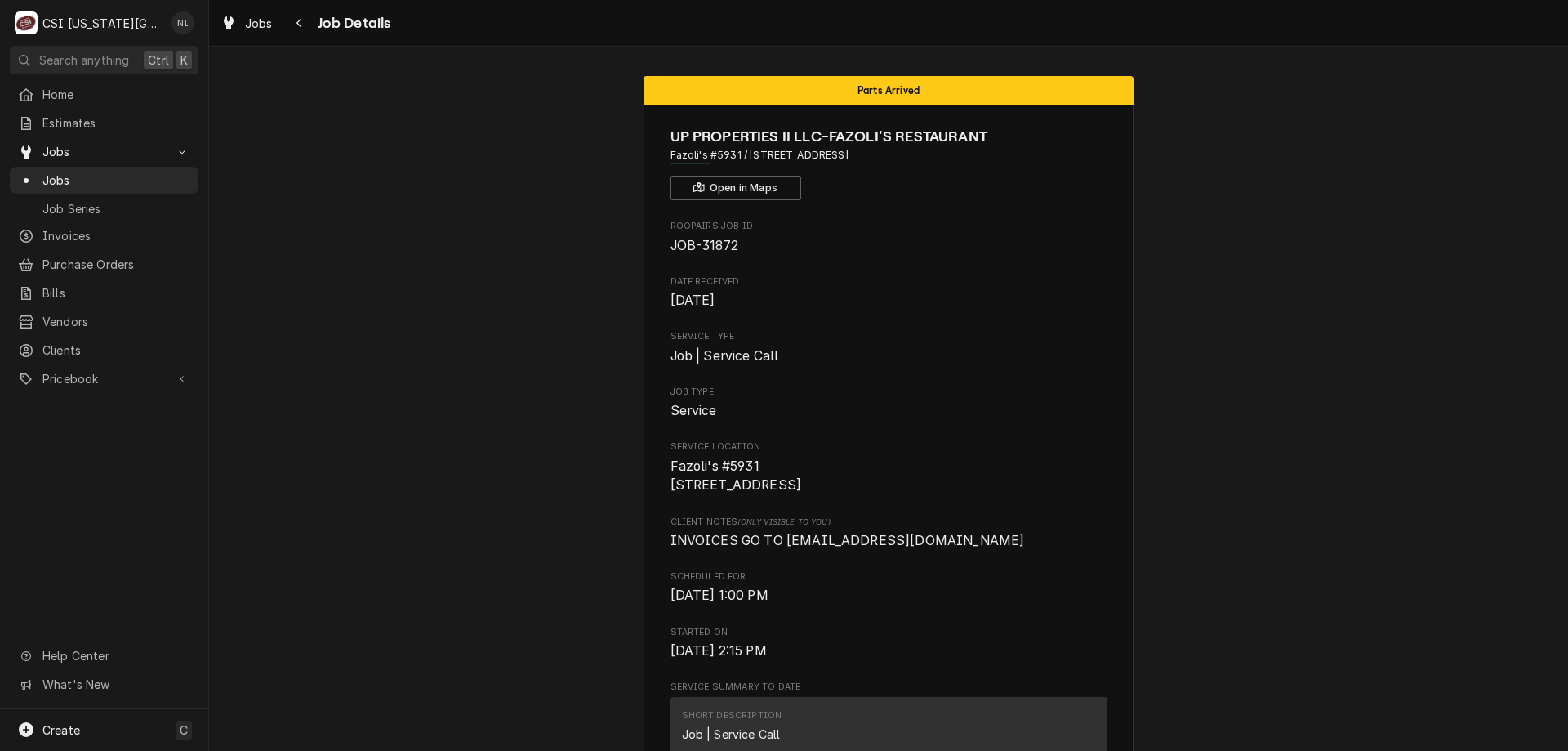
click at [165, 176] on span "Jobs" at bounding box center [116, 180] width 148 height 17
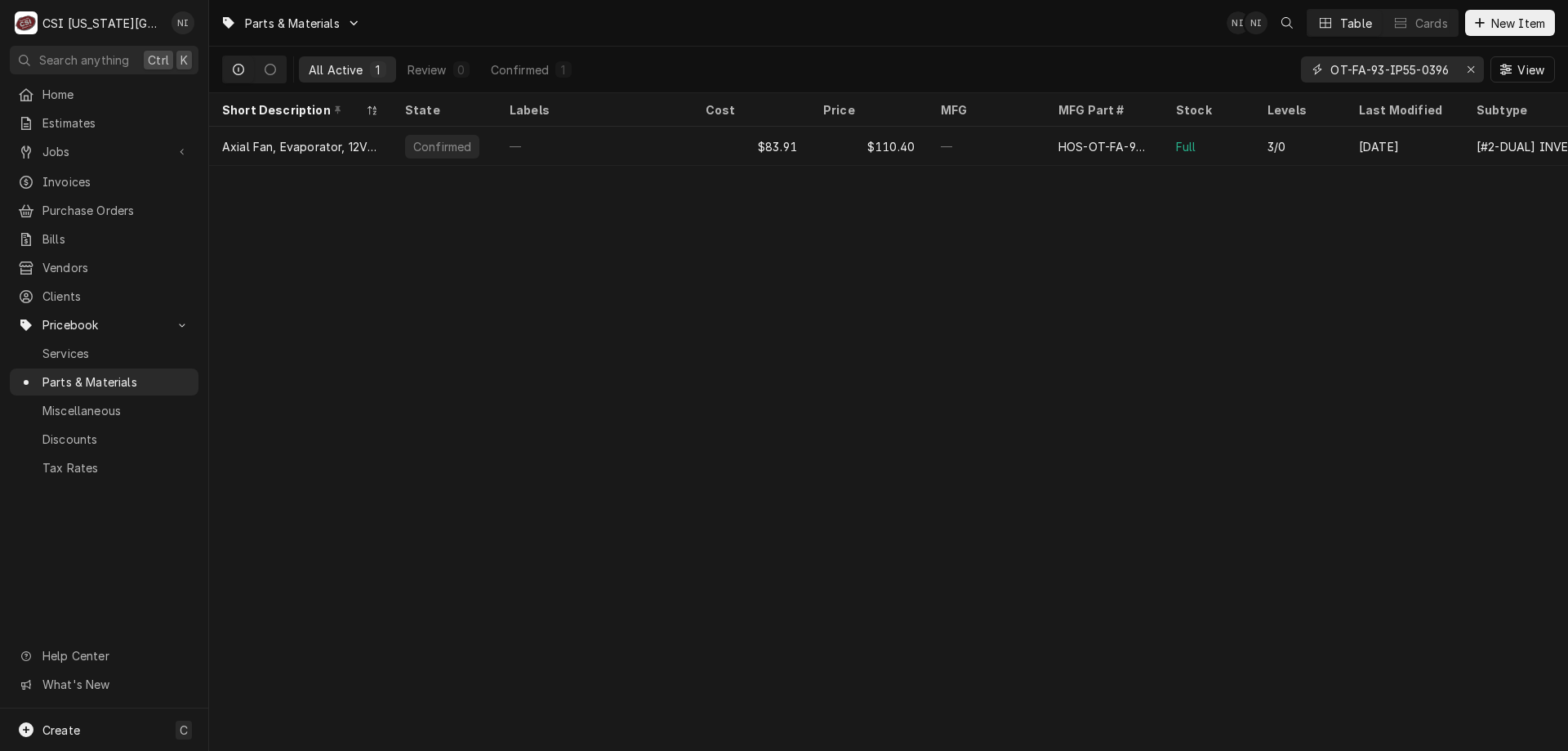
click at [1471, 66] on icon "Erase input" at bounding box center [1471, 69] width 9 height 11
click at [1439, 83] on div "View" at bounding box center [1428, 70] width 254 height 46
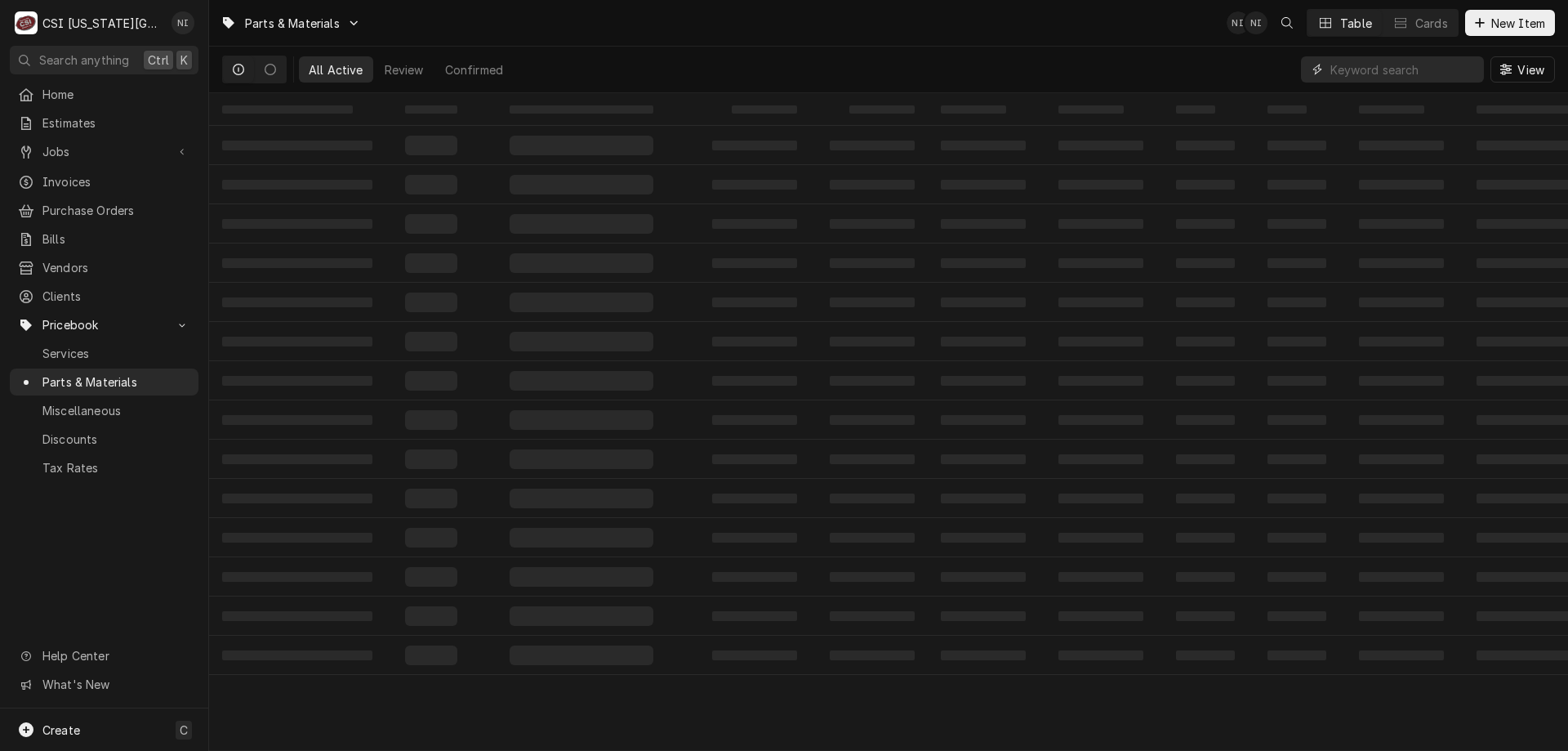
click at [1429, 75] on input "Dynamic Content Wrapper" at bounding box center [1403, 69] width 145 height 26
paste input "12188086"
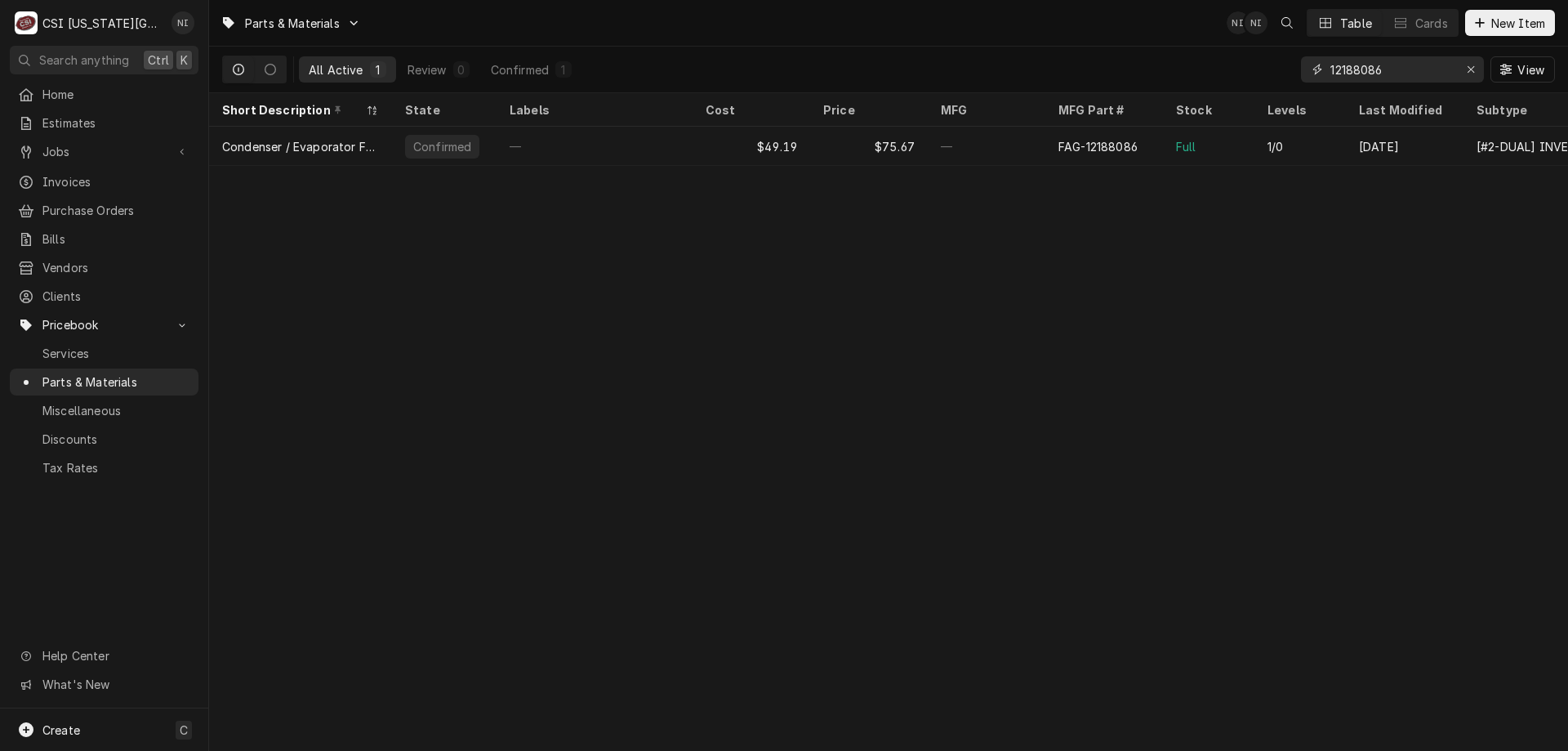
type input "12188086"
click at [614, 144] on div "—" at bounding box center [595, 146] width 196 height 39
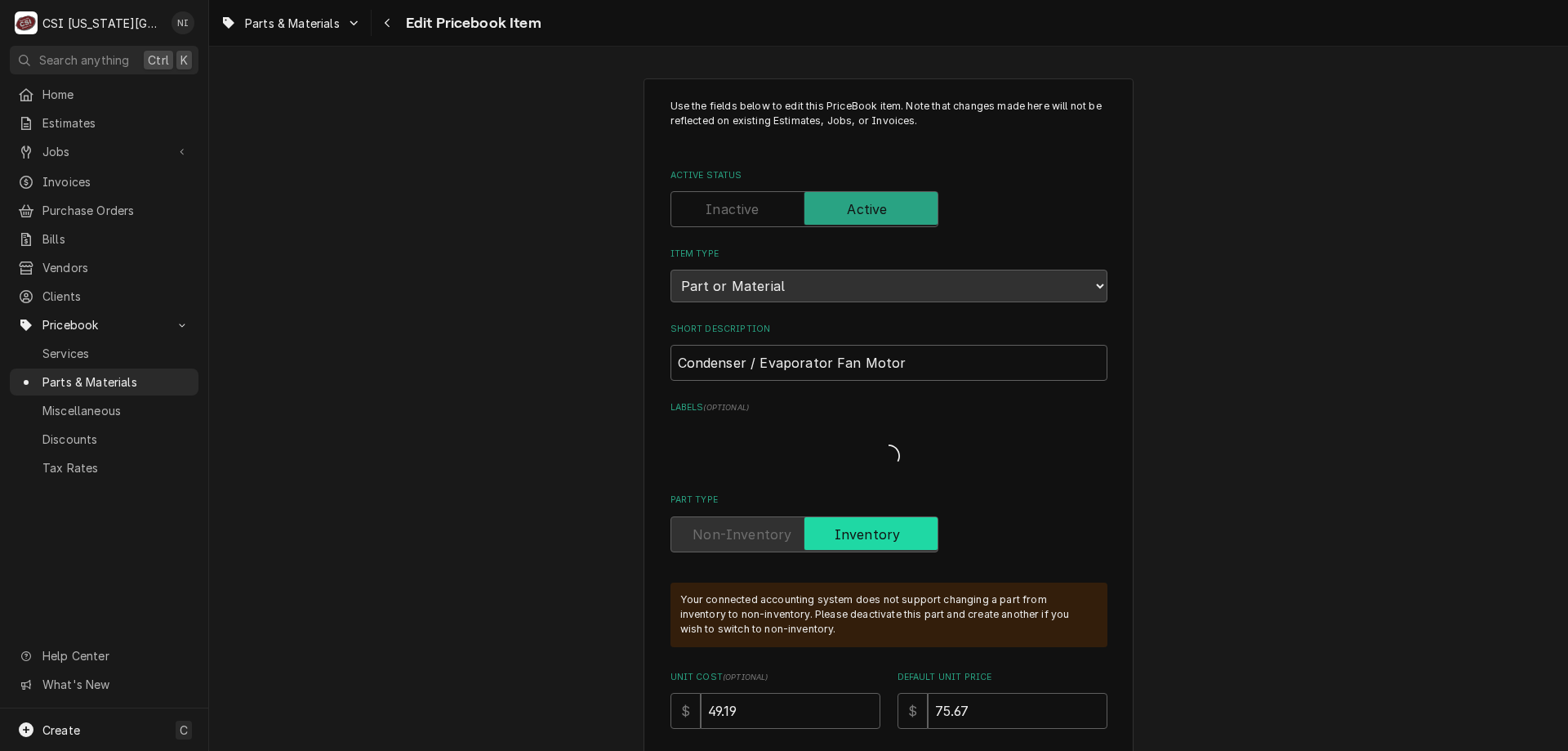
type textarea "x"
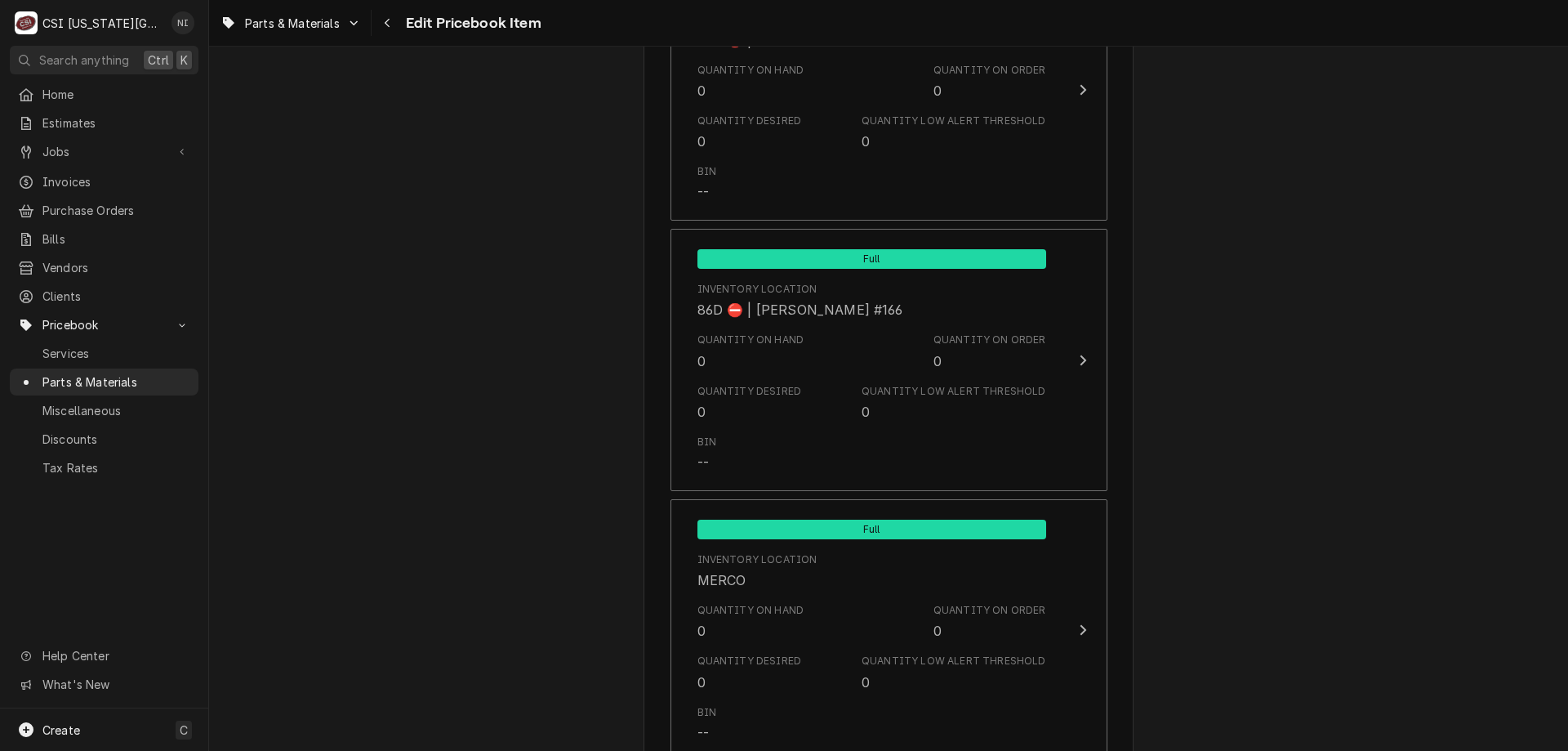
scroll to position [15966, 0]
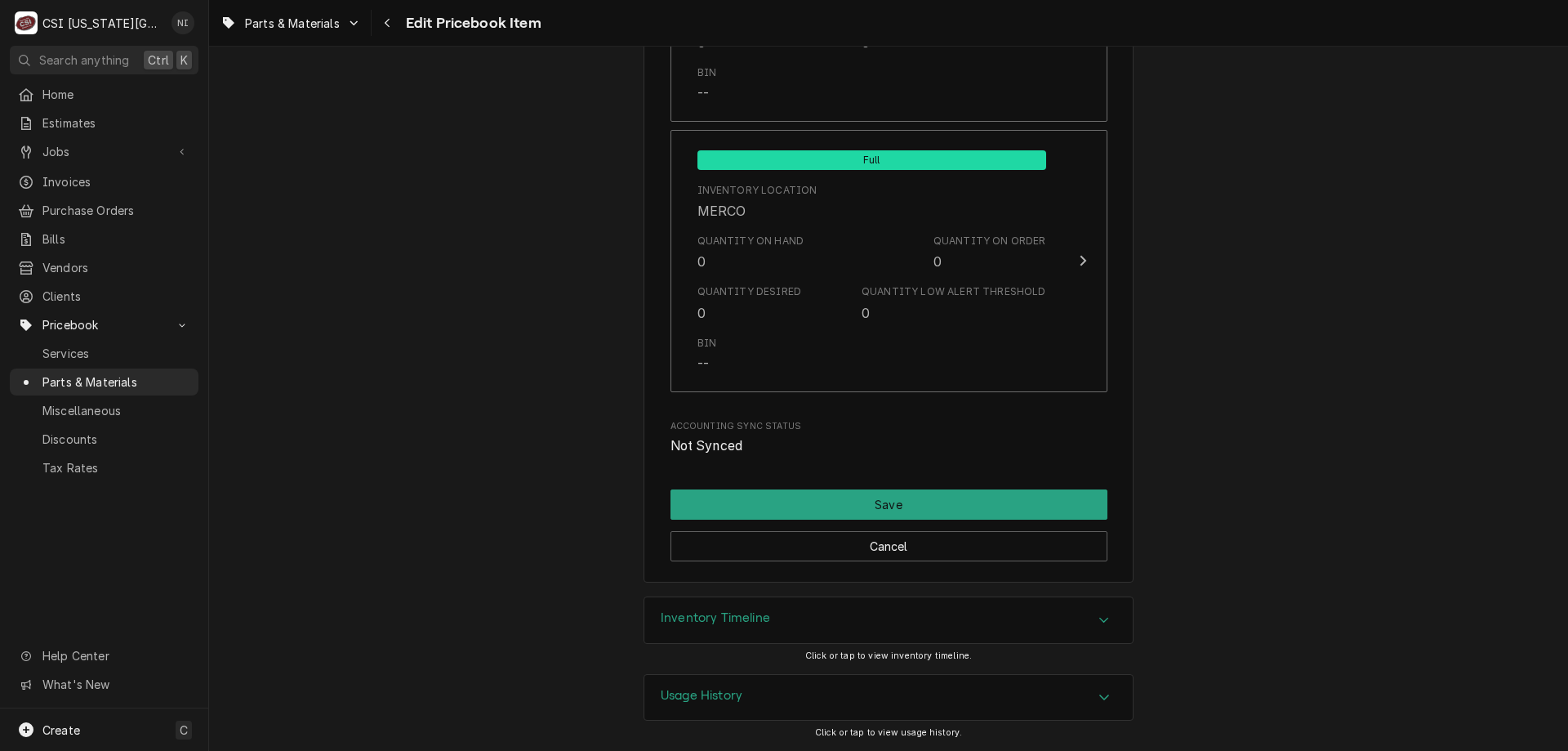
click at [1056, 612] on div "Inventory Timeline" at bounding box center [888, 621] width 488 height 46
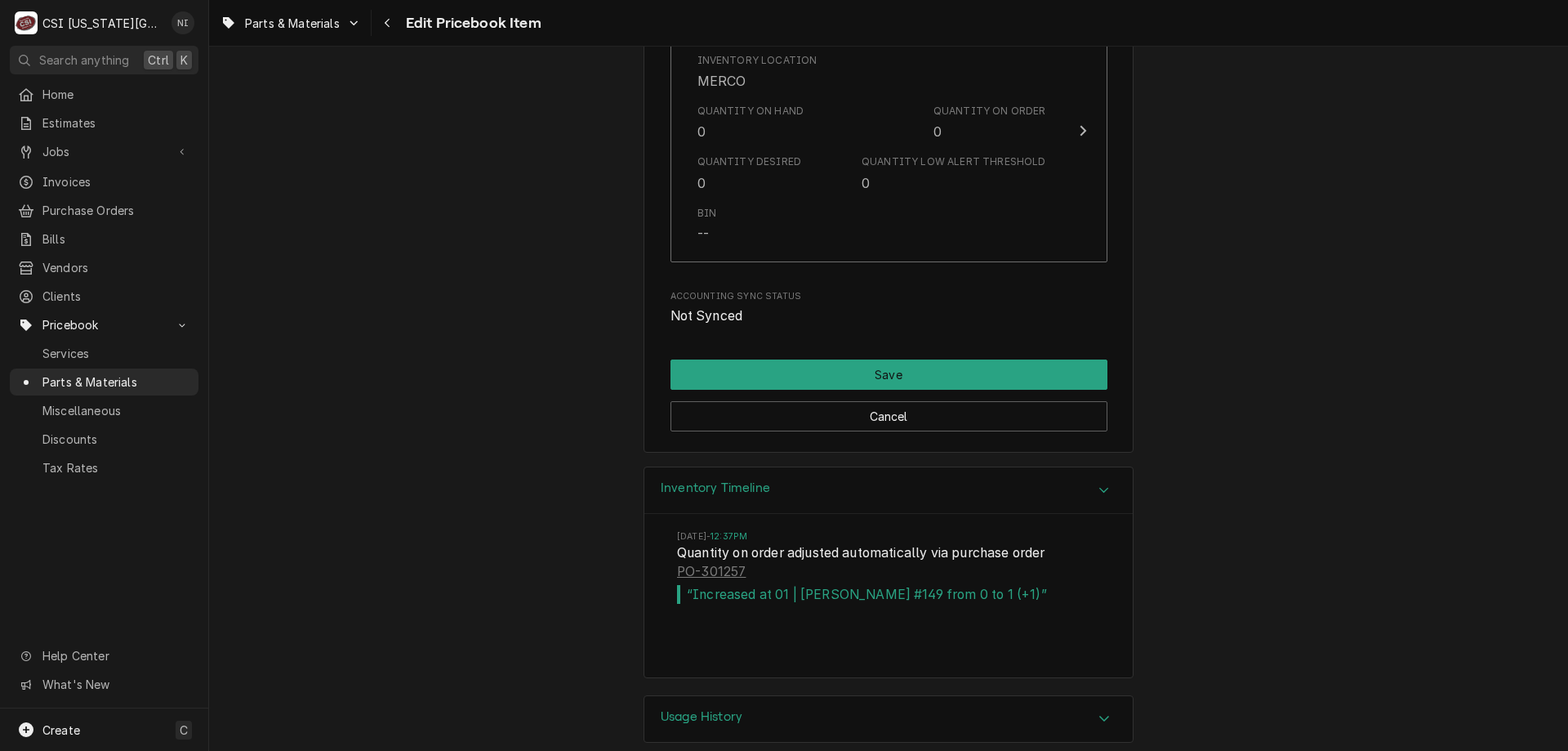
scroll to position [16096, 0]
click at [686, 571] on link "PO-301257" at bounding box center [711, 570] width 69 height 19
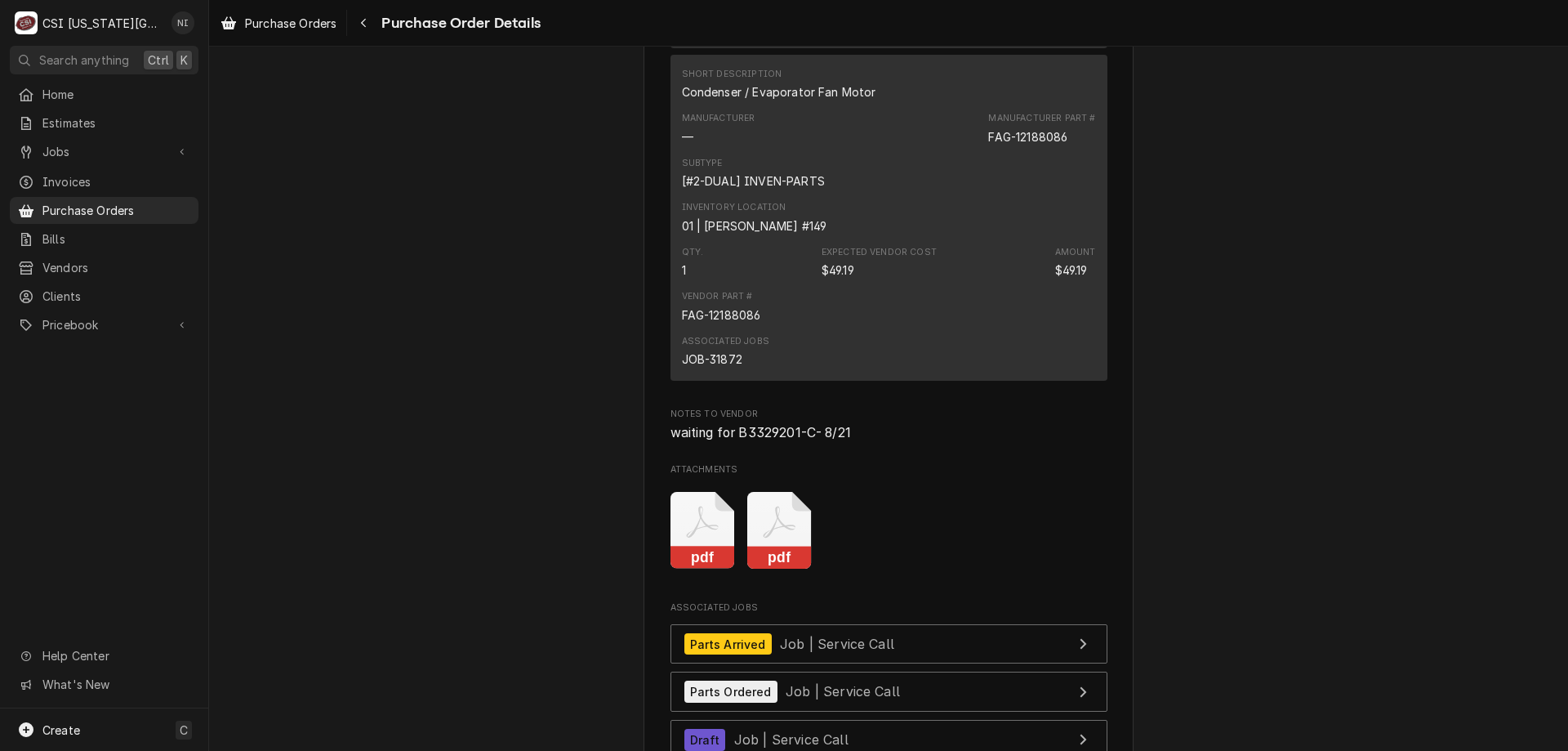
scroll to position [1949, 0]
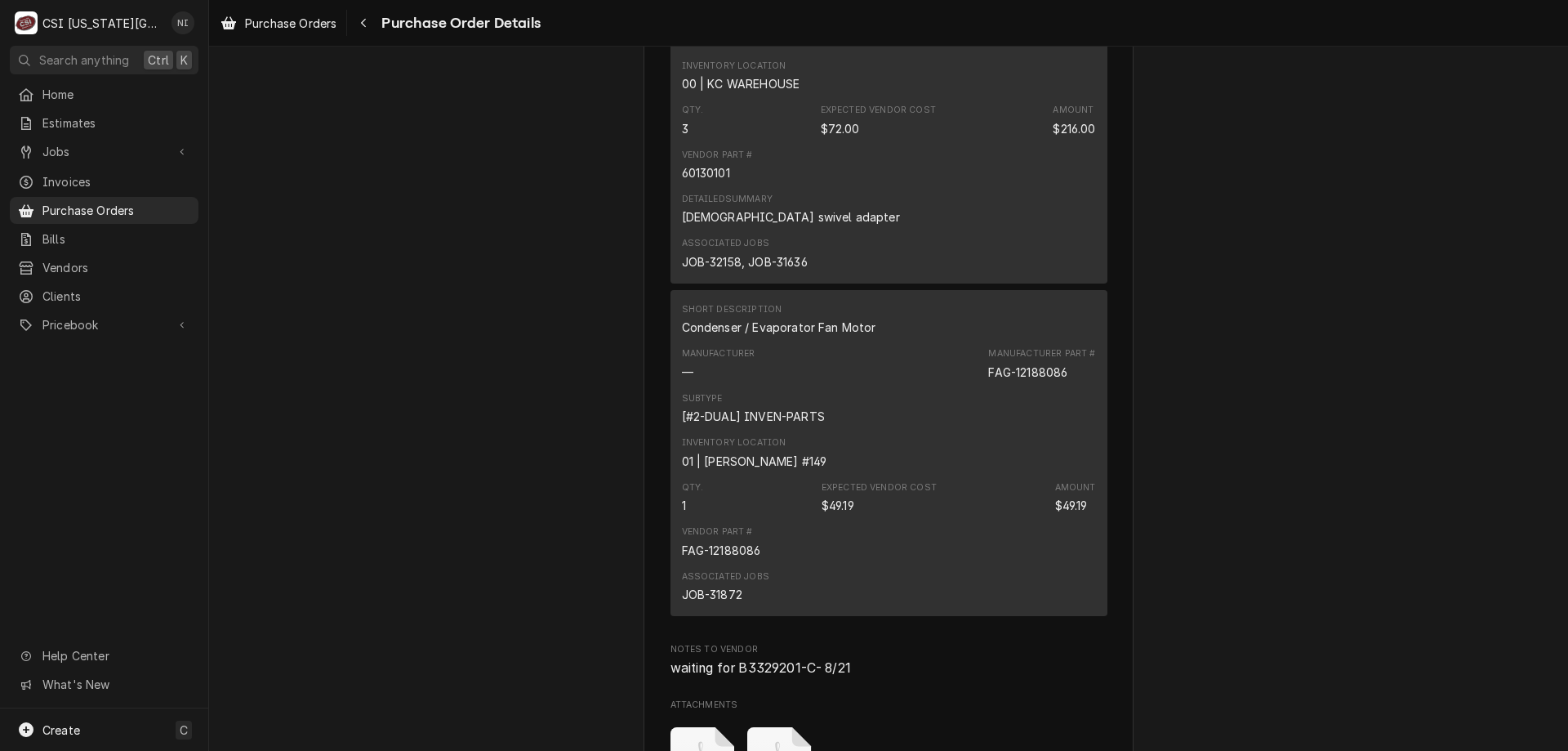
click at [107, 316] on span "Pricebook" at bounding box center [104, 324] width 123 height 17
click at [161, 375] on span "Parts & Materials" at bounding box center [116, 382] width 148 height 17
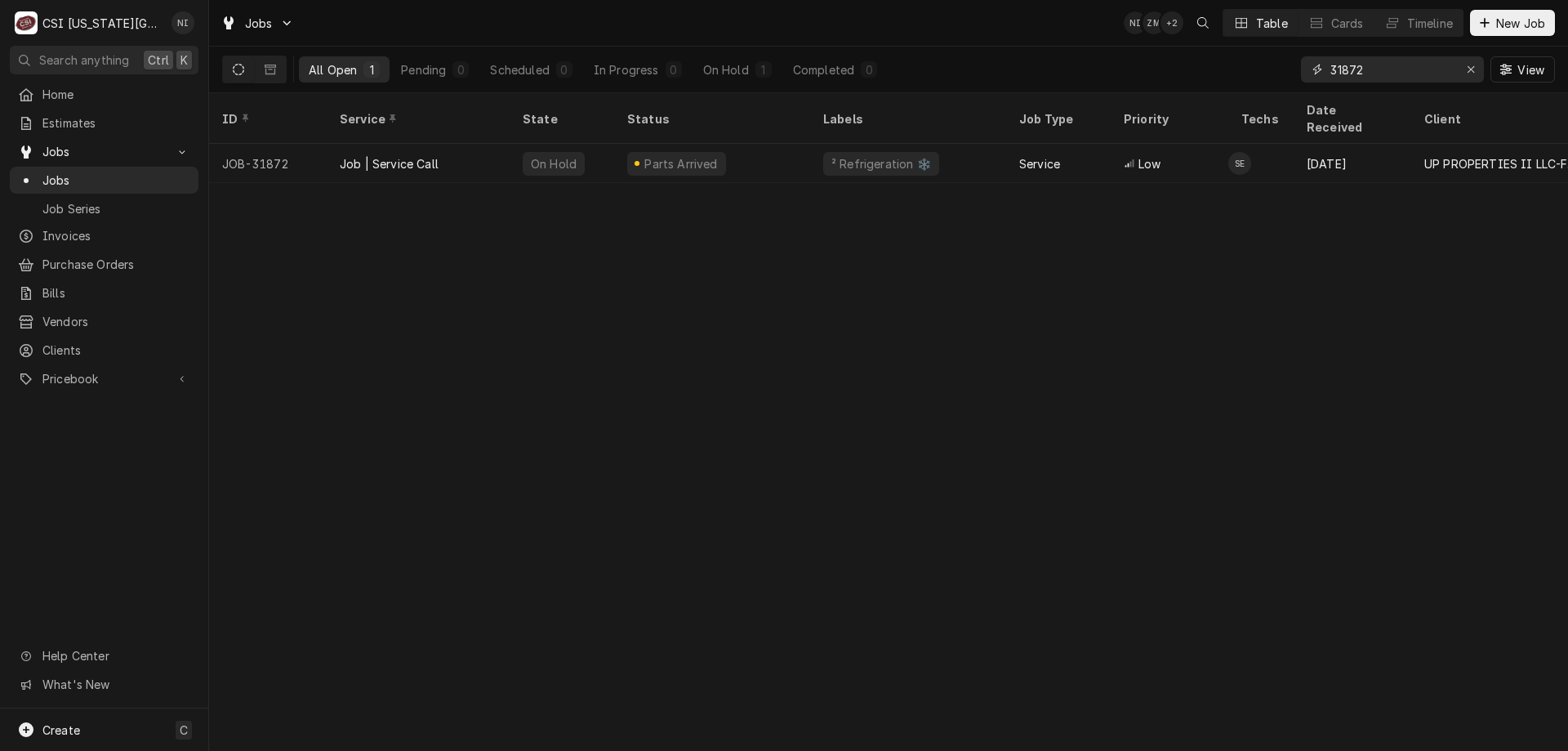
drag, startPoint x: 1398, startPoint y: 75, endPoint x: 1257, endPoint y: 56, distance: 142.3
click at [1263, 61] on div "All Open 1 Pending 0 Scheduled 0 In Progress 0 On Hold 1 Completed 0 31872 View" at bounding box center [888, 70] width 1332 height 46
type input "32048"
click at [463, 149] on div "Job | Service Call" at bounding box center [417, 163] width 183 height 39
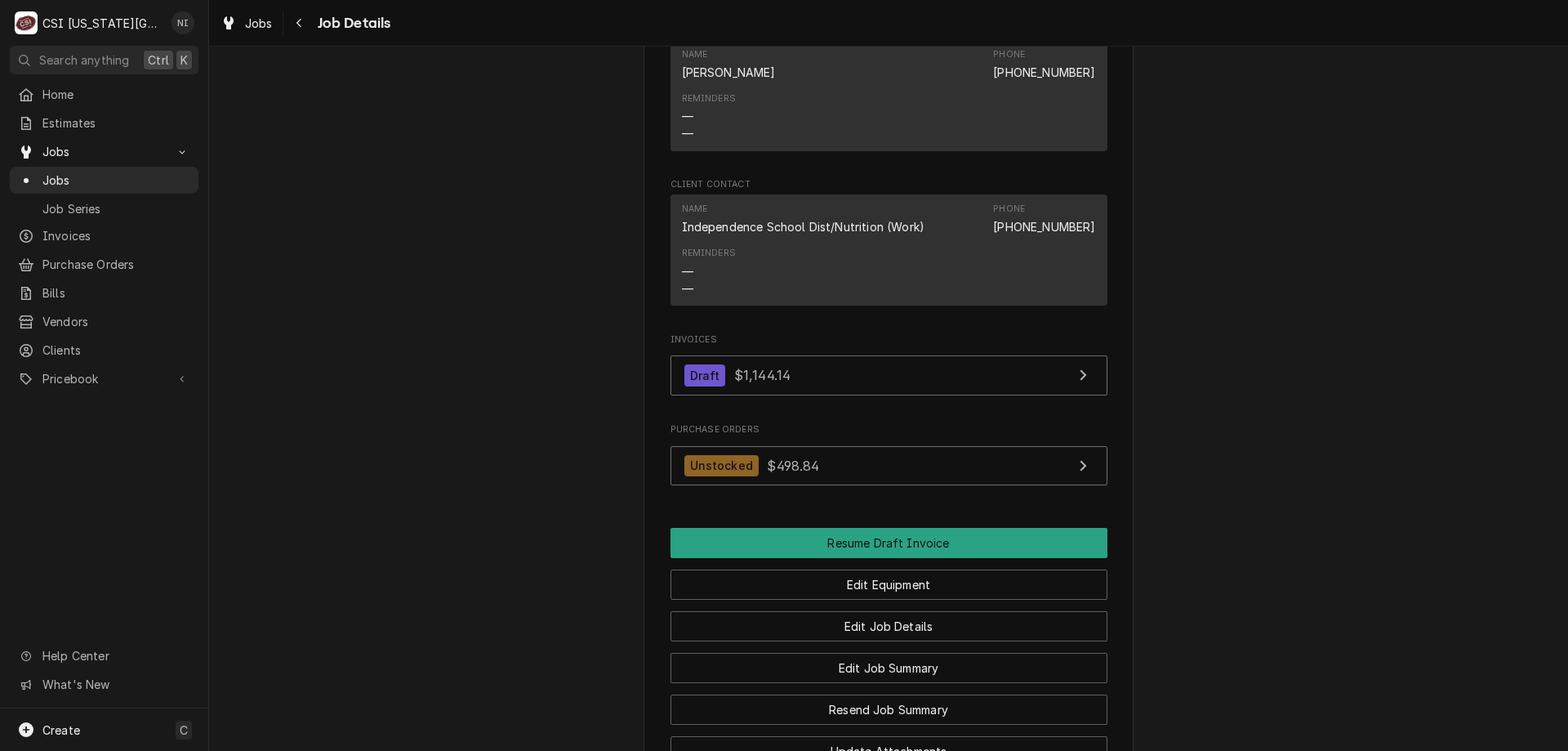
scroll to position [1524, 0]
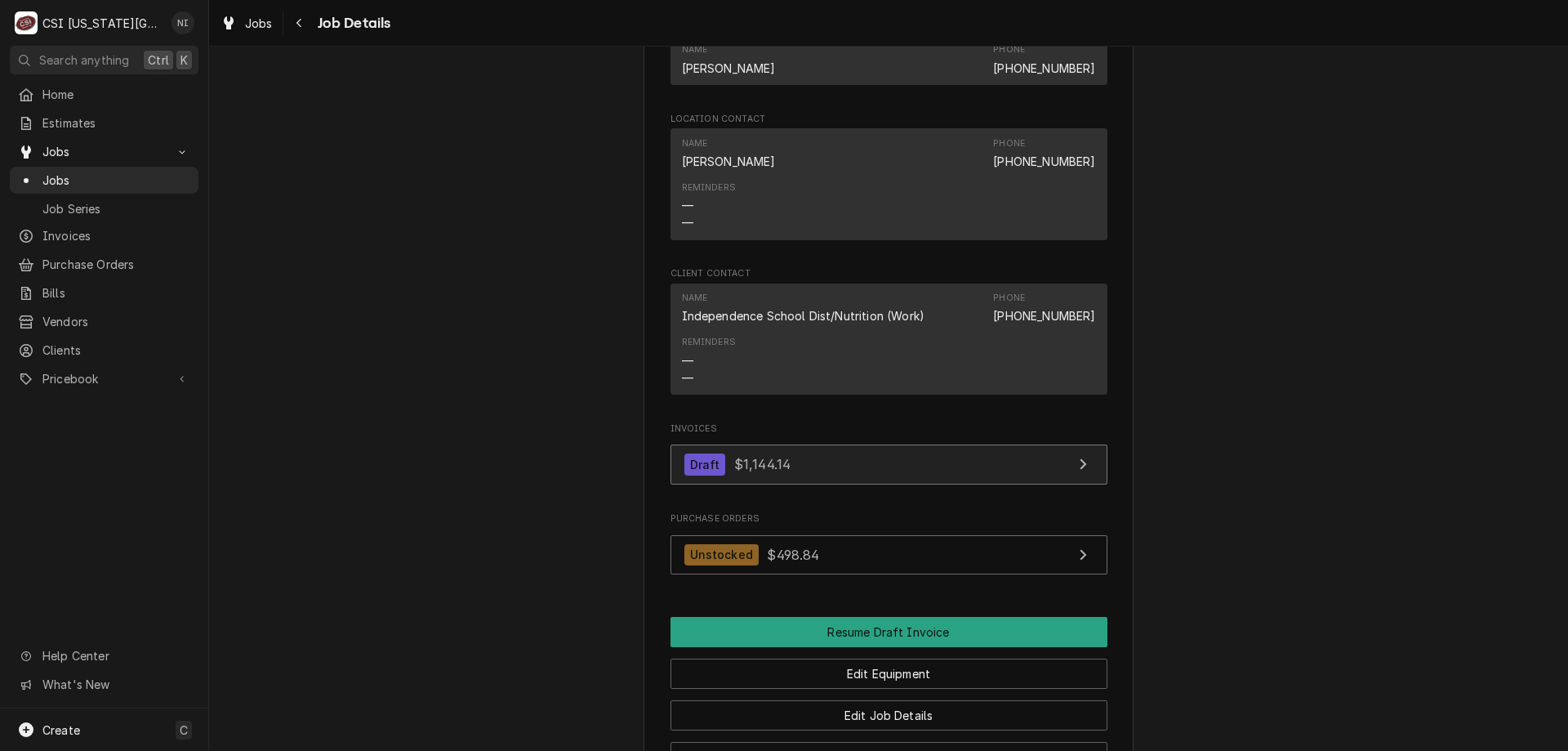
click at [925, 460] on link "Draft $1,144.14" at bounding box center [889, 465] width 437 height 40
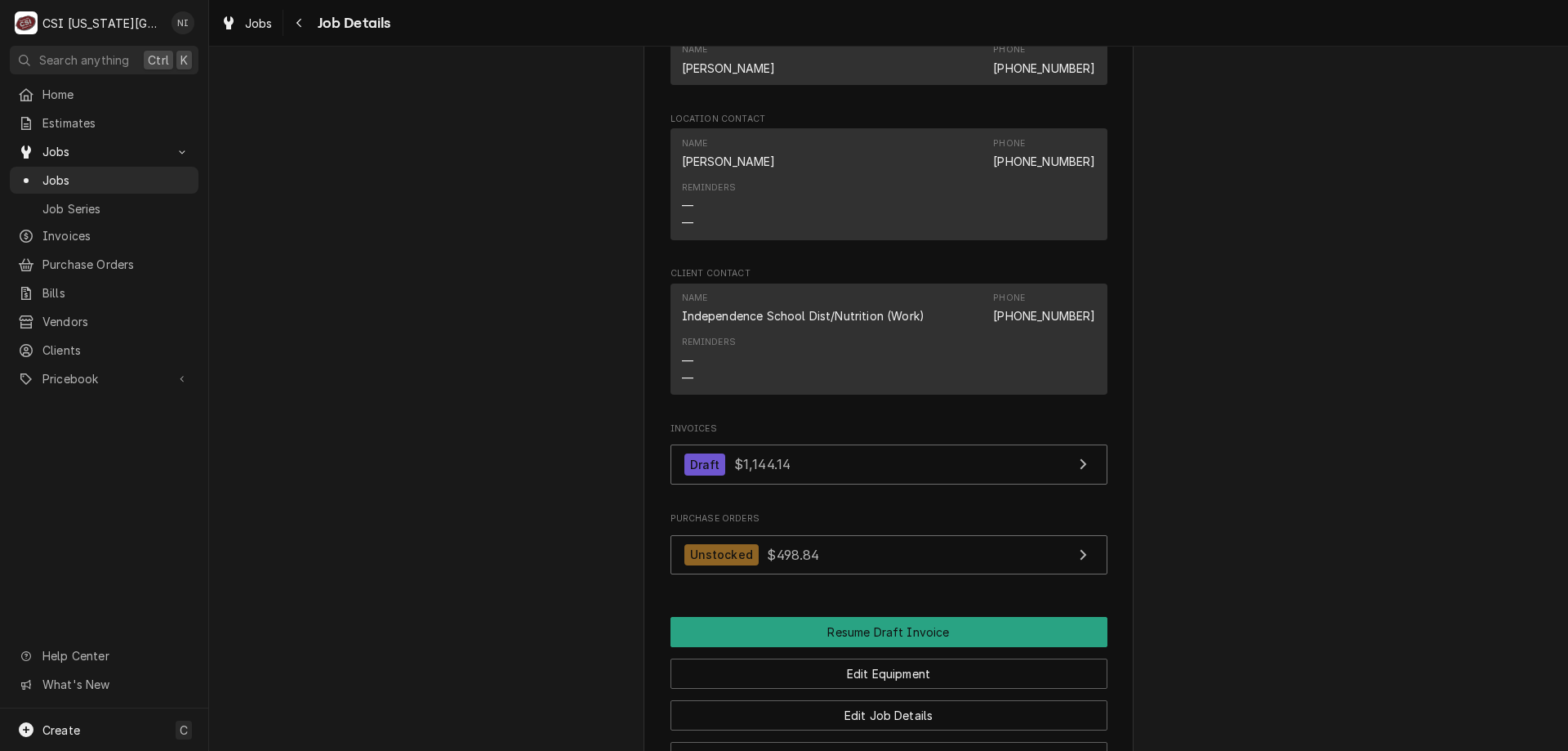
click at [161, 180] on span "Jobs" at bounding box center [116, 180] width 148 height 17
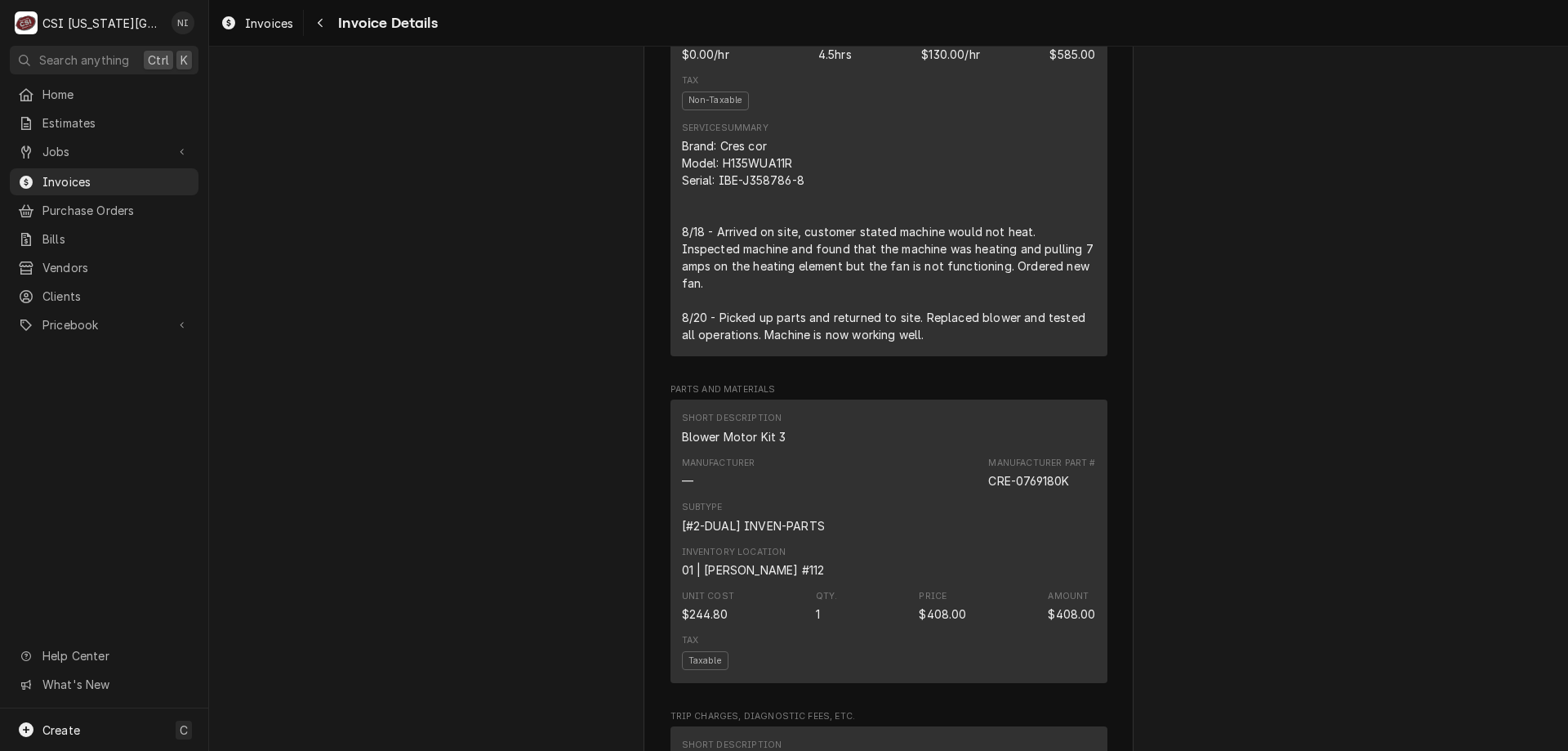
scroll to position [1094, 0]
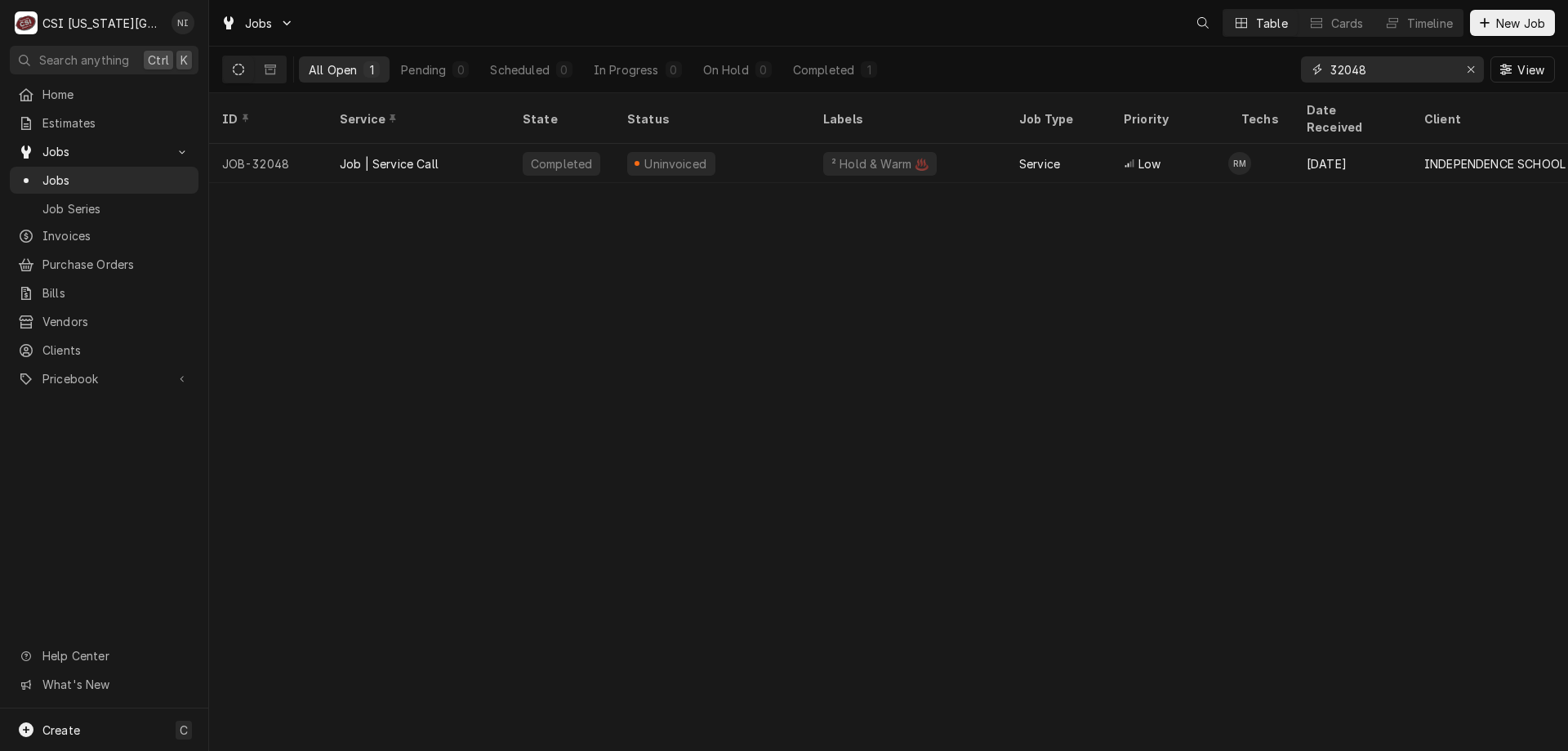
drag, startPoint x: 1372, startPoint y: 70, endPoint x: 1065, endPoint y: 54, distance: 307.4
click at [1070, 56] on div "All Open 1 Pending 0 Scheduled 0 In Progress 0 On Hold 0 Completed 1 32048 View" at bounding box center [888, 70] width 1332 height 46
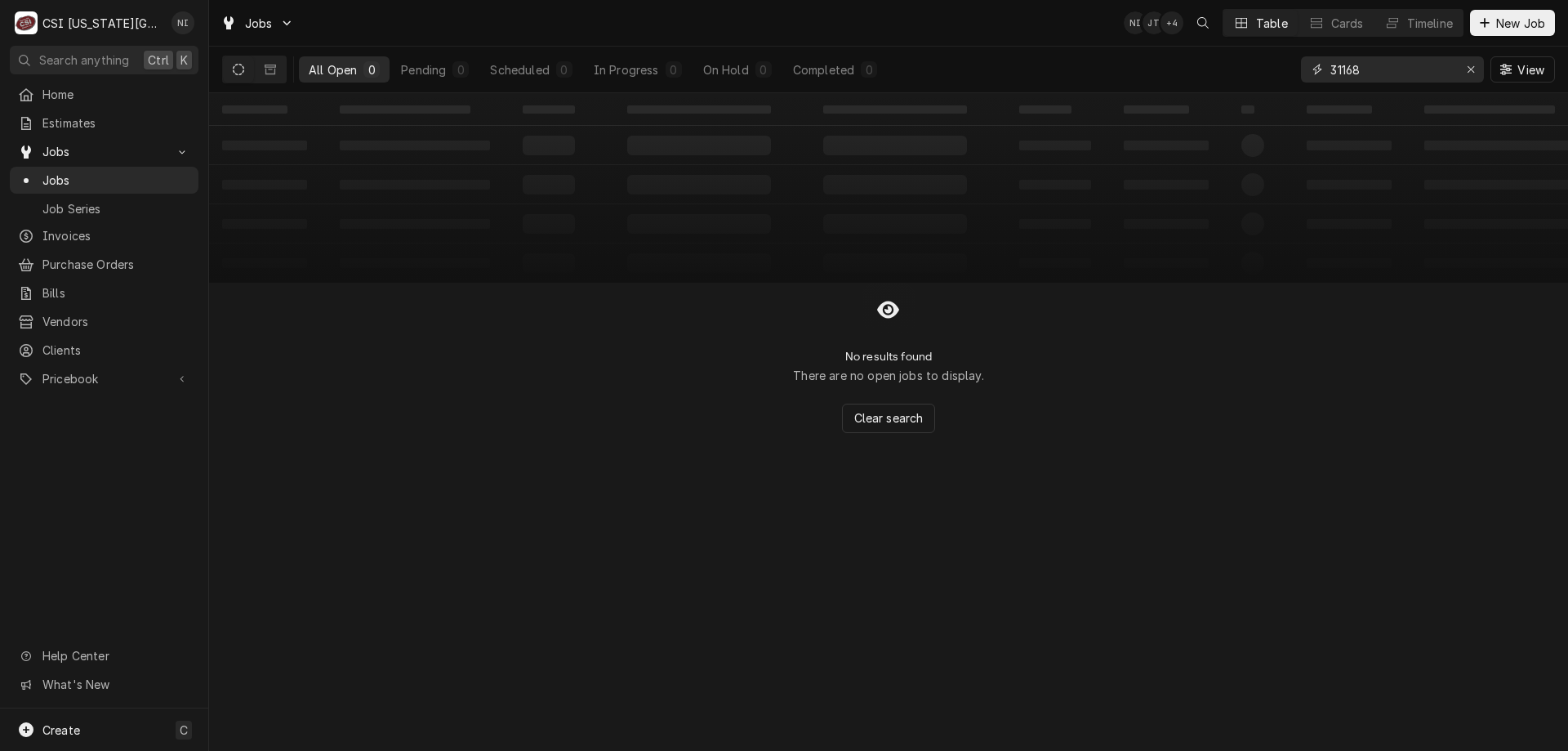
type input "31168"
click at [273, 71] on icon "Dynamic Content Wrapper" at bounding box center [270, 69] width 11 height 11
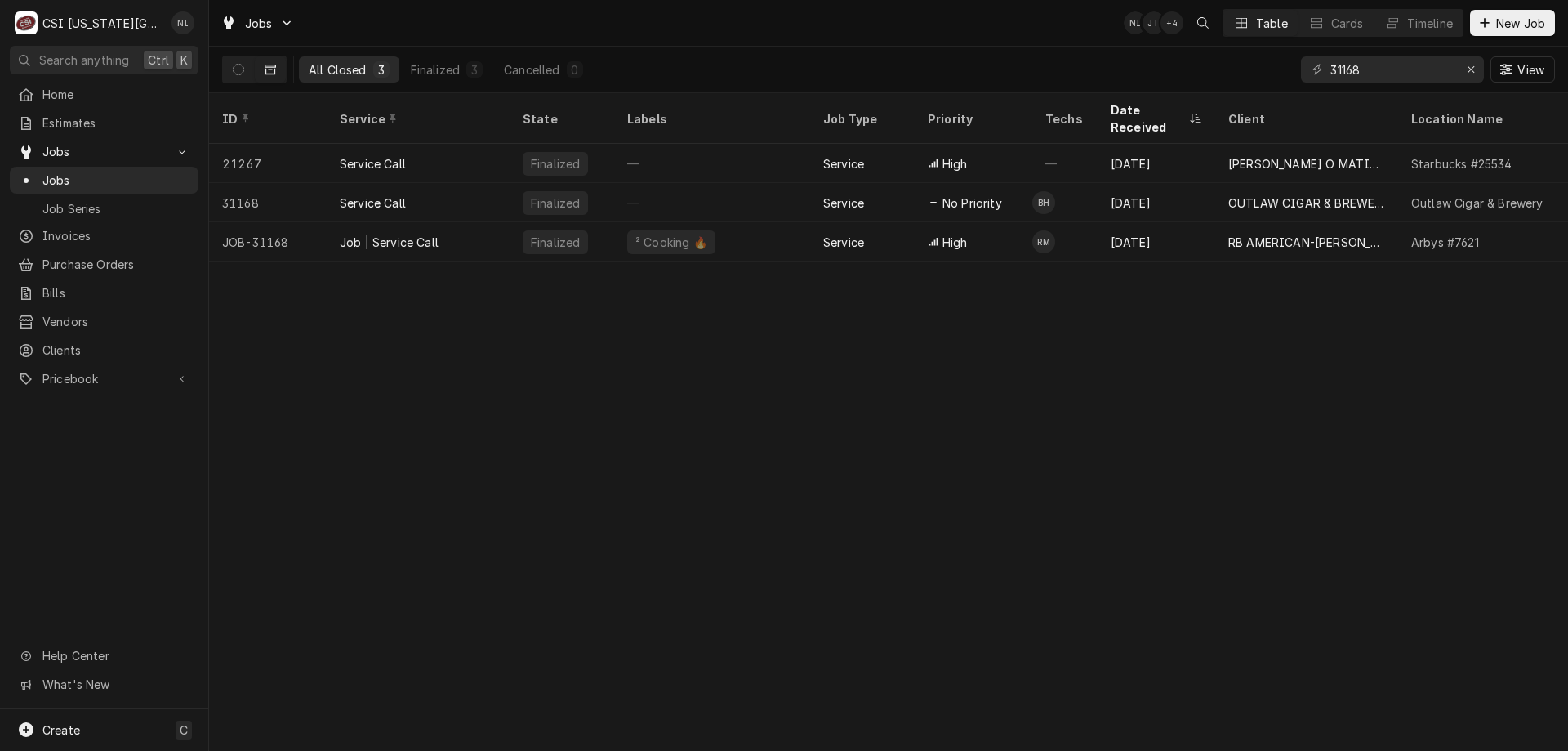
click at [427, 234] on div "Job | Service Call" at bounding box center [389, 242] width 99 height 17
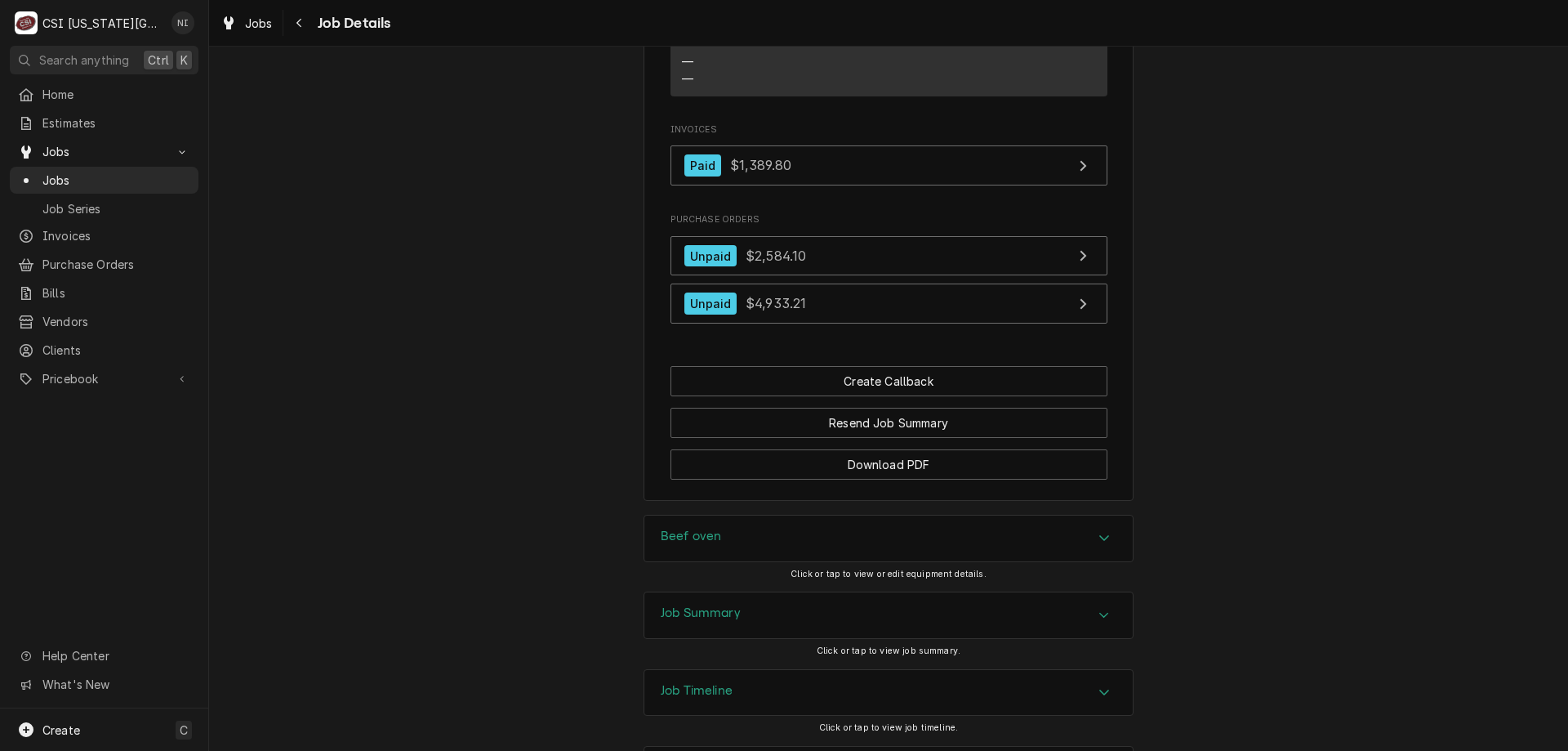
scroll to position [1999, 0]
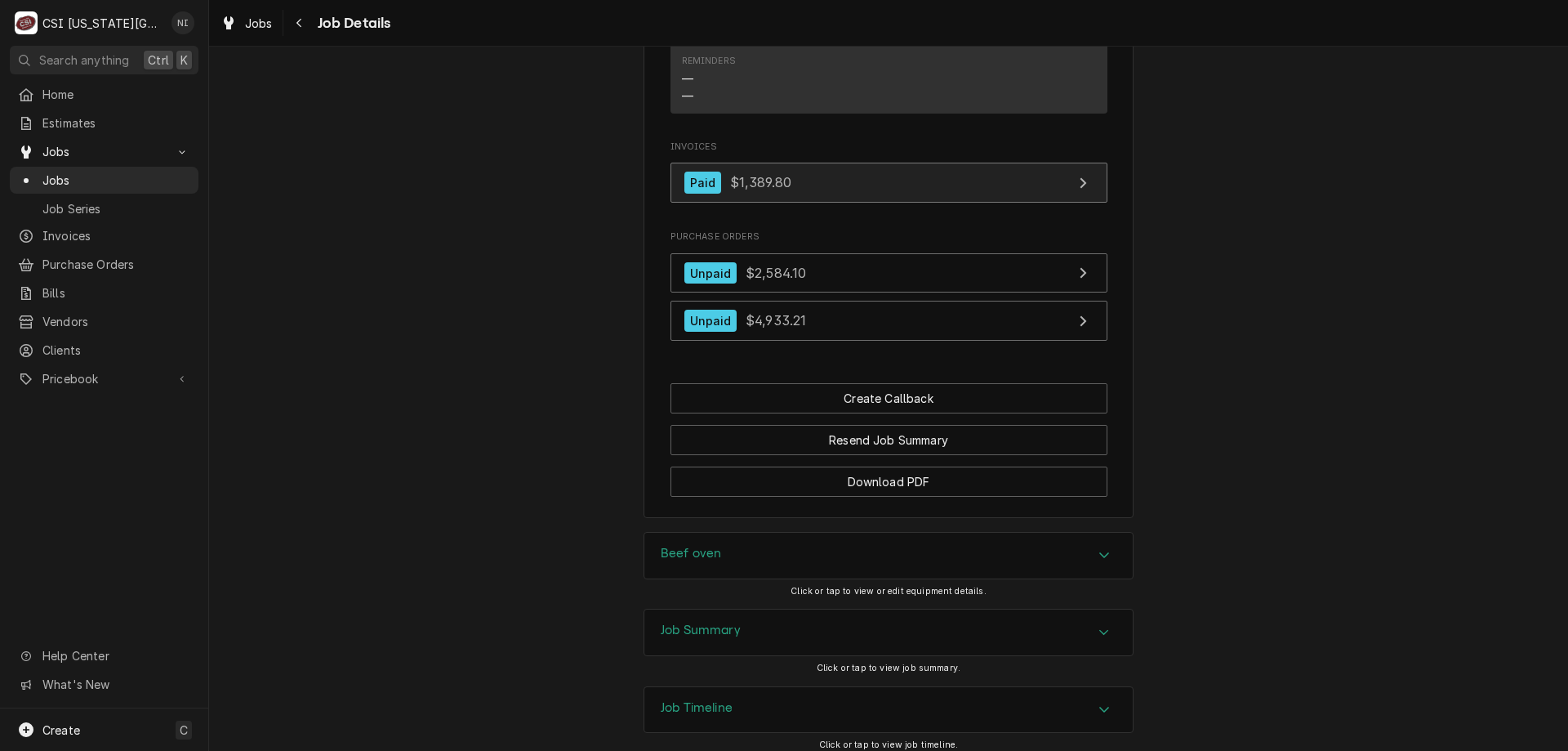
click at [984, 203] on link "Paid $1,389.80" at bounding box center [889, 183] width 437 height 40
click at [114, 180] on span "Jobs" at bounding box center [116, 180] width 148 height 17
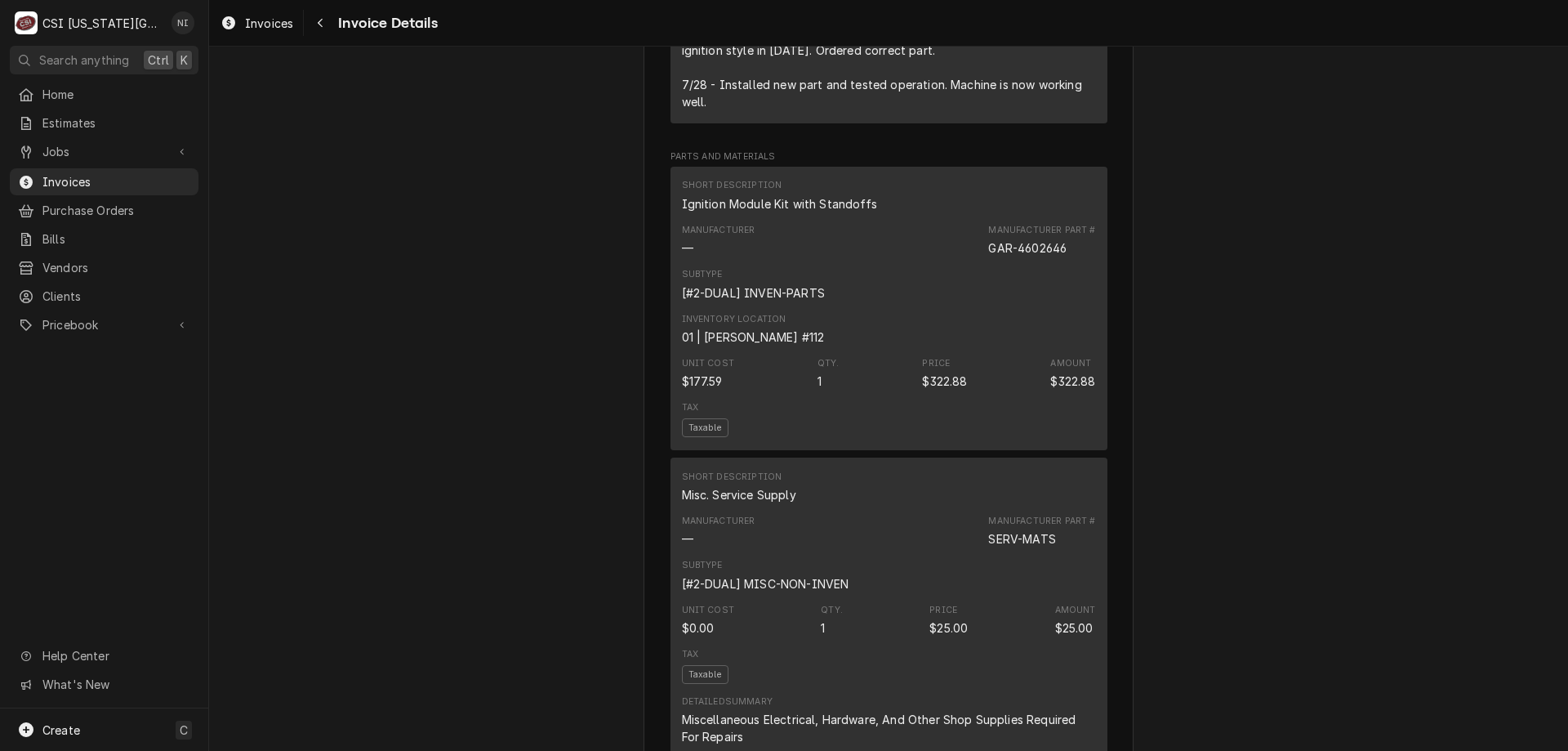
scroll to position [1407, 0]
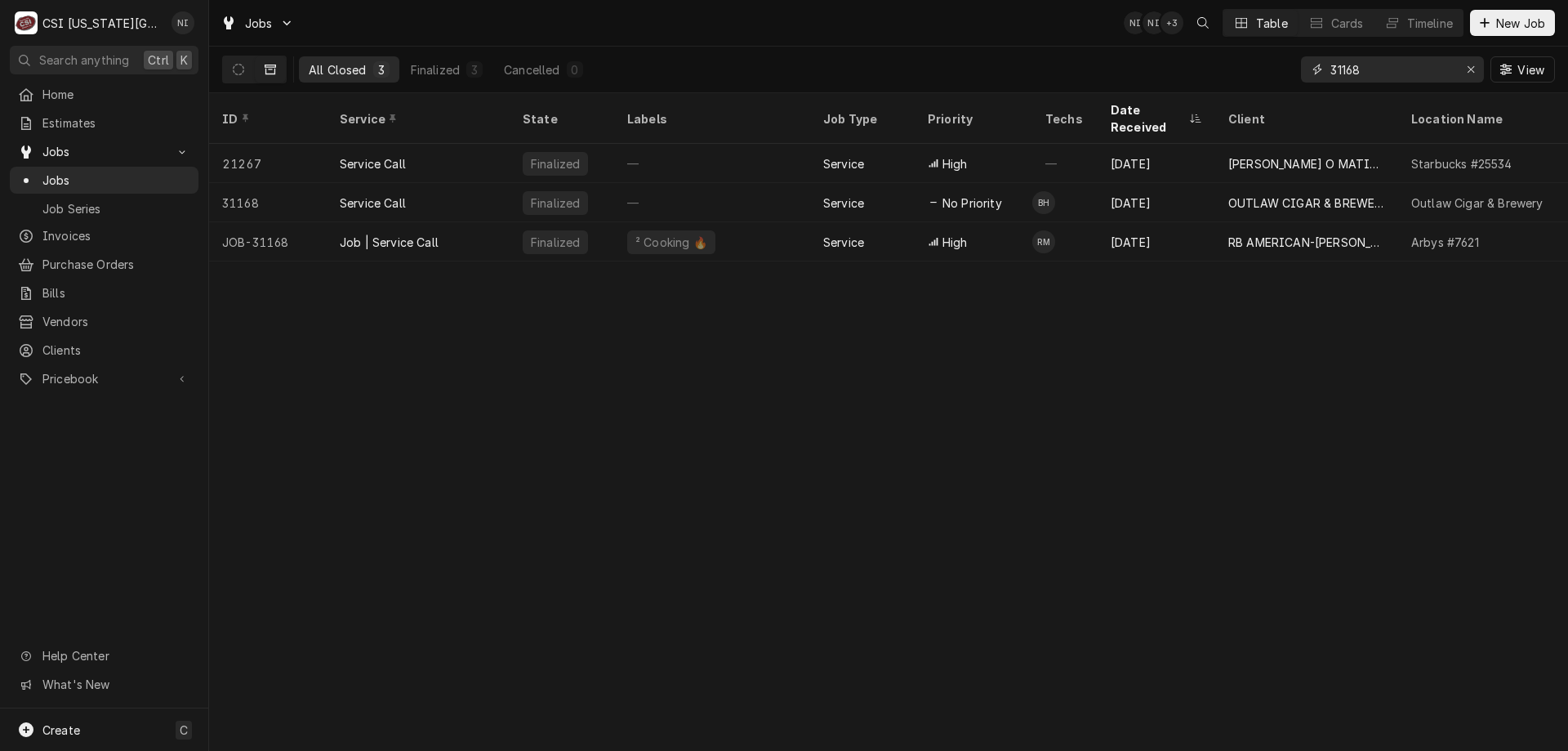
drag, startPoint x: 1363, startPoint y: 71, endPoint x: 1305, endPoint y: 78, distance: 58.4
click at [1301, 75] on div "31168" at bounding box center [1392, 69] width 183 height 26
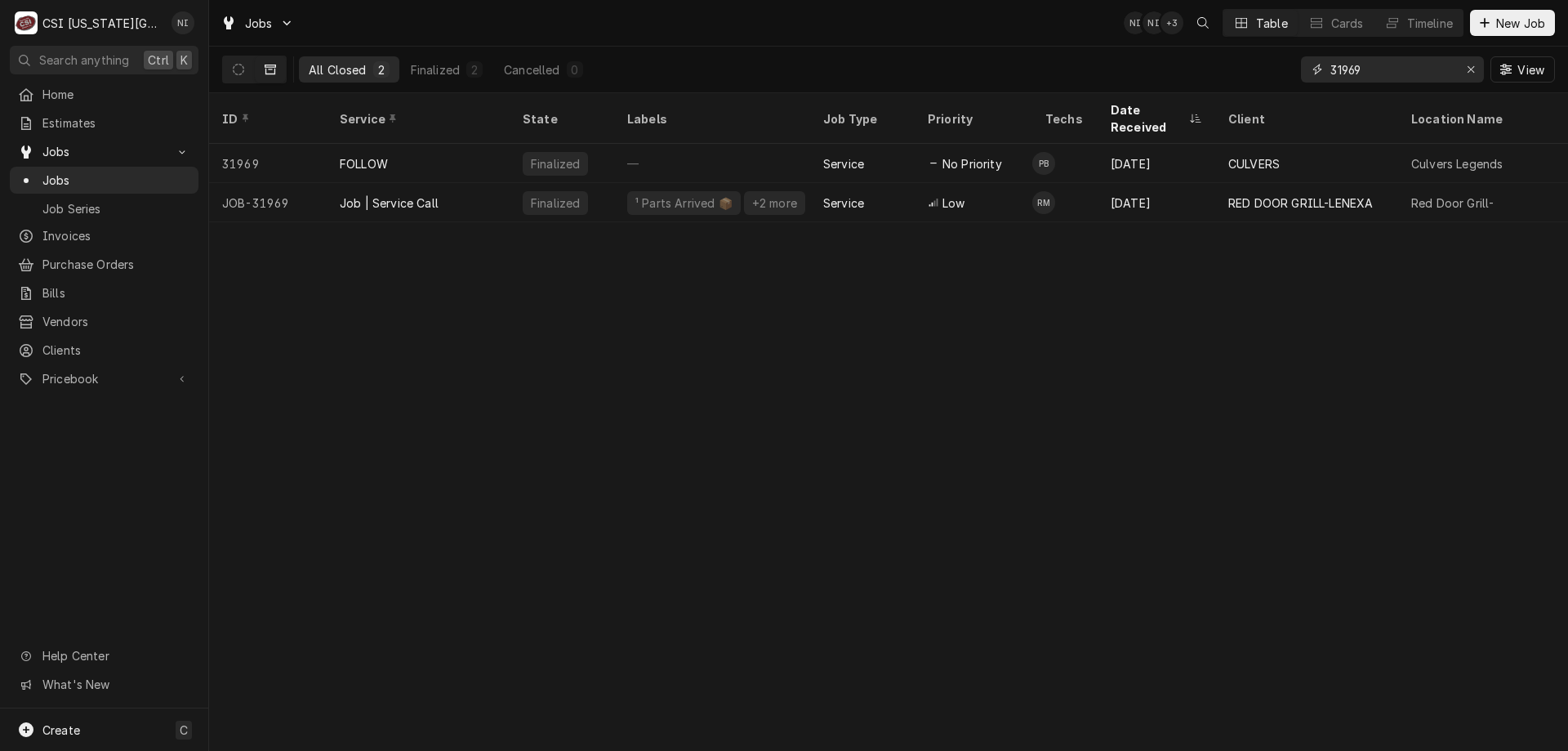
type input "31969"
click at [476, 192] on div "Job | Service Call" at bounding box center [417, 202] width 183 height 39
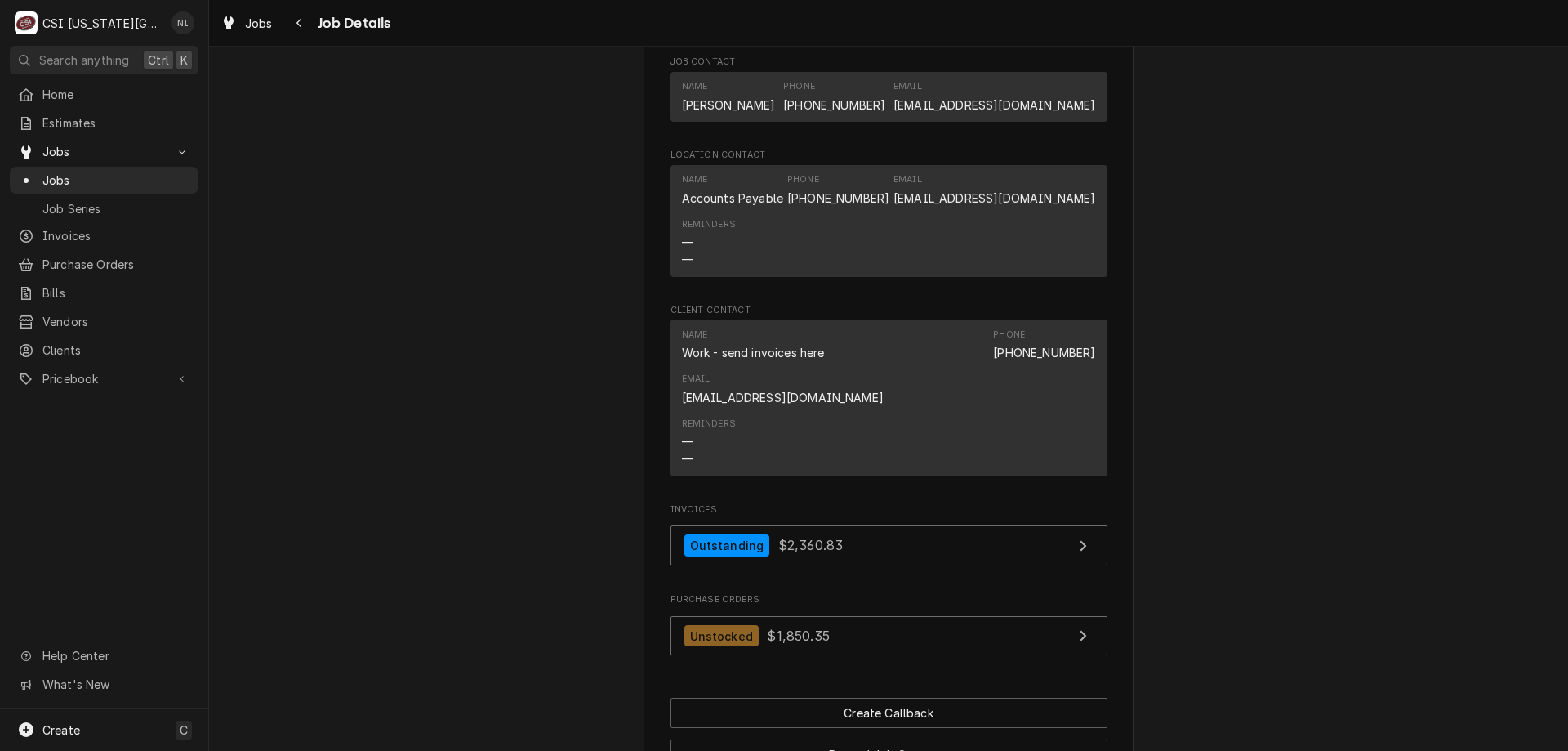
scroll to position [1606, 0]
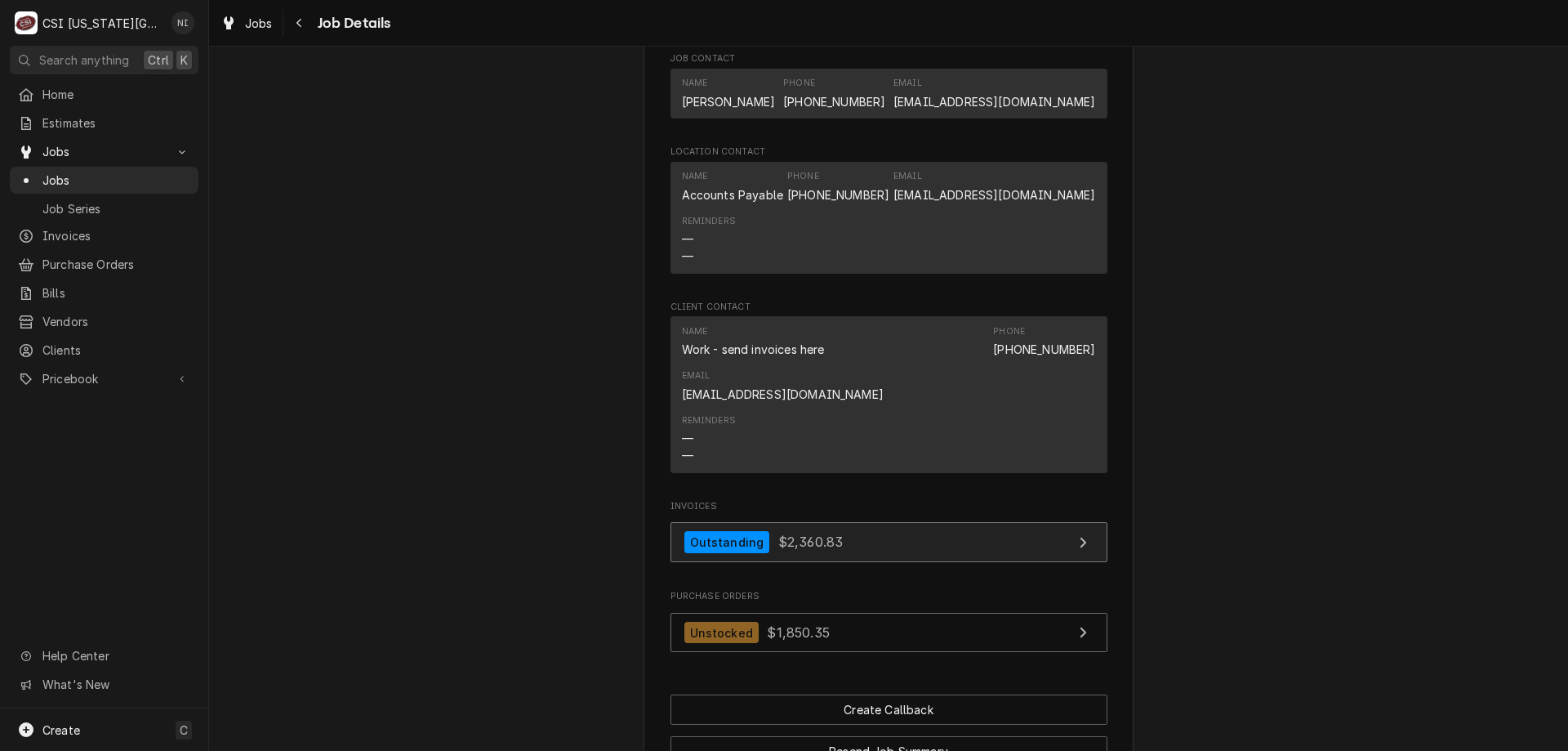
click at [848, 522] on link "Outstanding $2,360.83" at bounding box center [889, 543] width 437 height 40
drag, startPoint x: 87, startPoint y: 167, endPoint x: 164, endPoint y: 107, distance: 97.6
click at [88, 172] on span "Jobs" at bounding box center [116, 180] width 148 height 17
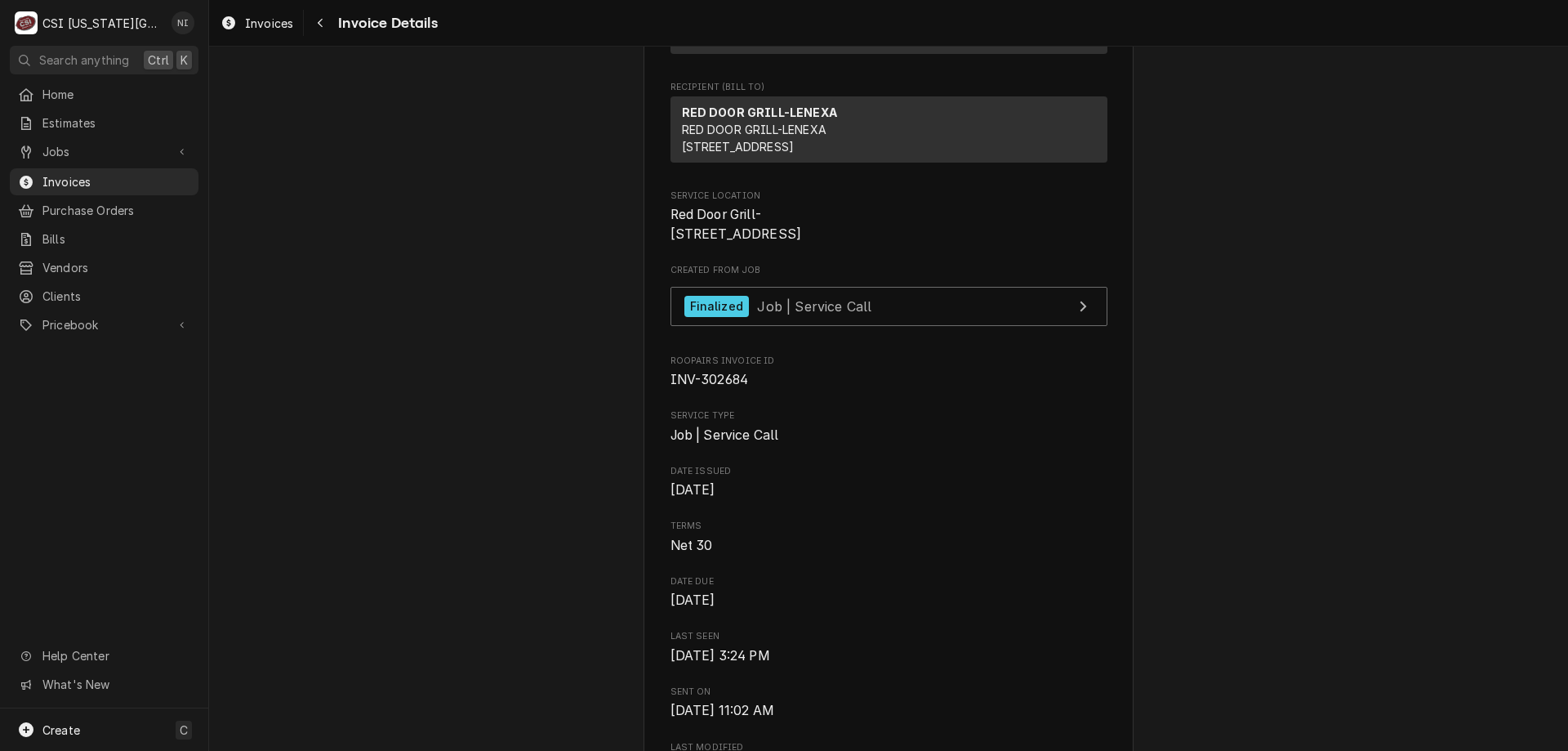
scroll to position [208, 0]
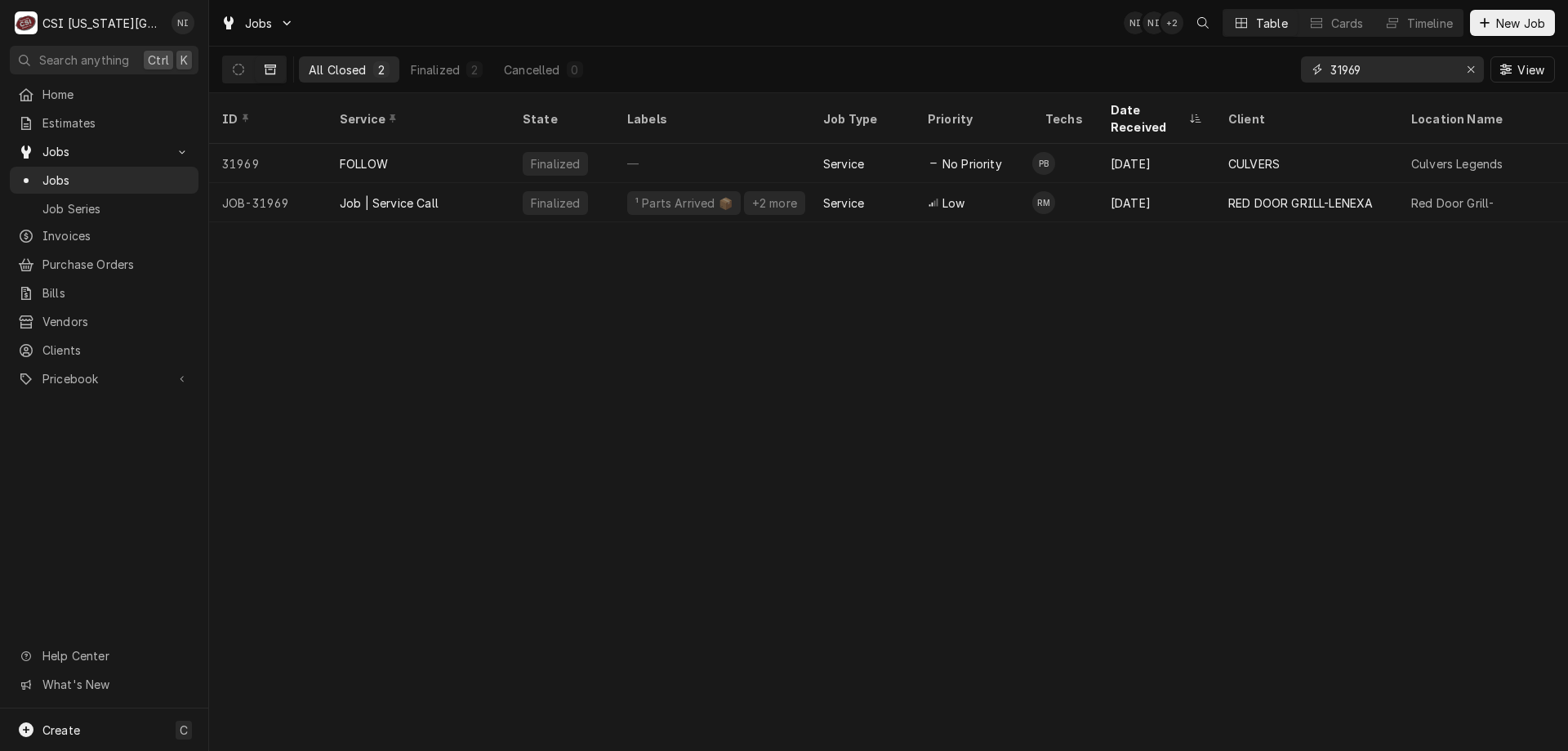
drag, startPoint x: 1368, startPoint y: 68, endPoint x: 1344, endPoint y: 70, distance: 24.1
click at [1344, 70] on input "31969" at bounding box center [1391, 69] width 122 height 26
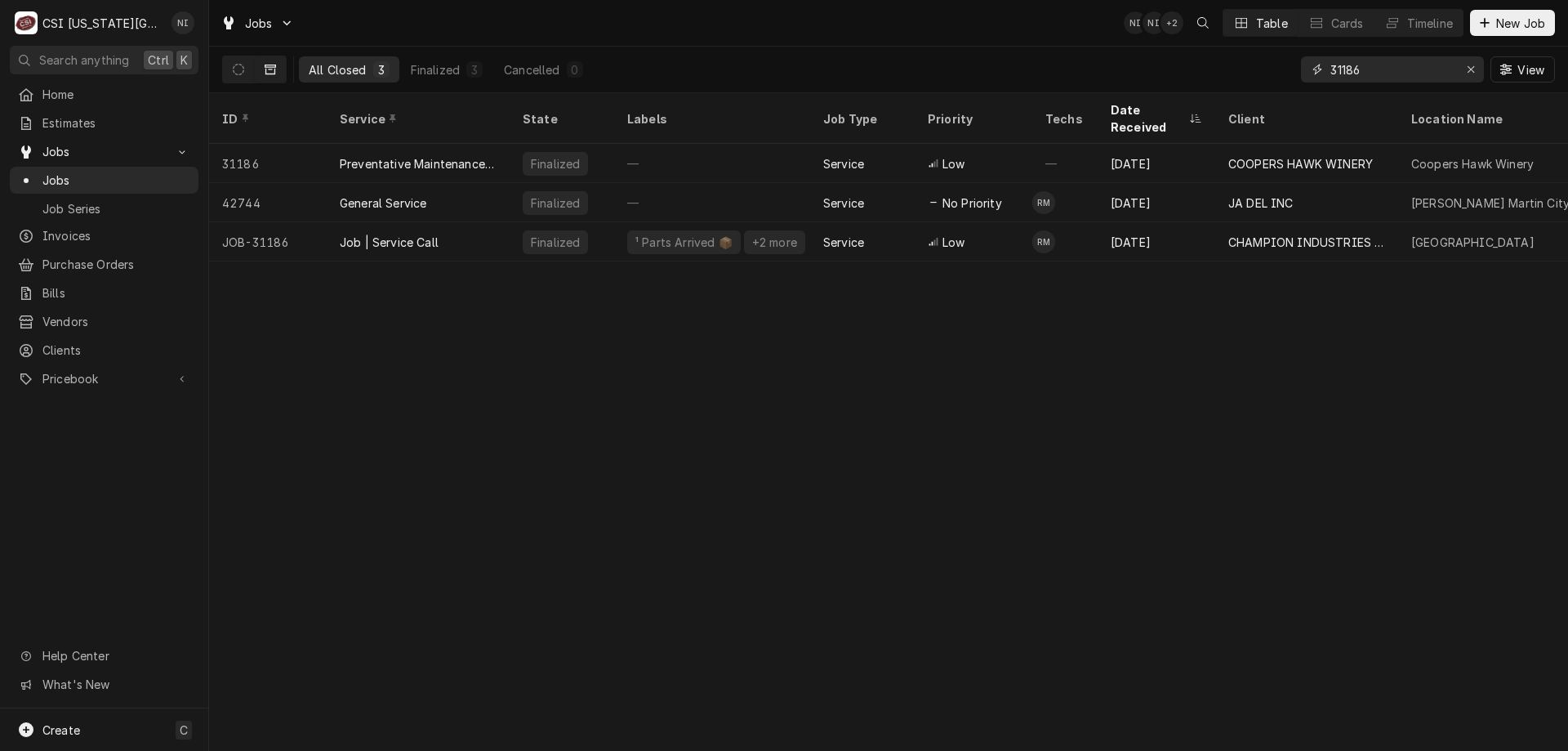
type input "31186"
click at [616, 222] on div "¹ Parts Arrived 📦 +2 more" at bounding box center [712, 241] width 196 height 39
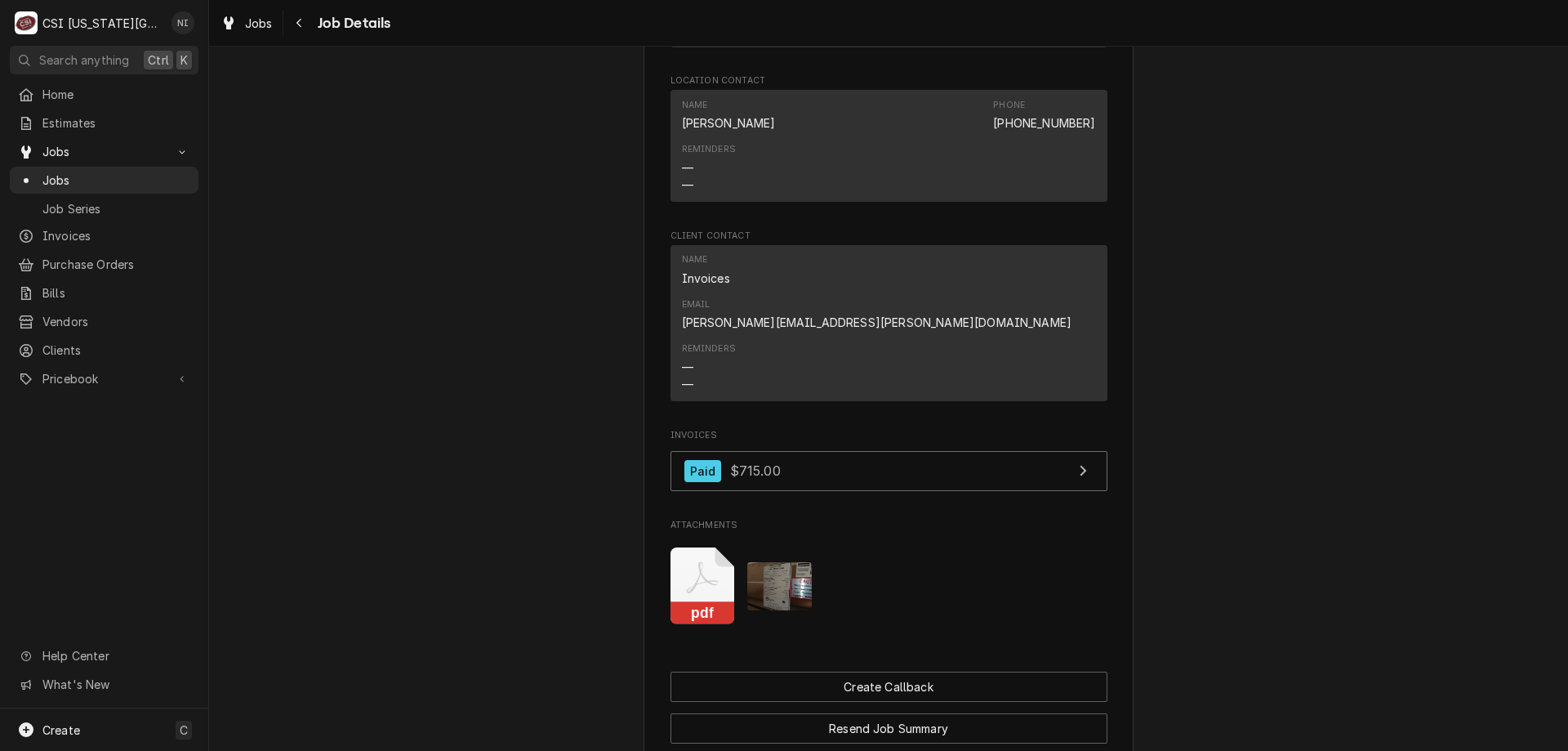
scroll to position [3010, 0]
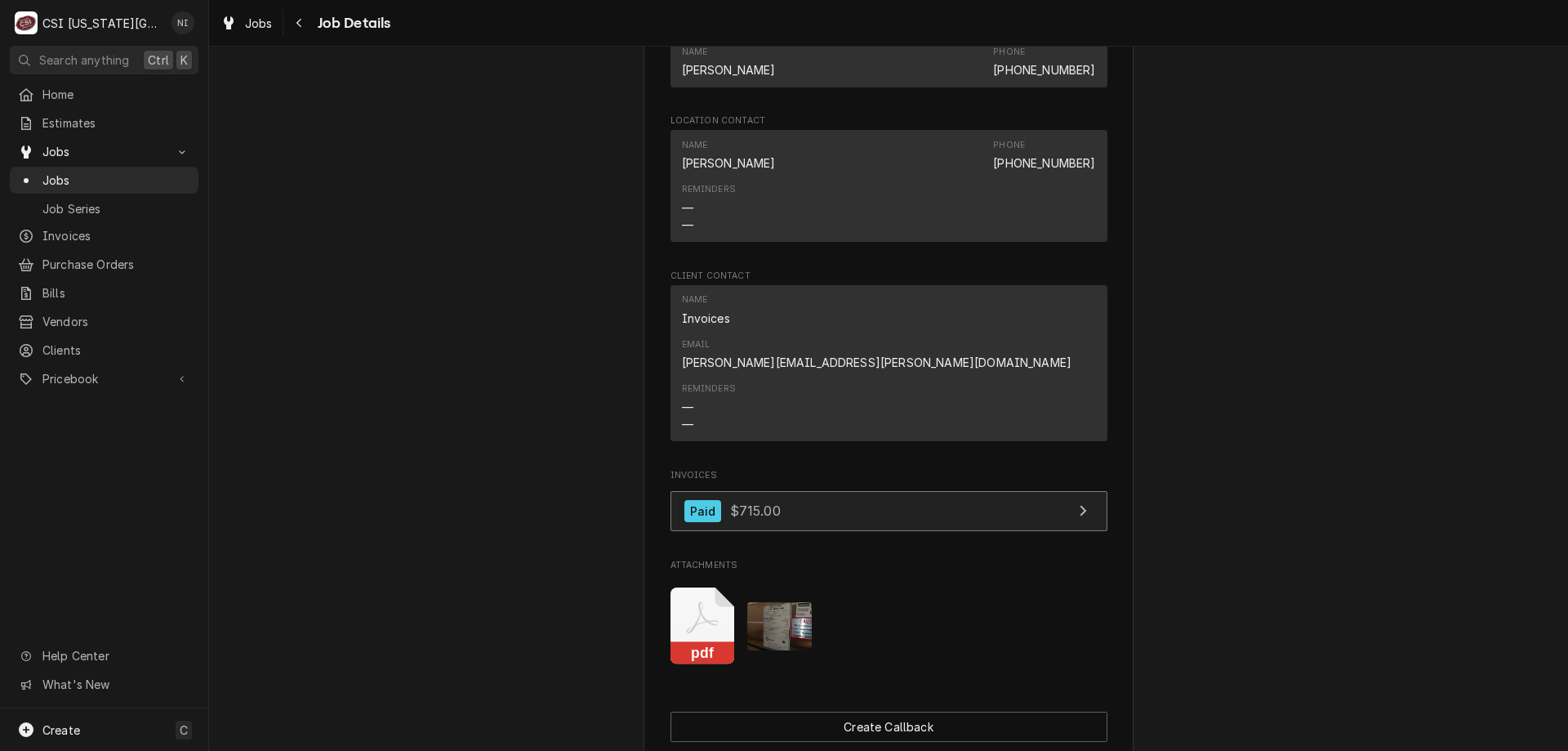
click at [893, 491] on link "Paid $715.00" at bounding box center [889, 511] width 437 height 40
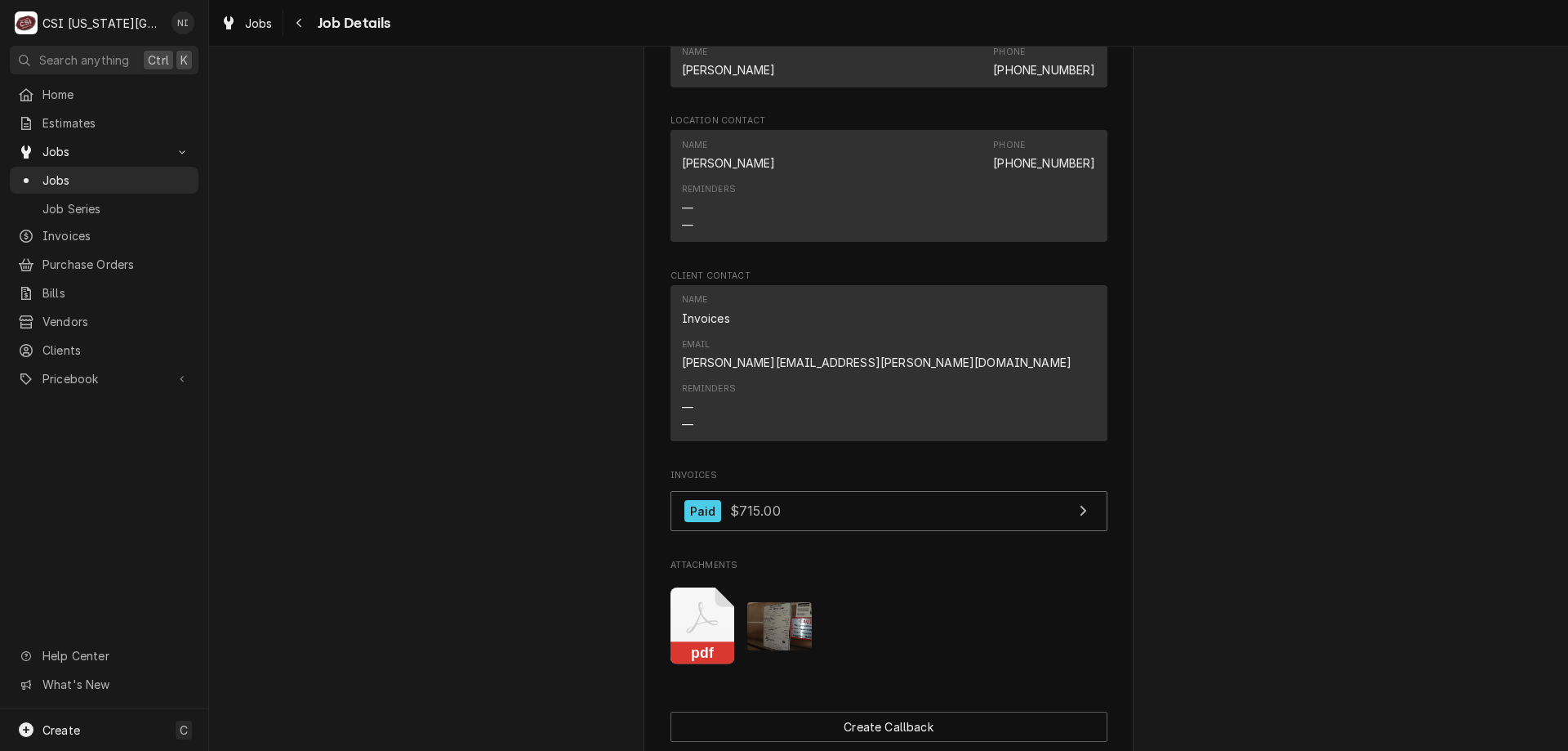
click at [182, 172] on span "Jobs" at bounding box center [116, 180] width 148 height 17
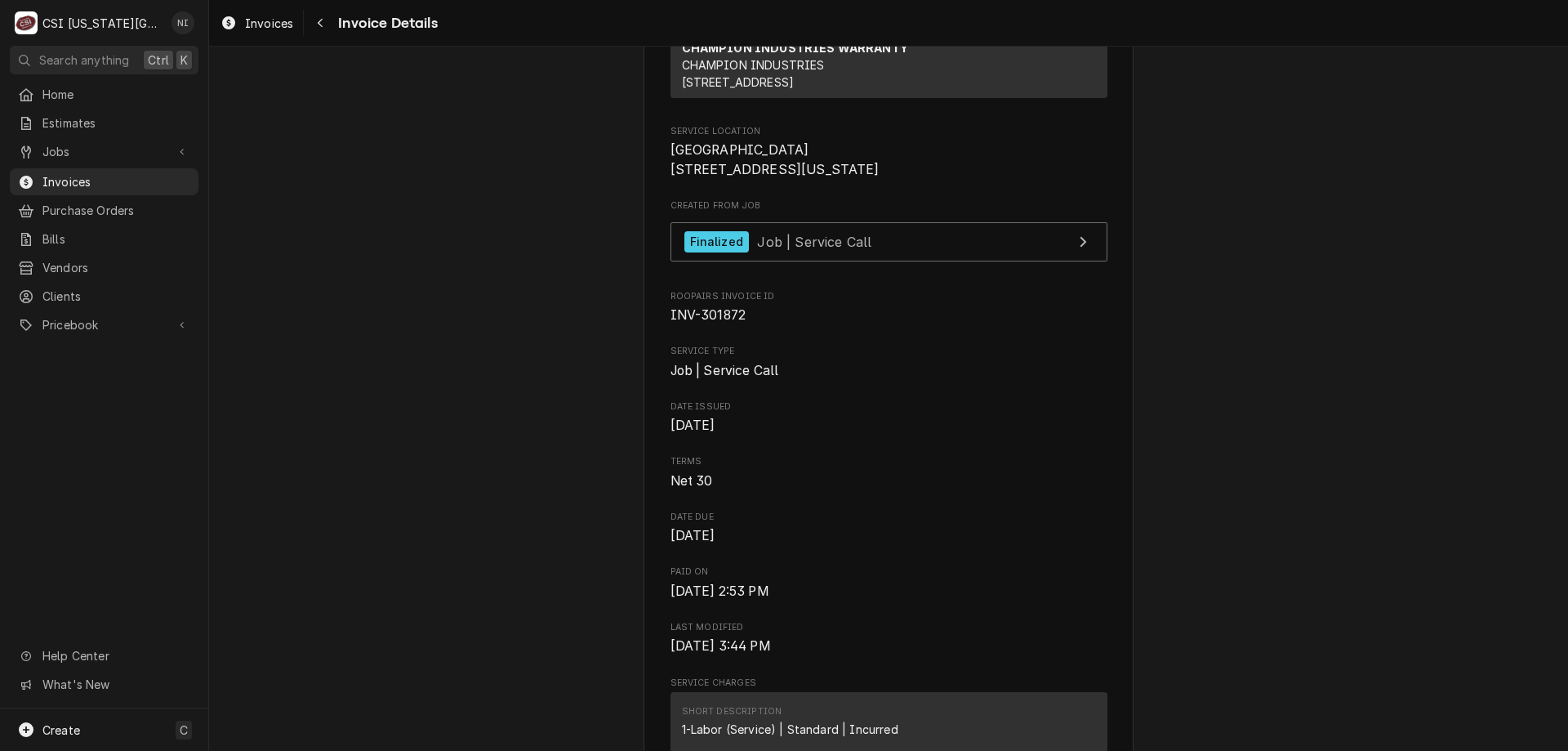
scroll to position [336, 0]
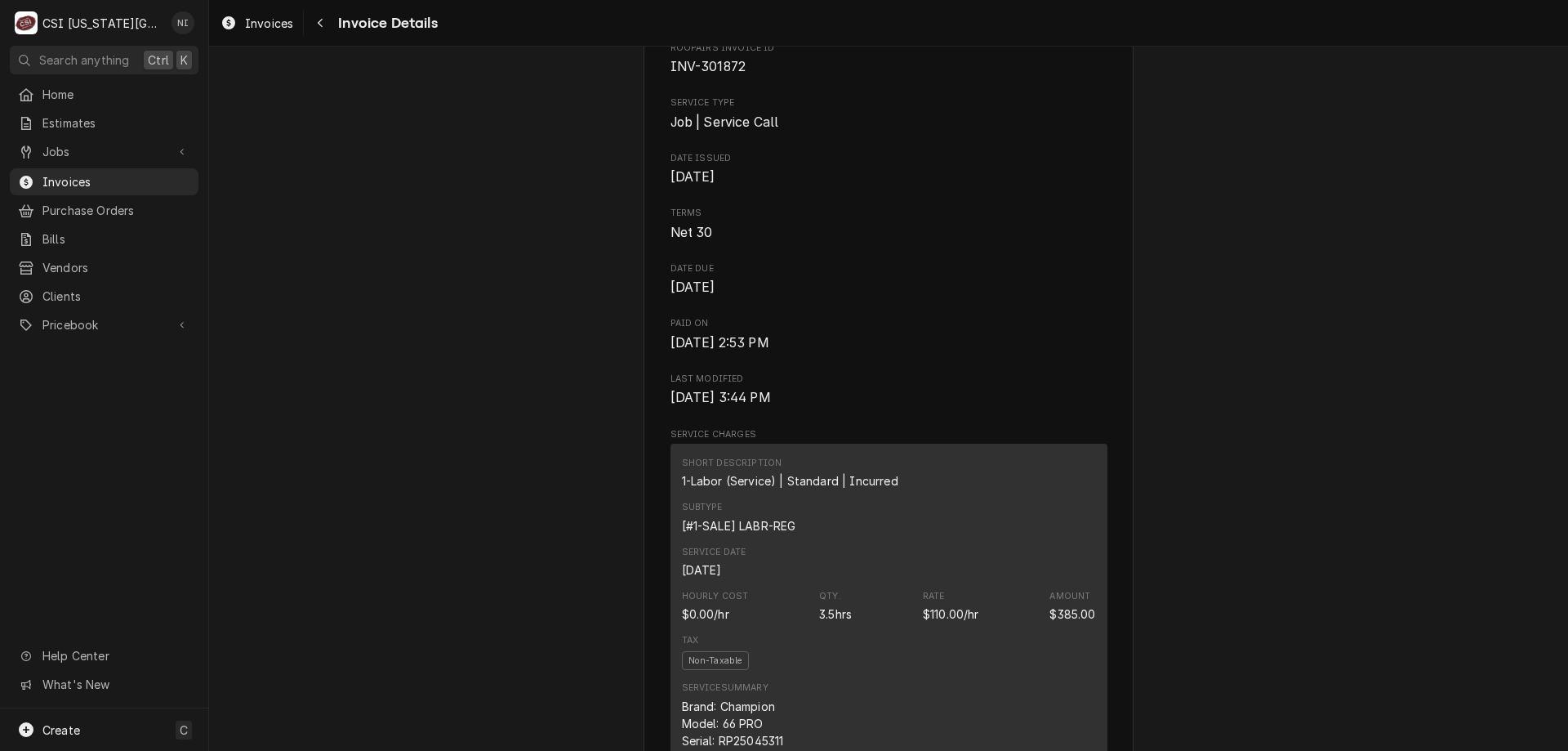
scroll to position [571, 0]
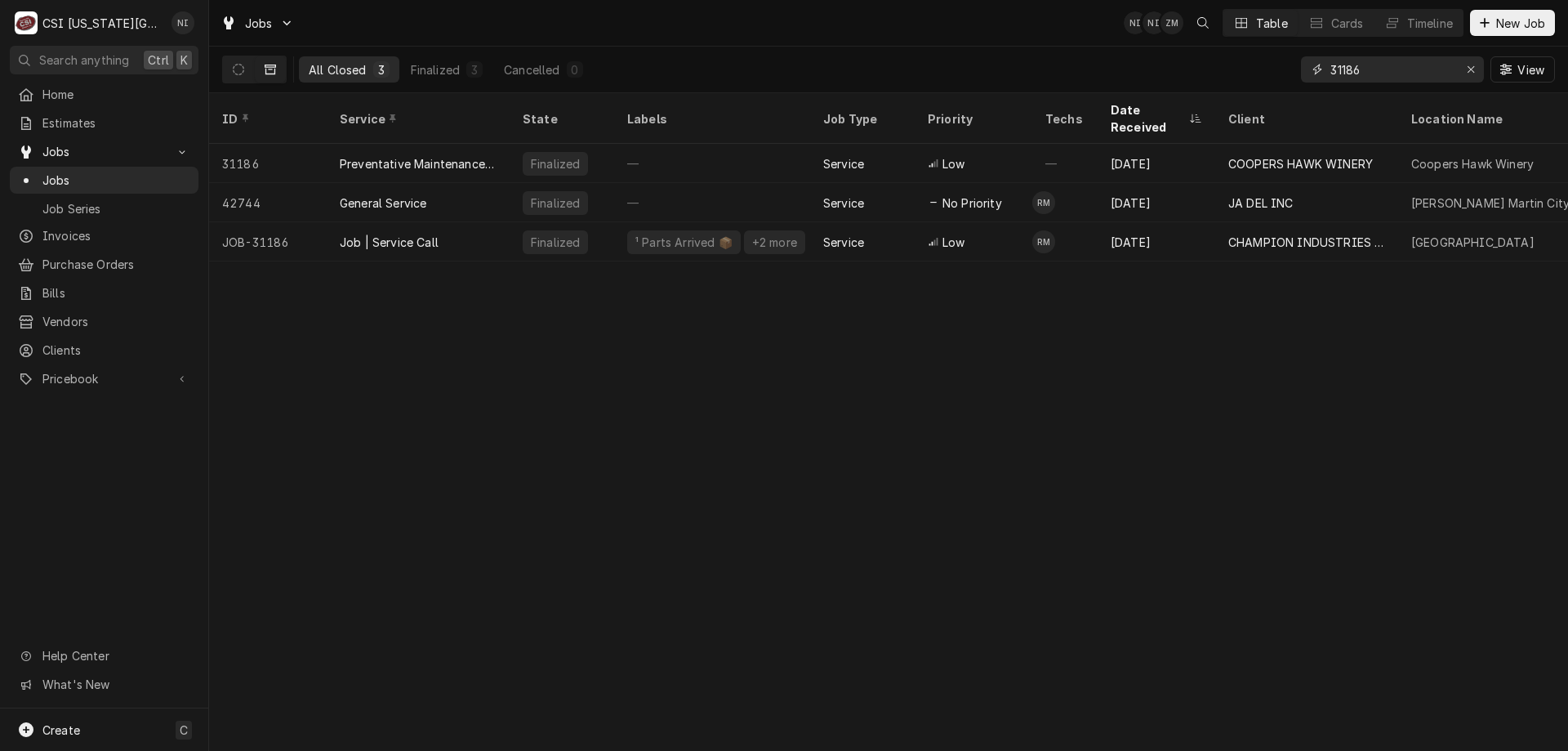
drag, startPoint x: 1364, startPoint y: 71, endPoint x: 1184, endPoint y: 59, distance: 180.4
click at [1198, 59] on div "All Closed 3 Finalized 3 Cancelled 0 31186 View" at bounding box center [888, 70] width 1332 height 46
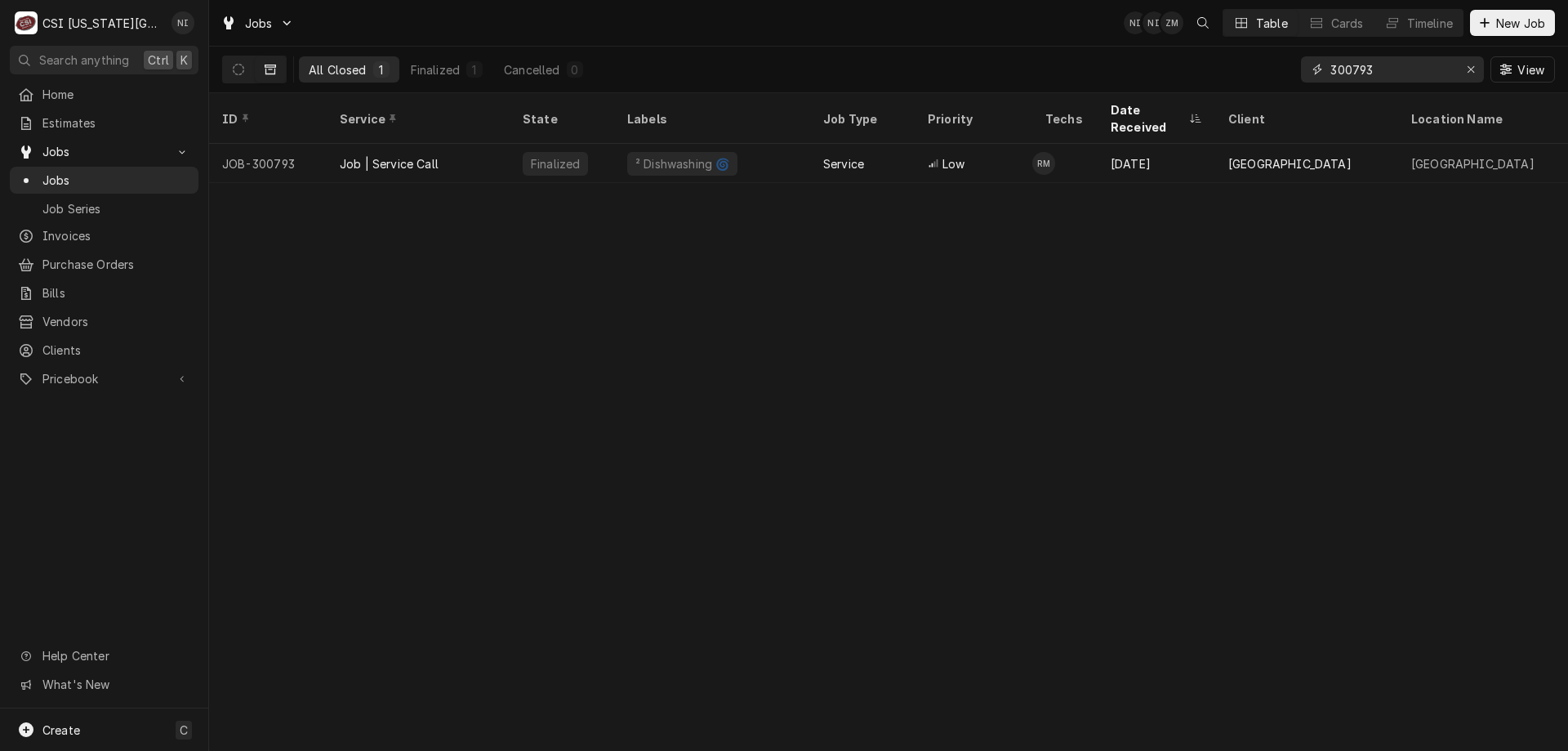
type input "300793"
click at [471, 144] on div "Job | Service Call" at bounding box center [417, 163] width 183 height 39
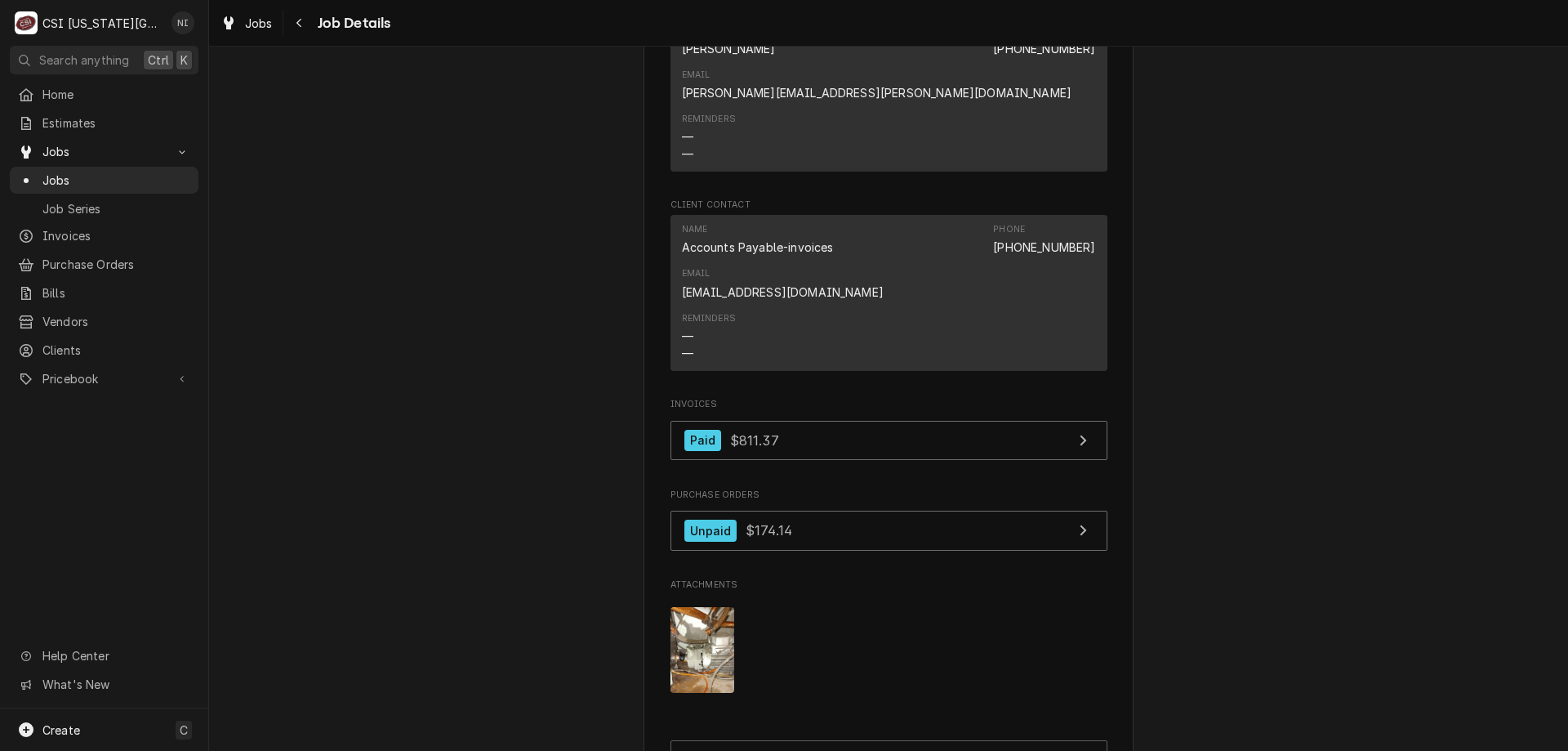
scroll to position [1302, 0]
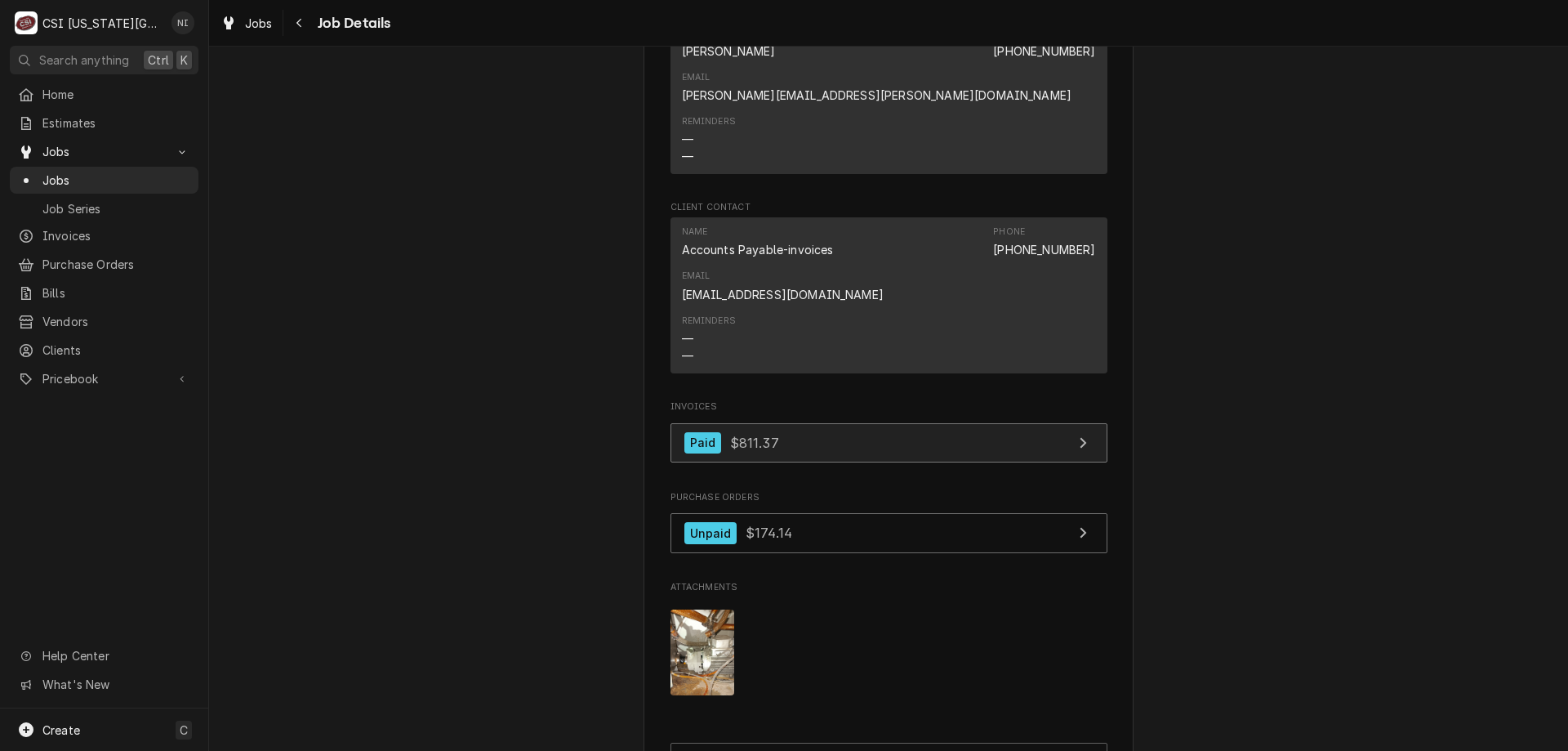
click at [878, 423] on link "Paid $811.37" at bounding box center [889, 443] width 437 height 40
drag, startPoint x: 104, startPoint y: 182, endPoint x: 111, endPoint y: 174, distance: 10.6
click at [105, 182] on span "Jobs" at bounding box center [116, 180] width 148 height 17
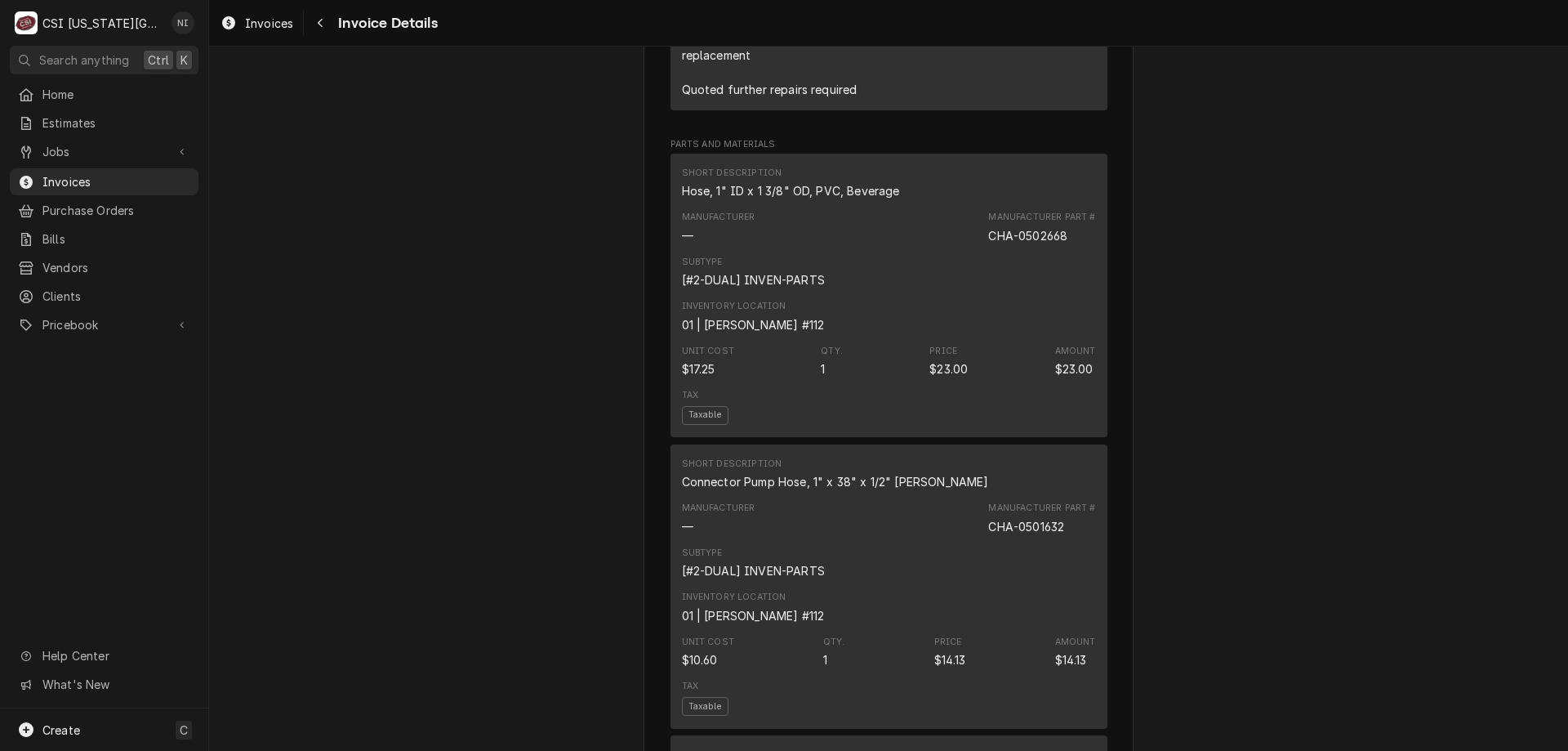
scroll to position [1429, 0]
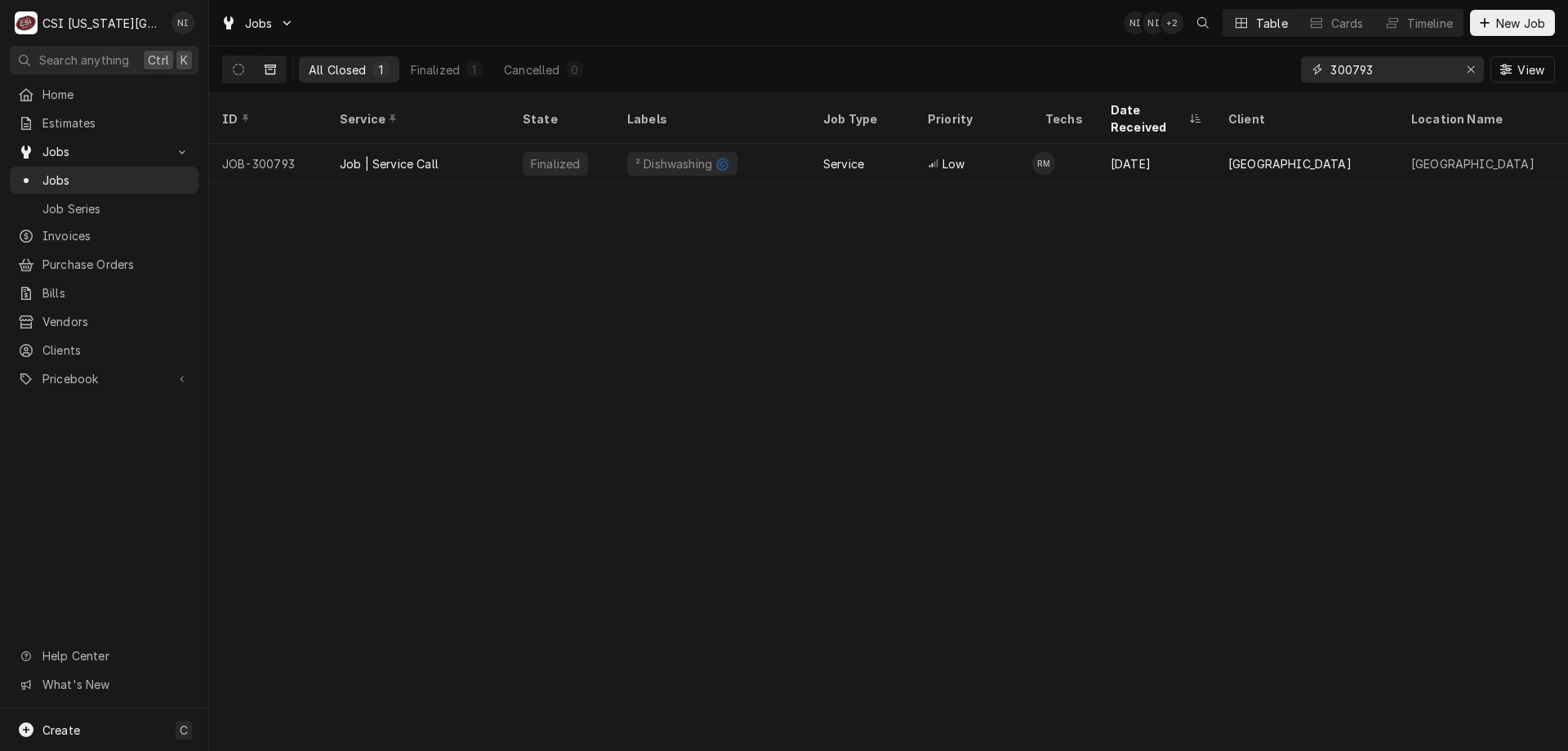
drag, startPoint x: 1375, startPoint y: 73, endPoint x: 846, endPoint y: 87, distance: 529.2
click at [891, 87] on div "All Closed 1 Finalized 1 Cancelled 0 300793 View" at bounding box center [888, 70] width 1332 height 46
type input "30899"
click at [496, 144] on div "Job | Service Call" at bounding box center [417, 163] width 183 height 39
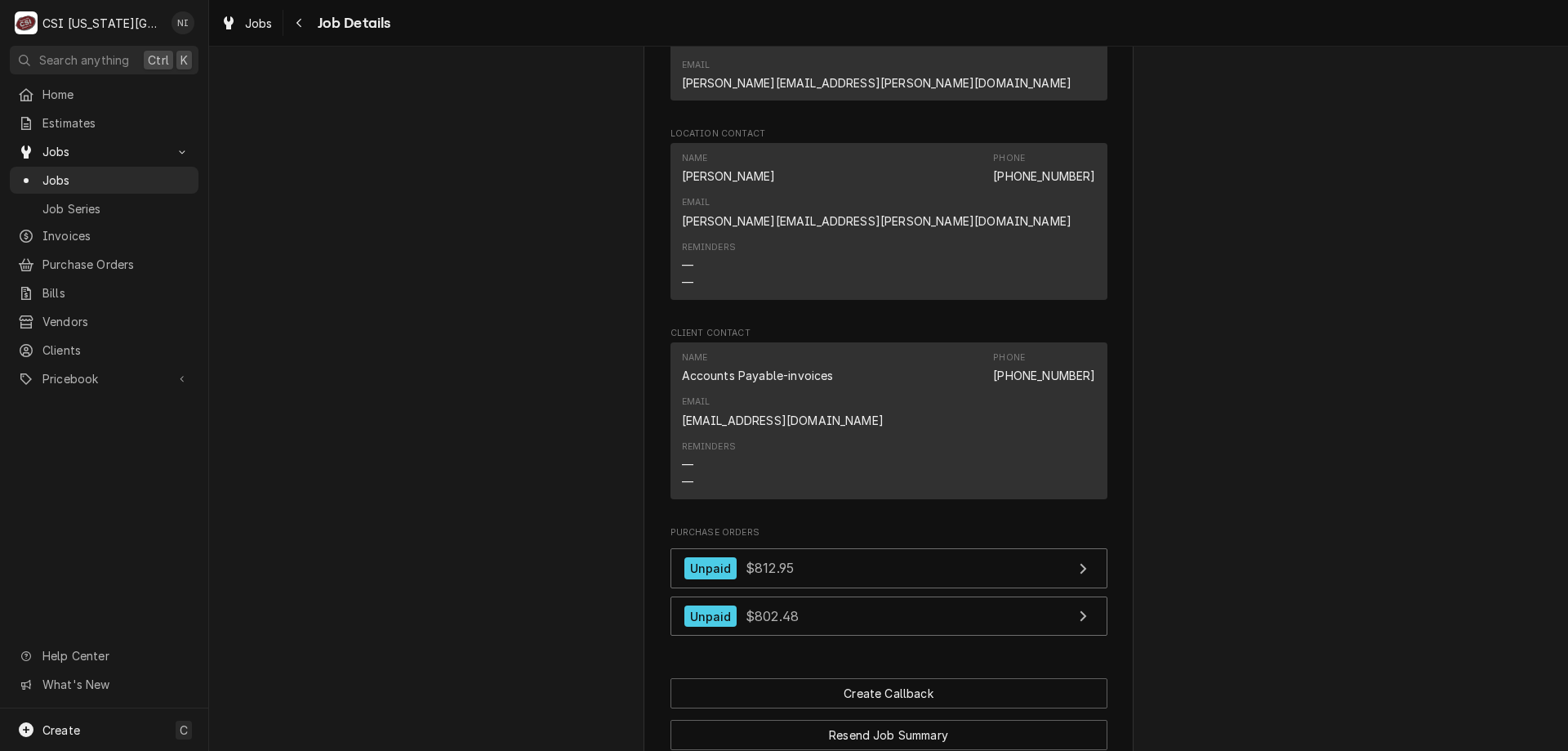
scroll to position [1771, 0]
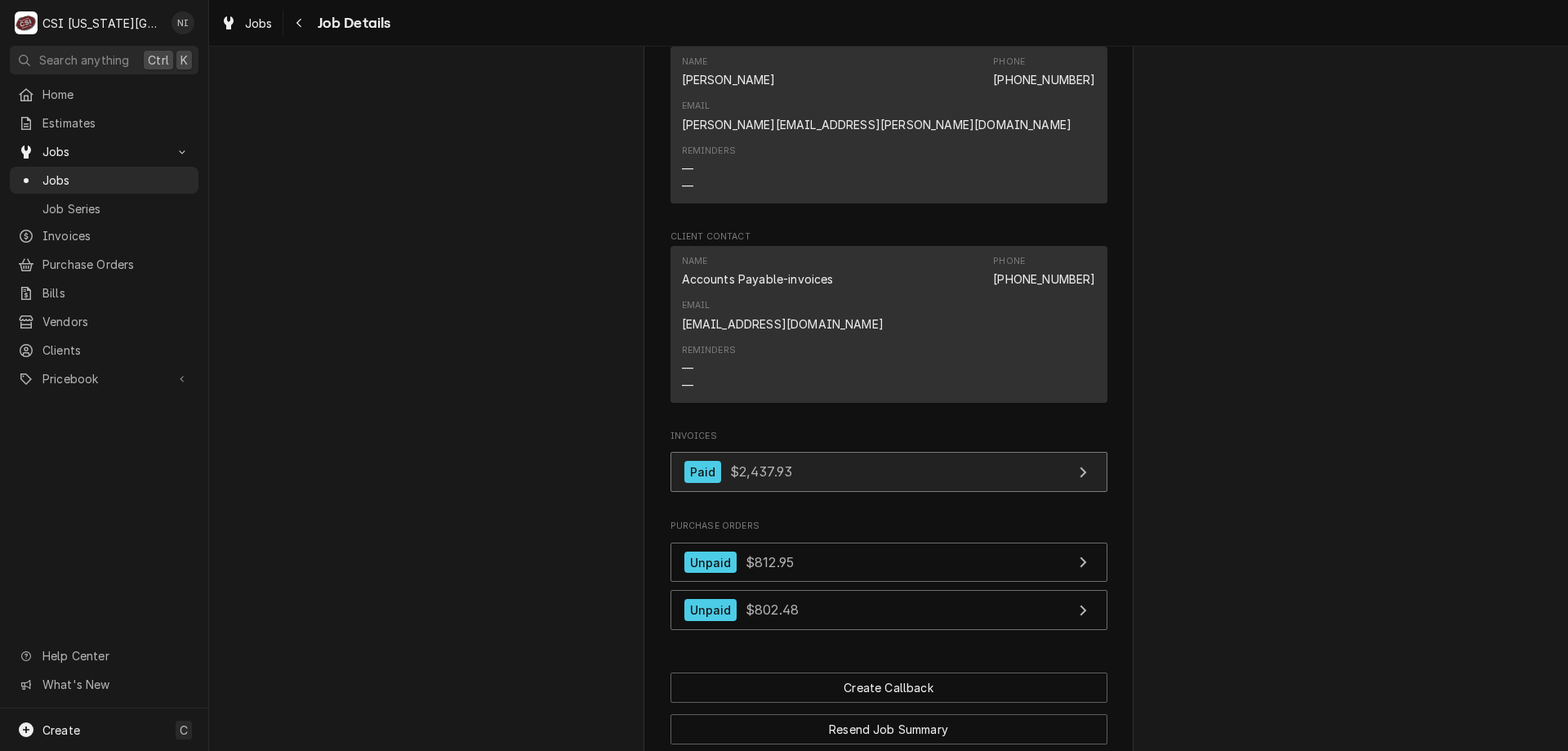
click at [868, 452] on link "Paid $2,437.93" at bounding box center [889, 472] width 437 height 40
click at [153, 172] on span "Jobs" at bounding box center [116, 180] width 148 height 17
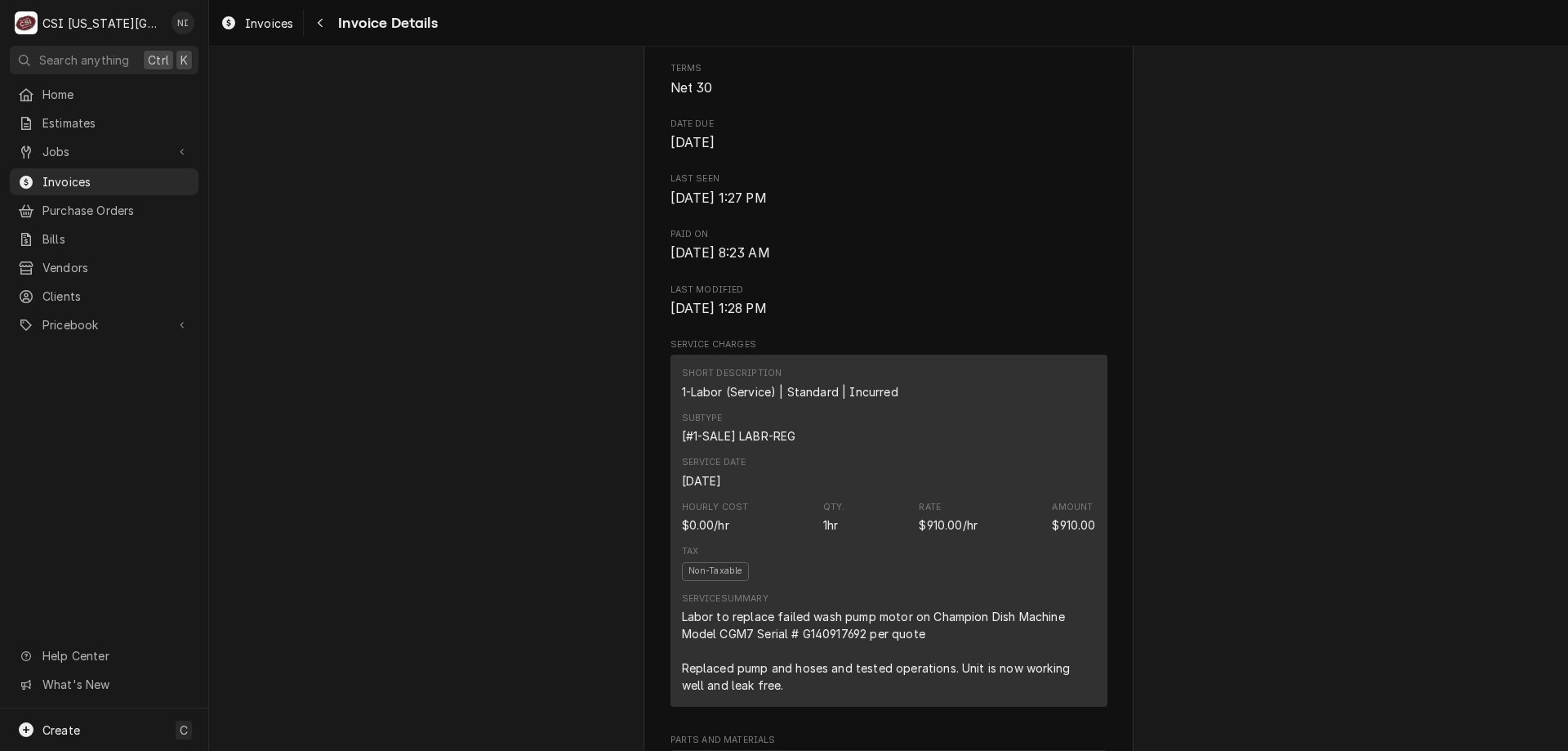
scroll to position [716, 0]
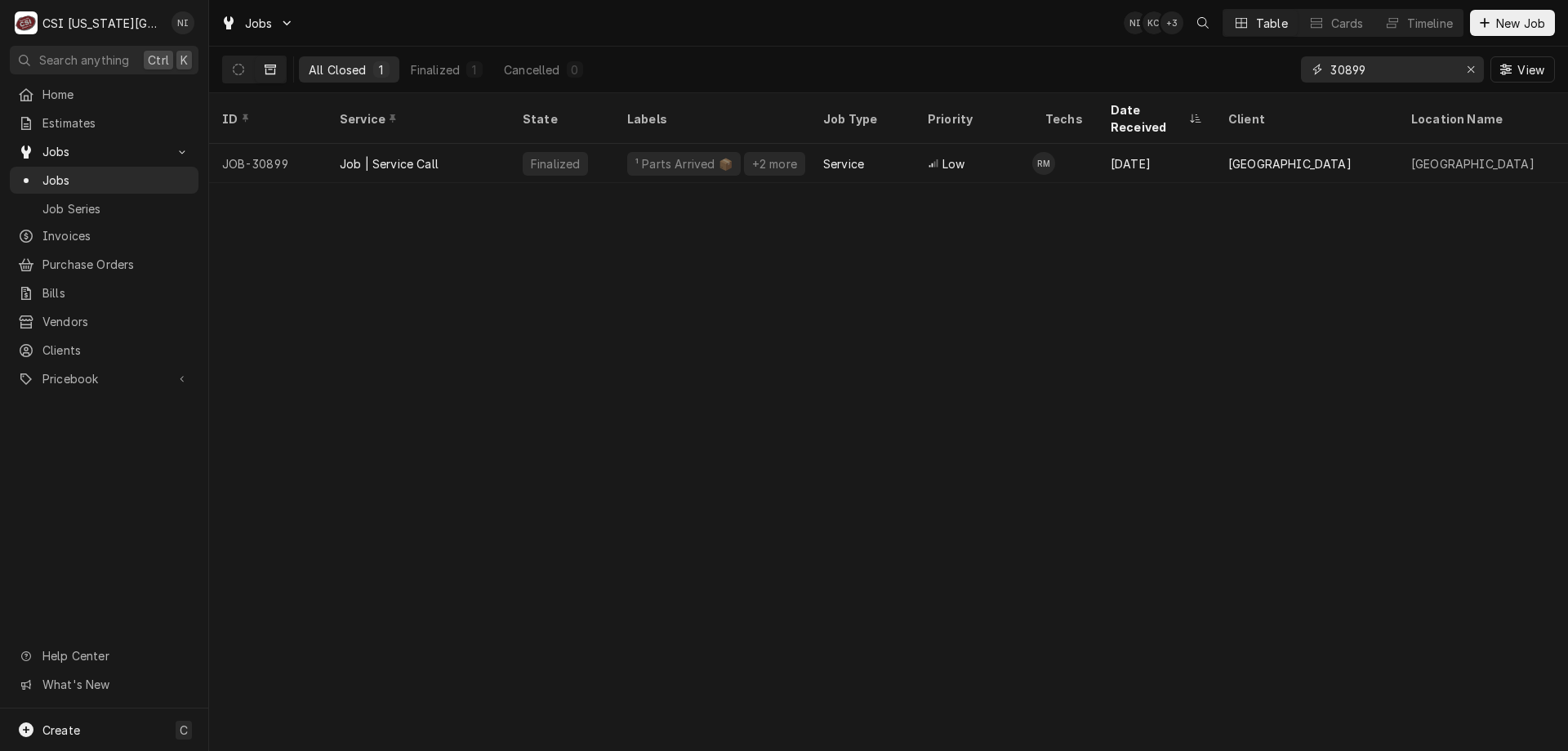
drag, startPoint x: 1340, startPoint y: 71, endPoint x: 851, endPoint y: 17, distance: 492.0
click at [851, 17] on div "Jobs NI KC + 3 Table Cards Timeline New Job All Closed 1 Finalized 1 Cancelled …" at bounding box center [888, 46] width 1359 height 93
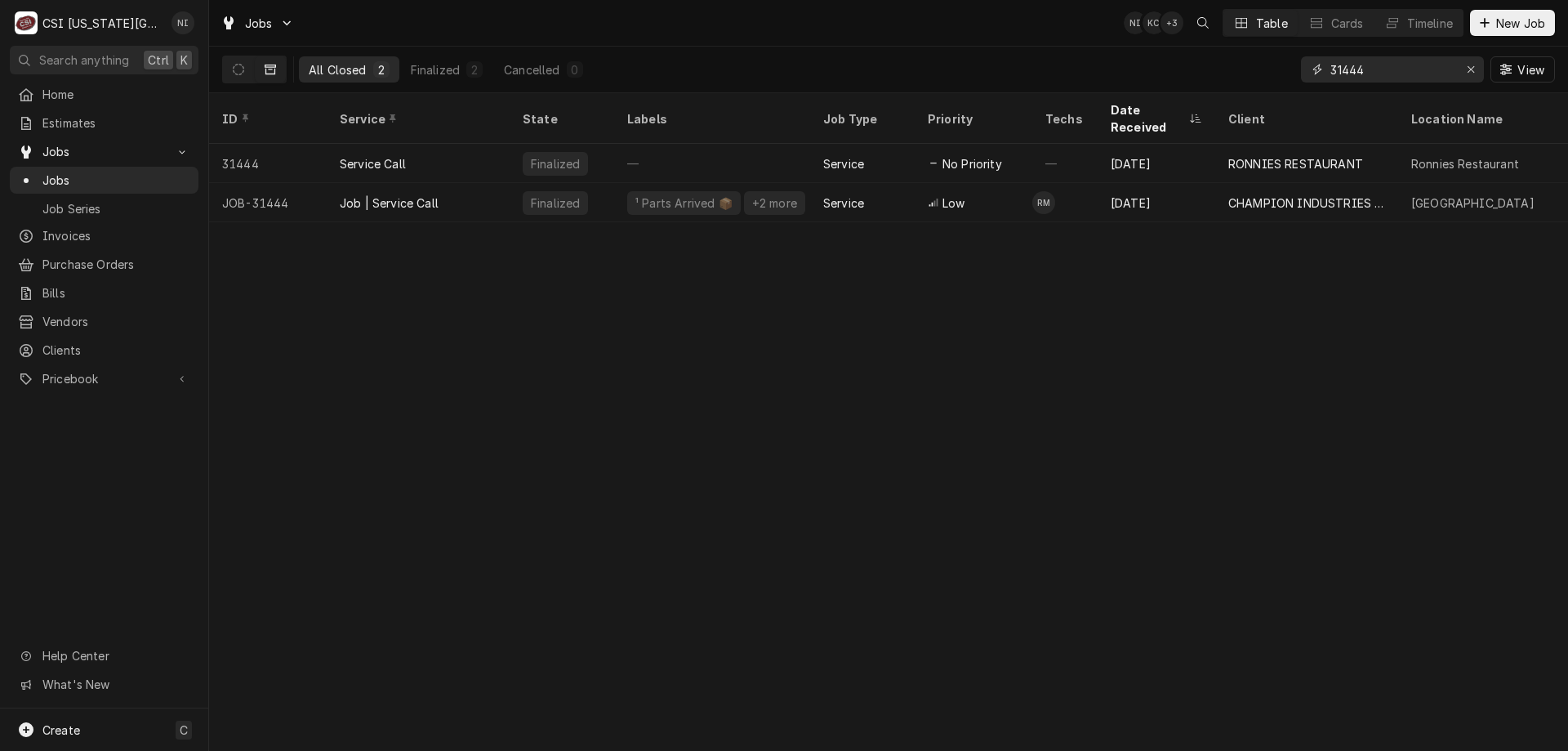
type input "31444"
click at [512, 183] on div "Finalized" at bounding box center [562, 202] width 105 height 39
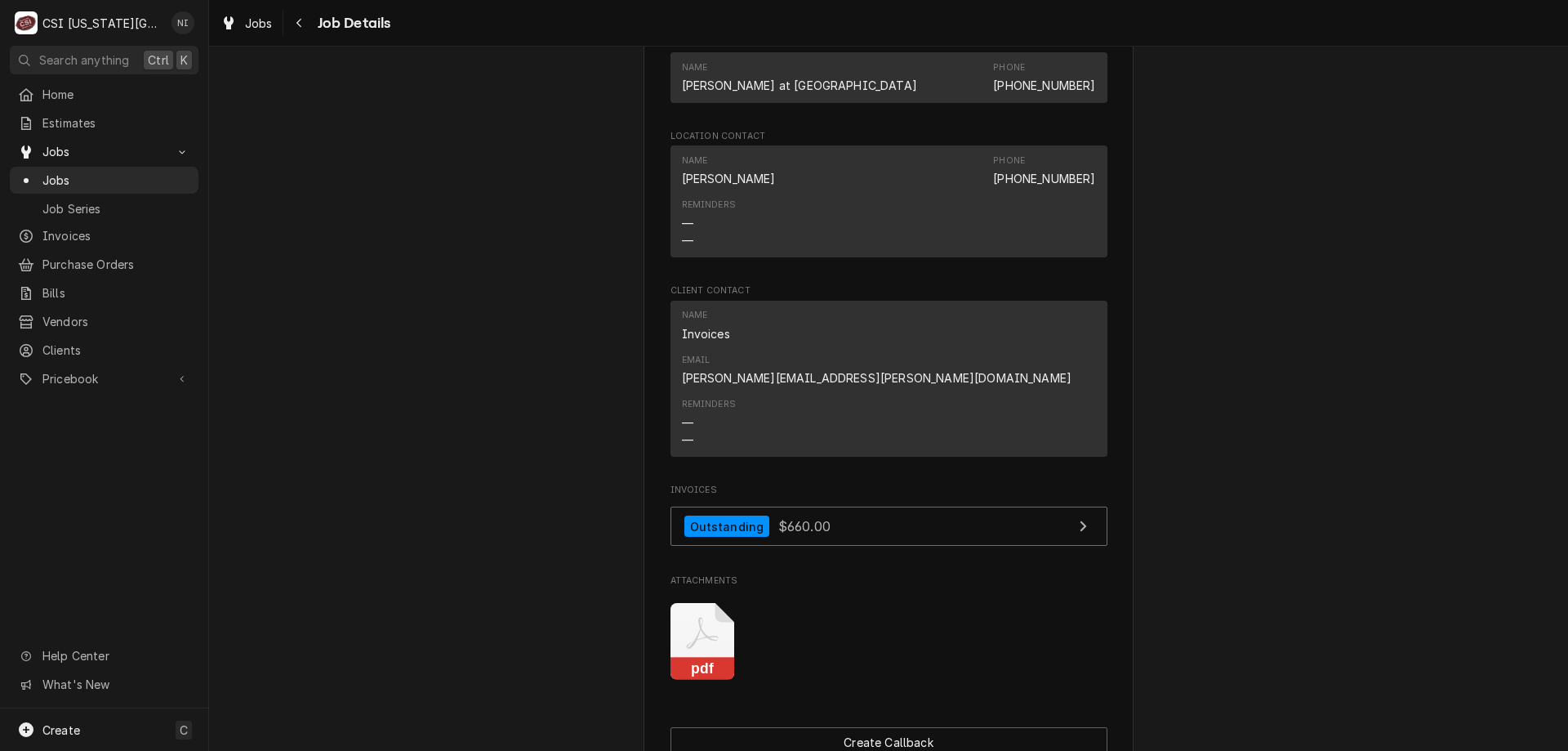
scroll to position [3088, 0]
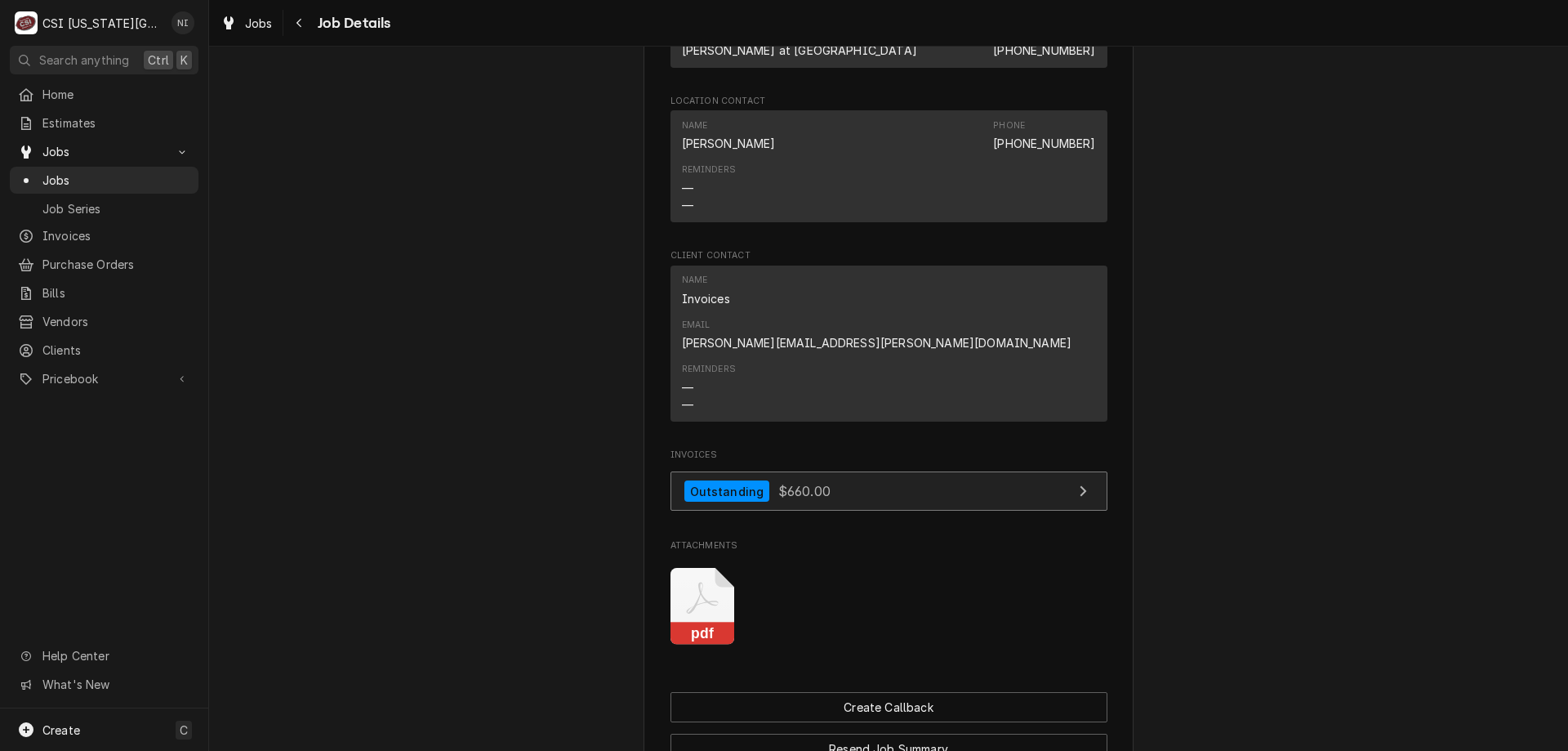
click at [964, 472] on link "Outstanding $660.00" at bounding box center [889, 492] width 437 height 40
click at [116, 172] on span "Jobs" at bounding box center [116, 180] width 148 height 17
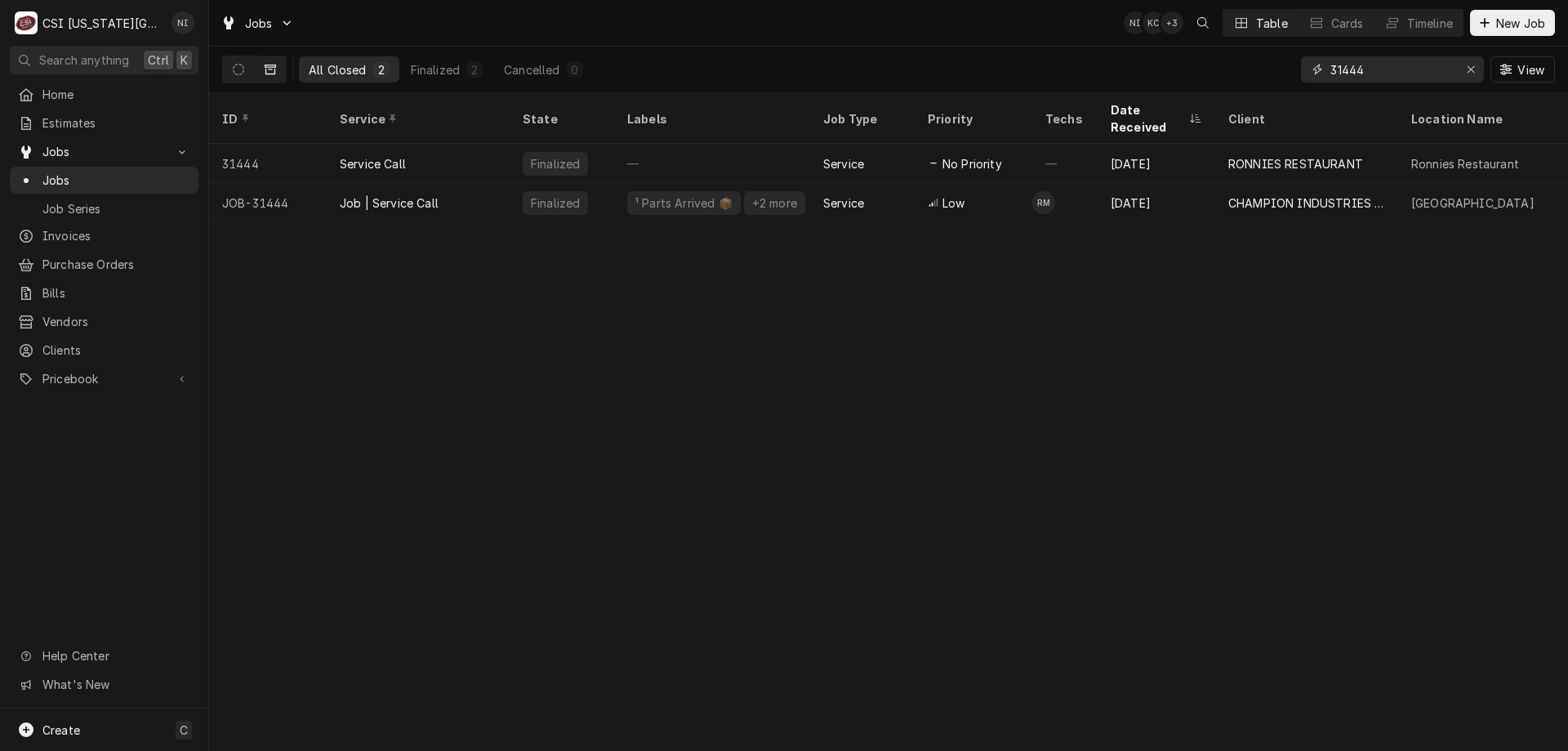
drag, startPoint x: 1408, startPoint y: 72, endPoint x: 1006, endPoint y: 61, distance: 402.2
click at [1017, 67] on div "All Closed 2 Finalized 2 Cancelled 0 31444 View" at bounding box center [888, 70] width 1332 height 46
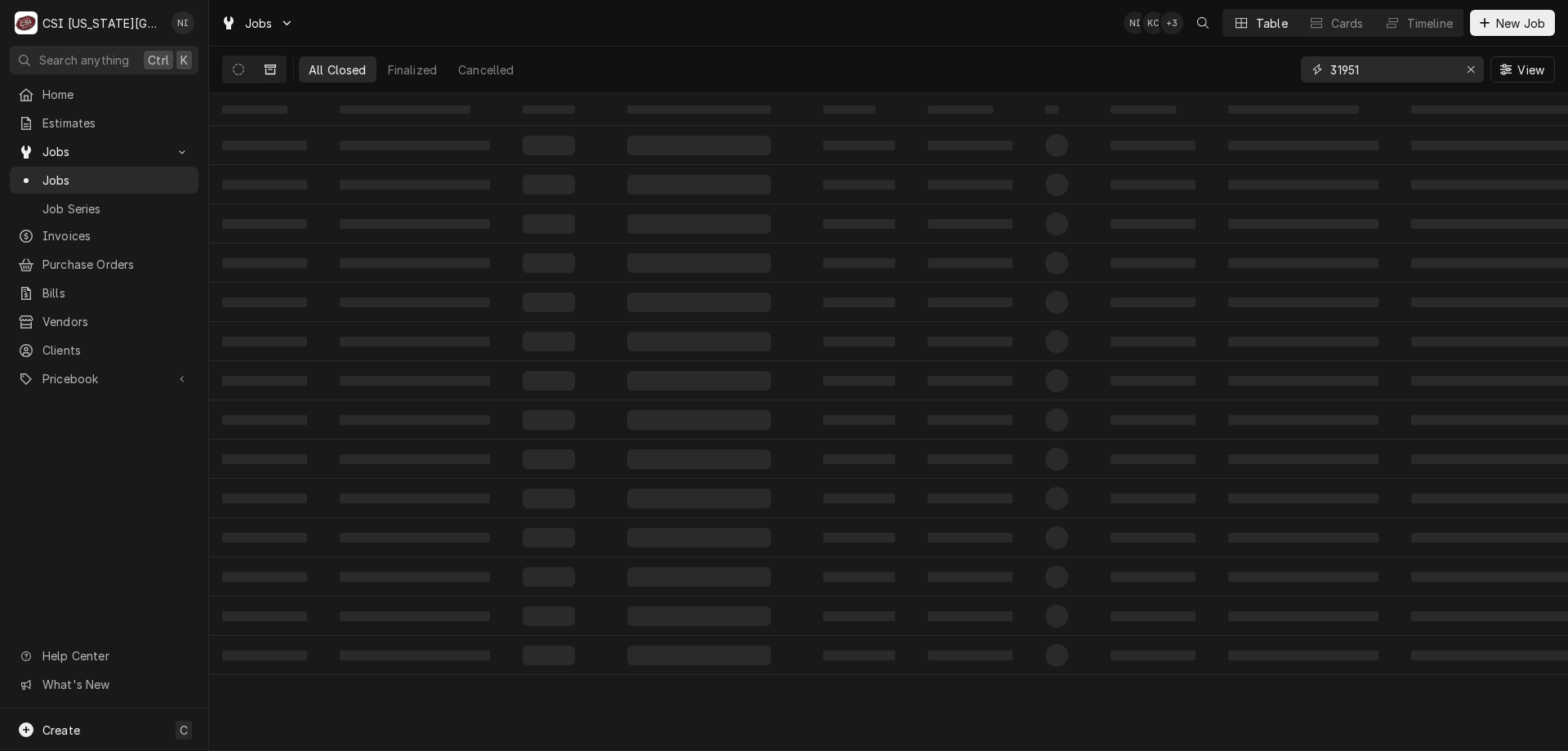
type input "31951"
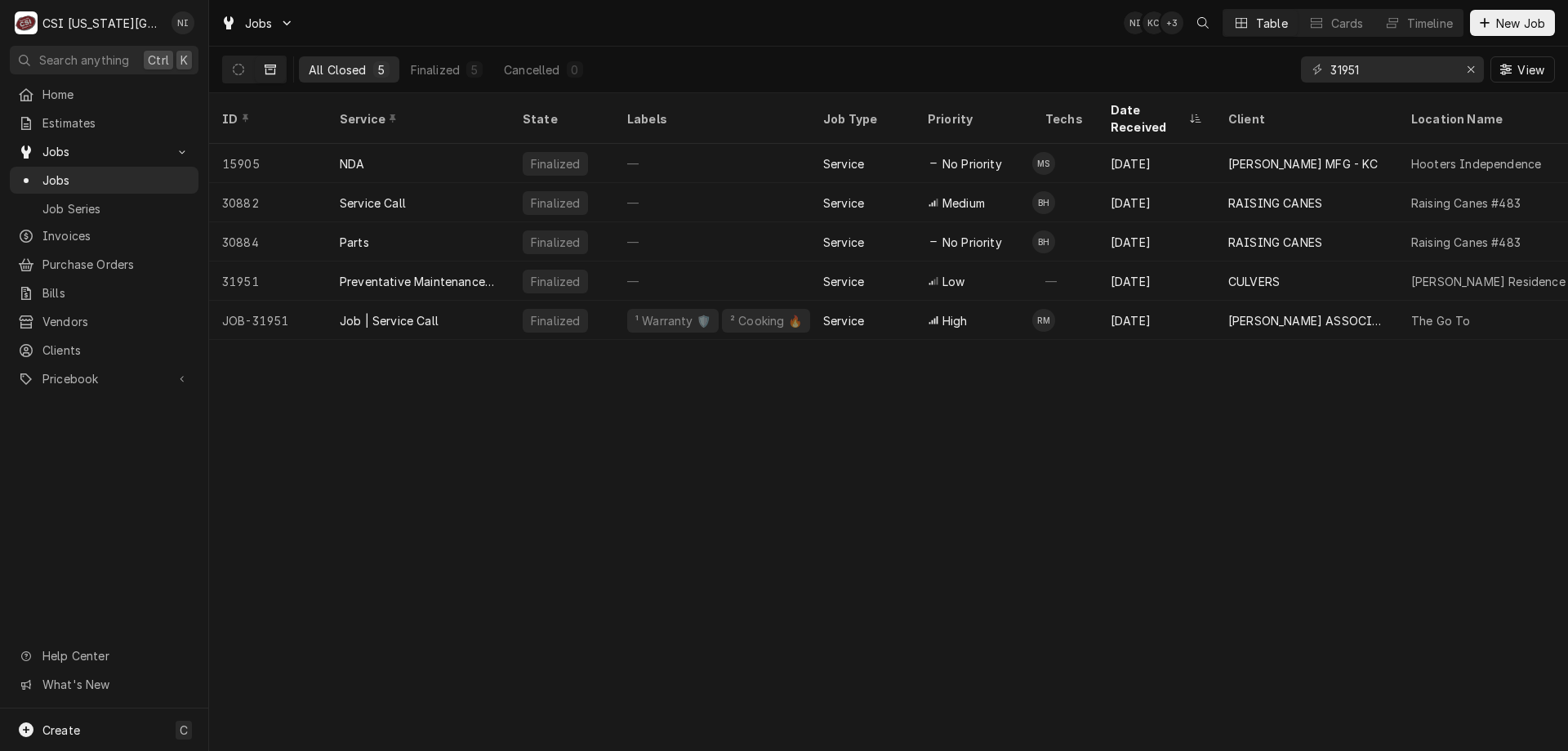
click at [797, 497] on div "ID Service State Labels Job Type Priority Techs Date Received Client Location N…" at bounding box center [888, 421] width 1359 height 657
click at [773, 309] on div "² Cooking 🔥" at bounding box center [766, 320] width 88 height 24
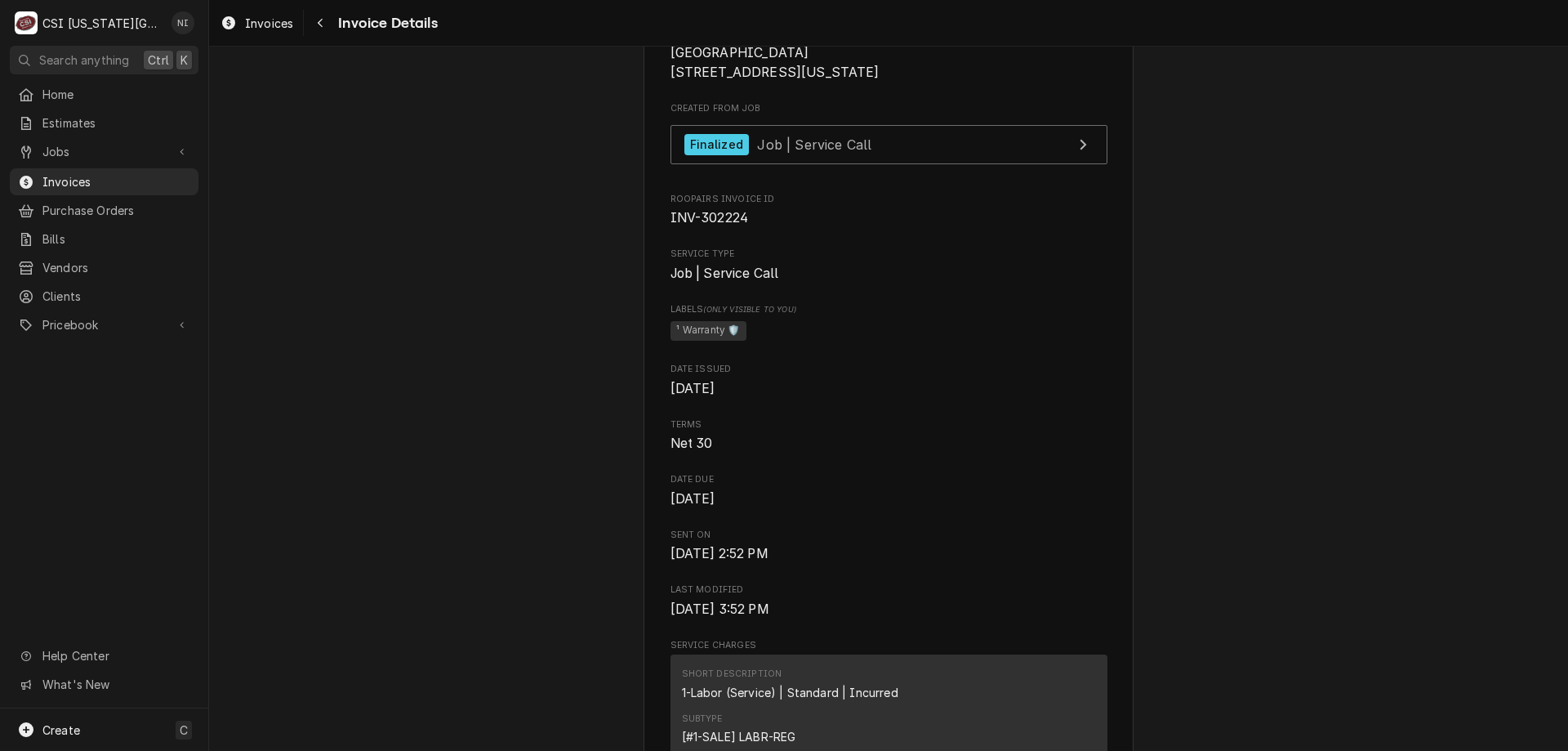
scroll to position [411, 0]
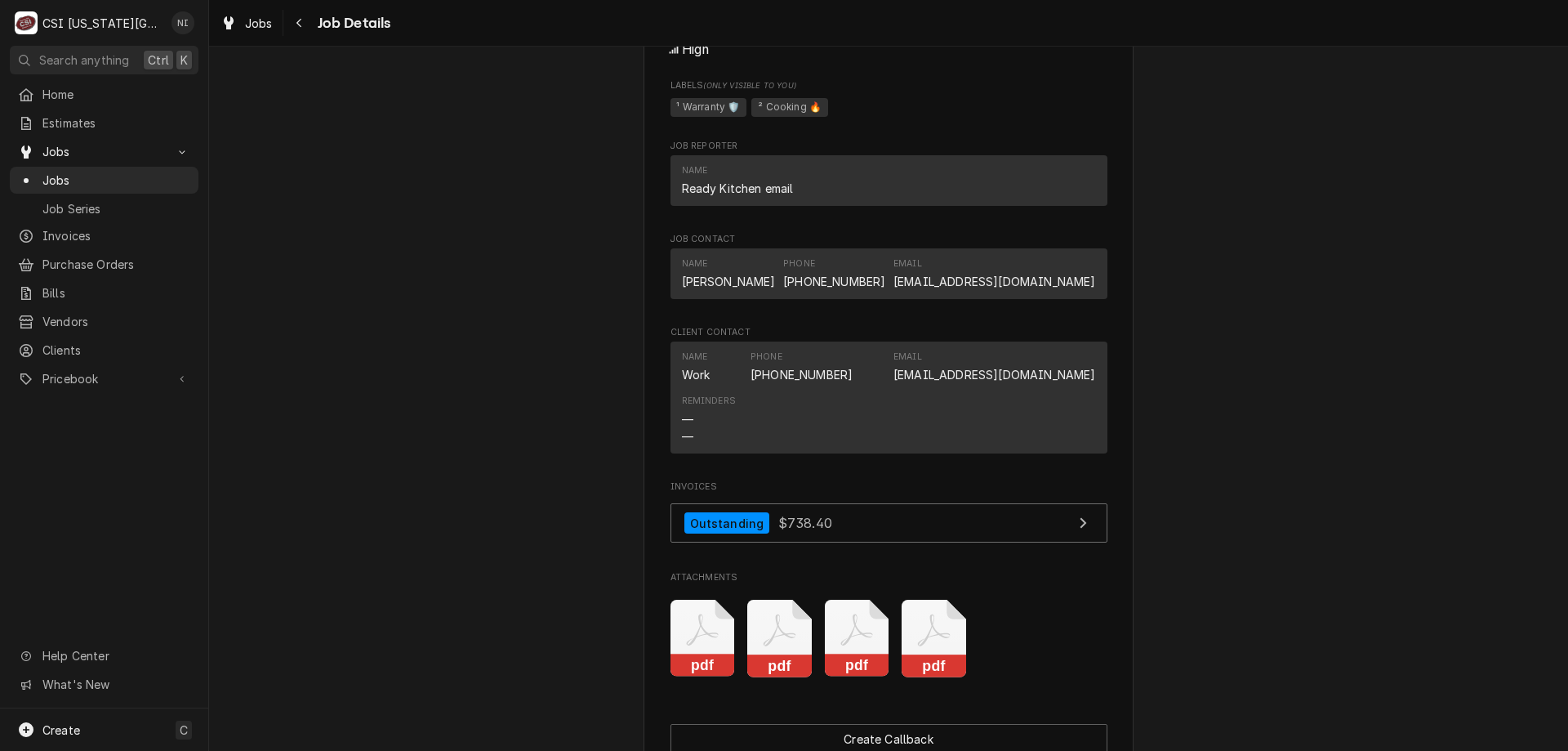
scroll to position [1642, 0]
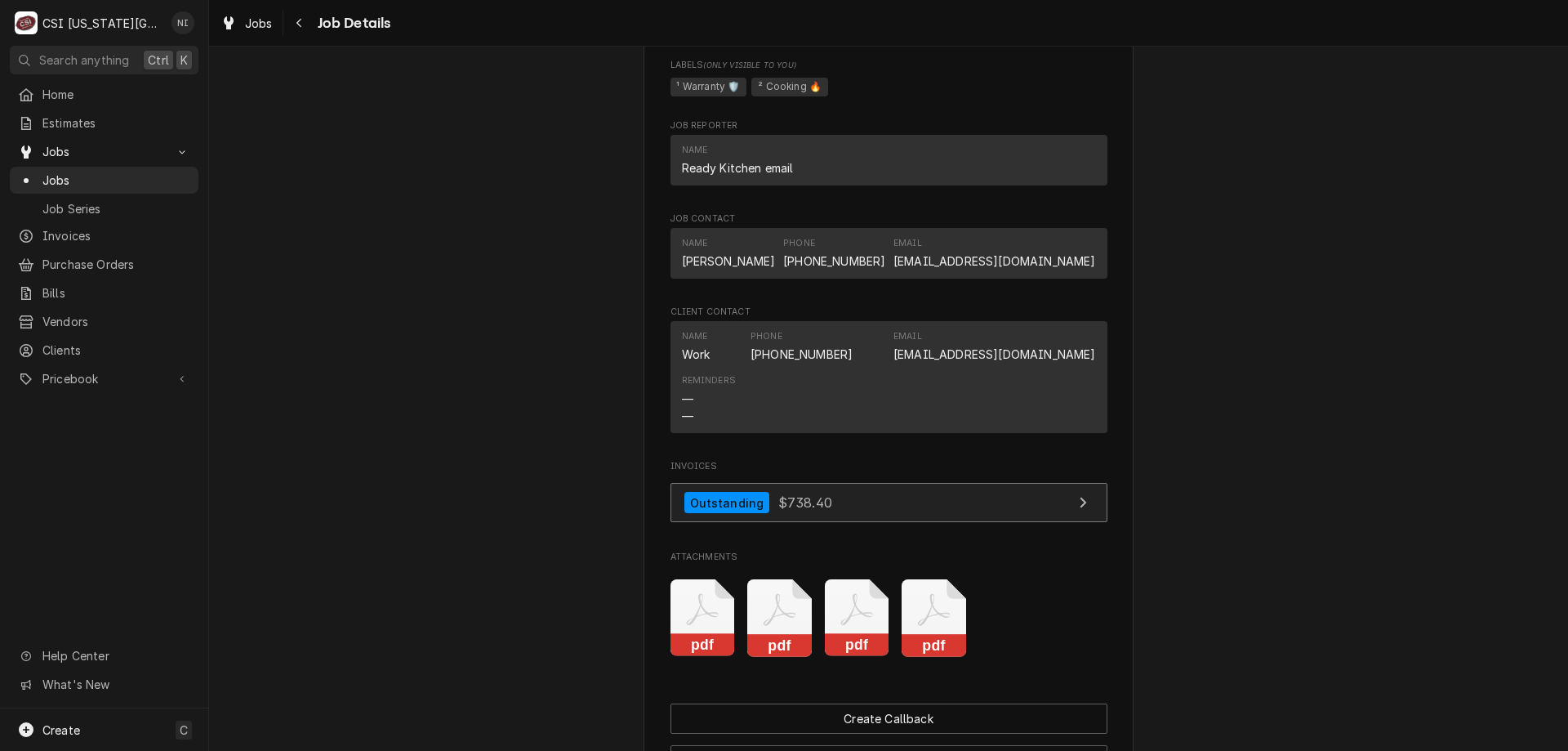
click at [931, 499] on link "Outstanding $738.40" at bounding box center [889, 503] width 437 height 40
click at [75, 172] on span "Jobs" at bounding box center [116, 180] width 148 height 17
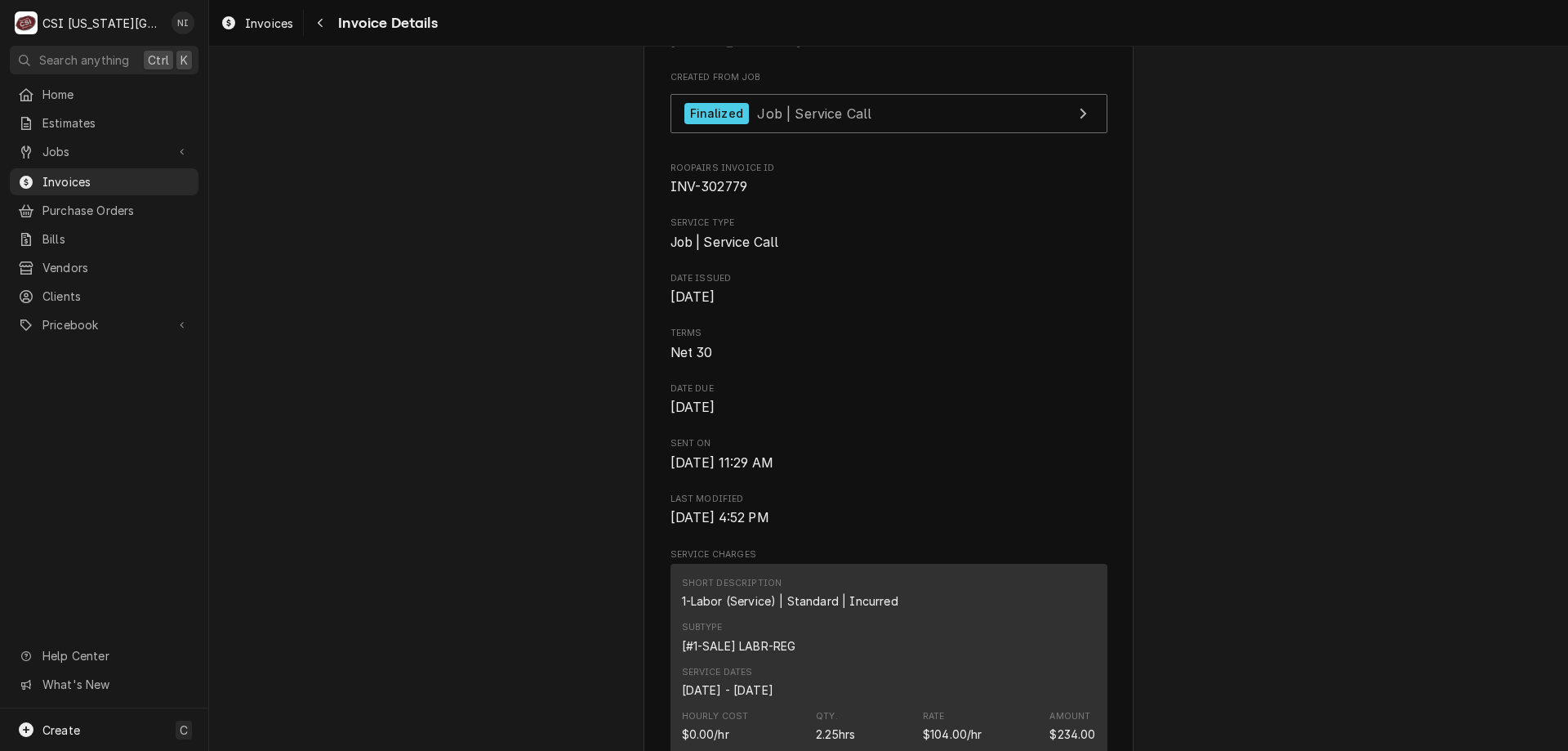
scroll to position [425, 0]
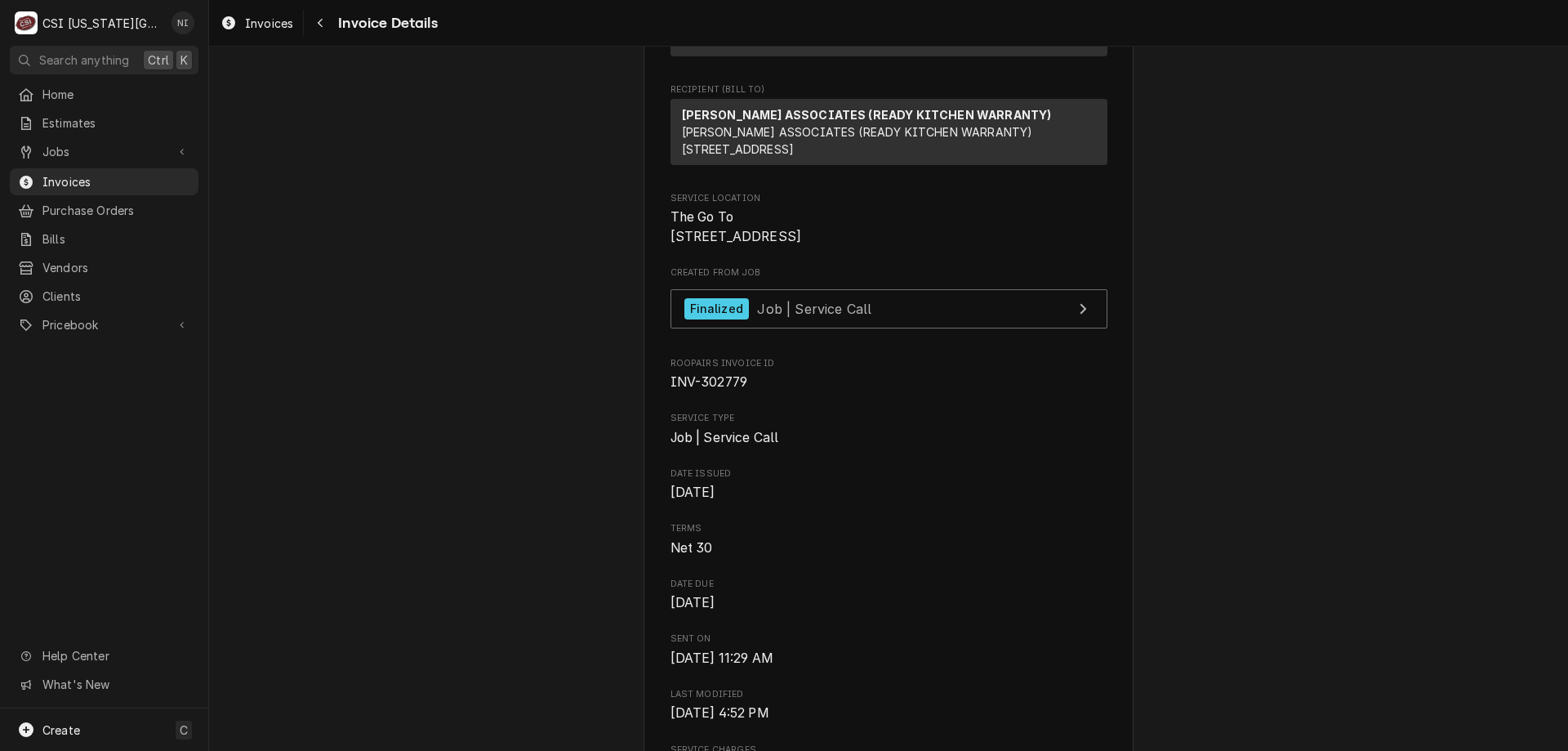
scroll to position [352, 0]
